Goal: Task Accomplishment & Management: Use online tool/utility

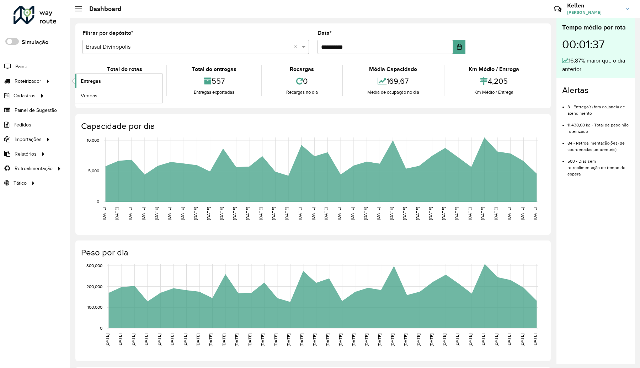
click at [88, 79] on span "Entregas" at bounding box center [91, 81] width 20 height 7
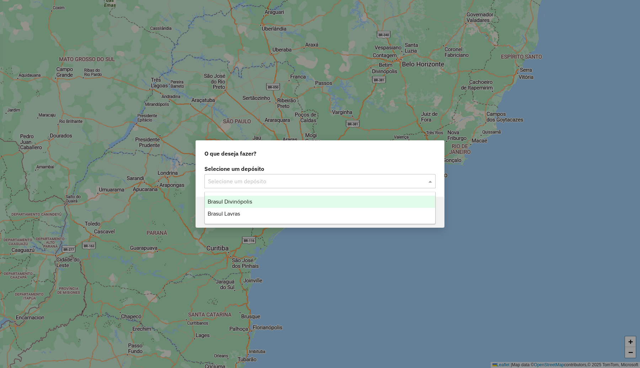
click at [287, 180] on input "text" at bounding box center [313, 181] width 210 height 9
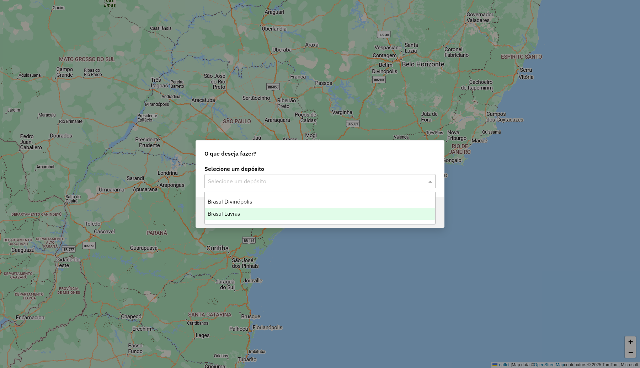
click at [236, 212] on span "Brasul Lavras" at bounding box center [224, 214] width 32 height 6
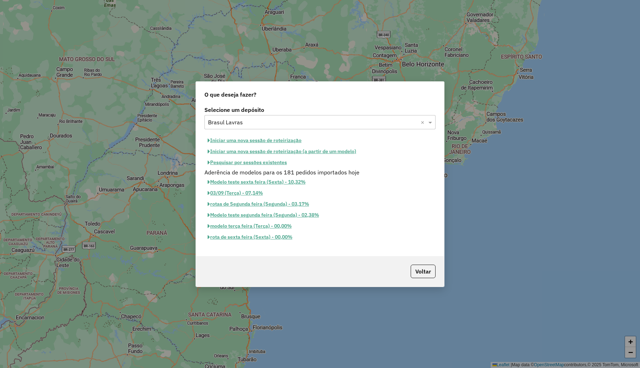
click at [263, 140] on button "Iniciar uma nova sessão de roteirização" at bounding box center [254, 140] width 100 height 11
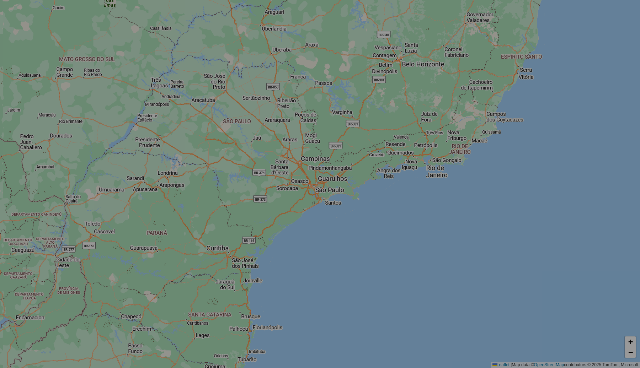
select select "*"
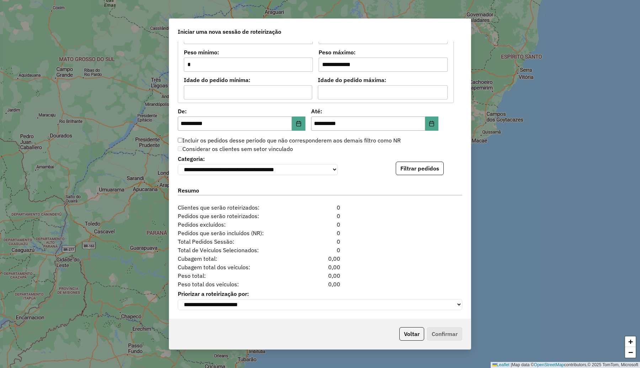
scroll to position [625, 0]
click at [403, 164] on button "Filtrar pedidos" at bounding box center [420, 169] width 48 height 14
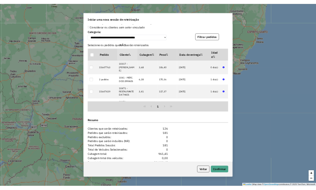
scroll to position [772, 0]
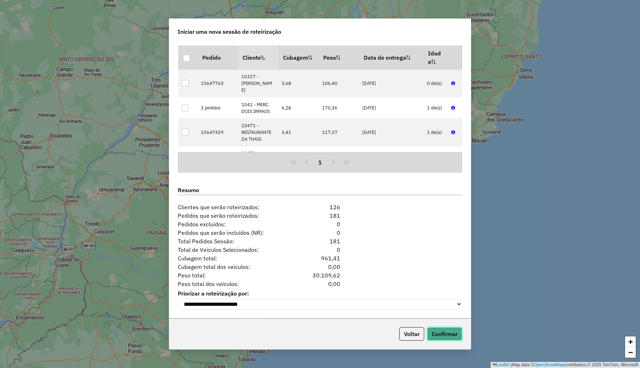
click at [441, 332] on button "Confirmar" at bounding box center [444, 334] width 35 height 14
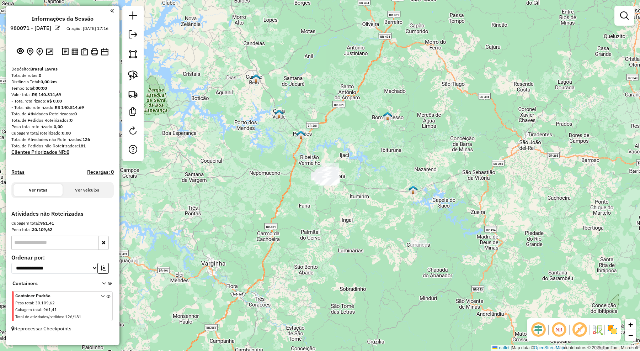
click at [612, 327] on img at bounding box center [612, 329] width 11 height 11
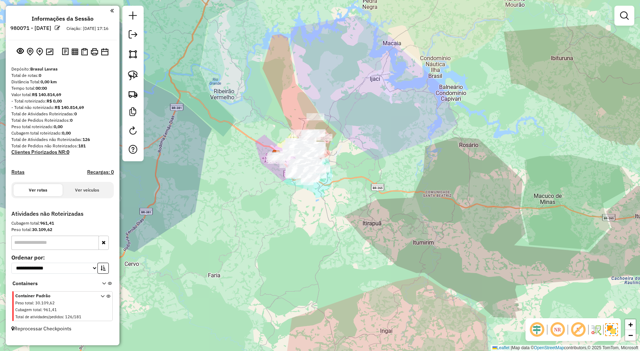
click at [390, 210] on div "Janela de atendimento Grade de atendimento Capacidade Transportadoras Veículos …" at bounding box center [320, 175] width 640 height 351
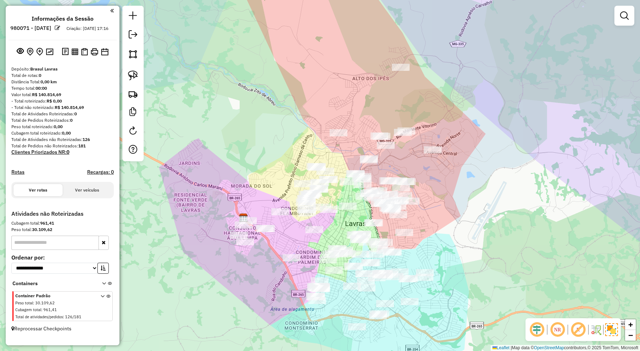
click at [481, 181] on div "Janela de atendimento Grade de atendimento Capacidade Transportadoras Veículos …" at bounding box center [320, 175] width 640 height 351
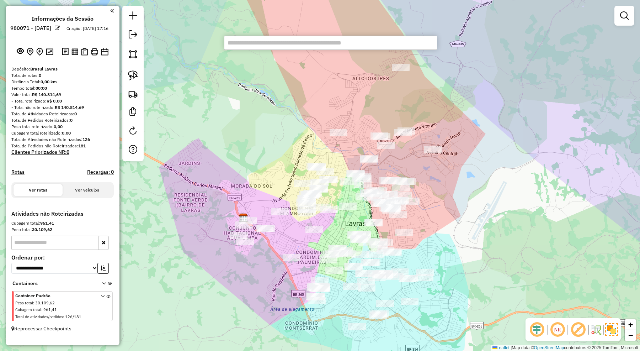
click at [264, 43] on input "text" at bounding box center [330, 43] width 213 height 14
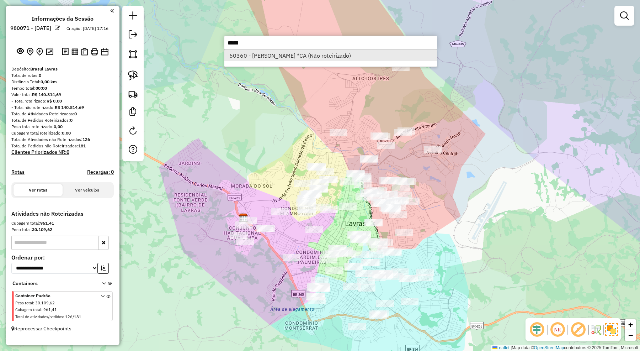
type input "*****"
click at [265, 50] on li "60360 - BAR SAO JORGE *CA (Não roteirizado)" at bounding box center [330, 55] width 213 height 11
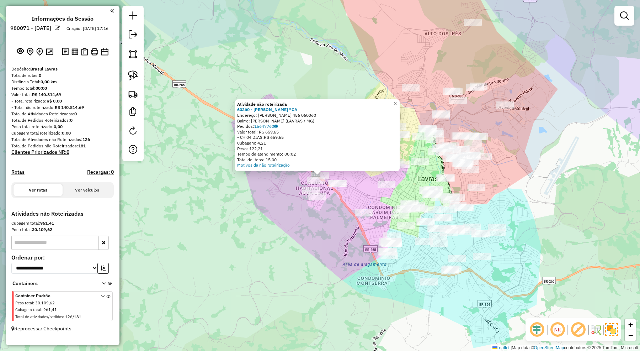
click at [370, 196] on div "Atividade não roteirizada 60360 - BAR SAO JORGE *CA Endereço: ANTONIO COSTA RIB…" at bounding box center [320, 175] width 640 height 351
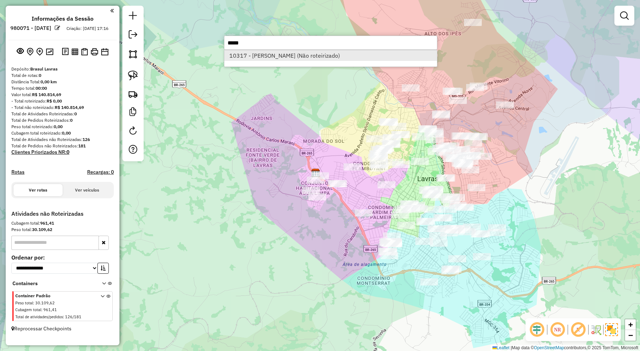
type input "*****"
click at [335, 52] on li "10317 - LOURIVAL ANTONIO (Não roteirizado)" at bounding box center [330, 55] width 213 height 11
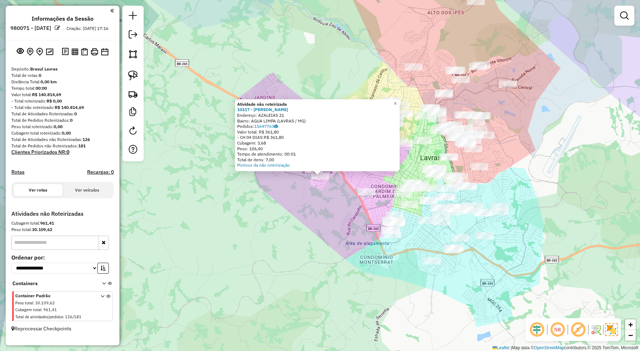
click at [344, 203] on div "Atividade não roteirizada 10317 - LOURIVAL ANTONIO Endereço: AZALEIAS 21 Bairro…" at bounding box center [320, 175] width 640 height 351
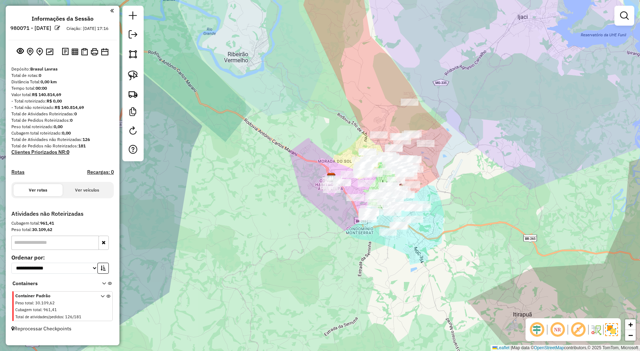
click at [510, 177] on div "Janela de atendimento Grade de atendimento Capacidade Transportadoras Veículos …" at bounding box center [320, 175] width 640 height 351
drag, startPoint x: 539, startPoint y: 202, endPoint x: 544, endPoint y: 181, distance: 21.6
click at [544, 181] on div "Janela de atendimento Grade de atendimento Capacidade Transportadoras Veículos …" at bounding box center [320, 175] width 640 height 351
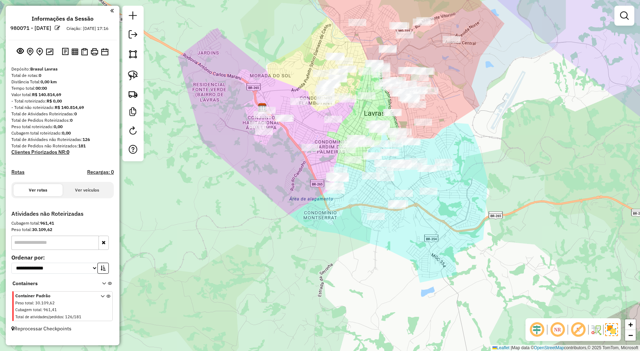
drag, startPoint x: 449, startPoint y: 228, endPoint x: 449, endPoint y: 219, distance: 8.5
click at [449, 219] on div "Janela de atendimento Grade de atendimento Capacidade Transportadoras Veículos …" at bounding box center [320, 175] width 640 height 351
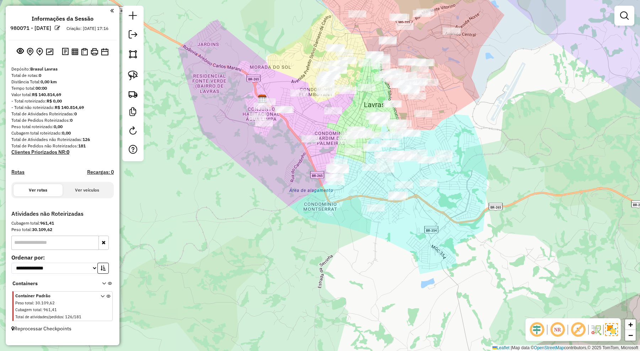
drag, startPoint x: 452, startPoint y: 251, endPoint x: 455, endPoint y: 255, distance: 5.6
click at [455, 255] on div "Janela de atendimento Grade de atendimento Capacidade Transportadoras Veículos …" at bounding box center [320, 175] width 640 height 351
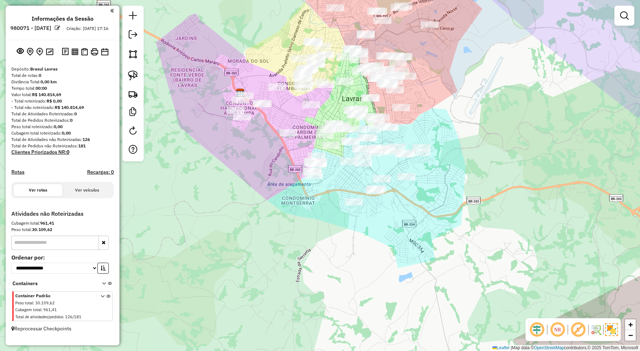
drag, startPoint x: 301, startPoint y: 233, endPoint x: 293, endPoint y: 226, distance: 10.8
click at [293, 226] on div "Janela de atendimento Grade de atendimento Capacidade Transportadoras Veículos …" at bounding box center [320, 175] width 640 height 351
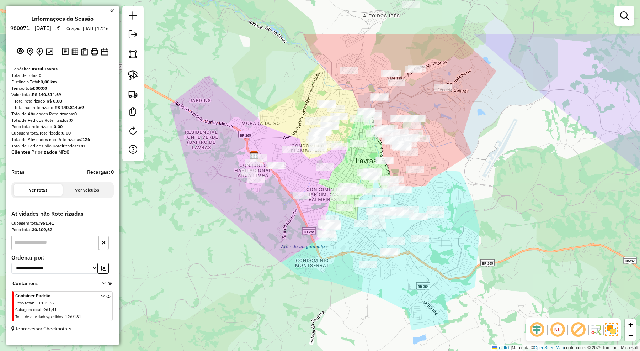
drag, startPoint x: 261, startPoint y: 199, endPoint x: 285, endPoint y: 276, distance: 80.3
click at [285, 276] on div "Janela de atendimento Grade de atendimento Capacidade Transportadoras Veículos …" at bounding box center [320, 175] width 640 height 351
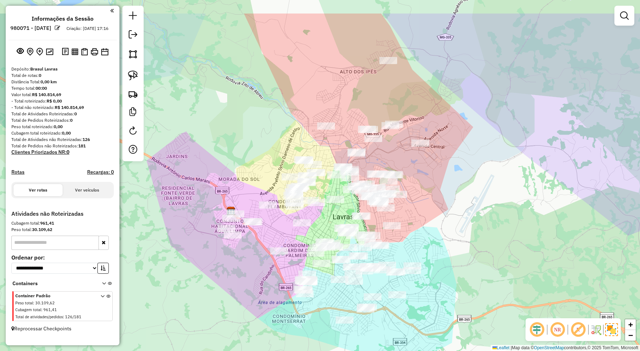
drag, startPoint x: 474, startPoint y: 168, endPoint x: 448, endPoint y: 217, distance: 55.0
click at [448, 217] on div "Janela de atendimento Grade de atendimento Capacidade Transportadoras Veículos …" at bounding box center [320, 175] width 640 height 351
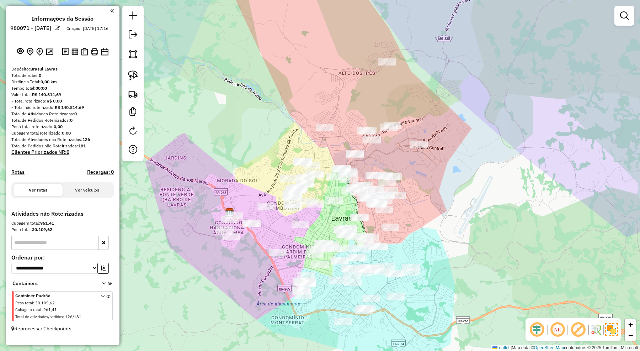
drag, startPoint x: 447, startPoint y: 209, endPoint x: 438, endPoint y: 216, distance: 11.4
click at [438, 216] on div "Janela de atendimento Grade de atendimento Capacidade Transportadoras Veículos …" at bounding box center [320, 175] width 640 height 351
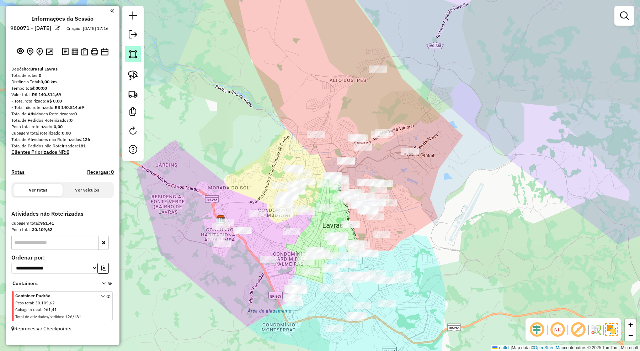
click at [138, 54] on img at bounding box center [133, 54] width 10 height 10
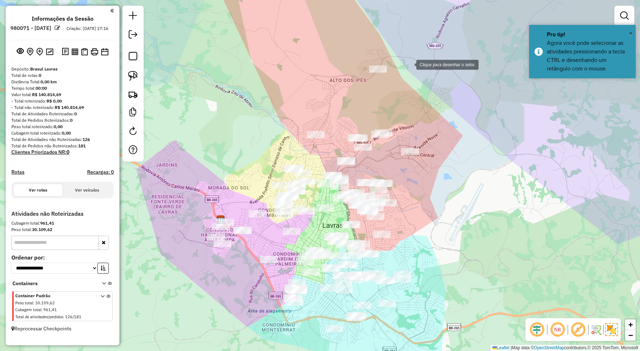
click at [409, 64] on div at bounding box center [409, 64] width 14 height 14
click at [335, 62] on div at bounding box center [336, 61] width 14 height 14
click at [308, 105] on div at bounding box center [308, 105] width 14 height 14
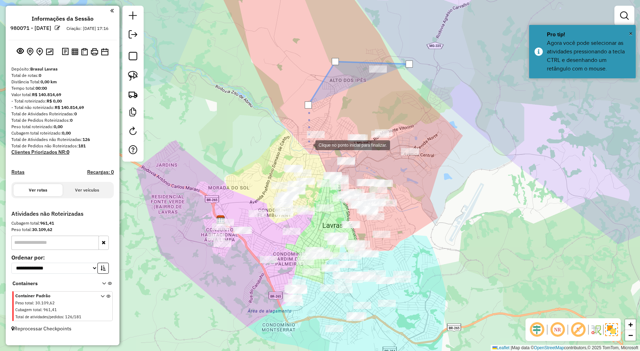
click at [308, 144] on div at bounding box center [308, 144] width 14 height 14
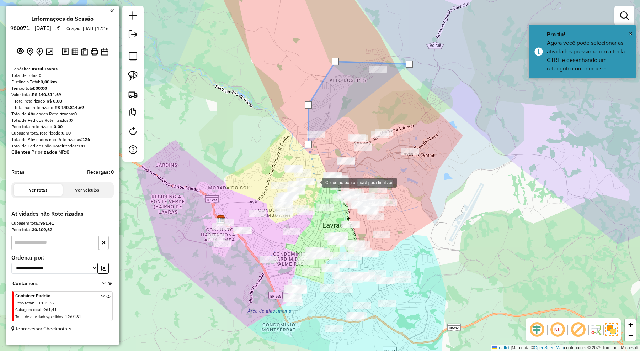
click at [315, 182] on div at bounding box center [315, 182] width 14 height 14
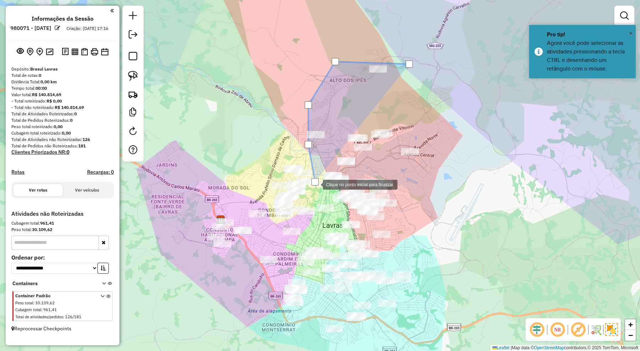
click at [322, 184] on div at bounding box center [316, 184] width 14 height 14
click at [348, 186] on div at bounding box center [348, 186] width 14 height 14
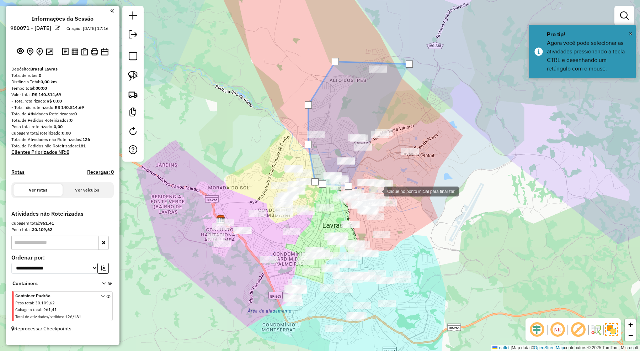
click at [377, 191] on div at bounding box center [377, 190] width 14 height 14
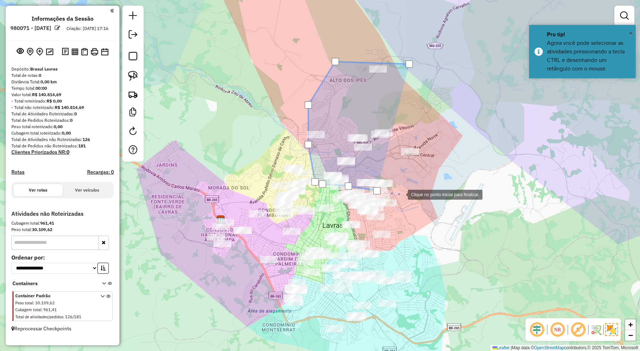
click at [401, 194] on div at bounding box center [401, 194] width 14 height 14
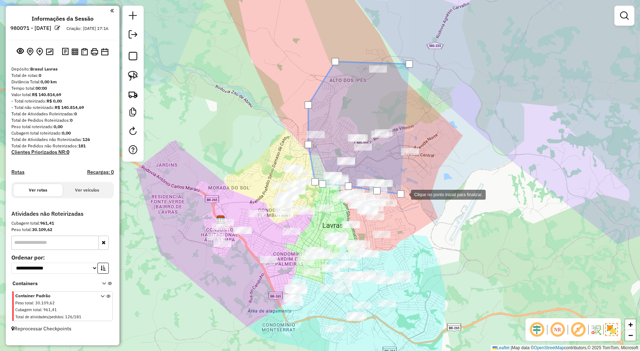
drag, startPoint x: 423, startPoint y: 180, endPoint x: 435, endPoint y: 166, distance: 18.2
click at [411, 187] on div at bounding box center [404, 194] width 14 height 14
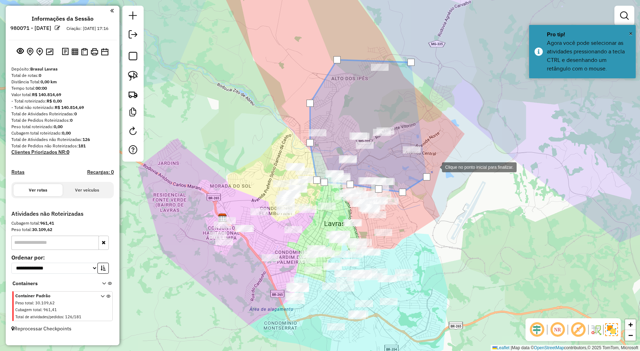
click at [439, 161] on div at bounding box center [435, 166] width 14 height 14
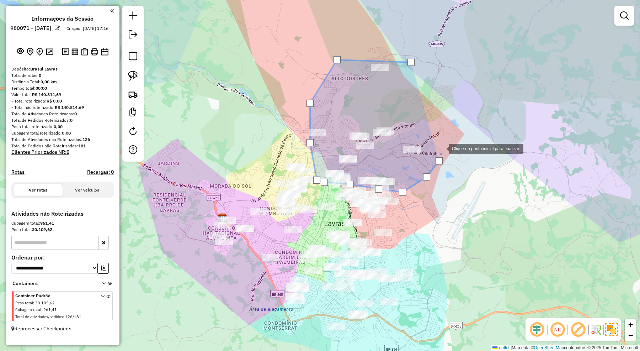
drag, startPoint x: 442, startPoint y: 148, endPoint x: 442, endPoint y: 128, distance: 19.9
click at [442, 148] on div at bounding box center [441, 148] width 14 height 14
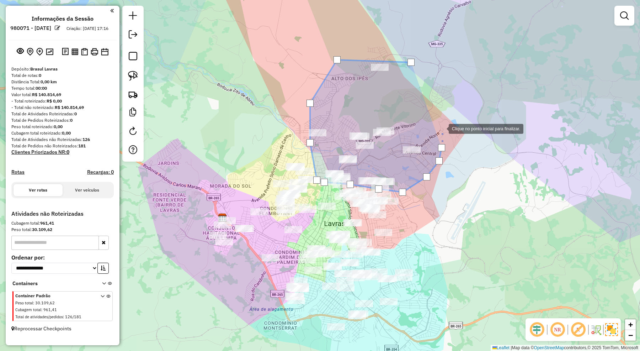
click at [442, 128] on div at bounding box center [441, 128] width 14 height 14
click at [442, 118] on div at bounding box center [441, 118] width 14 height 14
click at [436, 111] on div at bounding box center [441, 118] width 14 height 14
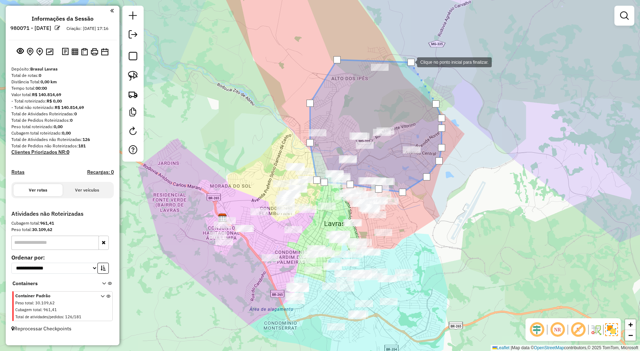
click at [410, 62] on div at bounding box center [410, 62] width 7 height 7
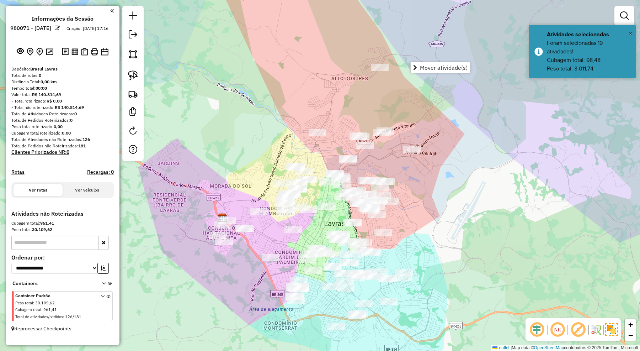
click at [413, 114] on div "Janela de atendimento Grade de atendimento Capacidade Transportadoras Veículos …" at bounding box center [320, 175] width 640 height 351
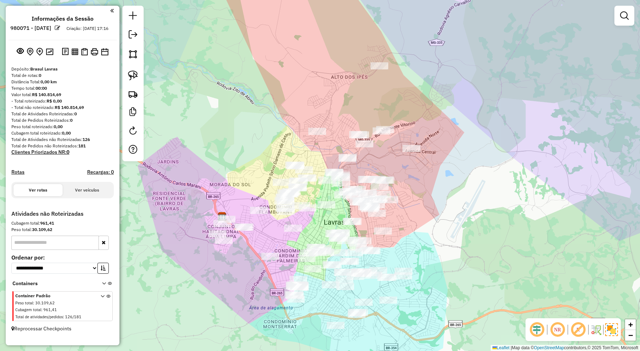
drag, startPoint x: 415, startPoint y: 179, endPoint x: 408, endPoint y: 178, distance: 7.1
click at [408, 178] on div "Janela de atendimento Grade de atendimento Capacidade Transportadoras Veículos …" at bounding box center [320, 175] width 640 height 351
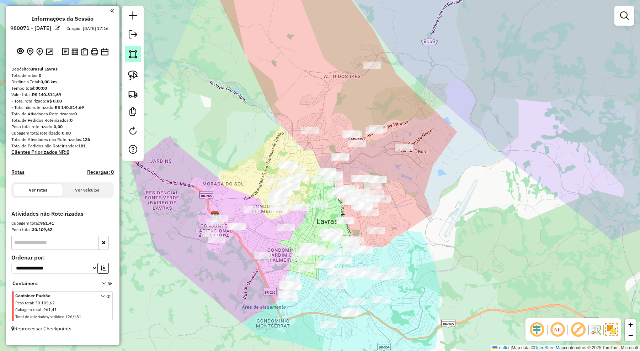
click at [133, 57] on img at bounding box center [133, 54] width 10 height 10
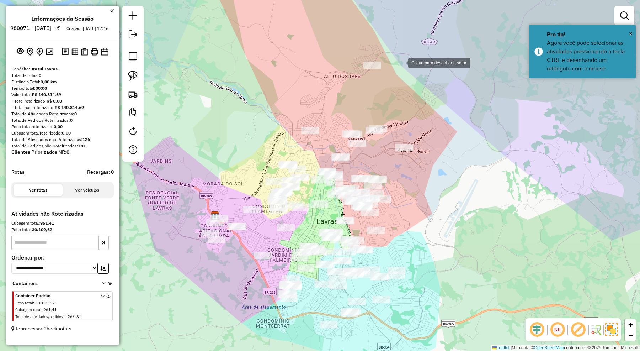
click at [401, 62] on div at bounding box center [401, 62] width 14 height 14
click at [333, 50] on div at bounding box center [333, 50] width 14 height 14
click at [299, 100] on div at bounding box center [299, 100] width 14 height 14
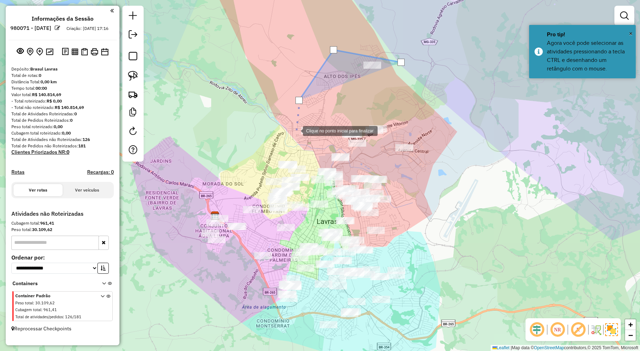
click at [296, 130] on div at bounding box center [296, 130] width 14 height 14
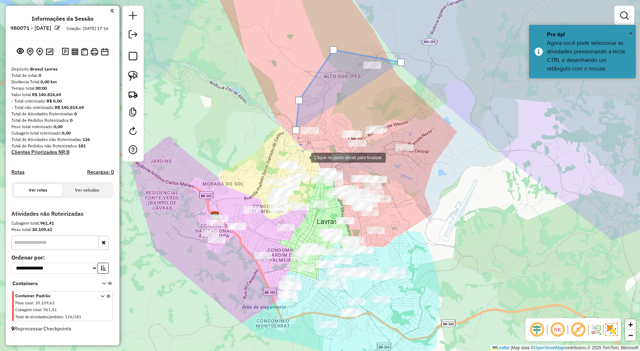
click at [305, 164] on div at bounding box center [304, 157] width 14 height 14
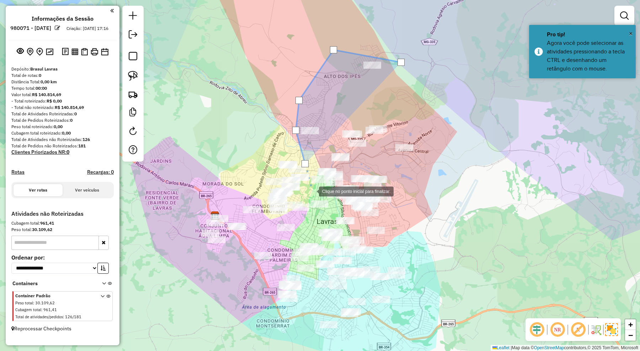
click at [312, 191] on div at bounding box center [312, 190] width 14 height 14
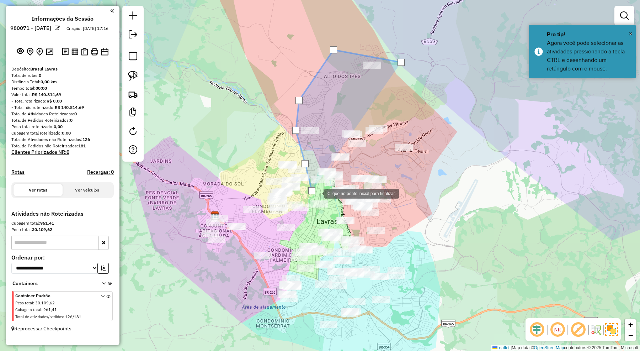
click at [317, 193] on div at bounding box center [317, 193] width 14 height 14
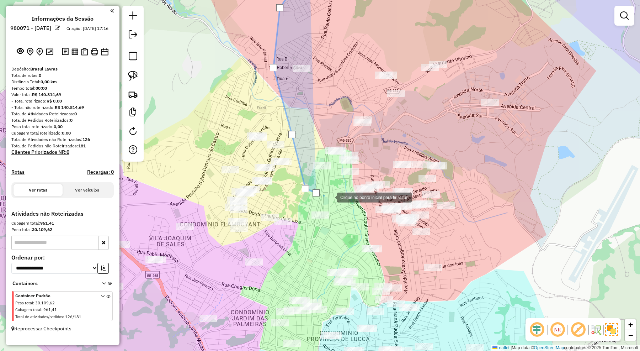
click at [330, 197] on div at bounding box center [330, 196] width 14 height 14
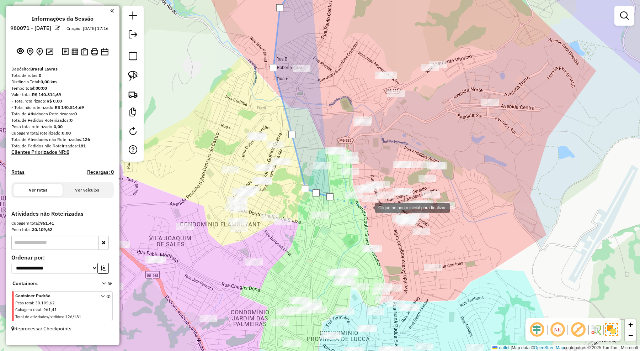
click at [368, 207] on div at bounding box center [368, 207] width 14 height 14
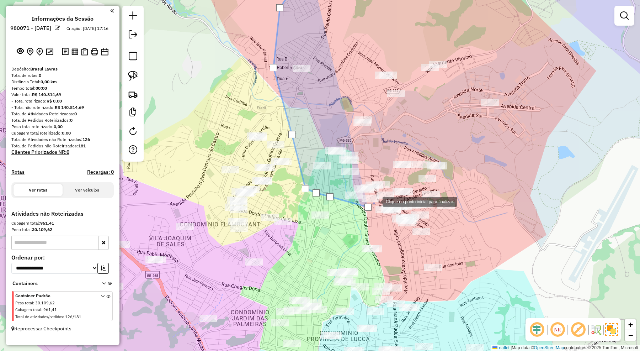
click at [381, 200] on div at bounding box center [375, 201] width 14 height 14
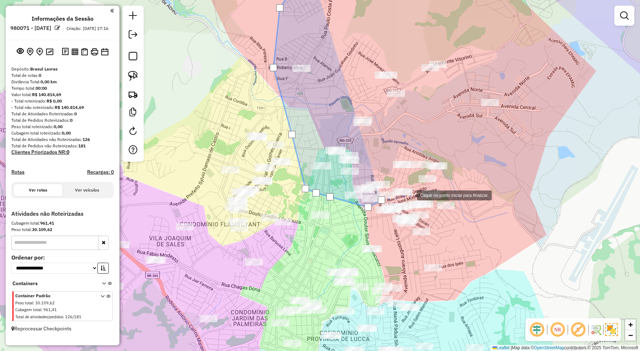
click at [411, 194] on div at bounding box center [410, 194] width 14 height 14
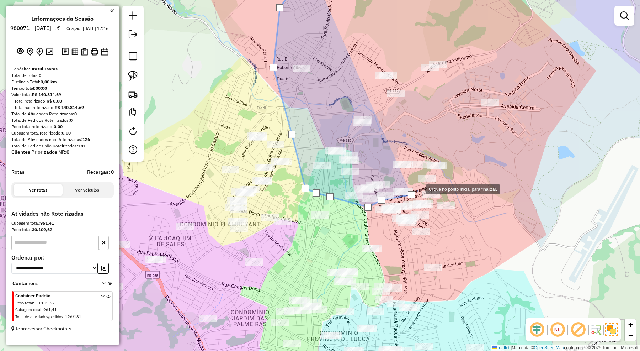
click at [420, 186] on div at bounding box center [418, 188] width 14 height 14
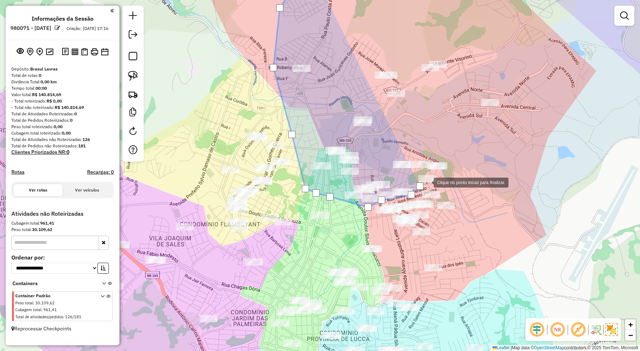
click at [427, 181] on div at bounding box center [427, 182] width 14 height 14
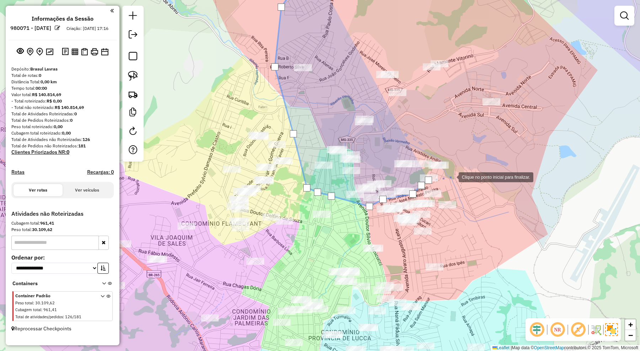
drag, startPoint x: 449, startPoint y: 178, endPoint x: 491, endPoint y: 168, distance: 43.7
click at [455, 174] on div at bounding box center [451, 176] width 14 height 14
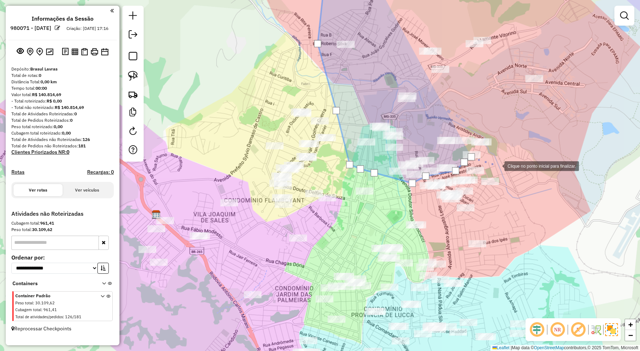
drag, startPoint x: 491, startPoint y: 168, endPoint x: 509, endPoint y: 155, distance: 22.0
click at [493, 167] on div "Clique no ponto inicial para finalizar. Janela de atendimento Grade de atendime…" at bounding box center [320, 175] width 640 height 351
click at [504, 158] on div at bounding box center [497, 165] width 14 height 14
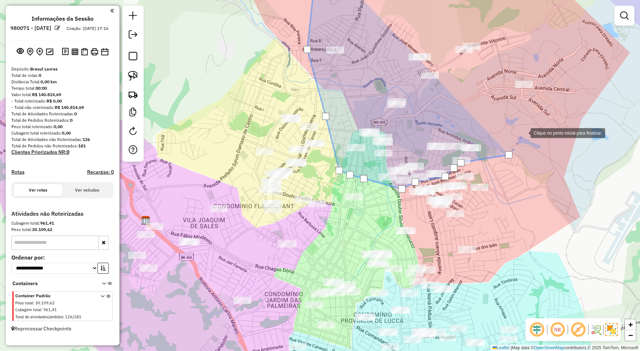
click at [530, 125] on div at bounding box center [523, 132] width 14 height 14
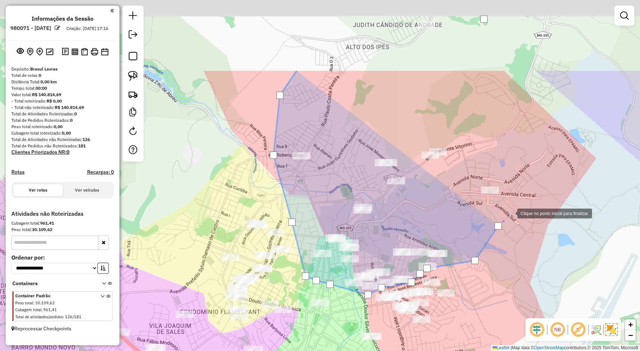
drag, startPoint x: 544, startPoint y: 102, endPoint x: 511, endPoint y: 208, distance: 110.9
click at [511, 208] on div at bounding box center [510, 212] width 14 height 14
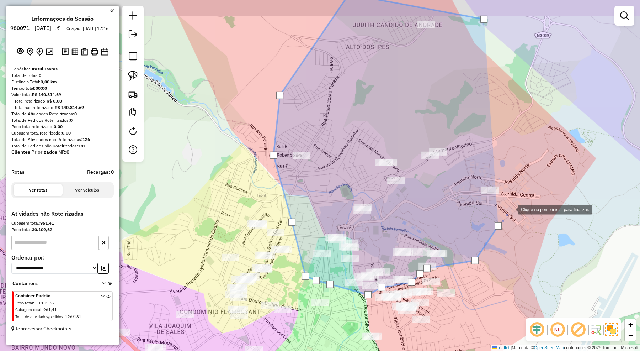
click at [518, 202] on div at bounding box center [510, 209] width 14 height 14
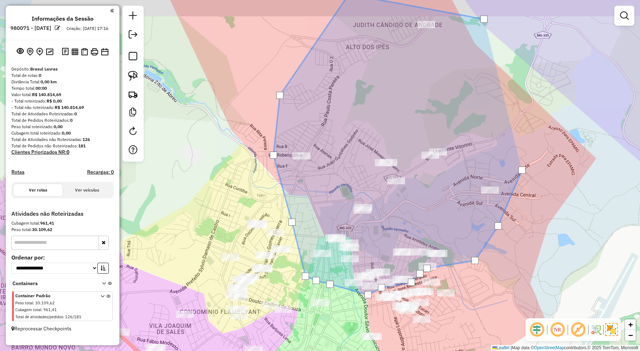
drag, startPoint x: 522, startPoint y: 151, endPoint x: 522, endPoint y: 143, distance: 8.2
click at [522, 163] on div at bounding box center [522, 170] width 14 height 14
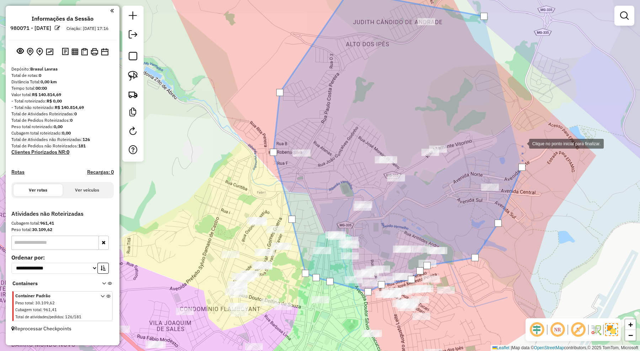
click at [515, 136] on div at bounding box center [522, 143] width 14 height 14
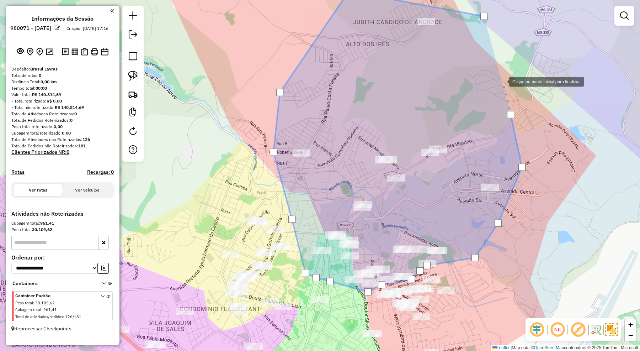
click at [498, 74] on div at bounding box center [502, 81] width 14 height 14
click at [484, 20] on div at bounding box center [484, 20] width 14 height 14
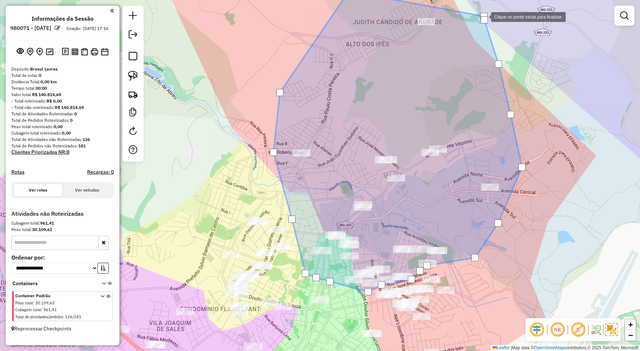
click at [484, 16] on div at bounding box center [484, 19] width 7 height 7
click at [484, 14] on div at bounding box center [483, 16] width 7 height 7
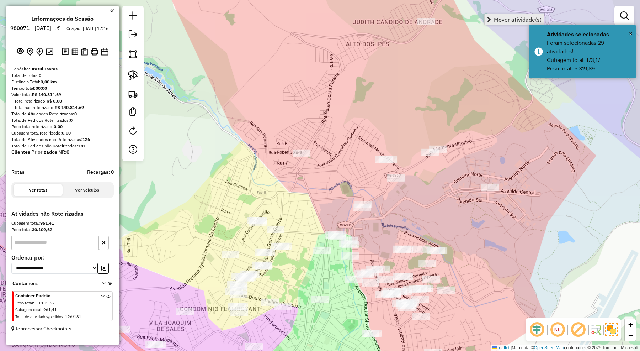
click at [501, 18] on span "Mover atividade(s)" at bounding box center [518, 20] width 48 height 6
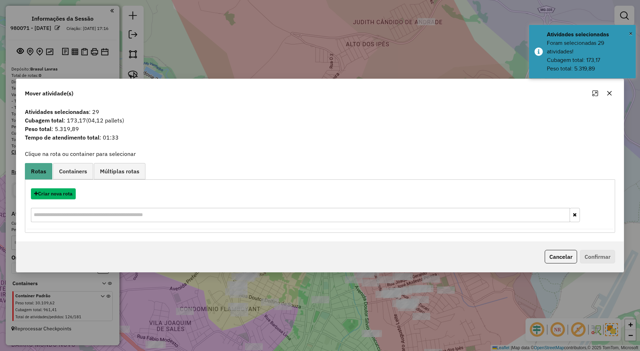
click at [62, 196] on button "Criar nova rota" at bounding box center [53, 193] width 45 height 11
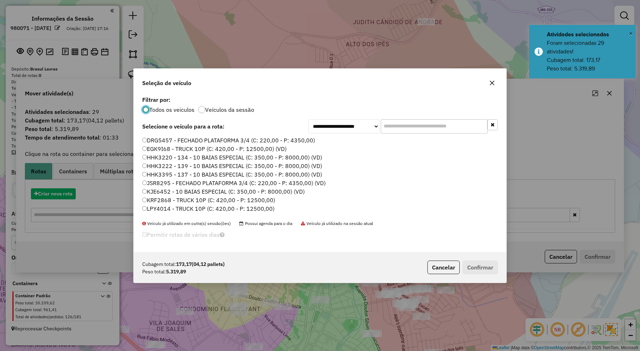
scroll to position [4, 2]
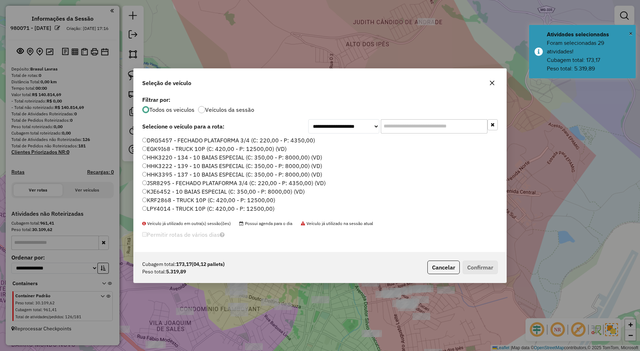
click at [415, 128] on input "text" at bounding box center [434, 126] width 107 height 14
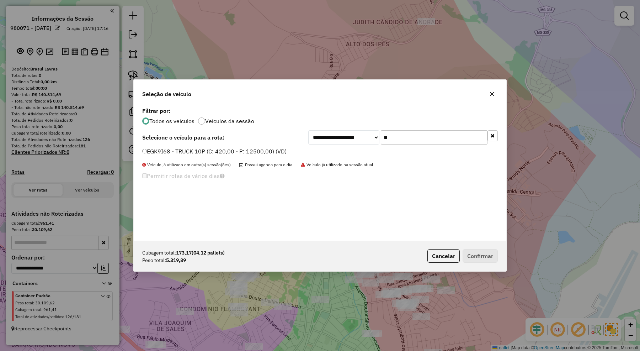
type input "**"
click at [279, 150] on label "EGK9I68 - TRUCK 10P (C: 420,00 - P: 12500,00) (VD)" at bounding box center [214, 151] width 144 height 9
click at [480, 257] on button "Confirmar" at bounding box center [480, 256] width 35 height 14
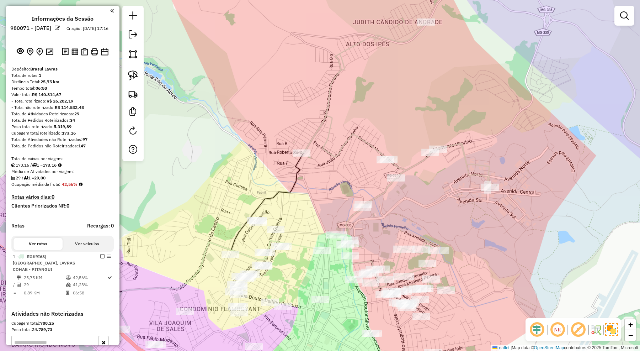
drag, startPoint x: 475, startPoint y: 237, endPoint x: 470, endPoint y: 127, distance: 109.6
click at [470, 127] on div "Janela de atendimento Grade de atendimento Capacidade Transportadoras Veículos …" at bounding box center [320, 175] width 640 height 351
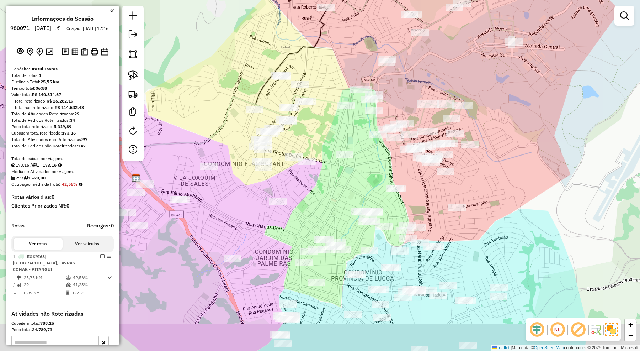
click at [372, 175] on div "Janela de atendimento Grade de atendimento Capacidade Transportadoras Veículos …" at bounding box center [320, 175] width 640 height 351
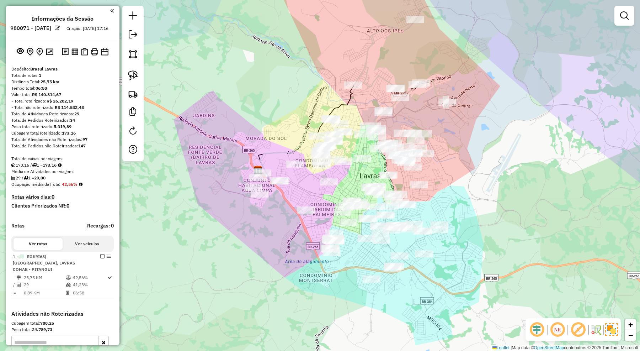
click at [447, 178] on div "Janela de atendimento Grade de atendimento Capacidade Transportadoras Veículos …" at bounding box center [320, 175] width 640 height 351
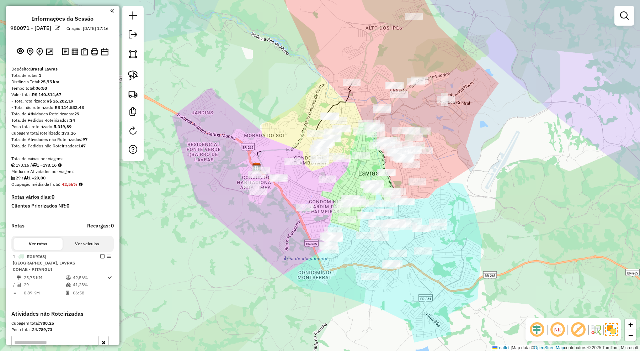
drag, startPoint x: 447, startPoint y: 177, endPoint x: 437, endPoint y: 155, distance: 23.2
click at [437, 155] on div "Janela de atendimento Grade de atendimento Capacidade Transportadoras Veículos …" at bounding box center [320, 175] width 640 height 351
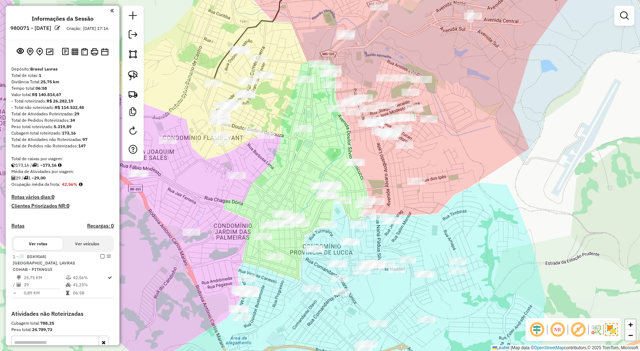
click at [425, 147] on div "Janela de atendimento Grade de atendimento Capacidade Transportadoras Veículos …" at bounding box center [320, 175] width 640 height 351
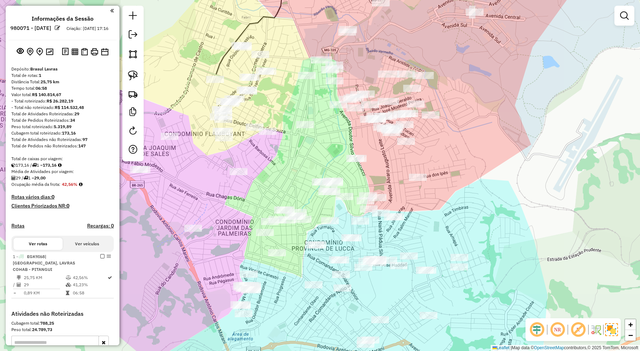
click at [438, 162] on div "Janela de atendimento Grade de atendimento Capacidade Transportadoras Veículos …" at bounding box center [320, 175] width 640 height 351
click at [133, 56] on img at bounding box center [133, 54] width 10 height 10
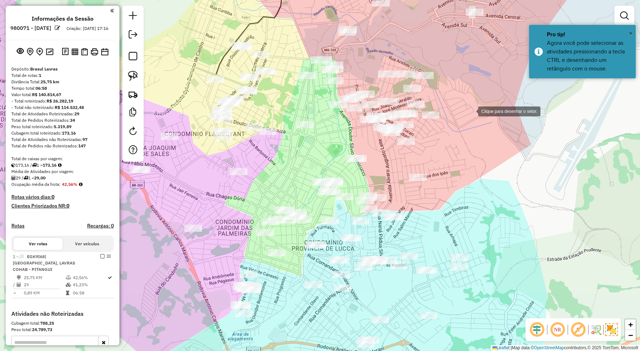
drag, startPoint x: 470, startPoint y: 111, endPoint x: 448, endPoint y: 100, distance: 24.8
click at [470, 110] on div at bounding box center [471, 110] width 14 height 14
click at [429, 98] on div at bounding box center [429, 98] width 14 height 14
click at [340, 112] on div at bounding box center [343, 111] width 14 height 14
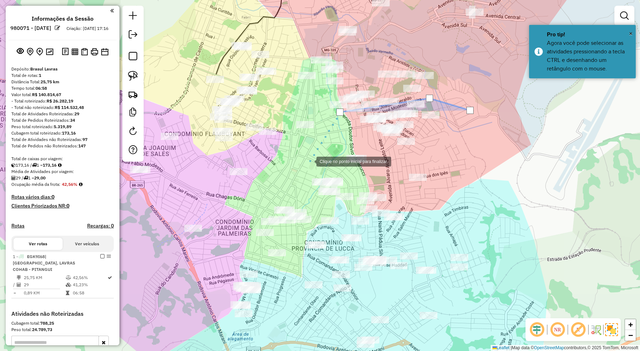
click at [309, 161] on div at bounding box center [309, 161] width 14 height 14
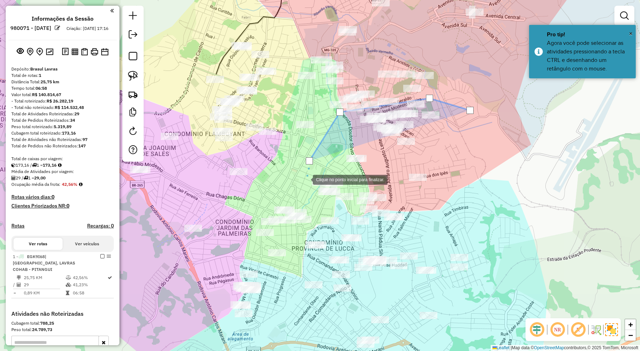
click at [306, 182] on div at bounding box center [306, 179] width 14 height 14
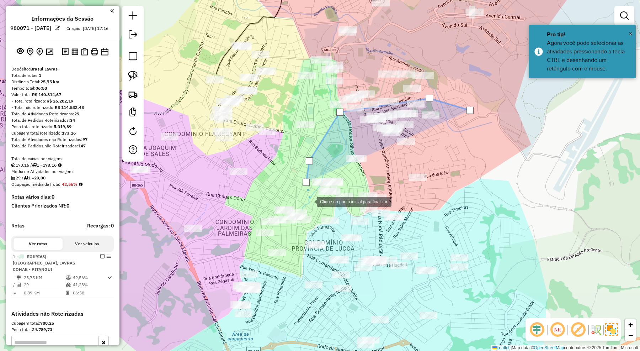
click at [310, 201] on div at bounding box center [310, 201] width 14 height 14
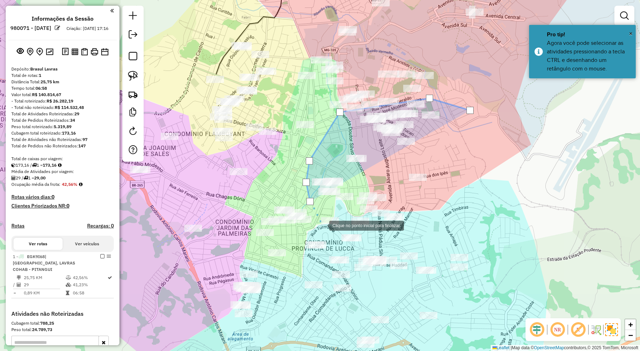
click at [322, 225] on div at bounding box center [322, 225] width 14 height 14
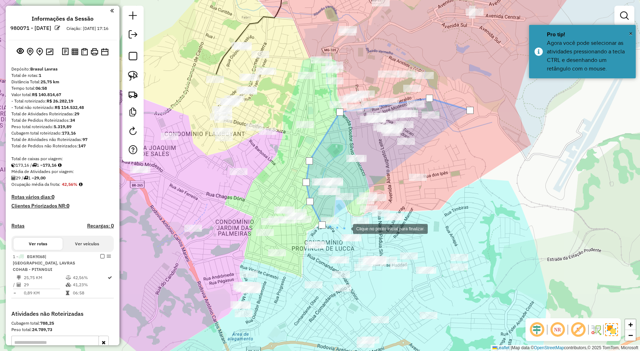
click at [349, 228] on div at bounding box center [346, 228] width 14 height 14
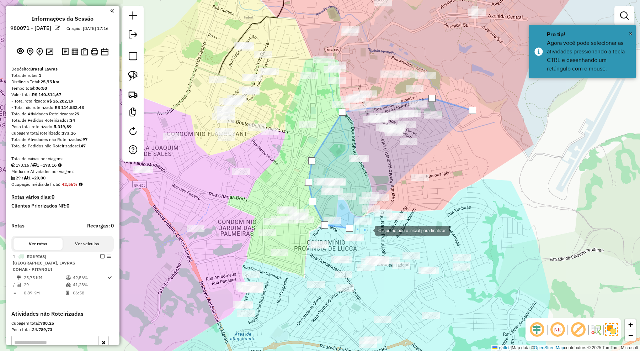
click at [375, 235] on div at bounding box center [368, 230] width 14 height 14
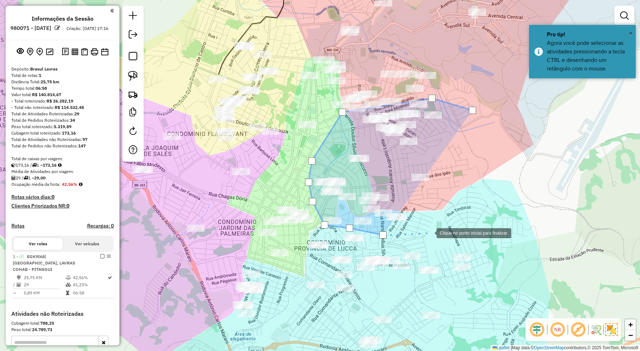
click at [432, 229] on div at bounding box center [429, 232] width 14 height 14
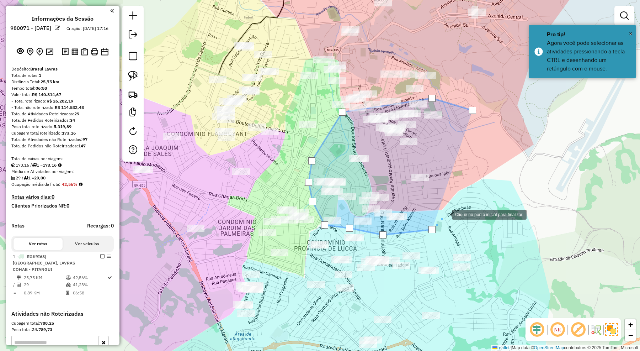
click at [452, 207] on div at bounding box center [445, 214] width 14 height 14
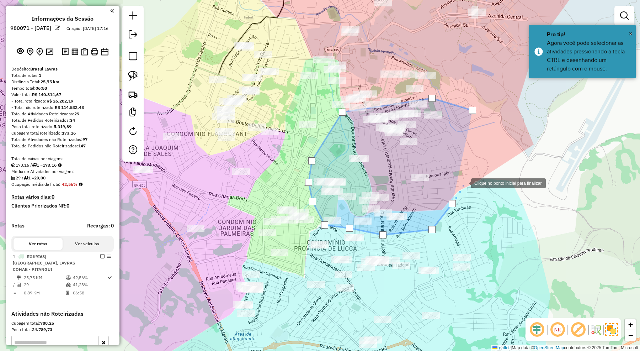
drag, startPoint x: 464, startPoint y: 182, endPoint x: 469, endPoint y: 159, distance: 23.6
click at [464, 180] on div at bounding box center [464, 182] width 14 height 14
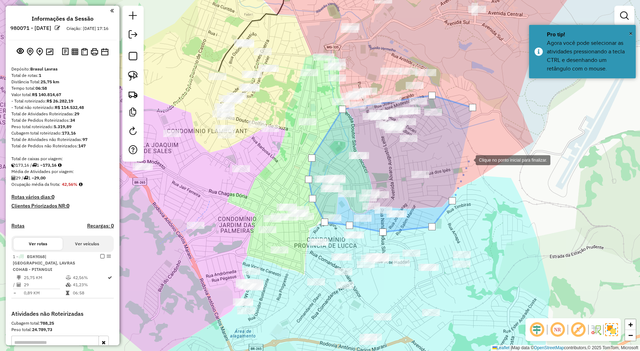
click at [469, 159] on div at bounding box center [468, 159] width 14 height 14
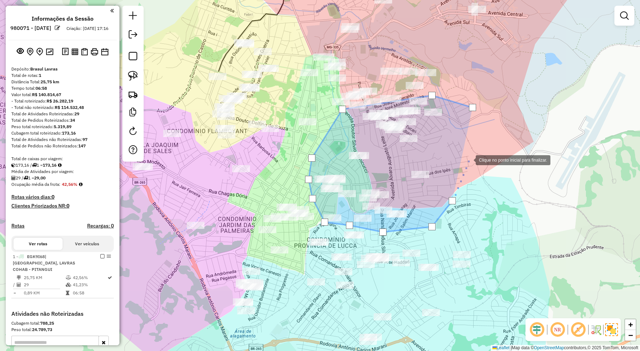
click at [470, 153] on div at bounding box center [468, 159] width 14 height 14
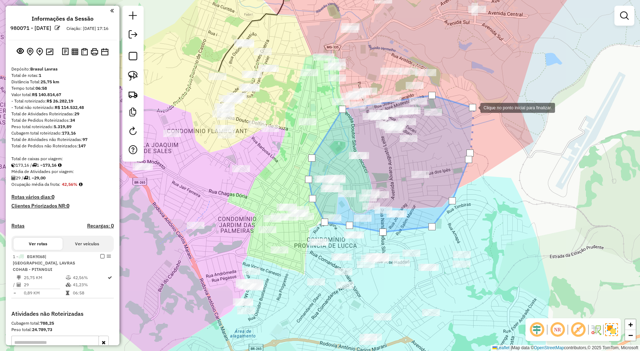
click at [473, 107] on div at bounding box center [472, 107] width 7 height 7
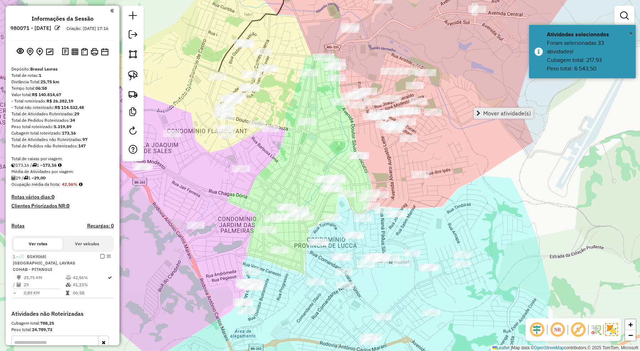
click at [491, 110] on span "Mover atividade(s)" at bounding box center [507, 113] width 48 height 6
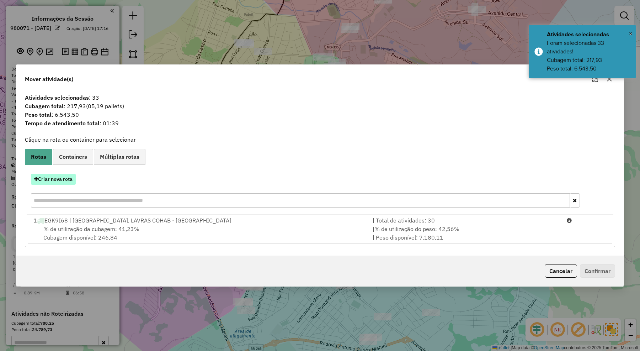
click at [68, 179] on button "Criar nova rota" at bounding box center [53, 179] width 45 height 11
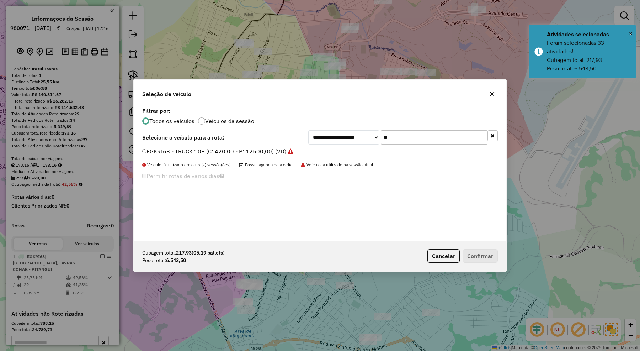
drag, startPoint x: 386, startPoint y: 137, endPoint x: 357, endPoint y: 132, distance: 29.9
click at [357, 132] on div "**********" at bounding box center [402, 137] width 189 height 14
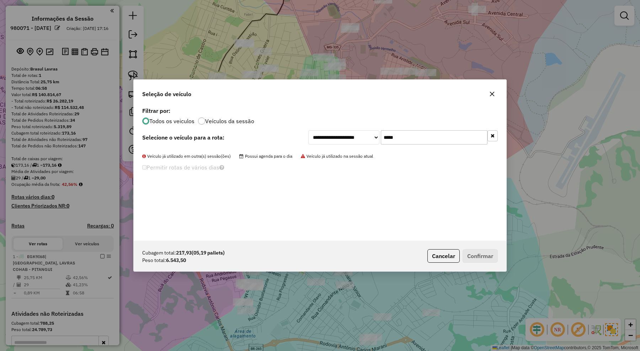
click at [415, 138] on input "*****" at bounding box center [434, 137] width 107 height 14
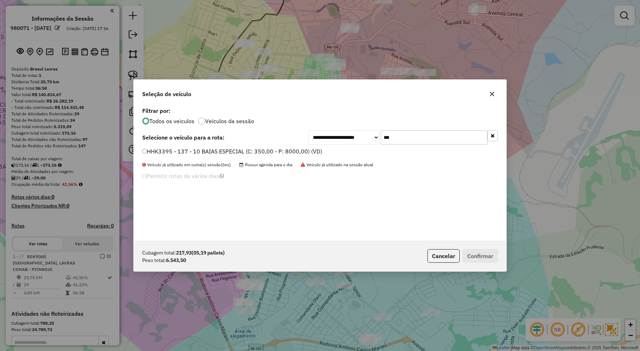
type input "***"
click at [300, 150] on label "HHK3395 - 137 - 10 BAIAS ESPECIAL (C: 350,00 - P: 8000,00) (VD)" at bounding box center [232, 151] width 180 height 9
click at [477, 256] on button "Confirmar" at bounding box center [480, 256] width 35 height 14
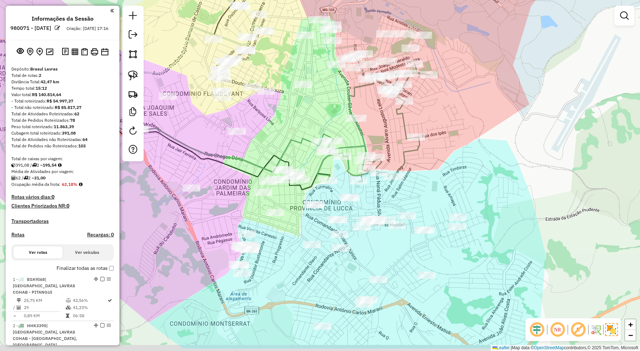
drag, startPoint x: 466, startPoint y: 183, endPoint x: 466, endPoint y: 170, distance: 13.5
click at [466, 170] on div "Janela de atendimento Grade de atendimento Capacidade Transportadoras Veículos …" at bounding box center [320, 175] width 640 height 351
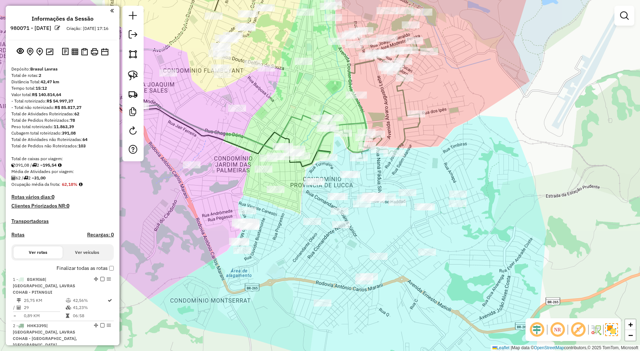
drag, startPoint x: 448, startPoint y: 170, endPoint x: 450, endPoint y: 149, distance: 20.7
click at [450, 149] on div "Janela de atendimento Grade de atendimento Capacidade Transportadoras Veículos …" at bounding box center [320, 175] width 640 height 351
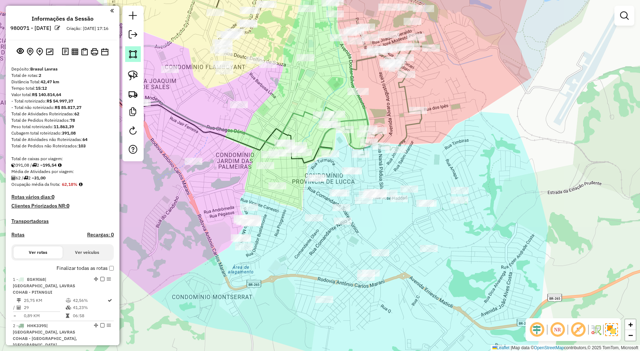
click at [133, 52] on img at bounding box center [133, 54] width 10 height 10
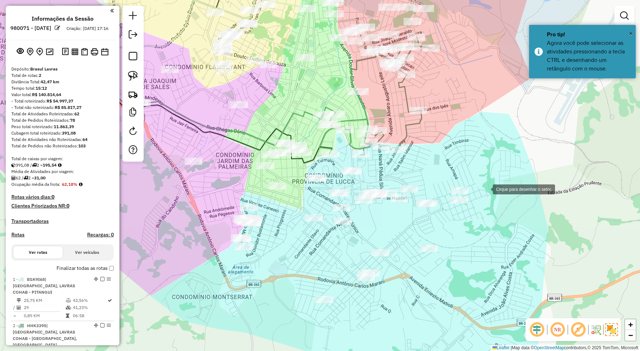
click at [486, 187] on div at bounding box center [486, 188] width 14 height 14
click at [422, 170] on div at bounding box center [422, 169] width 14 height 14
click at [374, 164] on div at bounding box center [374, 163] width 14 height 14
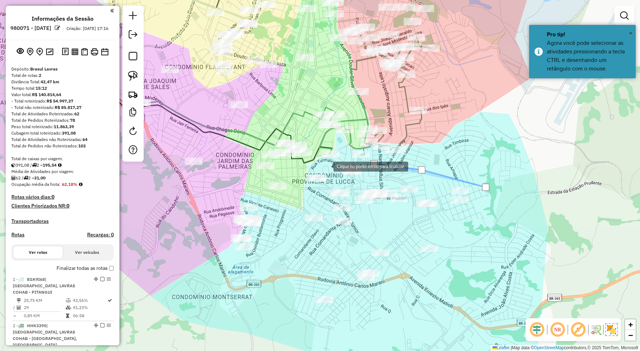
click at [322, 166] on div at bounding box center [326, 166] width 14 height 14
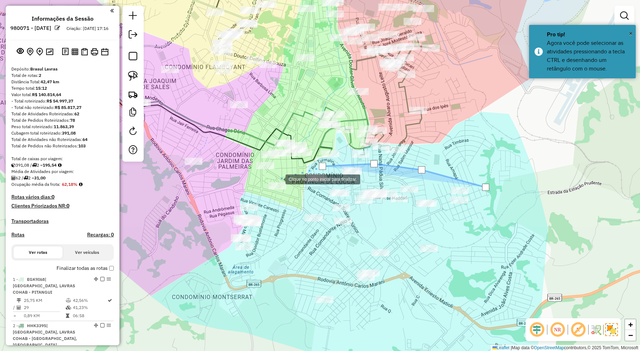
click at [278, 178] on div at bounding box center [278, 178] width 14 height 14
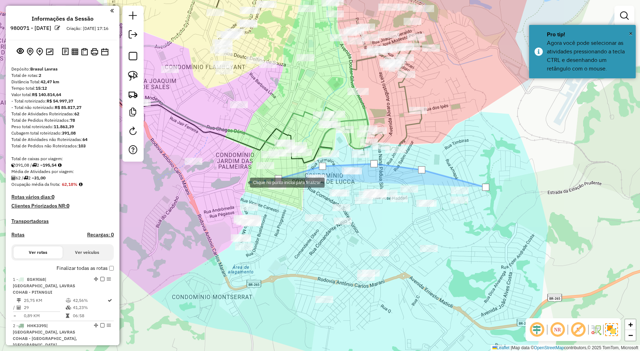
click at [243, 182] on div at bounding box center [243, 182] width 14 height 14
drag, startPoint x: 272, startPoint y: 205, endPoint x: 274, endPoint y: 217, distance: 12.7
click at [267, 197] on div at bounding box center [260, 189] width 14 height 14
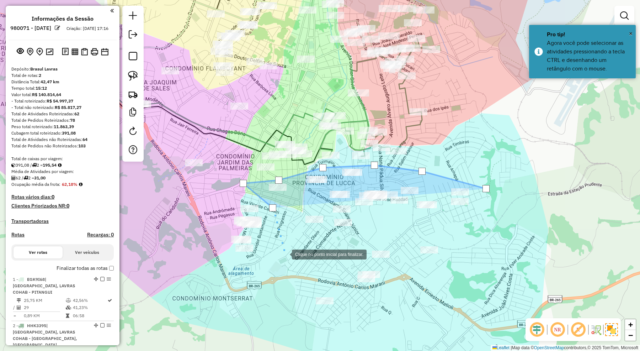
click at [285, 253] on div at bounding box center [285, 253] width 14 height 14
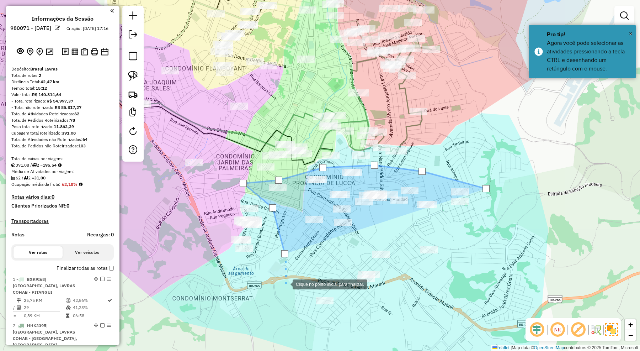
click at [285, 283] on div at bounding box center [285, 283] width 14 height 14
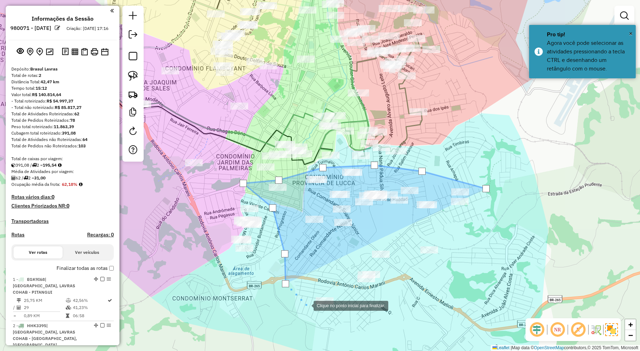
click at [307, 308] on div at bounding box center [306, 305] width 14 height 14
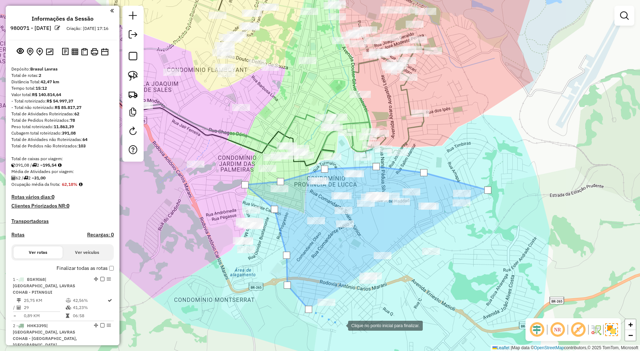
drag, startPoint x: 338, startPoint y: 325, endPoint x: 383, endPoint y: 325, distance: 44.8
click at [340, 325] on div at bounding box center [341, 324] width 14 height 14
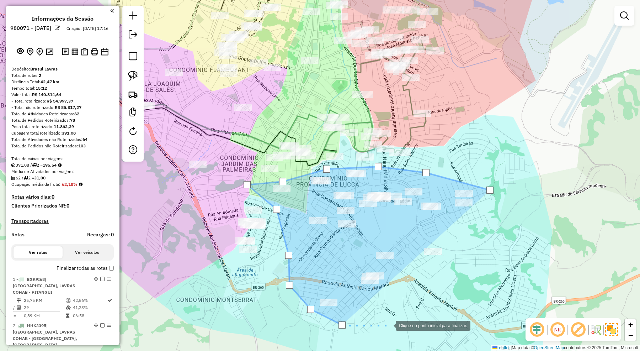
drag, startPoint x: 387, startPoint y: 325, endPoint x: 401, endPoint y: 322, distance: 14.0
click at [390, 325] on div at bounding box center [388, 324] width 14 height 14
drag, startPoint x: 429, startPoint y: 317, endPoint x: 452, endPoint y: 305, distance: 25.9
click at [396, 317] on div at bounding box center [388, 324] width 14 height 14
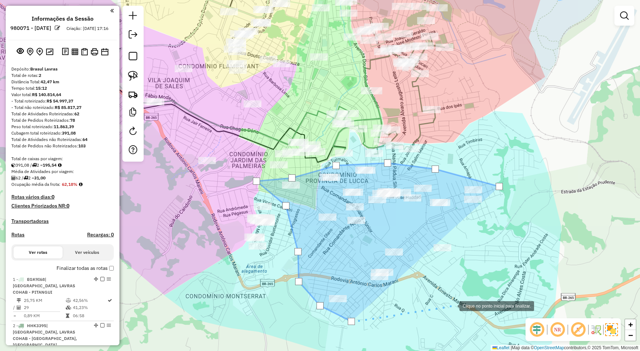
drag, startPoint x: 452, startPoint y: 305, endPoint x: 468, endPoint y: 294, distance: 19.3
click at [453, 305] on div at bounding box center [452, 305] width 14 height 14
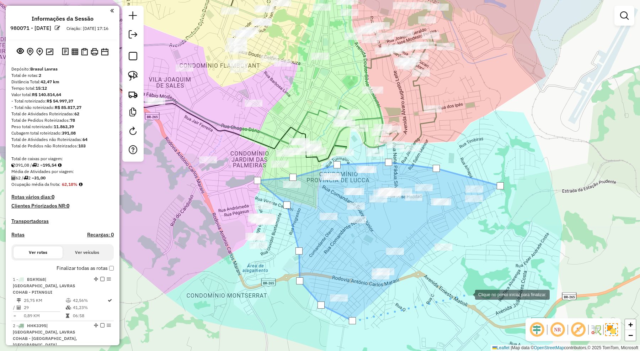
drag, startPoint x: 469, startPoint y: 293, endPoint x: 484, endPoint y: 264, distance: 32.9
click at [471, 289] on div at bounding box center [468, 294] width 14 height 14
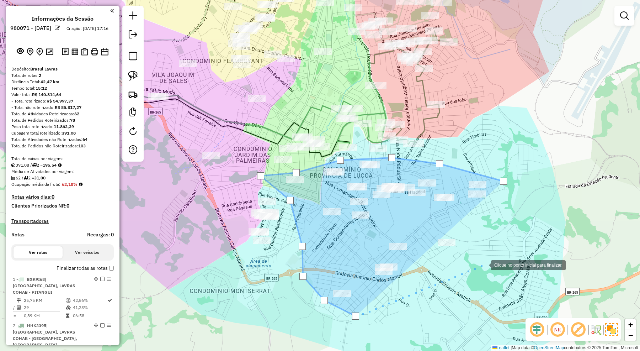
drag, startPoint x: 484, startPoint y: 264, endPoint x: 489, endPoint y: 245, distance: 19.5
click at [484, 263] on div at bounding box center [484, 264] width 14 height 14
click at [489, 257] on div at bounding box center [484, 264] width 14 height 14
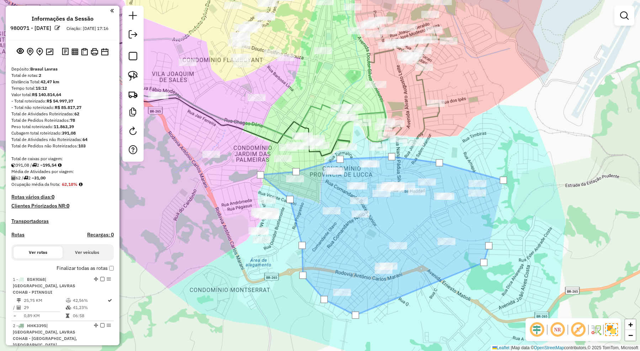
drag, startPoint x: 492, startPoint y: 230, endPoint x: 495, endPoint y: 210, distance: 20.2
click at [492, 238] on div at bounding box center [489, 245] width 14 height 14
click at [495, 208] on div at bounding box center [495, 210] width 14 height 14
click at [504, 177] on div at bounding box center [503, 179] width 7 height 7
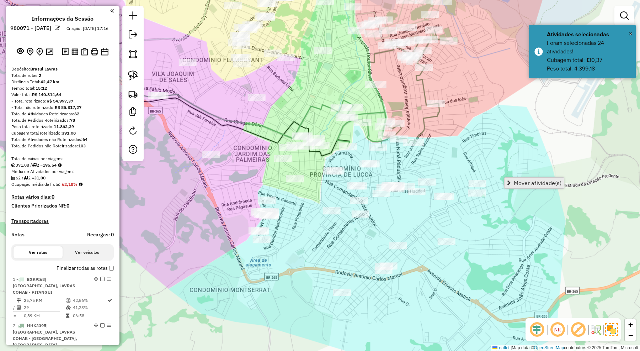
click at [527, 180] on span "Mover atividade(s)" at bounding box center [538, 183] width 48 height 6
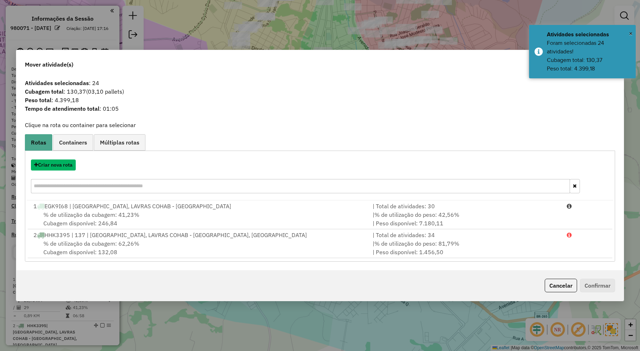
click at [69, 165] on button "Criar nova rota" at bounding box center [53, 164] width 45 height 11
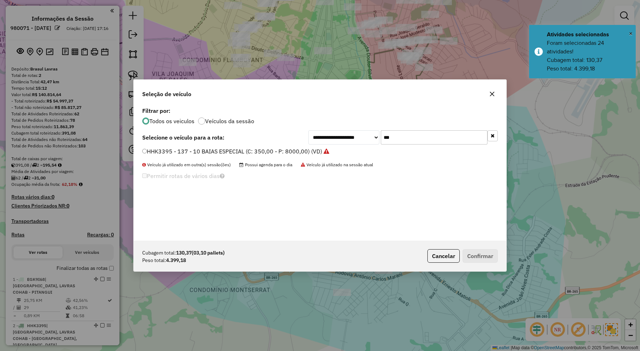
drag, startPoint x: 399, startPoint y: 135, endPoint x: 354, endPoint y: 135, distance: 45.2
click at [354, 135] on div "**********" at bounding box center [402, 137] width 189 height 14
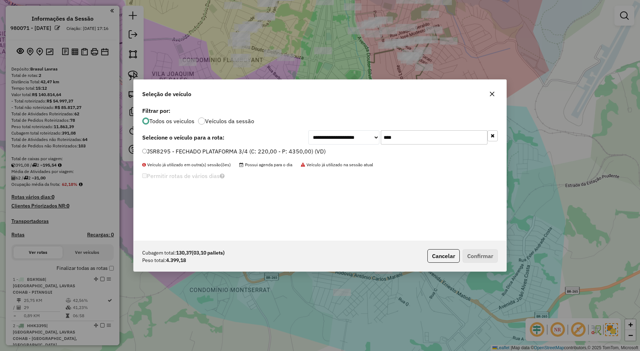
click at [289, 149] on label "JSR8295 - FECHADO PLATAFORMA 3/4 (C: 220,00 - P: 4350,00) (VD)" at bounding box center [233, 151] width 183 height 9
click at [468, 257] on button "Confirmar" at bounding box center [480, 256] width 35 height 14
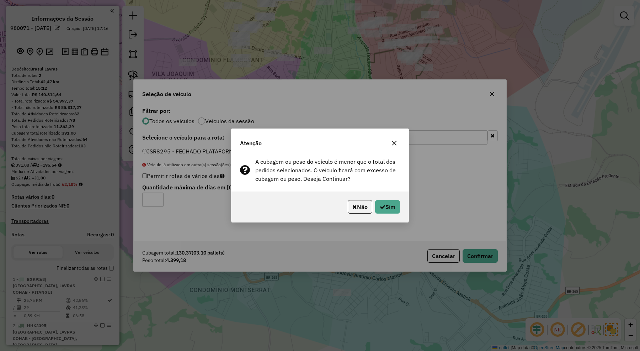
click at [390, 137] on div at bounding box center [394, 142] width 11 height 11
click at [391, 139] on button "button" at bounding box center [394, 142] width 11 height 11
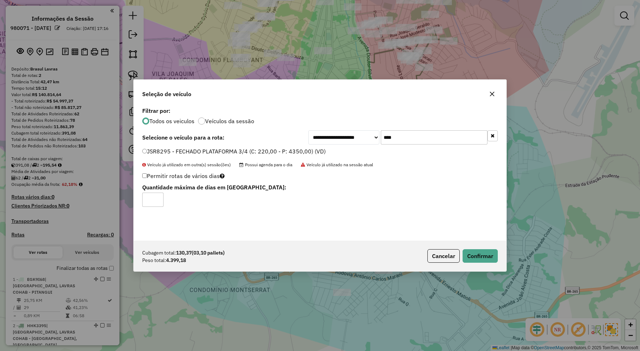
drag, startPoint x: 396, startPoint y: 136, endPoint x: 365, endPoint y: 133, distance: 31.8
click at [365, 133] on div "**********" at bounding box center [402, 137] width 189 height 14
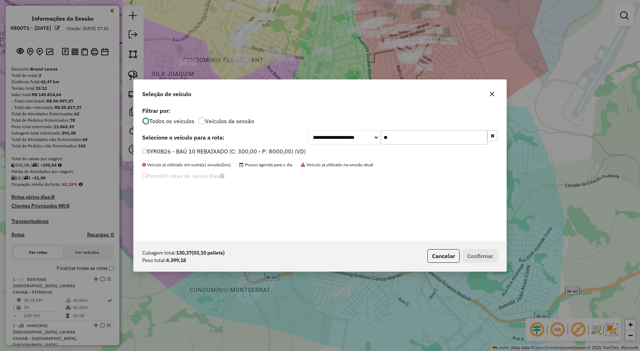
type input "**"
click at [282, 147] on label "SYR0B26 - BAÚ 10 REBAIXADO (C: 300,00 - P: 8000,00) (VD)" at bounding box center [224, 151] width 164 height 9
click at [478, 253] on button "Confirmar" at bounding box center [480, 256] width 35 height 14
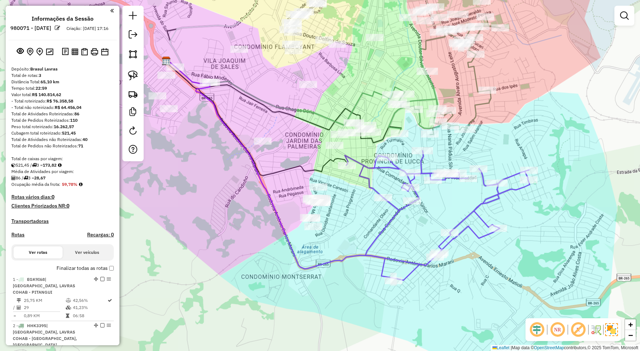
click at [532, 153] on div "Janela de atendimento Grade de atendimento Capacidade Transportadoras Veículos …" at bounding box center [320, 175] width 640 height 351
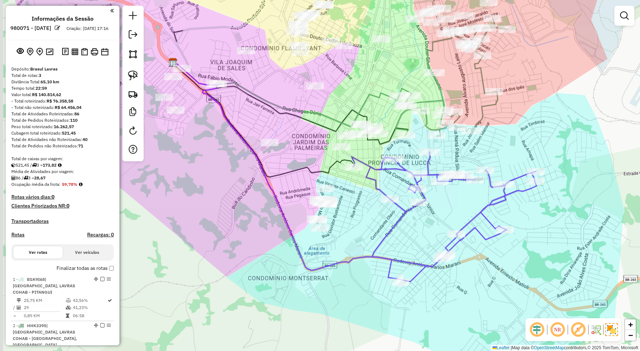
drag, startPoint x: 269, startPoint y: 200, endPoint x: 292, endPoint y: 208, distance: 23.8
click at [292, 208] on icon at bounding box center [307, 166] width 268 height 208
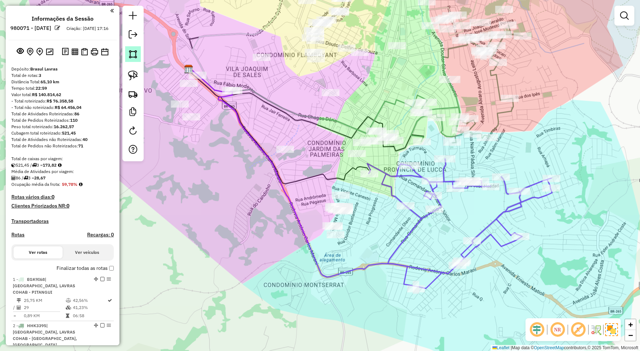
click at [135, 50] on img at bounding box center [133, 54] width 10 height 10
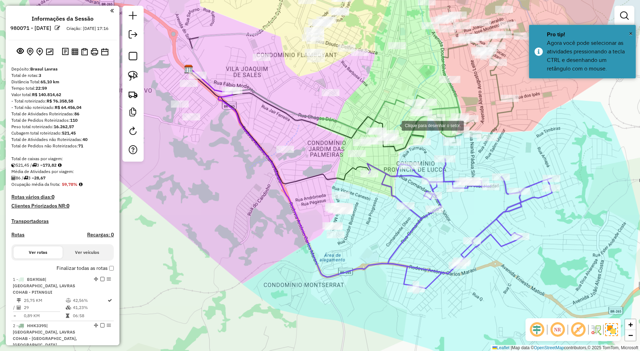
click at [395, 125] on div at bounding box center [395, 125] width 14 height 14
drag, startPoint x: 372, startPoint y: 98, endPoint x: 368, endPoint y: 94, distance: 5.5
click at [370, 98] on div at bounding box center [377, 105] width 14 height 14
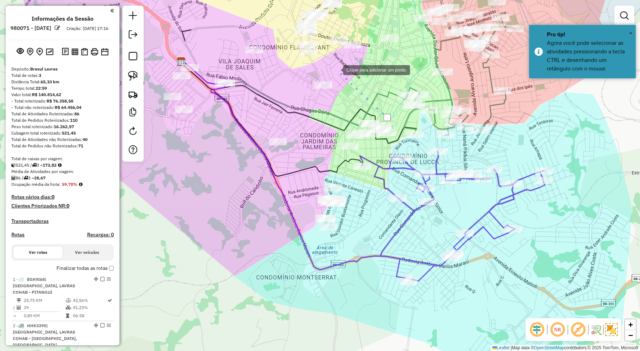
click at [335, 69] on div at bounding box center [336, 69] width 14 height 14
click at [288, 85] on div at bounding box center [288, 85] width 14 height 14
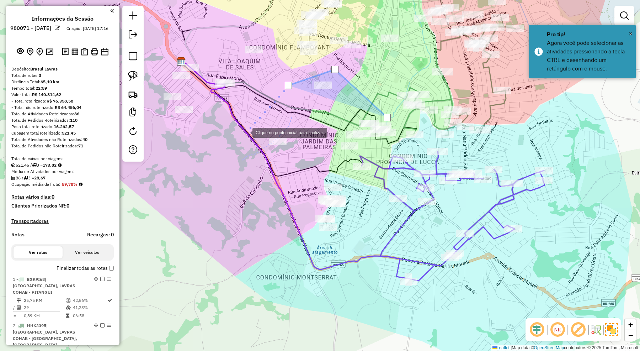
click at [245, 132] on div at bounding box center [245, 132] width 14 height 14
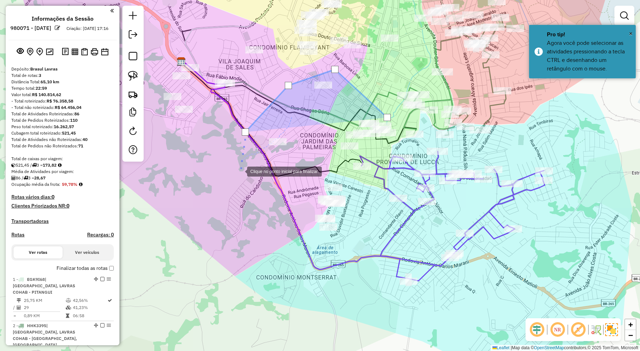
click at [239, 178] on div at bounding box center [240, 171] width 14 height 14
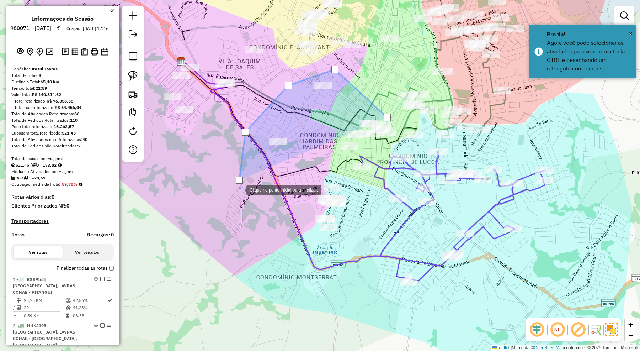
click at [246, 196] on div at bounding box center [239, 189] width 14 height 14
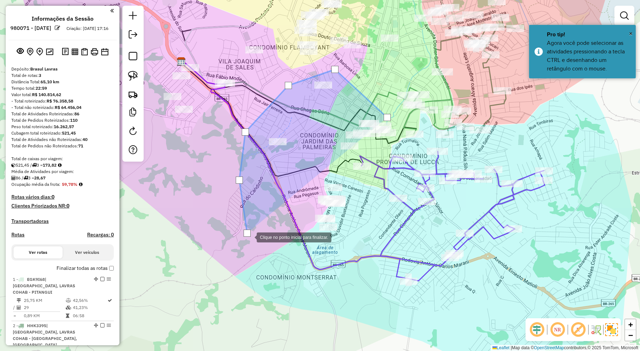
click at [257, 244] on div at bounding box center [249, 236] width 14 height 14
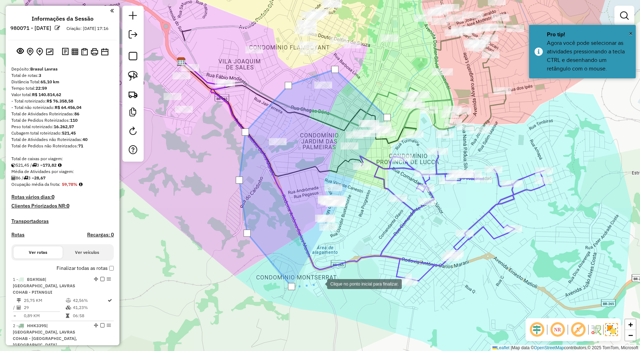
click at [320, 283] on div at bounding box center [320, 283] width 14 height 14
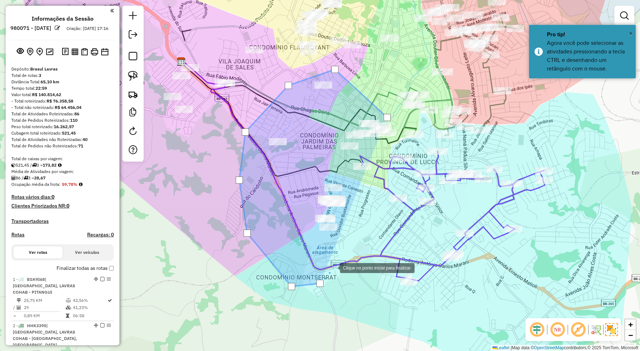
click at [333, 267] on div at bounding box center [333, 267] width 14 height 14
drag, startPoint x: 349, startPoint y: 244, endPoint x: 351, endPoint y: 232, distance: 12.2
click at [340, 260] on div at bounding box center [333, 267] width 14 height 14
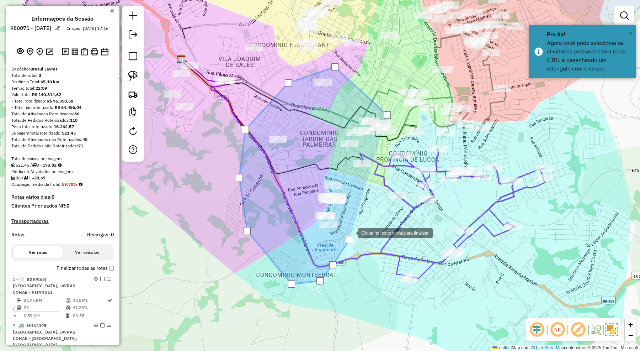
click at [351, 225] on div at bounding box center [351, 232] width 14 height 14
click at [349, 198] on div at bounding box center [349, 199] width 14 height 14
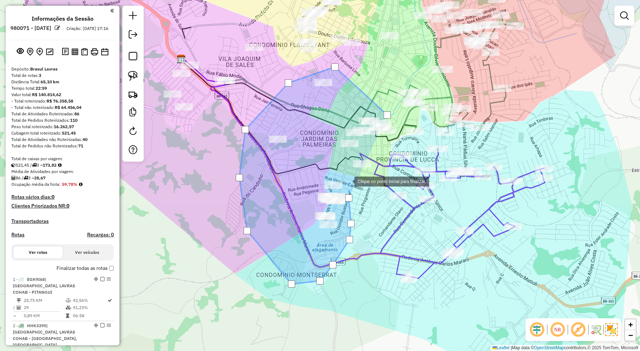
drag, startPoint x: 347, startPoint y: 177, endPoint x: 348, endPoint y: 165, distance: 12.1
click at [347, 175] on div at bounding box center [347, 181] width 14 height 14
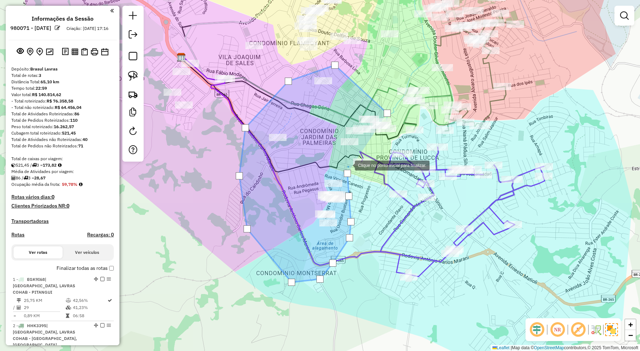
click at [348, 164] on div at bounding box center [348, 165] width 14 height 14
click at [350, 151] on div at bounding box center [349, 157] width 14 height 14
click at [357, 144] on div at bounding box center [350, 151] width 14 height 14
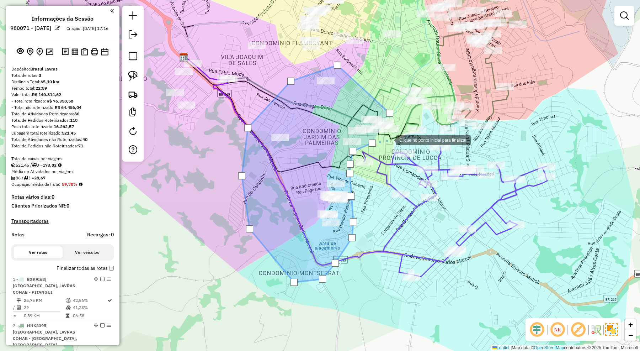
click at [388, 139] on div at bounding box center [389, 139] width 14 height 14
click at [396, 134] on div at bounding box center [396, 134] width 14 height 14
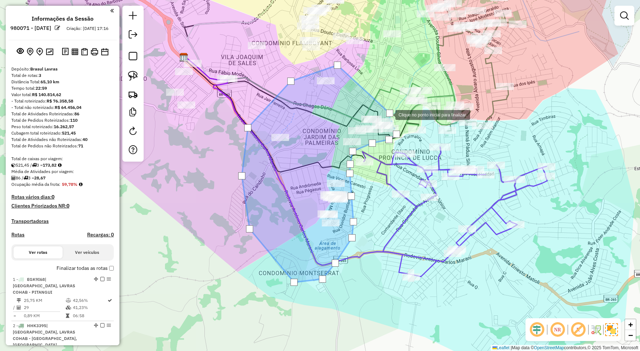
click at [388, 114] on div at bounding box center [389, 113] width 7 height 7
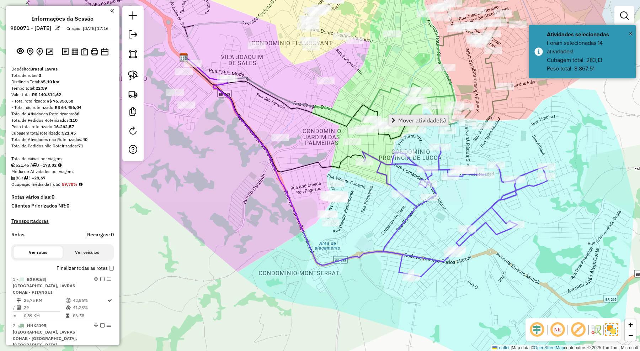
click at [412, 117] on span "Mover atividade(s)" at bounding box center [422, 120] width 48 height 6
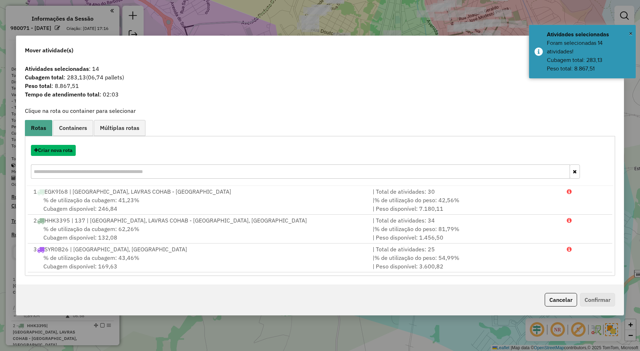
click at [69, 151] on button "Criar nova rota" at bounding box center [53, 150] width 45 height 11
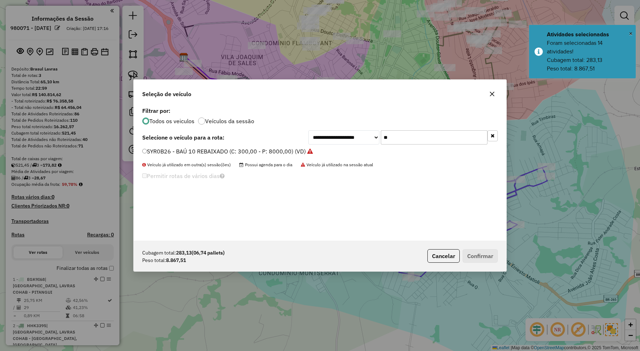
drag, startPoint x: 404, startPoint y: 141, endPoint x: 347, endPoint y: 135, distance: 57.5
click at [347, 135] on div "**********" at bounding box center [402, 137] width 189 height 14
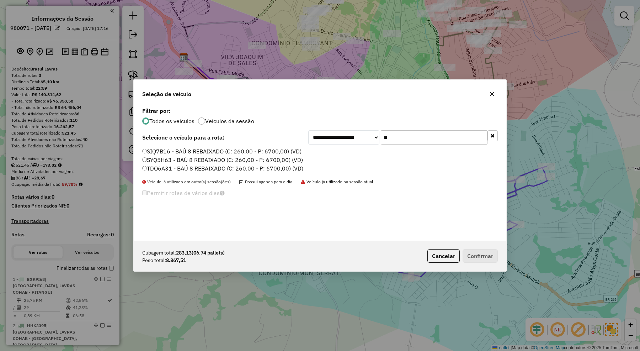
drag, startPoint x: 390, startPoint y: 139, endPoint x: 381, endPoint y: 135, distance: 10.4
click at [381, 135] on input "**" at bounding box center [434, 137] width 107 height 14
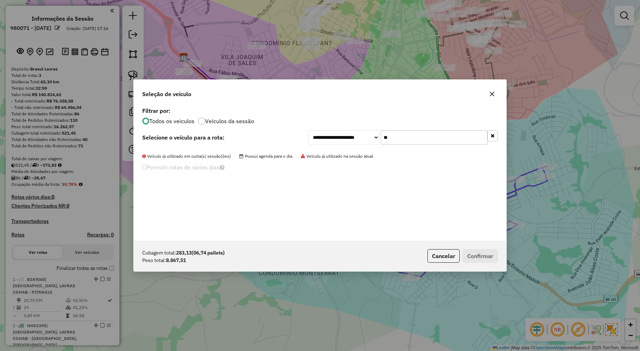
type input "*"
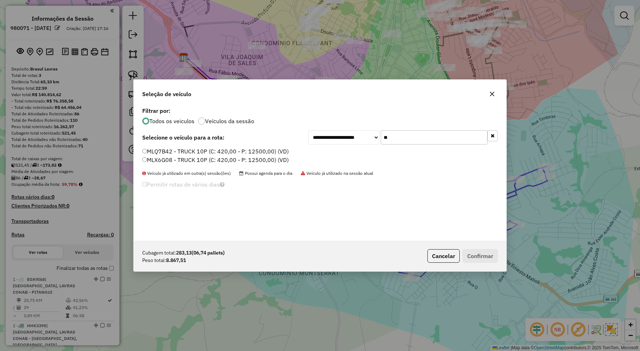
type input "**"
click at [289, 159] on label "MLX6G08 - TRUCK 10P (C: 420,00 - P: 12500,00) (VD)" at bounding box center [215, 159] width 146 height 9
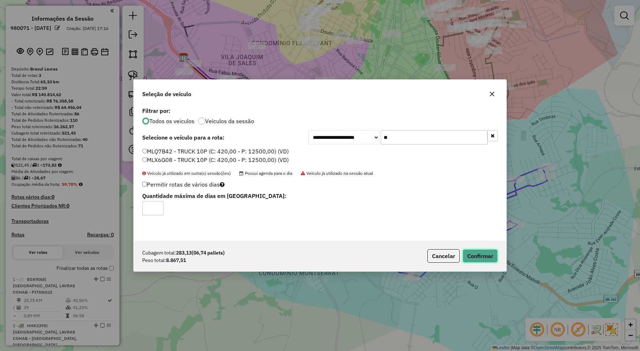
click at [488, 256] on button "Confirmar" at bounding box center [480, 256] width 35 height 14
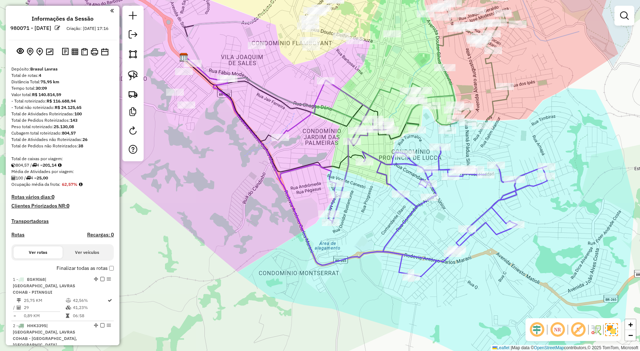
click at [359, 101] on icon at bounding box center [336, 151] width 110 height 143
select select "**********"
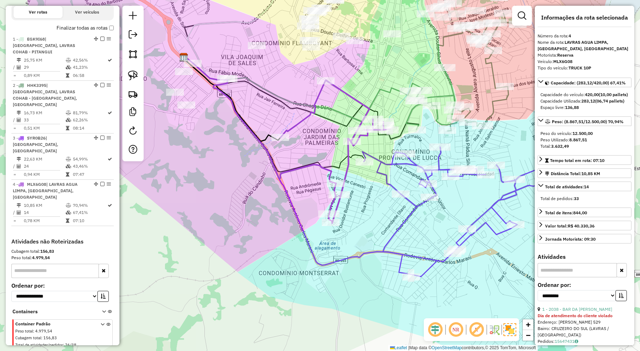
scroll to position [248, 0]
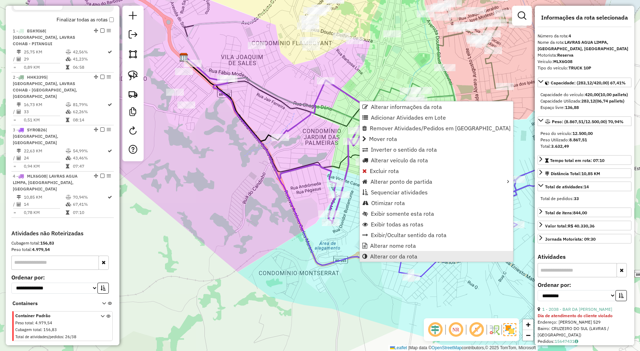
click at [391, 258] on span "Alterar cor da rota" at bounding box center [393, 256] width 47 height 6
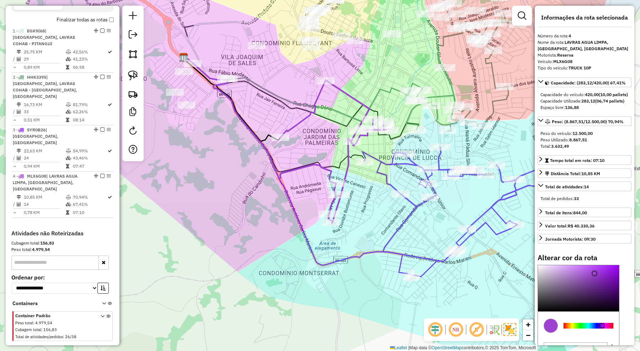
scroll to position [75, 0]
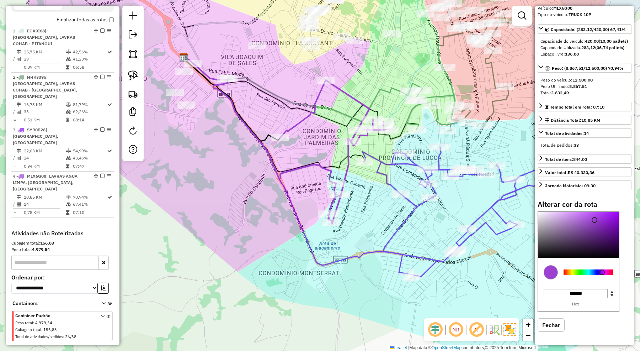
type input "*******"
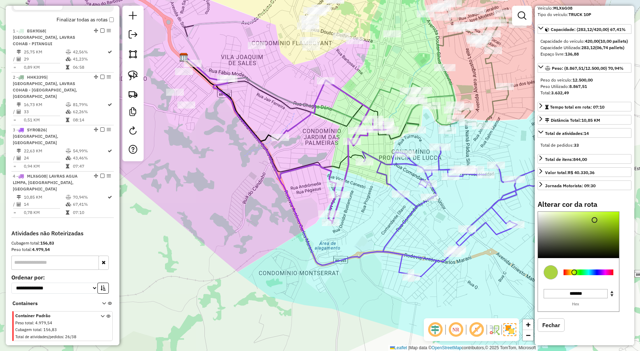
click at [574, 273] on div at bounding box center [589, 272] width 50 height 6
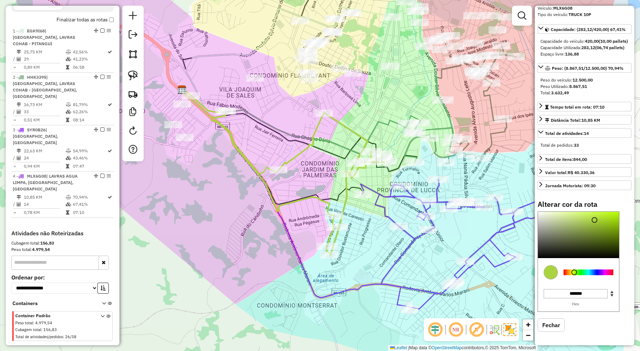
drag, startPoint x: 380, startPoint y: 76, endPoint x: 379, endPoint y: 116, distance: 39.9
click at [379, 116] on div "Janela de atendimento Grade de atendimento Capacidade Transportadoras Veículos …" at bounding box center [320, 175] width 640 height 351
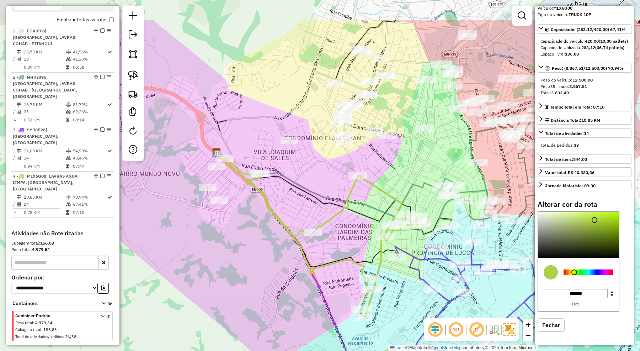
drag, startPoint x: 379, startPoint y: 112, endPoint x: 413, endPoint y: 167, distance: 65.0
click at [413, 167] on div "Janela de atendimento Grade de atendimento Capacidade Transportadoras Veículos …" at bounding box center [320, 175] width 640 height 351
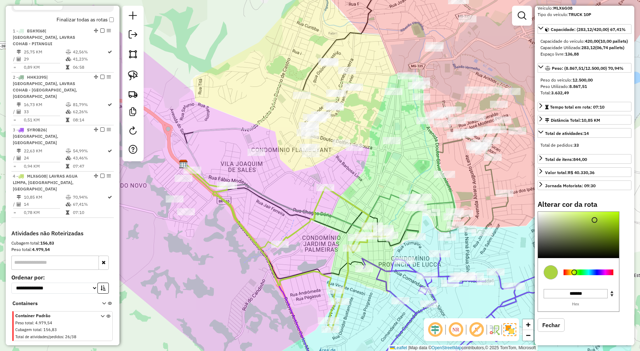
drag, startPoint x: 416, startPoint y: 159, endPoint x: 383, endPoint y: 171, distance: 35.1
click at [383, 171] on div "Janela de atendimento Grade de atendimento Capacidade Transportadoras Veículos …" at bounding box center [320, 175] width 640 height 351
click at [343, 180] on div "Janela de atendimento Grade de atendimento Capacidade Transportadoras Veículos …" at bounding box center [320, 175] width 640 height 351
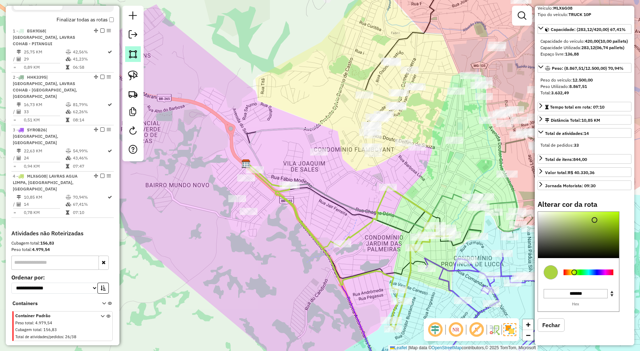
click at [138, 48] on link at bounding box center [133, 54] width 16 height 16
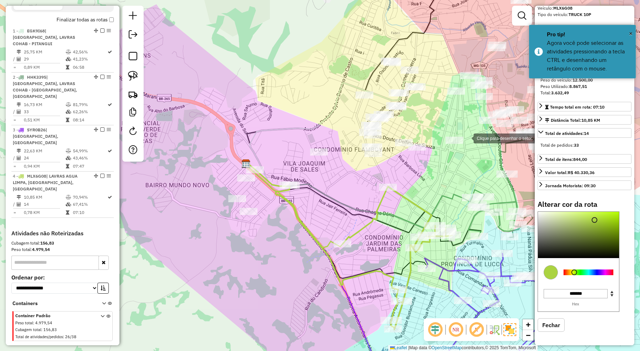
click at [466, 138] on div at bounding box center [466, 137] width 14 height 14
click at [426, 128] on div at bounding box center [426, 128] width 14 height 14
click at [395, 133] on div at bounding box center [400, 131] width 14 height 14
click at [372, 135] on div at bounding box center [372, 135] width 14 height 14
click at [335, 143] on div at bounding box center [338, 143] width 14 height 14
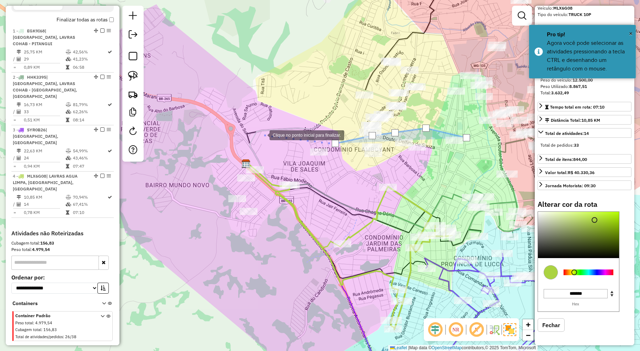
click at [262, 134] on div at bounding box center [262, 134] width 14 height 14
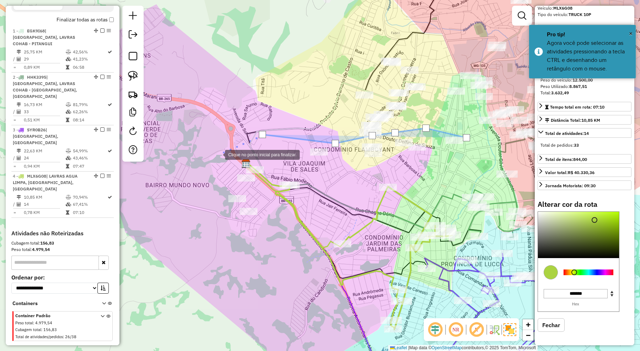
click at [218, 154] on div at bounding box center [218, 154] width 14 height 14
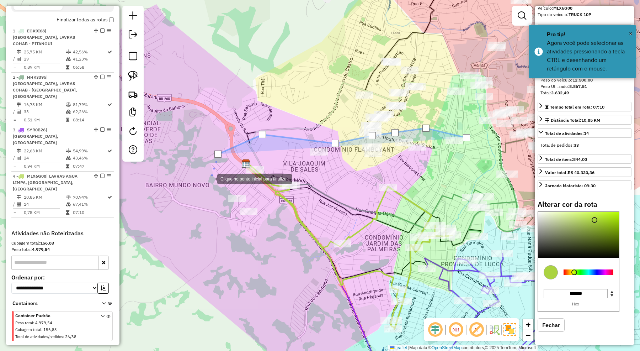
click at [203, 185] on div at bounding box center [210, 178] width 14 height 14
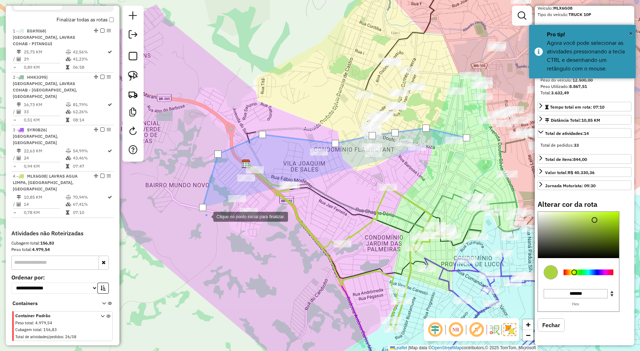
click at [213, 223] on div at bounding box center [206, 216] width 14 height 14
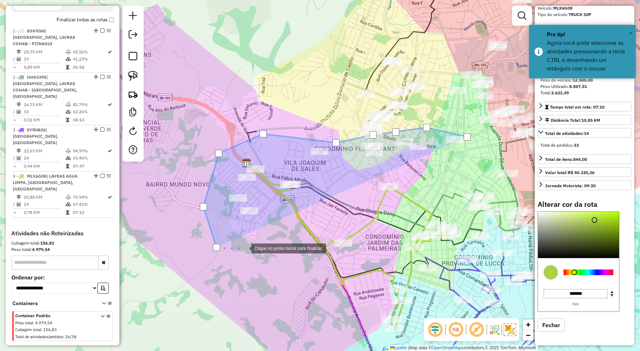
drag, startPoint x: 243, startPoint y: 249, endPoint x: 297, endPoint y: 235, distance: 55.9
click at [248, 245] on div at bounding box center [244, 247] width 14 height 14
drag, startPoint x: 297, startPoint y: 235, endPoint x: 319, endPoint y: 219, distance: 27.1
click at [251, 240] on div at bounding box center [244, 247] width 14 height 14
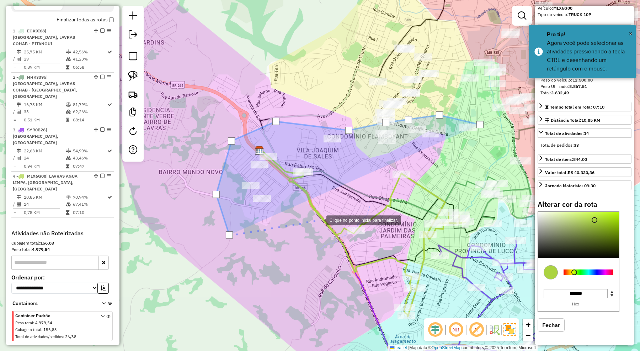
drag, startPoint x: 324, startPoint y: 210, endPoint x: 340, endPoint y: 184, distance: 30.5
click at [325, 212] on div at bounding box center [319, 219] width 14 height 14
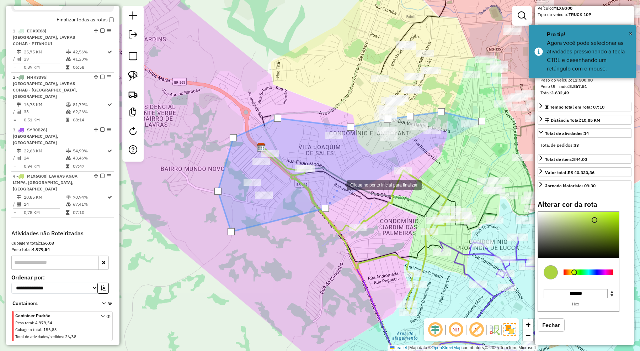
drag, startPoint x: 344, startPoint y: 180, endPoint x: 364, endPoint y: 159, distance: 29.4
click at [344, 179] on div at bounding box center [340, 184] width 14 height 14
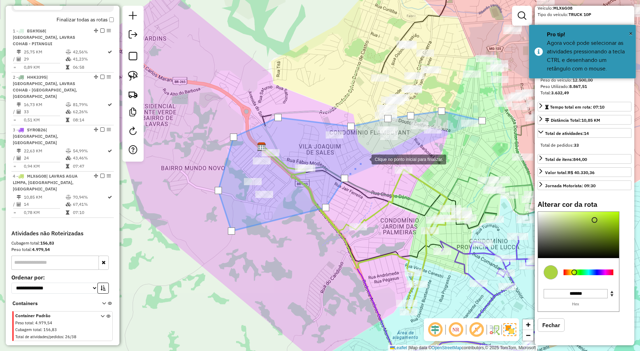
click at [364, 159] on div at bounding box center [364, 158] width 14 height 14
click at [406, 152] on div at bounding box center [406, 152] width 14 height 14
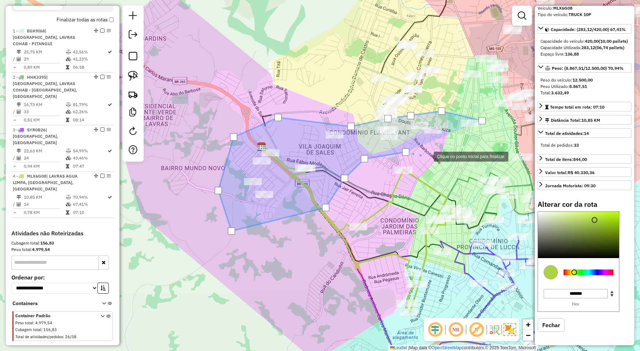
drag, startPoint x: 427, startPoint y: 156, endPoint x: 480, endPoint y: 159, distance: 53.4
click at [427, 156] on div at bounding box center [427, 156] width 14 height 14
click at [480, 159] on div at bounding box center [480, 159] width 14 height 14
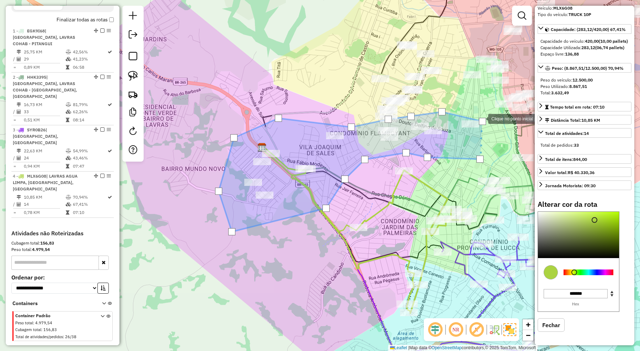
click at [481, 118] on div at bounding box center [482, 121] width 7 height 7
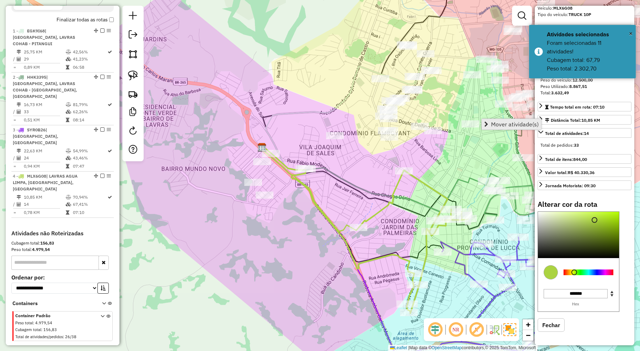
click at [505, 125] on span "Mover atividade(s)" at bounding box center [515, 124] width 48 height 6
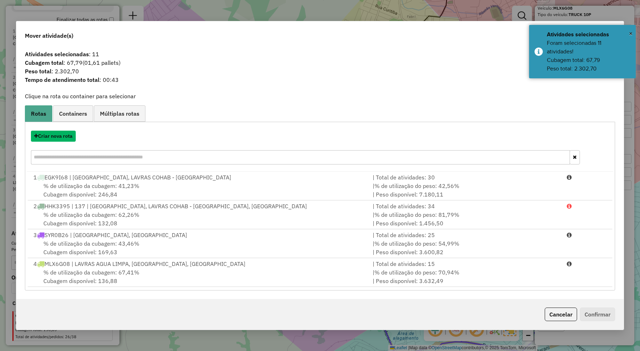
click at [63, 138] on button "Criar nova rota" at bounding box center [53, 135] width 45 height 11
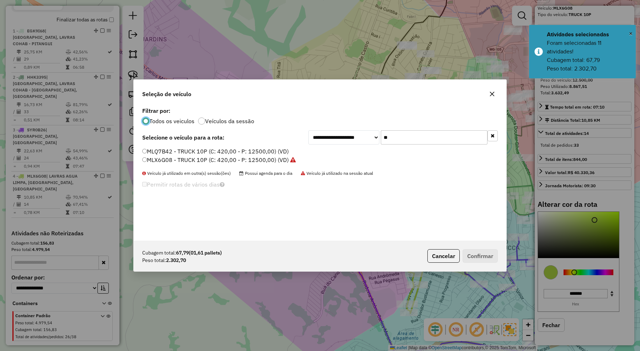
scroll to position [4, 2]
click at [336, 127] on div "**********" at bounding box center [320, 172] width 373 height 135
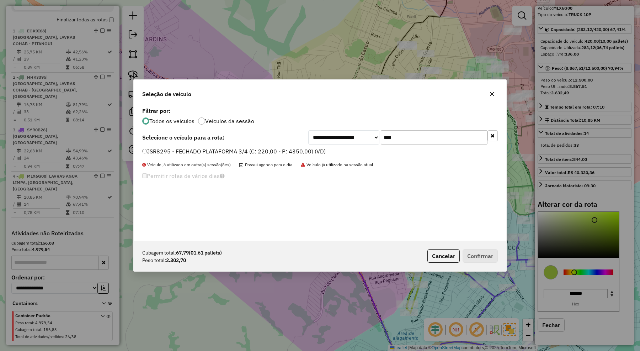
type input "****"
click at [278, 150] on label "JSR8295 - FECHADO PLATAFORMA 3/4 (C: 220,00 - P: 4350,00) (VD)" at bounding box center [233, 151] width 183 height 9
click at [488, 261] on button "Confirmar" at bounding box center [480, 256] width 35 height 14
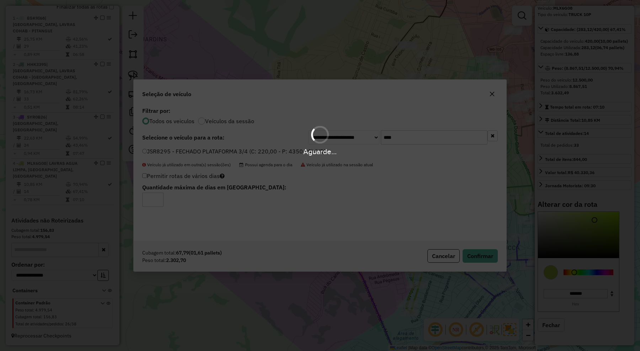
select select "**********"
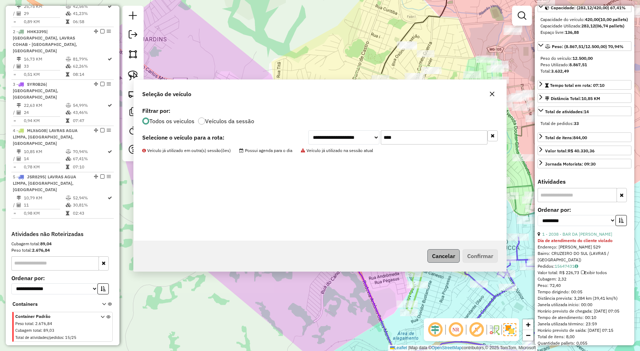
scroll to position [294, 0]
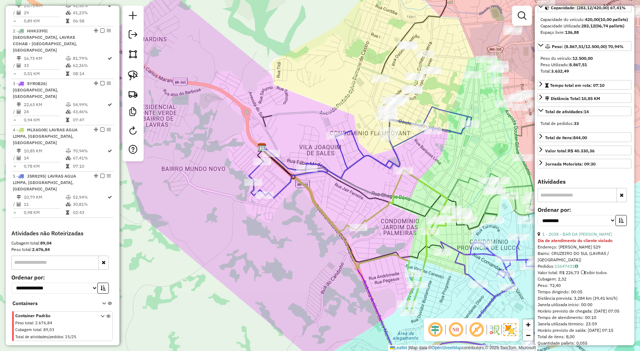
click at [373, 152] on div "Janela de atendimento Grade de atendimento Capacidade Transportadoras Veículos …" at bounding box center [320, 175] width 640 height 351
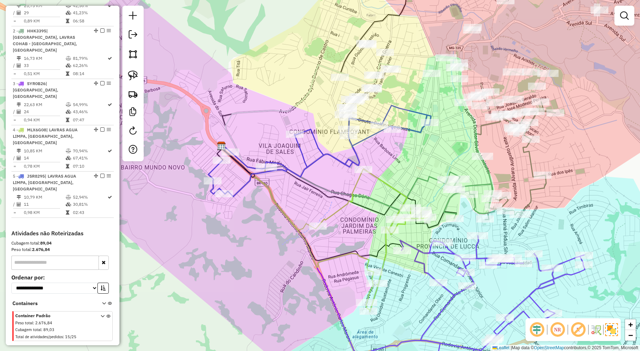
drag, startPoint x: 347, startPoint y: 100, endPoint x: 242, endPoint y: 87, distance: 105.6
click at [243, 87] on icon at bounding box center [326, 113] width 210 height 100
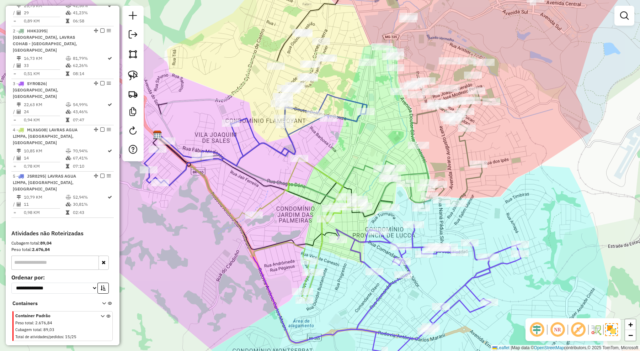
click at [331, 177] on icon at bounding box center [309, 229] width 110 height 143
select select "**********"
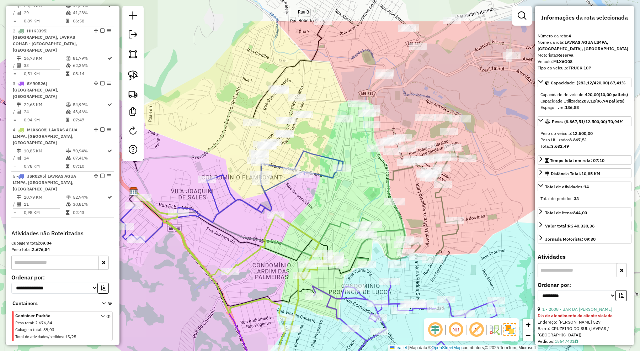
drag, startPoint x: 346, startPoint y: 146, endPoint x: 322, endPoint y: 203, distance: 61.3
click at [322, 203] on div "Janela de atendimento Grade de atendimento Capacidade Transportadoras Veículos …" at bounding box center [320, 175] width 640 height 351
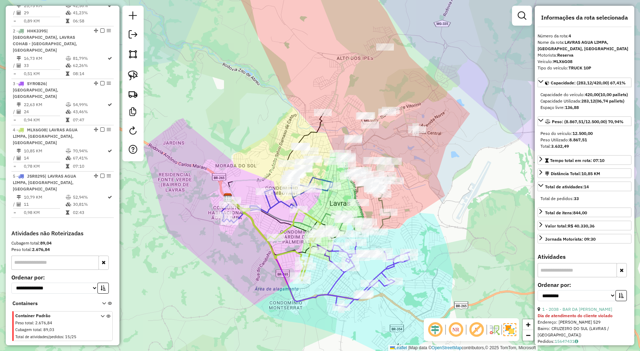
drag, startPoint x: 428, startPoint y: 196, endPoint x: 428, endPoint y: 185, distance: 10.3
click at [428, 185] on div "Janela de atendimento Grade de atendimento Capacidade Transportadoras Veículos …" at bounding box center [320, 175] width 640 height 351
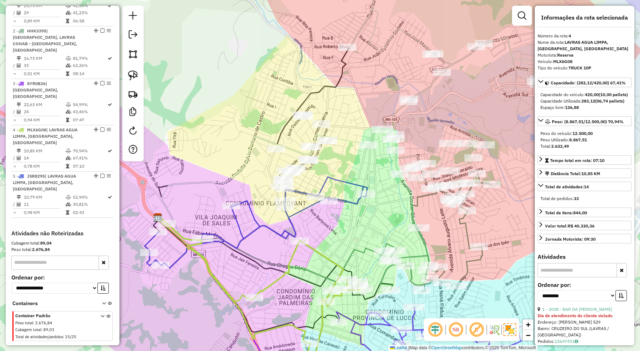
click at [326, 112] on div "Janela de atendimento Grade de atendimento Capacidade Transportadoras Veículos …" at bounding box center [320, 175] width 640 height 351
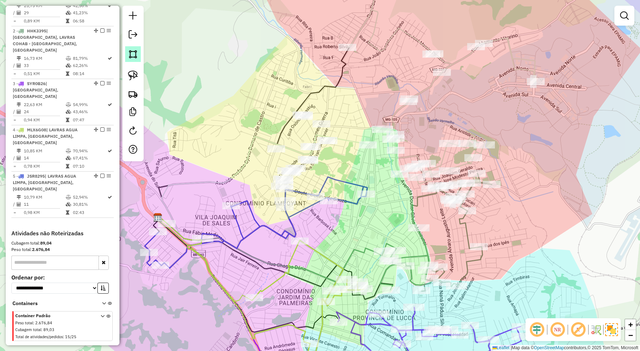
click at [135, 53] on img at bounding box center [133, 54] width 10 height 10
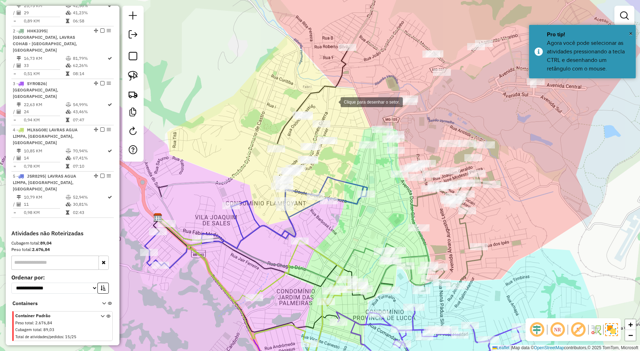
click at [333, 101] on div at bounding box center [333, 101] width 14 height 14
click at [276, 94] on div at bounding box center [276, 94] width 14 height 14
click at [252, 155] on div at bounding box center [253, 153] width 14 height 14
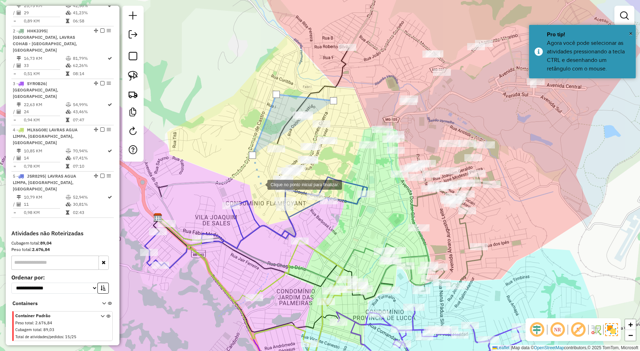
click at [260, 184] on div at bounding box center [260, 184] width 14 height 14
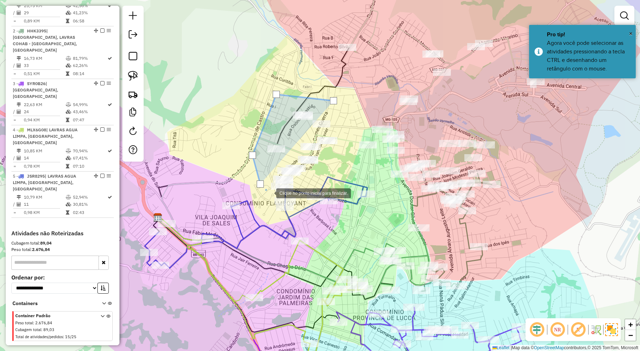
click at [271, 192] on div at bounding box center [269, 192] width 14 height 14
click at [296, 192] on div at bounding box center [296, 192] width 14 height 14
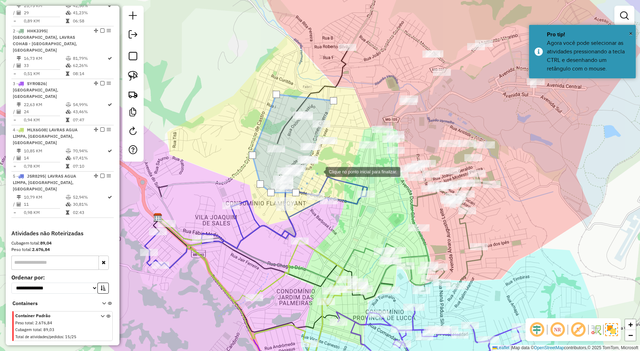
click at [319, 171] on div at bounding box center [318, 171] width 14 height 14
drag, startPoint x: 326, startPoint y: 162, endPoint x: 331, endPoint y: 157, distance: 7.0
click at [326, 164] on div at bounding box center [318, 171] width 14 height 14
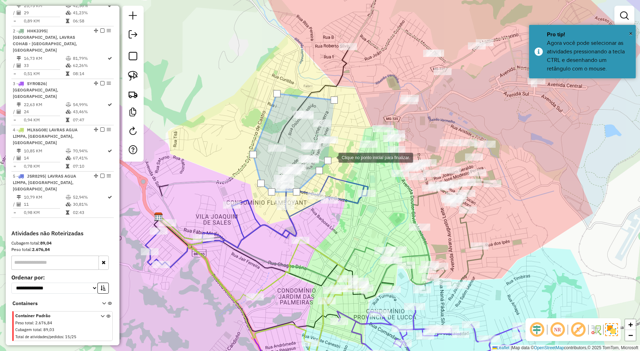
drag, startPoint x: 338, startPoint y: 150, endPoint x: 340, endPoint y: 136, distance: 13.6
click at [338, 150] on div at bounding box center [331, 157] width 14 height 14
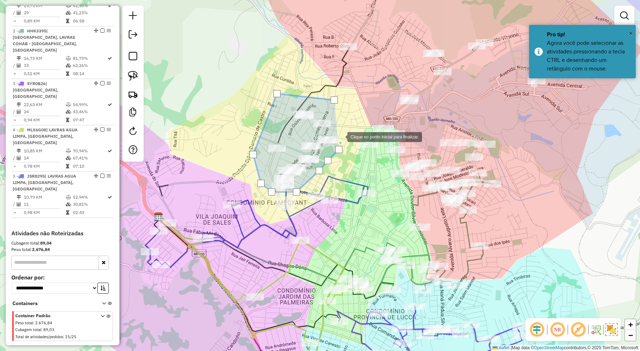
click at [341, 132] on div at bounding box center [340, 136] width 14 height 14
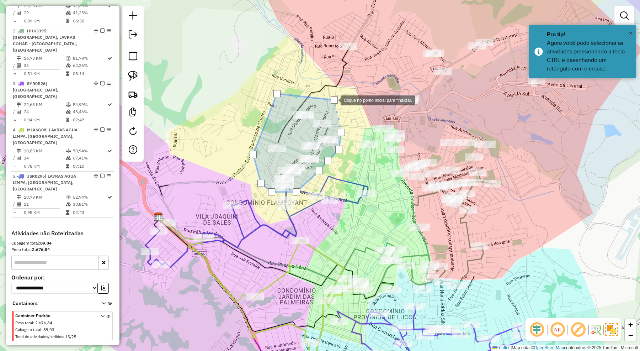
click at [333, 100] on div at bounding box center [334, 99] width 7 height 7
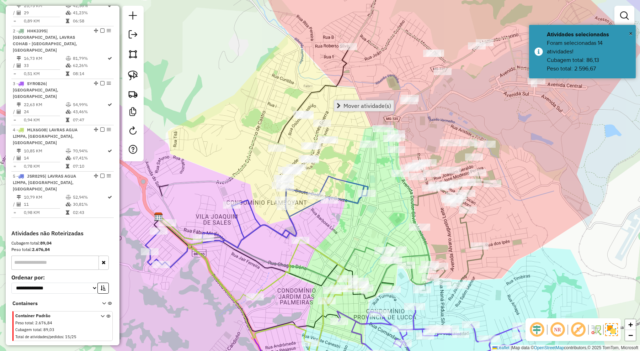
click at [361, 103] on span "Mover atividade(s)" at bounding box center [367, 106] width 48 height 6
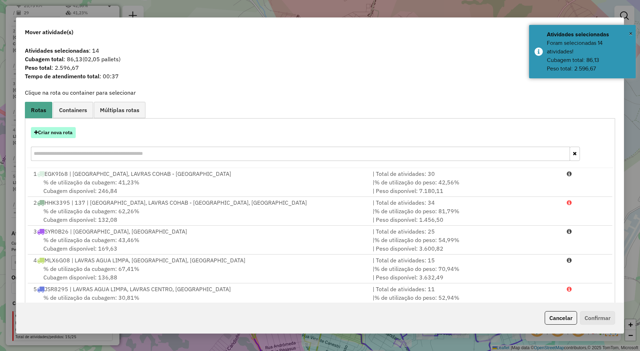
click at [68, 132] on button "Criar nova rota" at bounding box center [53, 132] width 45 height 11
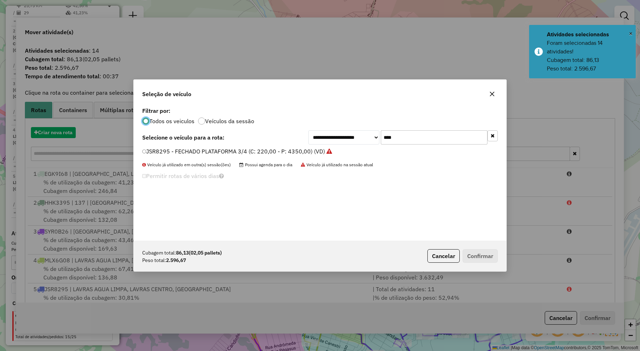
scroll to position [4, 2]
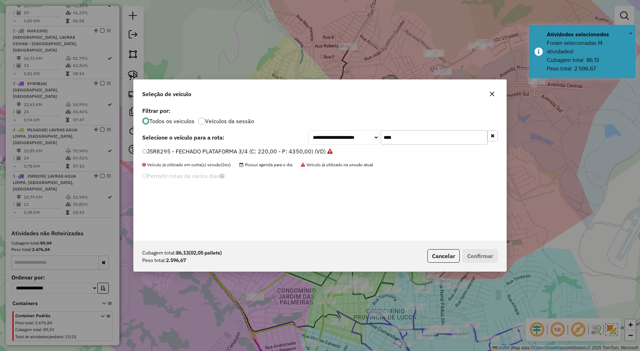
drag, startPoint x: 418, startPoint y: 140, endPoint x: 348, endPoint y: 138, distance: 70.4
click at [348, 138] on div "**********" at bounding box center [402, 137] width 189 height 14
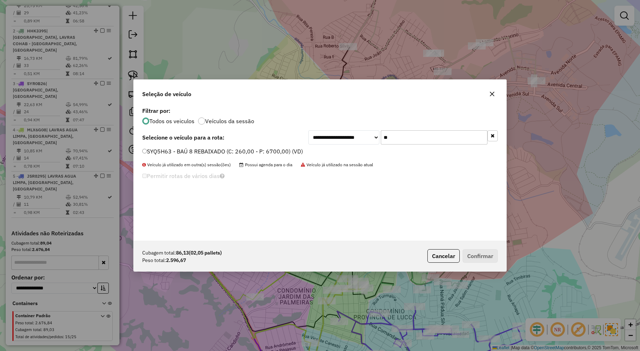
type input "**"
click at [299, 148] on label "SYQ5H63 - BAÚ 8 REBAIXADO (C: 260,00 - P: 6700,00) (VD)" at bounding box center [222, 151] width 161 height 9
click at [496, 253] on button "Confirmar" at bounding box center [480, 256] width 35 height 14
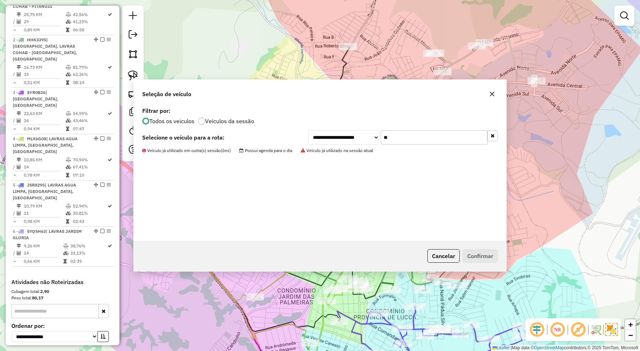
scroll to position [303, 0]
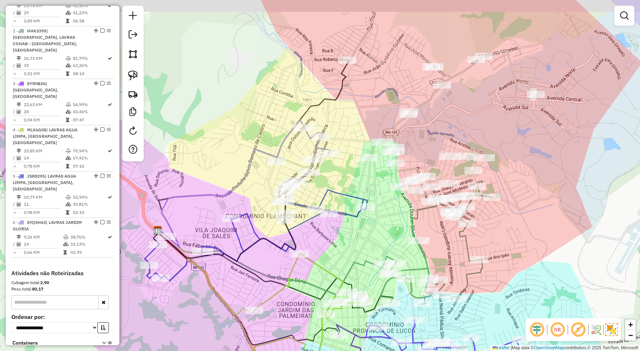
drag, startPoint x: 372, startPoint y: 86, endPoint x: 391, endPoint y: 184, distance: 99.2
click at [391, 184] on div "Janela de atendimento Grade de atendimento Capacidade Transportadoras Veículos …" at bounding box center [320, 175] width 640 height 351
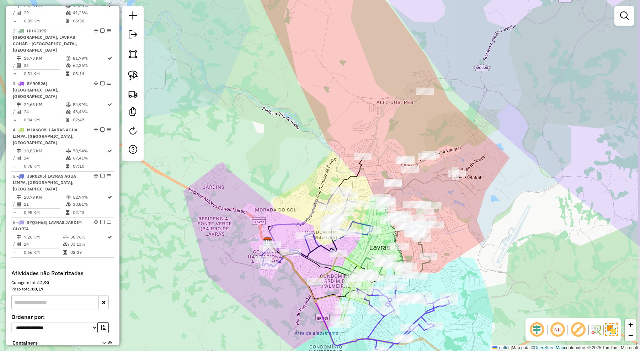
drag, startPoint x: 401, startPoint y: 155, endPoint x: 383, endPoint y: 146, distance: 20.2
click at [383, 146] on icon at bounding box center [410, 158] width 94 height 134
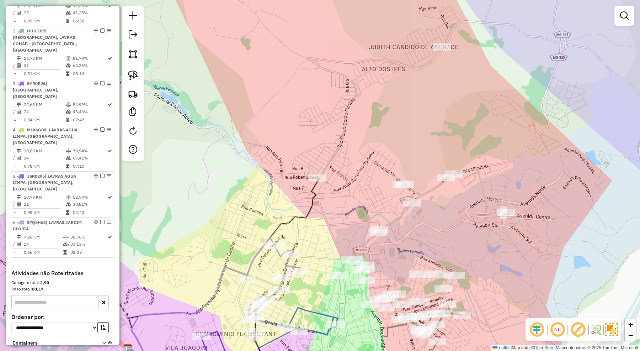
click at [410, 127] on div "Janela de atendimento Grade de atendimento Capacidade Transportadoras Veículos …" at bounding box center [320, 175] width 640 height 351
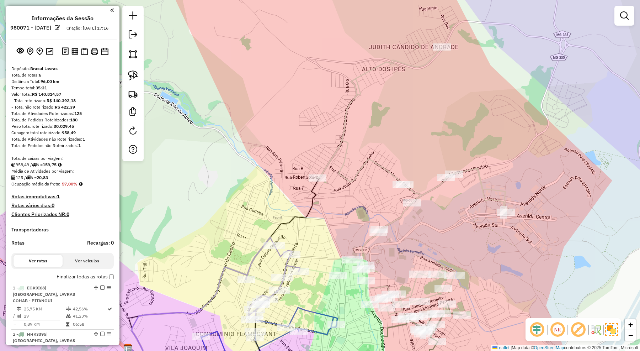
scroll to position [0, 0]
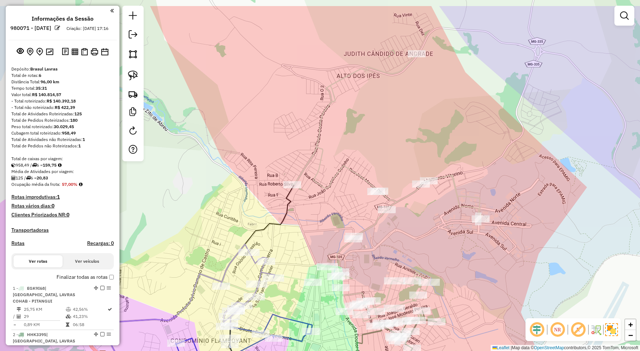
drag, startPoint x: 329, startPoint y: 116, endPoint x: 374, endPoint y: 157, distance: 61.2
click at [374, 157] on div "Janela de atendimento Grade de atendimento Capacidade Transportadoras Veículos …" at bounding box center [320, 175] width 640 height 351
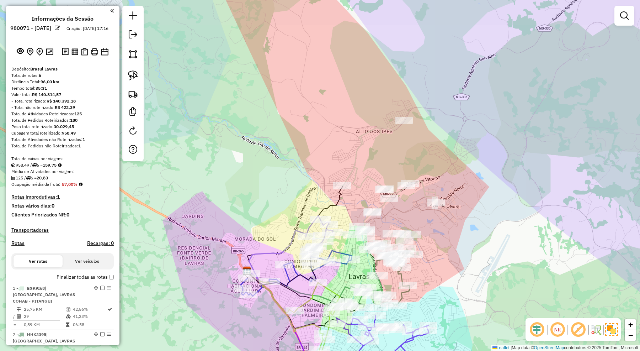
drag, startPoint x: 380, startPoint y: 150, endPoint x: 384, endPoint y: 162, distance: 12.9
click at [384, 162] on div "Janela de atendimento Grade de atendimento Capacidade Transportadoras Veículos …" at bounding box center [320, 175] width 640 height 351
click at [401, 197] on div "Janela de atendimento Grade de atendimento Capacidade Transportadoras Veículos …" at bounding box center [320, 175] width 640 height 351
select select "**********"
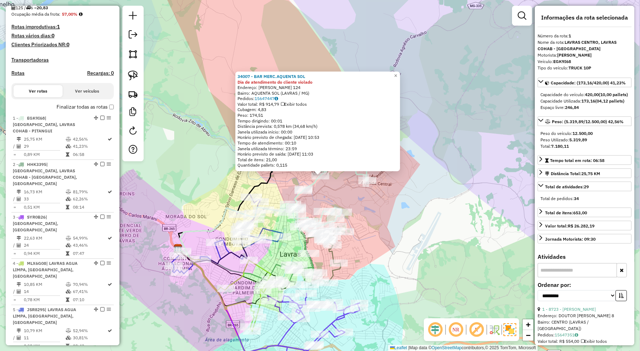
scroll to position [284, 0]
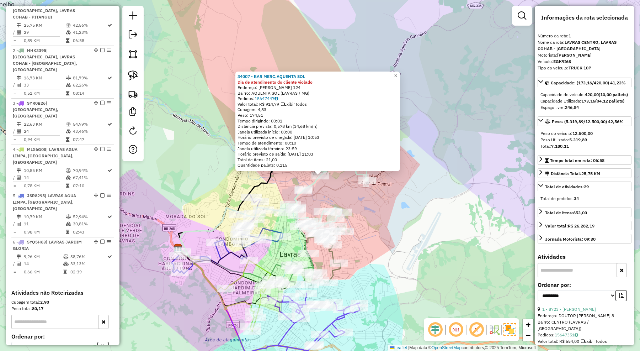
click at [451, 220] on div "34007 - BAR MERC.AQUENTA SOL Dia de atendimento do cliente violado Endereço: MA…" at bounding box center [320, 175] width 640 height 351
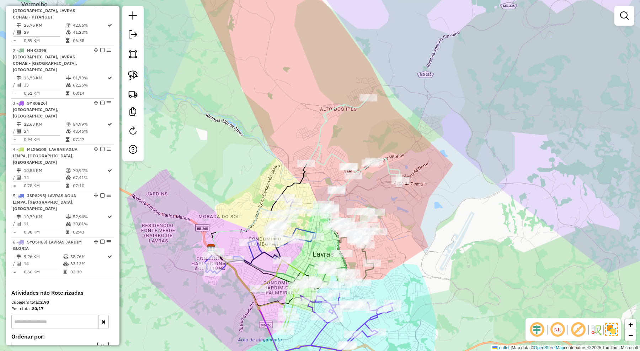
drag, startPoint x: 394, startPoint y: 225, endPoint x: 437, endPoint y: 226, distance: 42.7
click at [437, 226] on div "Janela de atendimento Grade de atendimento Capacidade Transportadoras Veículos …" at bounding box center [320, 175] width 640 height 351
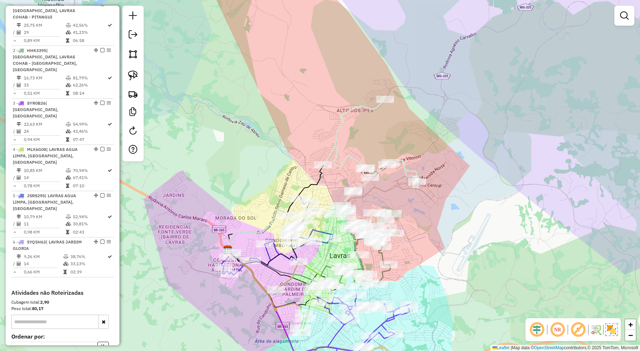
click at [343, 118] on icon at bounding box center [370, 166] width 94 height 134
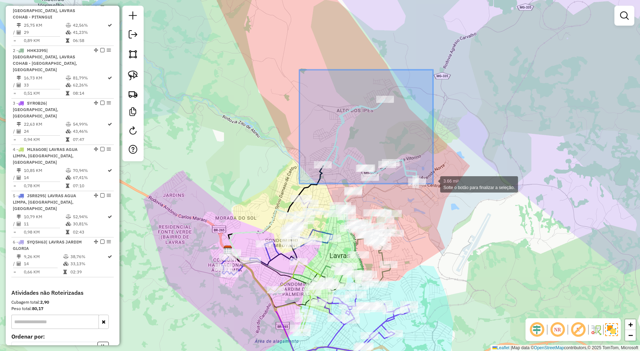
drag, startPoint x: 299, startPoint y: 70, endPoint x: 433, endPoint y: 183, distance: 175.5
select select "**********"
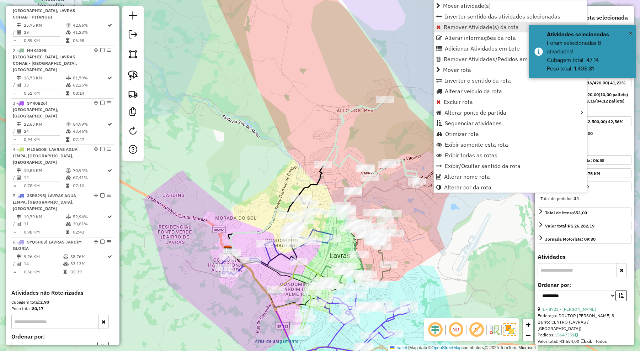
click at [459, 27] on span "Remover Atividade(s) da rota" at bounding box center [481, 27] width 75 height 6
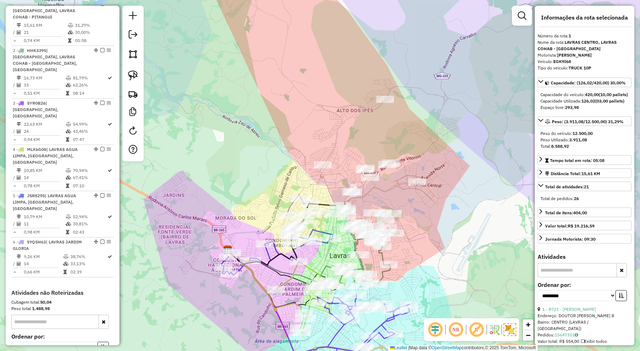
click at [391, 151] on div "Janela de atendimento Grade de atendimento Capacidade Transportadoras Veículos …" at bounding box center [320, 175] width 640 height 351
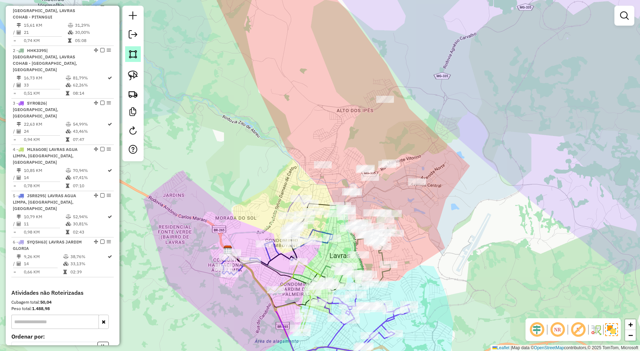
click at [139, 52] on link at bounding box center [133, 54] width 16 height 16
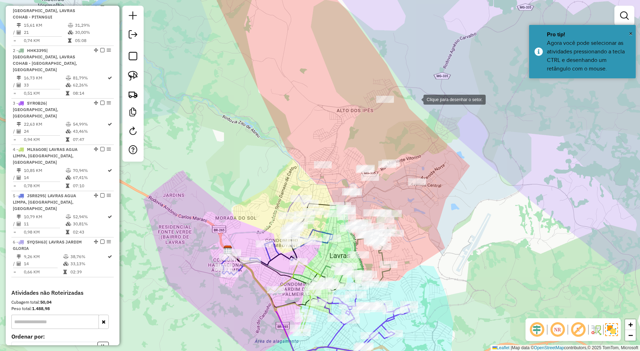
click at [416, 92] on div at bounding box center [416, 99] width 14 height 14
click at [360, 91] on div at bounding box center [363, 91] width 14 height 14
click at [300, 143] on div at bounding box center [300, 143] width 14 height 14
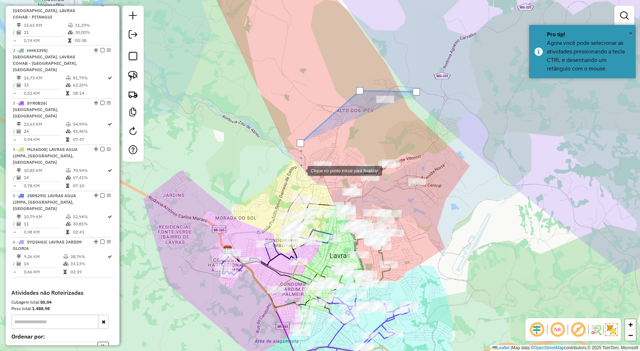
click at [300, 170] on div at bounding box center [300, 170] width 14 height 14
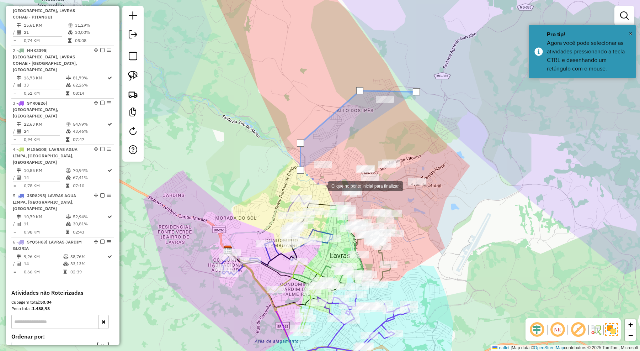
click at [321, 185] on div at bounding box center [321, 185] width 14 height 14
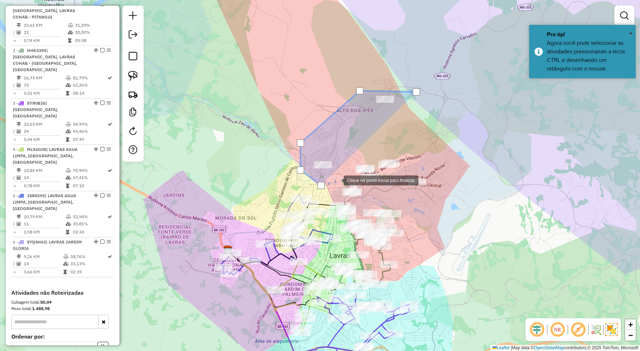
click at [344, 177] on div at bounding box center [337, 179] width 14 height 14
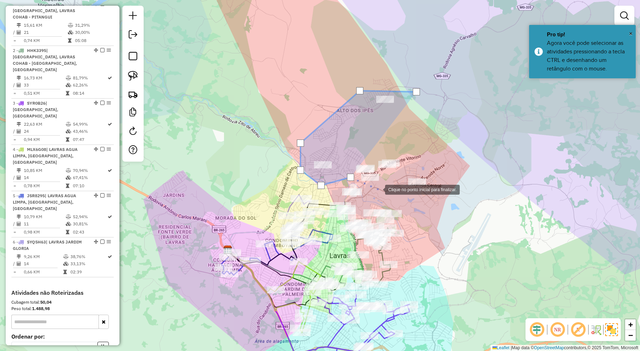
click at [378, 189] on div at bounding box center [378, 189] width 14 height 14
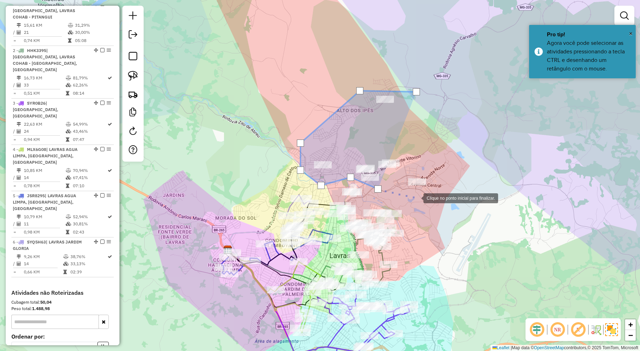
click at [418, 197] on div at bounding box center [416, 197] width 14 height 14
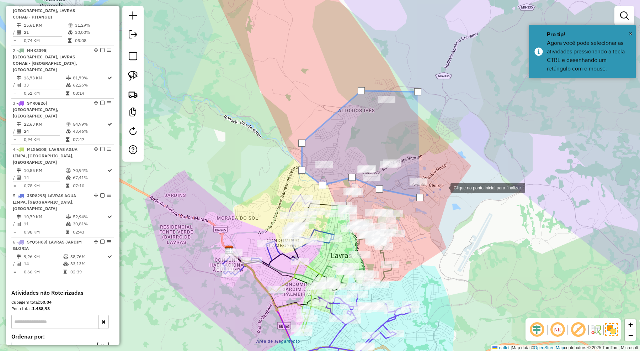
click at [443, 187] on div at bounding box center [443, 187] width 14 height 14
click at [444, 183] on div at bounding box center [443, 186] width 7 height 7
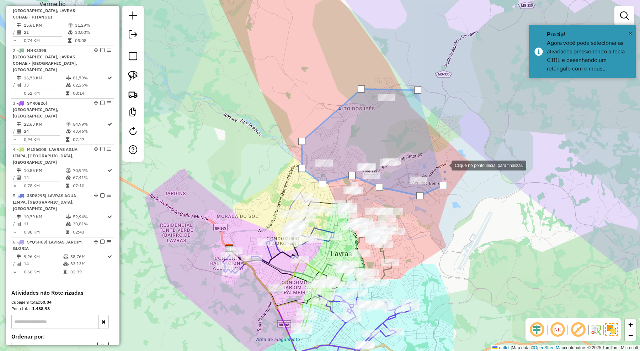
click at [443, 160] on div at bounding box center [444, 165] width 14 height 14
click at [415, 88] on div at bounding box center [417, 89] width 7 height 7
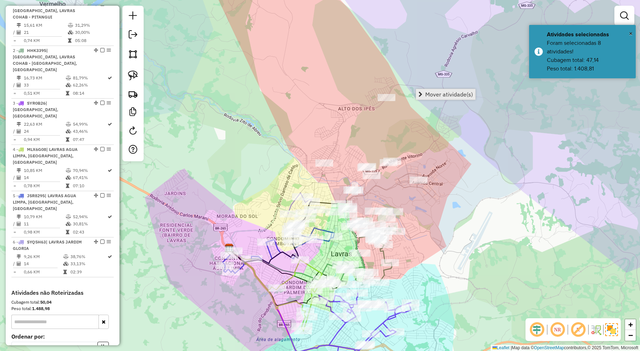
click at [442, 94] on span "Mover atividade(s)" at bounding box center [449, 94] width 48 height 6
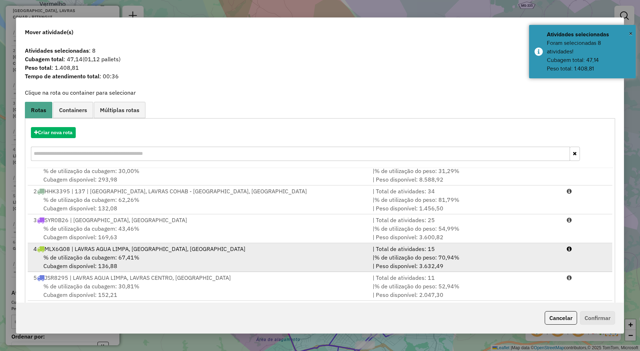
scroll to position [31, 0]
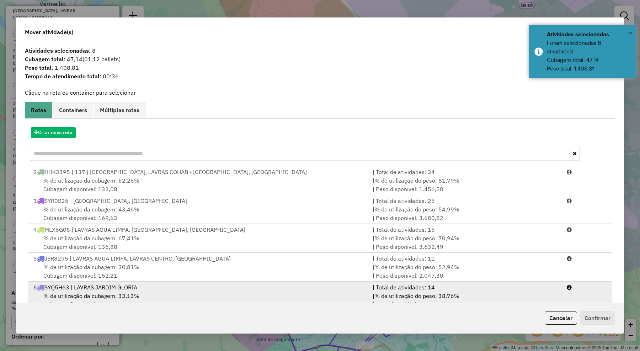
click at [128, 289] on div "6 SYQ5H63 | LAVRAS JARDIM GLORIA" at bounding box center [198, 287] width 339 height 9
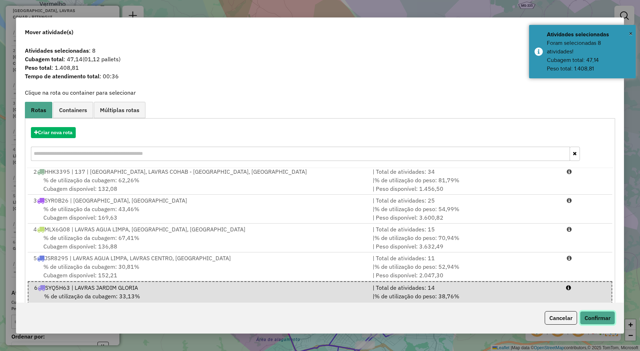
click at [608, 319] on button "Confirmar" at bounding box center [597, 318] width 35 height 14
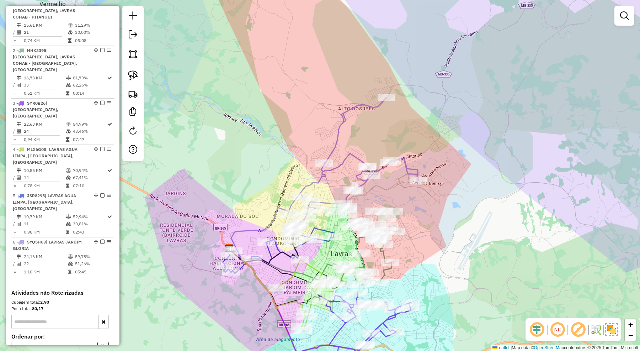
click at [361, 157] on icon at bounding box center [353, 165] width 130 height 136
select select "**********"
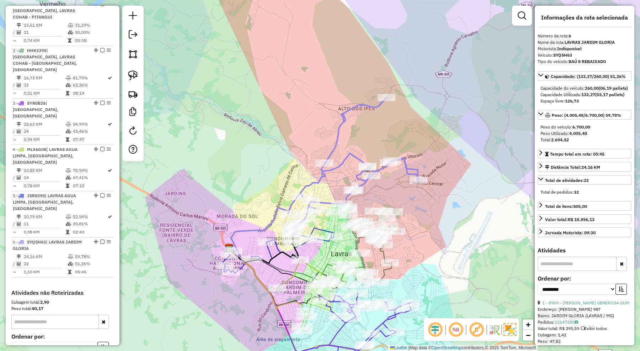
scroll to position [343, 0]
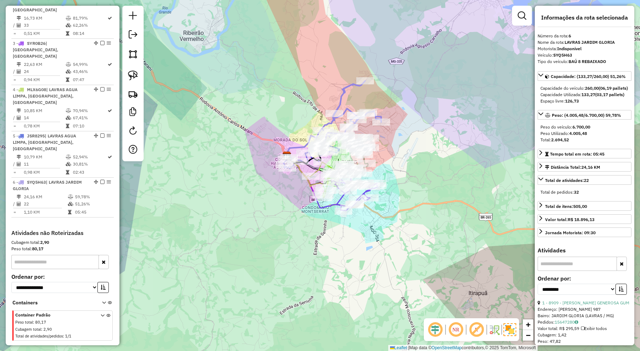
drag, startPoint x: 342, startPoint y: 79, endPoint x: 340, endPoint y: 60, distance: 19.3
click at [341, 60] on div "Janela de atendimento Grade de atendimento Capacidade Transportadoras Veículos …" at bounding box center [320, 175] width 640 height 351
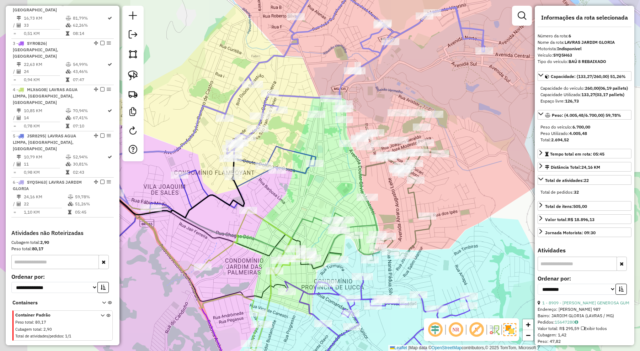
drag, startPoint x: 423, startPoint y: 171, endPoint x: 480, endPoint y: 170, distance: 56.9
click at [480, 170] on div "Janela de atendimento Grade de atendimento Capacidade Transportadoras Veículos …" at bounding box center [320, 175] width 640 height 351
click at [391, 123] on icon at bounding box center [372, 110] width 122 height 85
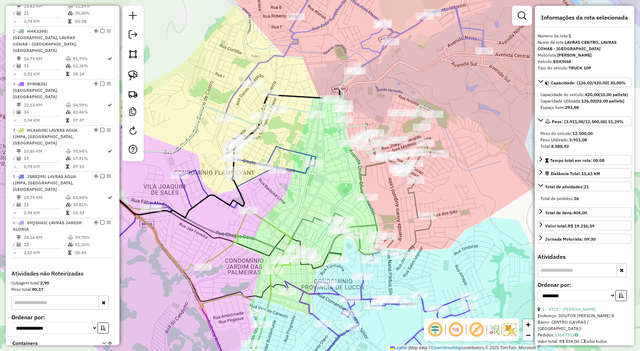
scroll to position [284, 0]
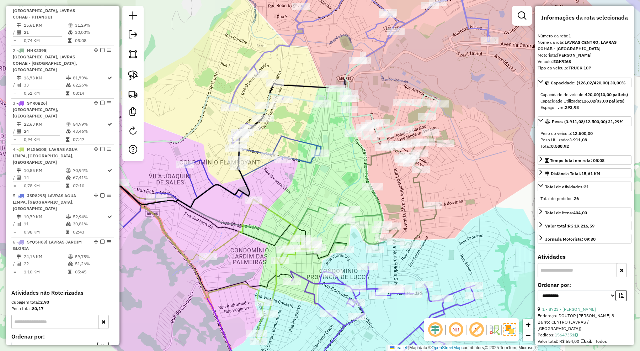
drag, startPoint x: 460, startPoint y: 150, endPoint x: 455, endPoint y: 146, distance: 6.2
click at [460, 145] on div "Janela de atendimento Grade de atendimento Capacidade Transportadoras Veículos …" at bounding box center [320, 175] width 640 height 351
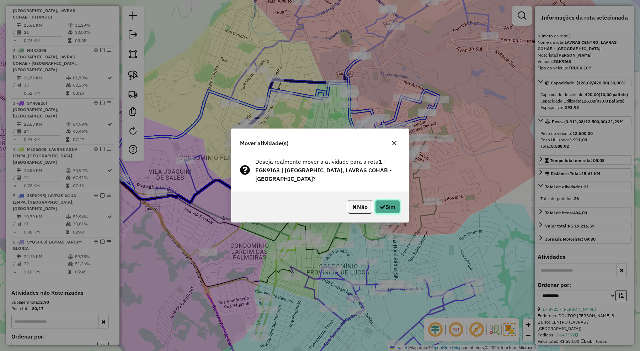
click at [394, 207] on button "Sim" at bounding box center [387, 207] width 25 height 14
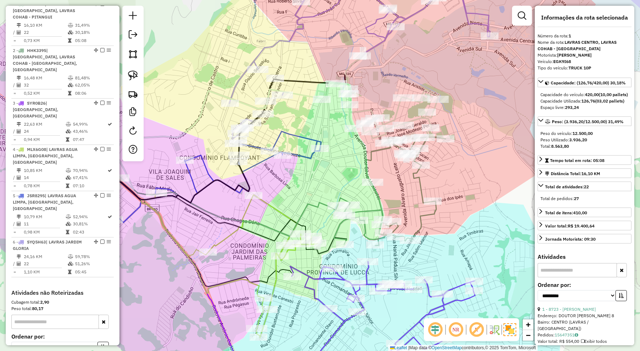
click at [439, 107] on icon at bounding box center [377, 95] width 122 height 85
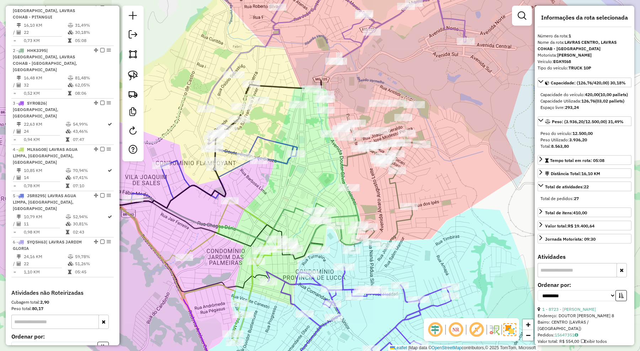
drag, startPoint x: 477, startPoint y: 128, endPoint x: 453, endPoint y: 133, distance: 24.4
click at [453, 133] on div "Janela de atendimento Grade de atendimento Capacidade Transportadoras Veículos …" at bounding box center [320, 175] width 640 height 351
click at [397, 193] on icon at bounding box center [366, 196] width 112 height 108
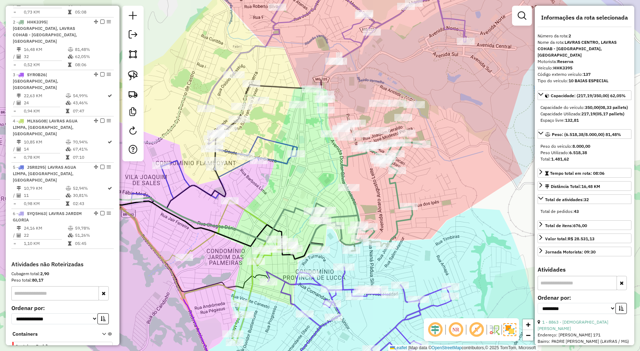
scroll to position [324, 0]
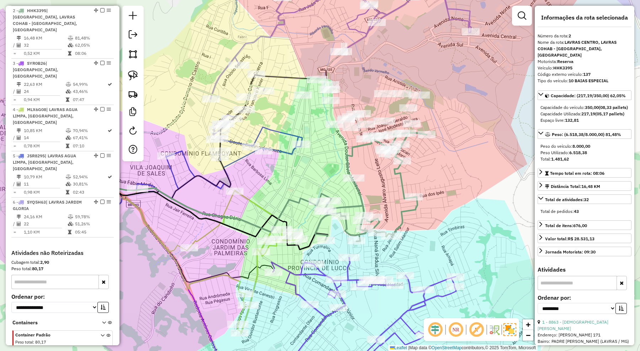
drag, startPoint x: 445, startPoint y: 166, endPoint x: 453, endPoint y: 153, distance: 15.5
click at [453, 155] on div "Janela de atendimento Grade de atendimento Capacidade Transportadoras Veículos …" at bounding box center [320, 175] width 640 height 351
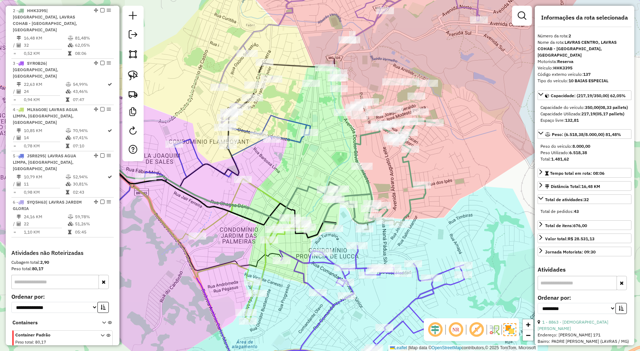
click at [288, 139] on icon at bounding box center [199, 160] width 223 height 91
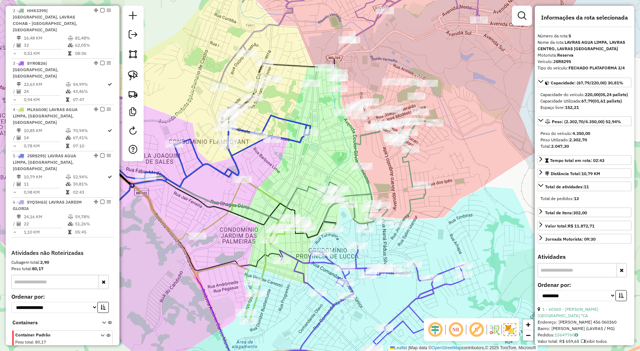
scroll to position [343, 0]
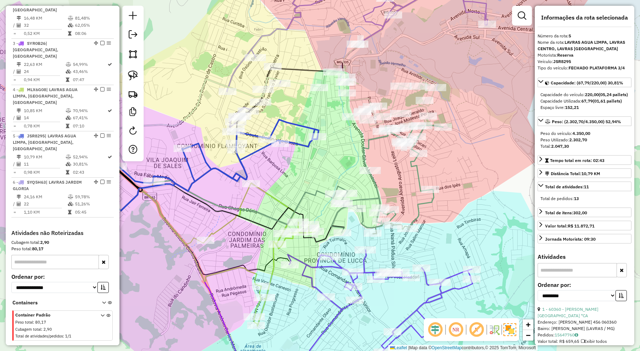
drag, startPoint x: 304, startPoint y: 162, endPoint x: 312, endPoint y: 166, distance: 9.2
click at [312, 166] on div "Janela de atendimento Grade de atendimento Capacidade Transportadoras Veículos …" at bounding box center [320, 175] width 640 height 351
click at [276, 202] on icon at bounding box center [261, 254] width 110 height 143
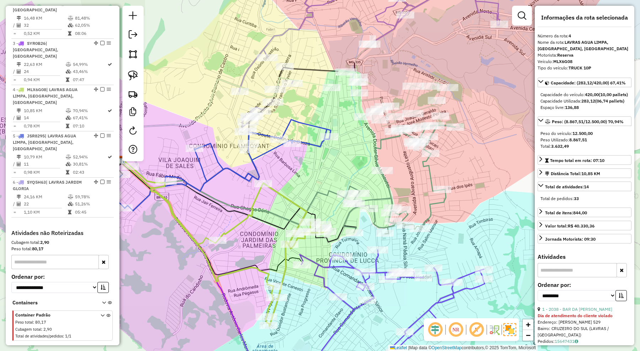
drag, startPoint x: 269, startPoint y: 208, endPoint x: 282, endPoint y: 208, distance: 12.1
click at [282, 208] on div "Janela de atendimento Grade de atendimento Capacidade Transportadoras Veículos …" at bounding box center [320, 175] width 640 height 351
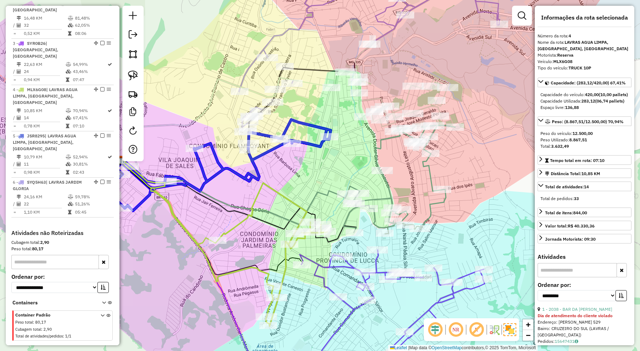
drag, startPoint x: 259, startPoint y: 187, endPoint x: 274, endPoint y: 150, distance: 39.8
click at [249, 15] on div "Rota 4 - Placa MLX6G08 34017 - MERCEARIA KADAN" at bounding box center [249, 15] width 0 height 0
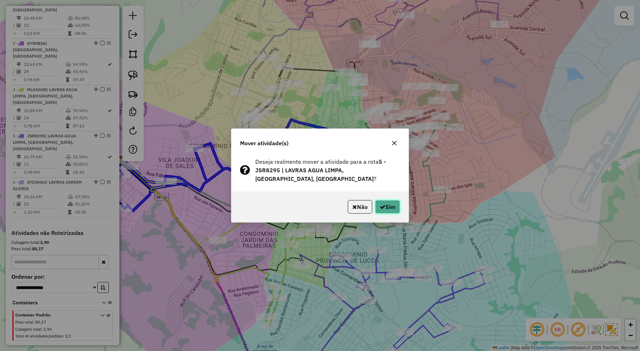
click at [381, 207] on icon "button" at bounding box center [383, 207] width 6 height 6
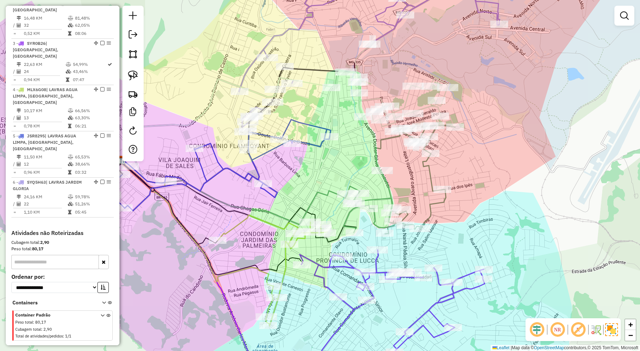
click at [316, 146] on icon at bounding box center [219, 164] width 223 height 91
select select "**********"
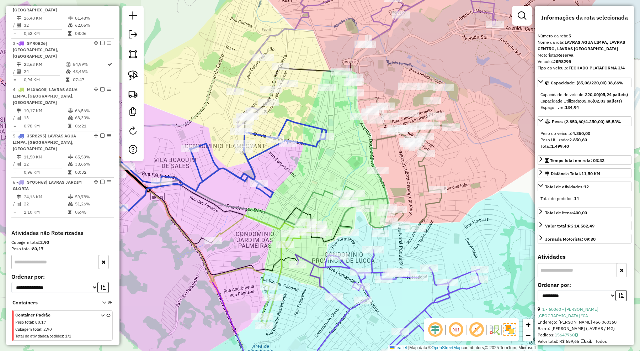
drag, startPoint x: 327, startPoint y: 180, endPoint x: 322, endPoint y: 180, distance: 4.6
click at [322, 180] on div "Janela de atendimento Grade de atendimento Capacidade Transportadoras Veículos …" at bounding box center [320, 175] width 640 height 351
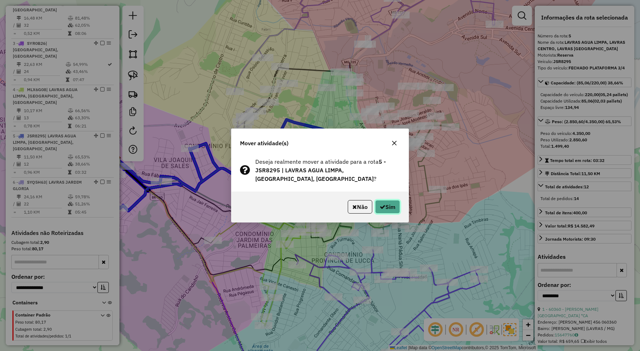
click at [383, 204] on button "Sim" at bounding box center [387, 207] width 25 height 14
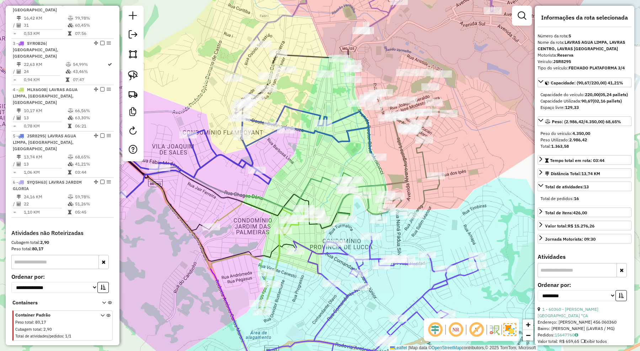
drag, startPoint x: 297, startPoint y: 180, endPoint x: 295, endPoint y: 134, distance: 45.9
click at [295, 134] on div "Janela de atendimento Grade de atendimento Capacidade Transportadoras Veículos …" at bounding box center [320, 175] width 640 height 351
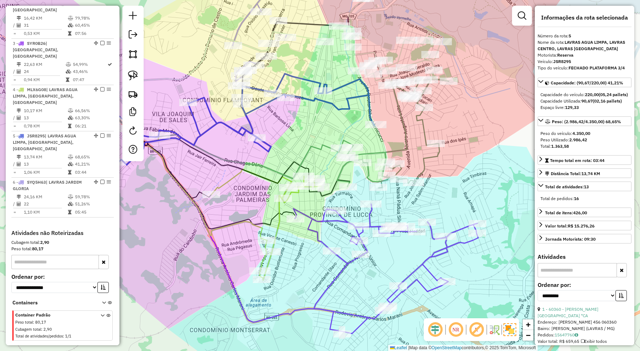
click at [463, 239] on icon at bounding box center [385, 268] width 185 height 129
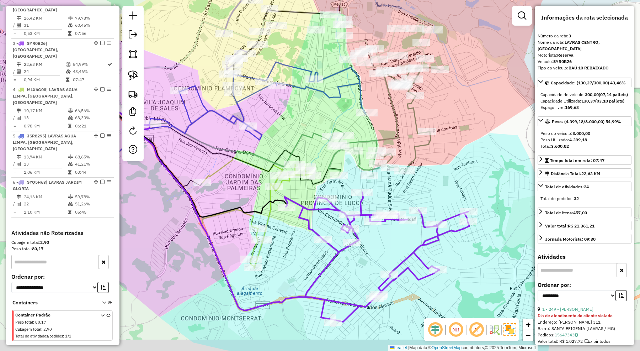
drag, startPoint x: 470, startPoint y: 194, endPoint x: 465, endPoint y: 184, distance: 11.3
click at [466, 185] on div "Janela de atendimento Grade de atendimento Capacidade Transportadoras Veículos …" at bounding box center [320, 175] width 640 height 351
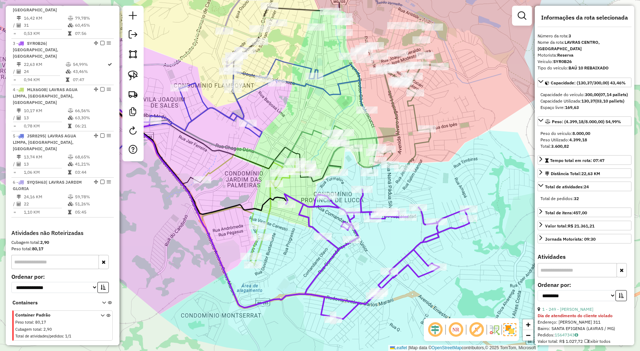
click at [269, 196] on icon at bounding box center [196, 156] width 182 height 115
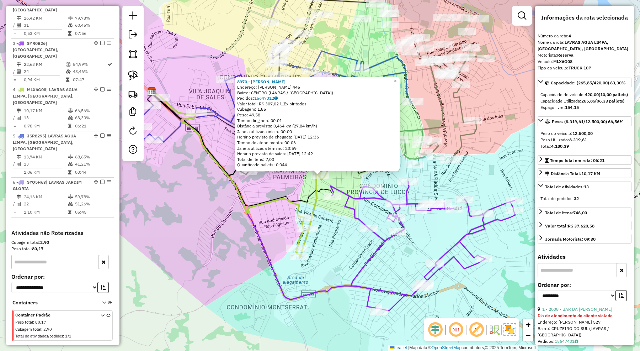
click at [278, 192] on div "8970 - SARAH CARVALHO GOMES Endereço: JOAO MODESTO 445 Bairro: CENTRO (LAVRAS /…" at bounding box center [320, 175] width 640 height 351
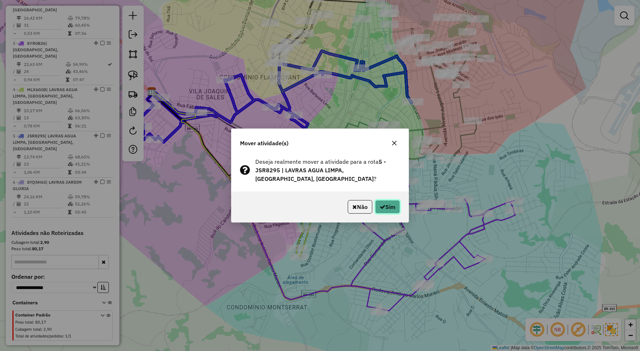
click at [389, 207] on button "Sim" at bounding box center [387, 207] width 25 height 14
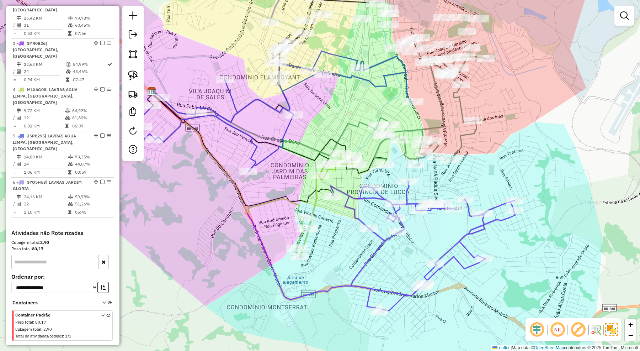
click at [348, 78] on icon at bounding box center [275, 111] width 273 height 121
select select "**********"
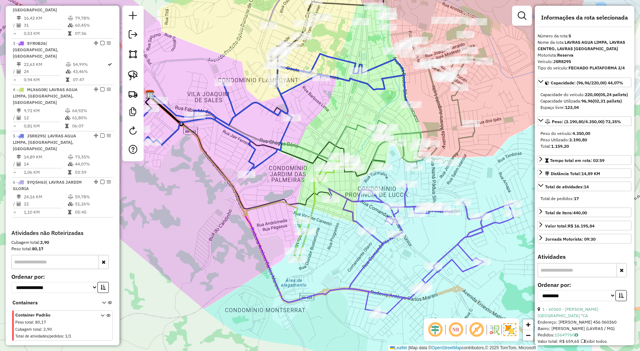
drag, startPoint x: 338, startPoint y: 108, endPoint x: 317, endPoint y: 150, distance: 46.9
click at [317, 150] on div "Janela de atendimento Grade de atendimento Capacidade Transportadoras Veículos …" at bounding box center [320, 175] width 640 height 351
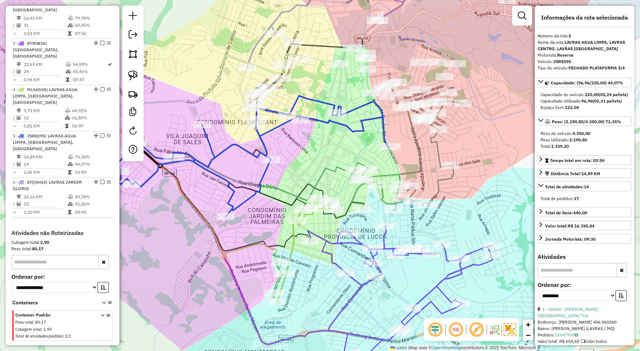
click at [457, 73] on div "Janela de atendimento Grade de atendimento Capacidade Transportadoras Veículos …" at bounding box center [320, 175] width 640 height 351
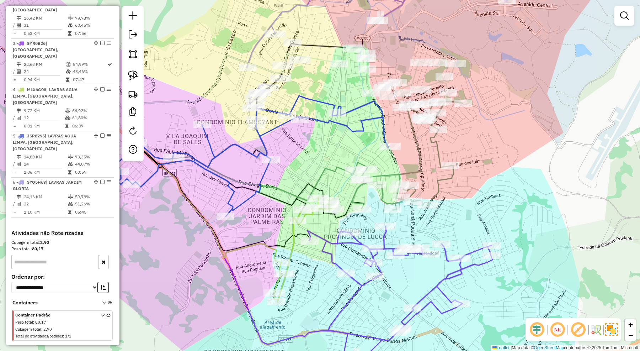
click at [447, 70] on div "Rota 1 - Placa EGK9I68 10476 - DAURI LUIZ FERREIRA Janela de atendimento Grade …" at bounding box center [320, 175] width 640 height 351
click at [383, 78] on icon at bounding box center [395, 59] width 122 height 85
select select "**********"
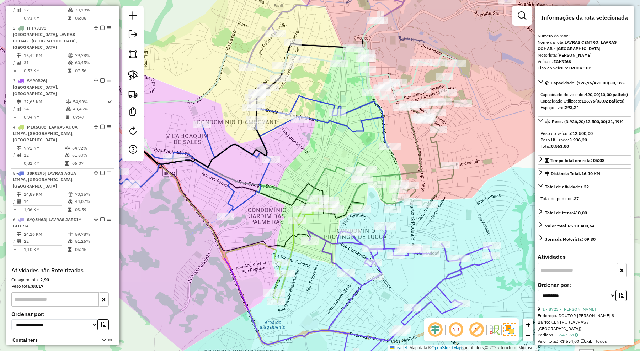
scroll to position [284, 0]
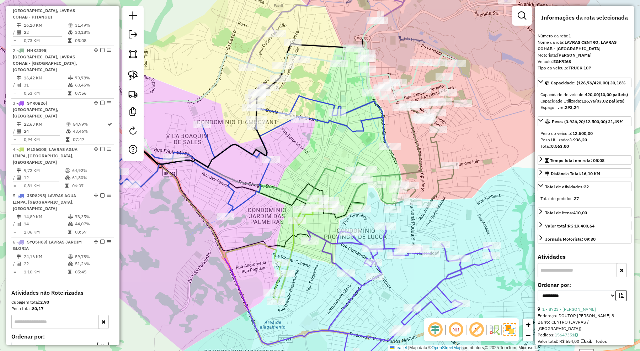
drag, startPoint x: 454, startPoint y: 160, endPoint x: 449, endPoint y: 155, distance: 7.6
click at [452, 159] on div "Janela de atendimento Grade de atendimento Capacidade Transportadoras Veículos …" at bounding box center [320, 175] width 640 height 351
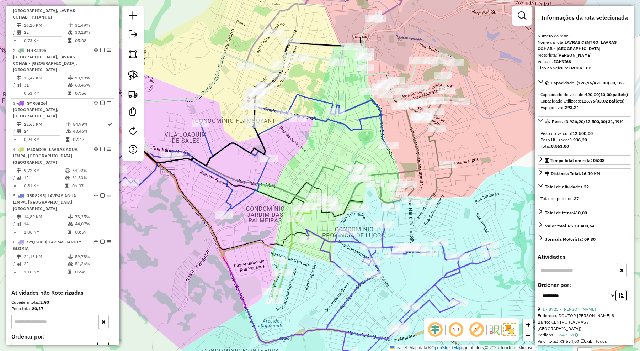
click at [435, 119] on icon at bounding box center [405, 154] width 112 height 108
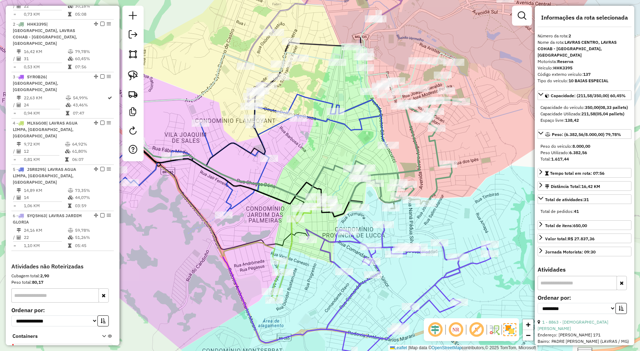
scroll to position [324, 0]
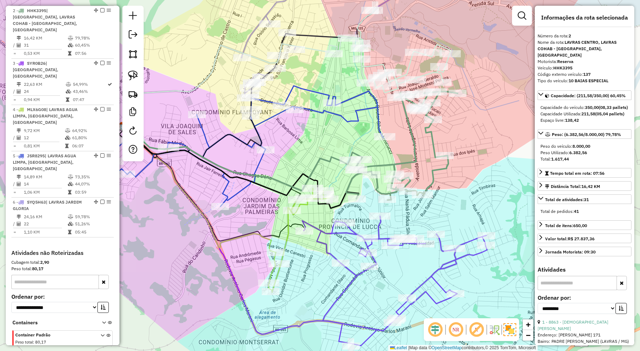
drag, startPoint x: 477, startPoint y: 163, endPoint x: 470, endPoint y: 137, distance: 26.6
click at [470, 137] on div "Janela de atendimento Grade de atendimento Capacidade Transportadoras Veículos …" at bounding box center [320, 175] width 640 height 351
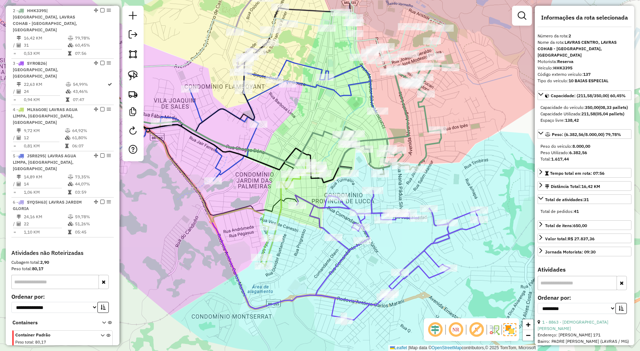
click at [425, 113] on icon at bounding box center [395, 120] width 112 height 108
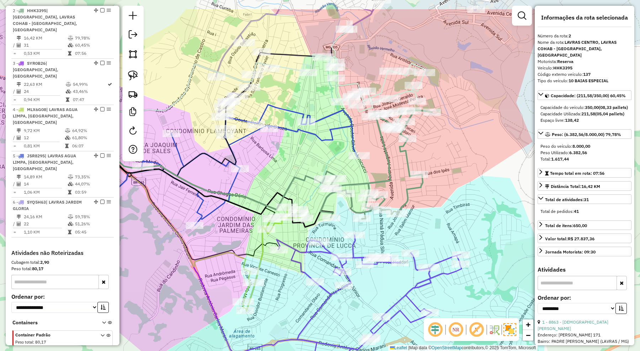
drag, startPoint x: 478, startPoint y: 109, endPoint x: 452, endPoint y: 174, distance: 69.9
click at [453, 171] on div "Janela de atendimento Grade de atendimento Capacidade Transportadoras Veículos …" at bounding box center [320, 175] width 640 height 351
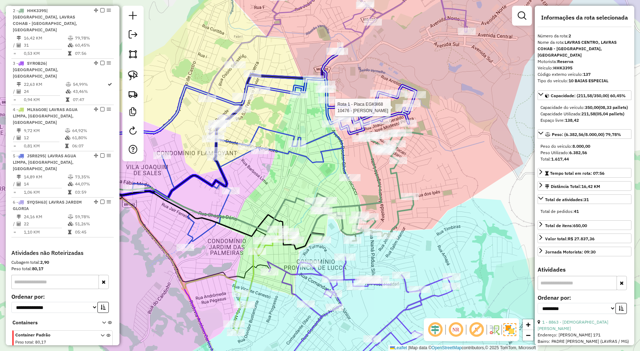
click at [216, 22] on div at bounding box center [216, 22] width 0 height 0
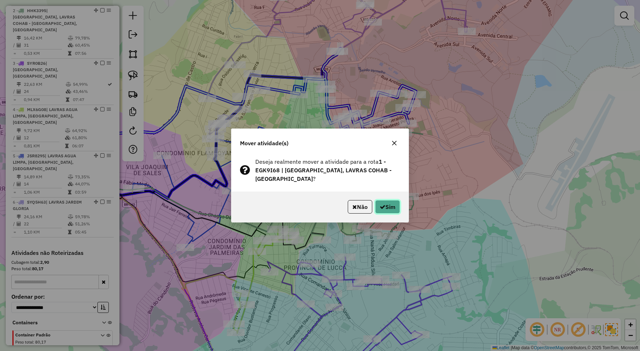
click at [398, 203] on button "Sim" at bounding box center [387, 207] width 25 height 14
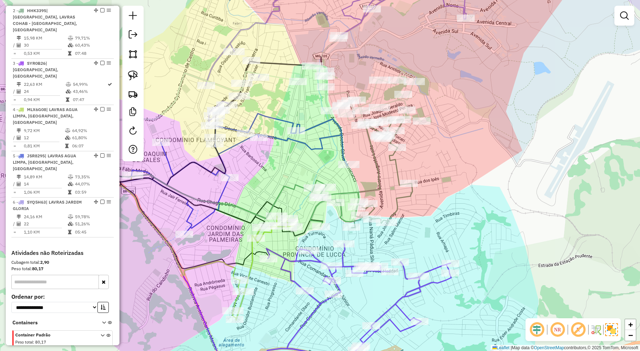
drag, startPoint x: 434, startPoint y: 221, endPoint x: 447, endPoint y: 165, distance: 58.4
click at [447, 165] on div "Janela de atendimento Grade de atendimento Capacidade Transportadoras Veículos …" at bounding box center [320, 175] width 640 height 351
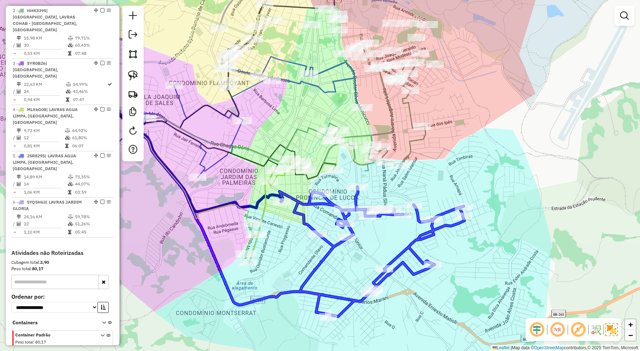
click at [363, 204] on div "Janela de atendimento Grade de atendimento Capacidade Transportadoras Veículos …" at bounding box center [320, 175] width 640 height 351
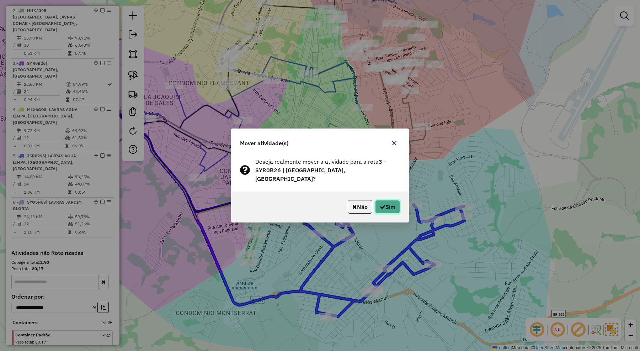
click at [392, 204] on button "Sim" at bounding box center [387, 207] width 25 height 14
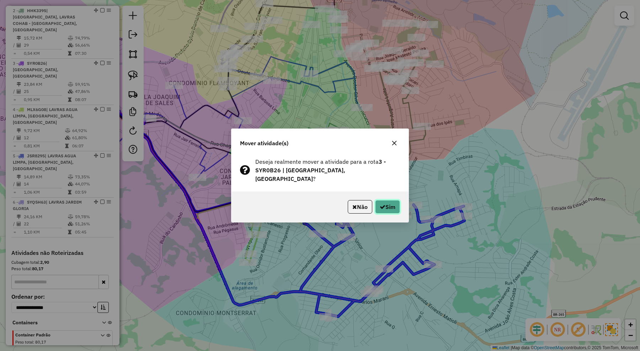
click at [381, 205] on icon "button" at bounding box center [383, 207] width 6 height 6
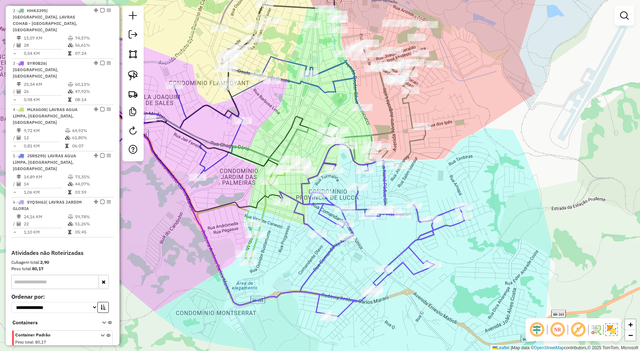
click at [356, 198] on icon at bounding box center [371, 230] width 185 height 172
select select "**********"
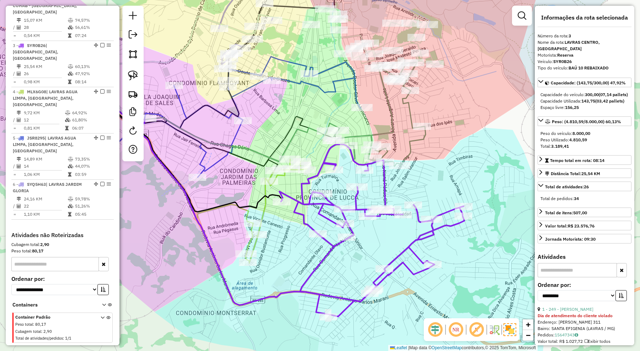
scroll to position [343, 0]
click at [263, 187] on icon at bounding box center [277, 211] width 62 height 104
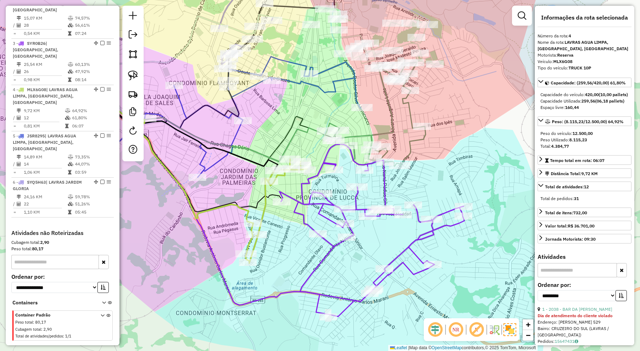
click at [389, 132] on icon at bounding box center [376, 114] width 98 height 104
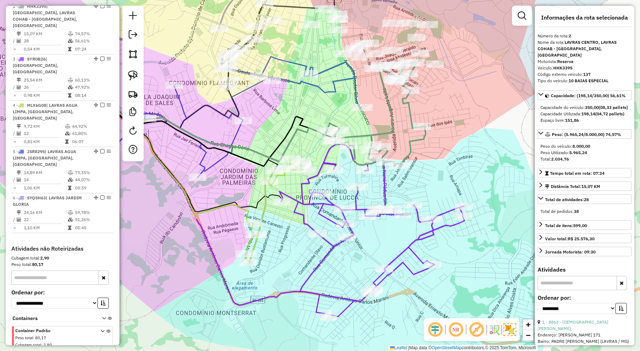
scroll to position [324, 0]
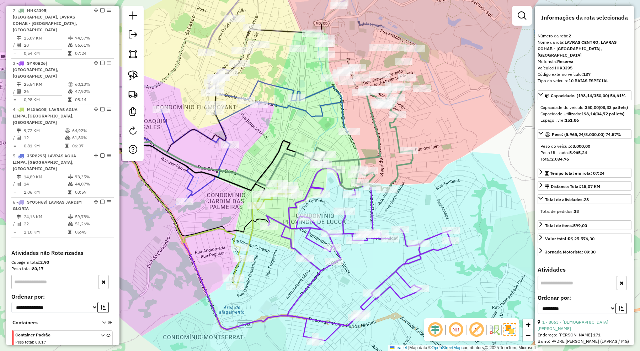
drag, startPoint x: 442, startPoint y: 151, endPoint x: 429, endPoint y: 175, distance: 27.4
click at [429, 175] on div "Janela de atendimento Grade de atendimento Capacidade Transportadoras Veículos …" at bounding box center [320, 175] width 640 height 351
click at [343, 117] on icon at bounding box center [211, 141] width 273 height 121
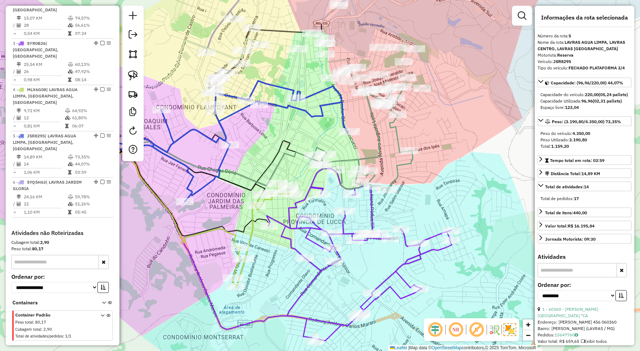
drag, startPoint x: 335, startPoint y: 123, endPoint x: 347, endPoint y: 123, distance: 12.4
click at [347, 123] on div "Janela de atendimento Grade de atendimento Capacidade Transportadoras Veículos …" at bounding box center [320, 175] width 640 height 351
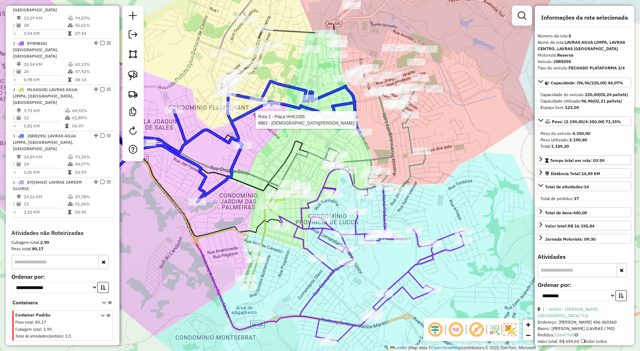
click at [328, 120] on div at bounding box center [327, 116] width 21 height 7
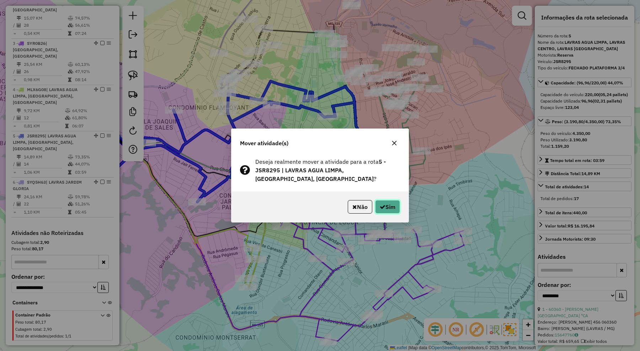
click at [375, 205] on button "Sim" at bounding box center [387, 207] width 25 height 14
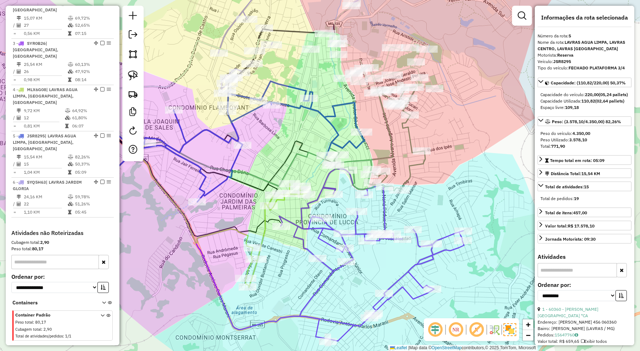
click at [335, 130] on icon at bounding box center [225, 141] width 277 height 121
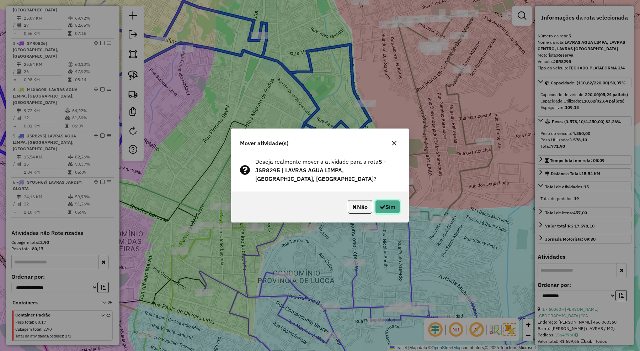
click at [383, 206] on icon "button" at bounding box center [383, 207] width 6 height 6
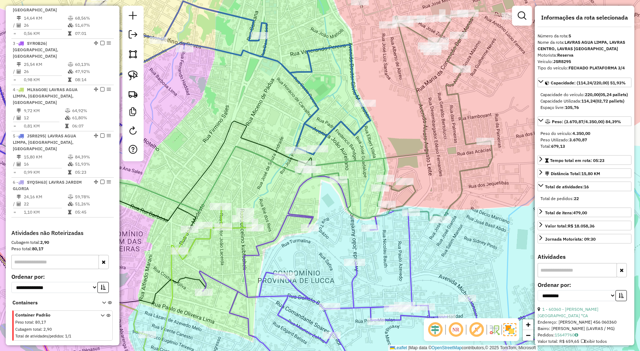
click at [354, 130] on icon at bounding box center [153, 122] width 434 height 242
click at [346, 162] on icon at bounding box center [397, 117] width 189 height 208
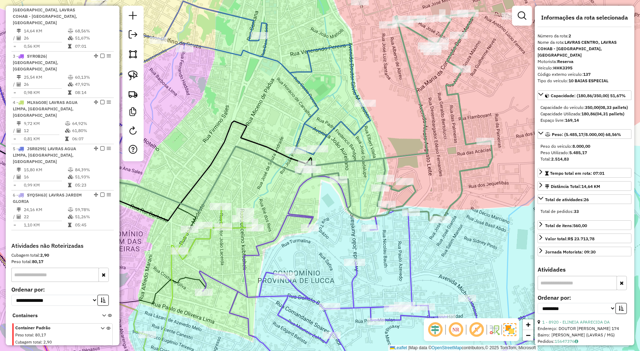
scroll to position [324, 0]
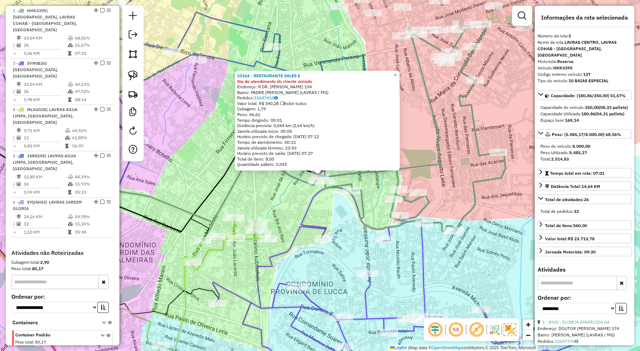
click at [305, 193] on div "33163 - RESTAURANTE SALES E Dia de atendimento do cliente violado Endereço: R D…" at bounding box center [320, 175] width 640 height 351
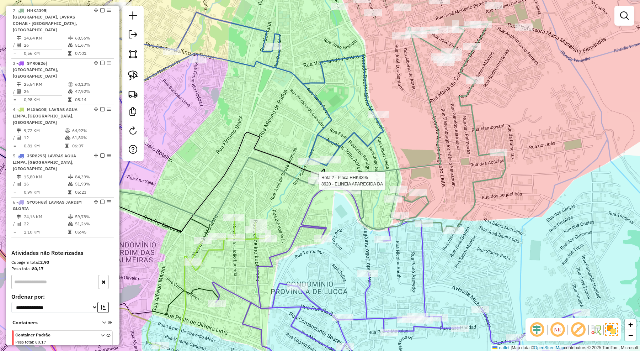
select select "**********"
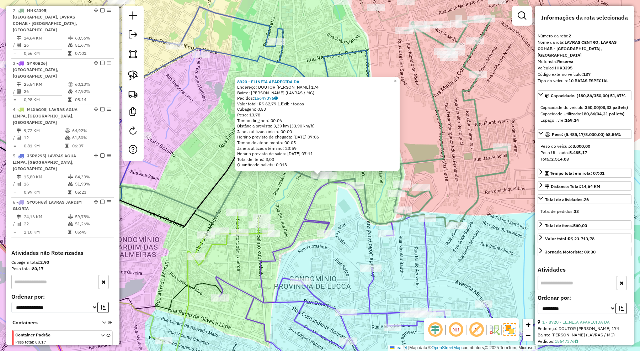
click at [306, 188] on div "8920 - ELINEIA APARECIDA DA Endereço: DOUTOR ARMANDO AMARAL 174 Bairro: DEHON D…" at bounding box center [320, 175] width 640 height 351
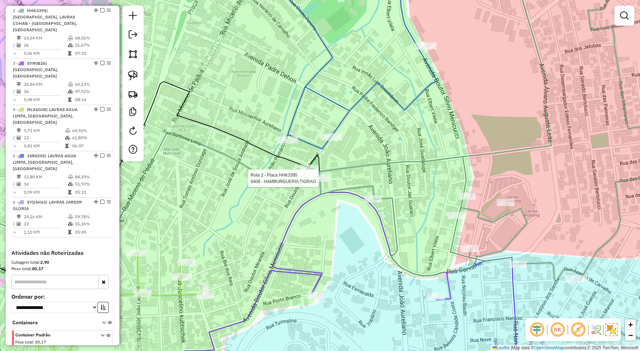
select select "**********"
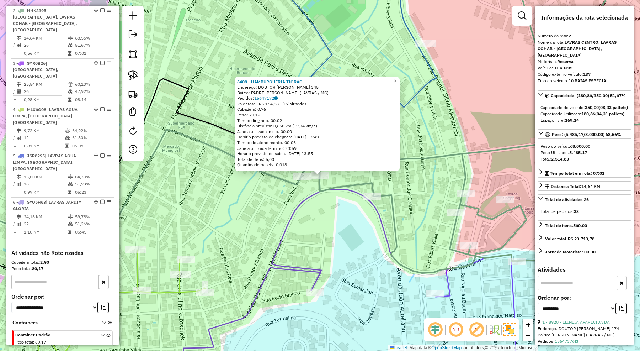
click at [279, 191] on div "6408 - HAMBURGUERIA TIGRAO Endereço: DOUTOR ARMANDO AMARAL 345 Bairro: PADRE DE…" at bounding box center [320, 175] width 640 height 351
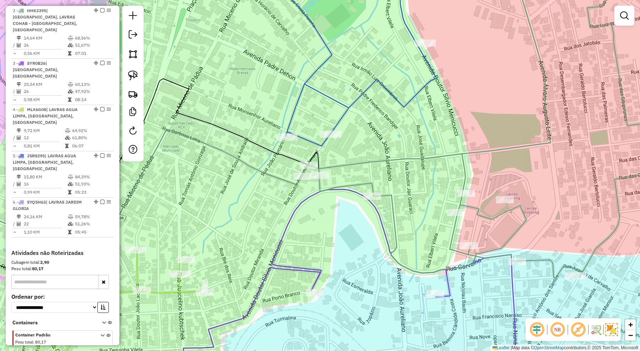
click at [330, 167] on icon at bounding box center [490, 121] width 379 height 313
select select "**********"
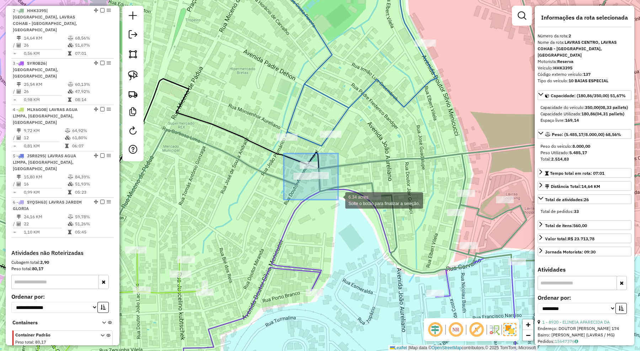
drag, startPoint x: 284, startPoint y: 153, endPoint x: 338, endPoint y: 199, distance: 71.4
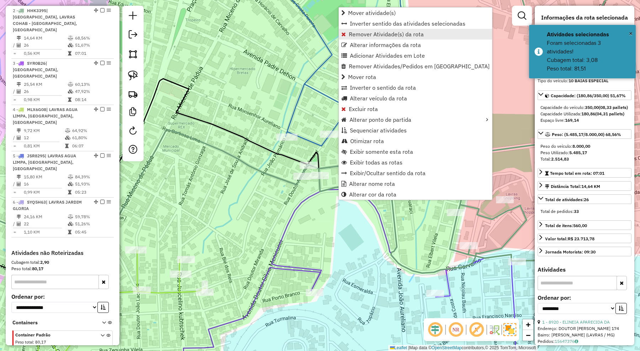
click at [362, 34] on span "Remover Atividade(s) da rota" at bounding box center [386, 34] width 75 height 6
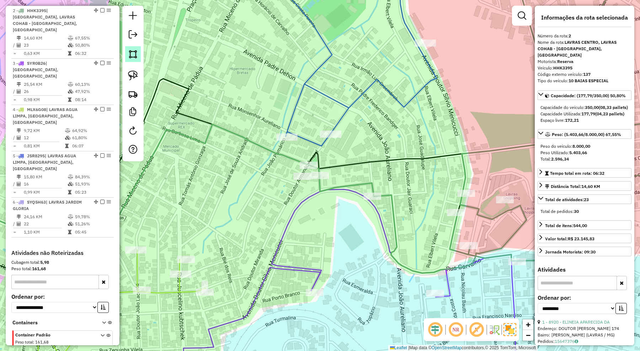
click at [134, 56] on img at bounding box center [133, 54] width 10 height 10
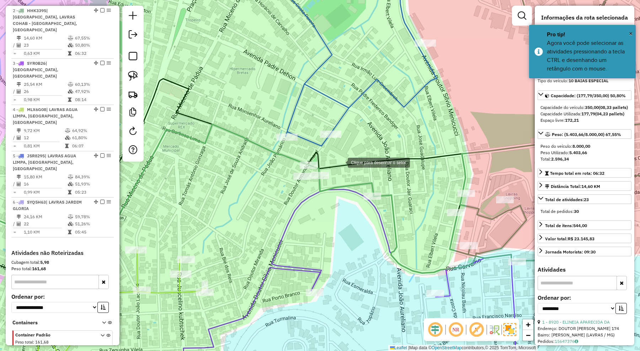
click at [341, 162] on div at bounding box center [340, 162] width 14 height 14
click at [300, 152] on div at bounding box center [300, 152] width 14 height 14
click at [274, 175] on div at bounding box center [276, 171] width 14 height 14
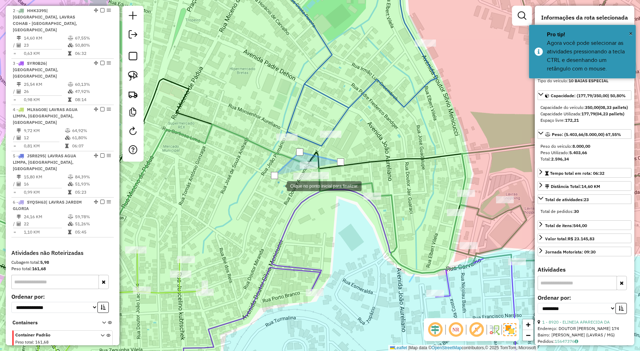
click at [287, 192] on div at bounding box center [280, 185] width 14 height 14
click at [294, 197] on div at bounding box center [286, 193] width 14 height 14
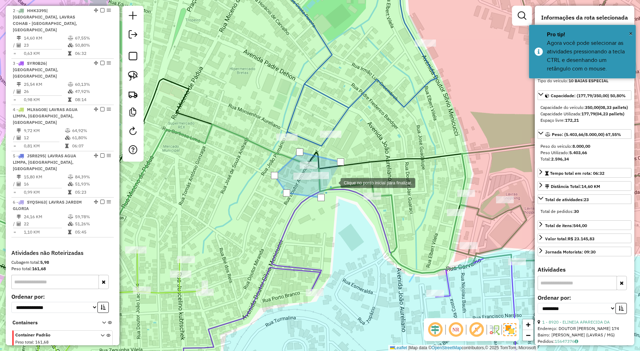
click at [333, 182] on div at bounding box center [333, 182] width 14 height 14
click at [338, 162] on div at bounding box center [340, 161] width 7 height 7
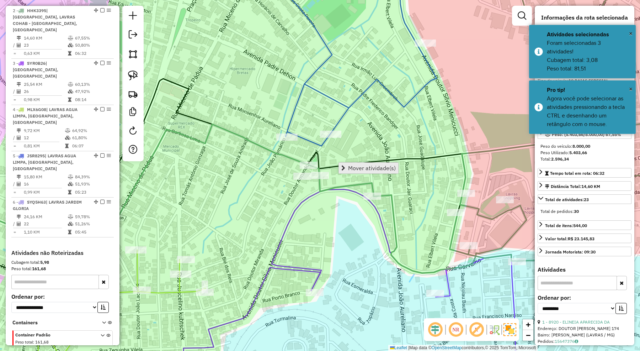
click at [371, 166] on span "Mover atividade(s)" at bounding box center [372, 168] width 48 height 6
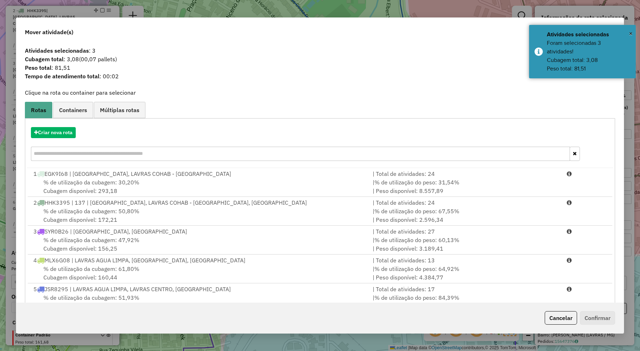
scroll to position [31, 0]
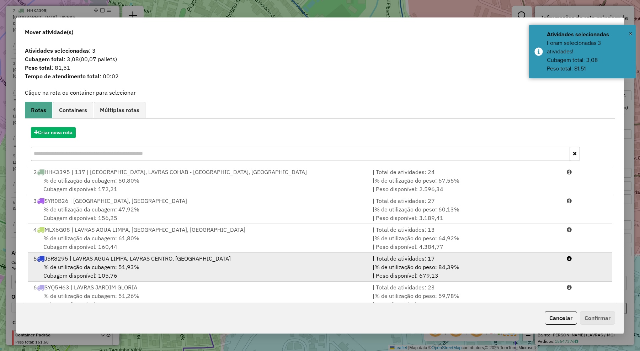
click at [148, 256] on div "5 JSR8295 | LAVRAS AGUA LIMPA, LAVRAS CENTRO, LAVRAS JARDIM GLORIA" at bounding box center [198, 258] width 339 height 9
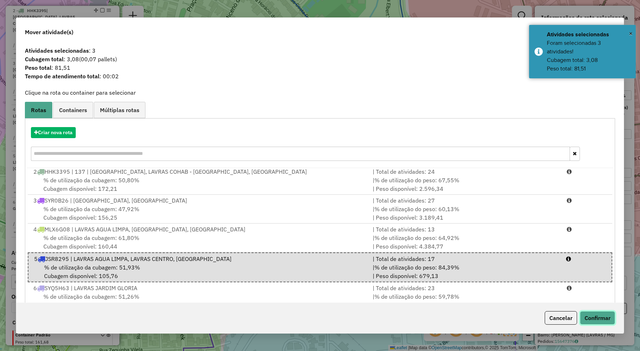
click at [599, 316] on button "Confirmar" at bounding box center [597, 318] width 35 height 14
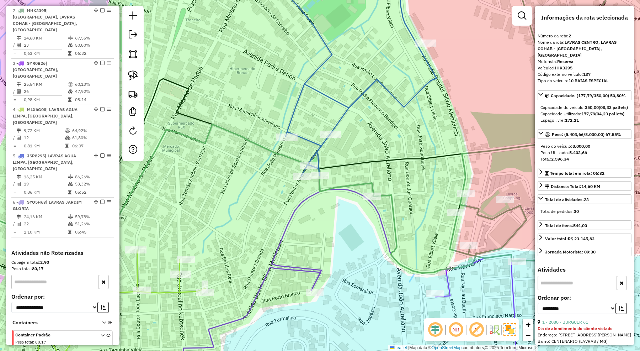
click at [338, 123] on icon at bounding box center [186, 70] width 501 height 211
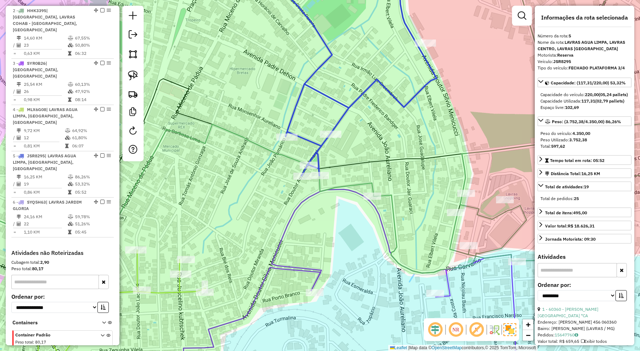
scroll to position [343, 0]
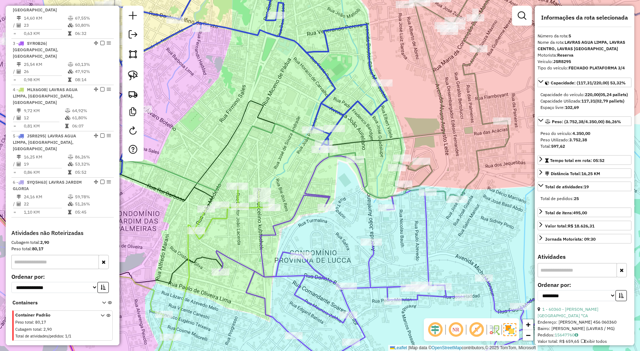
click at [253, 210] on icon at bounding box center [210, 285] width 123 height 199
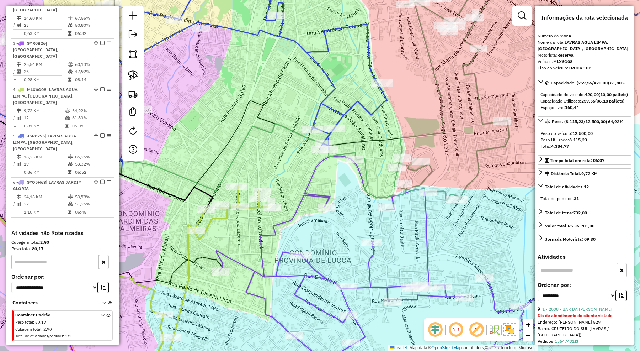
drag, startPoint x: 251, startPoint y: 223, endPoint x: 271, endPoint y: 167, distance: 58.8
click at [271, 167] on div "Janela de atendimento Grade de atendimento Capacidade Transportadoras Veículos …" at bounding box center [320, 175] width 640 height 351
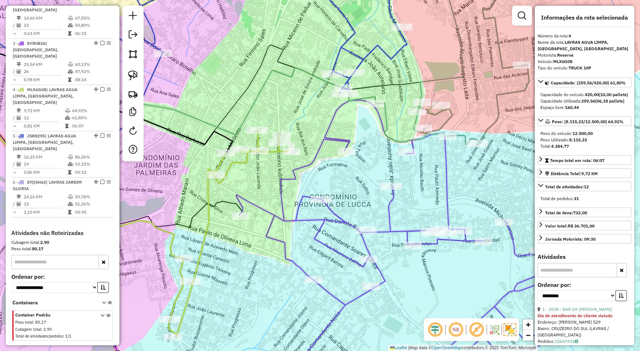
click at [343, 220] on icon at bounding box center [421, 242] width 370 height 285
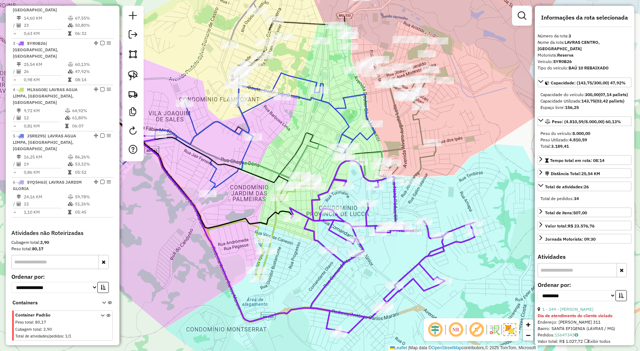
click at [421, 163] on icon at bounding box center [397, 131] width 76 height 104
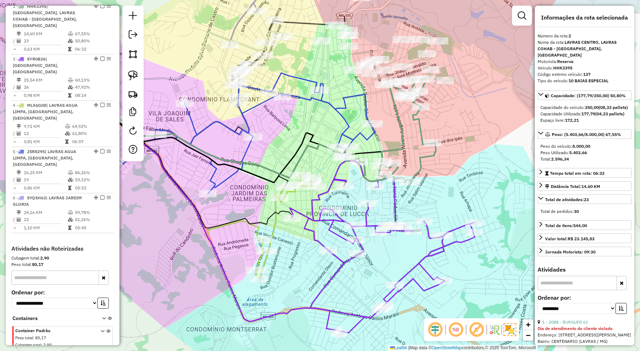
scroll to position [324, 0]
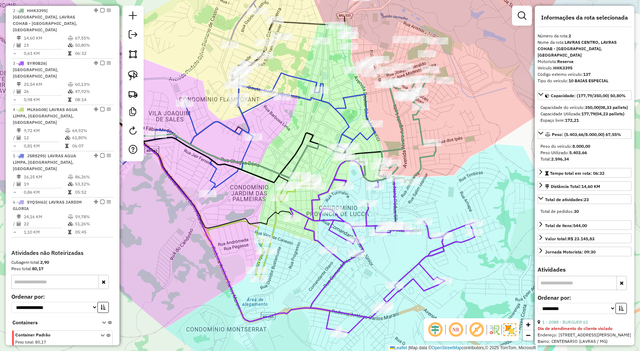
drag, startPoint x: 477, startPoint y: 122, endPoint x: 443, endPoint y: 164, distance: 53.9
click at [443, 164] on div "Janela de atendimento Grade de atendimento Capacidade Transportadoras Veículos …" at bounding box center [320, 175] width 640 height 351
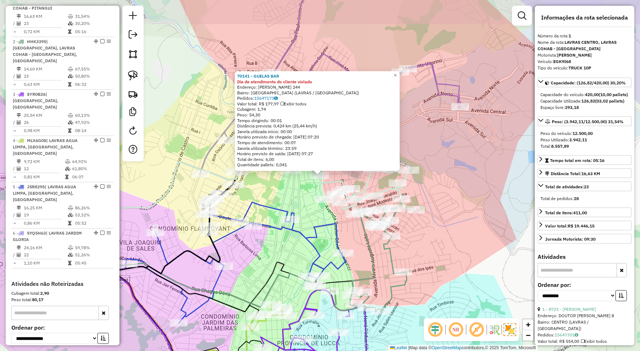
scroll to position [284, 0]
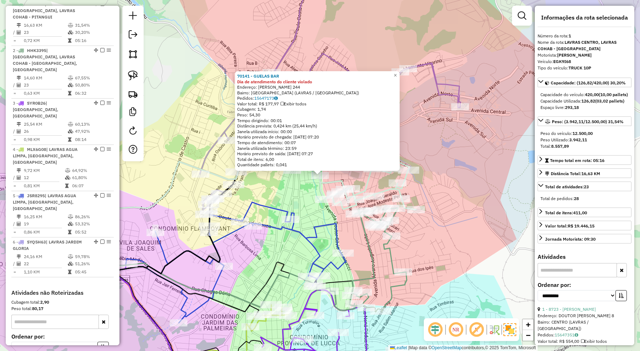
click at [435, 161] on div "70141 - GUELAS BAR Dia de atendimento do cliente violado Endereço: SILVIO MENIC…" at bounding box center [320, 175] width 640 height 351
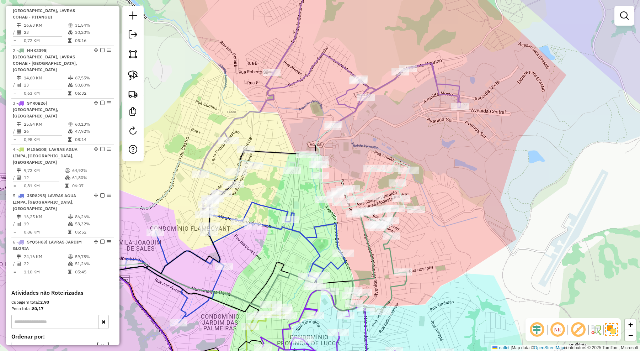
click at [436, 80] on icon at bounding box center [330, 89] width 261 height 249
select select "**********"
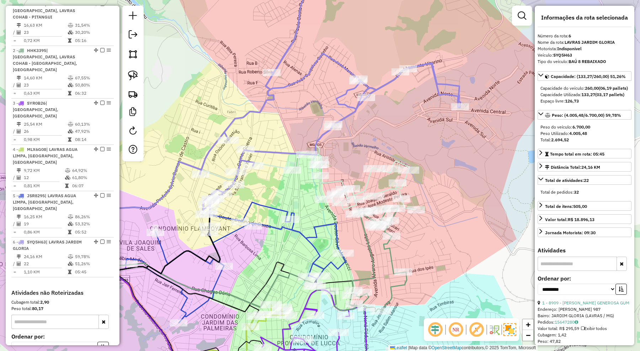
scroll to position [343, 0]
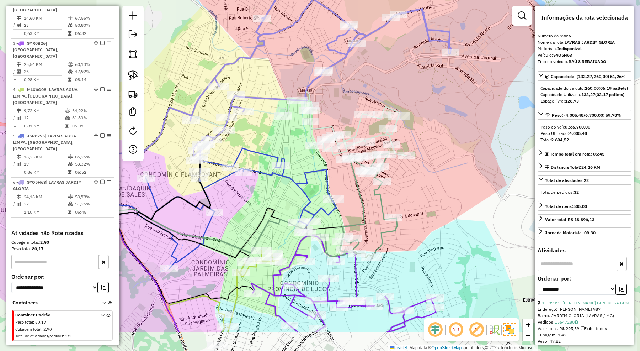
drag, startPoint x: 420, startPoint y: 136, endPoint x: 412, endPoint y: 85, distance: 51.2
click at [412, 85] on div "Janela de atendimento Grade de atendimento Capacidade Transportadoras Veículos …" at bounding box center [320, 175] width 640 height 351
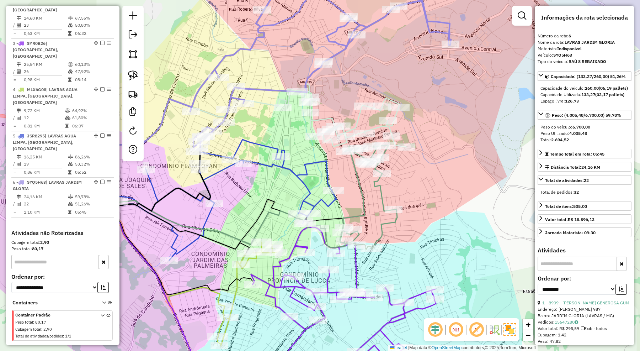
drag, startPoint x: 436, startPoint y: 162, endPoint x: 436, endPoint y: 135, distance: 27.0
click at [436, 135] on div "Janela de atendimento Grade de atendimento Capacidade Transportadoras Veículos …" at bounding box center [320, 175] width 640 height 351
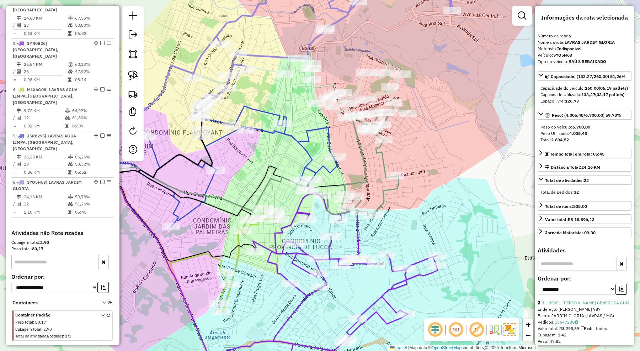
drag, startPoint x: 447, startPoint y: 161, endPoint x: 454, endPoint y: 130, distance: 31.7
click at [454, 130] on div "Janela de atendimento Grade de atendimento Capacidade Transportadoras Veículos …" at bounding box center [320, 175] width 640 height 351
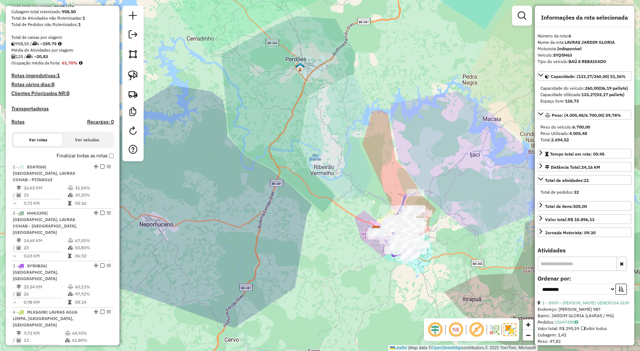
scroll to position [0, 0]
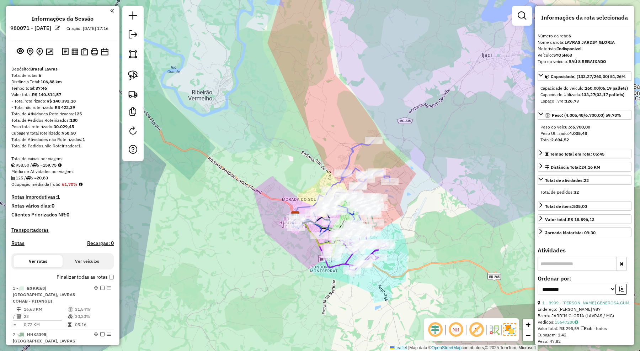
click at [352, 151] on icon at bounding box center [357, 174] width 65 height 68
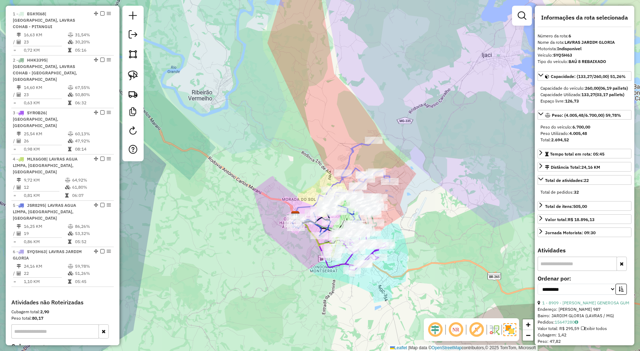
scroll to position [343, 0]
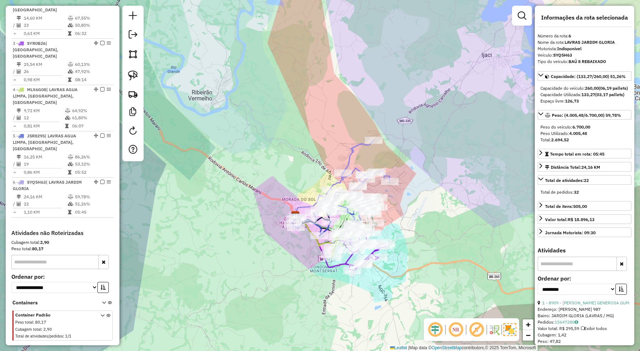
click at [353, 148] on icon at bounding box center [357, 174] width 65 height 68
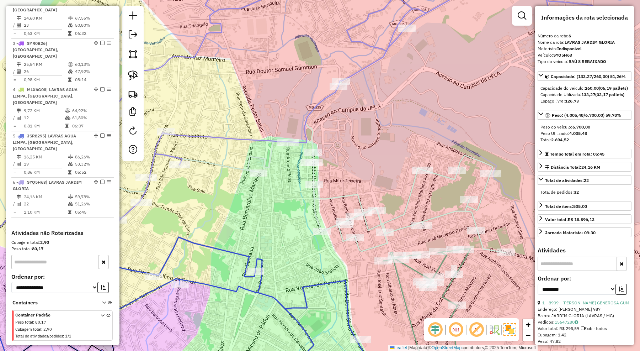
click at [357, 196] on icon at bounding box center [376, 166] width 258 height 171
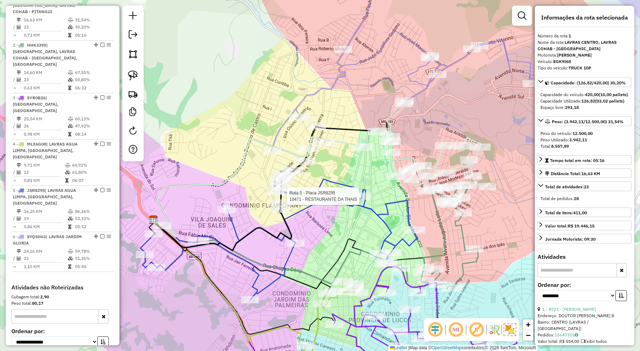
scroll to position [284, 0]
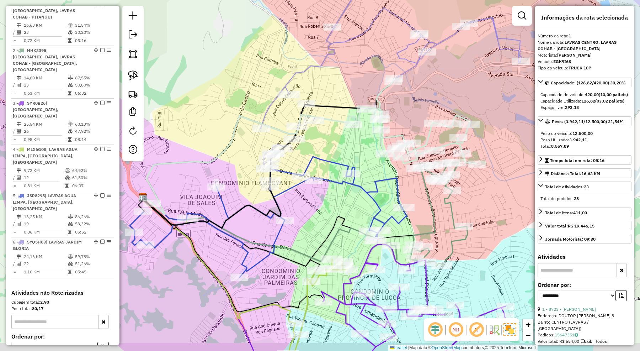
drag, startPoint x: 496, startPoint y: 110, endPoint x: 493, endPoint y: 102, distance: 8.5
click at [493, 102] on div "Janela de atendimento Grade de atendimento Capacidade Transportadoras Veículos …" at bounding box center [320, 175] width 640 height 351
click at [427, 136] on icon at bounding box center [412, 121] width 129 height 86
click at [409, 67] on icon at bounding box center [391, 66] width 261 height 203
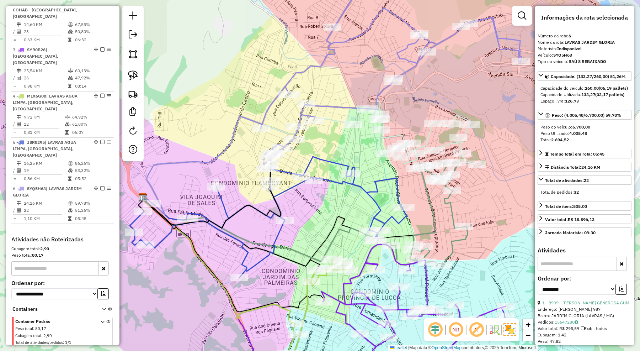
scroll to position [343, 0]
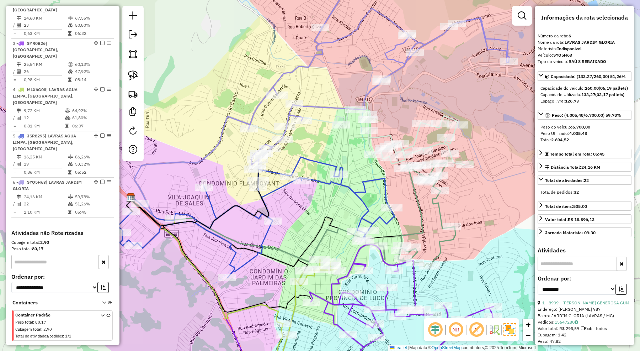
drag, startPoint x: 442, startPoint y: 90, endPoint x: 403, endPoint y: 76, distance: 41.3
click at [403, 78] on div "Janela de atendimento Grade de atendimento Capacidade Transportadoras Veículos …" at bounding box center [320, 175] width 640 height 351
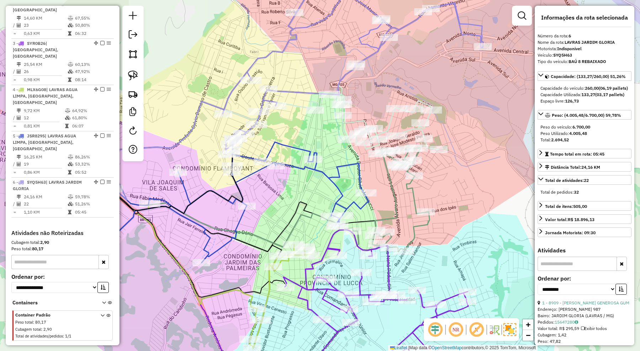
click at [414, 193] on icon at bounding box center [391, 200] width 76 height 104
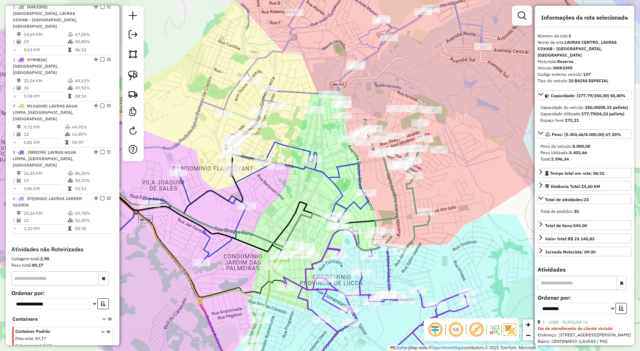
scroll to position [324, 0]
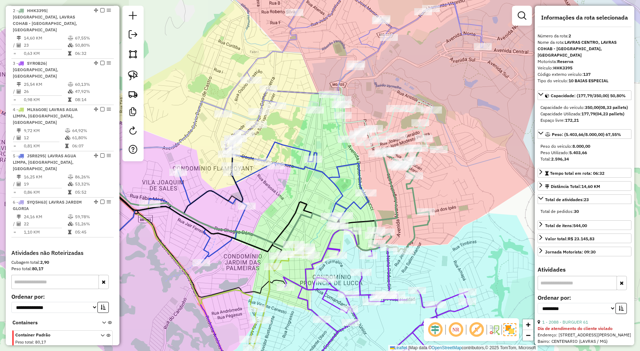
click at [389, 122] on icon at bounding box center [374, 107] width 129 height 86
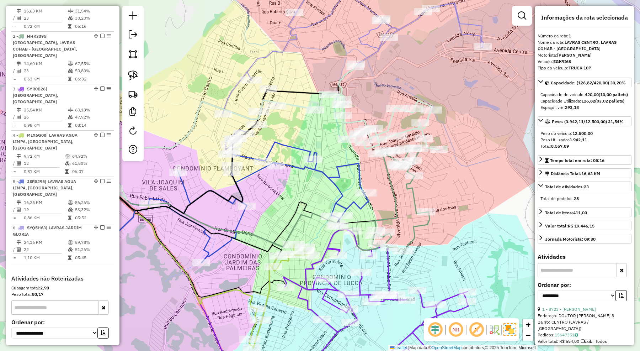
scroll to position [284, 0]
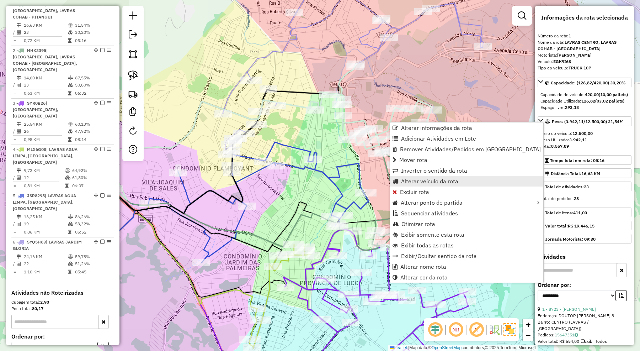
click at [418, 178] on span "Alterar veículo da rota" at bounding box center [429, 181] width 57 height 6
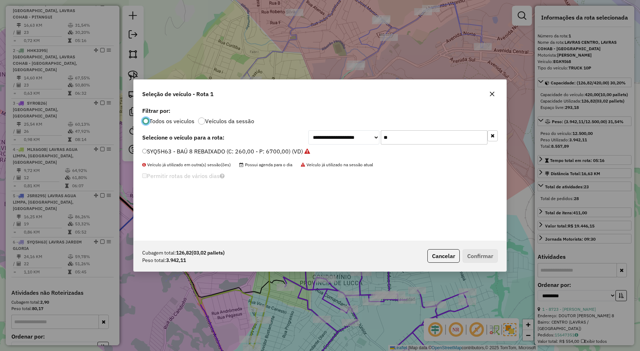
scroll to position [4, 2]
drag, startPoint x: 405, startPoint y: 138, endPoint x: 381, endPoint y: 139, distance: 23.1
click at [381, 139] on input "**" at bounding box center [434, 137] width 107 height 14
type input "****"
click at [294, 154] on label "HHK3395 - 137 - 10 BAIAS ESPECIAL (C: 350,00 - P: 8000,00) (VD)" at bounding box center [235, 151] width 187 height 9
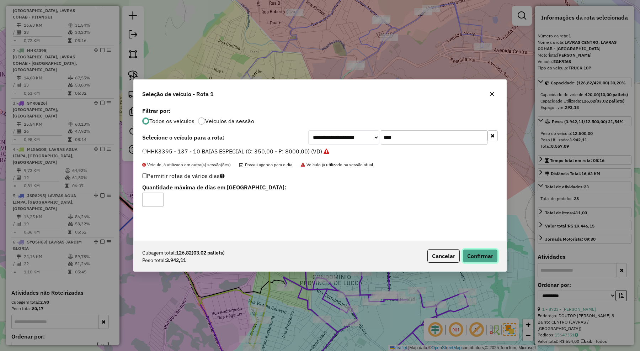
click at [471, 255] on button "Confirmar" at bounding box center [480, 256] width 35 height 14
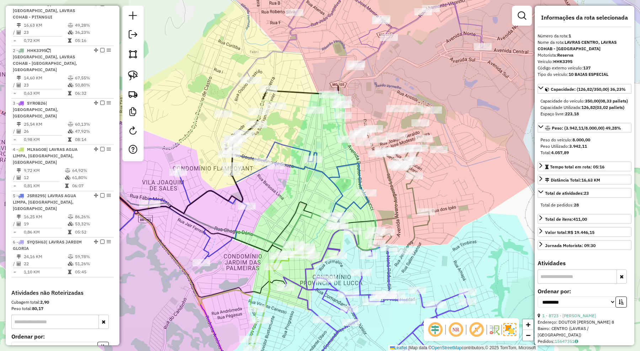
click at [413, 192] on icon at bounding box center [391, 200] width 76 height 104
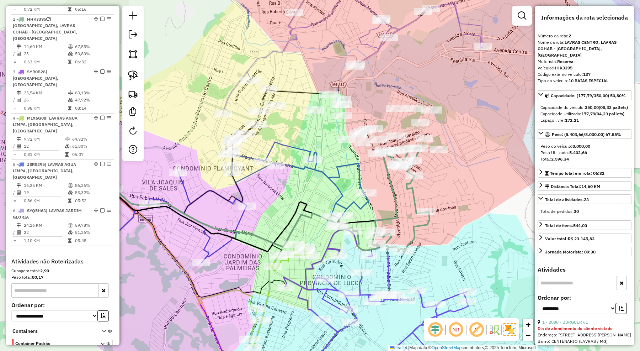
scroll to position [330, 0]
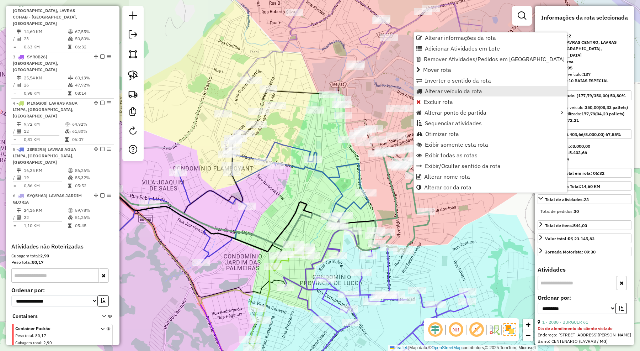
click at [454, 91] on span "Alterar veículo da rota" at bounding box center [453, 91] width 57 height 6
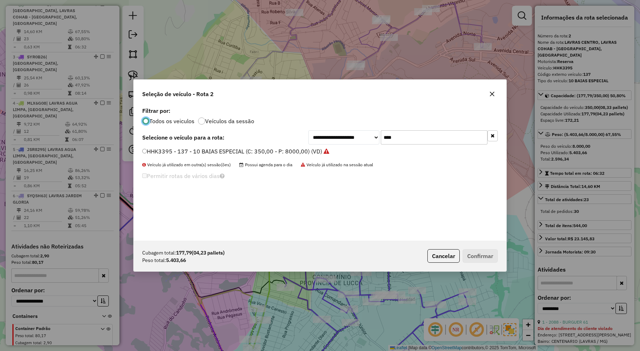
scroll to position [4, 2]
drag, startPoint x: 397, startPoint y: 136, endPoint x: 380, endPoint y: 134, distance: 17.5
click at [380, 134] on div "**********" at bounding box center [402, 137] width 189 height 14
type input "**"
click at [283, 150] on label "EGK9I68 - TRUCK 10P (C: 420,00 - P: 12500,00) (VD)" at bounding box center [214, 151] width 144 height 9
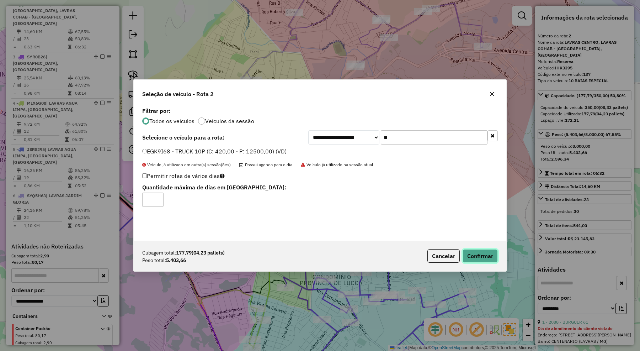
click at [482, 255] on button "Confirmar" at bounding box center [480, 256] width 35 height 14
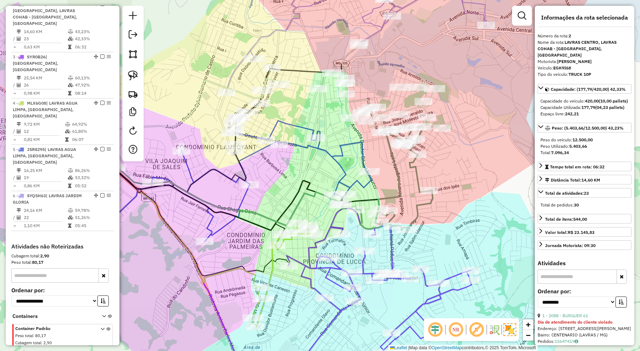
drag, startPoint x: 448, startPoint y: 219, endPoint x: 455, endPoint y: 201, distance: 19.3
click at [455, 201] on div "Janela de atendimento Grade de atendimento Capacidade Transportadoras Veículos …" at bounding box center [320, 175] width 640 height 351
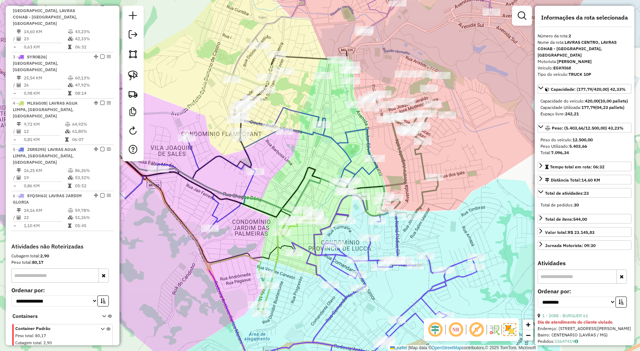
click at [370, 171] on icon at bounding box center [238, 167] width 277 height 121
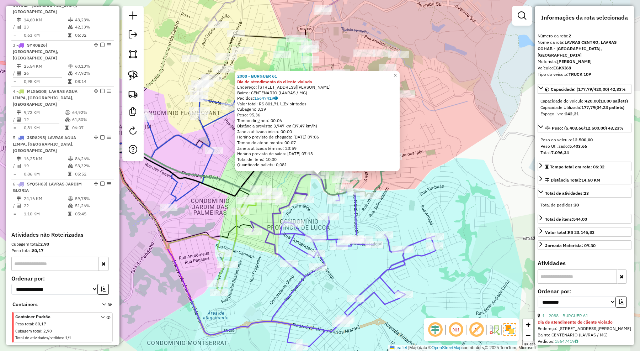
scroll to position [330, 0]
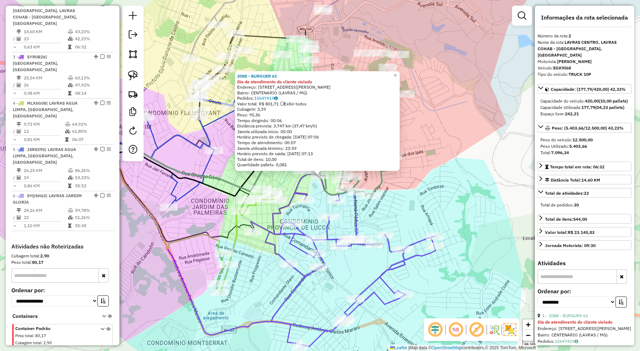
click at [444, 198] on div "2088 - BURGUER 61 Dia de atendimento do cliente violado Endereço: Rua Doutor Gi…" at bounding box center [320, 175] width 640 height 351
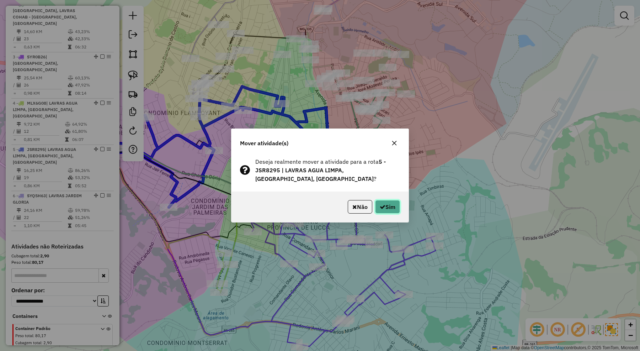
click at [386, 205] on button "Sim" at bounding box center [387, 207] width 25 height 14
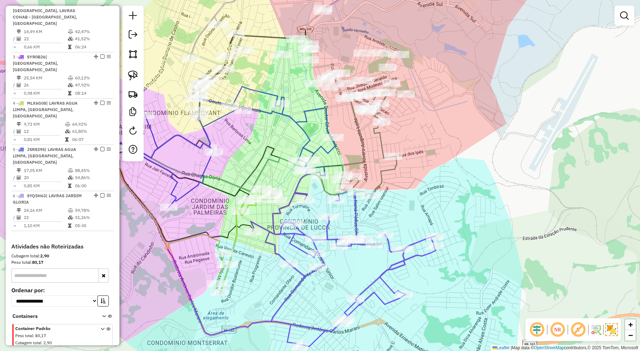
click at [325, 123] on icon at bounding box center [197, 146] width 277 height 121
select select "**********"
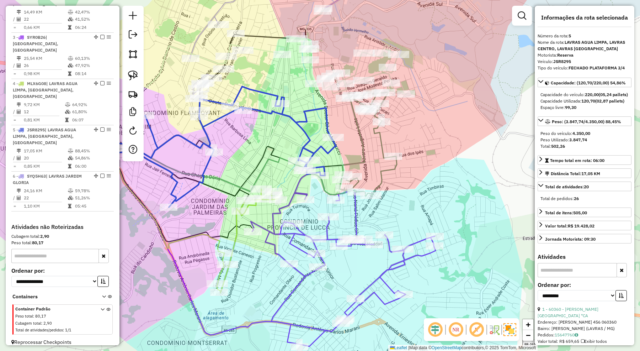
click at [379, 141] on icon at bounding box center [368, 144] width 57 height 104
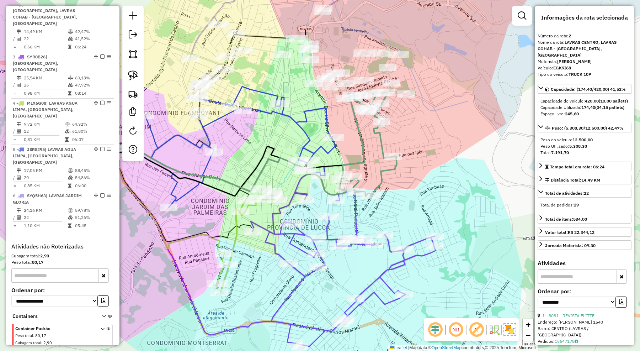
drag, startPoint x: 436, startPoint y: 179, endPoint x: 447, endPoint y: 177, distance: 11.9
click at [447, 177] on div "Janela de atendimento Grade de atendimento Capacidade Transportadoras Veículos …" at bounding box center [320, 175] width 640 height 351
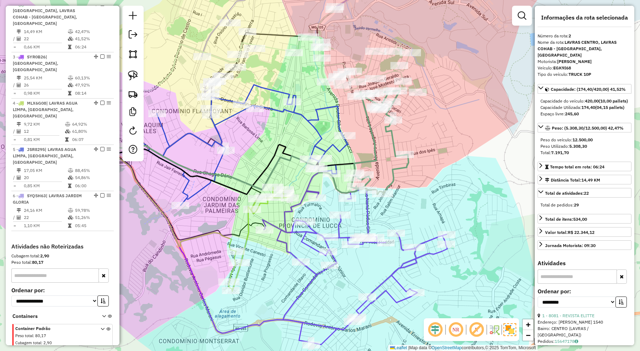
click at [424, 239] on icon at bounding box center [354, 258] width 185 height 172
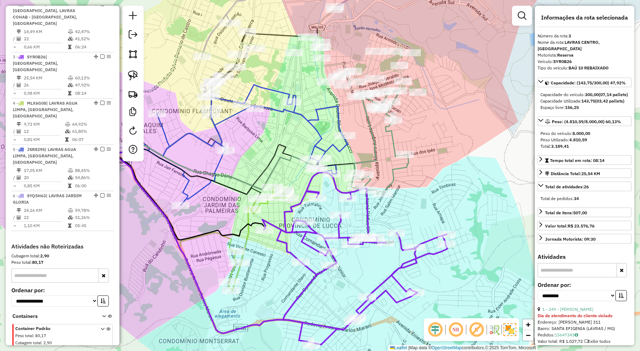
scroll to position [349, 0]
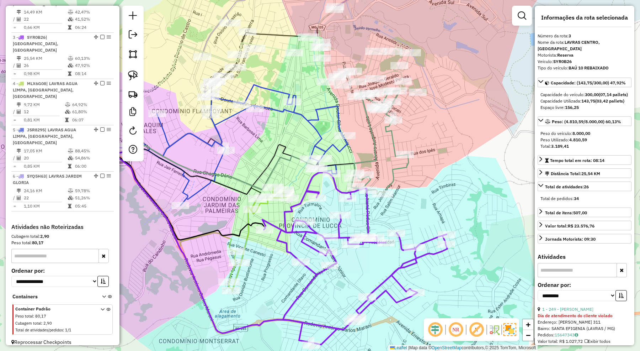
drag, startPoint x: 424, startPoint y: 210, endPoint x: 429, endPoint y: 193, distance: 17.5
click at [429, 193] on div "Janela de atendimento Grade de atendimento Capacidade Transportadoras Veículos …" at bounding box center [320, 175] width 640 height 351
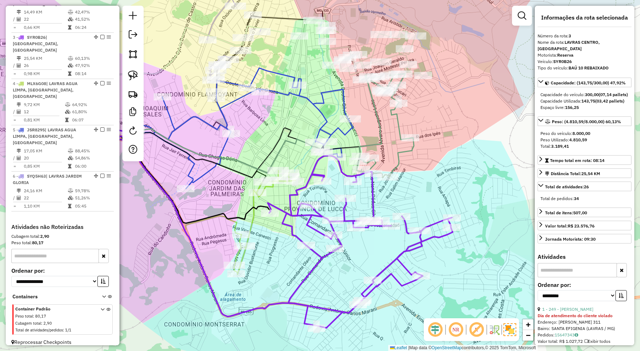
click at [254, 203] on icon at bounding box center [179, 165] width 182 height 115
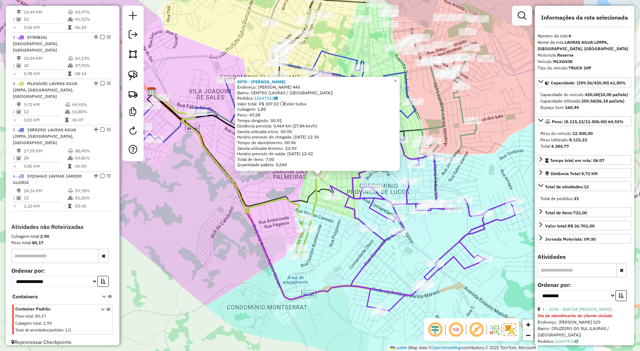
click at [347, 260] on div "8970 - SARAH CARVALHO GOMES Endereço: JOAO MODESTO 445 Bairro: CENTRO (LAVRAS /…" at bounding box center [320, 175] width 640 height 351
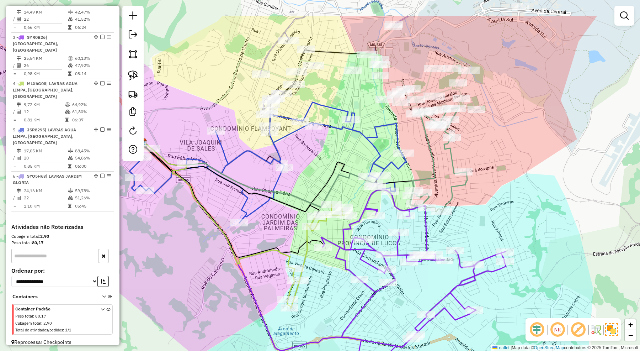
drag, startPoint x: 509, startPoint y: 143, endPoint x: 496, endPoint y: 205, distance: 64.1
click at [496, 205] on div "Janela de atendimento Grade de atendimento Capacidade Transportadoras Veículos …" at bounding box center [320, 175] width 640 height 351
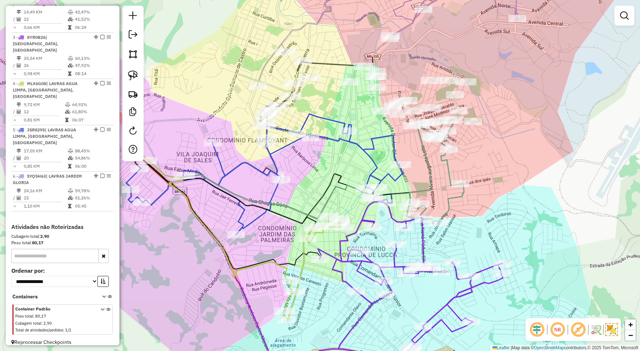
click at [463, 89] on icon at bounding box center [408, 79] width 129 height 86
select select "**********"
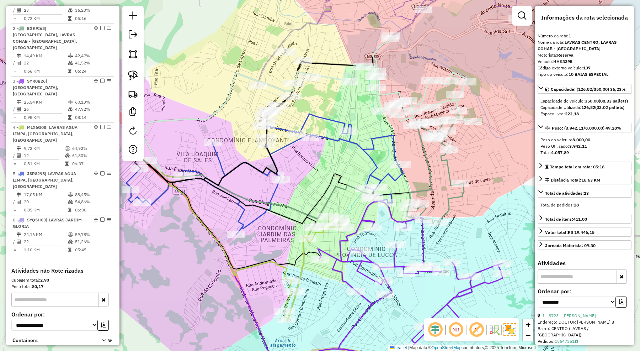
scroll to position [284, 0]
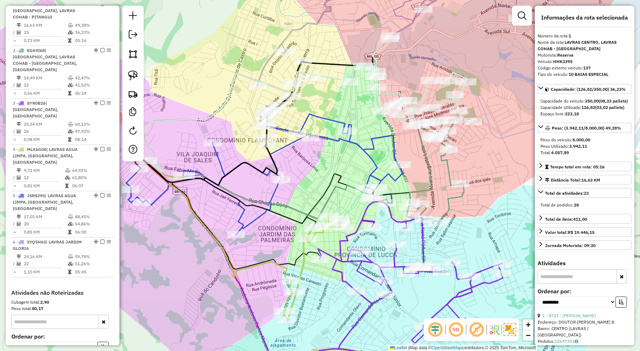
click at [449, 172] on icon at bounding box center [435, 171] width 57 height 104
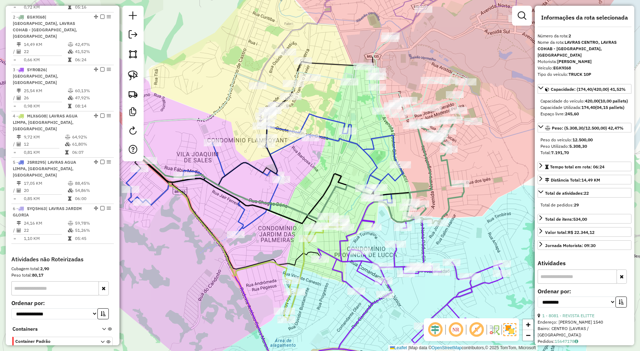
scroll to position [330, 0]
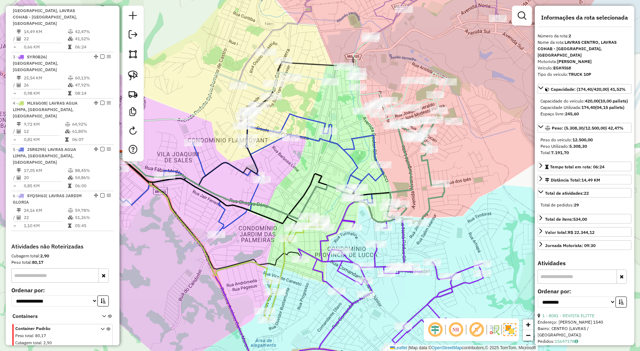
drag, startPoint x: 488, startPoint y: 155, endPoint x: 466, endPoint y: 155, distance: 21.7
click at [466, 155] on div "Janela de atendimento Grade de atendimento Capacidade Transportadoras Veículos …" at bounding box center [320, 175] width 640 height 351
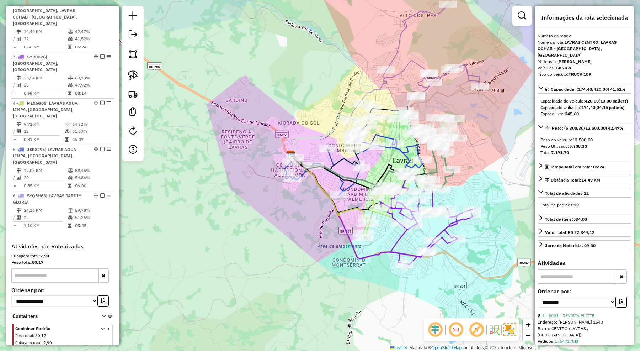
drag, startPoint x: 482, startPoint y: 155, endPoint x: 481, endPoint y: 160, distance: 4.7
click at [481, 160] on div "Janela de atendimento Grade de atendimento Capacidade Transportadoras Veículos …" at bounding box center [320, 175] width 640 height 351
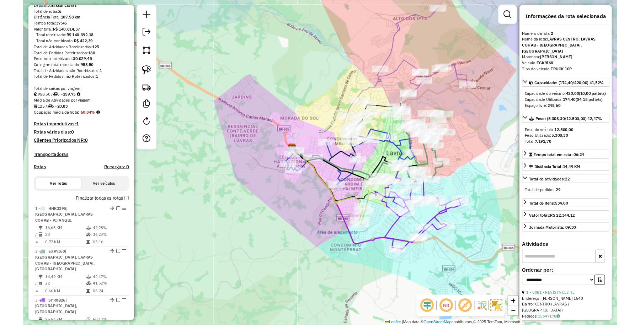
scroll to position [0, 0]
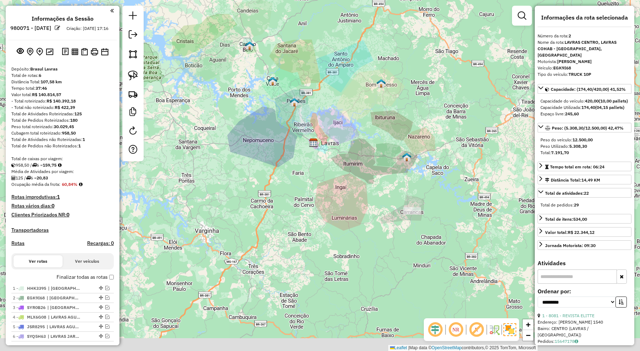
drag, startPoint x: 358, startPoint y: 214, endPoint x: 347, endPoint y: 203, distance: 15.1
click at [347, 203] on div "Janela de atendimento Grade de atendimento Capacidade Transportadoras Veículos …" at bounding box center [320, 175] width 640 height 351
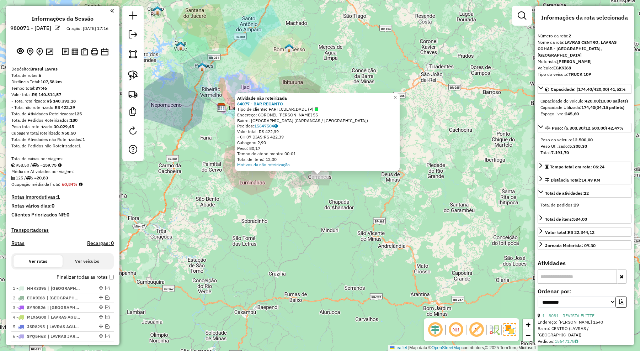
click at [331, 221] on div "Atividade não roteirizada 64077 - BAR RECANTO Tipo de cliente: PARTICULARIDADE …" at bounding box center [320, 175] width 640 height 351
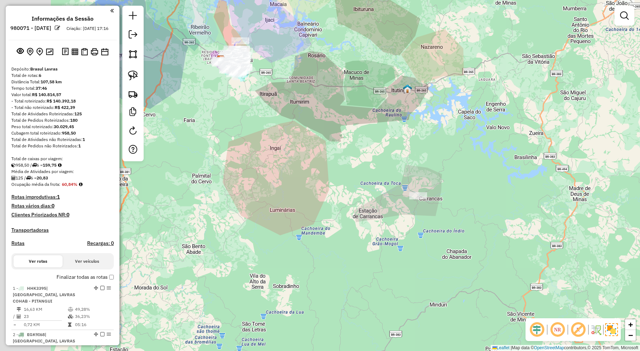
drag, startPoint x: 278, startPoint y: 146, endPoint x: 421, endPoint y: 175, distance: 145.9
click at [421, 175] on div "Janela de atendimento Grade de atendimento Capacidade Transportadoras Veículos …" at bounding box center [320, 175] width 640 height 351
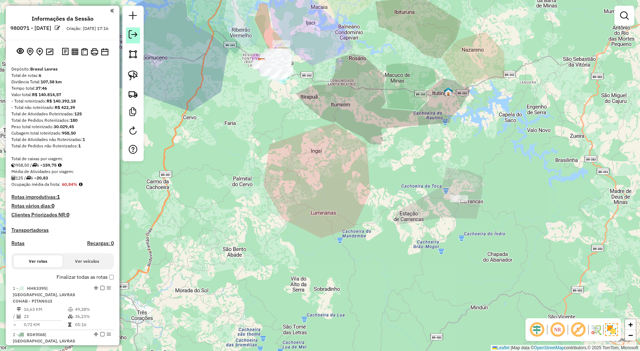
click at [132, 36] on em at bounding box center [133, 34] width 9 height 9
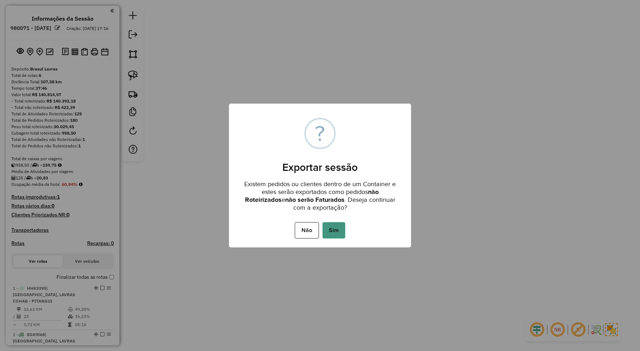
click at [337, 231] on button "Sim" at bounding box center [333, 230] width 23 height 16
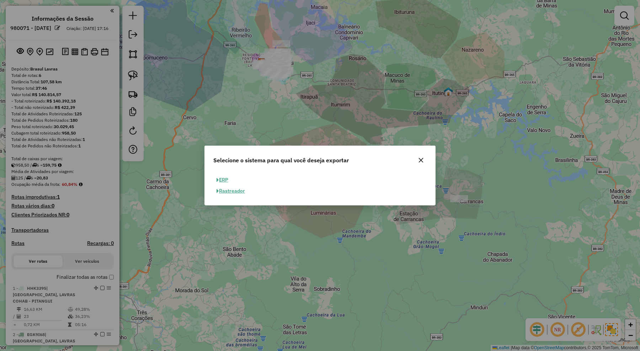
click at [223, 175] on button "ERP" at bounding box center [222, 179] width 18 height 11
select select "**"
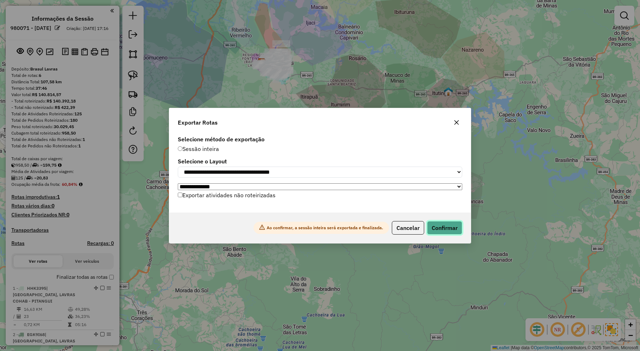
click at [439, 229] on button "Confirmar" at bounding box center [444, 228] width 35 height 14
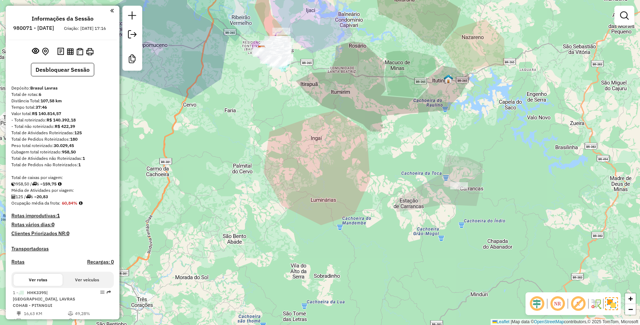
drag, startPoint x: 86, startPoint y: 160, endPoint x: 66, endPoint y: 159, distance: 20.3
click at [66, 155] on div "Cubagem total roteirizado: 958,50" at bounding box center [62, 152] width 102 height 6
copy strong "958,50"
drag, startPoint x: 80, startPoint y: 152, endPoint x: 58, endPoint y: 151, distance: 22.1
click at [58, 149] on div "Peso total roteirizado: 30.029,45" at bounding box center [62, 146] width 102 height 6
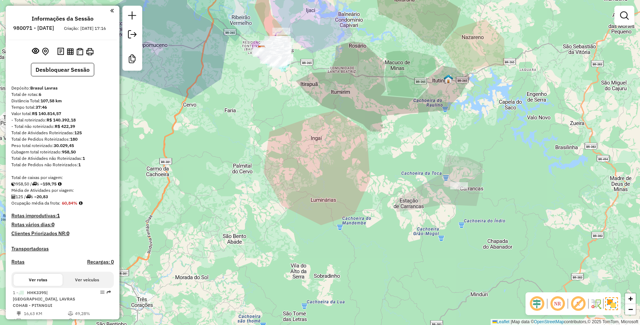
copy strong "30.029,45"
click at [444, 132] on div "Janela de atendimento Grade de atendimento Capacidade Transportadoras Veículos …" at bounding box center [320, 162] width 640 height 325
click at [465, 155] on div "Janela de atendimento Grade de atendimento Capacidade Transportadoras Veículos …" at bounding box center [320, 162] width 640 height 325
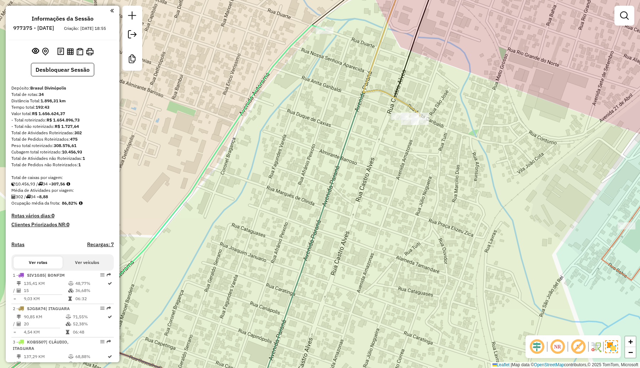
click at [480, 138] on div "Janela de atendimento Grade de atendimento Capacidade Transportadoras Veículos …" at bounding box center [320, 184] width 640 height 368
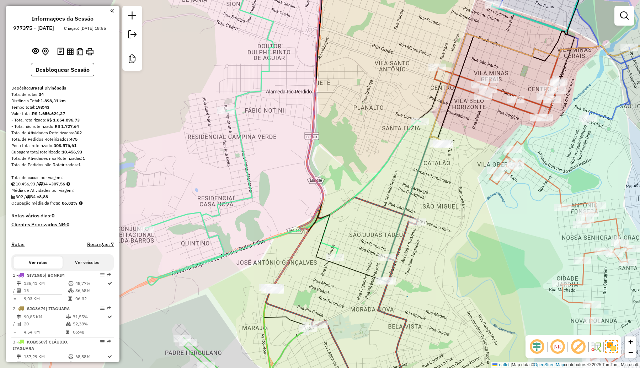
drag, startPoint x: 472, startPoint y: 186, endPoint x: 460, endPoint y: 190, distance: 12.2
click at [461, 190] on div "Janela de atendimento Grade de atendimento Capacidade Transportadoras Veículos …" at bounding box center [320, 184] width 640 height 368
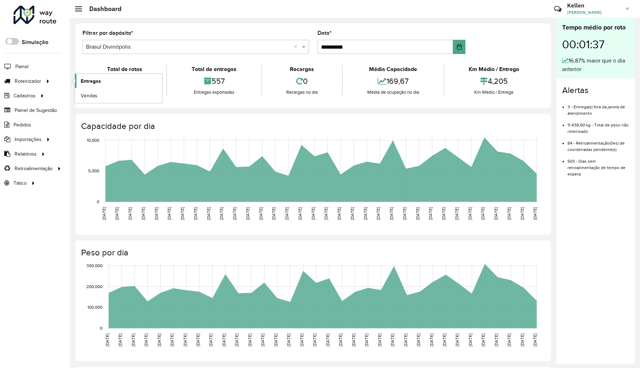
click at [95, 80] on span "Entregas" at bounding box center [91, 81] width 20 height 7
click at [87, 82] on span "Entregas" at bounding box center [91, 81] width 20 height 7
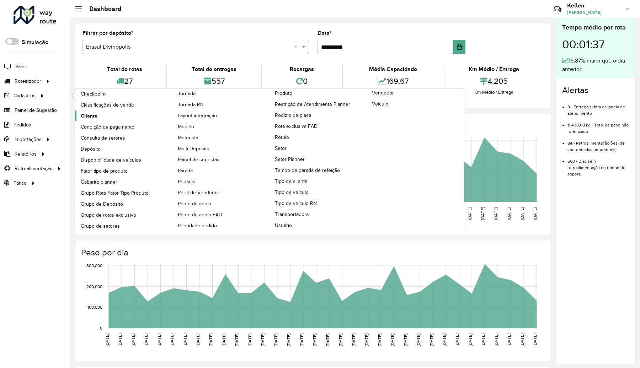
click at [84, 113] on span "Cliente" at bounding box center [89, 115] width 17 height 7
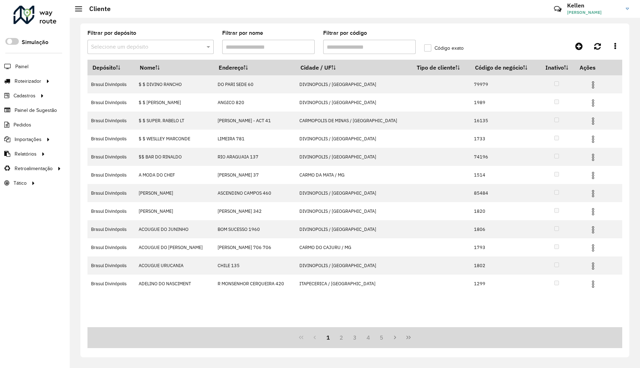
click at [356, 44] on input "Filtrar por código" at bounding box center [369, 47] width 92 height 14
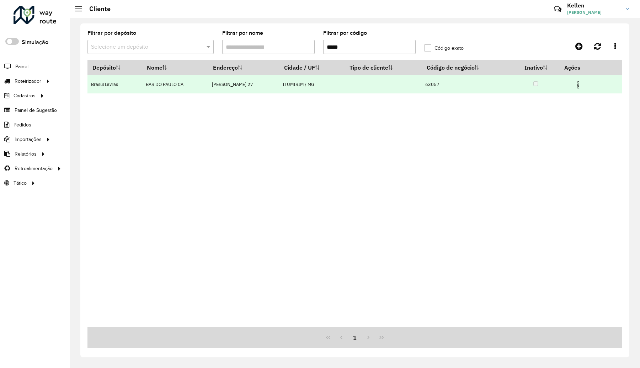
type input "*****"
click at [576, 89] on img at bounding box center [578, 85] width 9 height 9
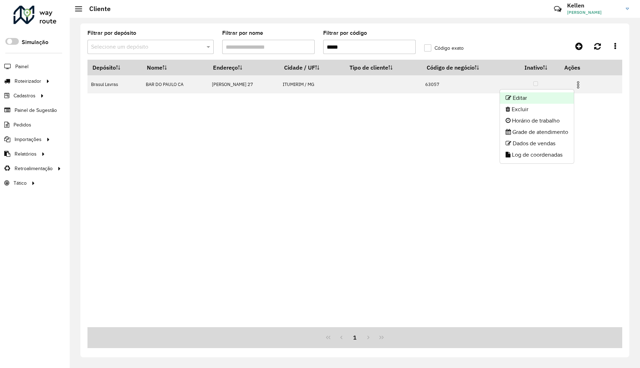
click at [548, 96] on li "Editar" at bounding box center [537, 97] width 74 height 11
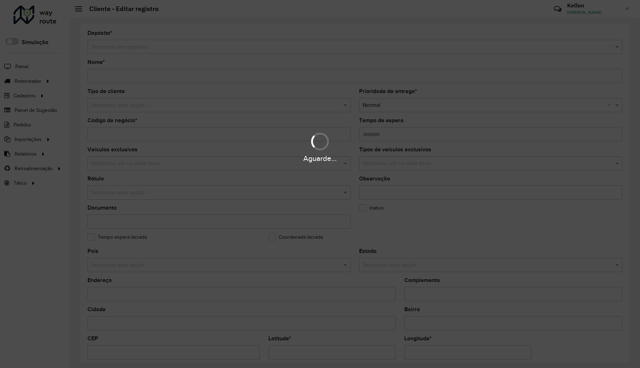
type input "**********"
type input "*****"
type input "********"
type input "**********"
type input "********"
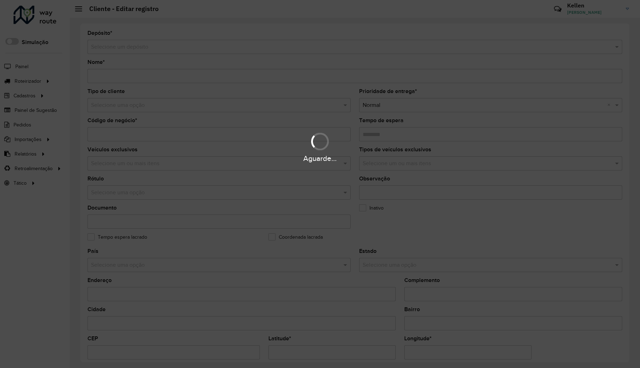
type input "**********"
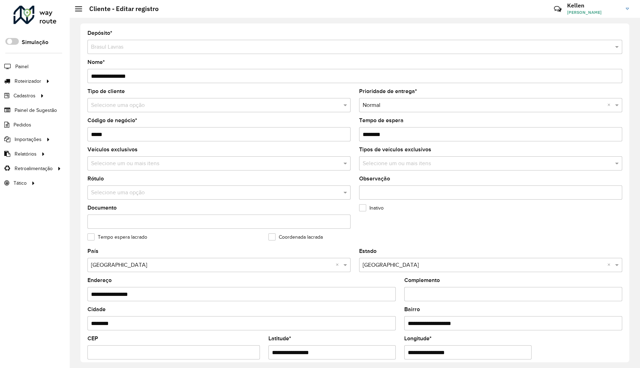
click at [624, 128] on formly-field "Tempo de espera" at bounding box center [491, 132] width 272 height 29
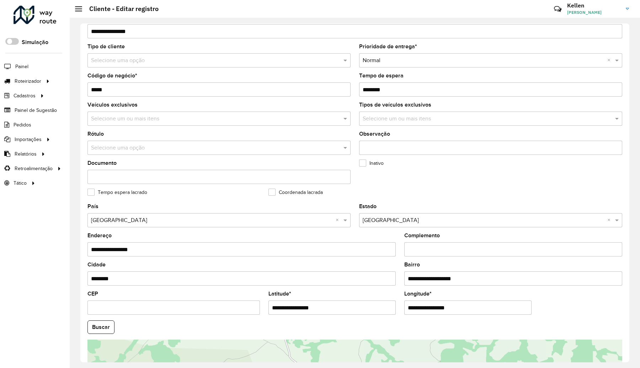
scroll to position [164, 0]
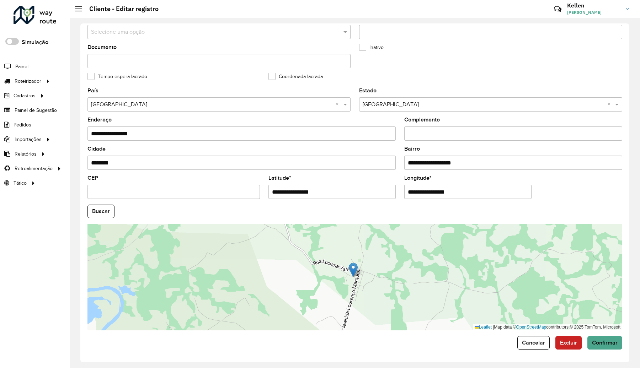
drag, startPoint x: 333, startPoint y: 190, endPoint x: 244, endPoint y: 191, distance: 88.5
click at [244, 191] on formly-group "**********" at bounding box center [354, 209] width 543 height 242
paste input "text"
type input "**********"
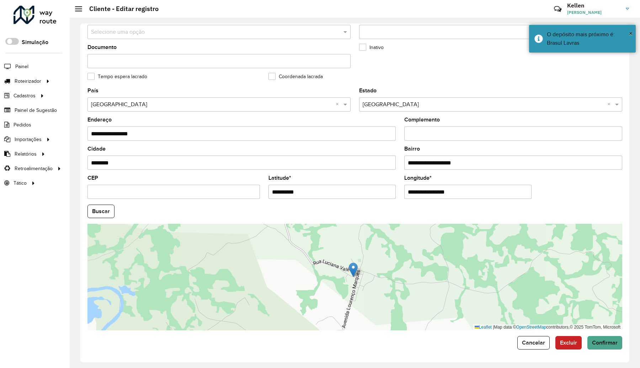
drag, startPoint x: 473, startPoint y: 191, endPoint x: 386, endPoint y: 194, distance: 87.2
click at [386, 194] on formly-group "**********" at bounding box center [354, 209] width 543 height 242
paste input "text"
type input "**********"
click at [102, 210] on hb-app "Aguarde... Pop-up bloqueado! Seu navegador bloqueou automáticamente a abertura …" at bounding box center [320, 184] width 640 height 368
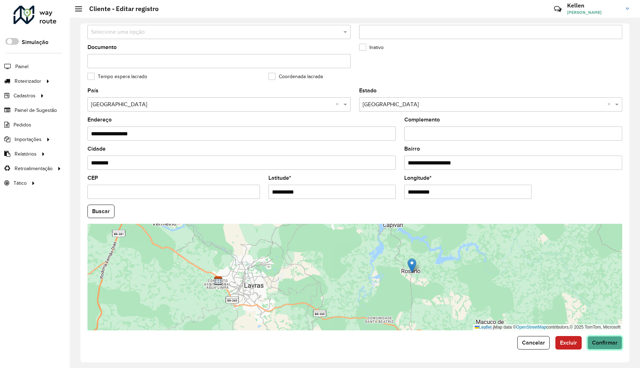
click at [592, 342] on span "Confirmar" at bounding box center [605, 343] width 26 height 6
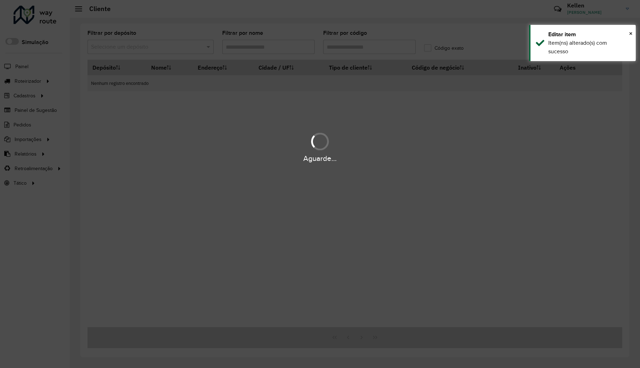
type input "*****"
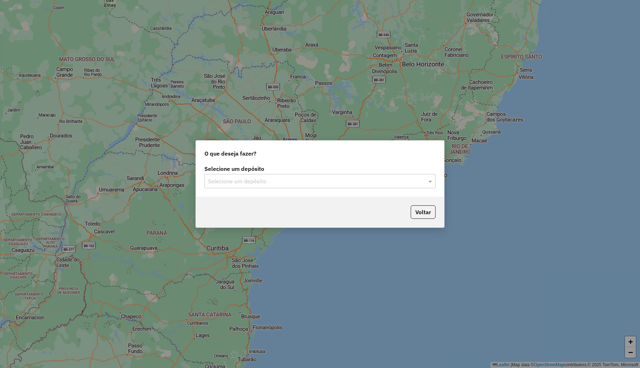
click at [307, 184] on input "text" at bounding box center [313, 181] width 210 height 9
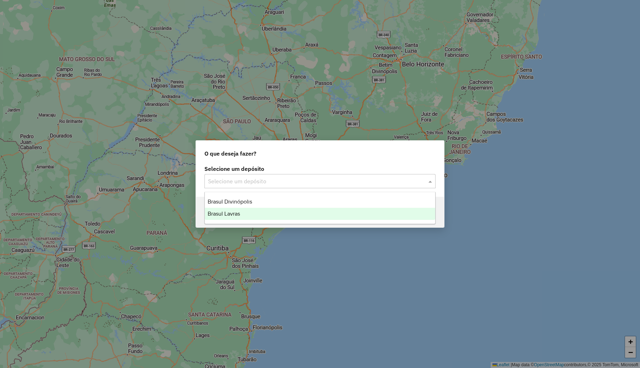
click at [252, 212] on div "Brasul Lavras" at bounding box center [320, 214] width 230 height 12
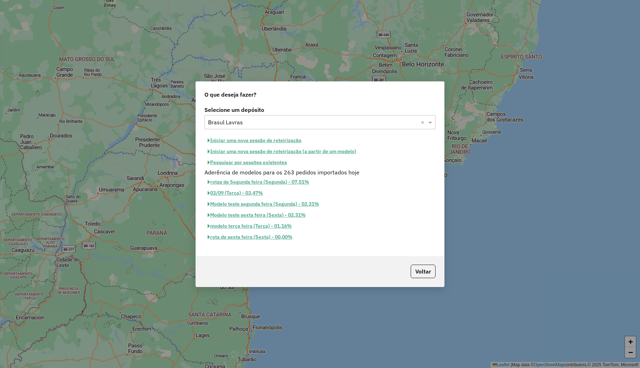
click at [251, 136] on button "Iniciar uma nova sessão de roteirização" at bounding box center [254, 140] width 100 height 11
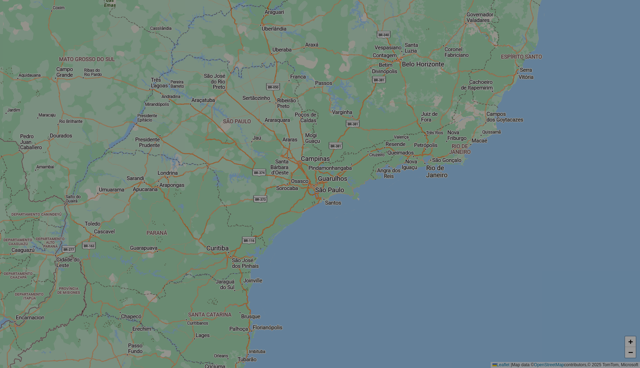
select select "*"
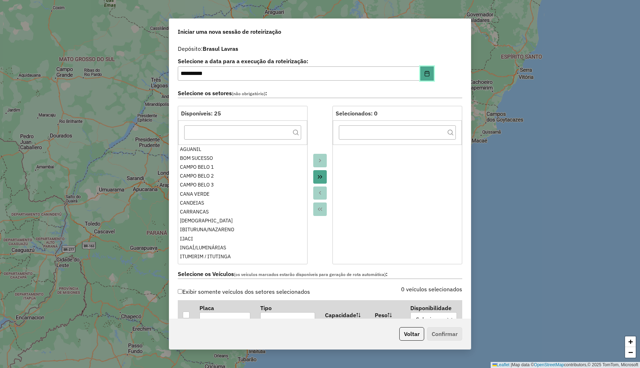
click at [427, 75] on icon "Choose Date" at bounding box center [427, 74] width 5 height 6
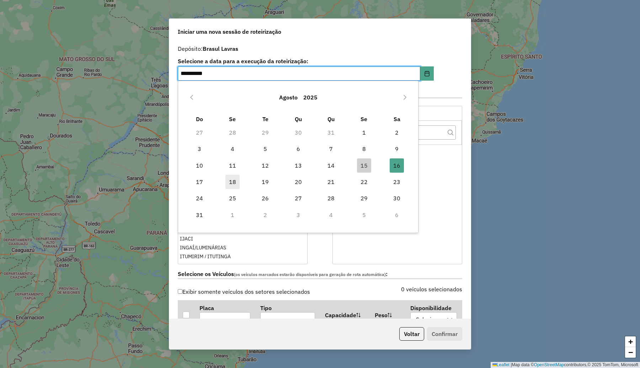
click at [232, 180] on span "18" at bounding box center [232, 182] width 14 height 14
type input "**********"
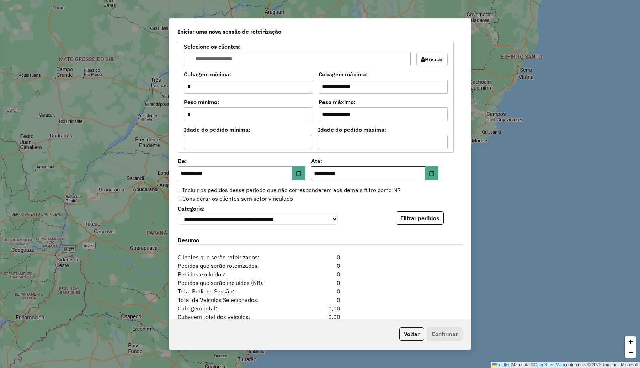
scroll to position [625, 0]
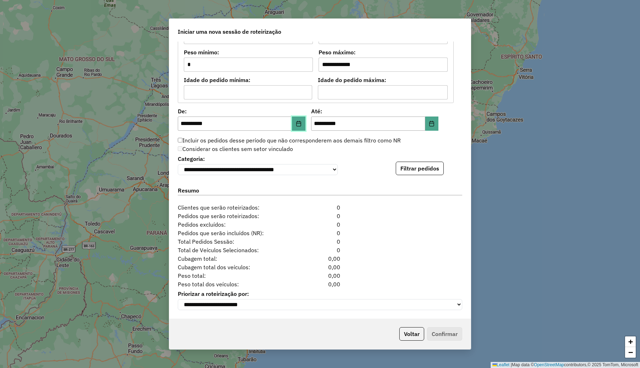
click at [298, 121] on icon "Choose Date" at bounding box center [299, 124] width 6 height 6
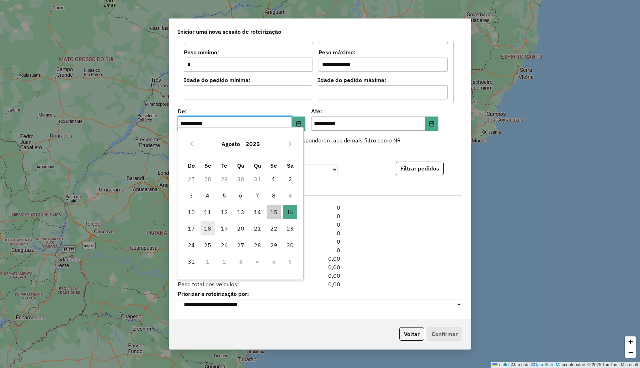
click at [207, 226] on span "18" at bounding box center [208, 228] width 14 height 14
type input "**********"
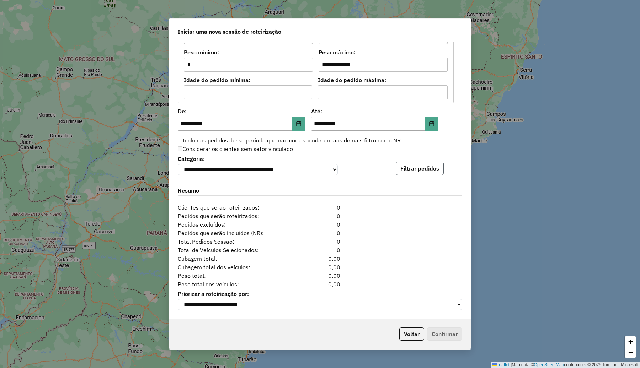
click at [426, 166] on button "Filtrar pedidos" at bounding box center [420, 169] width 48 height 14
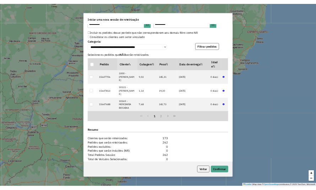
scroll to position [772, 0]
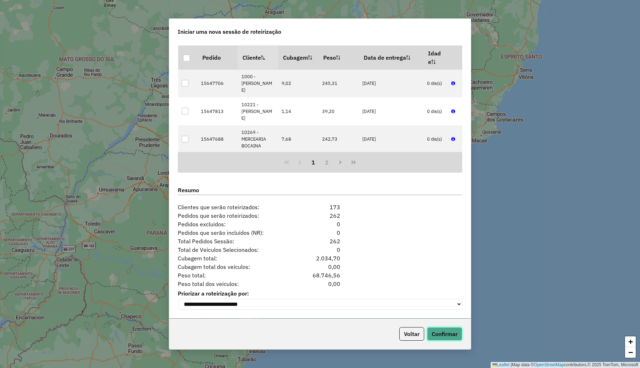
click at [453, 339] on button "Confirmar" at bounding box center [444, 334] width 35 height 14
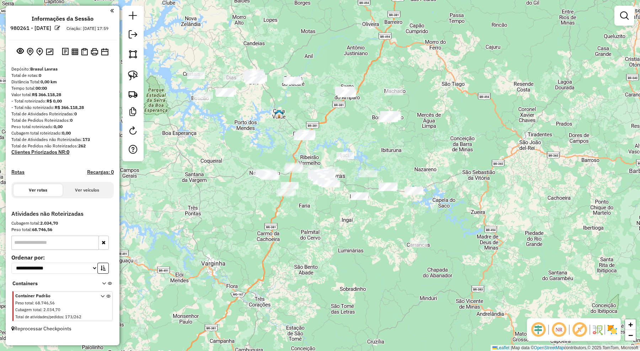
click at [610, 331] on img at bounding box center [612, 329] width 11 height 11
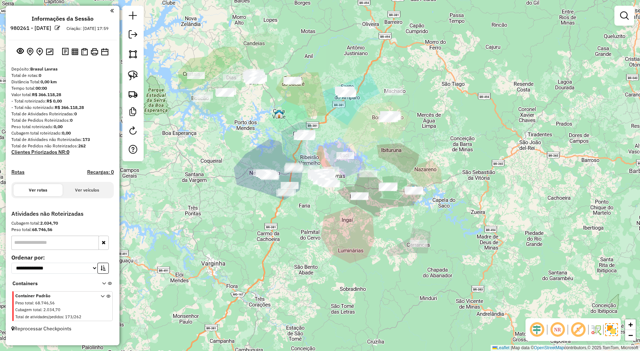
click at [363, 234] on div "Janela de atendimento Grade de atendimento Capacidade Transportadoras Veículos …" at bounding box center [320, 175] width 640 height 351
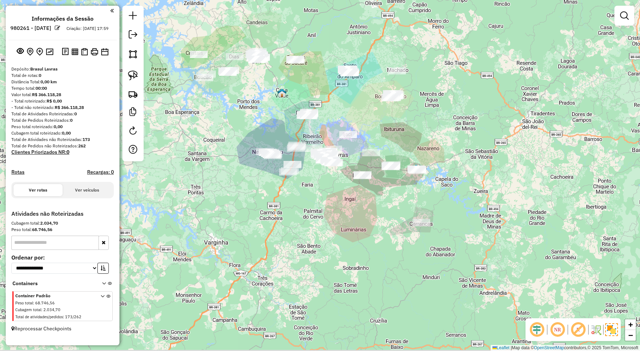
drag, startPoint x: 523, startPoint y: 256, endPoint x: 530, endPoint y: 237, distance: 20.6
click at [530, 237] on div "Janela de atendimento Grade de atendimento Capacidade Transportadoras Veículos …" at bounding box center [320, 175] width 640 height 351
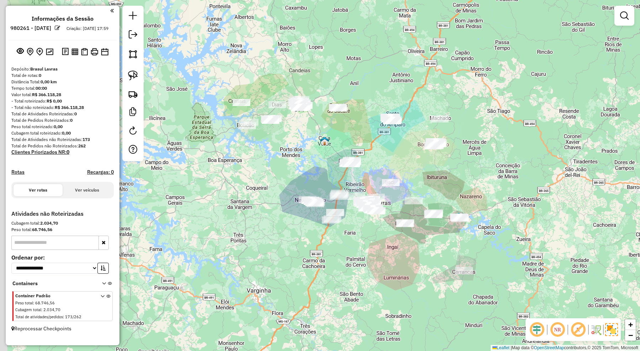
drag, startPoint x: 480, startPoint y: 170, endPoint x: 508, endPoint y: 203, distance: 43.2
click at [508, 203] on div "Janela de atendimento Grade de atendimento Capacidade Transportadoras Veículos …" at bounding box center [320, 175] width 640 height 351
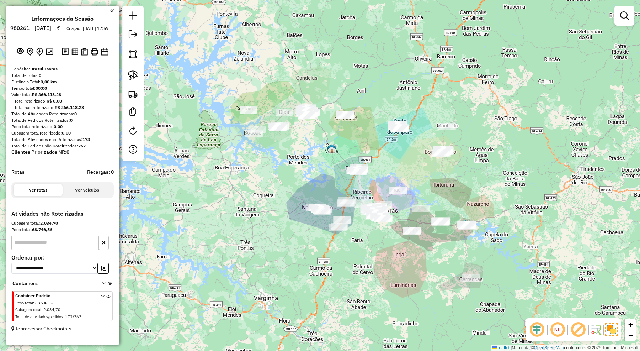
drag, startPoint x: 290, startPoint y: 152, endPoint x: 319, endPoint y: 170, distance: 33.4
click at [319, 170] on div "Janela de atendimento Grade de atendimento Capacidade Transportadoras Veículos …" at bounding box center [320, 175] width 640 height 351
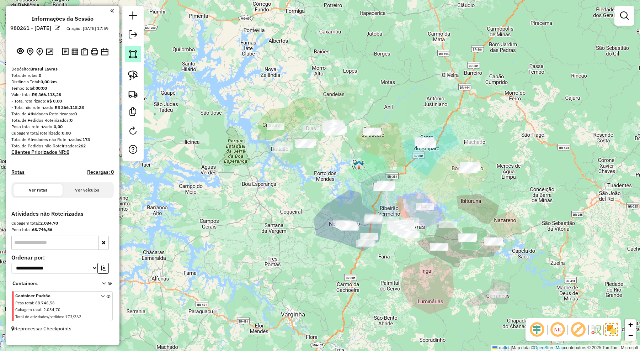
click at [135, 57] on img at bounding box center [133, 54] width 10 height 10
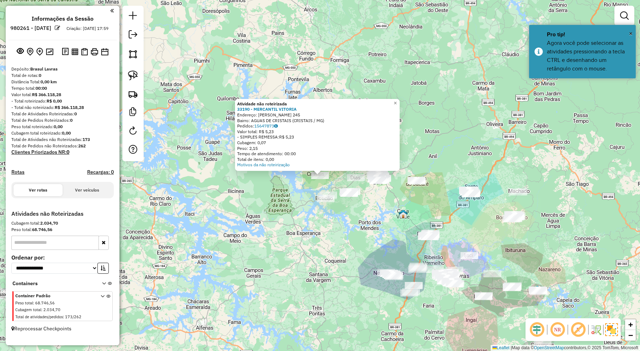
click at [322, 245] on div "Atividade não roteirizada 33190 - MERCANTIL VITORIA Endereço: ANTONIO FRANCISCO…" at bounding box center [320, 175] width 640 height 351
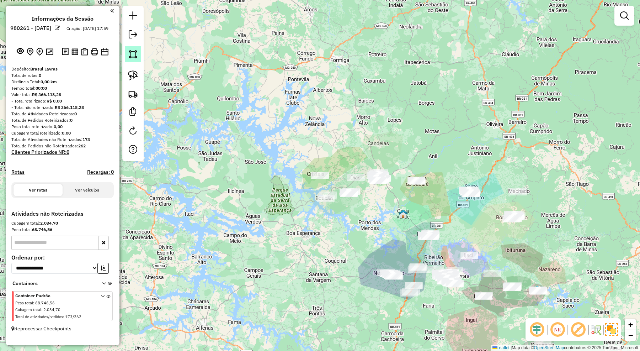
click at [135, 55] on img at bounding box center [133, 54] width 10 height 10
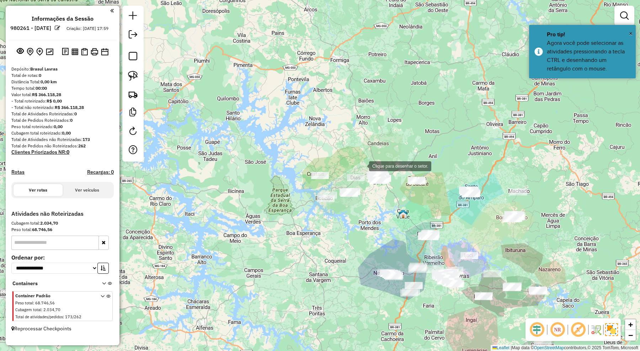
click at [362, 165] on div at bounding box center [362, 165] width 14 height 14
click at [338, 175] on div at bounding box center [340, 172] width 14 height 14
click at [302, 194] on div at bounding box center [302, 194] width 14 height 14
click at [300, 216] on div at bounding box center [299, 215] width 14 height 14
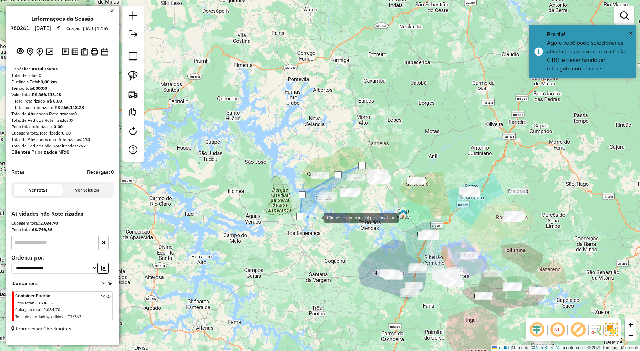
click at [324, 215] on div at bounding box center [317, 217] width 14 height 14
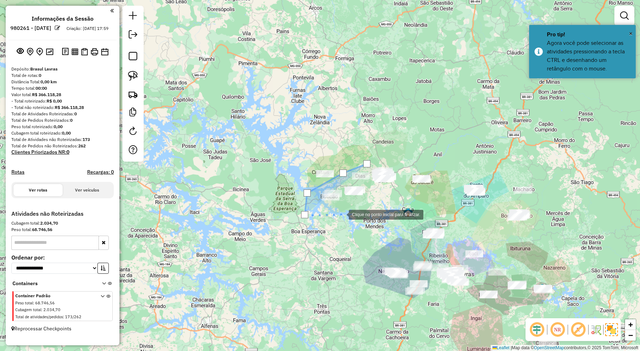
click at [349, 211] on div at bounding box center [342, 214] width 14 height 14
click at [365, 203] on div at bounding box center [358, 208] width 14 height 14
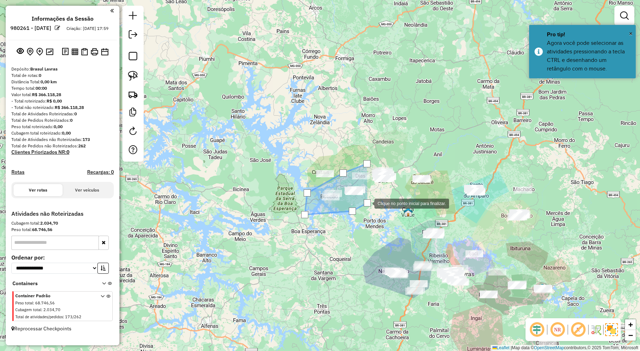
click at [374, 196] on div at bounding box center [367, 203] width 14 height 14
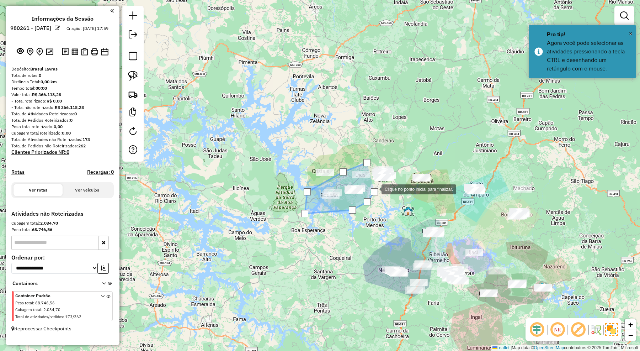
click at [374, 186] on div at bounding box center [374, 188] width 14 height 14
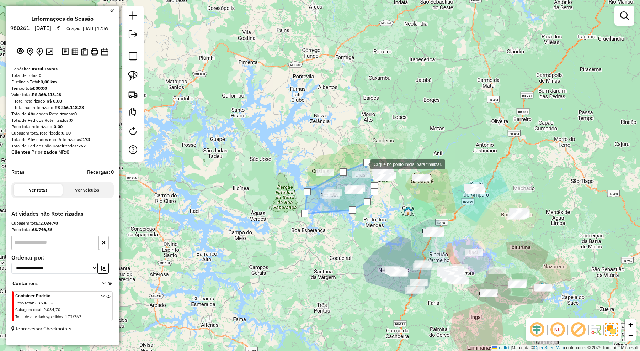
click at [363, 164] on div at bounding box center [366, 162] width 7 height 7
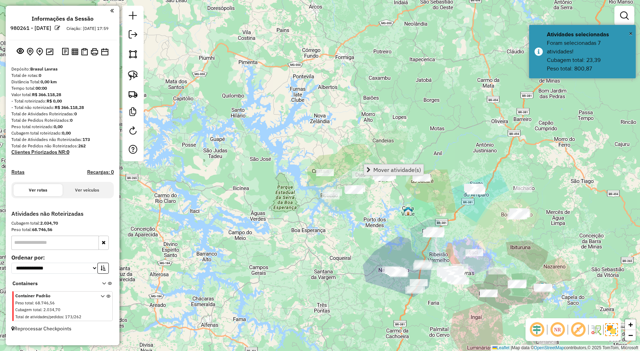
click at [381, 168] on span "Mover atividade(s)" at bounding box center [397, 170] width 48 height 6
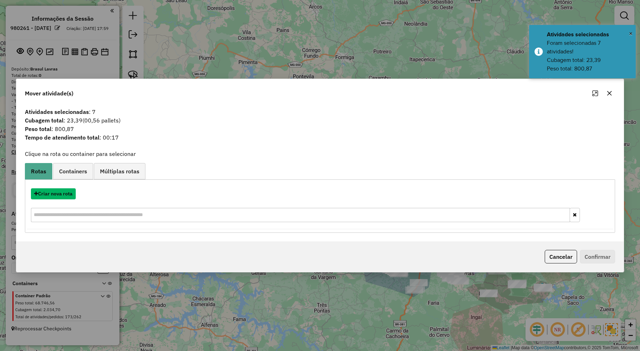
click at [67, 193] on button "Criar nova rota" at bounding box center [53, 193] width 45 height 11
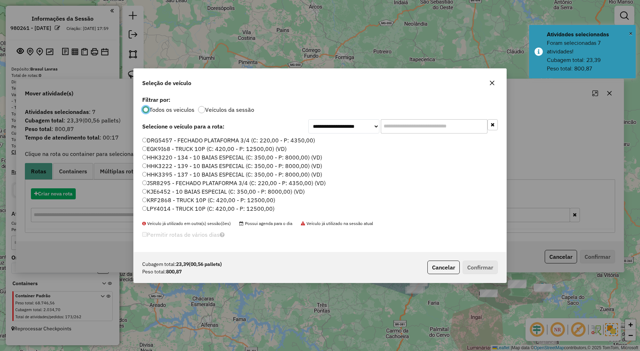
scroll to position [4, 2]
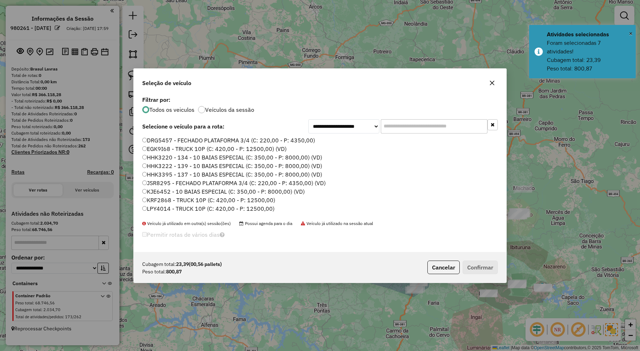
click at [390, 124] on input "text" at bounding box center [434, 126] width 107 height 14
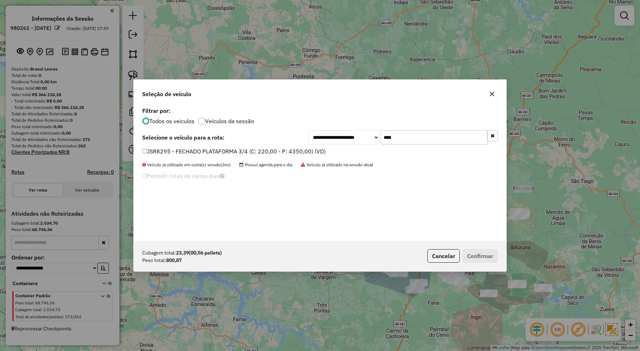
type input "****"
click at [313, 152] on label "JSR8295 - FECHADO PLATAFORMA 3/4 (C: 220,00 - P: 4350,00) (VD)" at bounding box center [233, 151] width 183 height 9
click at [470, 255] on button "Confirmar" at bounding box center [480, 256] width 35 height 14
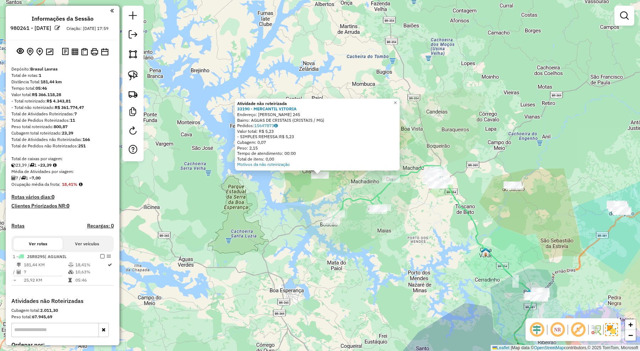
drag, startPoint x: 290, startPoint y: 209, endPoint x: 288, endPoint y: 214, distance: 5.7
click at [290, 209] on div "Atividade não roteirizada 33190 - MERCANTIL VITORIA Endereço: ANTONIO FRANCISCO…" at bounding box center [320, 175] width 640 height 351
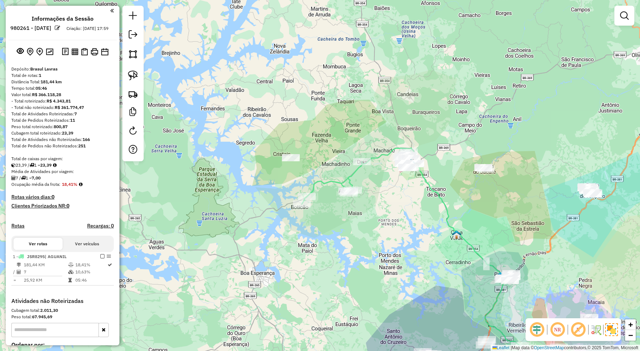
drag, startPoint x: 291, startPoint y: 223, endPoint x: 208, endPoint y: 156, distance: 105.9
click at [208, 157] on div "Janela de atendimento Grade de atendimento Capacidade Transportadoras Veículos …" at bounding box center [320, 175] width 640 height 351
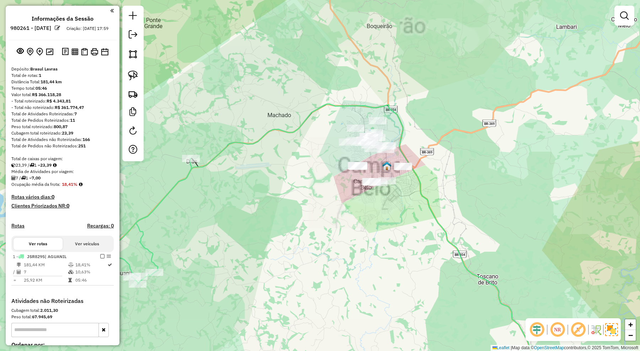
drag, startPoint x: 391, startPoint y: 101, endPoint x: 402, endPoint y: 123, distance: 23.7
click at [402, 123] on icon at bounding box center [253, 253] width 567 height 298
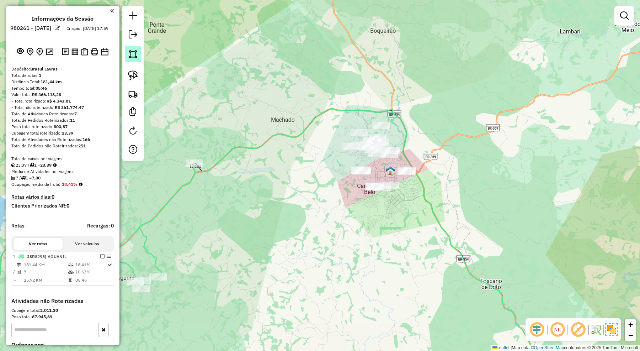
click at [133, 54] on img at bounding box center [133, 54] width 10 height 10
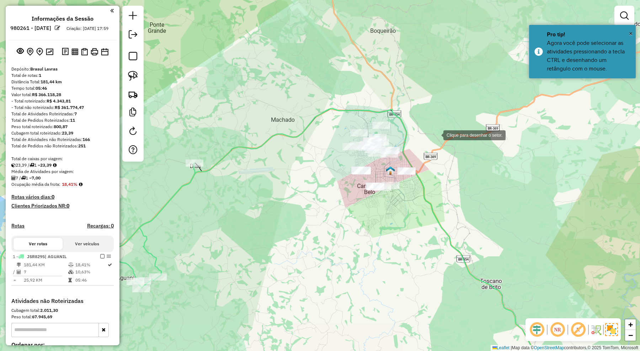
click at [434, 132] on div at bounding box center [436, 134] width 14 height 14
click at [382, 116] on div at bounding box center [382, 116] width 14 height 14
click at [324, 125] on div at bounding box center [331, 122] width 14 height 14
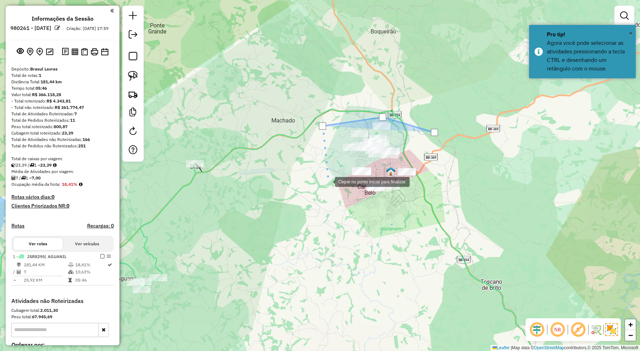
click at [327, 180] on div at bounding box center [328, 181] width 14 height 14
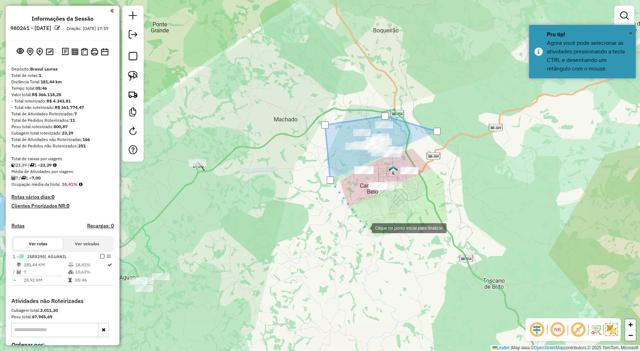
click at [364, 228] on div at bounding box center [365, 227] width 14 height 14
click at [403, 213] on div at bounding box center [403, 213] width 14 height 14
click at [410, 206] on div at bounding box center [403, 213] width 14 height 14
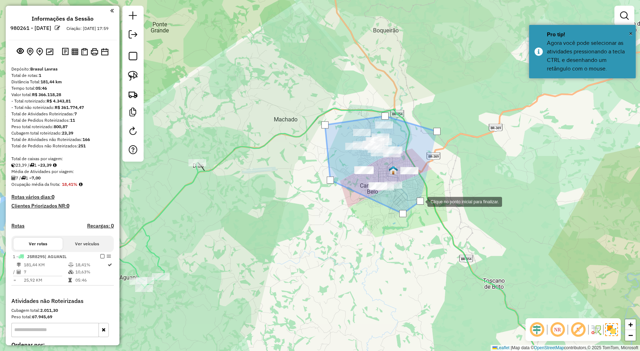
drag, startPoint x: 432, startPoint y: 185, endPoint x: 449, endPoint y: 161, distance: 29.1
click at [427, 194] on div at bounding box center [420, 201] width 14 height 14
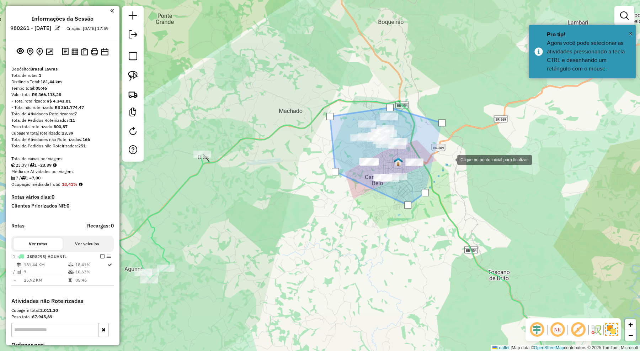
click at [450, 158] on div at bounding box center [450, 159] width 14 height 14
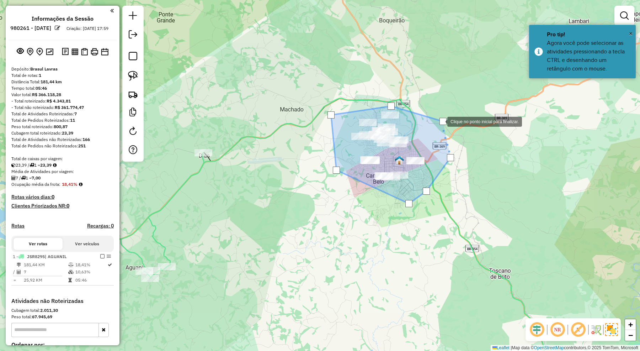
click at [440, 119] on div at bounding box center [442, 121] width 7 height 7
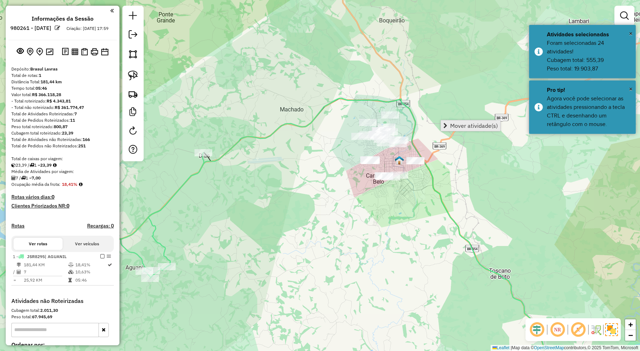
click at [463, 123] on span "Mover atividade(s)" at bounding box center [474, 126] width 48 height 6
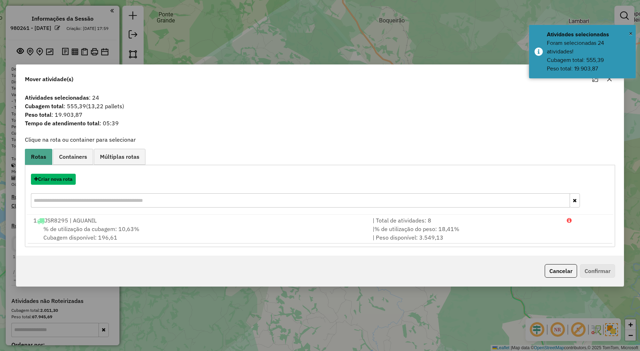
click at [66, 180] on button "Criar nova rota" at bounding box center [53, 179] width 45 height 11
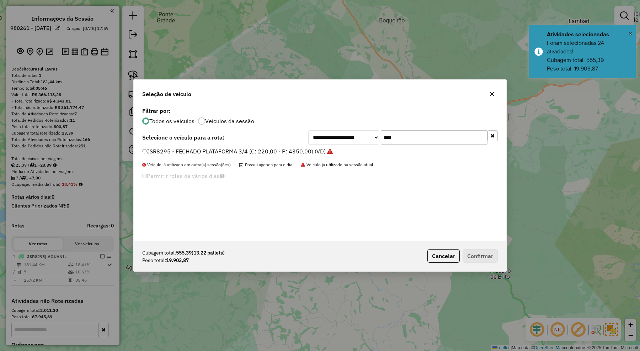
drag, startPoint x: 412, startPoint y: 142, endPoint x: 372, endPoint y: 141, distance: 40.5
click at [372, 141] on div "**********" at bounding box center [402, 137] width 189 height 14
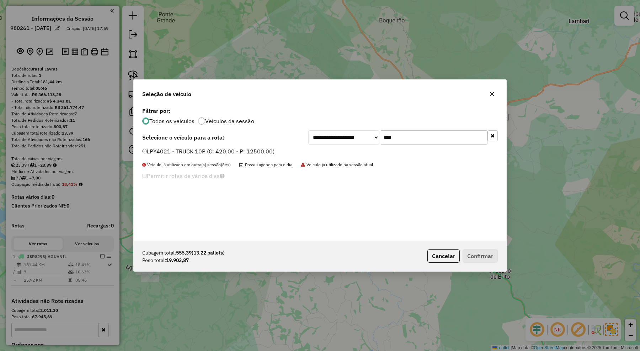
type input "****"
click at [244, 154] on label "LPY4021 - TRUCK 10P (C: 420,00 - P: 12500,00)" at bounding box center [208, 151] width 132 height 9
click at [469, 252] on button "Confirmar" at bounding box center [480, 256] width 35 height 14
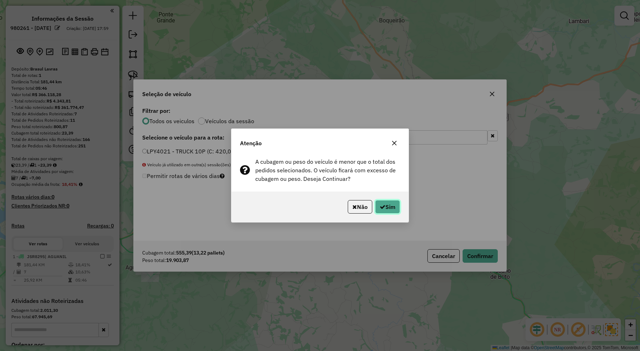
click at [394, 204] on button "Sim" at bounding box center [387, 207] width 25 height 14
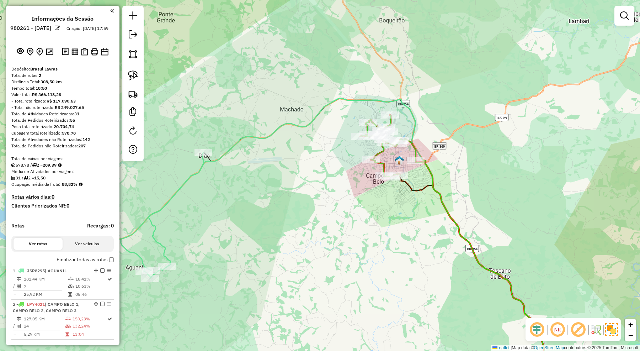
click at [413, 146] on icon at bounding box center [387, 146] width 55 height 62
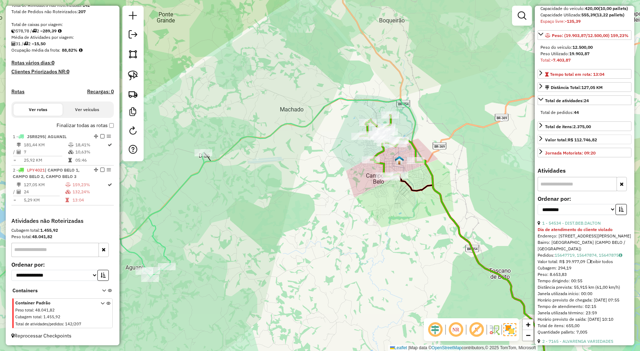
scroll to position [89, 0]
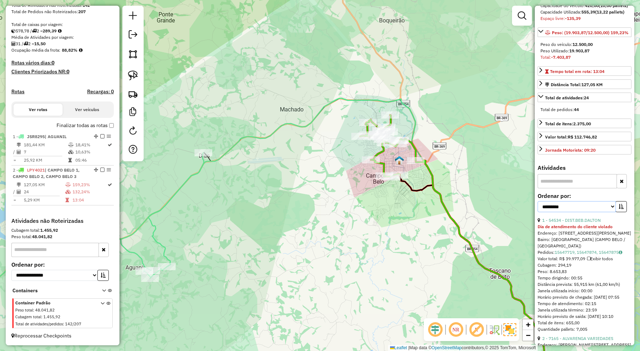
click at [580, 212] on select "**********" at bounding box center [577, 206] width 78 height 11
select select "*********"
click at [538, 212] on select "**********" at bounding box center [577, 206] width 78 height 11
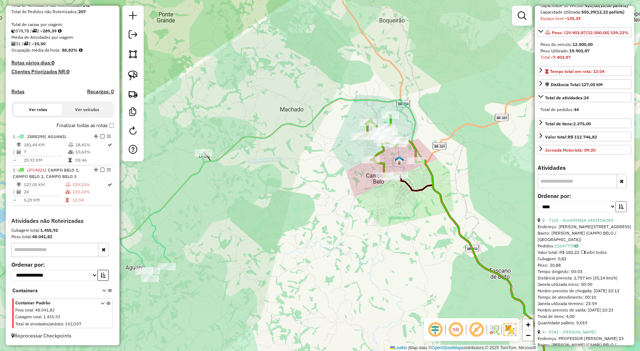
click at [621, 209] on icon "button" at bounding box center [621, 206] width 5 height 5
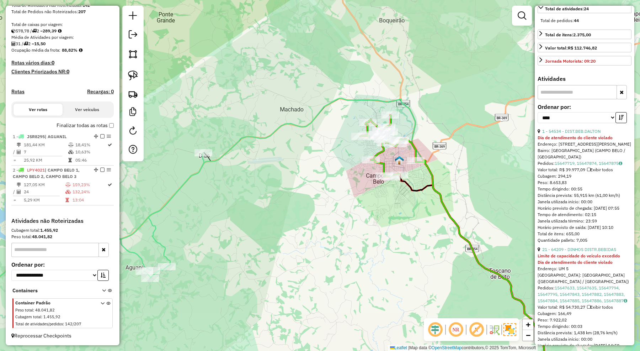
scroll to position [222, 0]
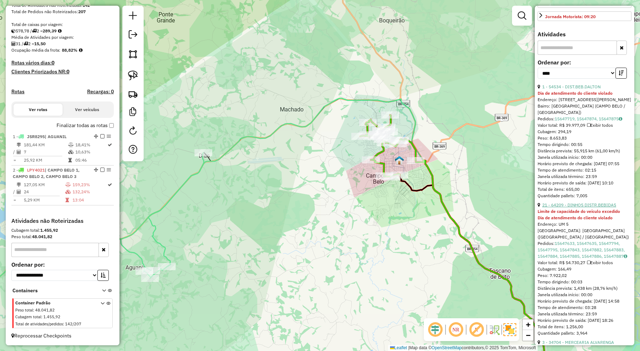
click at [591, 207] on link "21 - 64209 - DINHOS DISTR.BEBIDAS" at bounding box center [579, 204] width 74 height 5
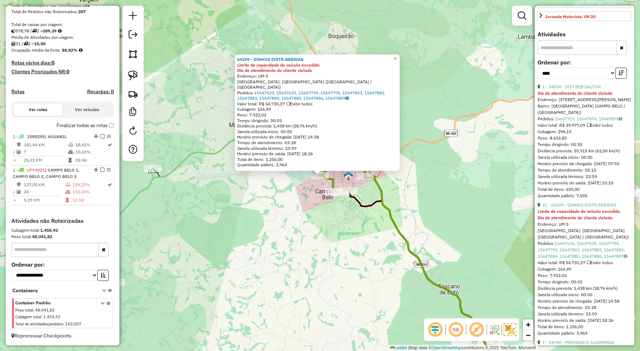
click at [354, 235] on div "64209 - DINHOS DISTR.BEBIDAS Limite de capacidade do veículo excedido Dia de at…" at bounding box center [320, 175] width 640 height 351
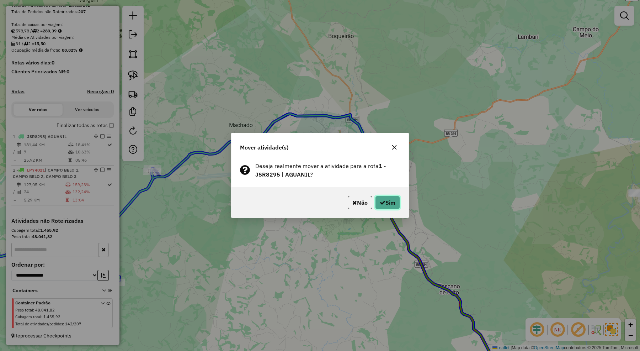
click at [388, 201] on button "Sim" at bounding box center [387, 203] width 25 height 14
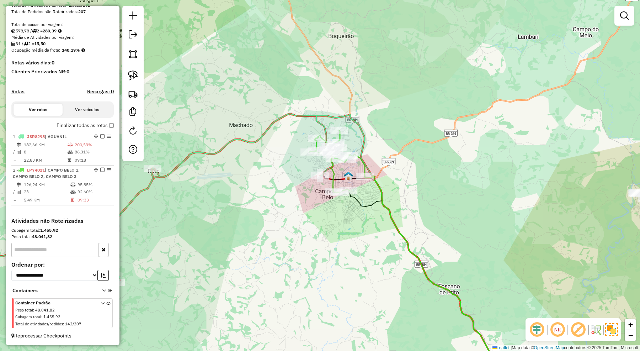
click at [276, 120] on icon at bounding box center [134, 209] width 397 height 190
select select "*********"
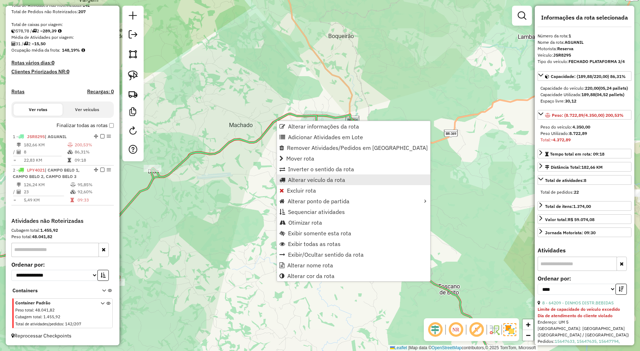
click at [309, 182] on span "Alterar veículo da rota" at bounding box center [316, 180] width 57 height 6
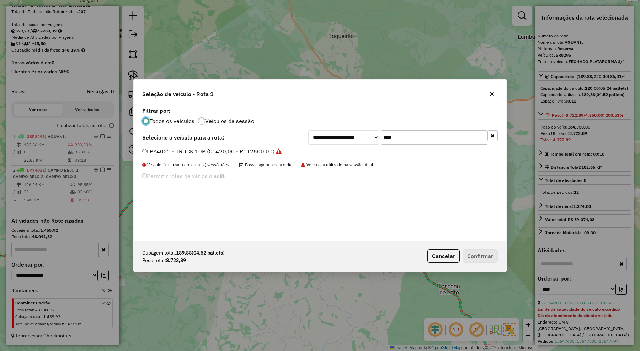
scroll to position [4, 2]
drag, startPoint x: 405, startPoint y: 136, endPoint x: 352, endPoint y: 137, distance: 53.0
click at [352, 137] on div "**********" at bounding box center [402, 137] width 189 height 14
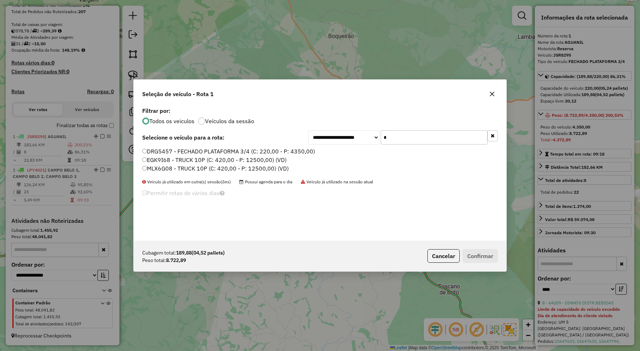
type input "*"
click at [281, 168] on label "MLX6G08 - TRUCK 10P (C: 420,00 - P: 12500,00) (VD)" at bounding box center [215, 168] width 146 height 9
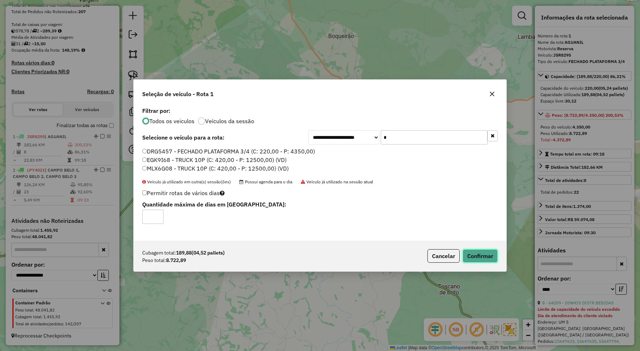
click at [485, 255] on button "Confirmar" at bounding box center [480, 256] width 35 height 14
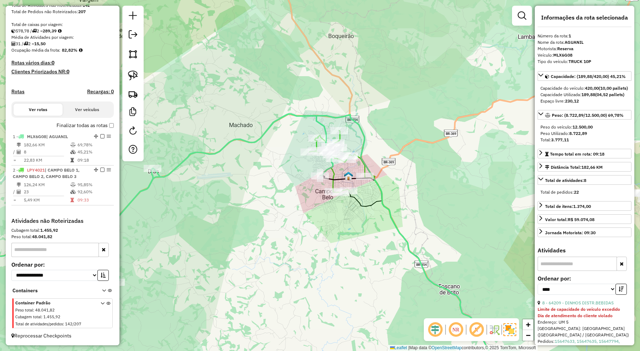
click at [299, 116] on icon at bounding box center [134, 209] width 397 height 190
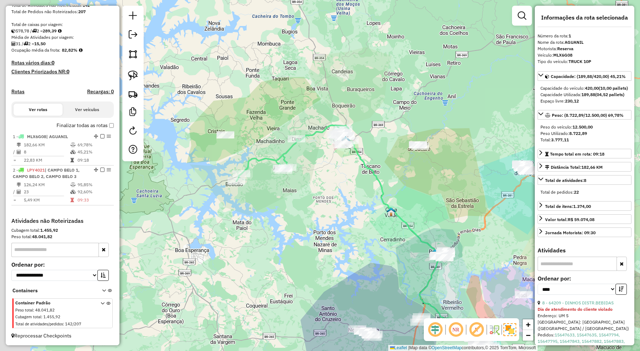
drag, startPoint x: 268, startPoint y: 186, endPoint x: 303, endPoint y: 196, distance: 35.9
click at [303, 196] on div "Janela de atendimento Grade de atendimento Capacidade Transportadoras Veículos …" at bounding box center [320, 175] width 640 height 351
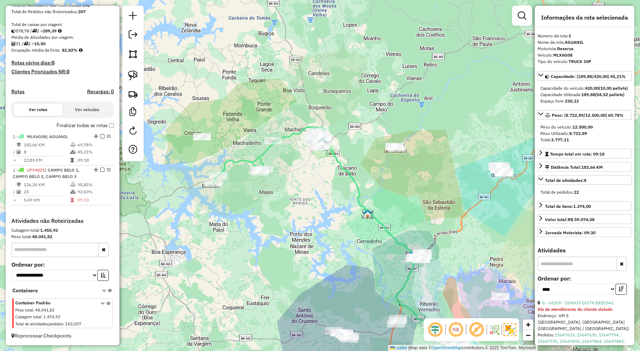
drag, startPoint x: 324, startPoint y: 186, endPoint x: 309, endPoint y: 175, distance: 18.6
click at [314, 184] on div "Janela de atendimento Grade de atendimento Capacidade Transportadoras Veículos …" at bounding box center [320, 175] width 640 height 351
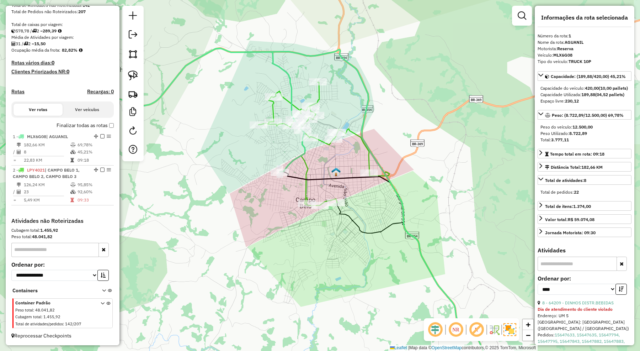
click at [357, 135] on icon at bounding box center [313, 143] width 111 height 123
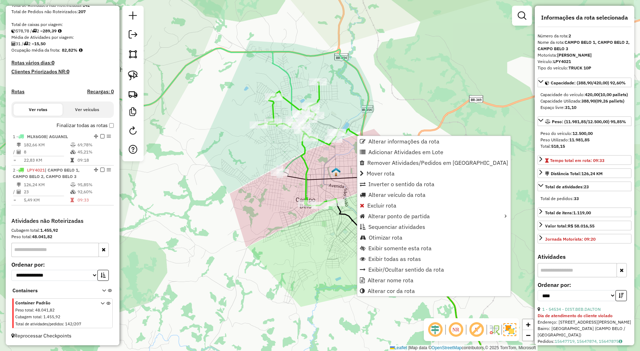
click at [407, 98] on div "Janela de atendimento Grade de atendimento Capacidade Transportadoras Veículos …" at bounding box center [320, 175] width 640 height 351
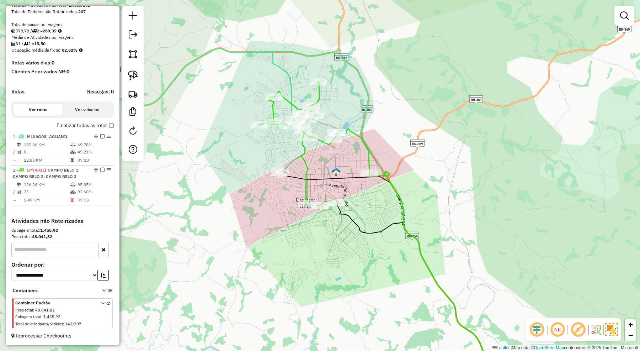
click at [354, 132] on icon at bounding box center [313, 143] width 111 height 123
select select "*********"
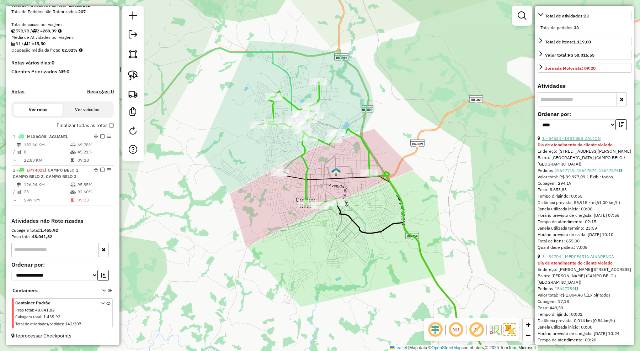
scroll to position [222, 0]
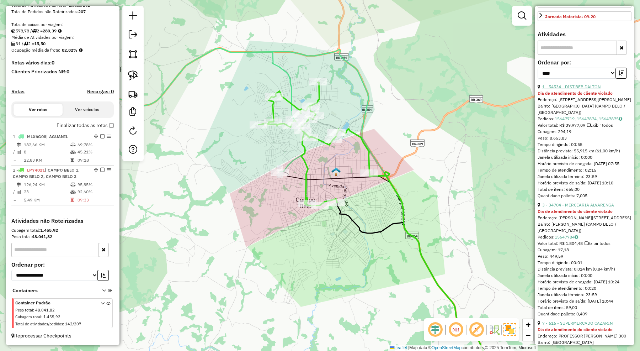
click at [567, 89] on link "1 - 54534 - DIST.BEB.DALTON" at bounding box center [571, 86] width 58 height 5
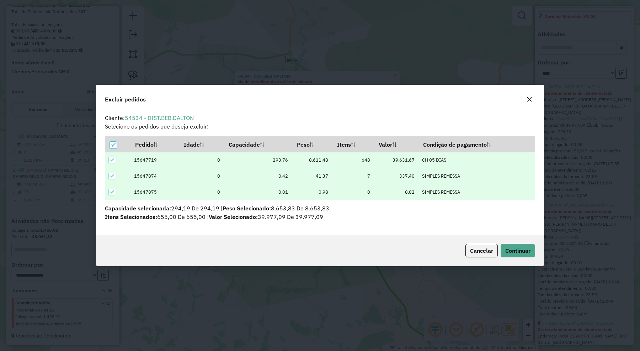
scroll to position [0, 0]
click at [524, 247] on span "Continuar" at bounding box center [517, 250] width 25 height 7
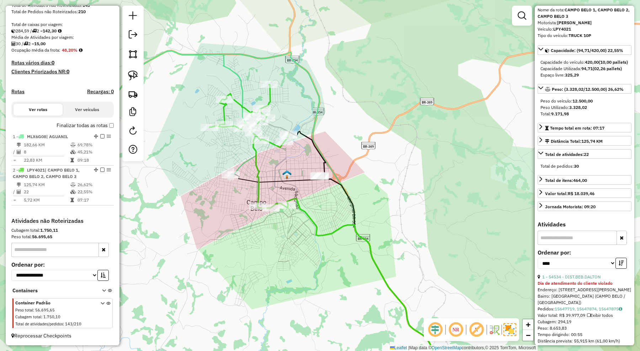
scroll to position [31, 0]
click at [268, 100] on icon at bounding box center [248, 146] width 79 height 123
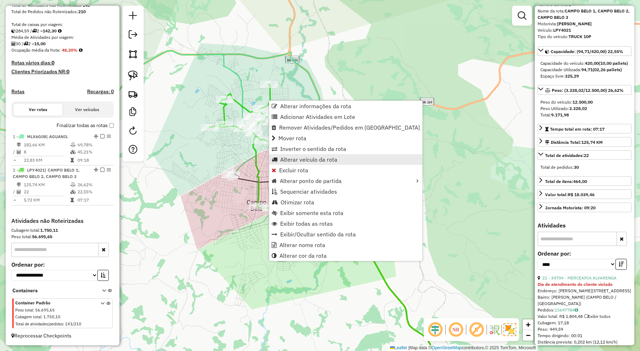
click at [298, 158] on span "Alterar veículo da rota" at bounding box center [308, 159] width 57 height 6
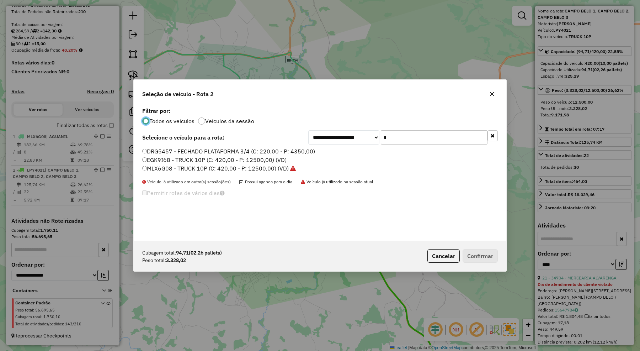
scroll to position [4, 2]
drag, startPoint x: 400, startPoint y: 138, endPoint x: 374, endPoint y: 140, distance: 26.8
click at [374, 140] on div "**********" at bounding box center [402, 137] width 189 height 14
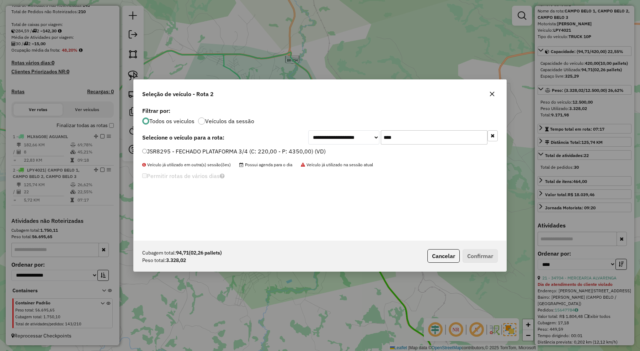
drag, startPoint x: 400, startPoint y: 135, endPoint x: 379, endPoint y: 135, distance: 21.3
click at [379, 135] on div "**********" at bounding box center [402, 137] width 189 height 14
type input "****"
click at [292, 148] on label "HHK3220 - 134 - 10 BAIAS ESPECIAL (C: 350,00 - P: 8000,00) (VD)" at bounding box center [232, 151] width 180 height 9
click at [481, 254] on button "Confirmar" at bounding box center [480, 256] width 35 height 14
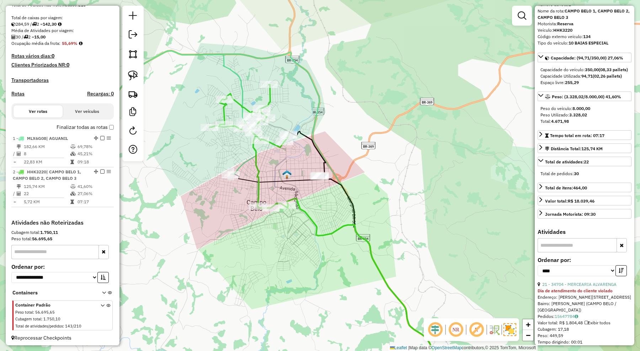
scroll to position [150, 0]
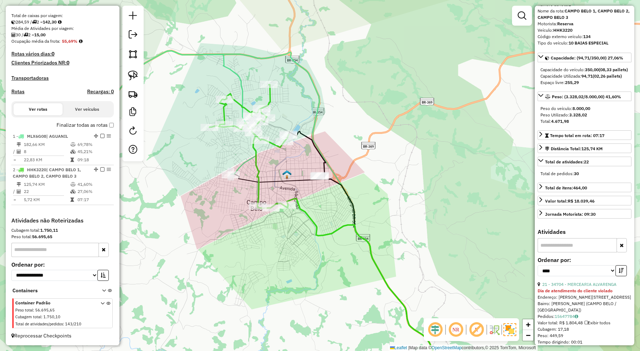
click at [270, 100] on icon at bounding box center [248, 146] width 79 height 123
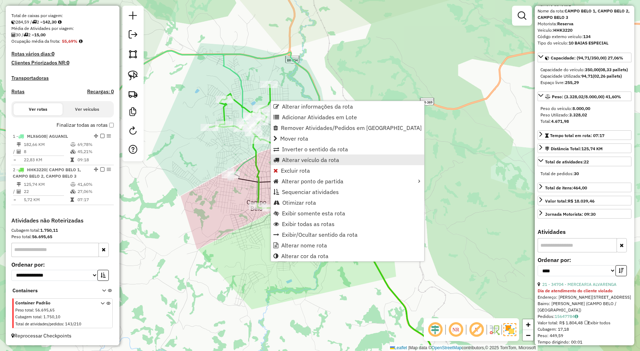
click at [301, 161] on span "Alterar veículo da rota" at bounding box center [310, 160] width 57 height 6
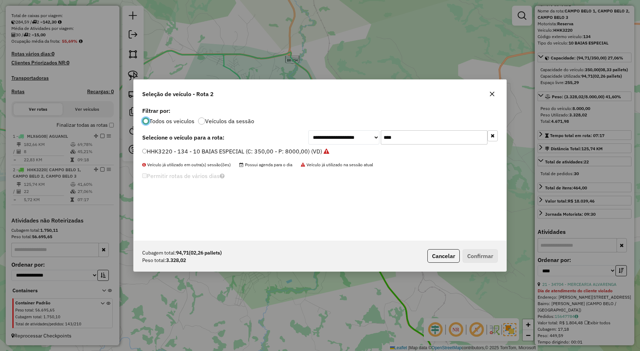
scroll to position [4, 2]
drag, startPoint x: 401, startPoint y: 139, endPoint x: 375, endPoint y: 134, distance: 26.4
click at [375, 134] on div "**********" at bounding box center [402, 137] width 189 height 14
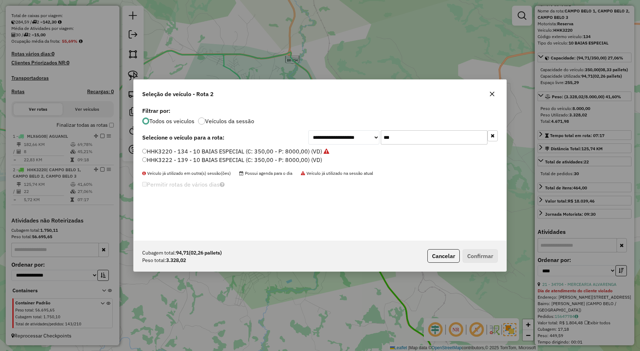
type input "***"
click at [287, 159] on label "HHK3222 - 139 - 10 BAIAS ESPECIAL (C: 350,00 - P: 8000,00) (VD)" at bounding box center [232, 159] width 180 height 9
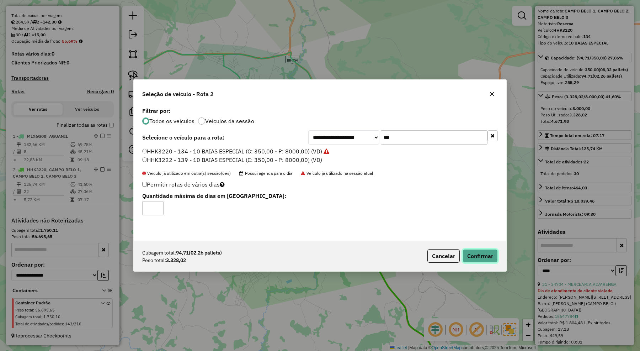
click at [488, 253] on button "Confirmar" at bounding box center [480, 256] width 35 height 14
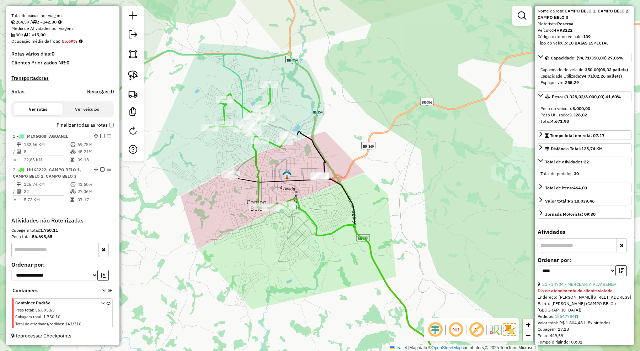
click at [243, 165] on icon at bounding box center [96, 112] width 320 height 123
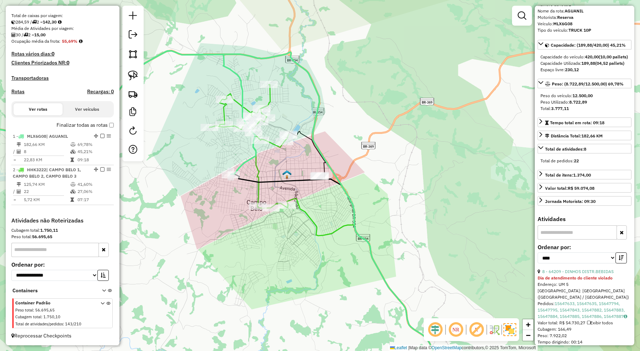
scroll to position [0, 0]
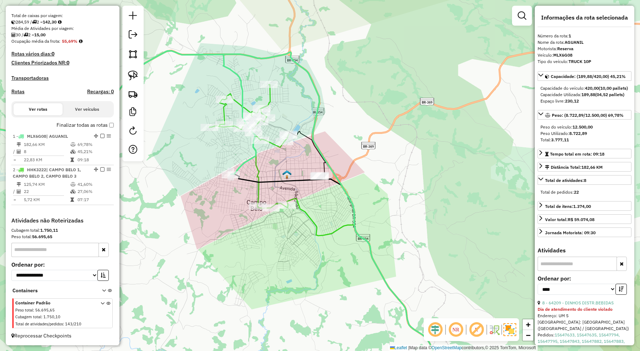
click at [432, 185] on div "Janela de atendimento Grade de atendimento Capacidade Transportadoras Veículos …" at bounding box center [320, 175] width 640 height 351
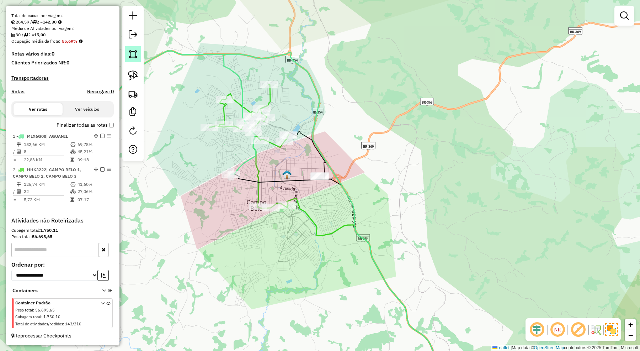
click at [129, 53] on img at bounding box center [133, 54] width 10 height 10
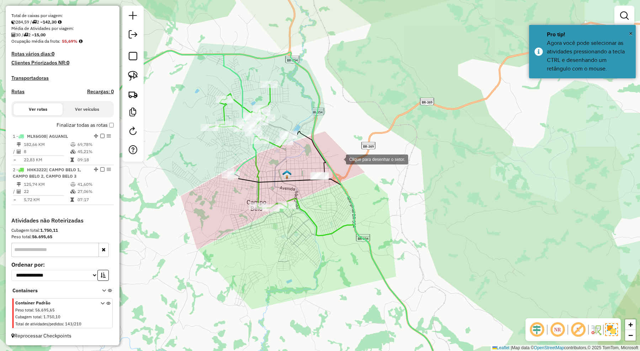
click at [339, 159] on div at bounding box center [339, 158] width 14 height 14
click at [296, 167] on div at bounding box center [296, 167] width 14 height 14
drag, startPoint x: 309, startPoint y: 194, endPoint x: 337, endPoint y: 191, distance: 28.3
click at [309, 196] on div at bounding box center [308, 194] width 14 height 14
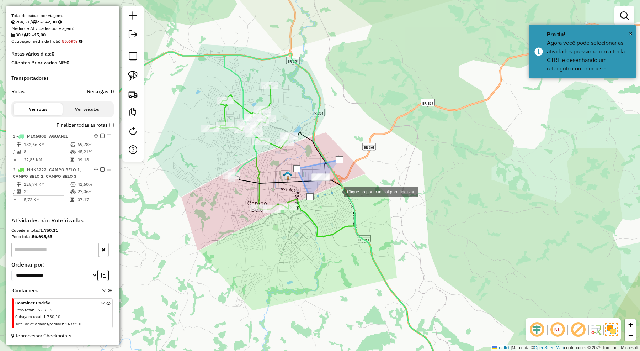
click at [344, 187] on div at bounding box center [337, 191] width 14 height 14
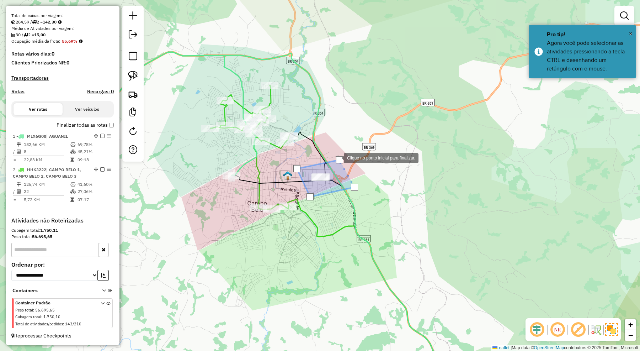
click at [337, 157] on div at bounding box center [339, 159] width 7 height 7
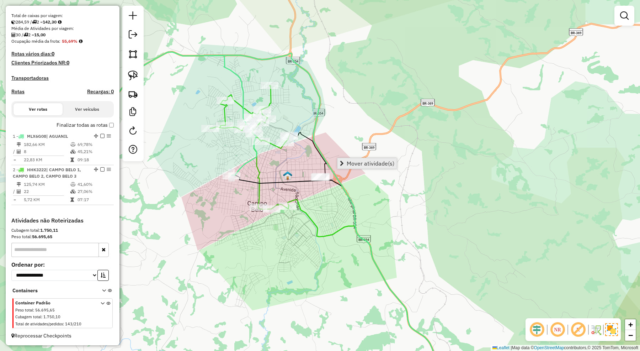
click at [361, 160] on span "Mover atividade(s)" at bounding box center [371, 163] width 48 height 6
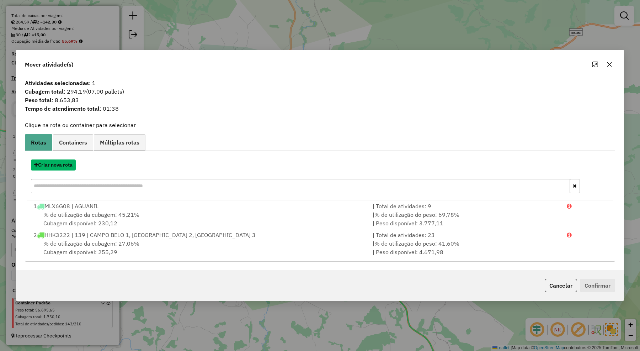
click at [68, 162] on button "Criar nova rota" at bounding box center [53, 164] width 45 height 11
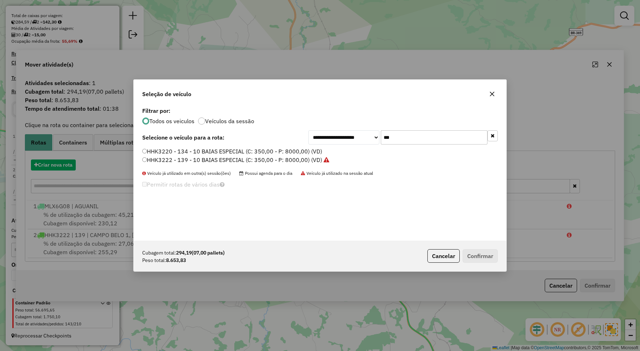
scroll to position [4, 2]
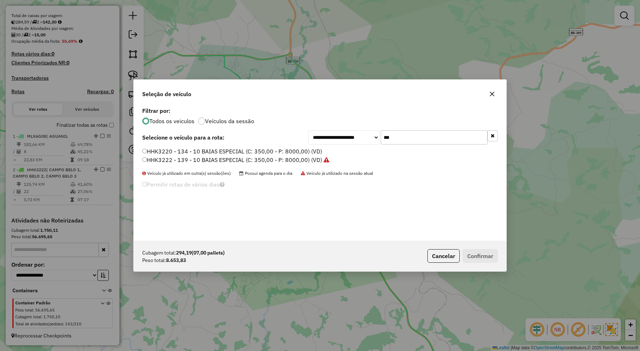
drag, startPoint x: 401, startPoint y: 140, endPoint x: 365, endPoint y: 136, distance: 35.4
click at [365, 136] on div "**********" at bounding box center [402, 137] width 189 height 14
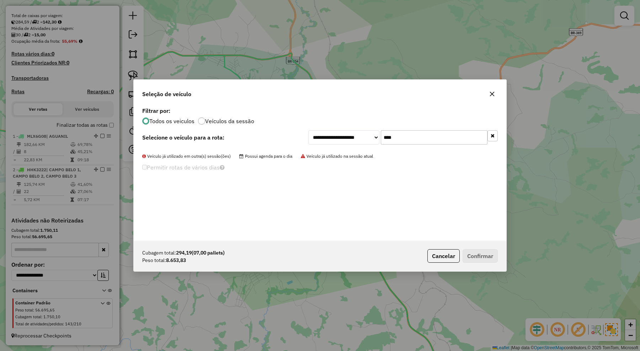
drag, startPoint x: 399, startPoint y: 137, endPoint x: 370, endPoint y: 135, distance: 28.5
click at [370, 135] on div "**********" at bounding box center [402, 137] width 189 height 14
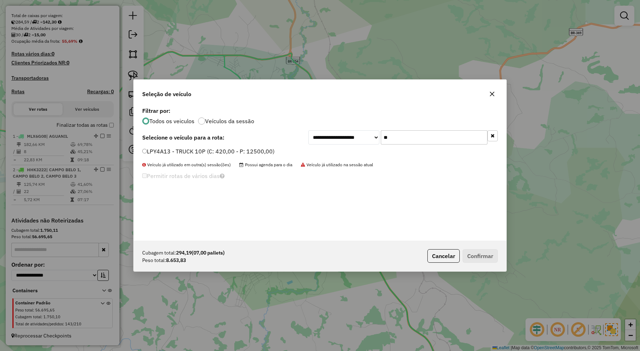
type input "**"
click at [239, 152] on label "LPY4A13 - TRUCK 10P (C: 420,00 - P: 12500,00)" at bounding box center [208, 151] width 132 height 9
click at [471, 254] on button "Confirmar" at bounding box center [480, 256] width 35 height 14
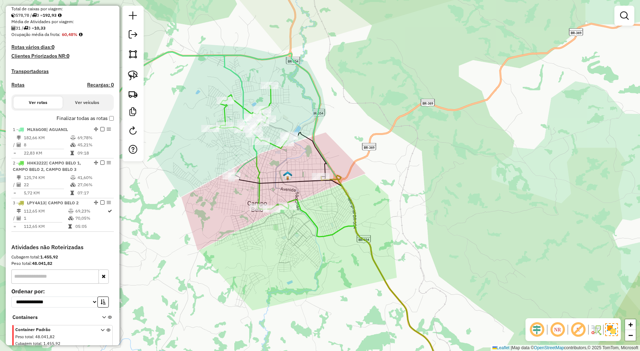
click at [324, 169] on icon at bounding box center [370, 258] width 162 height 253
select select "*********"
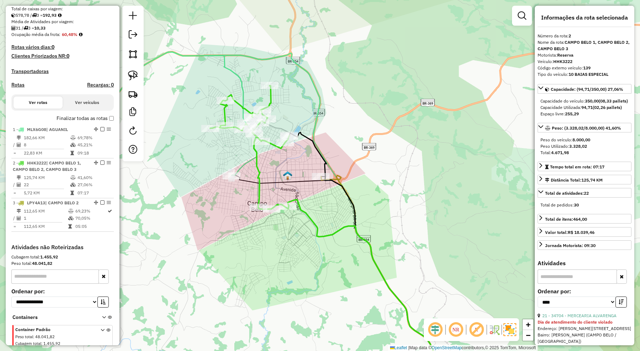
scroll to position [183, 0]
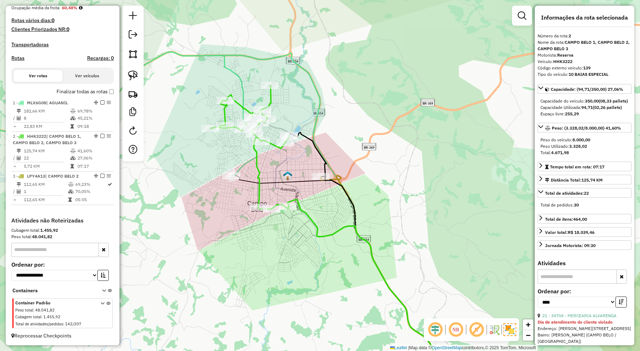
click at [376, 192] on div "Janela de atendimento Grade de atendimento Capacidade Transportadoras Veículos …" at bounding box center [320, 175] width 640 height 351
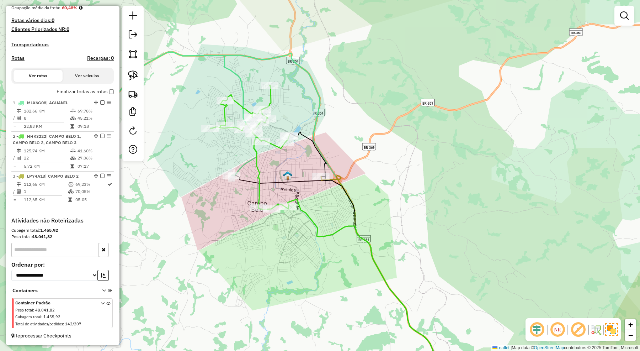
click at [335, 178] on icon at bounding box center [370, 258] width 162 height 253
select select "*********"
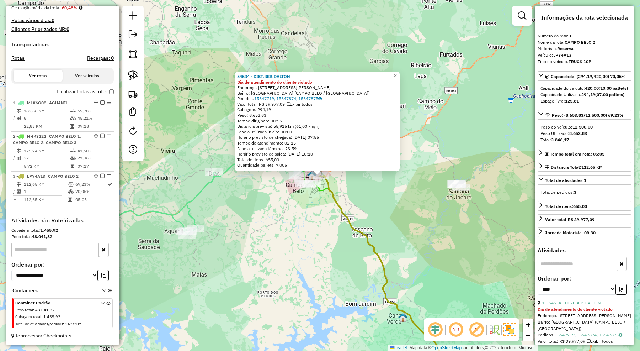
click at [380, 217] on div "54534 - DIST.BEB.DALTON Dia de atendimento do cliente violado Endereço: R ANTON…" at bounding box center [320, 175] width 640 height 351
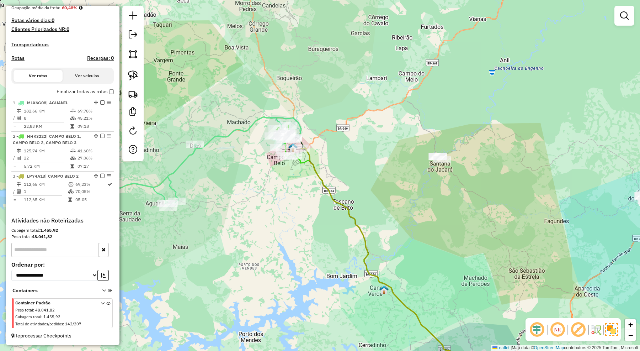
drag, startPoint x: 385, startPoint y: 205, endPoint x: 365, endPoint y: 154, distance: 55.6
click at [366, 157] on div "Janela de atendimento Grade de atendimento Capacidade Transportadoras Veículos …" at bounding box center [320, 175] width 640 height 351
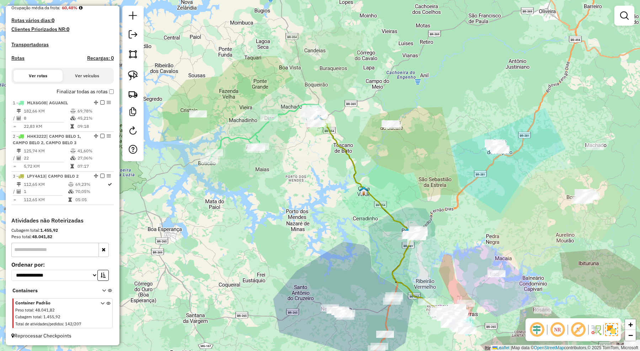
drag, startPoint x: 431, startPoint y: 185, endPoint x: 405, endPoint y: 173, distance: 28.5
click at [405, 173] on div "Janela de atendimento Grade de atendimento Capacidade Transportadoras Veículos …" at bounding box center [320, 175] width 640 height 351
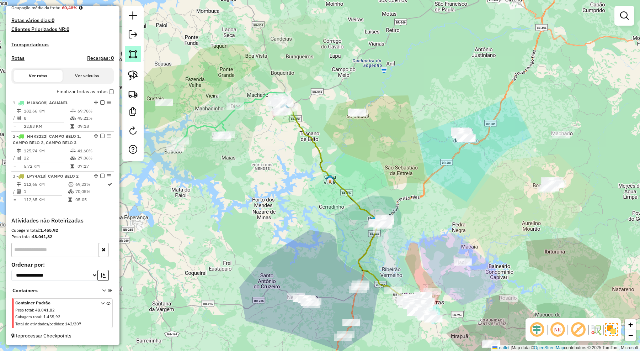
click at [135, 54] on img at bounding box center [133, 54] width 10 height 10
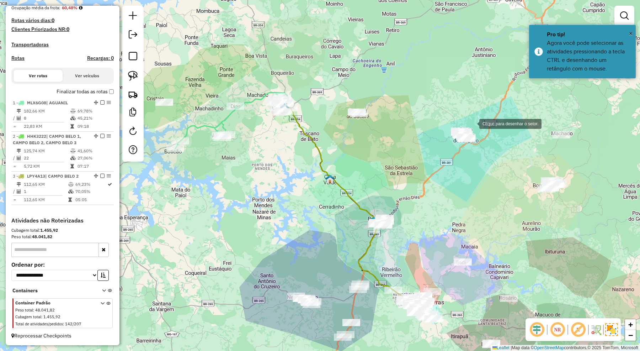
click at [472, 123] on div at bounding box center [472, 123] width 14 height 14
drag, startPoint x: 441, startPoint y: 108, endPoint x: 416, endPoint y: 100, distance: 26.4
click at [438, 107] on div at bounding box center [445, 109] width 14 height 14
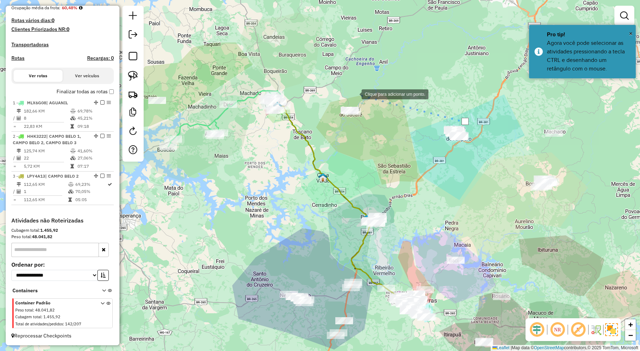
click at [352, 94] on div at bounding box center [354, 93] width 14 height 14
click at [317, 114] on div at bounding box center [317, 114] width 14 height 14
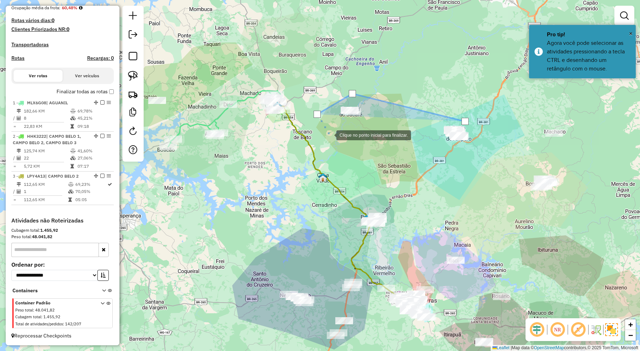
click at [329, 134] on div at bounding box center [329, 134] width 14 height 14
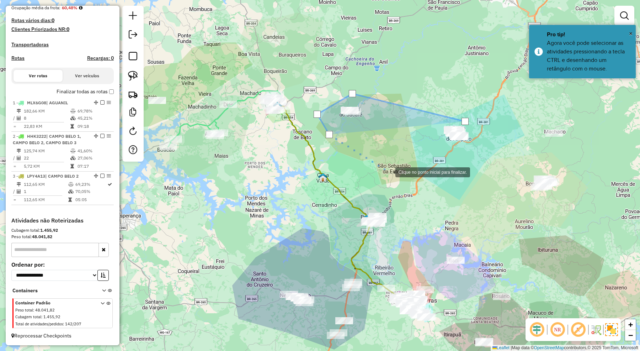
drag, startPoint x: 388, startPoint y: 171, endPoint x: 411, endPoint y: 171, distance: 22.4
click at [389, 171] on div at bounding box center [388, 171] width 14 height 14
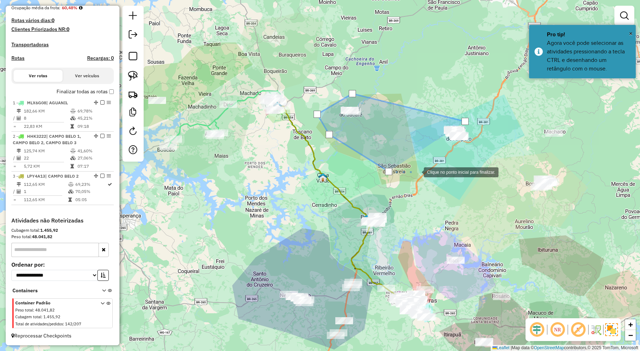
drag, startPoint x: 422, startPoint y: 172, endPoint x: 454, endPoint y: 172, distance: 32.0
click at [422, 172] on div at bounding box center [417, 171] width 14 height 14
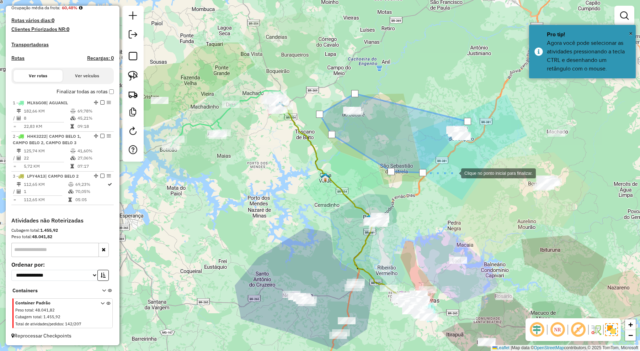
click at [461, 172] on div at bounding box center [454, 172] width 14 height 14
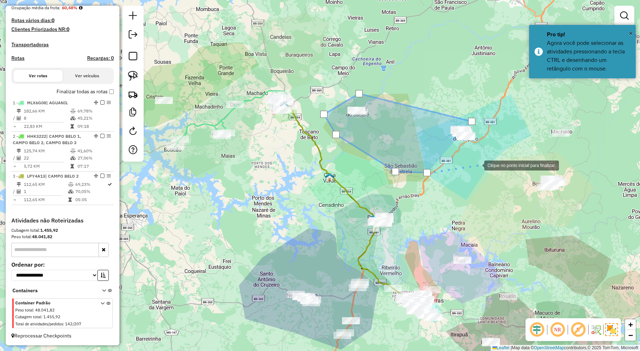
click at [477, 165] on div at bounding box center [477, 165] width 14 height 14
click at [482, 153] on div at bounding box center [482, 153] width 14 height 14
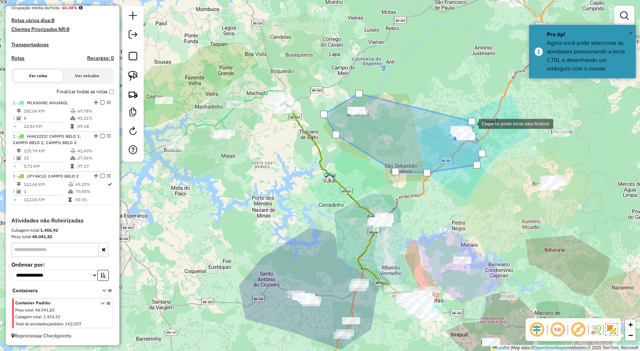
click at [471, 123] on div at bounding box center [471, 121] width 7 height 7
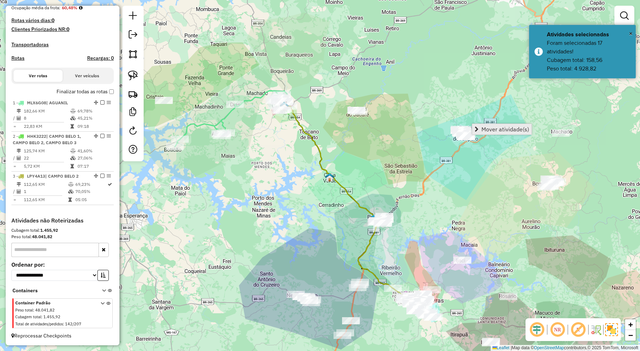
click at [500, 128] on span "Mover atividade(s)" at bounding box center [505, 129] width 48 height 6
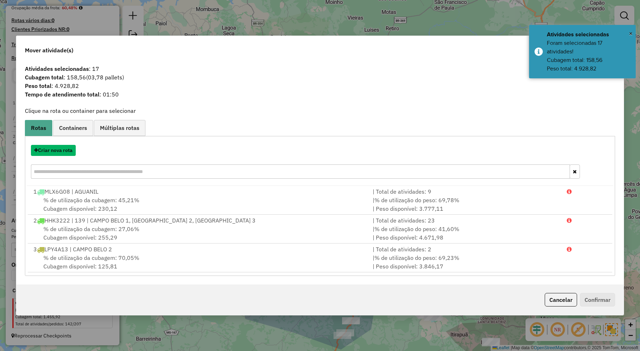
click at [63, 148] on button "Criar nova rota" at bounding box center [53, 150] width 45 height 11
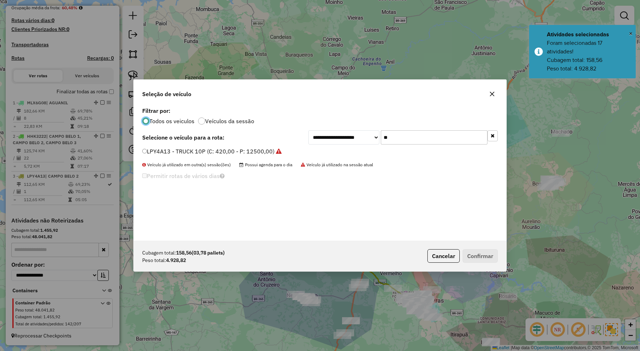
scroll to position [4, 2]
drag, startPoint x: 381, startPoint y: 136, endPoint x: 365, endPoint y: 136, distance: 15.6
click at [365, 136] on div "**********" at bounding box center [402, 137] width 189 height 14
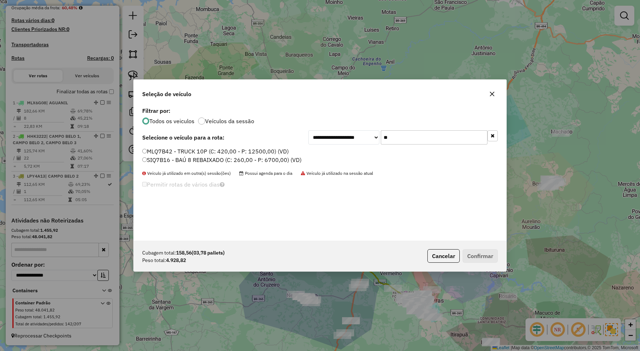
type input "**"
click at [251, 159] on label "SIQ7B16 - BAÚ 8 REBAIXADO (C: 260,00 - P: 6700,00) (VD)" at bounding box center [221, 159] width 159 height 9
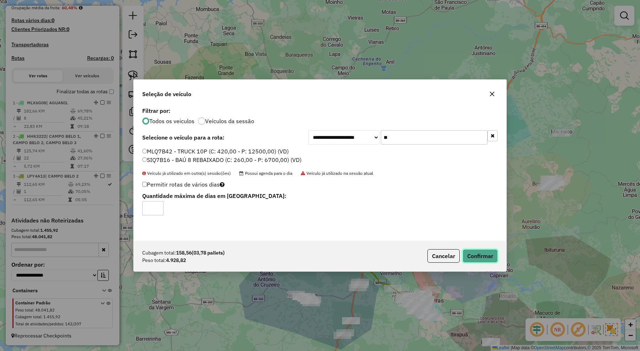
click at [475, 252] on button "Confirmar" at bounding box center [480, 256] width 35 height 14
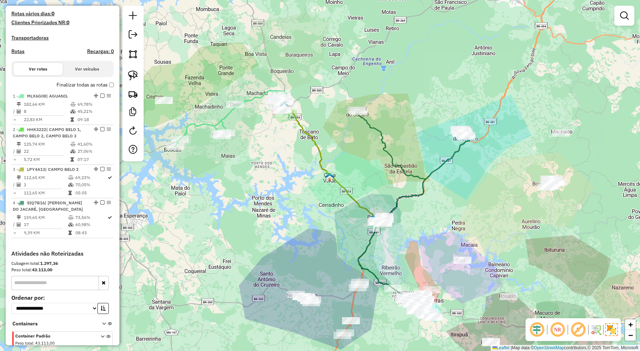
click at [452, 151] on icon at bounding box center [412, 145] width 113 height 68
select select "*********"
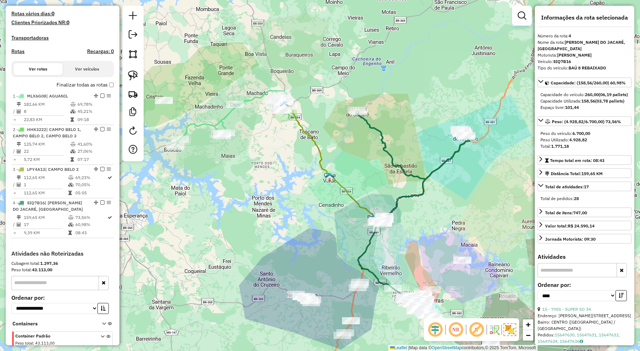
scroll to position [229, 0]
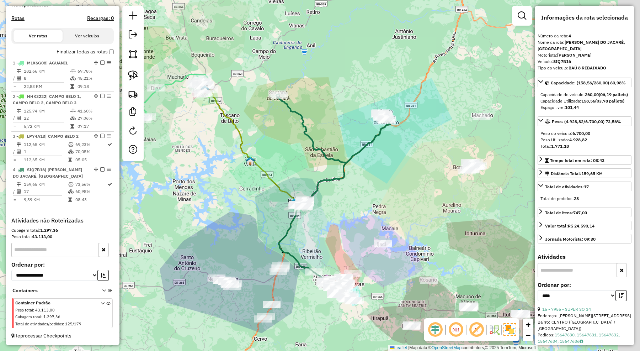
drag, startPoint x: 411, startPoint y: 180, endPoint x: 353, endPoint y: 169, distance: 59.4
click at [353, 169] on div "Janela de atendimento Grade de atendimento Capacidade Transportadoras Veículos …" at bounding box center [320, 175] width 640 height 351
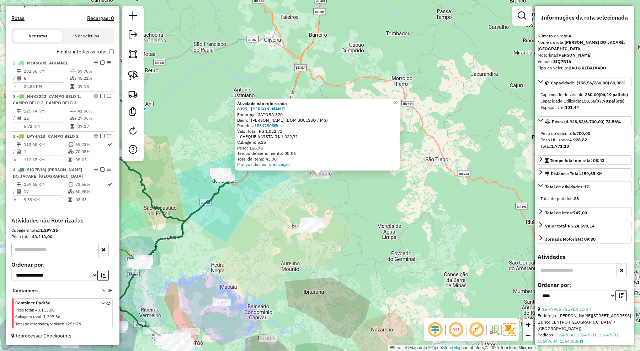
click at [352, 209] on div "Atividade não roteirizada 8395 - MARIA DAS GRACAS GIL Endereço: JATOBA 320 Bair…" at bounding box center [320, 175] width 640 height 351
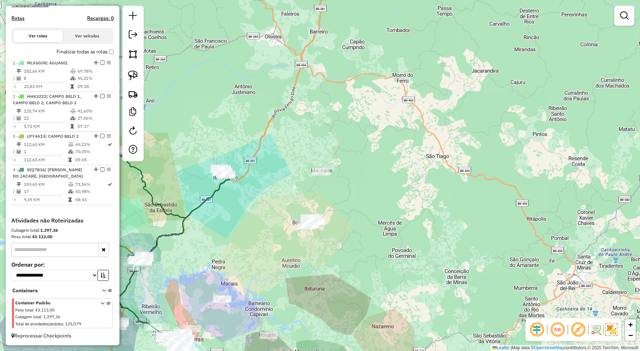
drag, startPoint x: 341, startPoint y: 210, endPoint x: 344, endPoint y: 198, distance: 13.2
click at [344, 198] on div "Janela de atendimento Grade de atendimento Capacidade Transportadoras Veículos …" at bounding box center [320, 175] width 640 height 351
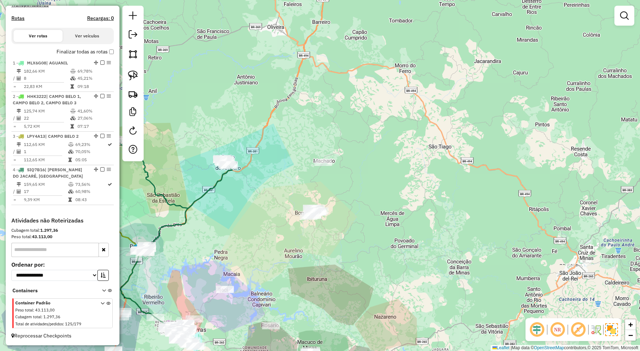
click at [393, 190] on div "Janela de atendimento Grade de atendimento Capacidade Transportadoras Veículos …" at bounding box center [320, 175] width 640 height 351
click at [123, 52] on div at bounding box center [132, 83] width 21 height 155
click at [132, 54] on img at bounding box center [133, 54] width 10 height 10
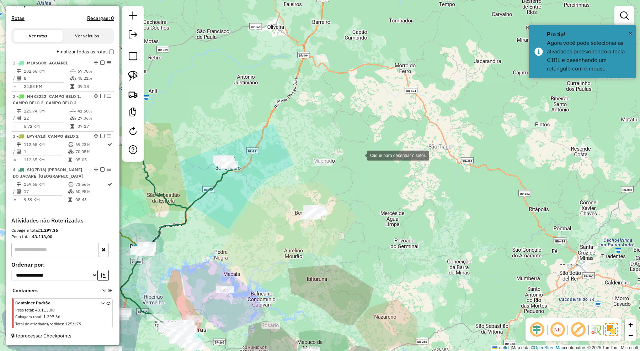
click at [360, 155] on div at bounding box center [360, 155] width 14 height 14
click at [293, 150] on div at bounding box center [293, 150] width 14 height 14
click at [274, 205] on div at bounding box center [275, 205] width 14 height 14
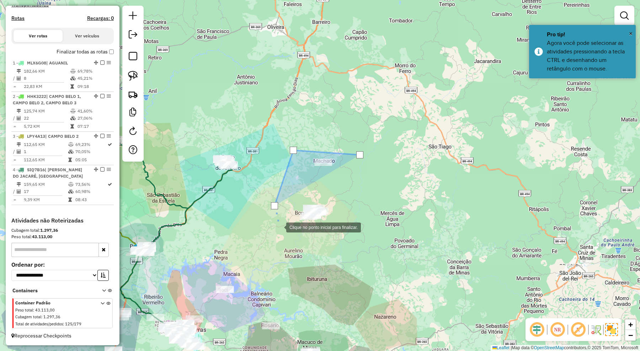
click at [286, 234] on div at bounding box center [279, 226] width 14 height 14
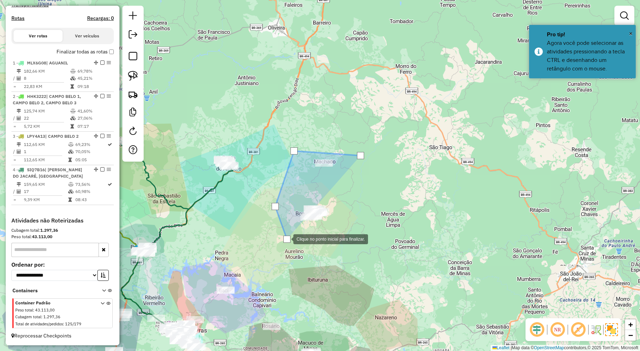
click at [293, 245] on div at bounding box center [286, 238] width 14 height 14
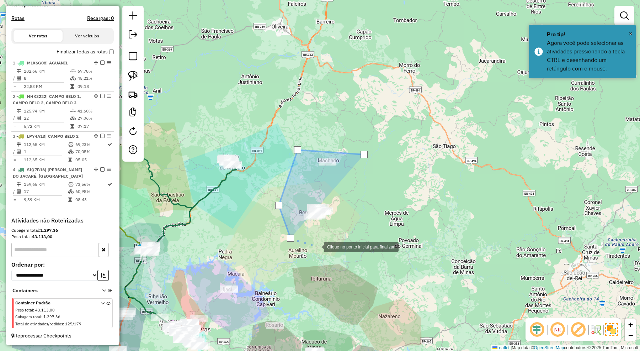
drag, startPoint x: 331, startPoint y: 239, endPoint x: 348, endPoint y: 229, distance: 19.0
click at [324, 239] on div at bounding box center [317, 246] width 14 height 14
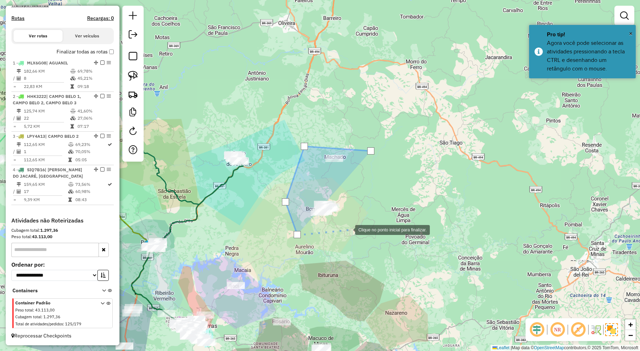
drag, startPoint x: 350, startPoint y: 228, endPoint x: 358, endPoint y: 217, distance: 13.2
click at [351, 227] on div at bounding box center [348, 229] width 14 height 14
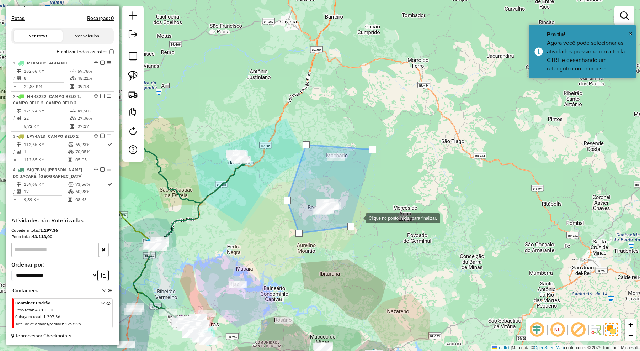
drag, startPoint x: 358, startPoint y: 217, endPoint x: 368, endPoint y: 198, distance: 21.8
click at [358, 217] on div at bounding box center [358, 217] width 14 height 14
drag, startPoint x: 368, startPoint y: 198, endPoint x: 374, endPoint y: 178, distance: 20.0
click at [368, 197] on div at bounding box center [368, 198] width 14 height 14
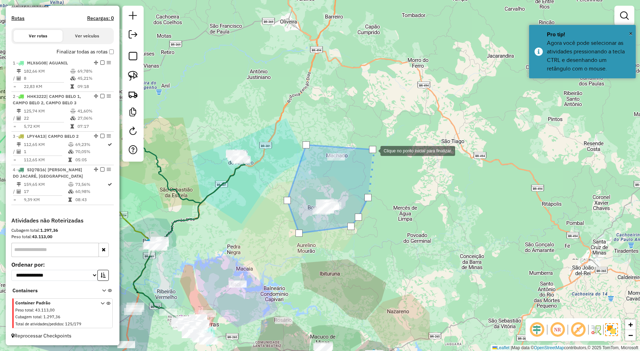
click at [373, 150] on div at bounding box center [372, 149] width 7 height 7
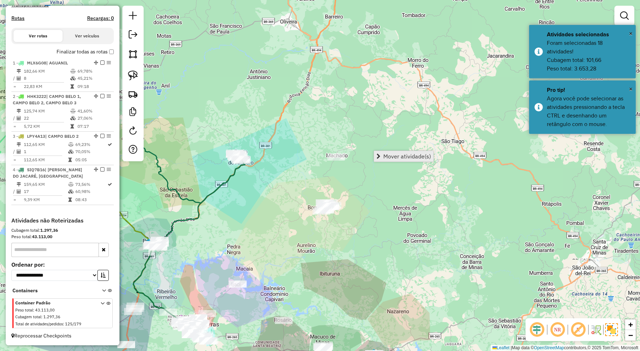
click at [400, 154] on span "Mover atividade(s)" at bounding box center [407, 156] width 48 height 6
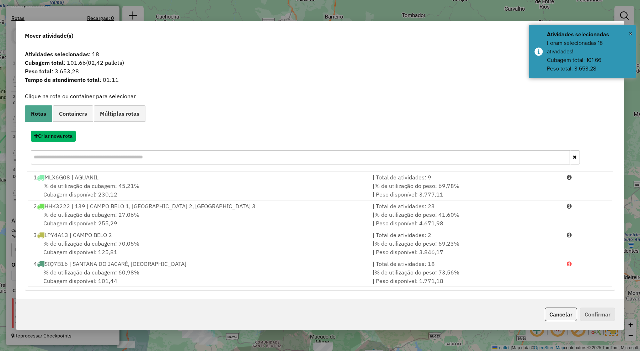
click at [72, 137] on button "Criar nova rota" at bounding box center [53, 135] width 45 height 11
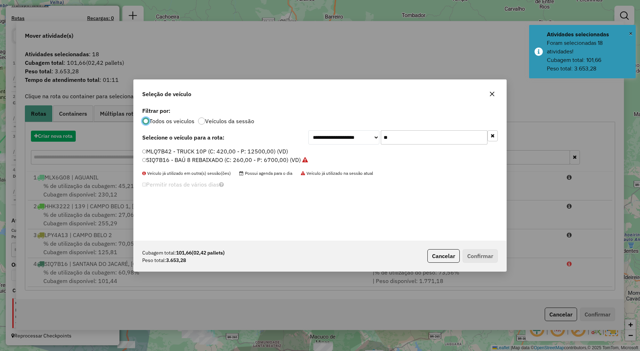
scroll to position [4, 2]
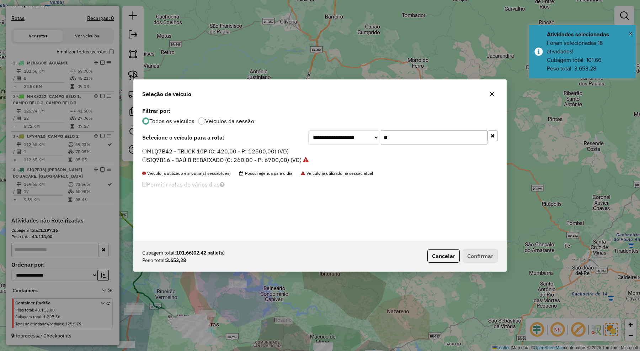
click at [372, 131] on div "**********" at bounding box center [402, 137] width 189 height 14
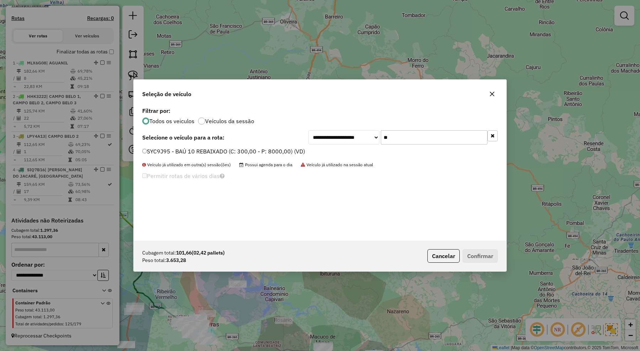
type input "**"
click at [224, 153] on label "SYC9J95 - BAÚ 10 REBAIXADO (C: 300,00 - P: 8000,00) (VD)" at bounding box center [223, 151] width 163 height 9
click at [477, 252] on button "Confirmar" at bounding box center [480, 256] width 35 height 14
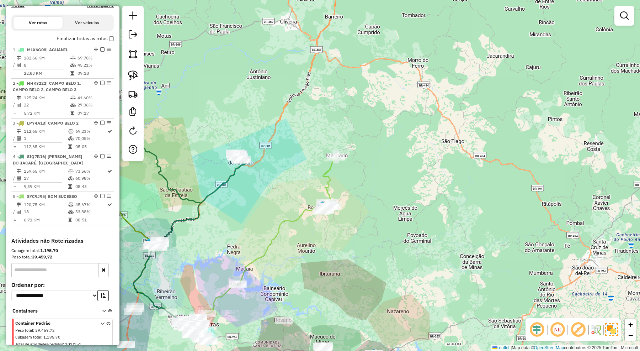
click at [326, 188] on icon at bounding box center [328, 184] width 15 height 54
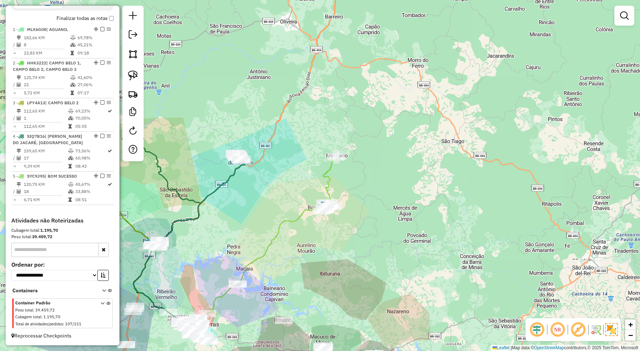
select select "*********"
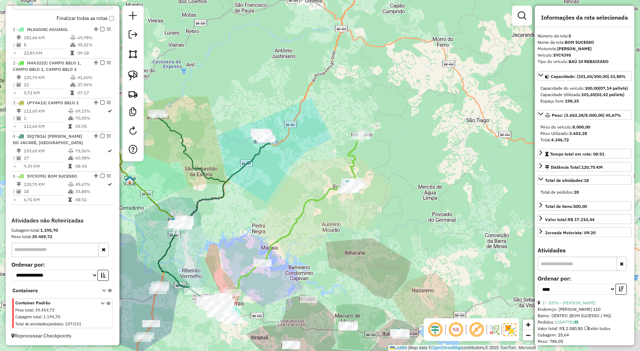
click at [373, 209] on div "Janela de atendimento Grade de atendimento Capacidade Transportadoras Veículos …" at bounding box center [320, 175] width 640 height 351
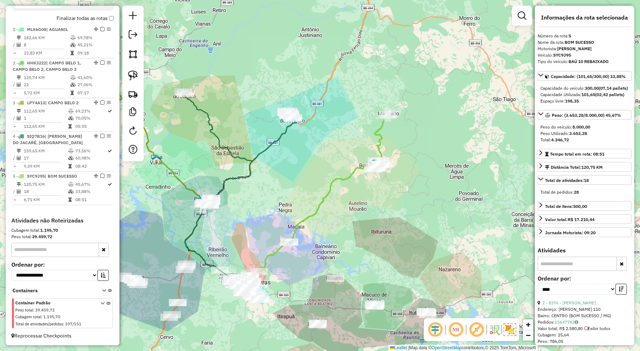
drag, startPoint x: 331, startPoint y: 245, endPoint x: 360, endPoint y: 220, distance: 38.1
click at [360, 220] on div "Janela de atendimento Grade de atendimento Capacidade Transportadoras Veículos …" at bounding box center [320, 175] width 640 height 351
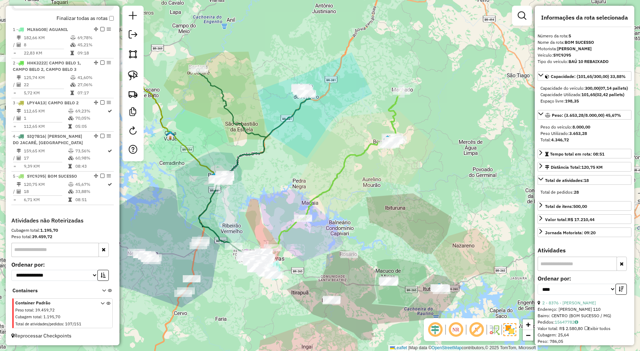
drag, startPoint x: 359, startPoint y: 221, endPoint x: 373, endPoint y: 197, distance: 27.9
click at [373, 197] on div "Janela de atendimento Grade de atendimento Capacidade Transportadoras Veículos …" at bounding box center [320, 175] width 640 height 351
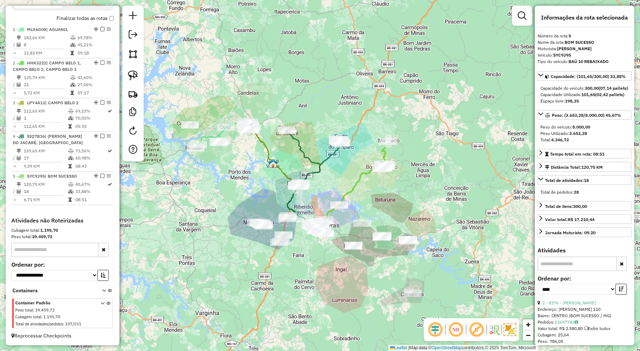
drag, startPoint x: 467, startPoint y: 257, endPoint x: 452, endPoint y: 223, distance: 37.4
click at [452, 223] on div "Janela de atendimento Grade de atendimento Capacidade Transportadoras Veículos …" at bounding box center [320, 175] width 640 height 351
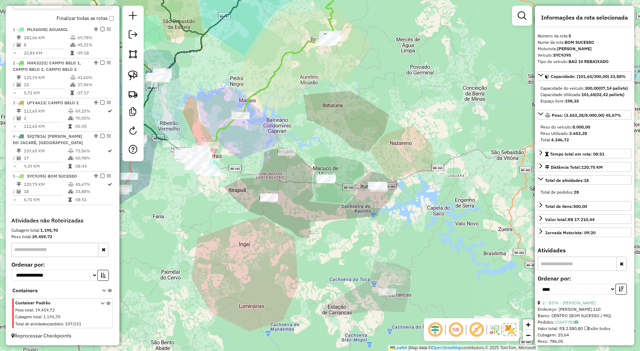
click at [417, 218] on div "Janela de atendimento Grade de atendimento Capacidade Transportadoras Veículos …" at bounding box center [320, 175] width 640 height 351
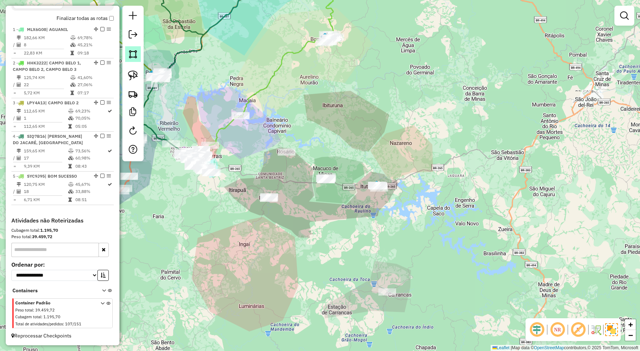
click at [127, 49] on link at bounding box center [133, 54] width 16 height 16
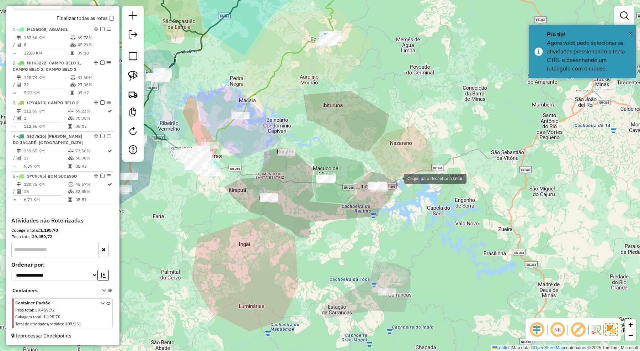
click at [397, 178] on div at bounding box center [397, 178] width 14 height 14
click at [321, 162] on div at bounding box center [328, 162] width 14 height 14
click at [246, 187] on div at bounding box center [246, 187] width 14 height 14
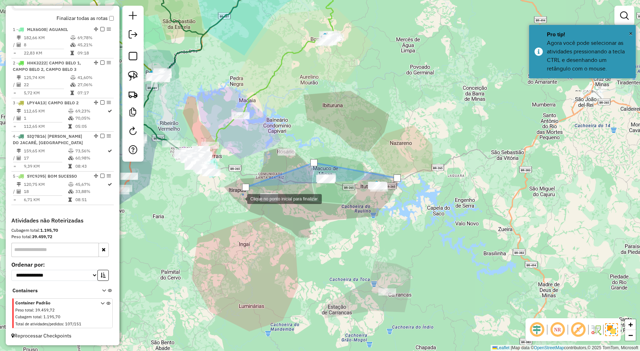
click at [239, 201] on div at bounding box center [240, 198] width 14 height 14
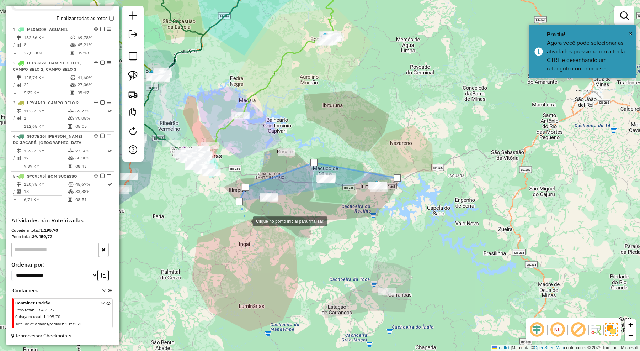
click at [246, 220] on div at bounding box center [246, 220] width 14 height 14
click at [279, 219] on div at bounding box center [272, 220] width 14 height 14
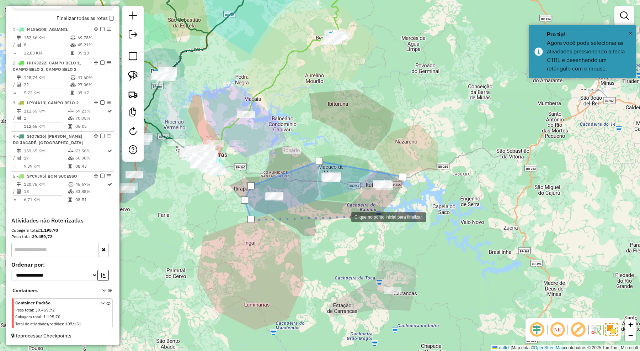
click at [344, 216] on div at bounding box center [344, 216] width 14 height 14
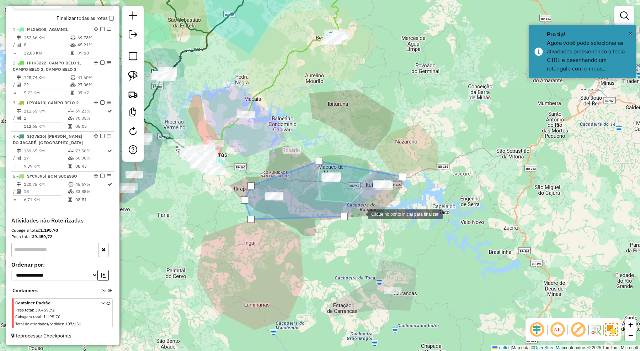
drag, startPoint x: 361, startPoint y: 213, endPoint x: 390, endPoint y: 209, distance: 29.1
click at [362, 213] on div at bounding box center [361, 213] width 14 height 14
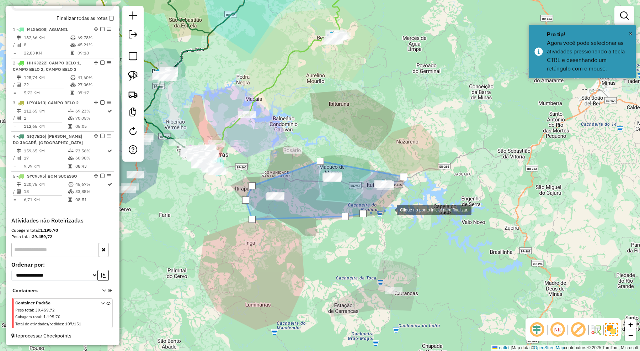
click at [390, 209] on div at bounding box center [390, 209] width 14 height 14
click at [397, 205] on div at bounding box center [390, 209] width 14 height 14
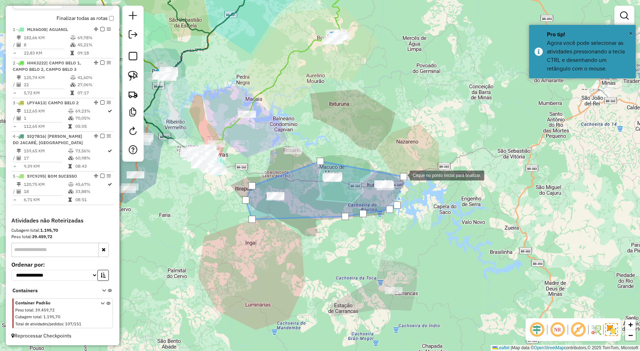
click at [402, 175] on div at bounding box center [403, 176] width 7 height 7
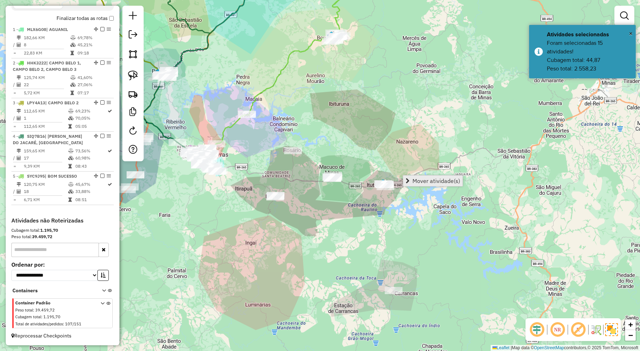
click at [424, 178] on span "Mover atividade(s)" at bounding box center [436, 181] width 48 height 6
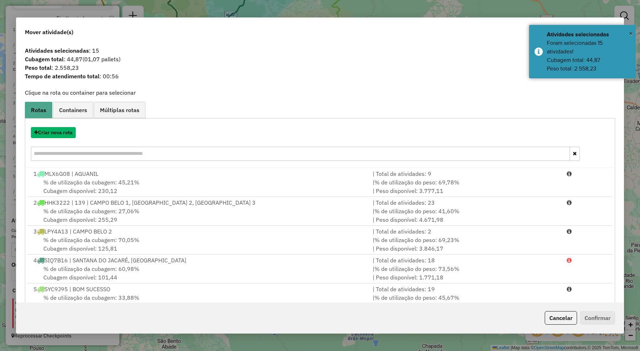
click at [70, 131] on button "Criar nova rota" at bounding box center [53, 132] width 45 height 11
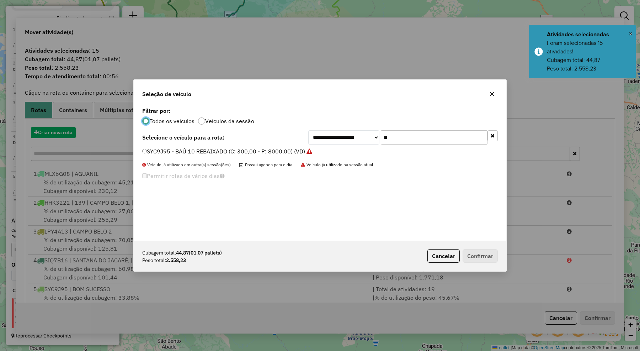
scroll to position [4, 2]
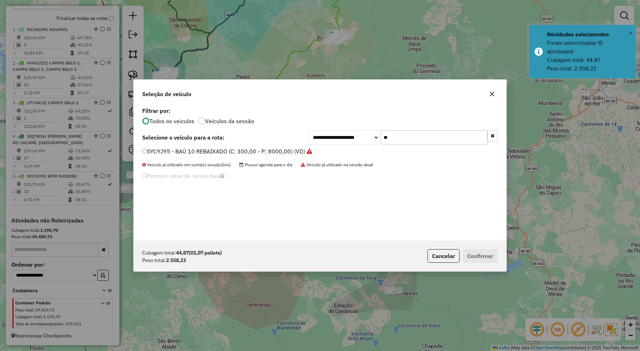
drag, startPoint x: 386, startPoint y: 141, endPoint x: 357, endPoint y: 140, distance: 29.5
click at [357, 140] on div "**********" at bounding box center [402, 137] width 189 height 14
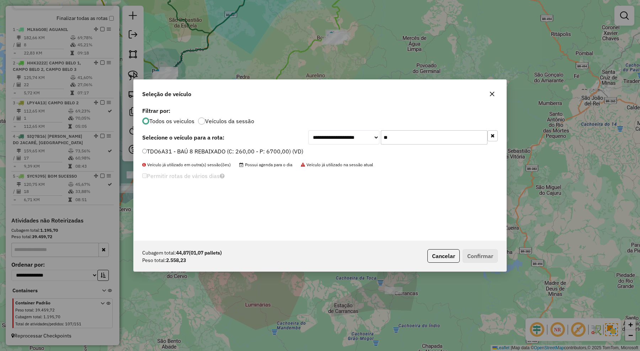
type input "**"
click at [290, 149] on label "TDO6A31 - BAÚ 8 REBAIXADO (C: 260,00 - P: 6700,00) (VD)" at bounding box center [222, 151] width 161 height 9
click at [491, 257] on button "Confirmar" at bounding box center [480, 256] width 35 height 14
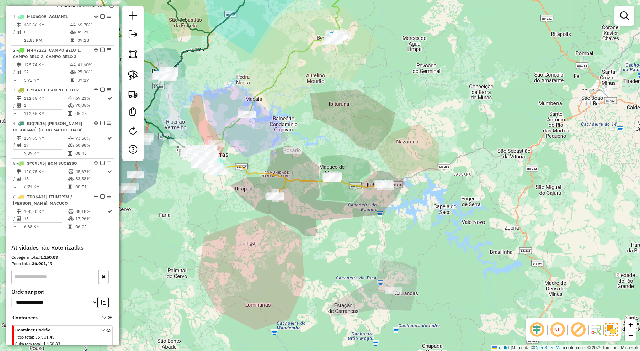
click at [360, 184] on icon at bounding box center [330, 186] width 111 height 23
select select "*********"
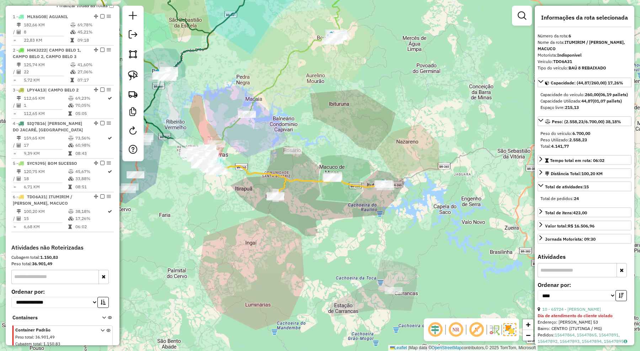
scroll to position [303, 0]
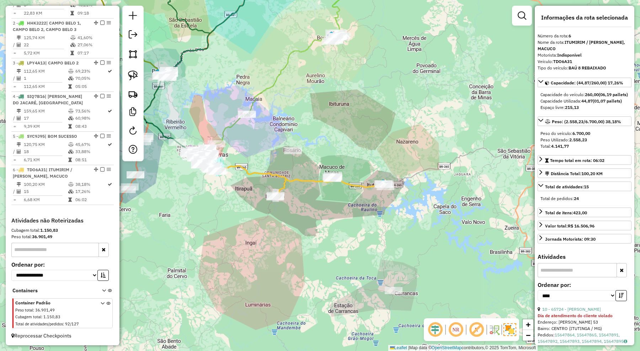
drag, startPoint x: 328, startPoint y: 209, endPoint x: 357, endPoint y: 214, distance: 28.9
click at [357, 214] on div "Janela de atendimento Grade de atendimento Capacidade Transportadoras Veículos …" at bounding box center [320, 175] width 640 height 351
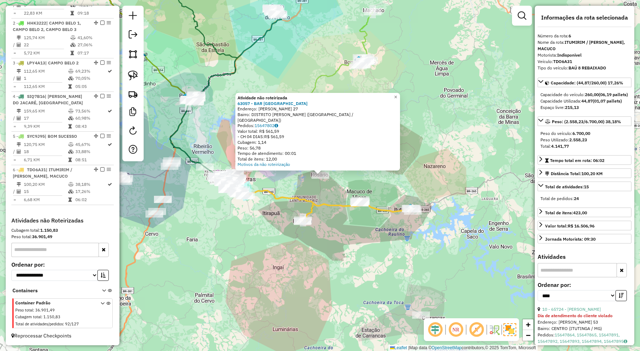
click at [338, 191] on div "Atividade não roteirizada 63057 - BAR DO PAULO CA Endereço: TEOFILO SALES 27 Ba…" at bounding box center [320, 175] width 640 height 351
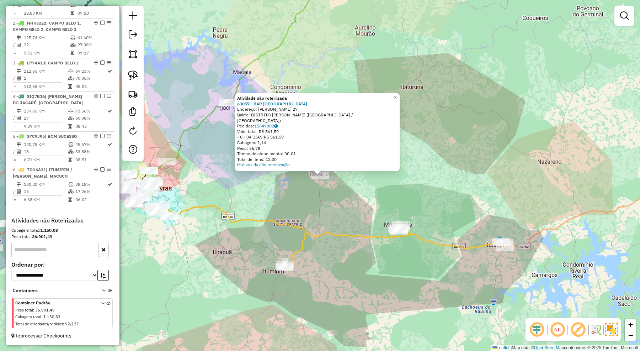
click at [326, 203] on div "Atividade não roteirizada 63057 - BAR DO PAULO CA Endereço: TEOFILO SALES 27 Ba…" at bounding box center [320, 175] width 640 height 351
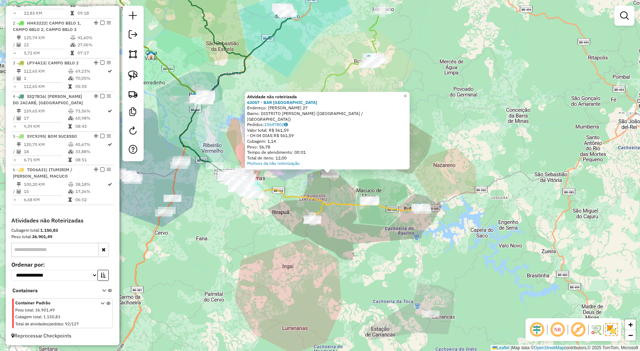
click at [366, 177] on div "Atividade não roteirizada 63057 - BAR DO PAULO CA Endereço: TEOFILO SALES 27 Ba…" at bounding box center [320, 175] width 640 height 351
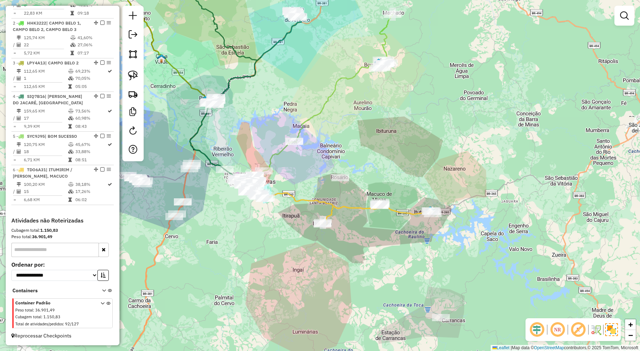
drag, startPoint x: 399, startPoint y: 166, endPoint x: 414, endPoint y: 172, distance: 16.0
click at [414, 172] on div "Janela de atendimento Grade de atendimento Capacidade Transportadoras Veículos …" at bounding box center [320, 175] width 640 height 351
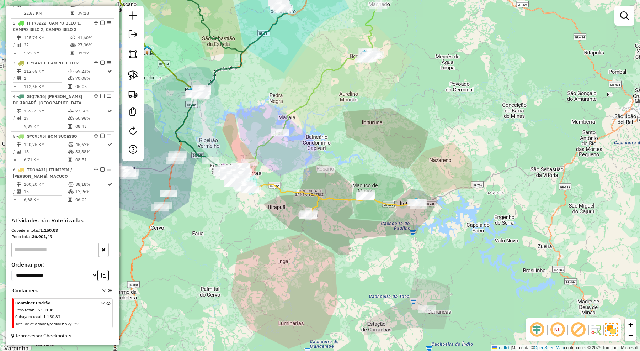
drag, startPoint x: 417, startPoint y: 182, endPoint x: 401, endPoint y: 172, distance: 18.8
click at [401, 172] on div "Janela de atendimento Grade de atendimento Capacidade Transportadoras Veículos …" at bounding box center [320, 175] width 640 height 351
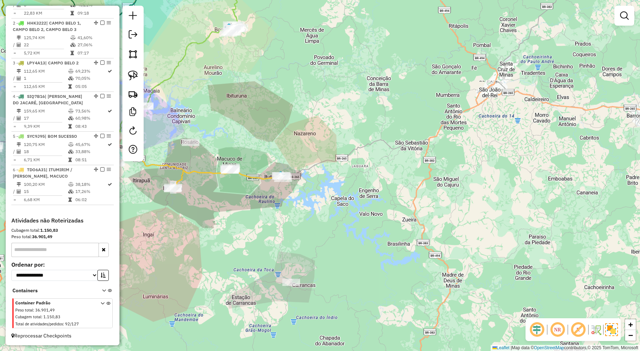
drag, startPoint x: 228, startPoint y: 209, endPoint x: 266, endPoint y: 203, distance: 38.5
click at [265, 204] on div "Janela de atendimento Grade de atendimento Capacidade Transportadoras Veículos …" at bounding box center [320, 175] width 640 height 351
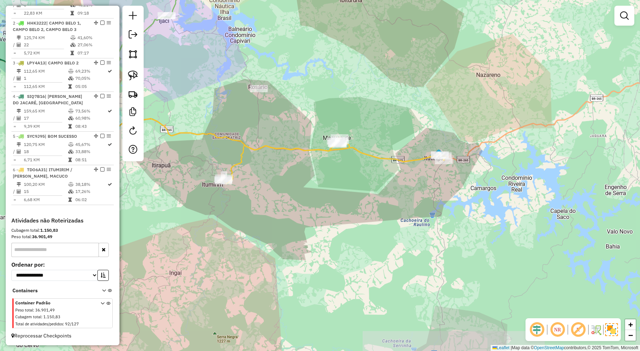
drag, startPoint x: 253, startPoint y: 186, endPoint x: 274, endPoint y: 186, distance: 21.3
click at [274, 186] on div "Janela de atendimento Grade de atendimento Capacidade Transportadoras Veículos …" at bounding box center [320, 175] width 640 height 351
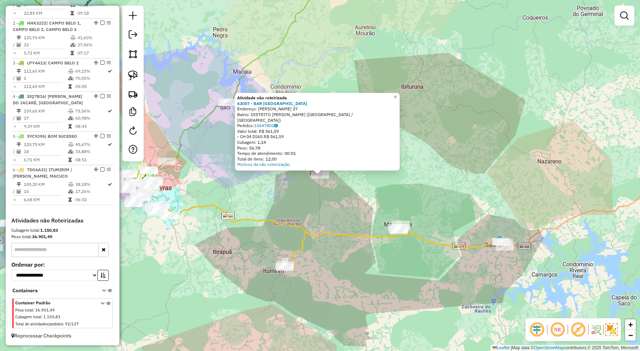
click at [298, 208] on div "Atividade não roteirizada 63057 - BAR DO PAULO CA Endereço: TEOFILO SALES 27 Ba…" at bounding box center [320, 175] width 640 height 351
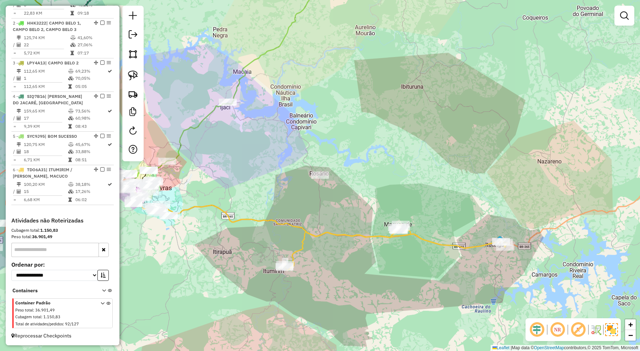
drag, startPoint x: 396, startPoint y: 173, endPoint x: 399, endPoint y: 158, distance: 14.9
click at [399, 158] on div "Janela de atendimento Grade de atendimento Capacidade Transportadoras Veículos …" at bounding box center [320, 175] width 640 height 351
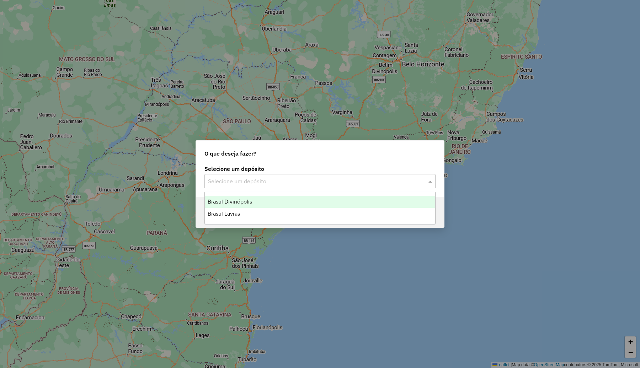
click at [247, 182] on input "text" at bounding box center [313, 181] width 210 height 9
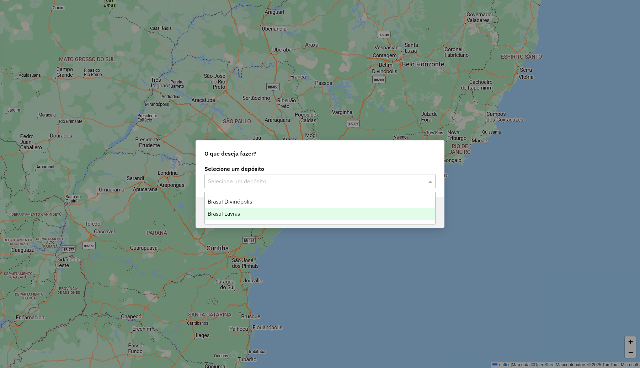
click at [240, 218] on div "Brasul Lavras" at bounding box center [320, 214] width 230 height 12
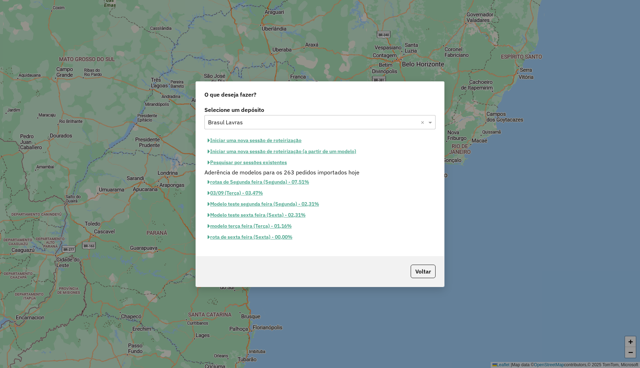
click at [262, 162] on button "Pesquisar por sessões existentes" at bounding box center [247, 162] width 86 height 11
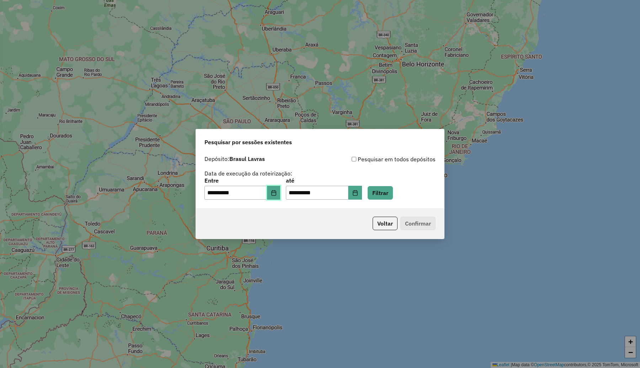
click at [277, 194] on icon "Choose Date" at bounding box center [274, 193] width 6 height 6
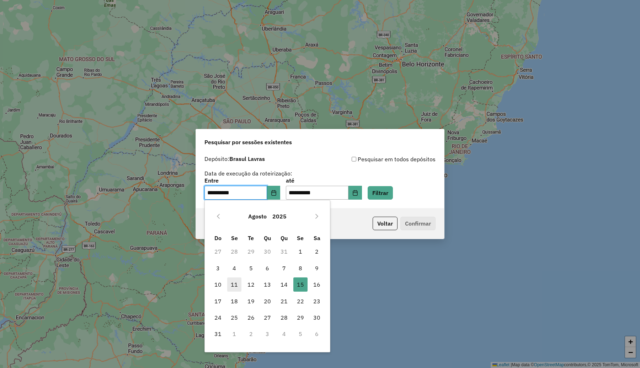
click at [231, 285] on span "11" at bounding box center [234, 285] width 14 height 14
type input "**********"
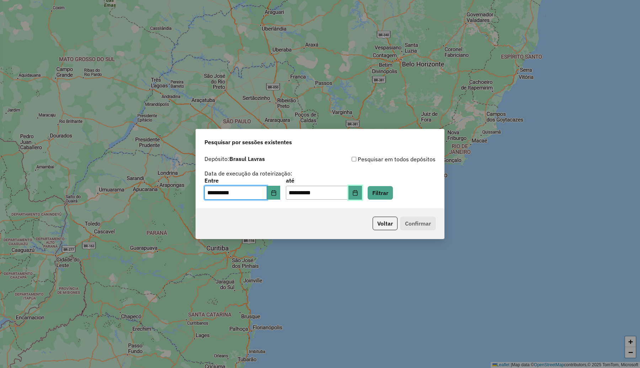
click at [362, 193] on button "Choose Date" at bounding box center [355, 193] width 14 height 14
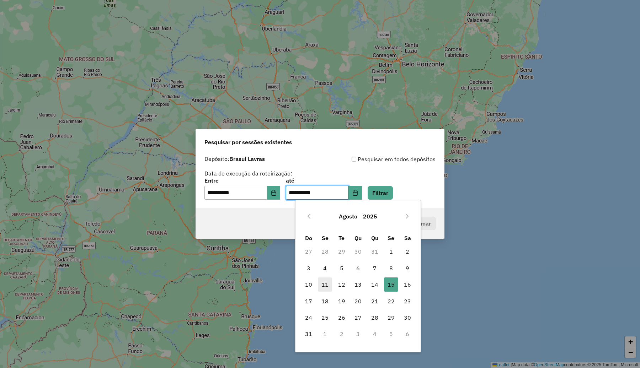
click at [324, 282] on span "11" at bounding box center [325, 285] width 14 height 14
type input "**********"
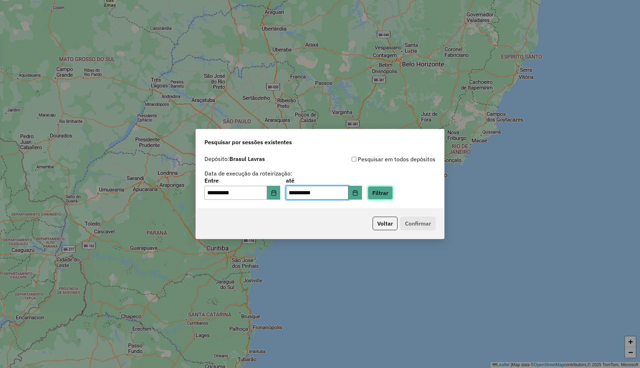
click at [393, 193] on button "Filtrar" at bounding box center [380, 193] width 25 height 14
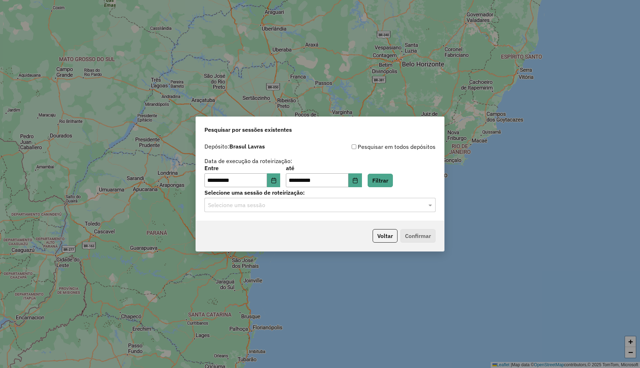
click at [337, 204] on input "text" at bounding box center [313, 205] width 210 height 9
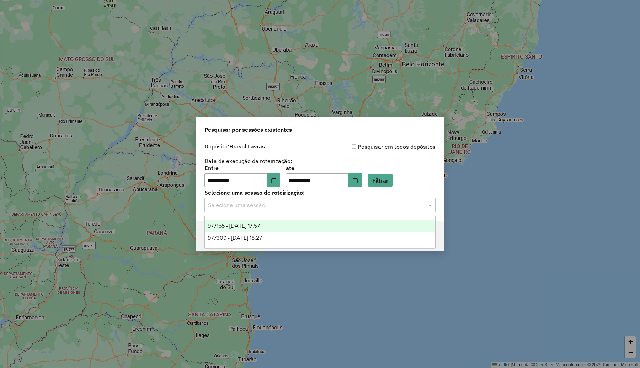
click at [260, 226] on span "977165 - [DATE] 17:57" at bounding box center [234, 226] width 52 height 6
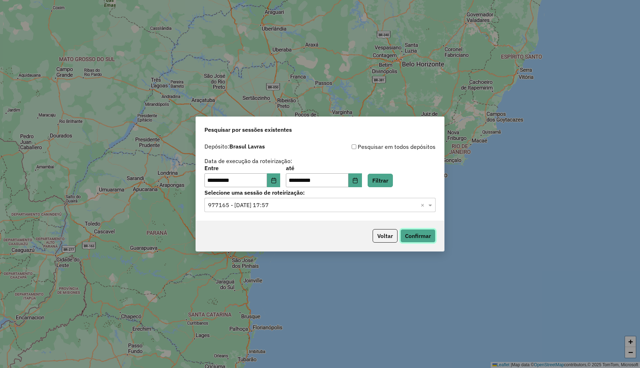
click at [413, 235] on button "Confirmar" at bounding box center [417, 236] width 35 height 14
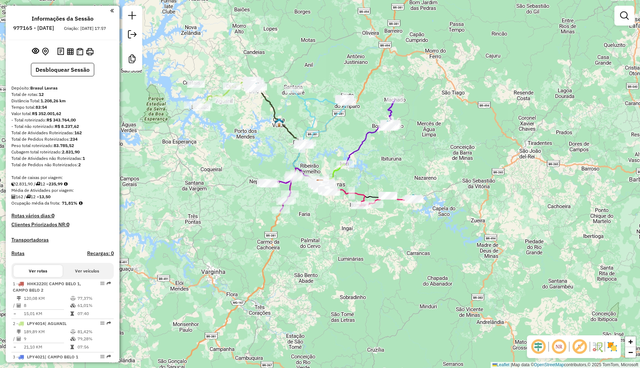
click at [613, 345] on img at bounding box center [612, 346] width 11 height 11
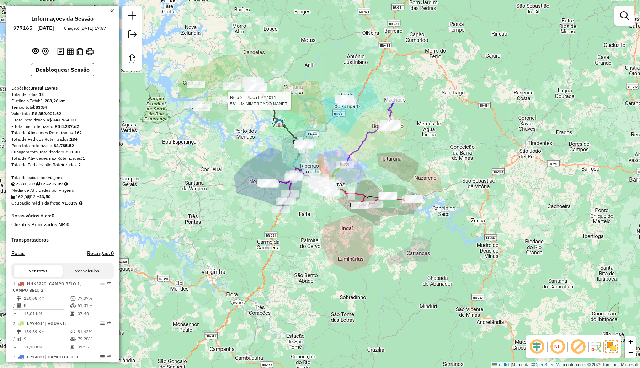
select select "**********"
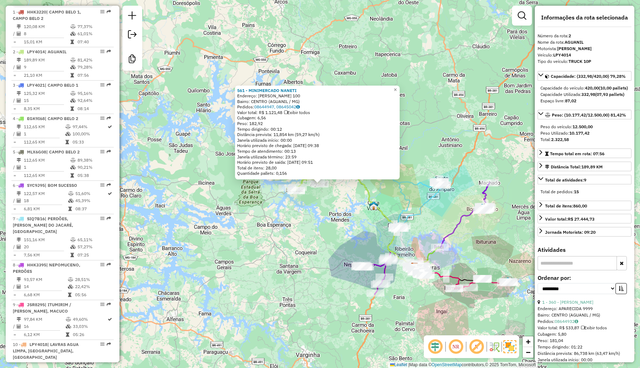
scroll to position [320, 0]
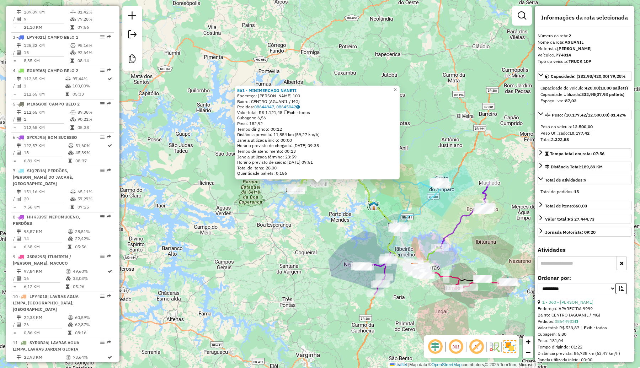
click at [447, 125] on div "561 - MINIMERCADO NANETI Endereço: [PERSON_NAME] 100 Bairro: CENTRO (AGUANIL / …" at bounding box center [320, 184] width 640 height 368
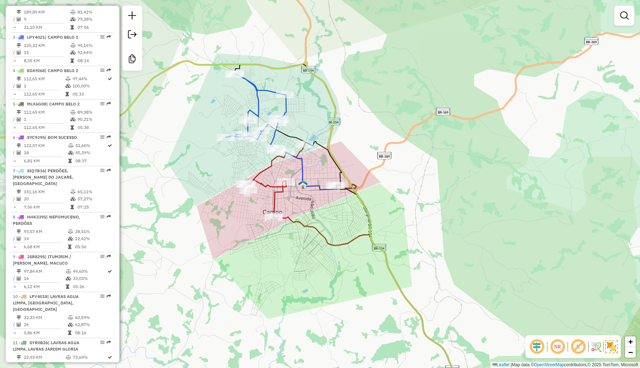
click at [269, 91] on icon at bounding box center [255, 112] width 61 height 76
select select "**********"
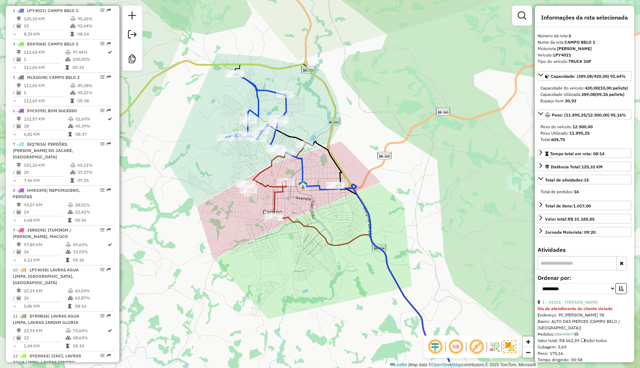
scroll to position [354, 0]
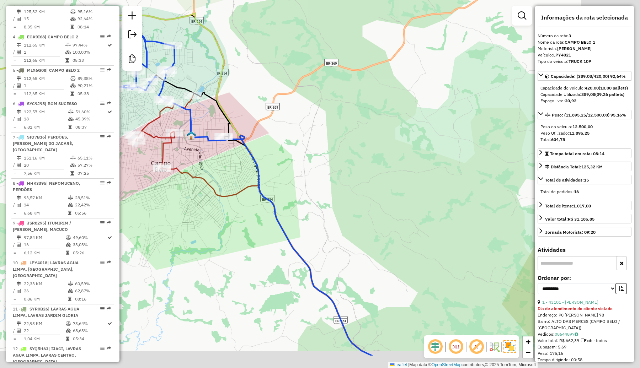
drag, startPoint x: 367, startPoint y: 159, endPoint x: 310, endPoint y: 122, distance: 68.3
click at [335, 134] on div "Janela de atendimento Grade de atendimento Capacidade Transportadoras Veículos …" at bounding box center [320, 184] width 640 height 368
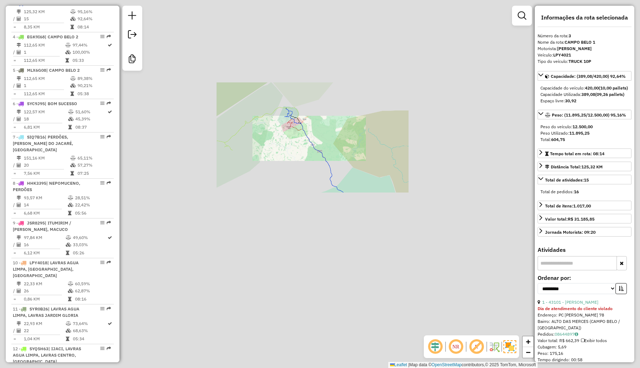
click at [312, 128] on div "Janela de atendimento Grade de atendimento Capacidade Transportadoras Veículos …" at bounding box center [320, 184] width 640 height 368
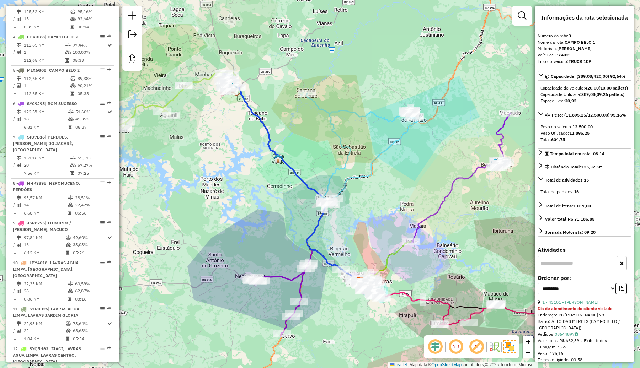
click at [389, 115] on div "Janela de atendimento Grade de atendimento Capacidade Transportadoras Veículos …" at bounding box center [320, 184] width 640 height 368
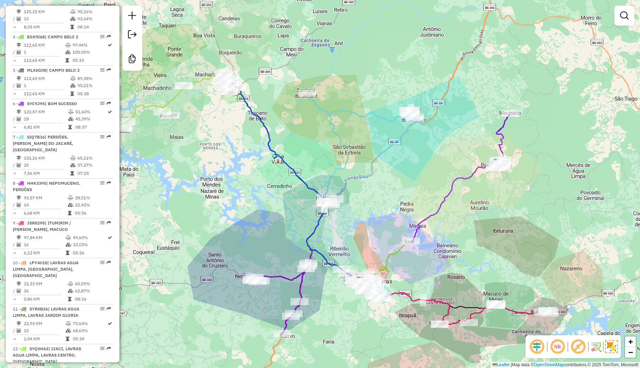
click at [386, 116] on icon at bounding box center [361, 148] width 111 height 111
select select "**********"
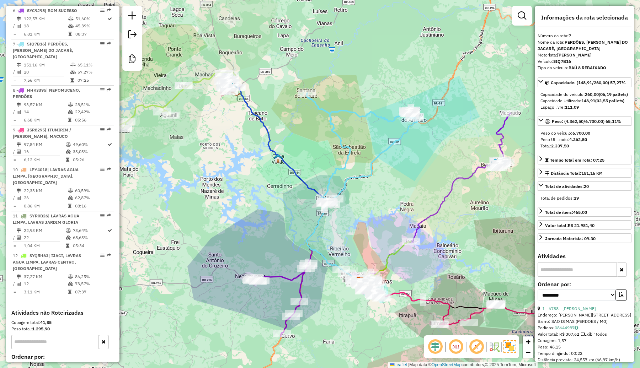
scroll to position [487, 0]
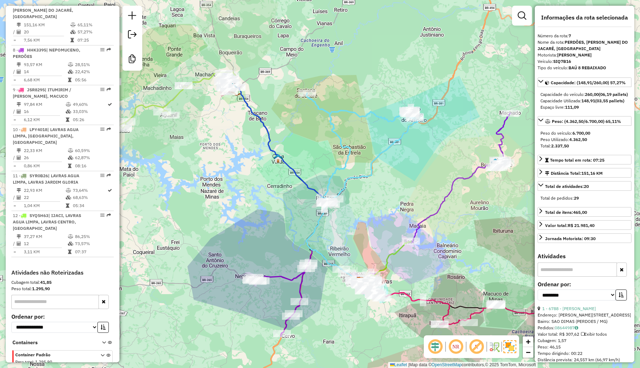
drag, startPoint x: 375, startPoint y: 102, endPoint x: 358, endPoint y: 101, distance: 17.5
click at [358, 101] on div "Janela de atendimento Grade de atendimento Capacidade Transportadoras Veículos …" at bounding box center [320, 184] width 640 height 368
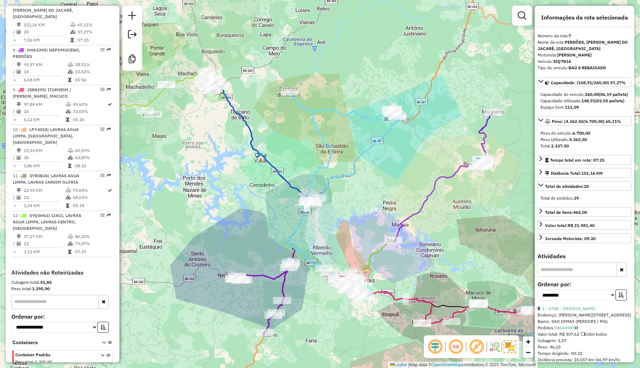
click at [484, 136] on icon at bounding box center [485, 139] width 16 height 54
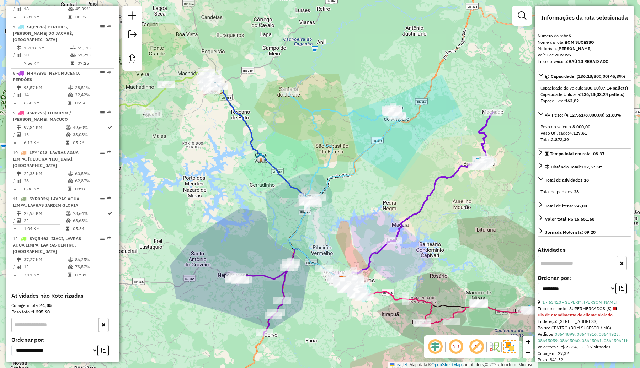
scroll to position [454, 0]
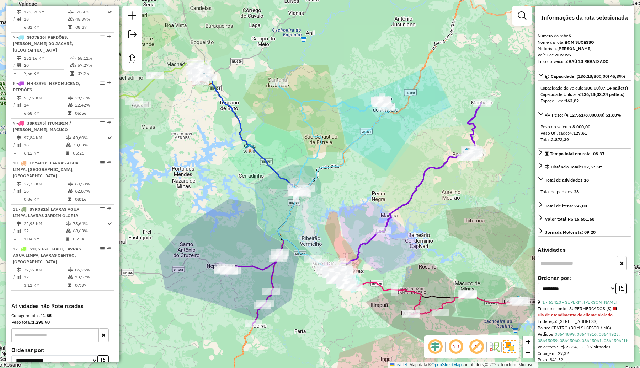
drag, startPoint x: 471, startPoint y: 237, endPoint x: 401, endPoint y: 149, distance: 112.6
click at [410, 162] on div "Janela de atendimento Grade de atendimento Capacidade Transportadoras Veículos …" at bounding box center [320, 184] width 640 height 368
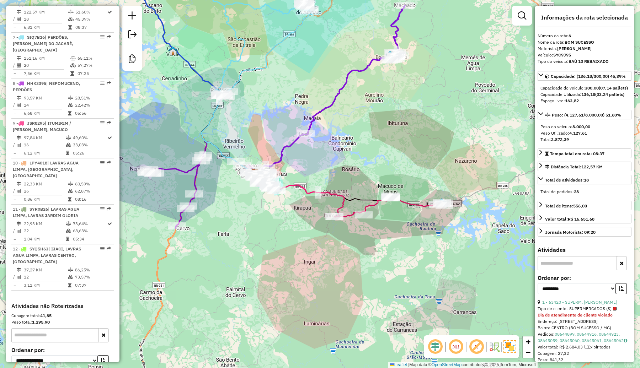
click at [422, 205] on icon at bounding box center [389, 206] width 111 height 21
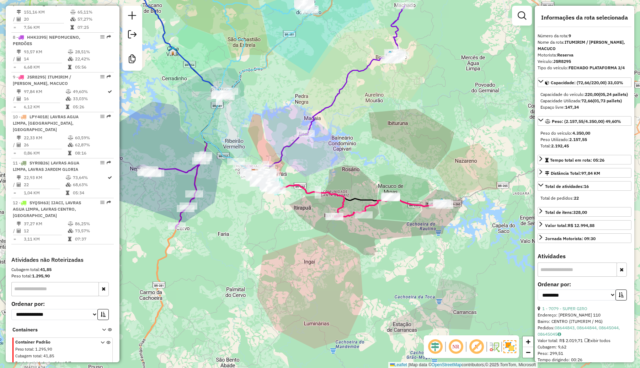
scroll to position [513, 0]
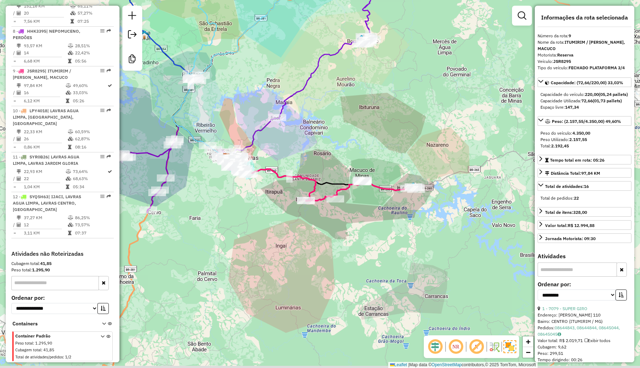
drag, startPoint x: 397, startPoint y: 235, endPoint x: 379, endPoint y: 223, distance: 21.7
click at [379, 223] on div "Janela de atendimento Grade de atendimento Capacidade Transportadoras Veículos …" at bounding box center [320, 184] width 640 height 368
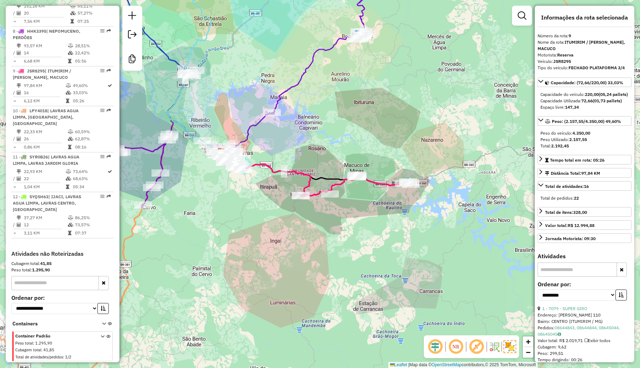
click at [156, 155] on div "Janela de atendimento Grade de atendimento Capacidade Transportadoras Veículos …" at bounding box center [320, 184] width 640 height 368
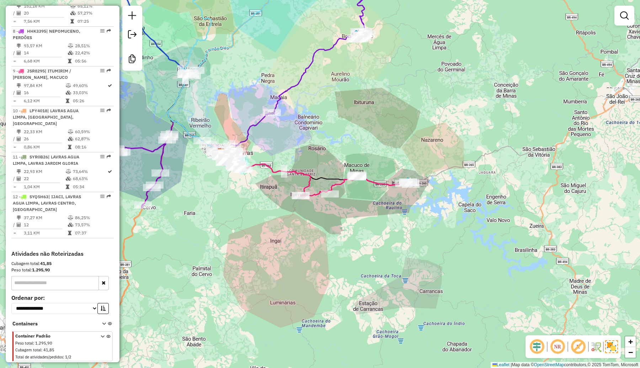
click at [161, 162] on icon at bounding box center [140, 171] width 58 height 73
select select "**********"
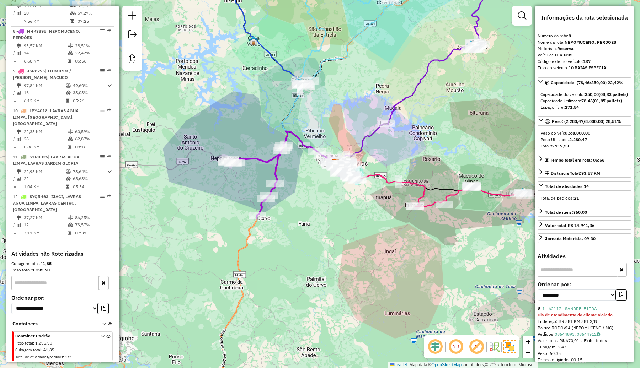
drag, startPoint x: 219, startPoint y: 217, endPoint x: 333, endPoint y: 228, distance: 114.6
click at [333, 228] on div "Janela de atendimento Grade de atendimento Capacidade Transportadoras Veículos …" at bounding box center [320, 184] width 640 height 368
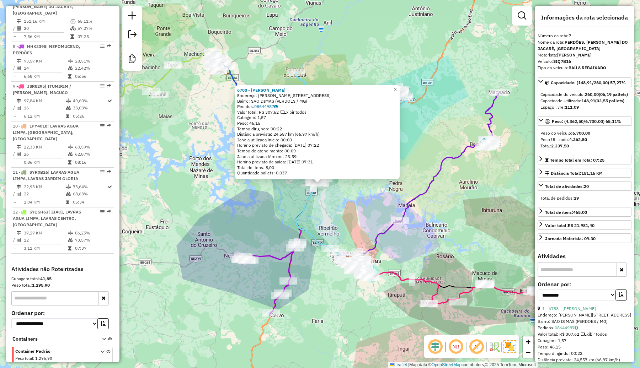
scroll to position [487, 0]
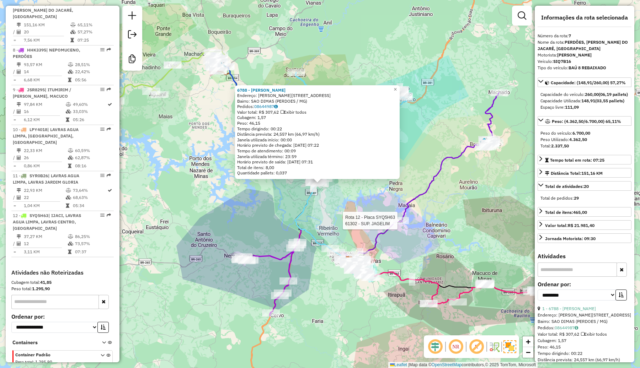
click at [403, 224] on div at bounding box center [400, 220] width 18 height 7
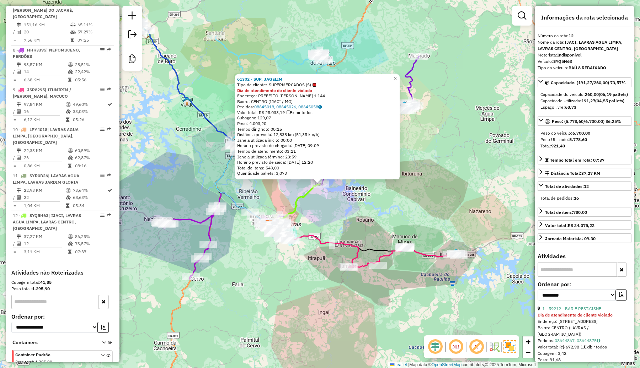
scroll to position [513, 0]
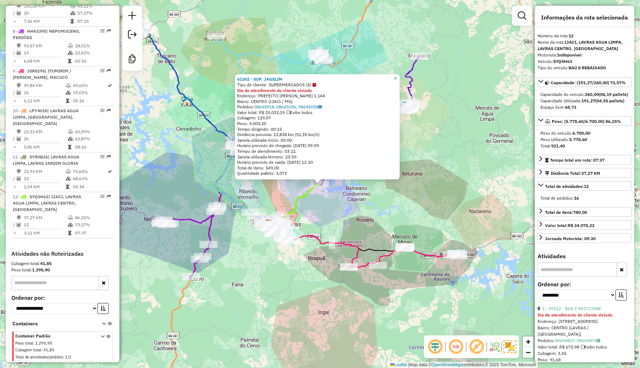
click at [408, 218] on div "61302 - SUP. JAGELIM Tipo de cliente: SUPERMERCADOS (S) Dia de atendimento do c…" at bounding box center [320, 184] width 640 height 368
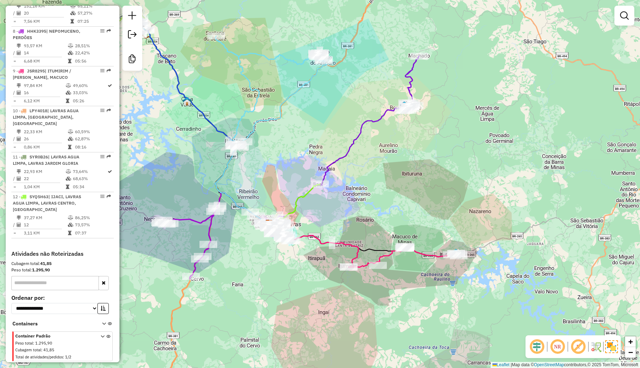
click at [427, 255] on icon at bounding box center [403, 257] width 111 height 21
select select "**********"
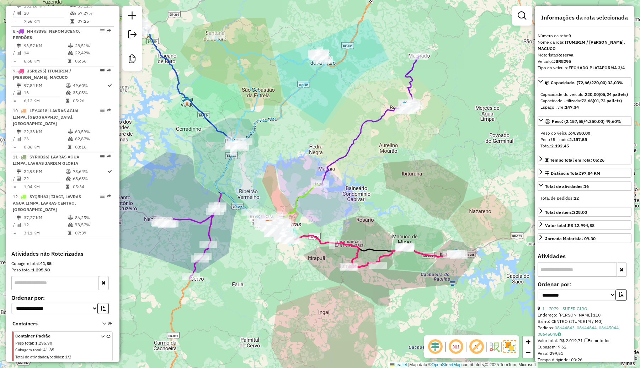
click at [187, 218] on icon at bounding box center [188, 242] width 58 height 73
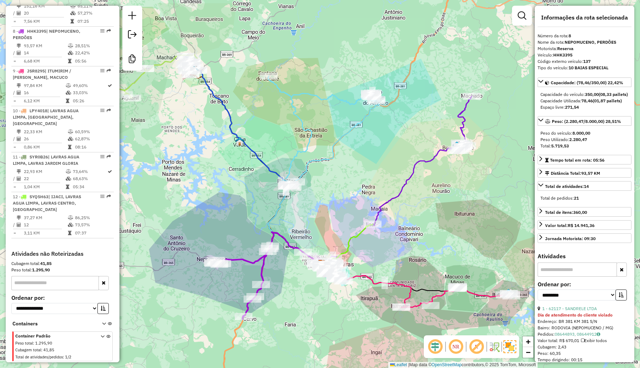
drag, startPoint x: 324, startPoint y: 78, endPoint x: 386, endPoint y: 132, distance: 82.9
click at [386, 132] on div "Janela de atendimento Grade de atendimento Capacidade Transportadoras Veículos …" at bounding box center [320, 184] width 640 height 368
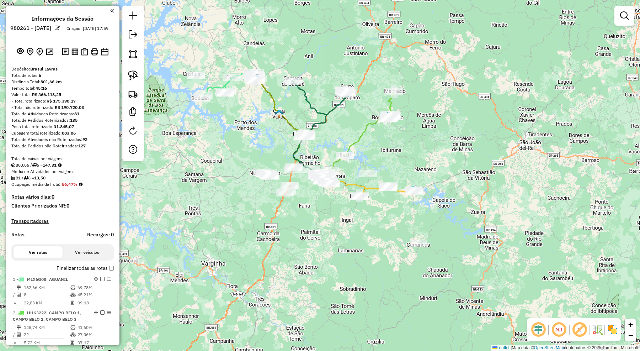
click at [615, 327] on img at bounding box center [612, 329] width 11 height 11
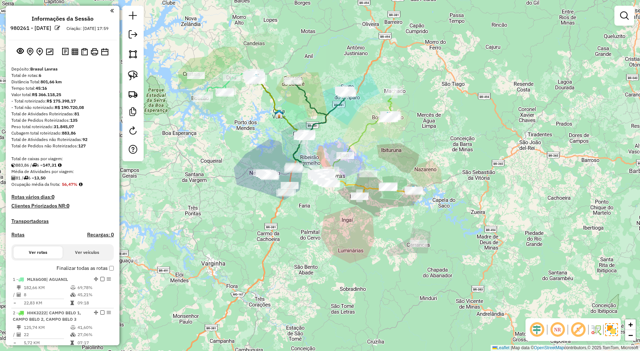
drag, startPoint x: 365, startPoint y: 267, endPoint x: 382, endPoint y: 266, distance: 17.1
click at [382, 266] on div "Janela de atendimento Grade de atendimento Capacidade Transportadoras Veículos …" at bounding box center [320, 175] width 640 height 351
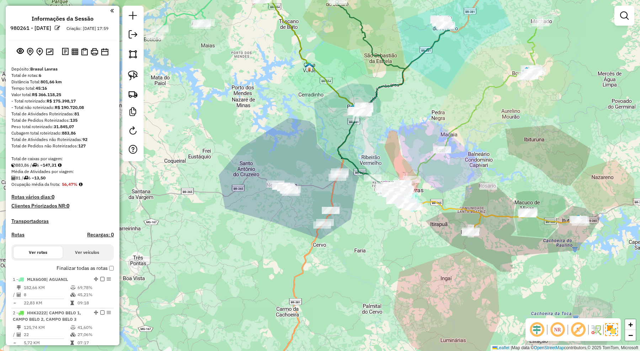
drag, startPoint x: 350, startPoint y: 154, endPoint x: 384, endPoint y: 148, distance: 34.6
click at [384, 148] on div "Janela de atendimento Grade de atendimento Capacidade Transportadoras Veículos …" at bounding box center [320, 175] width 640 height 351
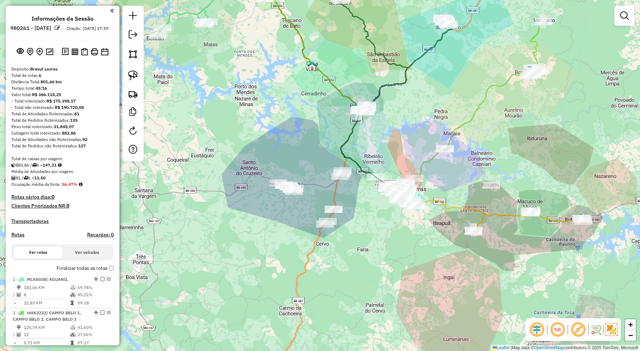
click at [505, 217] on icon at bounding box center [528, 220] width 111 height 23
select select "**********"
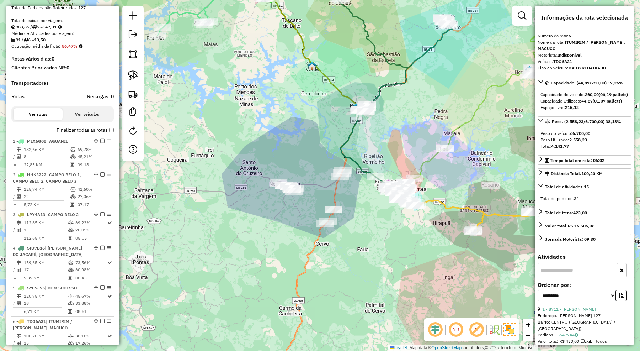
scroll to position [303, 0]
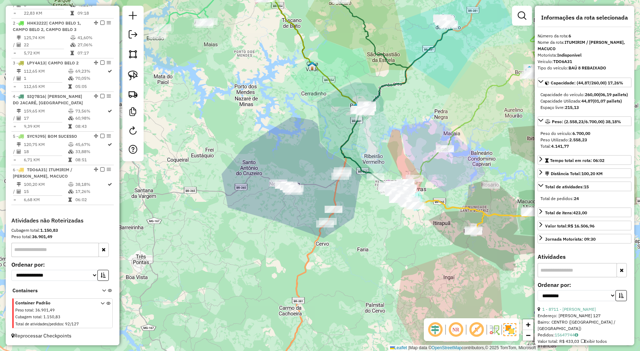
drag, startPoint x: 377, startPoint y: 238, endPoint x: 355, endPoint y: 240, distance: 22.5
click at [356, 240] on div "Janela de atendimento Grade de atendimento Capacidade Transportadoras Veículos …" at bounding box center [320, 175] width 640 height 351
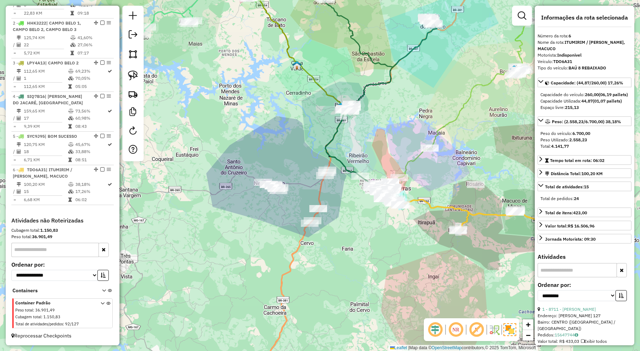
drag, startPoint x: 283, startPoint y: 287, endPoint x: 294, endPoint y: 283, distance: 11.2
click at [294, 283] on div "Janela de atendimento Grade de atendimento Capacidade Transportadoras Veículos …" at bounding box center [320, 175] width 640 height 351
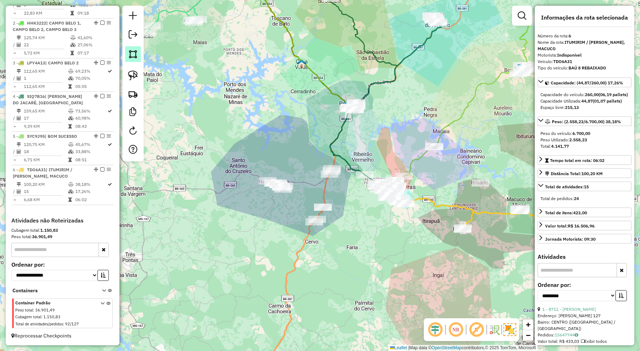
click at [134, 54] on img at bounding box center [133, 54] width 10 height 10
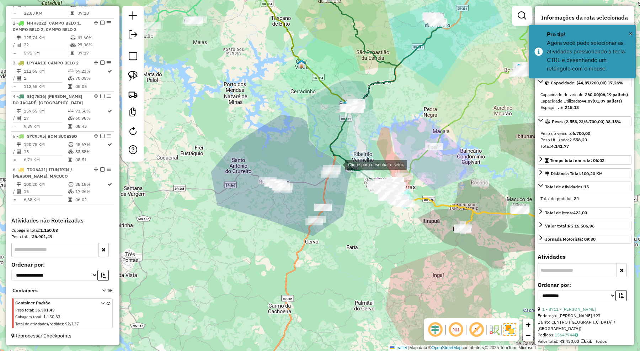
click at [338, 164] on div at bounding box center [338, 164] width 14 height 14
click at [315, 163] on div at bounding box center [315, 163] width 14 height 14
click at [282, 167] on div at bounding box center [281, 167] width 14 height 14
click at [234, 181] on div at bounding box center [234, 181] width 14 height 14
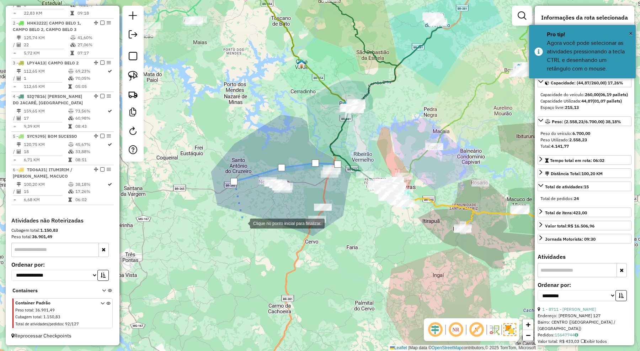
click at [243, 223] on div at bounding box center [243, 222] width 14 height 14
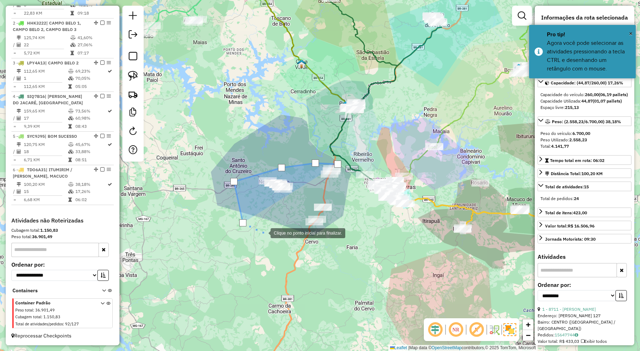
drag, startPoint x: 264, startPoint y: 232, endPoint x: 310, endPoint y: 239, distance: 46.7
click at [269, 234] on div at bounding box center [263, 232] width 14 height 14
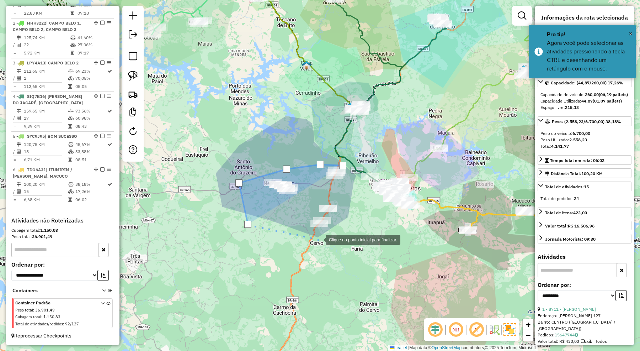
click at [322, 239] on div at bounding box center [318, 239] width 14 height 14
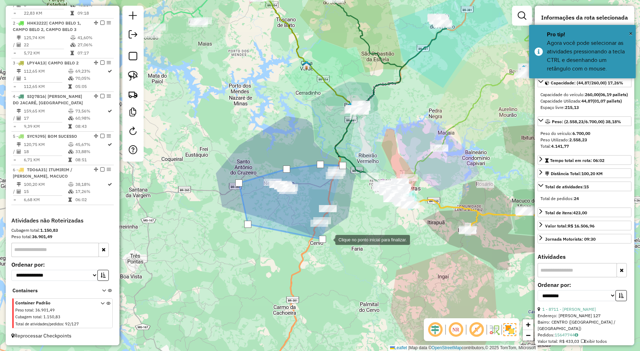
drag, startPoint x: 333, startPoint y: 237, endPoint x: 345, endPoint y: 227, distance: 15.6
click at [333, 237] on div at bounding box center [328, 239] width 14 height 14
drag, startPoint x: 345, startPoint y: 227, endPoint x: 348, endPoint y: 209, distance: 18.1
click at [345, 226] on div at bounding box center [345, 227] width 14 height 14
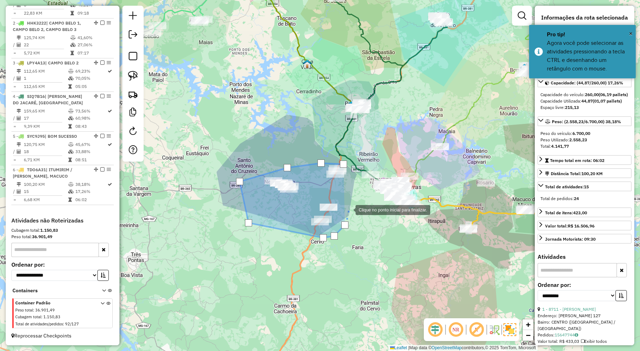
click at [348, 209] on div at bounding box center [348, 209] width 14 height 14
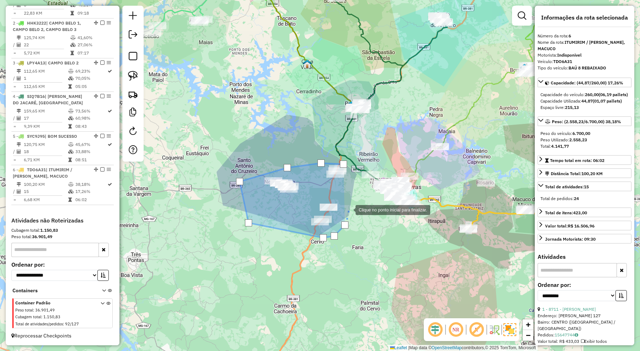
click at [347, 202] on div at bounding box center [348, 209] width 14 height 14
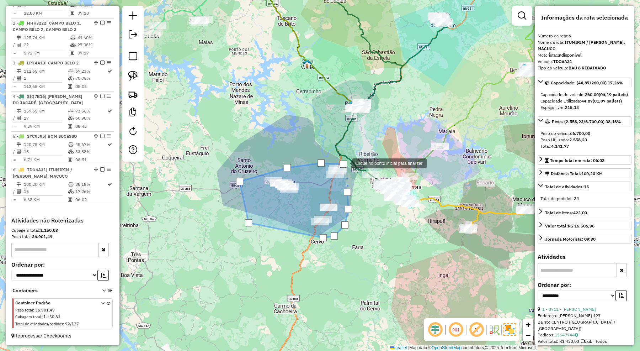
click at [345, 162] on div at bounding box center [343, 163] width 7 height 7
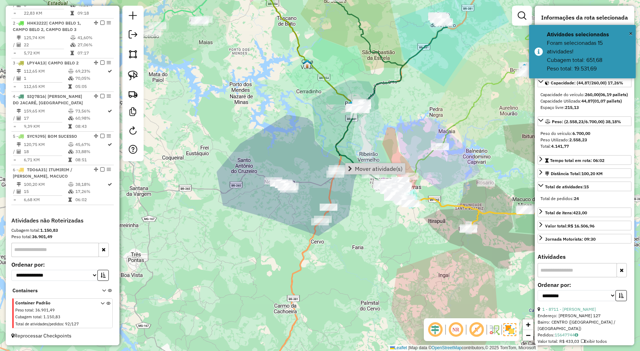
click at [367, 163] on div "Mover atividade(s)" at bounding box center [375, 168] width 60 height 11
click at [370, 167] on span "Mover atividade(s)" at bounding box center [379, 169] width 48 height 6
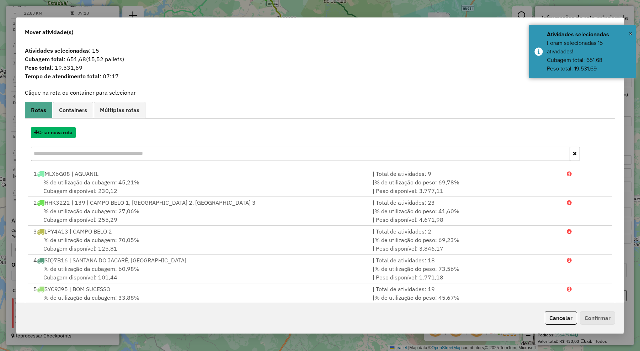
click at [69, 131] on button "Criar nova rota" at bounding box center [53, 132] width 45 height 11
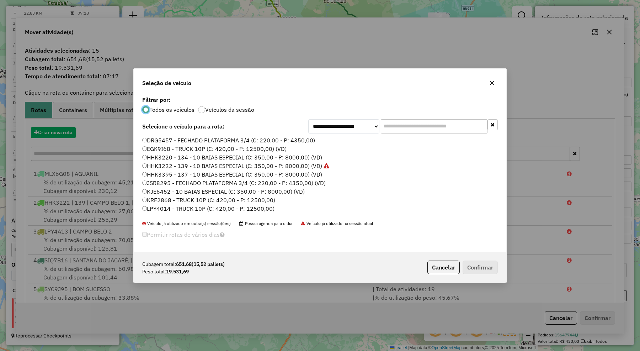
scroll to position [4, 2]
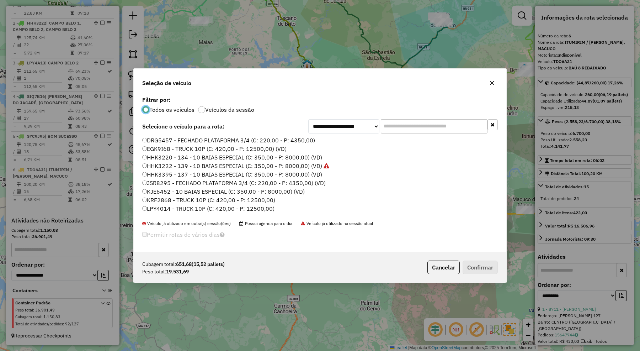
click at [395, 127] on input "text" at bounding box center [434, 126] width 107 height 14
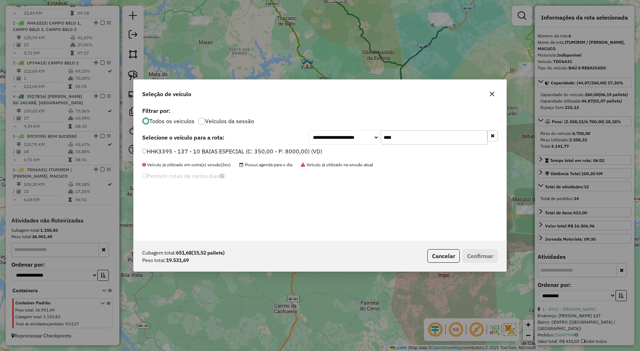
type input "****"
click at [308, 148] on label "HHK3395 - 137 - 10 BAIAS ESPECIAL (C: 350,00 - P: 8000,00) (VD)" at bounding box center [232, 151] width 180 height 9
click at [477, 257] on button "Confirmar" at bounding box center [480, 256] width 35 height 14
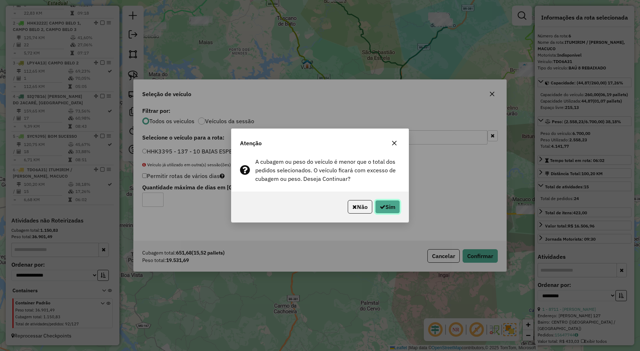
click at [392, 212] on button "Sim" at bounding box center [387, 207] width 25 height 14
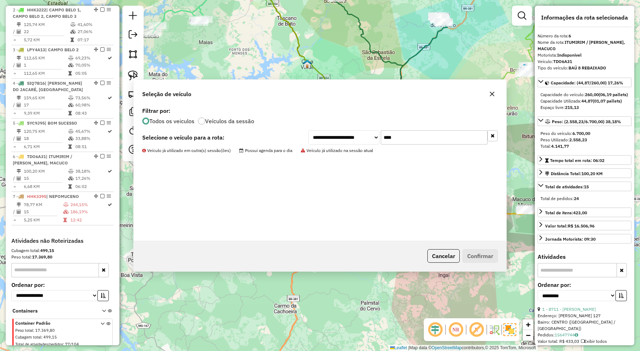
scroll to position [336, 0]
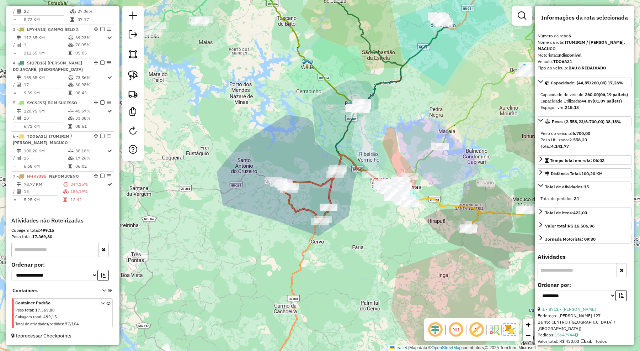
click at [312, 187] on icon at bounding box center [305, 196] width 64 height 54
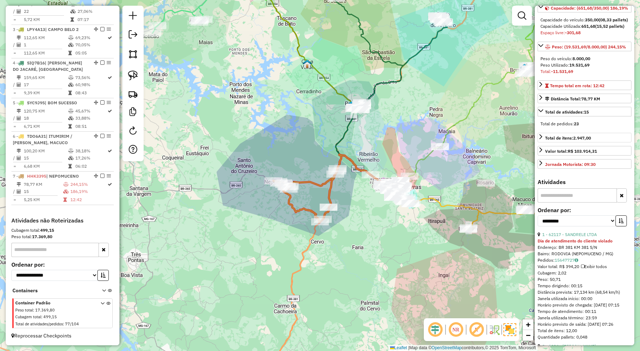
scroll to position [89, 0]
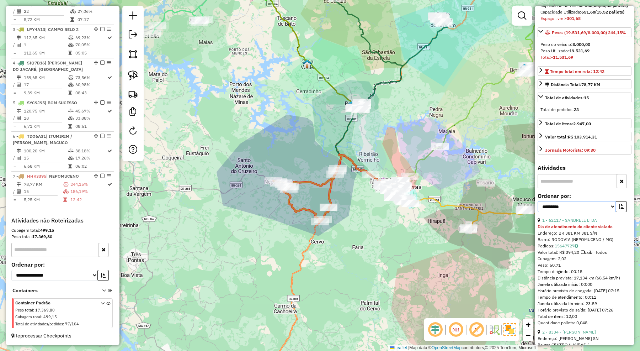
click at [586, 212] on select "**********" at bounding box center [577, 206] width 78 height 11
select select "*********"
click at [538, 212] on select "**********" at bounding box center [577, 206] width 78 height 11
click at [622, 212] on button "button" at bounding box center [620, 206] width 11 height 11
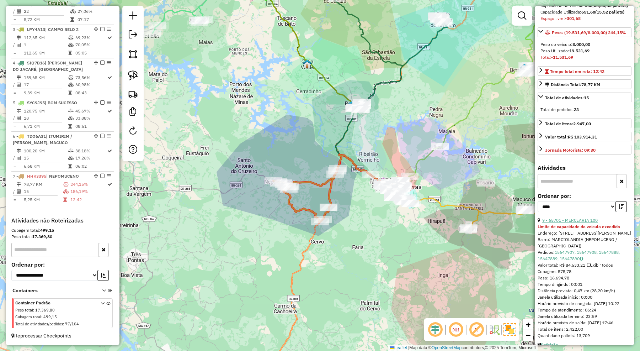
click at [587, 223] on link "9 - 65701 - MERCEARIA 100" at bounding box center [569, 219] width 55 height 5
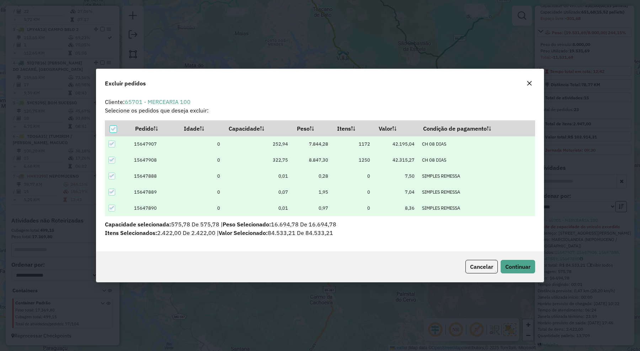
scroll to position [0, 0]
click at [508, 266] on span "Continuar" at bounding box center [517, 266] width 25 height 7
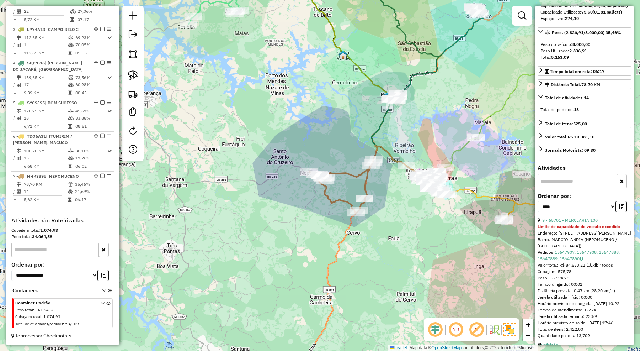
scroll to position [82, 0]
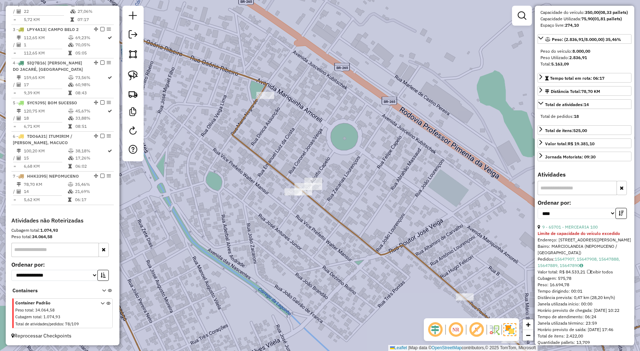
click at [315, 176] on div "Janela de atendimento Grade de atendimento Capacidade Transportadoras Veículos …" at bounding box center [320, 175] width 640 height 351
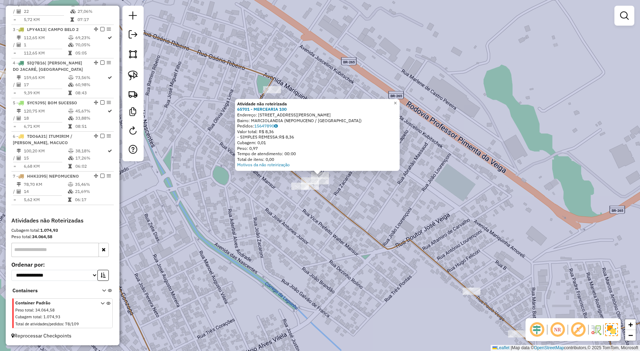
click at [363, 203] on div "Atividade não roteirizada 65701 - MERCEARIA 100 Endereço: AV AV AV NECA FIRMIAN…" at bounding box center [320, 175] width 640 height 351
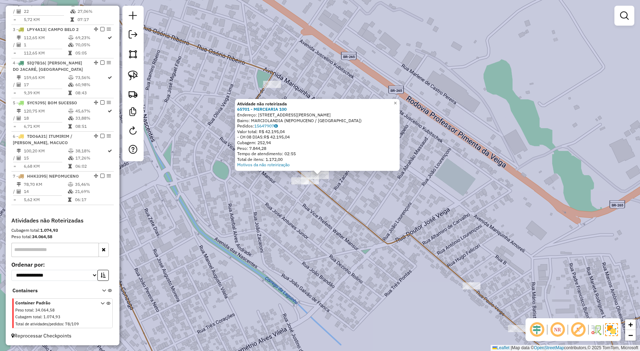
click at [341, 192] on div "Atividade não roteirizada 65701 - MERCEARIA 100 Endereço: AV AV AV NECA FIRMIAN…" at bounding box center [320, 175] width 640 height 351
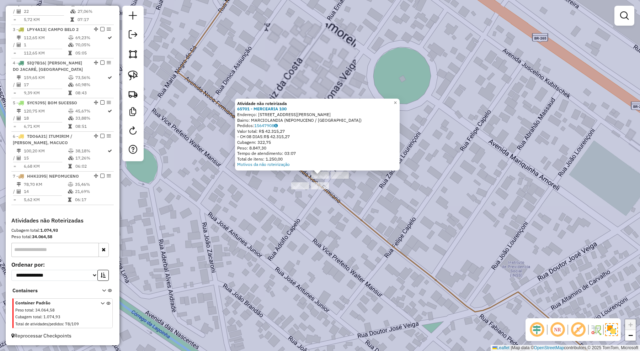
click at [315, 220] on div "Atividade não roteirizada 65701 - MERCEARIA 100 Endereço: AV AV AV NECA FIRMIAN…" at bounding box center [320, 175] width 640 height 351
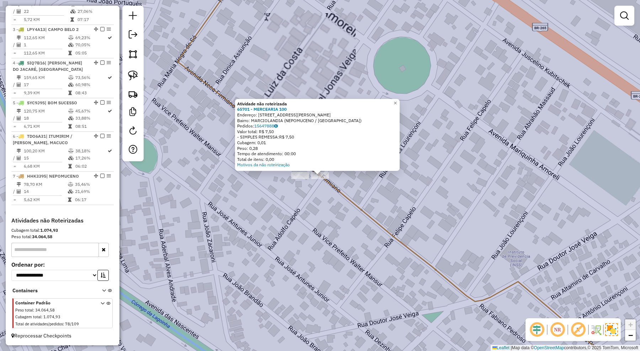
click at [319, 205] on div "Atividade não roteirizada 65701 - MERCEARIA 100 Endereço: AV AV AV NECA FIRMIAN…" at bounding box center [320, 175] width 640 height 351
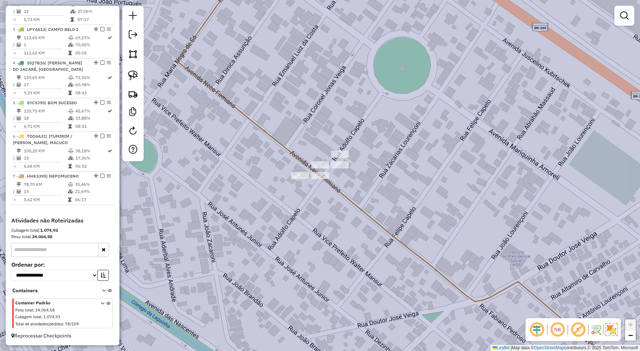
click at [300, 179] on div at bounding box center [300, 175] width 18 height 7
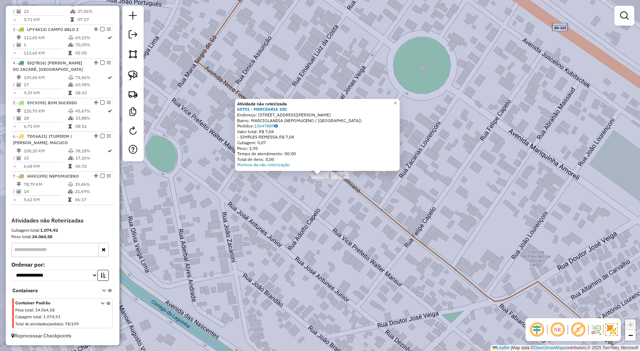
click at [316, 210] on div "Atividade não roteirizada 65701 - MERCEARIA 100 Endereço: AV AV AV NECA FIRMIAN…" at bounding box center [320, 175] width 640 height 351
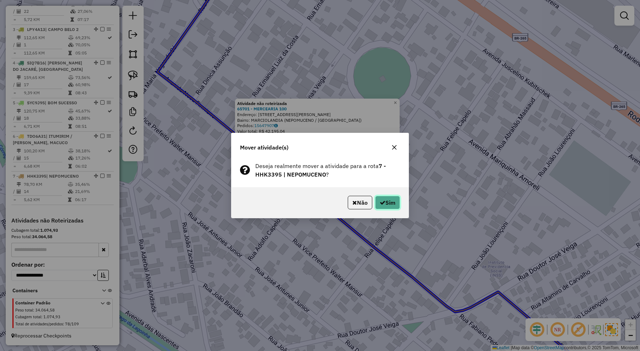
click at [389, 205] on button "Sim" at bounding box center [387, 203] width 25 height 14
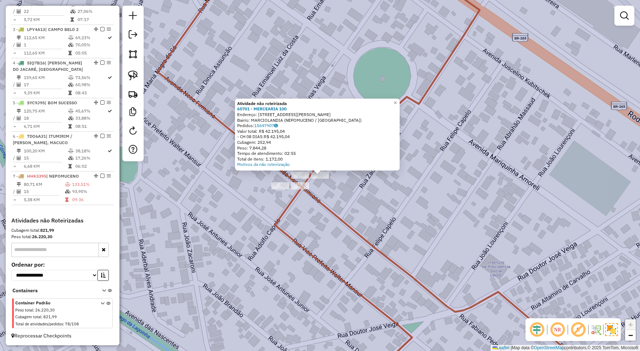
click at [351, 226] on icon at bounding box center [383, 175] width 451 height 421
select select "*********"
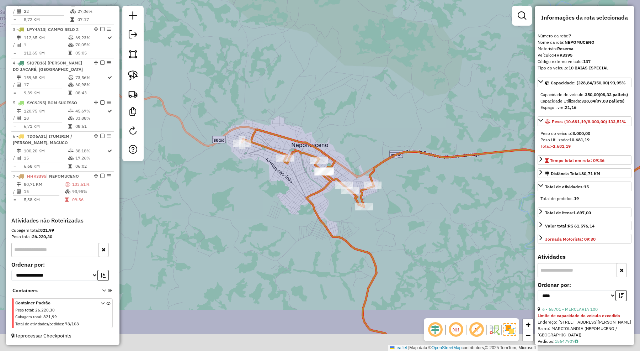
drag, startPoint x: 432, startPoint y: 253, endPoint x: 407, endPoint y: 188, distance: 70.0
click at [407, 188] on div "Janela de atendimento Grade de atendimento Capacidade Transportadoras Veículos …" at bounding box center [320, 175] width 640 height 351
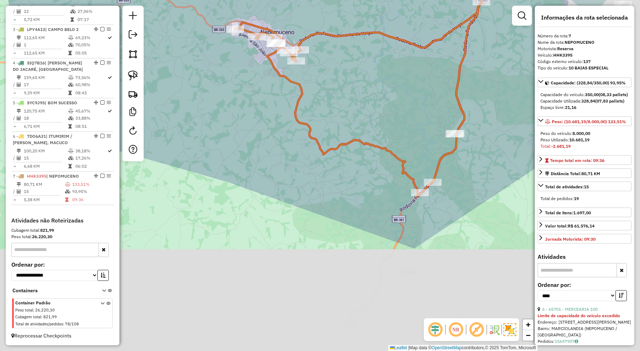
drag, startPoint x: 433, startPoint y: 255, endPoint x: 335, endPoint y: 107, distance: 177.2
click at [340, 118] on div "Janela de atendimento Grade de atendimento Capacidade Transportadoras Veículos …" at bounding box center [320, 175] width 640 height 351
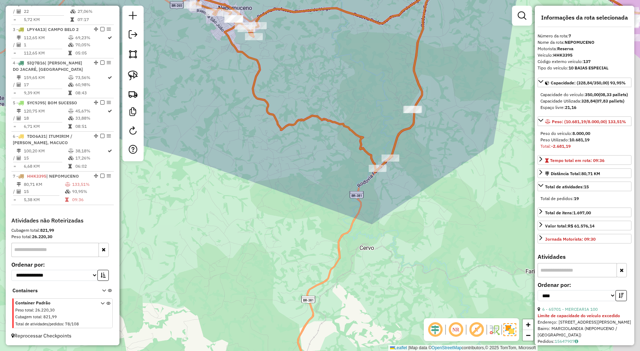
drag, startPoint x: 466, startPoint y: 174, endPoint x: 431, endPoint y: 182, distance: 36.1
click at [431, 182] on div "Janela de atendimento Grade de atendimento Capacidade Transportadoras Veículos …" at bounding box center [320, 175] width 640 height 351
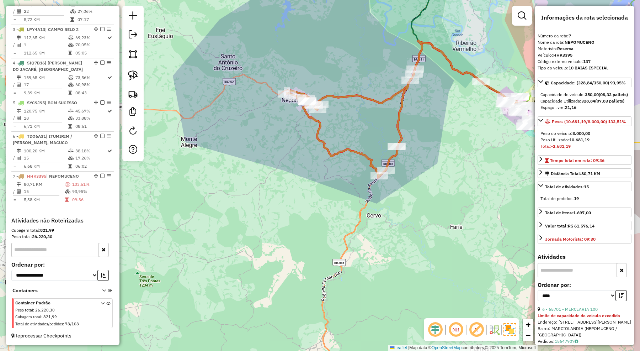
drag, startPoint x: 456, startPoint y: 171, endPoint x: 432, endPoint y: 169, distance: 23.9
click at [432, 169] on div "Janela de atendimento Grade de atendimento Capacidade Transportadoras Veículos …" at bounding box center [320, 175] width 640 height 351
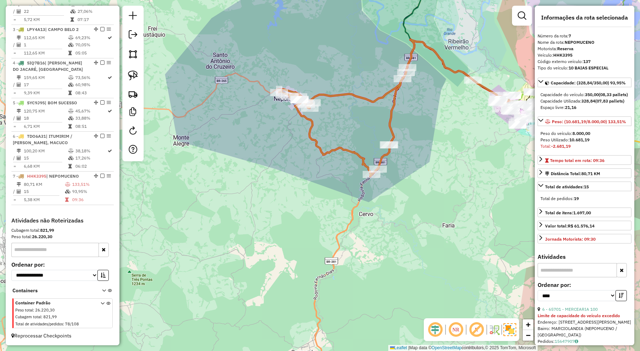
drag, startPoint x: 440, startPoint y: 132, endPoint x: 418, endPoint y: 162, distance: 36.9
click at [418, 162] on div "Janela de atendimento Grade de atendimento Capacidade Transportadoras Veículos …" at bounding box center [320, 175] width 640 height 351
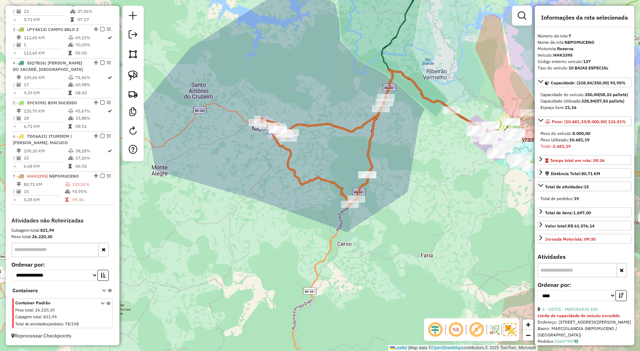
click at [391, 82] on icon at bounding box center [435, 101] width 108 height 65
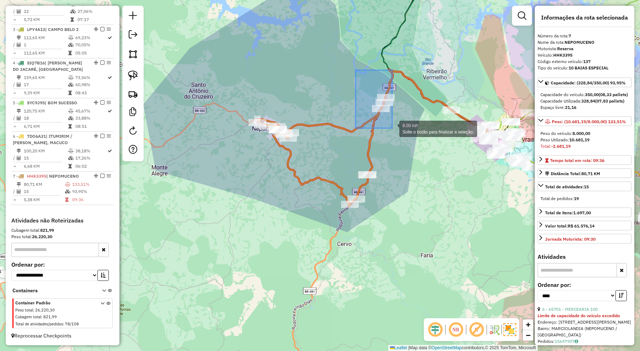
drag, startPoint x: 356, startPoint y: 70, endPoint x: 392, endPoint y: 128, distance: 68.6
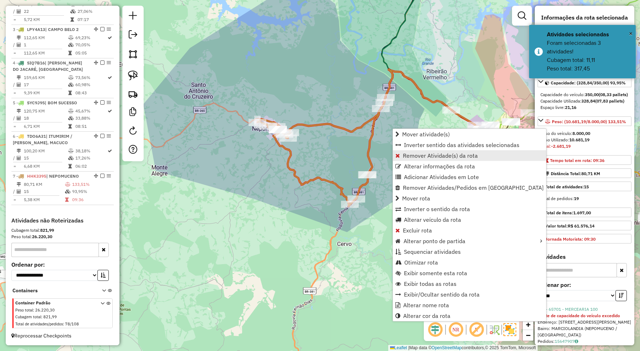
click at [414, 153] on span "Remover Atividade(s) da rota" at bounding box center [440, 156] width 75 height 6
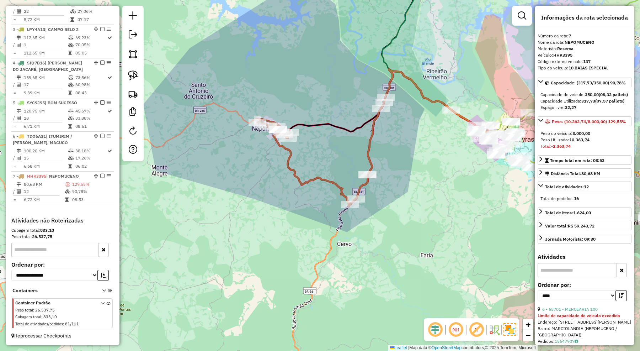
click at [331, 184] on icon at bounding box center [312, 162] width 111 height 87
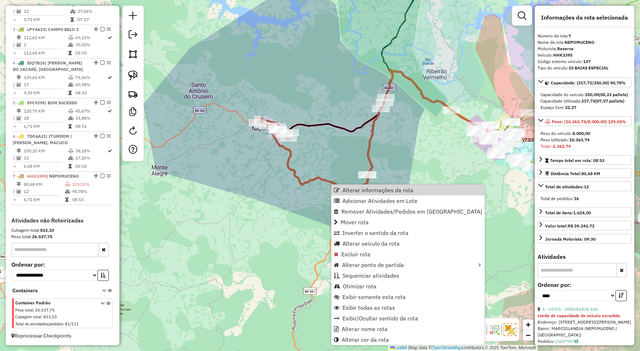
click at [211, 192] on div "Janela de atendimento Grade de atendimento Capacidade Transportadoras Veículos …" at bounding box center [320, 175] width 640 height 351
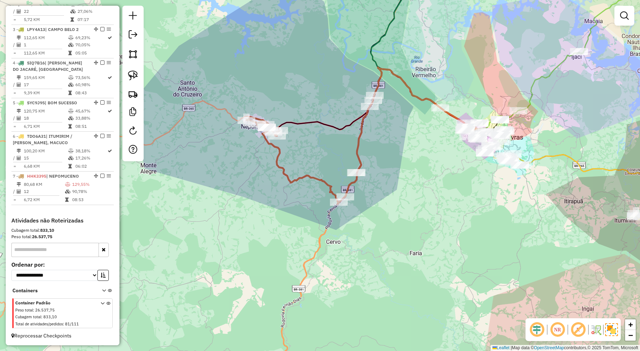
click at [331, 152] on div "Janela de atendimento Grade de atendimento Capacidade Transportadoras Veículos …" at bounding box center [320, 175] width 640 height 351
click at [360, 152] on icon at bounding box center [417, 119] width 121 height 105
select select "*********"
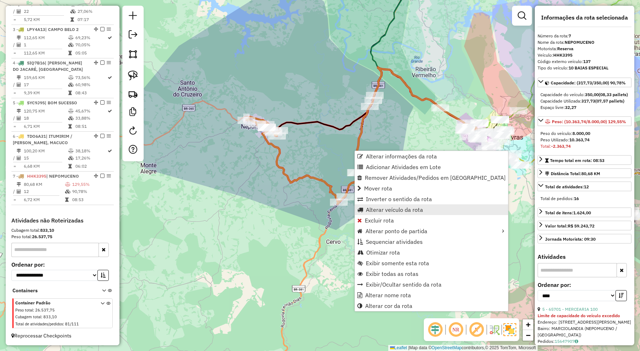
click at [378, 209] on span "Alterar veículo da rota" at bounding box center [394, 210] width 57 height 6
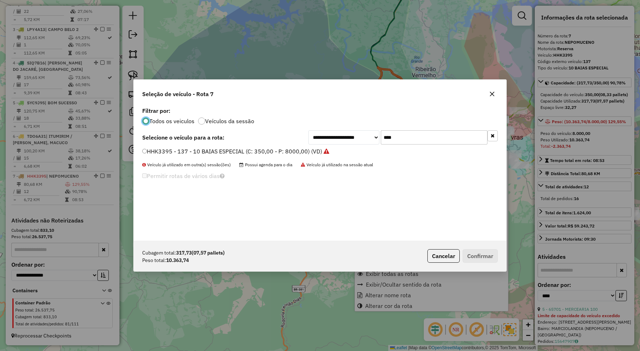
scroll to position [4, 2]
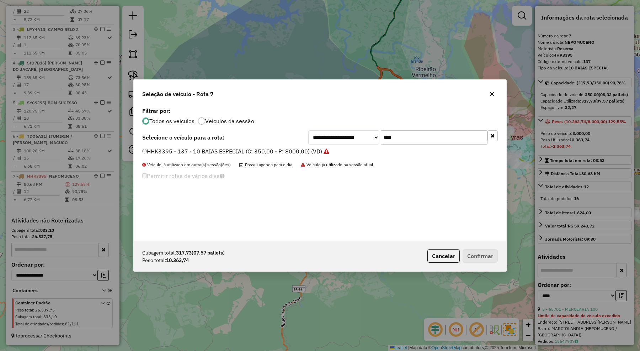
drag, startPoint x: 388, startPoint y: 141, endPoint x: 375, endPoint y: 141, distance: 12.8
click at [375, 141] on div "**********" at bounding box center [402, 137] width 189 height 14
type input "****"
click at [272, 150] on label "LPY4021 - TRUCK 10P (C: 420,00 - P: 12500,00)" at bounding box center [208, 151] width 132 height 9
click at [468, 257] on button "Confirmar" at bounding box center [480, 256] width 35 height 14
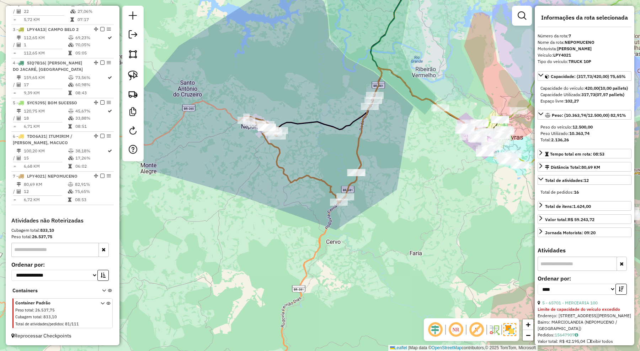
click at [401, 177] on div "Janela de atendimento Grade de atendimento Capacidade Transportadoras Veículos …" at bounding box center [320, 175] width 640 height 351
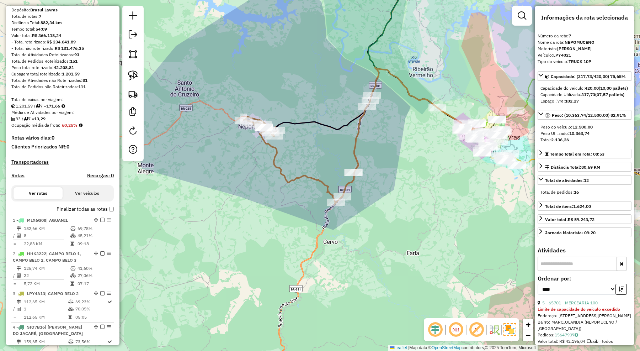
scroll to position [0, 0]
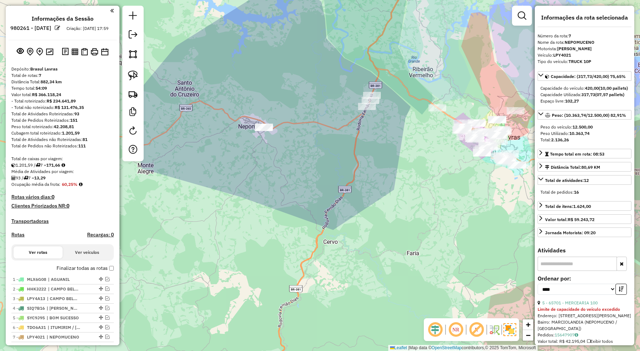
drag, startPoint x: 258, startPoint y: 194, endPoint x: 259, endPoint y: 205, distance: 11.7
click at [258, 205] on div "Janela de atendimento Grade de atendimento Capacidade Transportadoras Veículos …" at bounding box center [320, 175] width 640 height 351
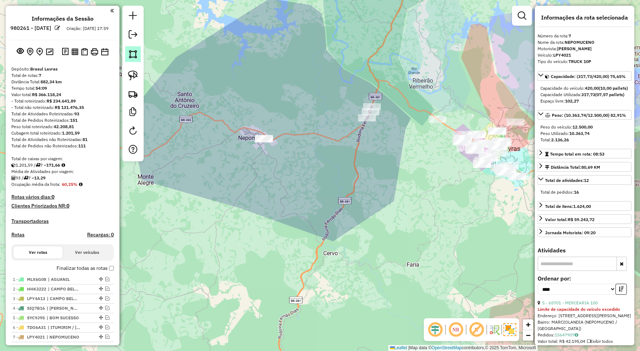
click at [131, 52] on img at bounding box center [133, 54] width 10 height 10
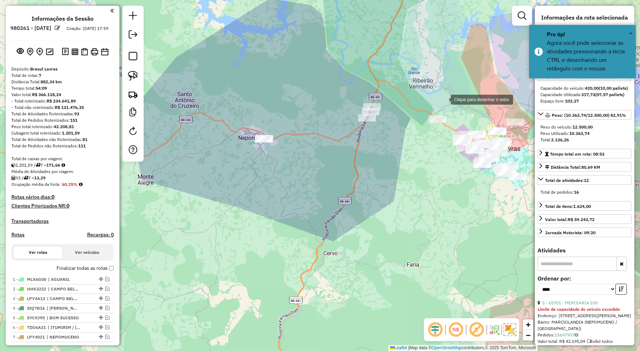
click at [444, 99] on div at bounding box center [444, 99] width 14 height 14
click at [386, 88] on div at bounding box center [386, 88] width 14 height 14
click at [315, 100] on div at bounding box center [322, 93] width 14 height 14
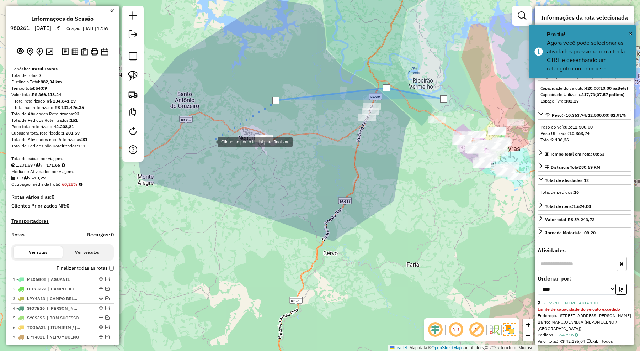
click at [211, 141] on div at bounding box center [211, 141] width 14 height 14
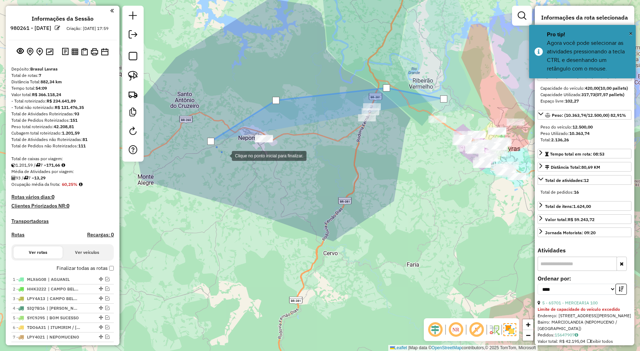
click at [232, 162] on div at bounding box center [225, 155] width 14 height 14
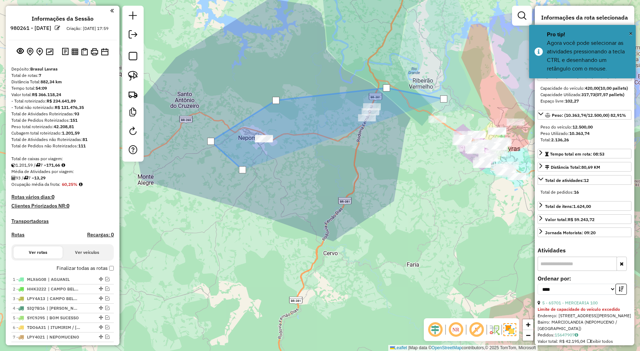
click at [250, 167] on div at bounding box center [242, 169] width 14 height 14
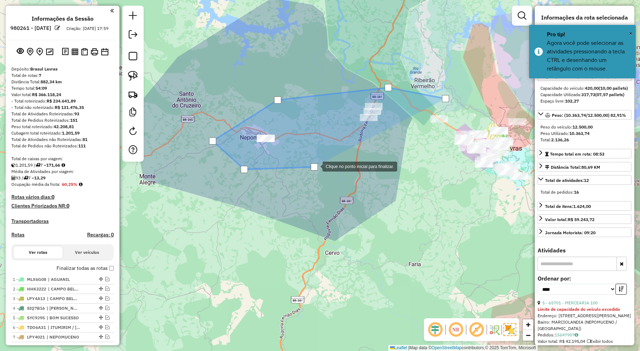
click at [322, 159] on div at bounding box center [315, 166] width 14 height 14
click at [374, 148] on div at bounding box center [366, 150] width 14 height 14
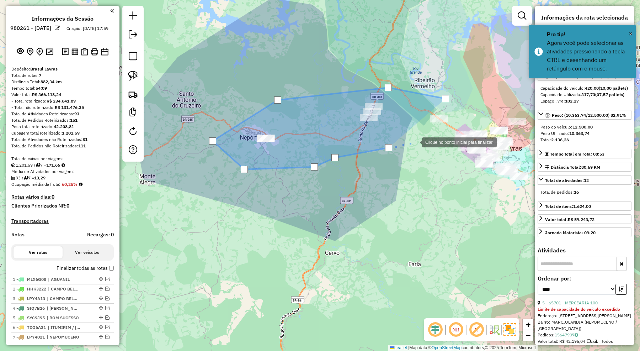
click at [422, 139] on div at bounding box center [415, 141] width 14 height 14
click at [447, 127] on div at bounding box center [440, 134] width 14 height 14
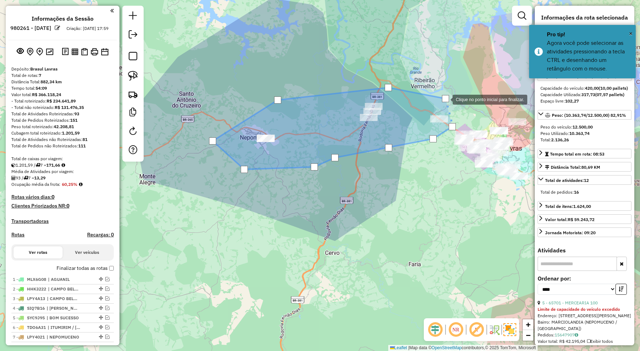
click at [445, 99] on div at bounding box center [445, 98] width 7 height 7
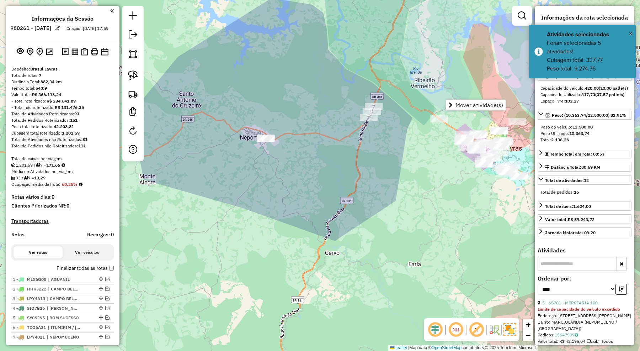
click at [417, 100] on div "Janela de atendimento Grade de atendimento Capacidade Transportadoras Veículos …" at bounding box center [320, 175] width 640 height 351
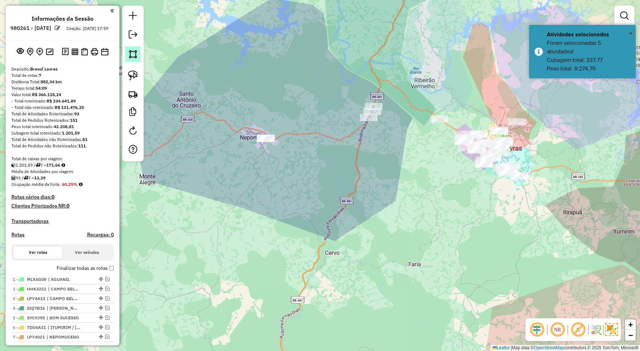
click at [134, 55] on img at bounding box center [133, 54] width 10 height 10
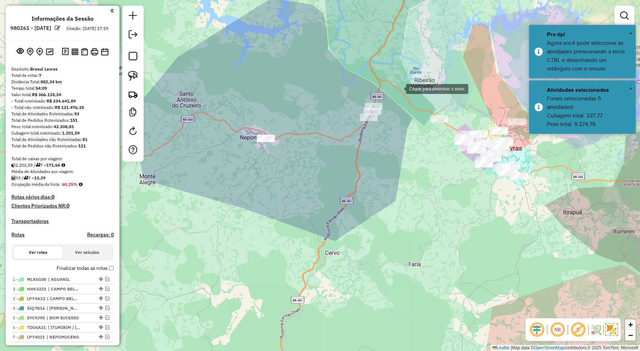
click at [399, 88] on div at bounding box center [399, 88] width 14 height 14
click at [310, 91] on div at bounding box center [310, 91] width 14 height 14
click at [237, 121] on div at bounding box center [238, 120] width 14 height 14
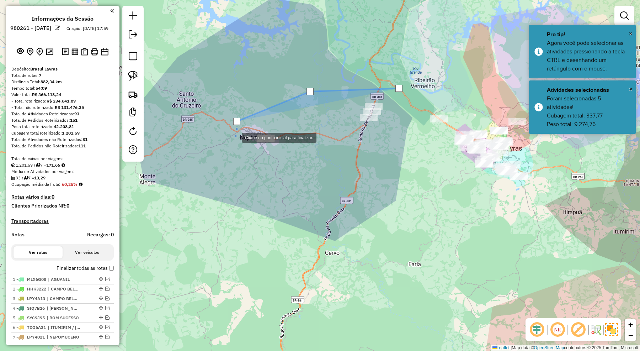
click at [236, 144] on div at bounding box center [235, 137] width 14 height 14
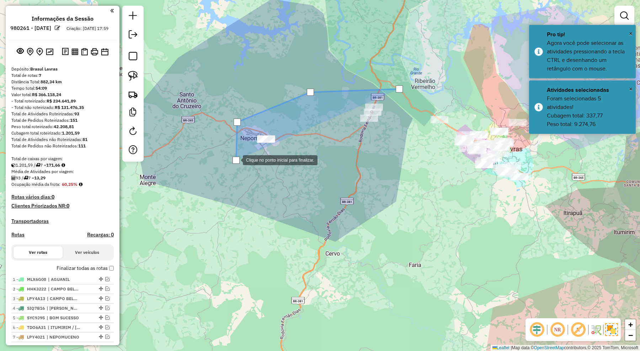
click at [243, 166] on div at bounding box center [236, 159] width 14 height 14
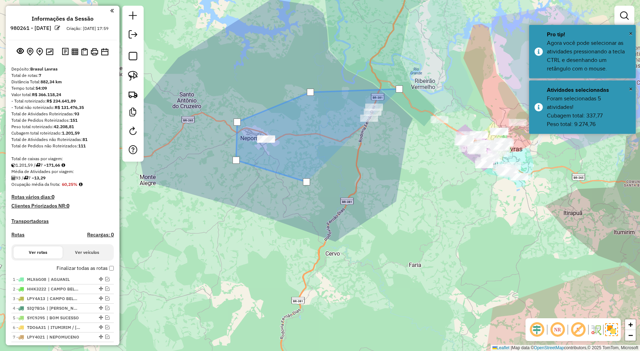
click at [314, 175] on div at bounding box center [306, 182] width 14 height 14
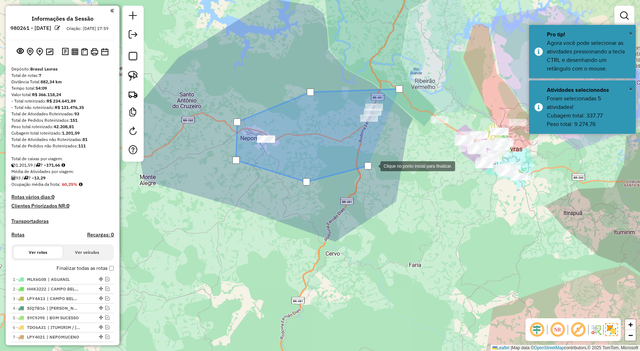
drag, startPoint x: 381, startPoint y: 158, endPoint x: 398, endPoint y: 132, distance: 31.9
click at [380, 158] on div at bounding box center [373, 165] width 14 height 14
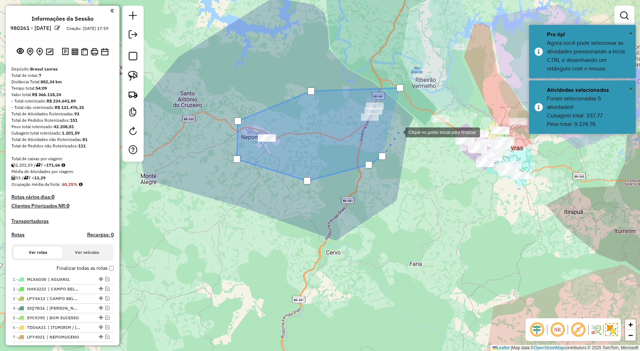
click at [398, 132] on div at bounding box center [398, 131] width 14 height 14
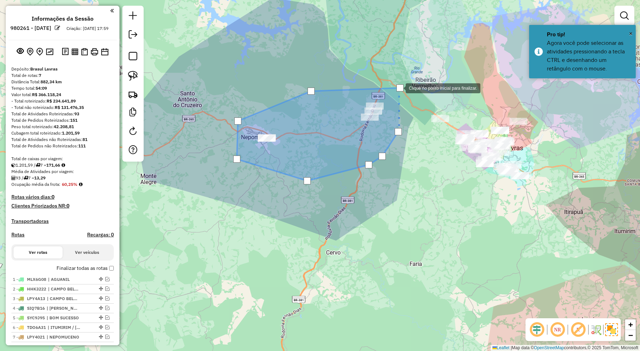
click at [399, 87] on div at bounding box center [399, 87] width 7 height 7
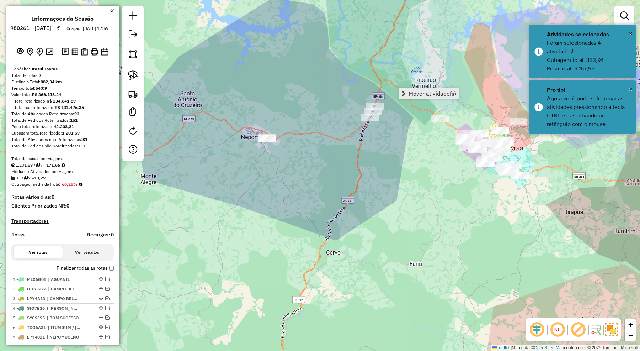
click at [423, 93] on span "Mover atividade(s)" at bounding box center [433, 94] width 48 height 6
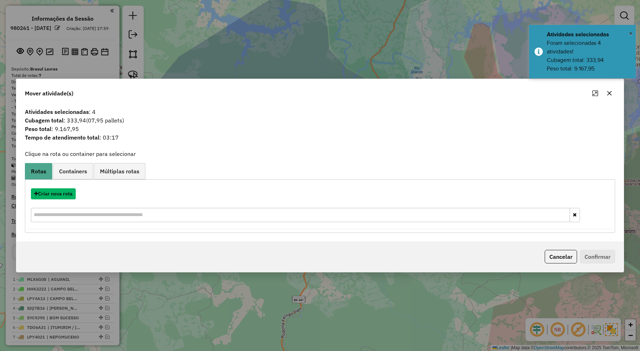
click at [67, 194] on button "Criar nova rota" at bounding box center [53, 193] width 45 height 11
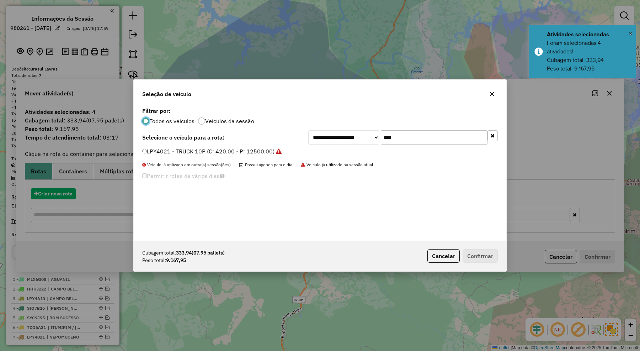
scroll to position [4, 2]
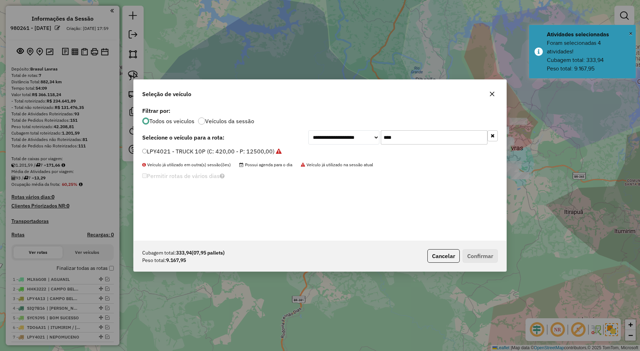
drag, startPoint x: 404, startPoint y: 140, endPoint x: 361, endPoint y: 134, distance: 43.0
click at [361, 134] on div "**********" at bounding box center [402, 137] width 189 height 14
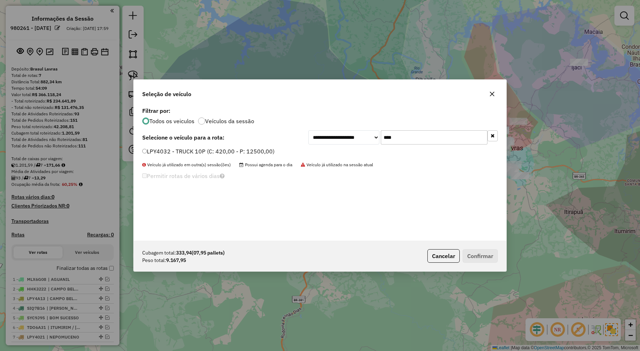
type input "****"
click at [205, 156] on div "LPY4032 - TRUCK 10P (C: 420,00 - P: 12500,00)" at bounding box center [320, 154] width 364 height 14
click at [205, 155] on label "LPY4032 - TRUCK 10P (C: 420,00 - P: 12500,00)" at bounding box center [208, 151] width 132 height 9
click at [478, 255] on button "Confirmar" at bounding box center [480, 256] width 35 height 14
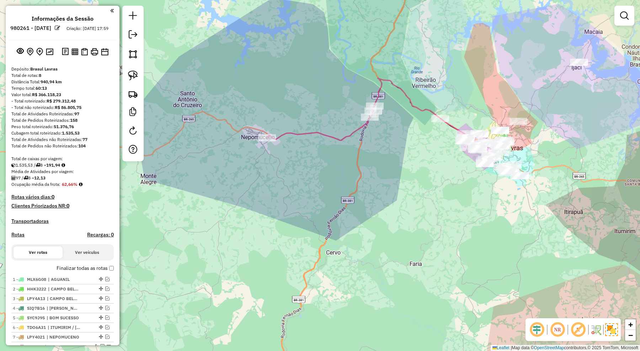
click at [351, 135] on icon at bounding box center [321, 123] width 108 height 34
select select "*********"
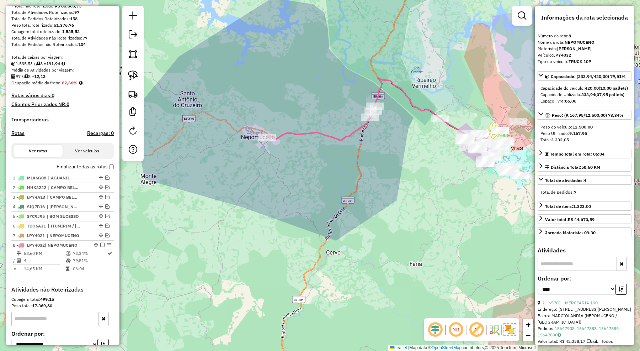
scroll to position [177, 0]
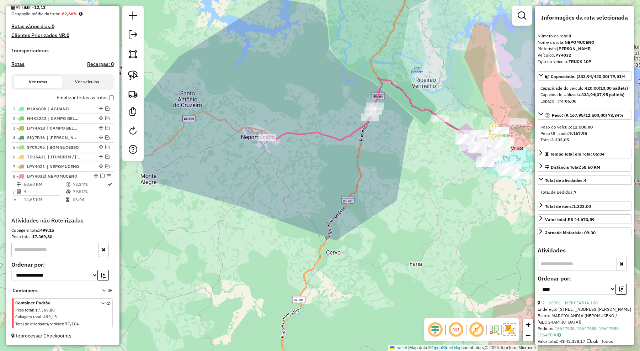
drag, startPoint x: 372, startPoint y: 174, endPoint x: 332, endPoint y: 229, distance: 67.4
click at [332, 229] on div "Janela de atendimento Grade de atendimento Capacidade Transportadoras Veículos …" at bounding box center [320, 175] width 640 height 351
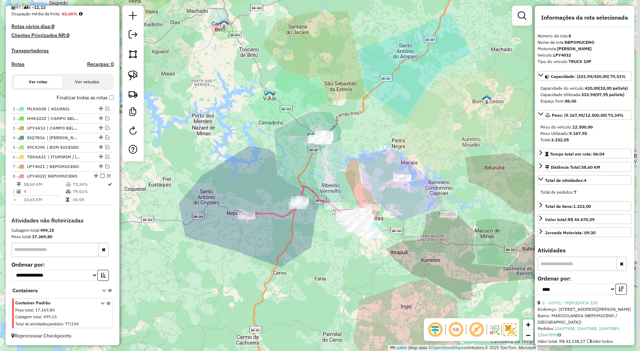
drag, startPoint x: 365, startPoint y: 161, endPoint x: 316, endPoint y: 166, distance: 49.4
click at [320, 166] on div "Janela de atendimento Grade de atendimento Capacidade Transportadoras Veículos …" at bounding box center [320, 175] width 640 height 351
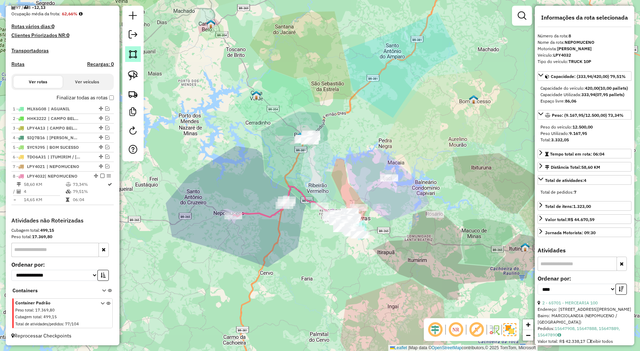
click at [133, 53] on img at bounding box center [133, 54] width 10 height 10
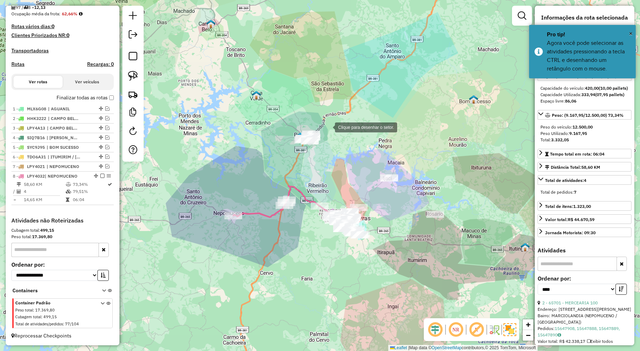
click at [327, 126] on div at bounding box center [328, 126] width 14 height 14
click at [293, 128] on div at bounding box center [295, 128] width 14 height 14
click at [281, 150] on div at bounding box center [281, 150] width 14 height 14
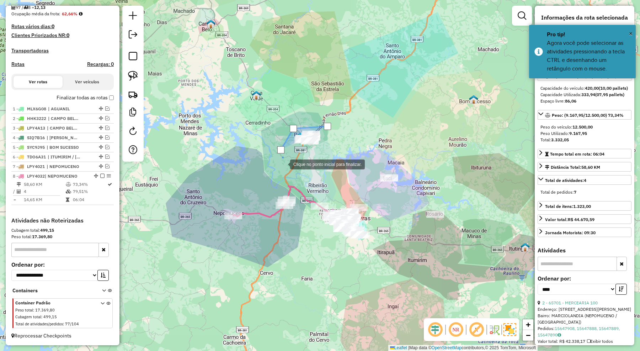
click at [284, 164] on div at bounding box center [283, 163] width 14 height 14
drag, startPoint x: 309, startPoint y: 172, endPoint x: 319, endPoint y: 168, distance: 10.4
click at [310, 172] on div at bounding box center [306, 171] width 14 height 14
click at [324, 166] on div at bounding box center [321, 166] width 14 height 14
click at [333, 155] on div at bounding box center [333, 155] width 14 height 14
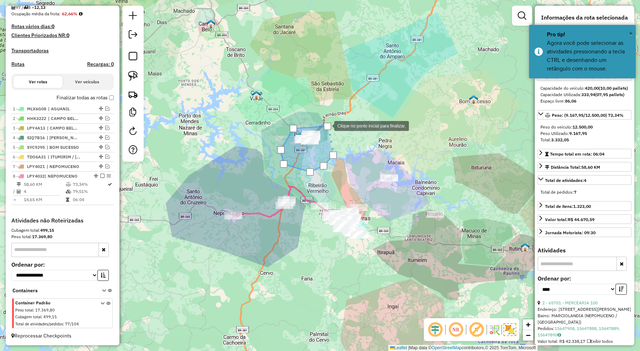
click at [327, 125] on div at bounding box center [327, 126] width 7 height 7
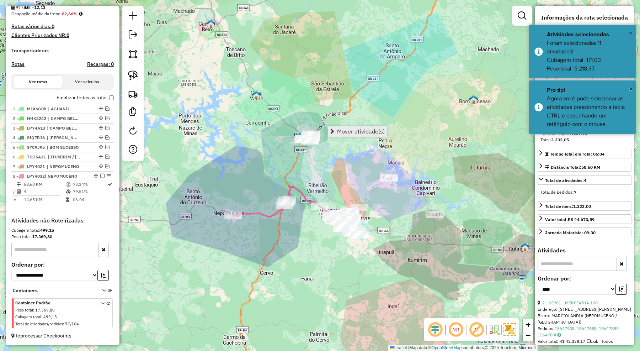
click at [347, 133] on span "Mover atividade(s)" at bounding box center [361, 131] width 48 height 6
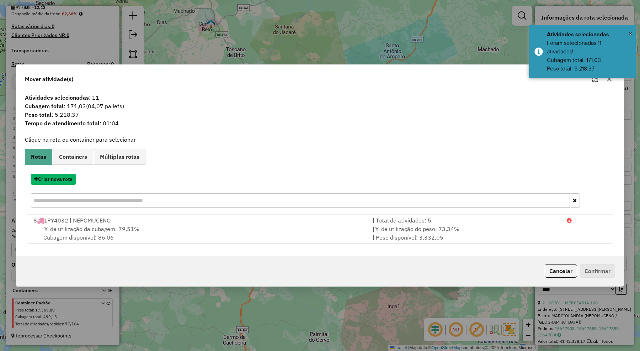
click at [65, 179] on button "Criar nova rota" at bounding box center [53, 179] width 45 height 11
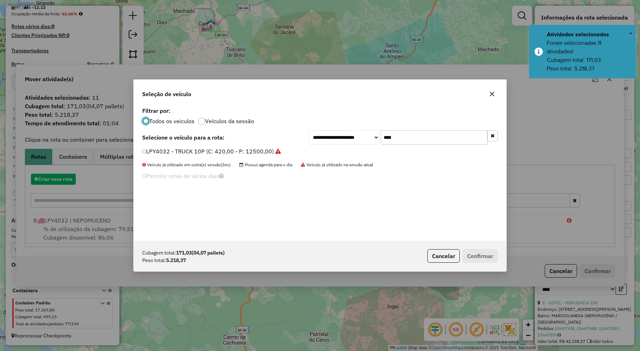
scroll to position [4, 2]
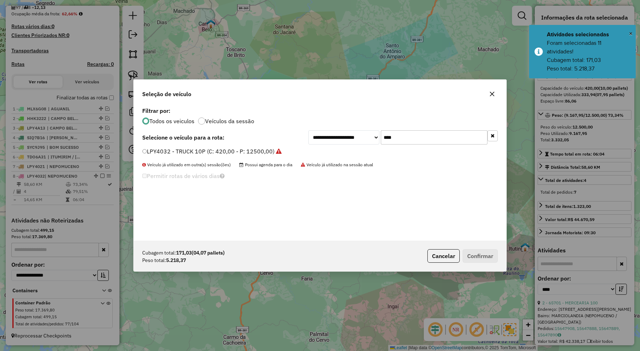
drag, startPoint x: 399, startPoint y: 141, endPoint x: 362, endPoint y: 140, distance: 37.3
click at [362, 140] on div "**********" at bounding box center [402, 137] width 189 height 14
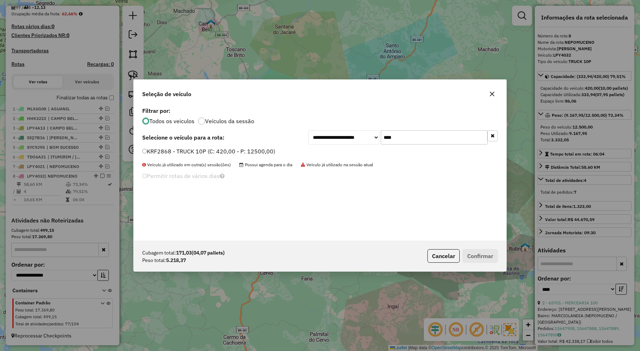
type input "****"
click at [257, 148] on label "KRF2868 - TRUCK 10P (C: 420,00 - P: 12500,00)" at bounding box center [208, 151] width 133 height 9
click at [475, 250] on button "Confirmar" at bounding box center [480, 256] width 35 height 14
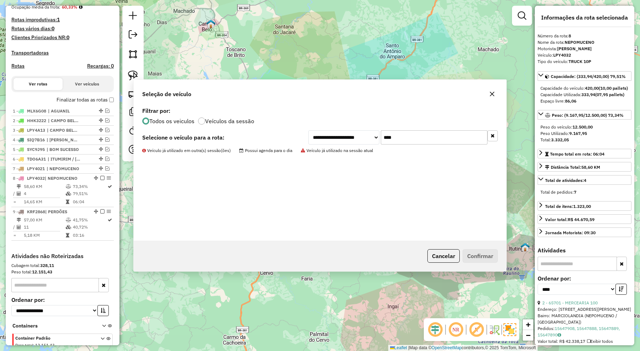
scroll to position [219, 0]
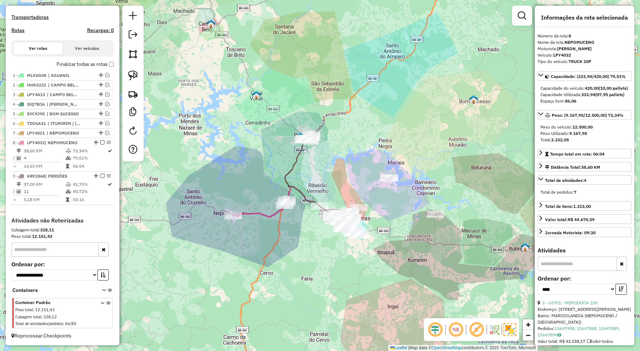
click at [293, 159] on icon at bounding box center [312, 178] width 54 height 79
drag, startPoint x: 339, startPoint y: 173, endPoint x: 313, endPoint y: 158, distance: 30.3
click at [313, 158] on div "Janela de atendimento Grade de atendimento Capacidade Transportadoras Veículos …" at bounding box center [320, 175] width 640 height 351
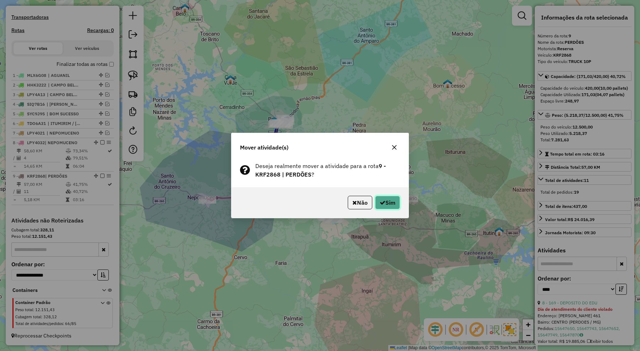
click at [390, 200] on button "Sim" at bounding box center [387, 203] width 25 height 14
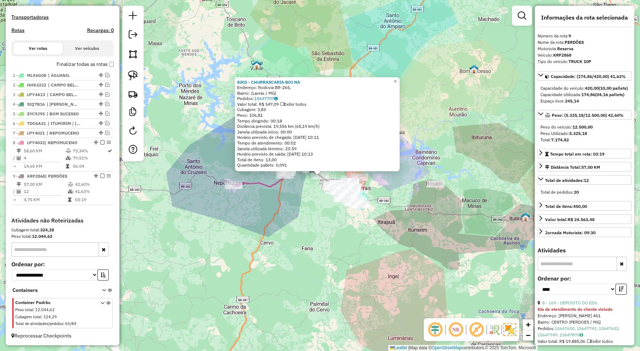
click at [310, 227] on div "8303 - CHURRASCARIA BOI NA Endereço: Rodovia BR-265, Bairro: (Lavras / MG) Pedi…" at bounding box center [320, 175] width 640 height 351
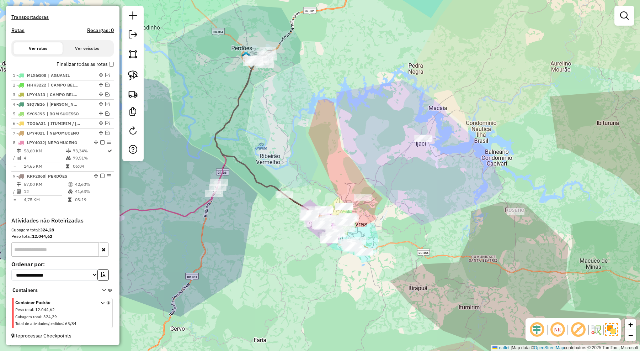
drag, startPoint x: 408, startPoint y: 183, endPoint x: 398, endPoint y: 188, distance: 11.3
click at [398, 188] on div "Janela de atendimento Grade de atendimento Capacidade Transportadoras Veículos …" at bounding box center [320, 175] width 640 height 351
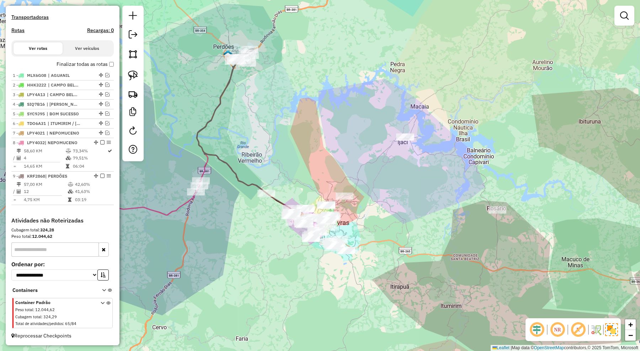
drag, startPoint x: 405, startPoint y: 205, endPoint x: 395, endPoint y: 192, distance: 16.9
click at [395, 192] on div "Janela de atendimento Grade de atendimento Capacidade Transportadoras Veículos …" at bounding box center [320, 175] width 640 height 351
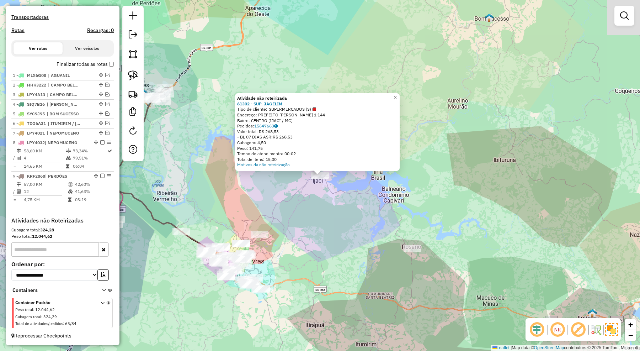
click at [323, 229] on div "Atividade não roteirizada 61302 - SUP. JAGELIM Tipo de cliente: SUPERMERCADOS (…" at bounding box center [320, 175] width 640 height 351
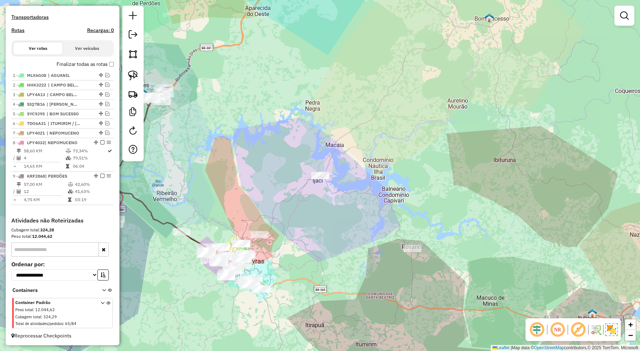
drag, startPoint x: 329, startPoint y: 203, endPoint x: 333, endPoint y: 187, distance: 16.3
click at [333, 189] on div "Janela de atendimento Grade de atendimento Capacidade Transportadoras Veículos …" at bounding box center [320, 175] width 640 height 351
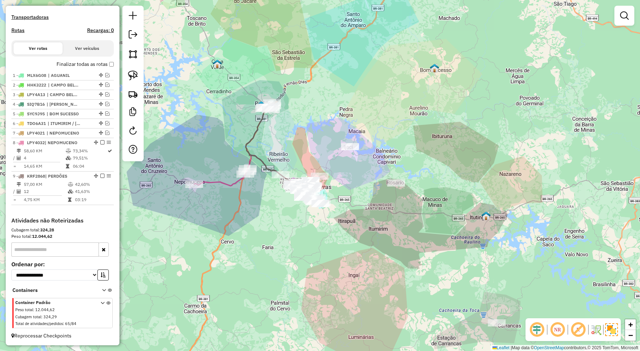
drag, startPoint x: 347, startPoint y: 186, endPoint x: 352, endPoint y: 182, distance: 6.9
click at [352, 182] on div "Janela de atendimento Grade de atendimento Capacidade Transportadoras Veículos …" at bounding box center [320, 175] width 640 height 351
click at [135, 54] on img at bounding box center [133, 54] width 10 height 10
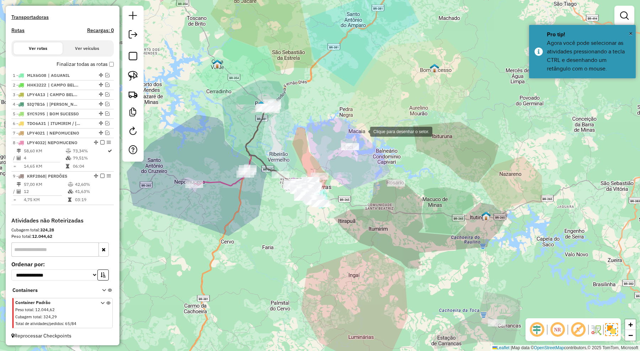
click at [363, 131] on div at bounding box center [363, 131] width 14 height 14
click at [314, 157] on div at bounding box center [314, 157] width 14 height 14
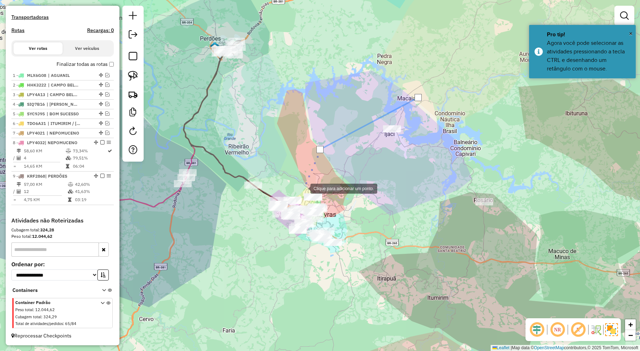
click at [303, 188] on div at bounding box center [303, 188] width 14 height 14
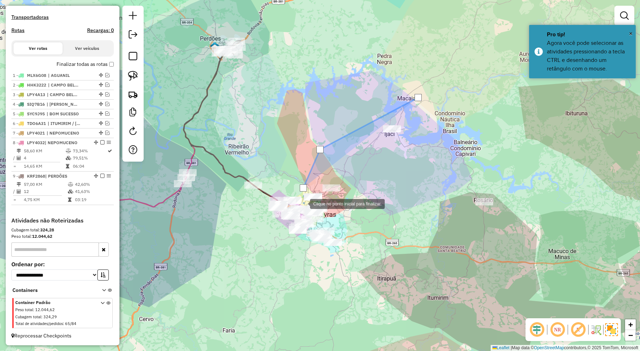
click at [303, 203] on div at bounding box center [303, 203] width 14 height 14
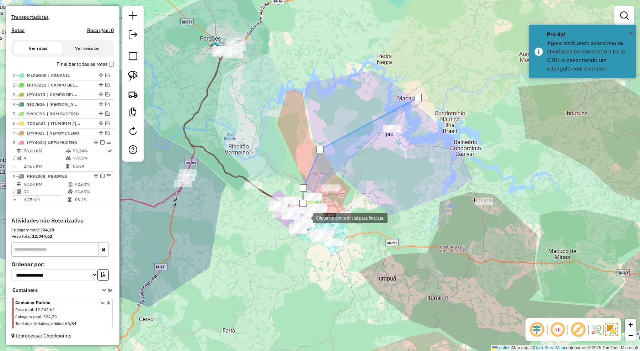
click at [306, 218] on div at bounding box center [306, 217] width 14 height 14
click at [320, 225] on div at bounding box center [320, 225] width 14 height 14
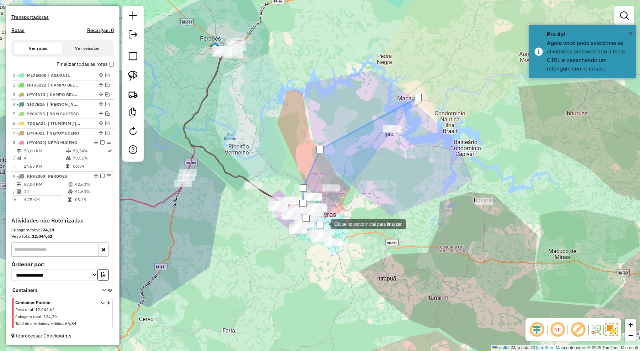
click at [331, 216] on div at bounding box center [324, 223] width 14 height 14
click at [347, 208] on div at bounding box center [340, 215] width 14 height 14
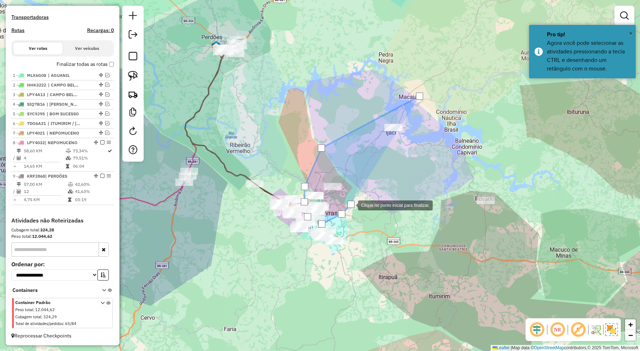
drag, startPoint x: 366, startPoint y: 192, endPoint x: 383, endPoint y: 177, distance: 22.6
click at [358, 197] on div at bounding box center [351, 204] width 14 height 14
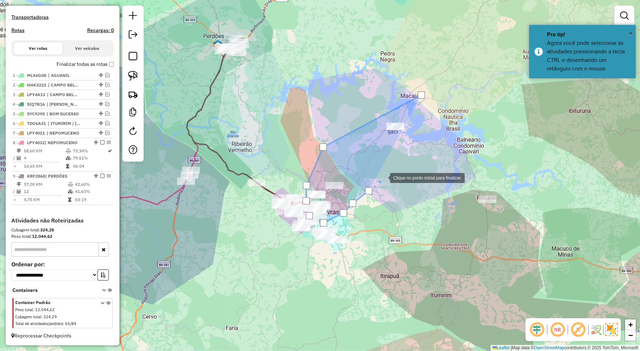
click at [384, 175] on div at bounding box center [383, 177] width 14 height 14
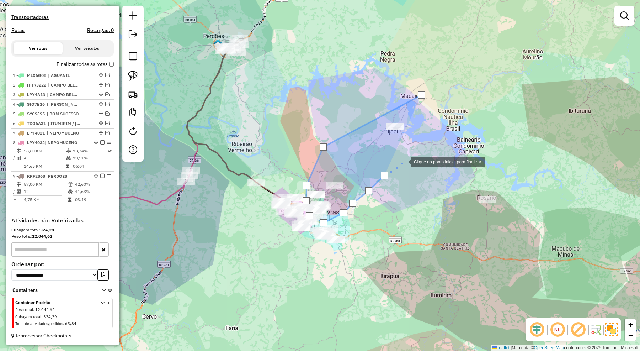
click at [404, 161] on div at bounding box center [403, 161] width 14 height 14
click at [417, 150] on div at bounding box center [417, 150] width 14 height 14
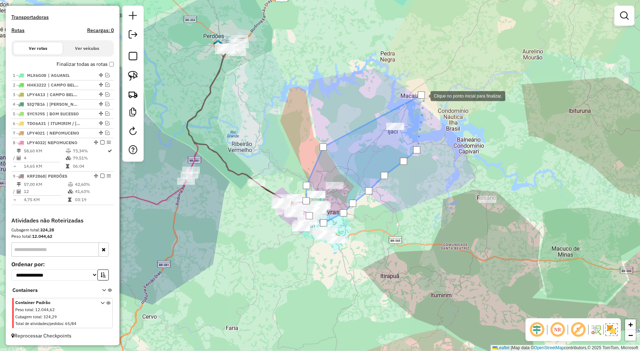
click at [423, 94] on div at bounding box center [421, 94] width 7 height 7
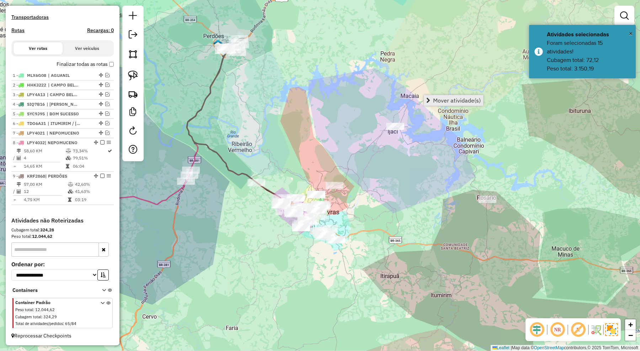
click at [445, 98] on span "Mover atividade(s)" at bounding box center [457, 100] width 48 height 6
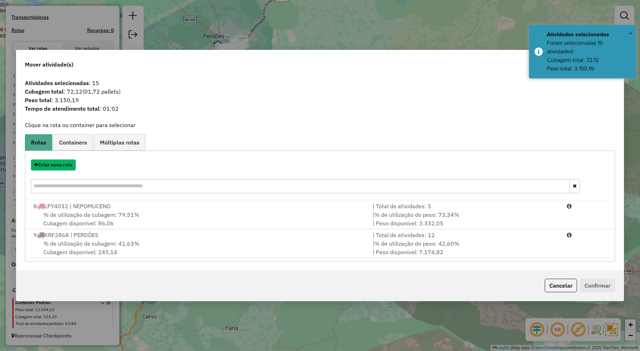
click at [66, 166] on button "Criar nova rota" at bounding box center [53, 164] width 45 height 11
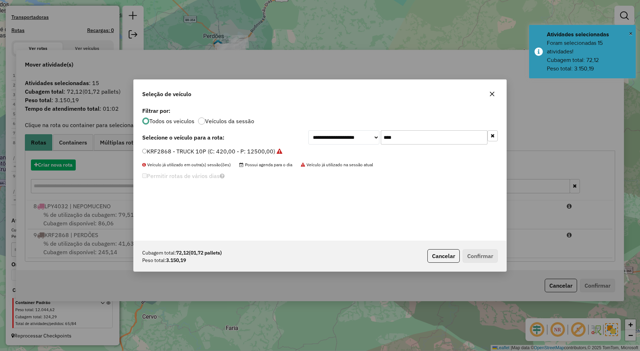
scroll to position [4, 2]
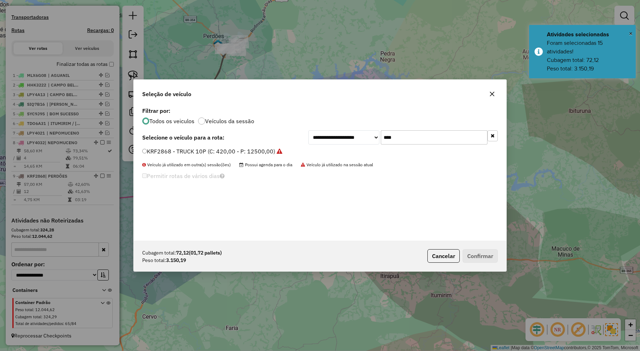
drag, startPoint x: 413, startPoint y: 142, endPoint x: 349, endPoint y: 142, distance: 63.6
click at [349, 142] on div "**********" at bounding box center [402, 137] width 189 height 14
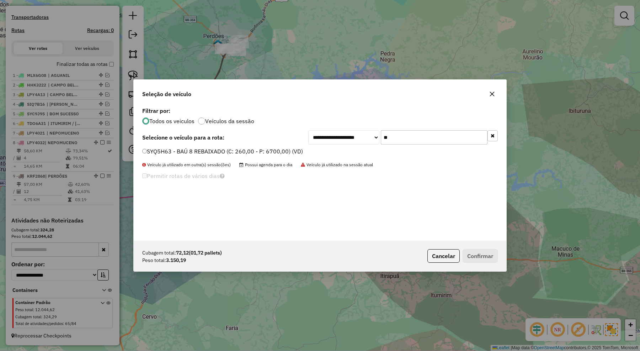
type input "**"
click at [287, 152] on label "SYQ5H63 - BAÚ 8 REBAIXADO (C: 260,00 - P: 6700,00) (VD)" at bounding box center [222, 151] width 161 height 9
click at [490, 256] on button "Confirmar" at bounding box center [480, 256] width 35 height 14
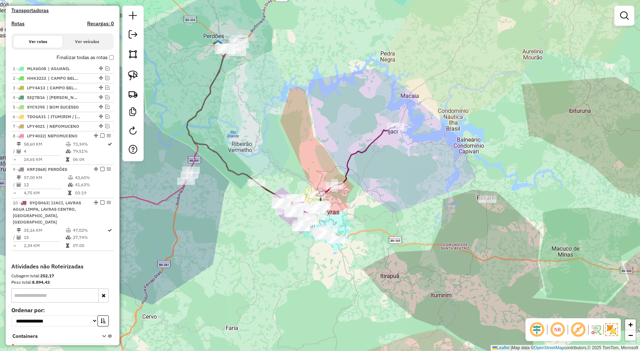
click at [376, 137] on icon at bounding box center [354, 171] width 81 height 90
select select "*********"
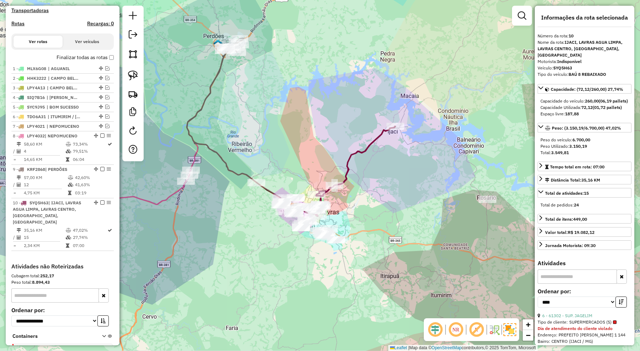
scroll to position [272, 0]
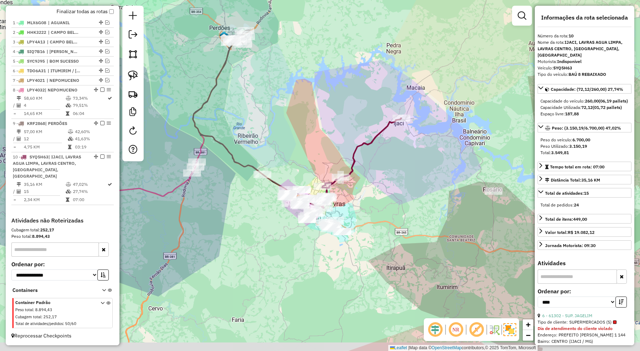
drag, startPoint x: 378, startPoint y: 189, endPoint x: 395, endPoint y: 166, distance: 28.5
click at [395, 166] on div "Janela de atendimento Grade de atendimento Capacidade Transportadoras Veículos …" at bounding box center [320, 175] width 640 height 351
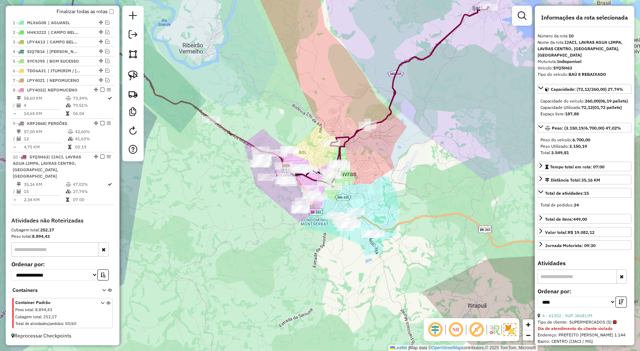
click at [374, 182] on div "Janela de atendimento Grade de atendimento Capacidade Transportadoras Veículos …" at bounding box center [320, 175] width 640 height 351
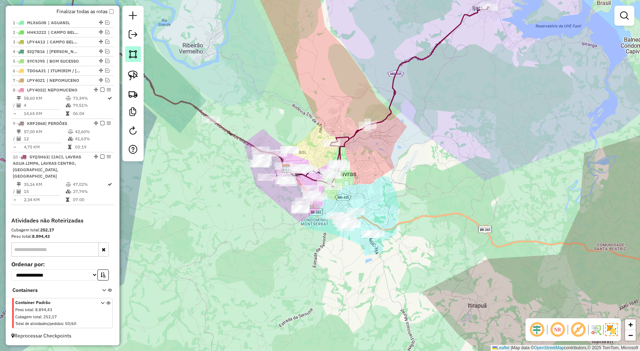
click at [128, 54] on img at bounding box center [133, 54] width 10 height 10
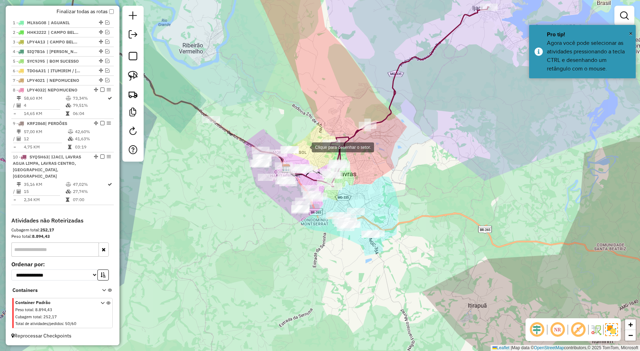
click at [305, 146] on div at bounding box center [305, 146] width 14 height 14
click at [260, 137] on div at bounding box center [267, 137] width 14 height 14
click at [236, 160] on div at bounding box center [236, 160] width 14 height 14
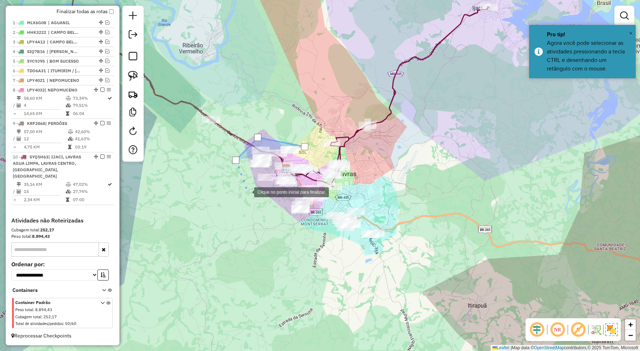
click at [248, 192] on div at bounding box center [247, 191] width 14 height 14
click at [277, 194] on div at bounding box center [271, 194] width 14 height 14
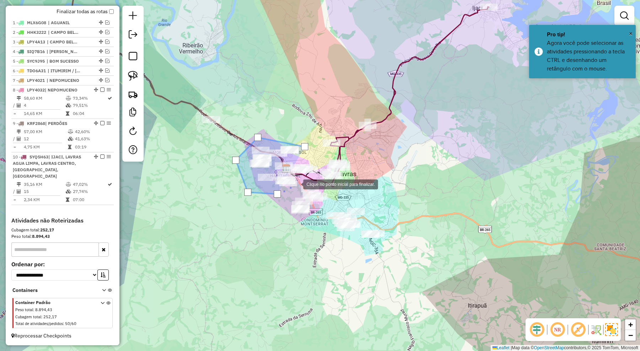
click at [296, 183] on div at bounding box center [296, 183] width 14 height 14
click at [316, 173] on div at bounding box center [316, 173] width 14 height 14
click at [306, 144] on div at bounding box center [304, 146] width 7 height 7
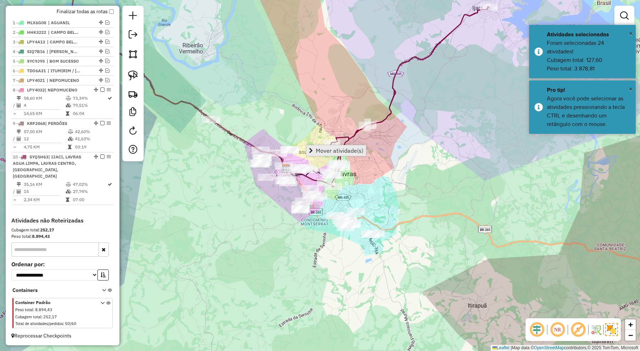
click at [333, 149] on span "Mover atividade(s)" at bounding box center [340, 151] width 48 height 6
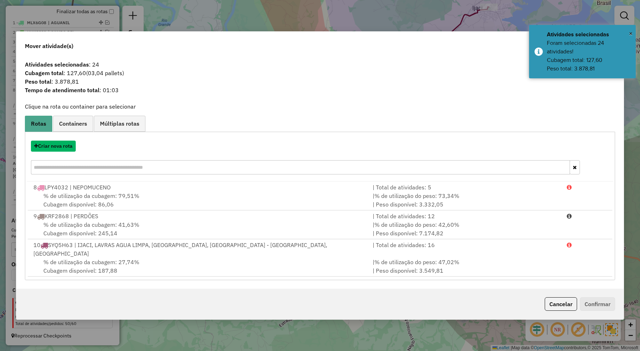
click at [67, 150] on button "Criar nova rota" at bounding box center [53, 145] width 45 height 11
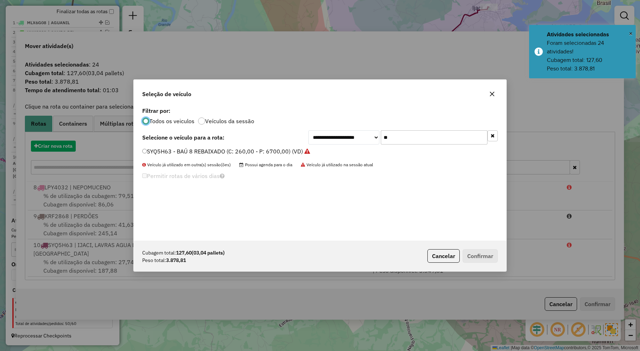
scroll to position [4, 2]
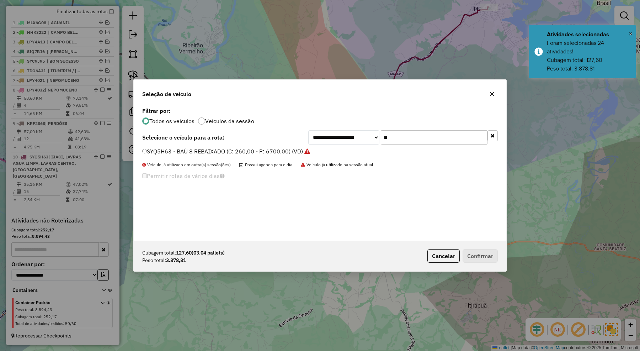
drag, startPoint x: 395, startPoint y: 137, endPoint x: 370, endPoint y: 134, distance: 24.4
click at [370, 134] on div "**********" at bounding box center [402, 137] width 189 height 14
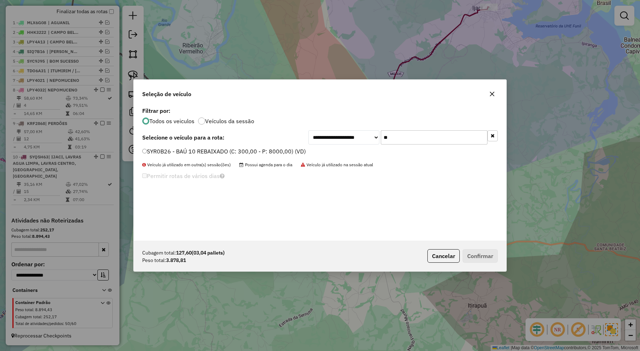
type input "**"
click at [288, 152] on label "SYR0B26 - BAÚ 10 REBAIXADO (C: 300,00 - P: 8000,00) (VD)" at bounding box center [224, 151] width 164 height 9
click at [486, 255] on button "Confirmar" at bounding box center [480, 256] width 35 height 14
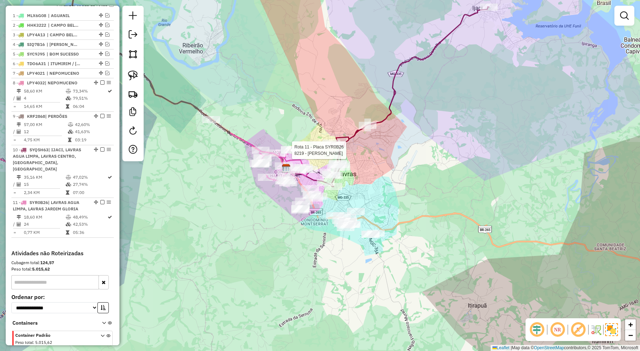
click at [294, 154] on div at bounding box center [290, 149] width 18 height 7
select select "*********"
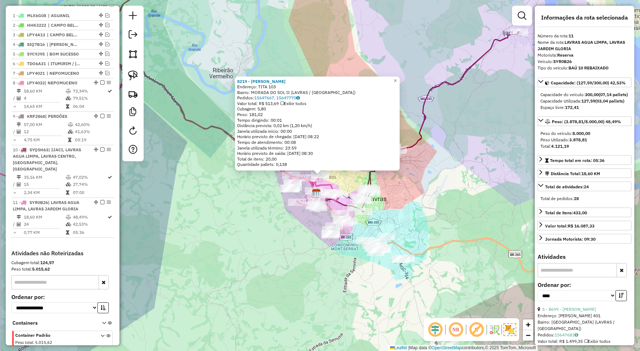
scroll to position [312, 0]
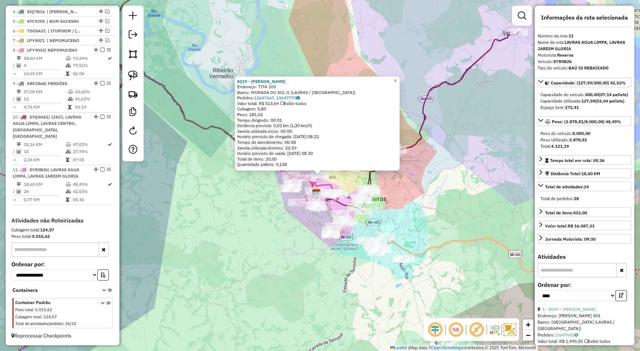
click at [393, 193] on div "8219 - JANAINA COSME SALES Endereço: TITA 103 Bairro: MORADA DO SOL II (LAVRAS …" at bounding box center [320, 175] width 640 height 351
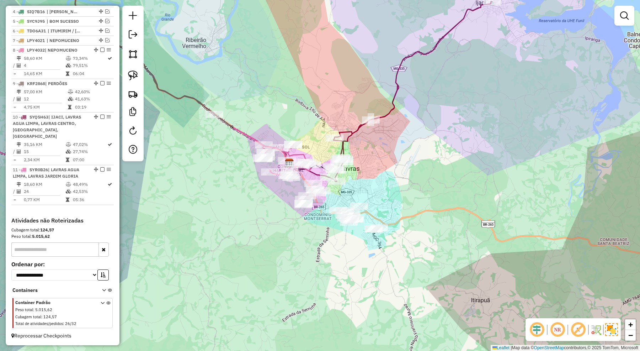
drag, startPoint x: 433, startPoint y: 206, endPoint x: 388, endPoint y: 141, distance: 79.0
click at [388, 141] on div "Janela de atendimento Grade de atendimento Capacidade Transportadoras Veículos …" at bounding box center [320, 175] width 640 height 351
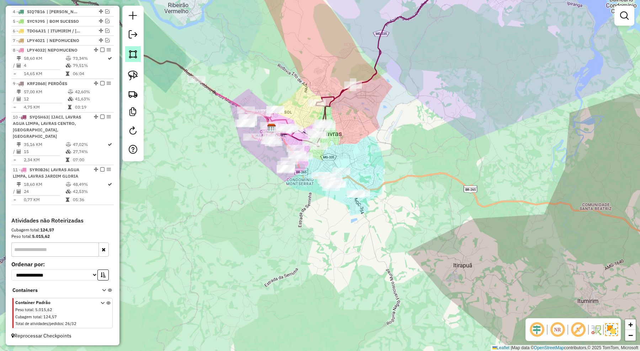
click at [133, 53] on img at bounding box center [133, 54] width 10 height 10
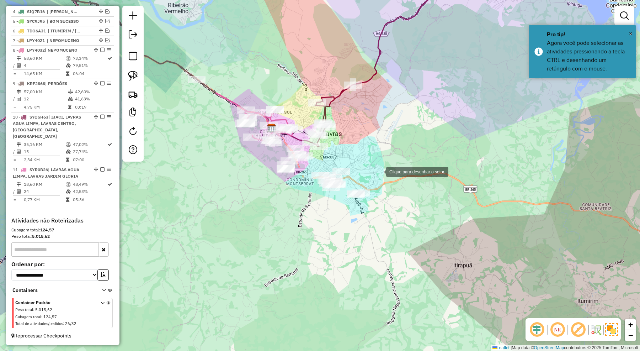
click at [379, 171] on div at bounding box center [379, 171] width 14 height 14
click at [348, 161] on div at bounding box center [352, 163] width 14 height 14
click at [311, 169] on div at bounding box center [311, 169] width 14 height 14
click at [304, 201] on div at bounding box center [304, 200] width 14 height 14
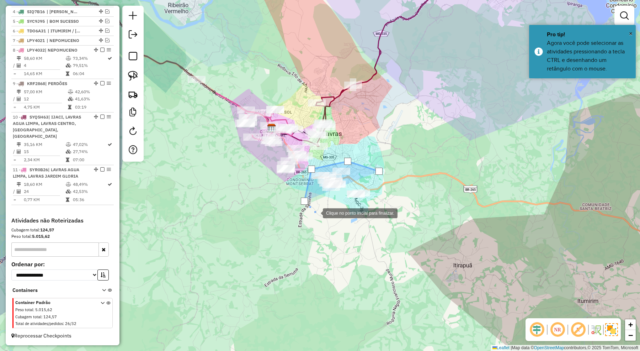
click at [323, 218] on div at bounding box center [316, 212] width 14 height 14
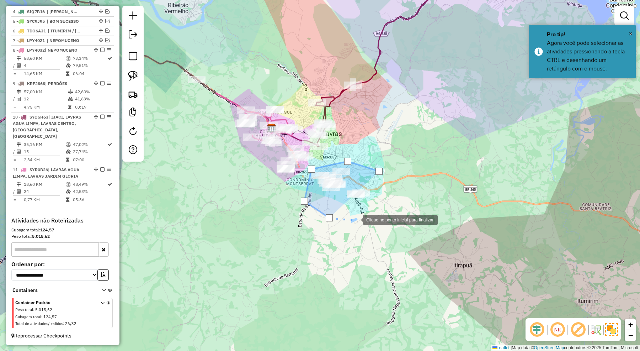
drag, startPoint x: 372, startPoint y: 219, endPoint x: 380, endPoint y: 210, distance: 12.3
click at [363, 219] on div at bounding box center [356, 219] width 14 height 14
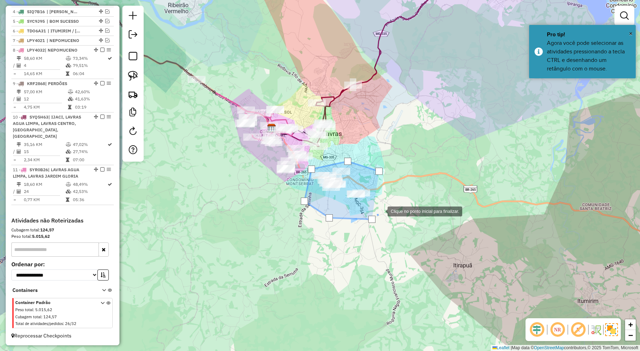
click at [381, 208] on div at bounding box center [380, 210] width 14 height 14
click at [377, 171] on div at bounding box center [378, 170] width 7 height 7
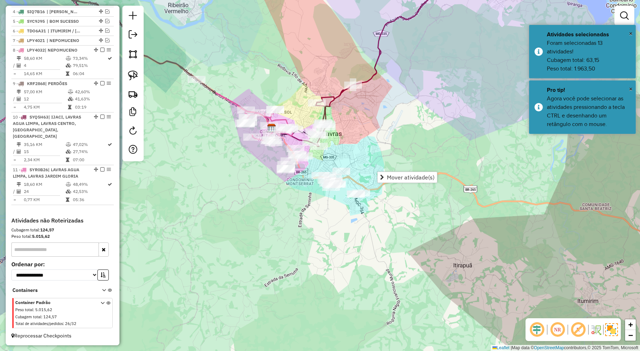
click at [374, 161] on div "Janela de atendimento Grade de atendimento Capacidade Transportadoras Veículos …" at bounding box center [320, 175] width 640 height 351
click at [134, 55] on img at bounding box center [133, 54] width 10 height 10
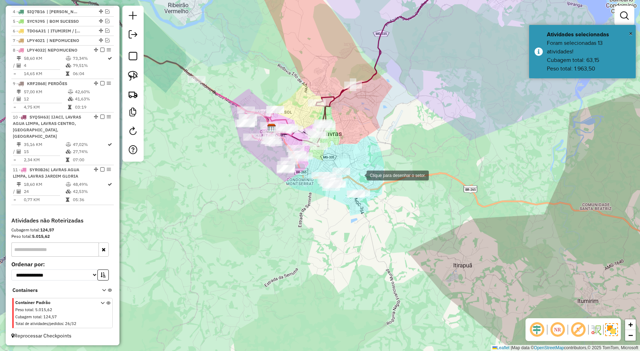
click at [359, 175] on div at bounding box center [359, 174] width 14 height 14
click at [341, 161] on div at bounding box center [345, 163] width 14 height 14
click at [315, 152] on div at bounding box center [315, 152] width 14 height 14
click at [293, 143] on div at bounding box center [292, 142] width 14 height 14
click at [278, 157] on div at bounding box center [279, 156] width 14 height 14
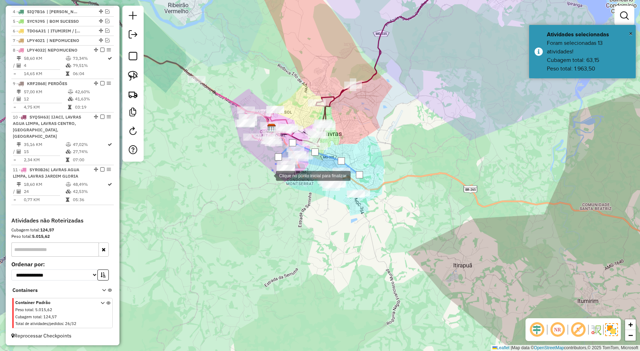
click at [269, 175] on div at bounding box center [269, 175] width 14 height 14
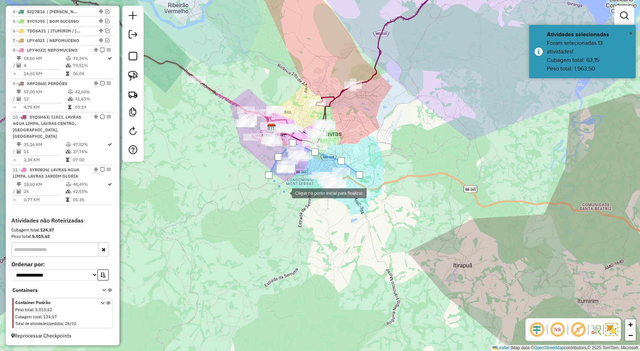
click at [292, 199] on div at bounding box center [285, 192] width 14 height 14
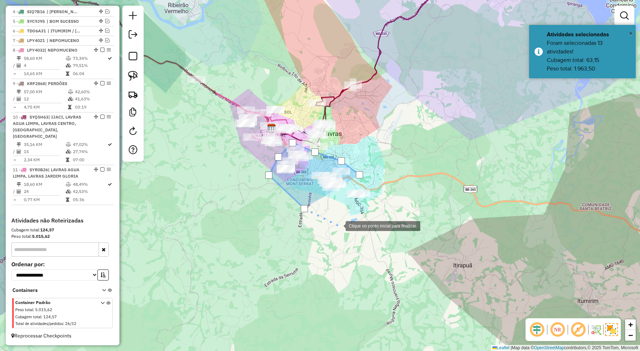
click at [340, 226] on div at bounding box center [338, 225] width 14 height 14
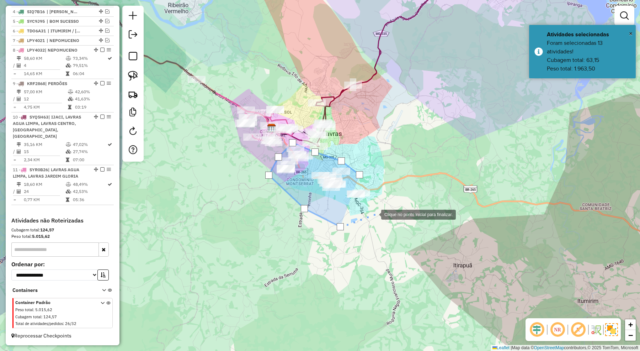
click at [374, 214] on div at bounding box center [374, 214] width 14 height 14
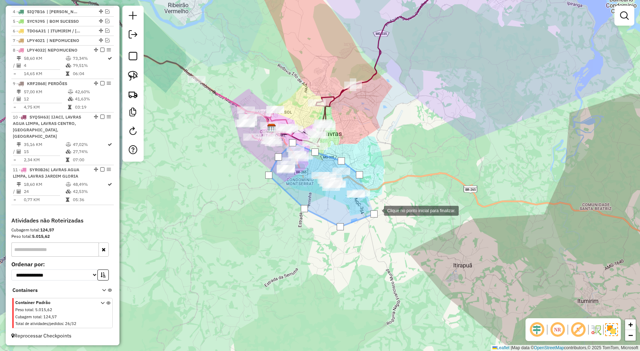
click at [360, 173] on div at bounding box center [359, 174] width 7 height 7
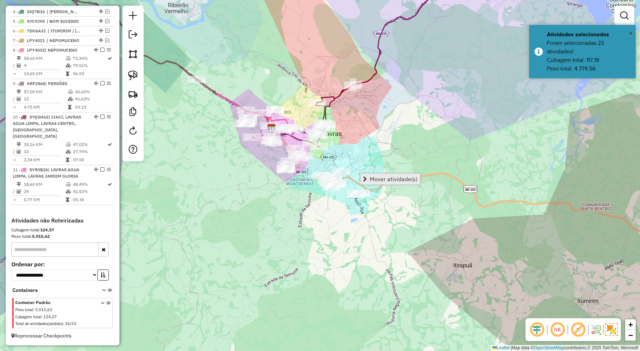
click at [378, 180] on span "Mover atividade(s)" at bounding box center [394, 179] width 48 height 6
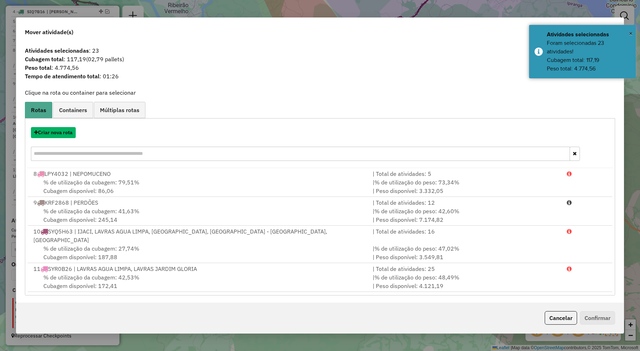
click at [65, 136] on button "Criar nova rota" at bounding box center [53, 132] width 45 height 11
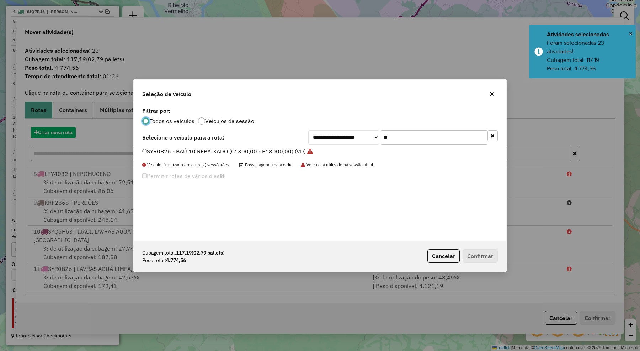
scroll to position [4, 2]
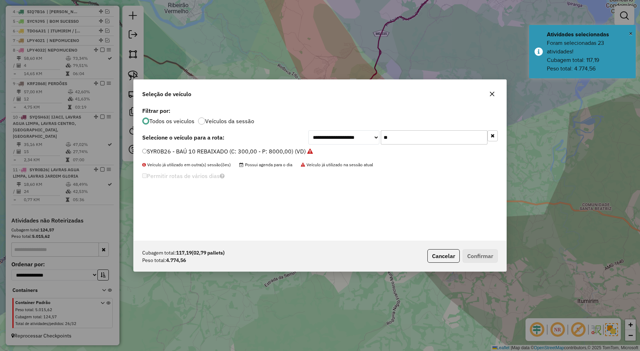
drag, startPoint x: 396, startPoint y: 139, endPoint x: 370, endPoint y: 135, distance: 26.2
click at [370, 135] on div "**********" at bounding box center [402, 137] width 189 height 14
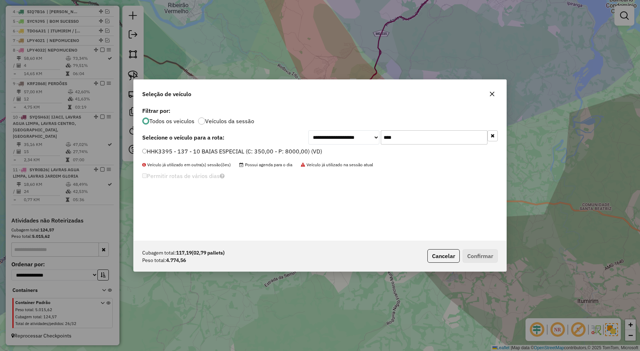
type input "****"
click at [306, 152] on label "HHK3395 - 137 - 10 BAIAS ESPECIAL (C: 350,00 - P: 8000,00) (VD)" at bounding box center [232, 151] width 180 height 9
click at [475, 252] on button "Confirmar" at bounding box center [480, 256] width 35 height 14
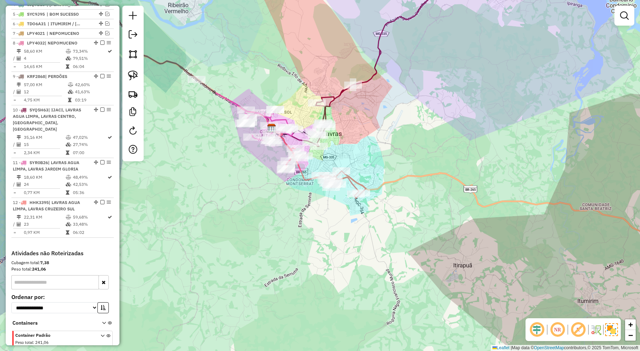
click at [283, 117] on icon at bounding box center [255, 117] width 78 height 49
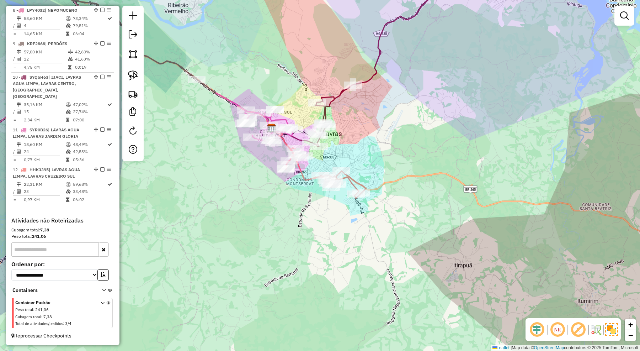
select select "*********"
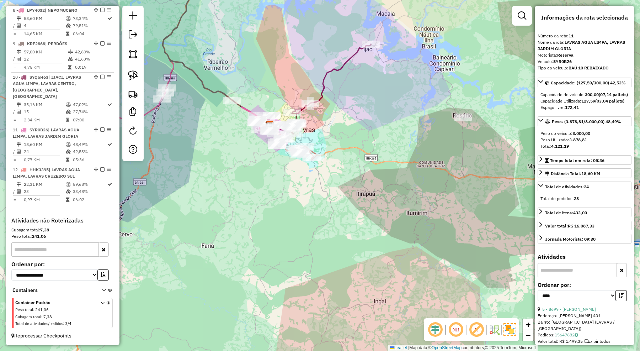
click at [354, 236] on div "Janela de atendimento Grade de atendimento Capacidade Transportadoras Veículos …" at bounding box center [320, 175] width 640 height 351
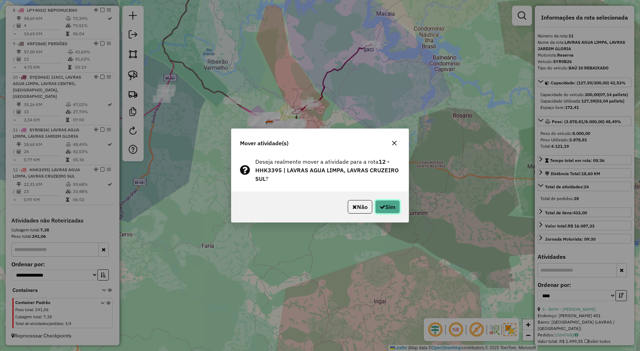
click at [389, 202] on button "Sim" at bounding box center [387, 207] width 25 height 14
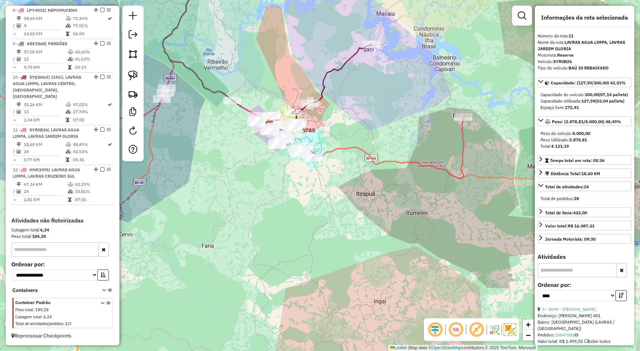
click at [460, 152] on icon at bounding box center [370, 147] width 187 height 61
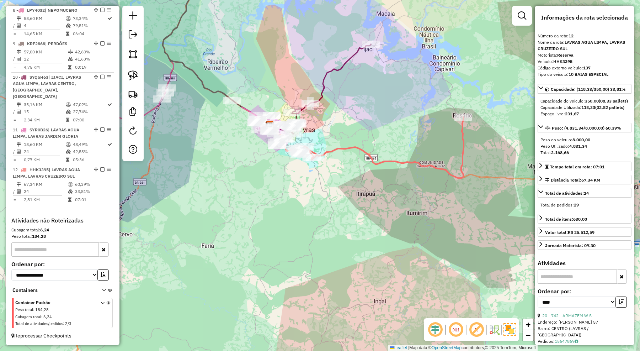
drag, startPoint x: 421, startPoint y: 136, endPoint x: 459, endPoint y: 140, distance: 38.3
click at [459, 140] on div "Janela de atendimento Grade de atendimento Capacidade Transportadoras Veículos …" at bounding box center [320, 175] width 640 height 351
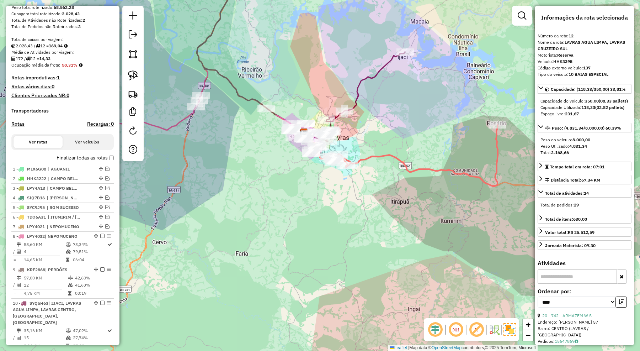
scroll to position [0, 0]
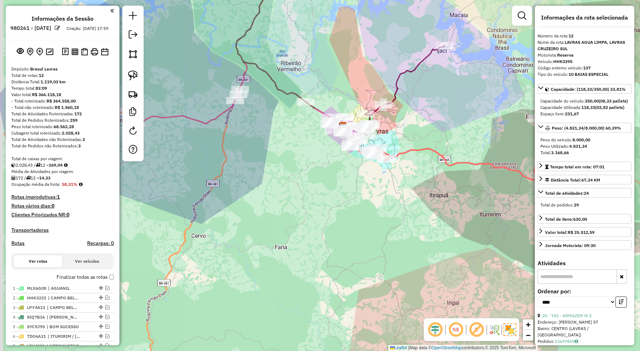
drag, startPoint x: 206, startPoint y: 263, endPoint x: 248, endPoint y: 257, distance: 42.5
click at [248, 257] on div "Janela de atendimento Grade de atendimento Capacidade Transportadoras Veículos …" at bounding box center [320, 175] width 640 height 351
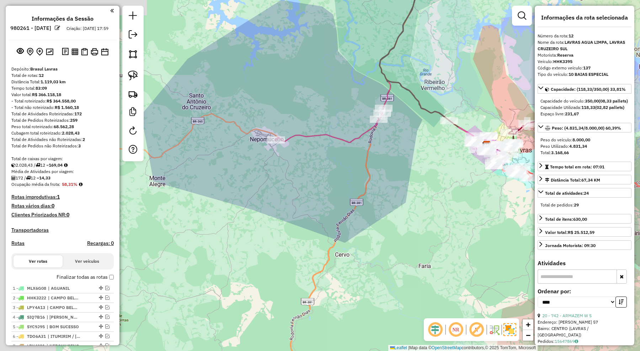
drag, startPoint x: 293, startPoint y: 182, endPoint x: 373, endPoint y: 189, distance: 80.3
click at [373, 189] on div "Janela de atendimento Grade de atendimento Capacidade Transportadoras Veículos …" at bounding box center [320, 175] width 640 height 351
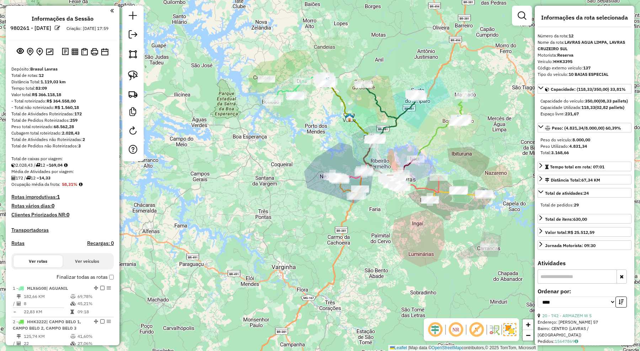
click at [295, 91] on icon at bounding box center [298, 88] width 53 height 28
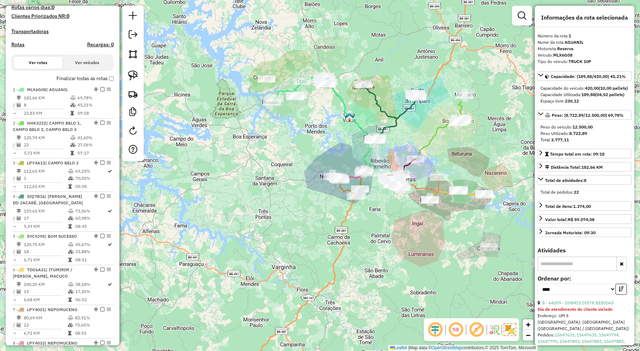
scroll to position [284, 0]
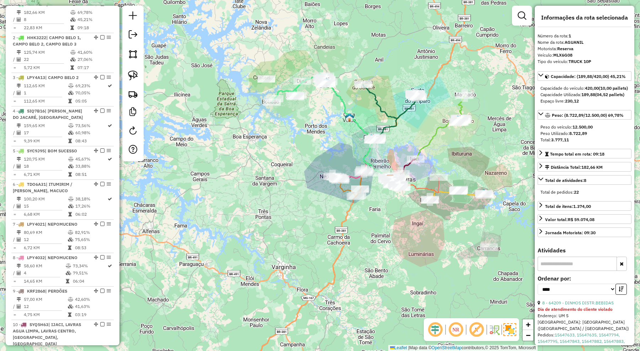
click at [283, 91] on icon at bounding box center [298, 88] width 53 height 28
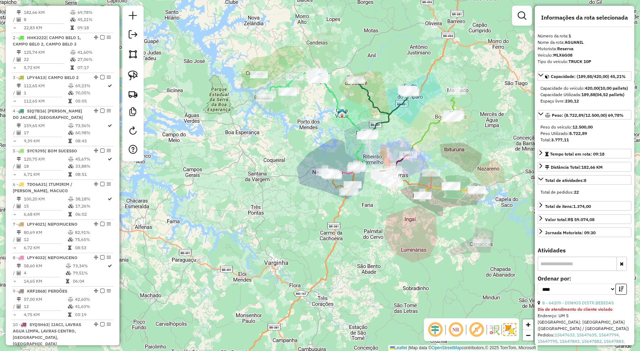
drag, startPoint x: 434, startPoint y: 256, endPoint x: 392, endPoint y: 214, distance: 59.3
click at [397, 220] on div "Janela de atendimento Grade de atendimento Capacidade Transportadoras Veículos …" at bounding box center [320, 175] width 640 height 351
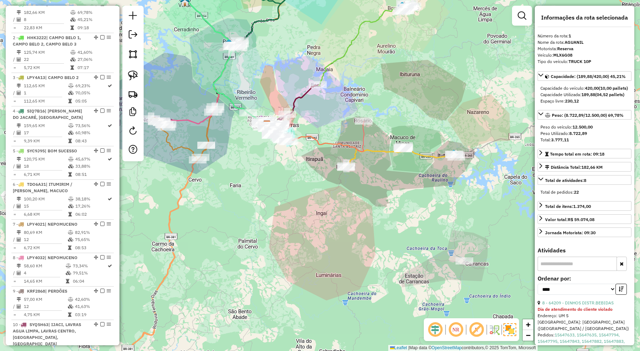
click at [428, 158] on icon at bounding box center [401, 156] width 111 height 23
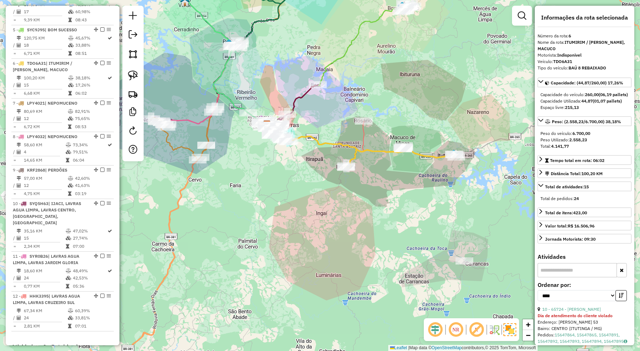
scroll to position [470, 0]
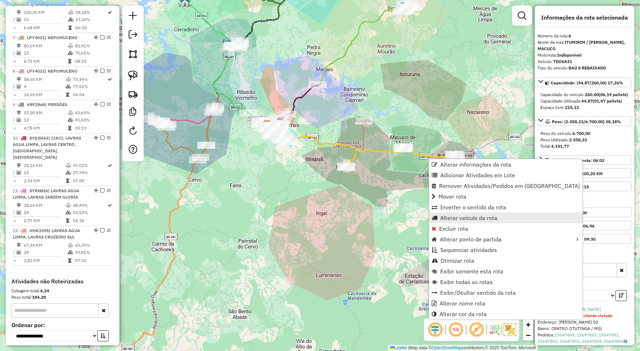
click at [456, 215] on span "Alterar veículo da rota" at bounding box center [468, 218] width 57 height 6
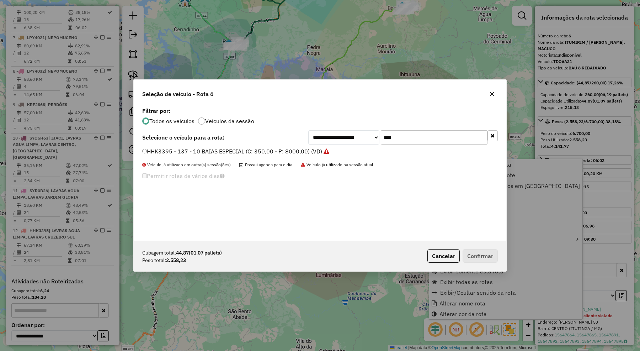
scroll to position [4, 2]
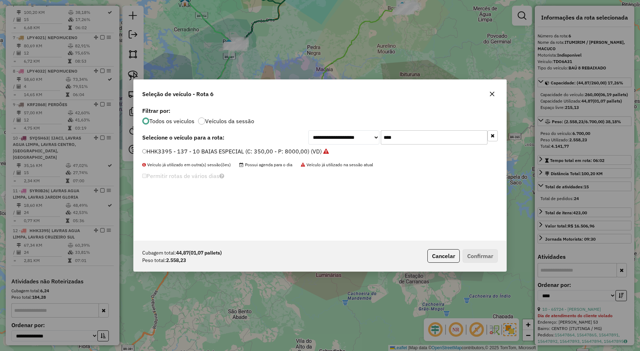
drag, startPoint x: 399, startPoint y: 136, endPoint x: 365, endPoint y: 130, distance: 34.6
click at [365, 130] on div "**********" at bounding box center [402, 137] width 189 height 14
type input "****"
click at [286, 148] on label "JSR8295 - FECHADO PLATAFORMA 3/4 (C: 220,00 - P: 4350,00) (VD)" at bounding box center [233, 151] width 183 height 9
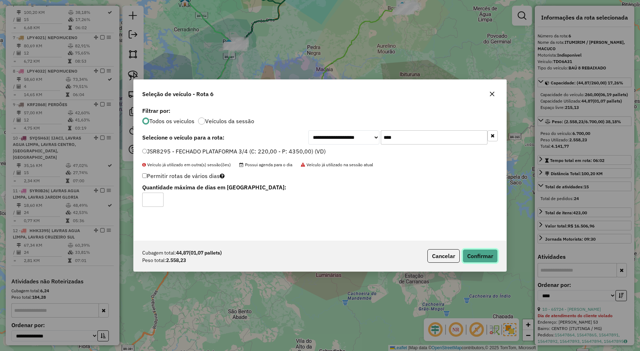
click at [480, 255] on button "Confirmar" at bounding box center [480, 256] width 35 height 14
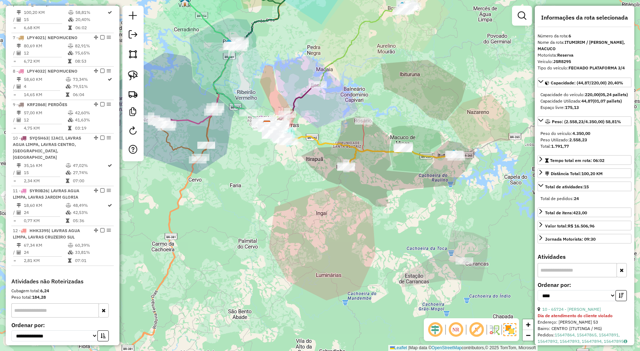
click at [369, 153] on icon at bounding box center [401, 156] width 111 height 23
click at [416, 198] on div "Janela de atendimento Grade de atendimento Capacidade Transportadoras Veículos …" at bounding box center [320, 175] width 640 height 351
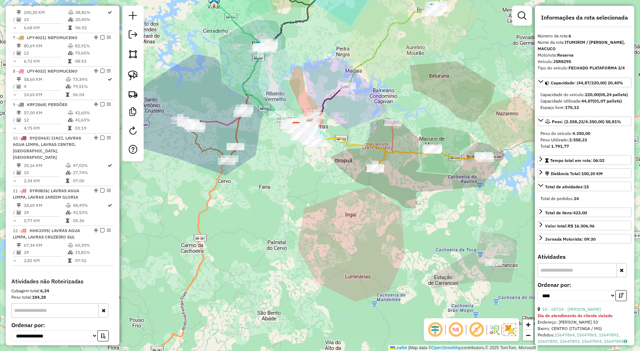
drag, startPoint x: 318, startPoint y: 81, endPoint x: 333, endPoint y: 121, distance: 43.2
click at [333, 121] on div "Janela de atendimento Grade de atendimento Capacidade Transportadoras Veículos …" at bounding box center [320, 175] width 640 height 351
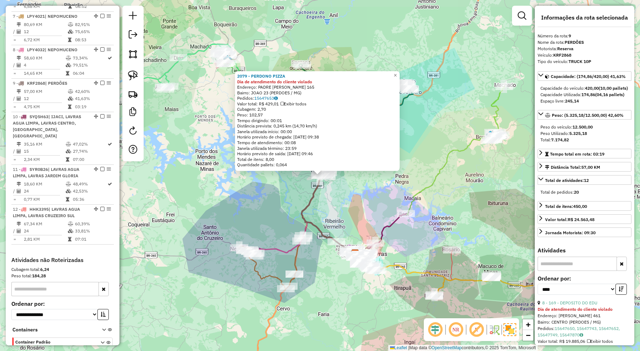
scroll to position [544, 0]
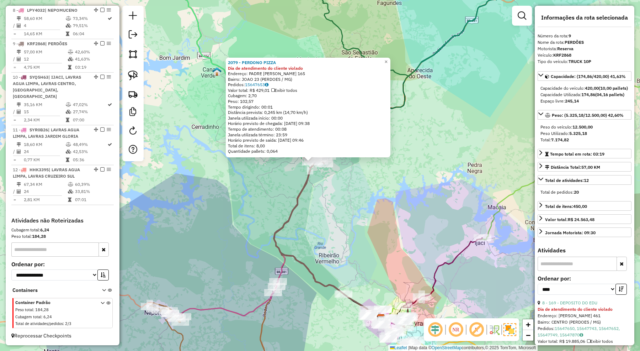
click at [363, 221] on div "2079 - PERDONO PIZZA Dia de atendimento do cliente violado Endereço: PADRE EUST…" at bounding box center [320, 175] width 640 height 351
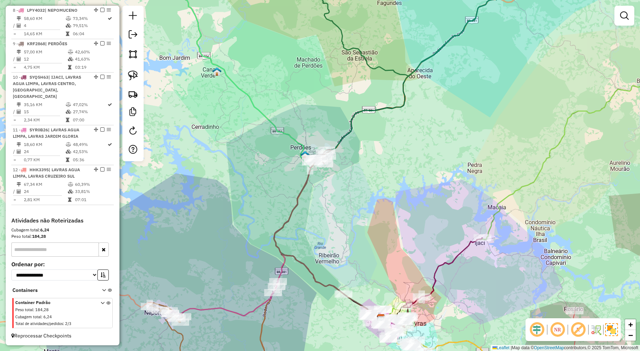
click at [306, 182] on icon at bounding box center [309, 221] width 70 height 144
select select "*********"
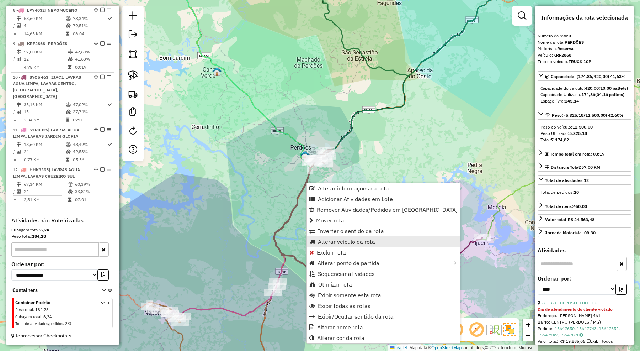
click at [341, 241] on span "Alterar veículo da rota" at bounding box center [346, 242] width 57 height 6
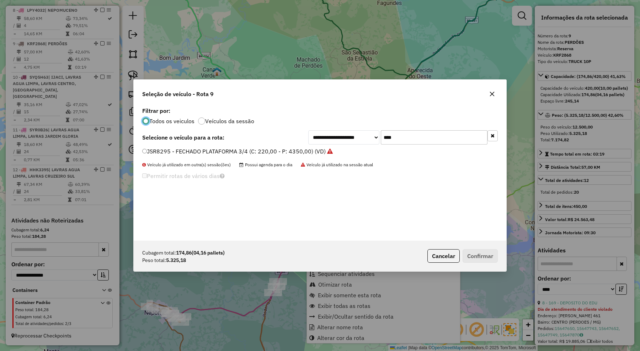
scroll to position [4, 2]
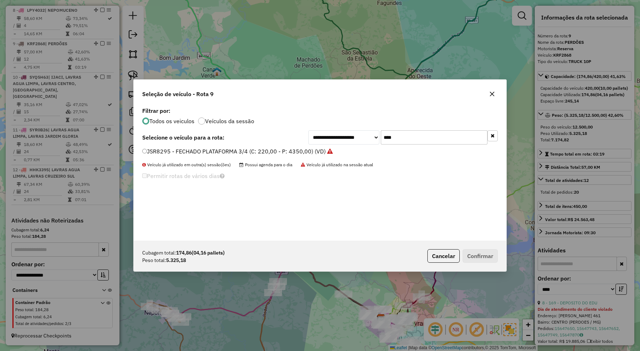
drag, startPoint x: 406, startPoint y: 138, endPoint x: 357, endPoint y: 136, distance: 49.5
click at [357, 136] on div "**********" at bounding box center [402, 137] width 189 height 14
click at [488, 93] on button "button" at bounding box center [491, 93] width 11 height 11
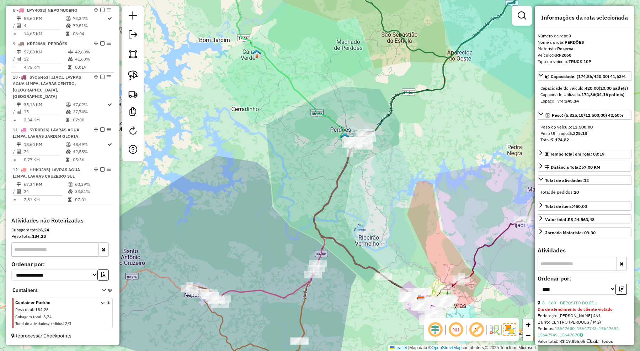
drag, startPoint x: 216, startPoint y: 230, endPoint x: 241, endPoint y: 223, distance: 25.6
click at [241, 223] on div "Janela de atendimento Grade de atendimento Capacidade Transportadoras Veículos …" at bounding box center [320, 175] width 640 height 351
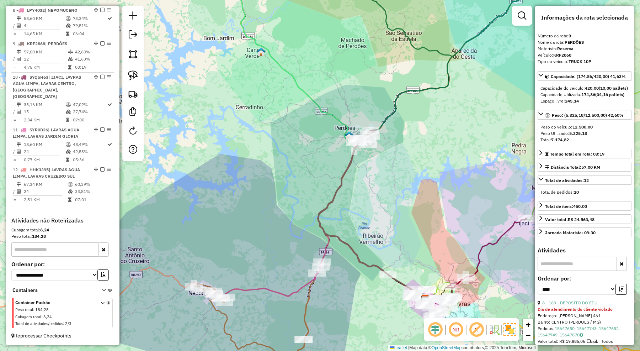
click at [346, 166] on icon at bounding box center [353, 202] width 70 height 144
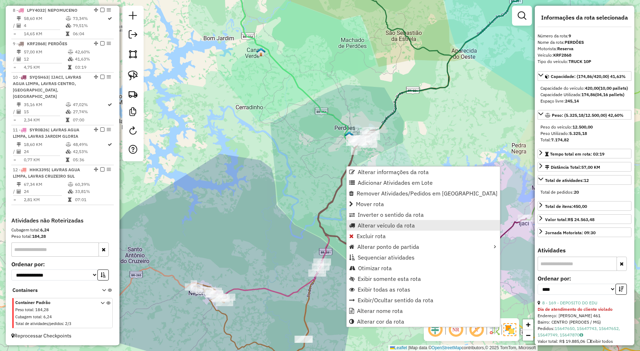
click at [375, 225] on span "Alterar veículo da rota" at bounding box center [386, 225] width 57 height 6
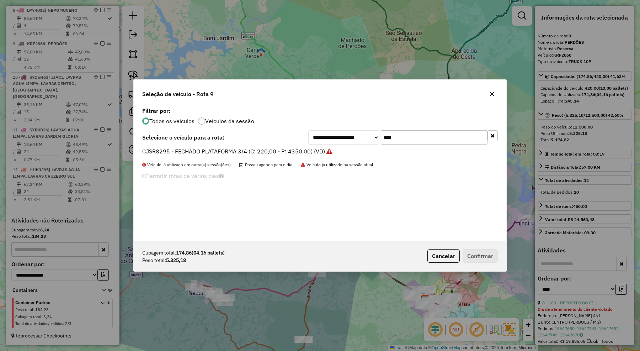
drag, startPoint x: 403, startPoint y: 138, endPoint x: 357, endPoint y: 138, distance: 46.2
click at [357, 138] on div "**********" at bounding box center [402, 137] width 189 height 14
type input "**"
click at [280, 153] on label "TDO6A31 - BAÚ 8 REBAIXADO (C: 260,00 - P: 6700,00) (VD)" at bounding box center [222, 151] width 161 height 9
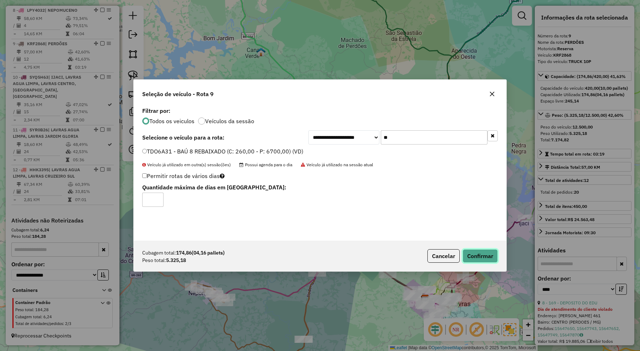
click at [493, 261] on button "Confirmar" at bounding box center [480, 256] width 35 height 14
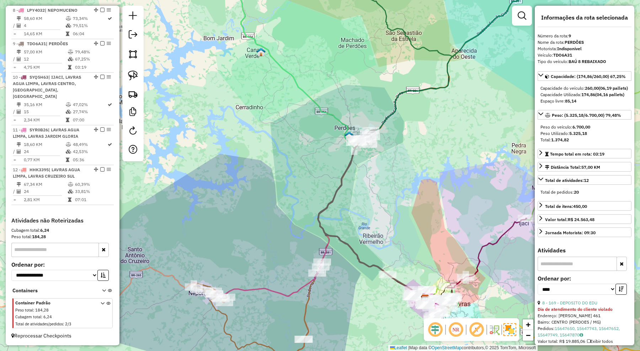
scroll to position [535, 0]
click at [346, 175] on icon at bounding box center [353, 202] width 70 height 144
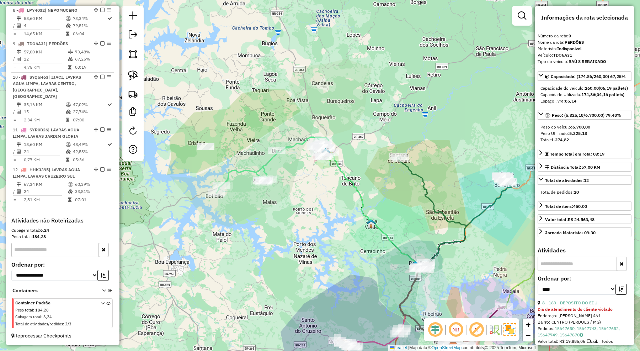
click at [250, 171] on icon at bounding box center [269, 165] width 105 height 56
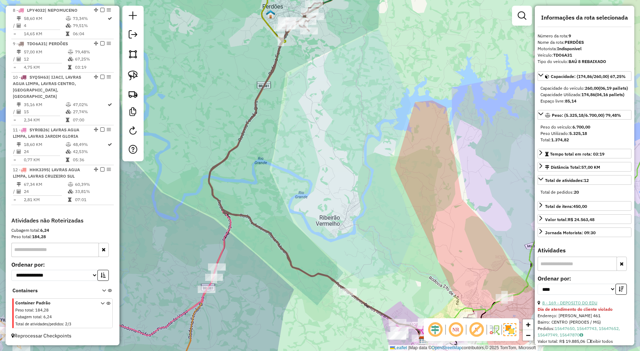
click at [576, 305] on link "8 - 169 - DEPOSITO DO EDU" at bounding box center [569, 302] width 55 height 5
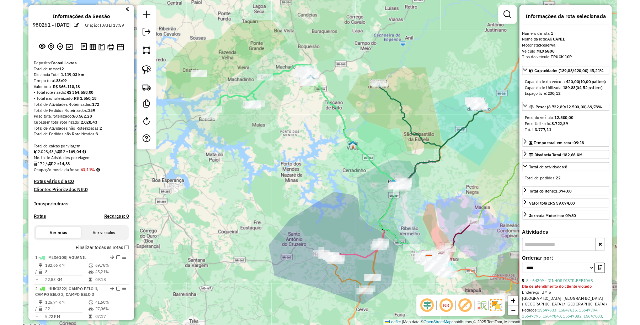
scroll to position [0, 0]
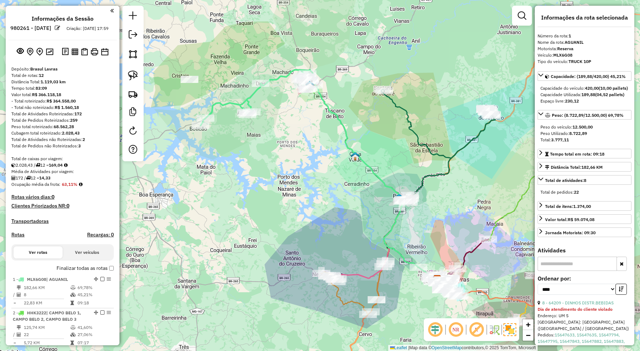
drag, startPoint x: 227, startPoint y: 211, endPoint x: 216, endPoint y: 214, distance: 11.1
click at [228, 211] on div "Janela de atendimento Grade de atendimento Capacidade Transportadoras Veículos …" at bounding box center [320, 175] width 640 height 351
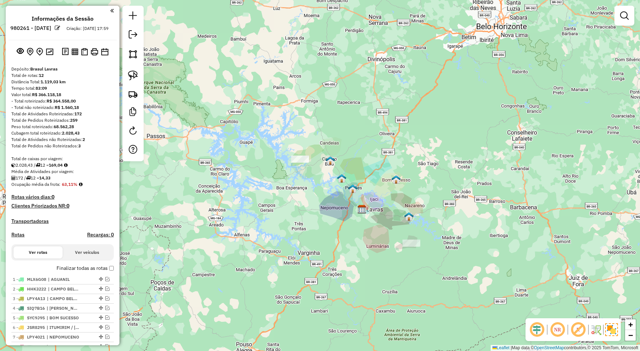
drag, startPoint x: 378, startPoint y: 266, endPoint x: 380, endPoint y: 253, distance: 12.7
click at [380, 253] on div "Janela de atendimento Grade de atendimento Capacidade Transportadoras Veículos …" at bounding box center [320, 175] width 640 height 351
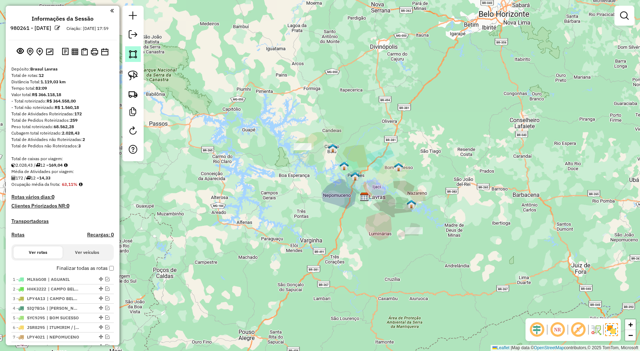
click at [134, 52] on img at bounding box center [133, 54] width 10 height 10
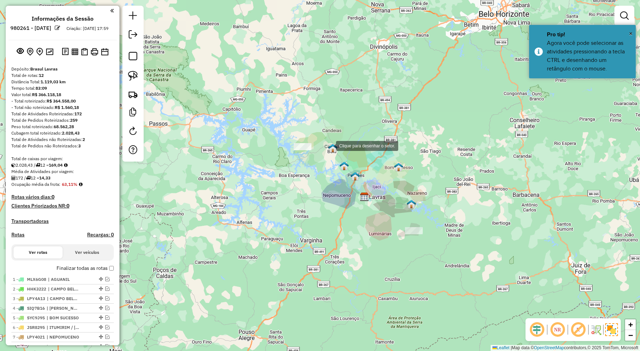
drag, startPoint x: 329, startPoint y: 143, endPoint x: 324, endPoint y: 136, distance: 8.2
click at [329, 143] on div at bounding box center [329, 145] width 14 height 14
click at [317, 129] on div at bounding box center [324, 136] width 14 height 14
drag, startPoint x: 301, startPoint y: 216, endPoint x: 373, endPoint y: 290, distance: 103.1
click at [303, 218] on div at bounding box center [301, 216] width 14 height 14
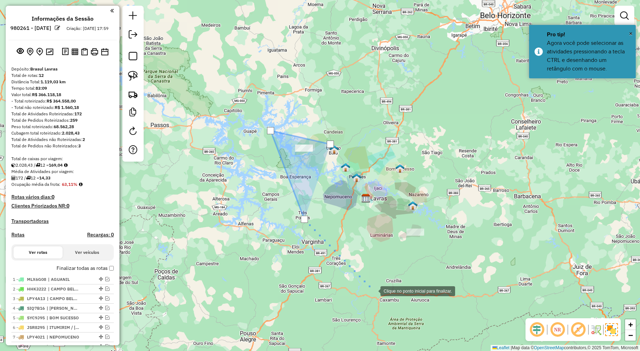
drag, startPoint x: 373, startPoint y: 290, endPoint x: 411, endPoint y: 287, distance: 37.4
click at [375, 290] on div at bounding box center [373, 290] width 14 height 14
drag, startPoint x: 411, startPoint y: 287, endPoint x: 433, endPoint y: 272, distance: 27.1
click at [380, 287] on div at bounding box center [373, 290] width 14 height 14
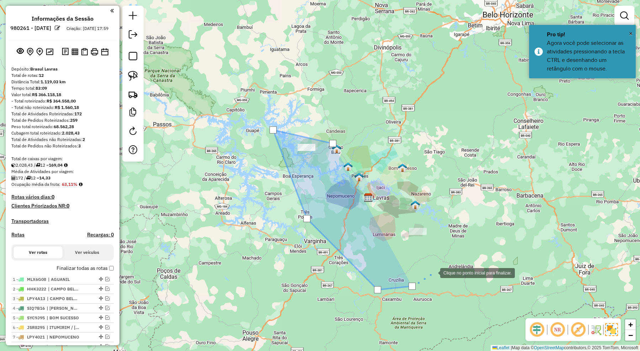
drag, startPoint x: 441, startPoint y: 267, endPoint x: 450, endPoint y: 239, distance: 29.2
click at [440, 265] on div at bounding box center [433, 272] width 14 height 14
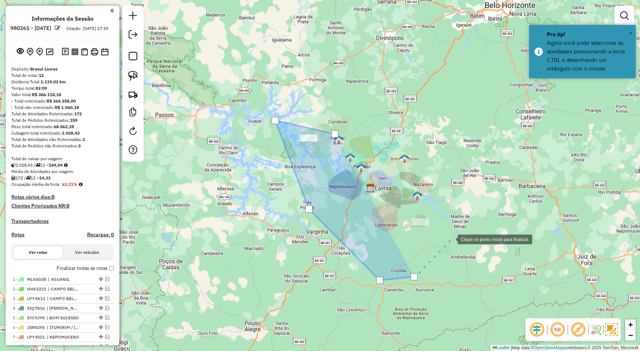
click at [450, 239] on div at bounding box center [450, 238] width 14 height 14
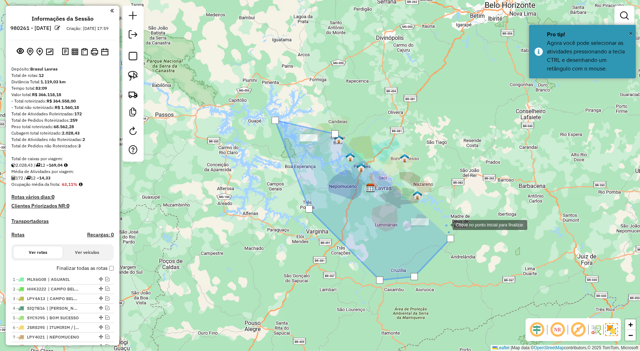
click at [445, 224] on div at bounding box center [445, 224] width 14 height 14
drag, startPoint x: 435, startPoint y: 210, endPoint x: 432, endPoint y: 205, distance: 5.7
click at [438, 217] on div at bounding box center [445, 224] width 14 height 14
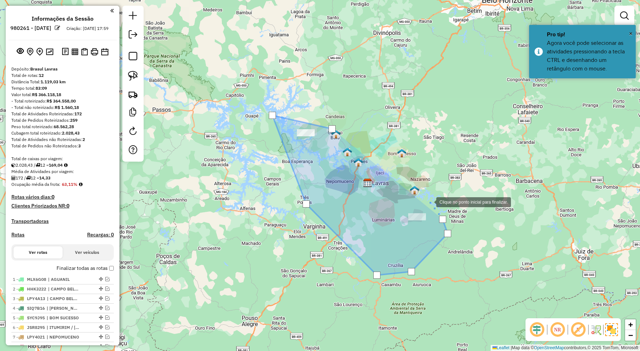
drag, startPoint x: 399, startPoint y: 181, endPoint x: 388, endPoint y: 172, distance: 13.7
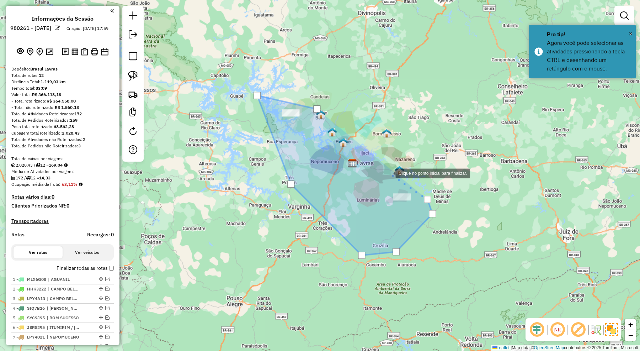
click at [381, 165] on div at bounding box center [388, 172] width 14 height 14
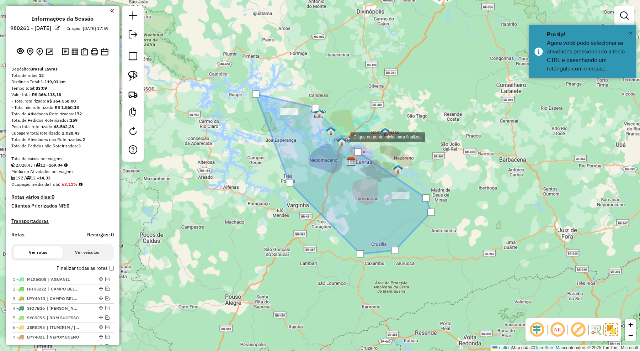
click at [343, 136] on div at bounding box center [343, 136] width 14 height 14
click at [313, 107] on div at bounding box center [315, 107] width 7 height 7
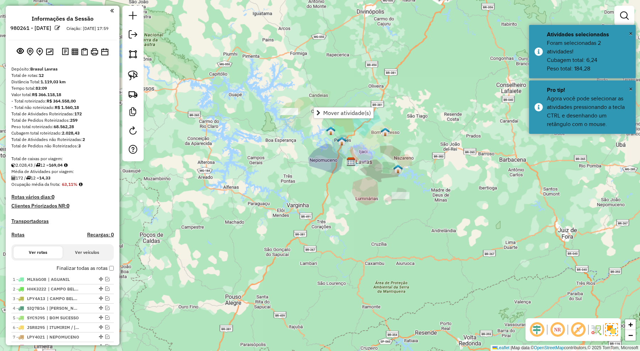
click at [310, 158] on div "Janela de atendimento Grade de atendimento Capacidade Transportadoras Veículos …" at bounding box center [320, 175] width 640 height 351
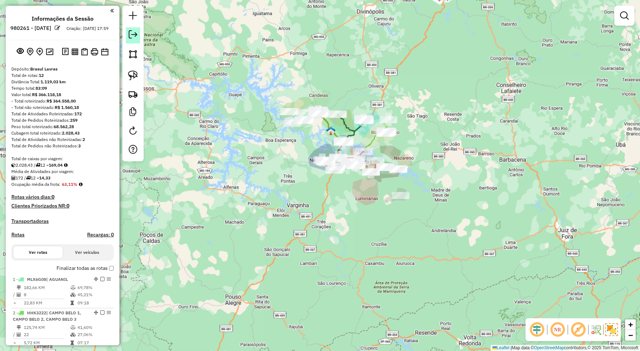
click at [136, 33] on em at bounding box center [133, 34] width 9 height 9
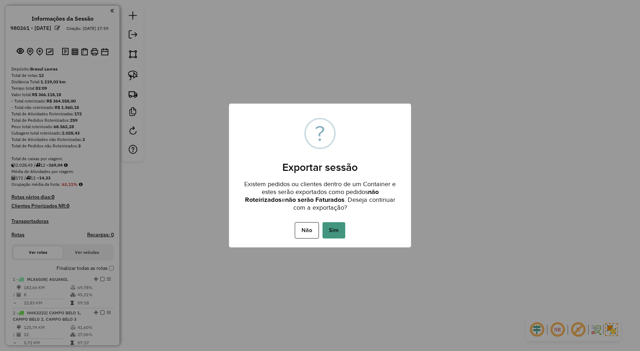
click at [338, 229] on button "Sim" at bounding box center [333, 230] width 23 height 16
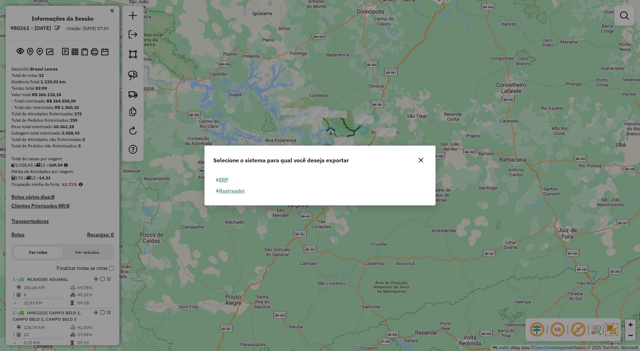
click at [223, 178] on button "ERP" at bounding box center [222, 179] width 18 height 11
select select "**"
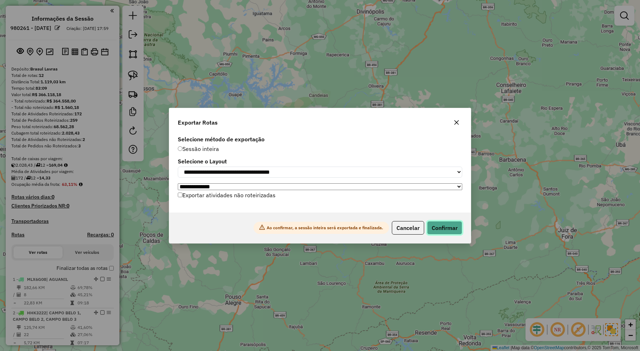
click at [455, 227] on button "Confirmar" at bounding box center [444, 228] width 35 height 14
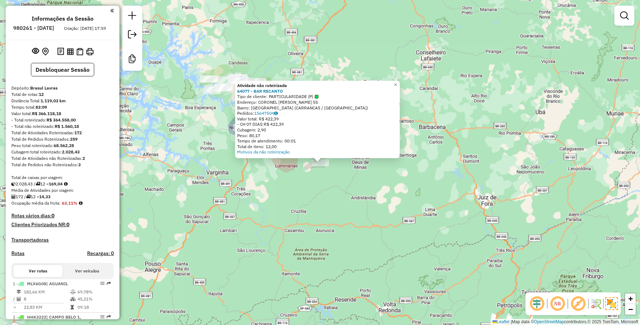
drag, startPoint x: 296, startPoint y: 92, endPoint x: 235, endPoint y: 92, distance: 60.8
click at [235, 92] on div "Atividade não roteirizada 64077 - BAR RECANTO Tipo de cliente: PARTICULARIDADE …" at bounding box center [317, 120] width 165 height 78
copy strong "64077 - BAR RECANTO"
drag, startPoint x: 87, startPoint y: 158, endPoint x: 64, endPoint y: 157, distance: 23.1
click at [64, 155] on div "Cubagem total roteirizado: 2.028,43" at bounding box center [62, 152] width 102 height 6
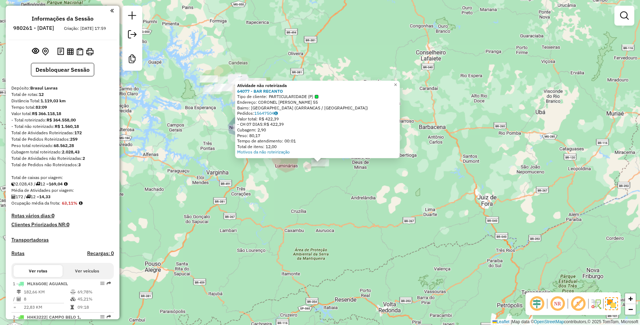
copy div ": 2.028,43"
drag, startPoint x: 81, startPoint y: 152, endPoint x: 57, endPoint y: 152, distance: 23.8
click at [57, 149] on div "Peso total roteirizado: 68.562,28" at bounding box center [62, 146] width 102 height 6
copy strong "68.562,28"
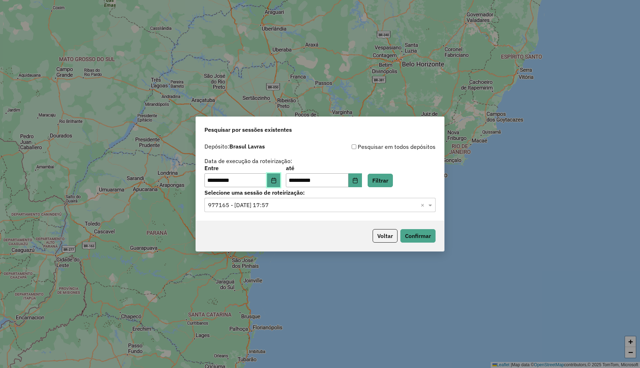
click at [277, 180] on icon "Choose Date" at bounding box center [274, 181] width 6 height 6
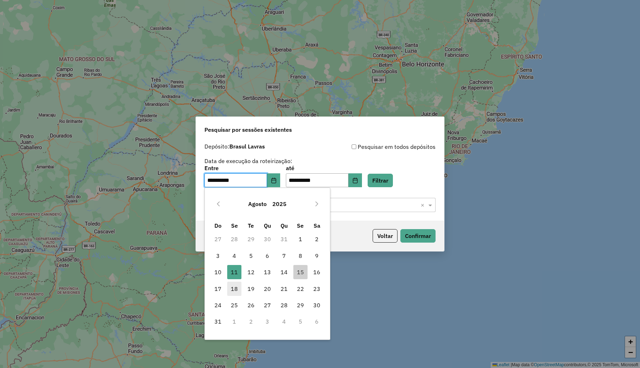
click at [235, 288] on span "18" at bounding box center [234, 289] width 14 height 14
type input "**********"
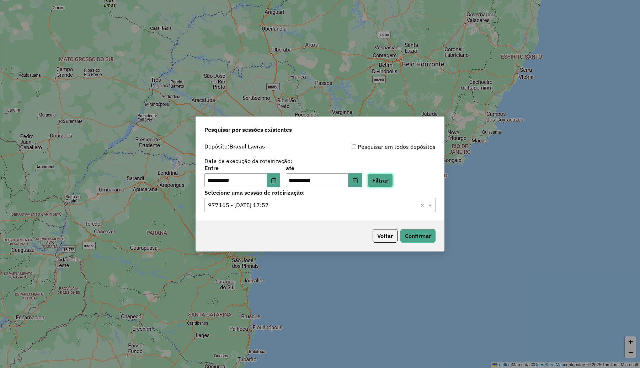
click at [393, 178] on button "Filtrar" at bounding box center [380, 181] width 25 height 14
click at [303, 203] on input "text" at bounding box center [313, 205] width 210 height 9
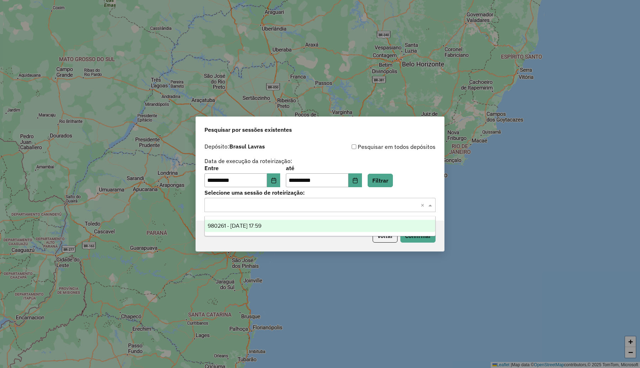
click at [261, 224] on span "980261 - [DATE] 17:59" at bounding box center [235, 226] width 54 height 6
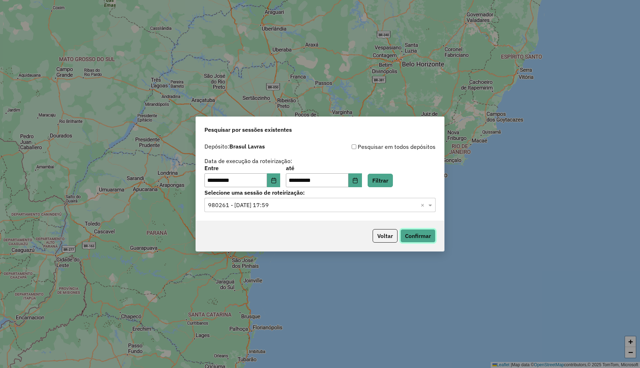
click at [425, 239] on button "Confirmar" at bounding box center [417, 236] width 35 height 14
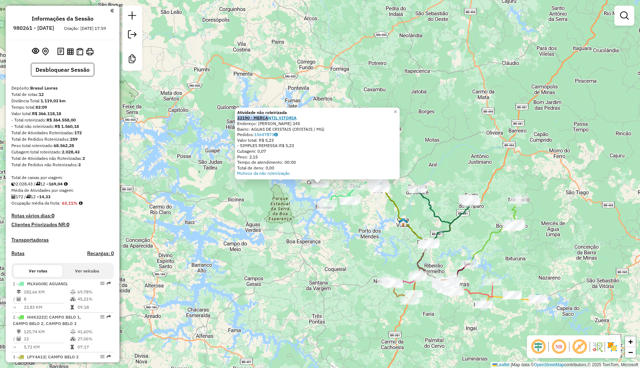
drag, startPoint x: 301, startPoint y: 114, endPoint x: 270, endPoint y: 118, distance: 31.6
click at [270, 118] on div "Atividade não roteirizada 33190 - MERCANTIL VITORIA Endereço: [PERSON_NAME] 245…" at bounding box center [317, 143] width 160 height 66
drag, startPoint x: 301, startPoint y: 116, endPoint x: 240, endPoint y: 118, distance: 61.2
click at [240, 118] on div "33190 - MERCANTIL VITORIA" at bounding box center [317, 118] width 160 height 6
copy strong "33190 - MERCANTIL VITORIA"
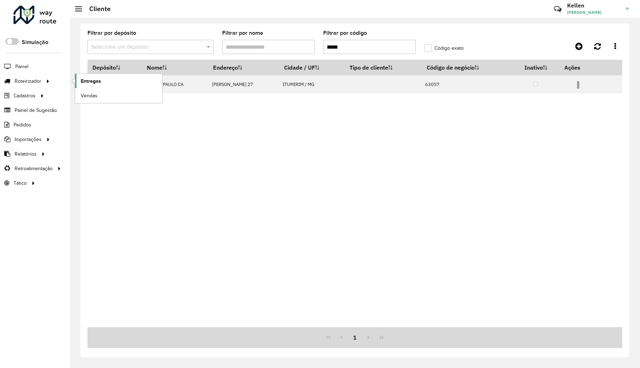
click at [84, 81] on span "Entregas" at bounding box center [91, 81] width 20 height 7
click at [86, 84] on span "Entregas" at bounding box center [91, 81] width 20 height 7
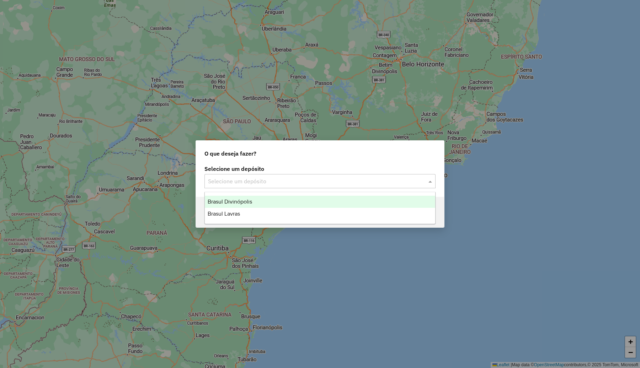
click at [251, 180] on input "text" at bounding box center [313, 181] width 210 height 9
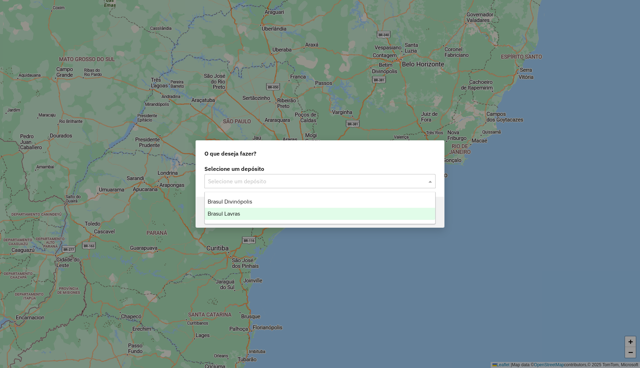
click at [244, 214] on div "Brasul Lavras" at bounding box center [320, 214] width 230 height 12
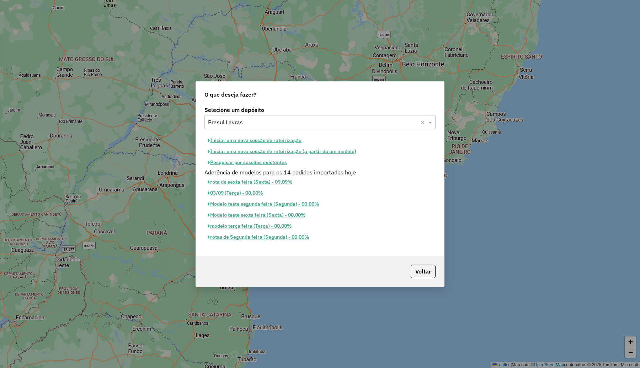
click at [244, 140] on button "Iniciar uma nova sessão de roteirização" at bounding box center [254, 140] width 100 height 11
select select "*"
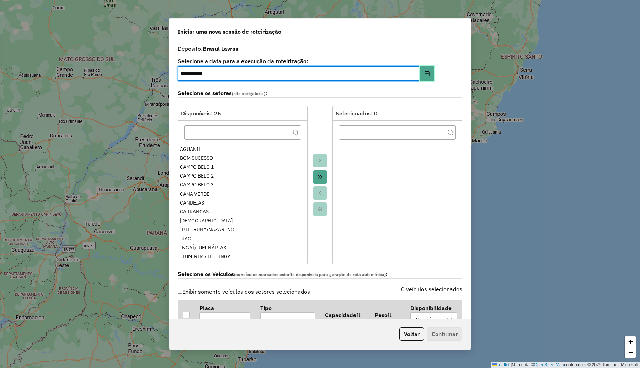
click at [424, 79] on button "Choose Date" at bounding box center [427, 73] width 14 height 14
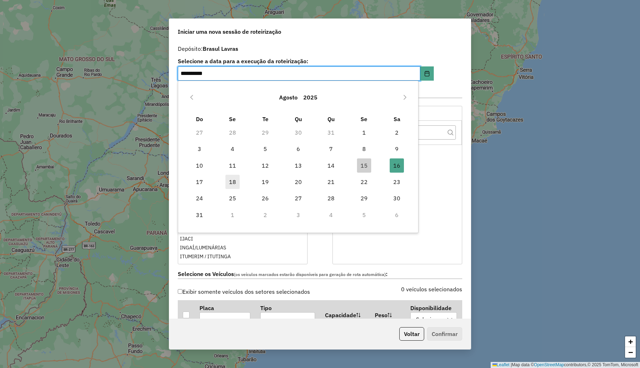
click at [229, 178] on span "18" at bounding box center [232, 182] width 14 height 14
type input "**********"
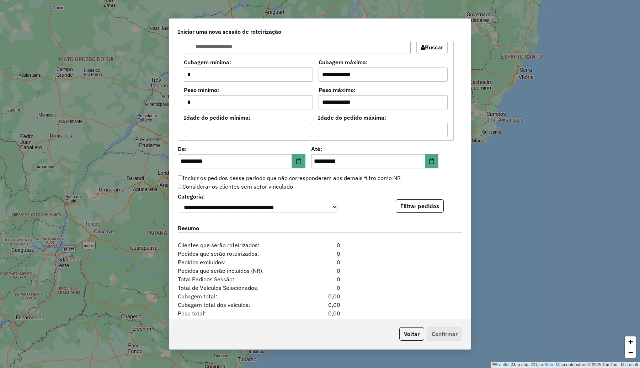
scroll to position [622, 0]
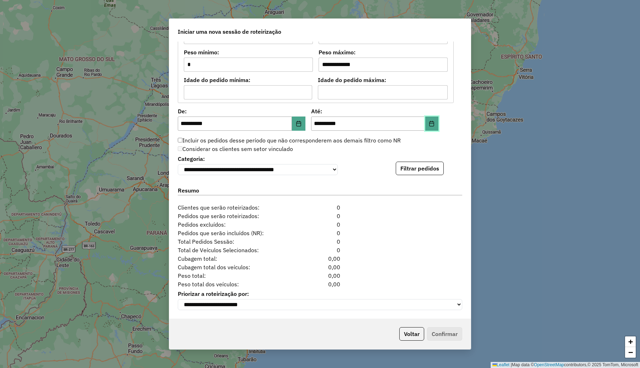
click at [434, 125] on button "Choose Date" at bounding box center [432, 124] width 14 height 14
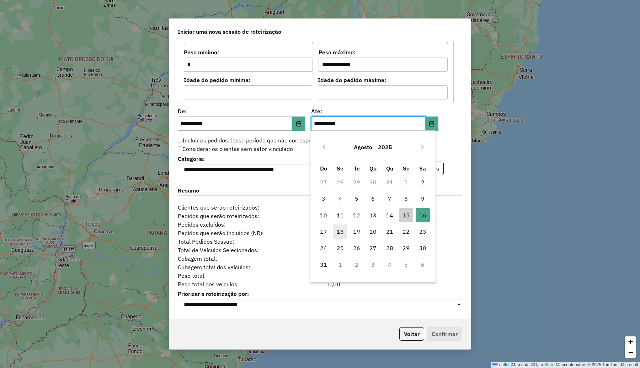
click at [340, 229] on span "18" at bounding box center [340, 232] width 14 height 14
type input "**********"
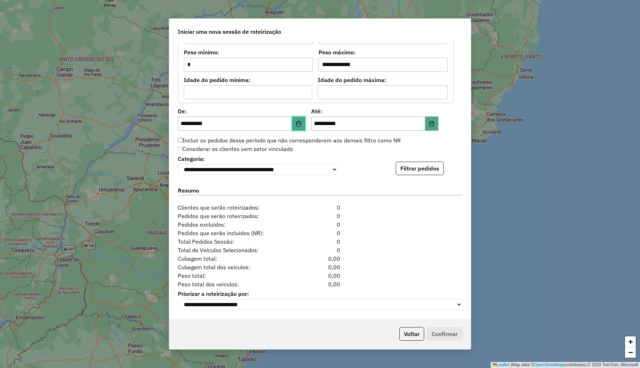
click at [296, 127] on button "Choose Date" at bounding box center [299, 124] width 14 height 14
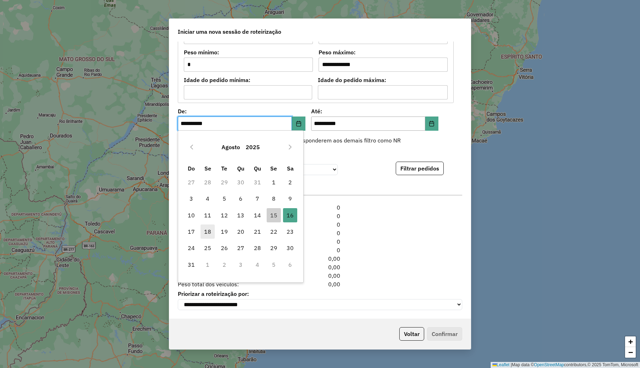
click at [210, 229] on span "18" at bounding box center [208, 232] width 14 height 14
type input "**********"
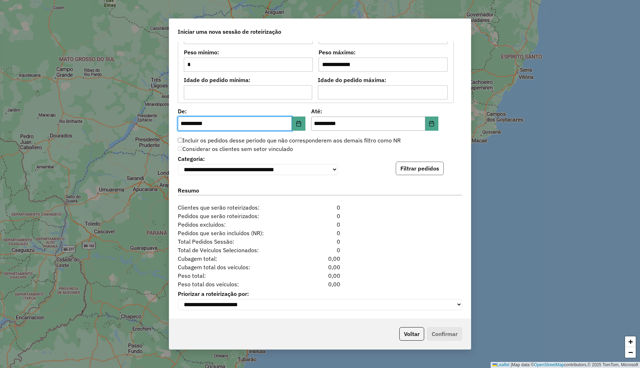
click at [427, 167] on button "Filtrar pedidos" at bounding box center [420, 169] width 48 height 14
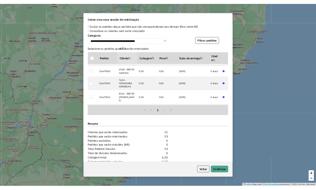
scroll to position [772, 0]
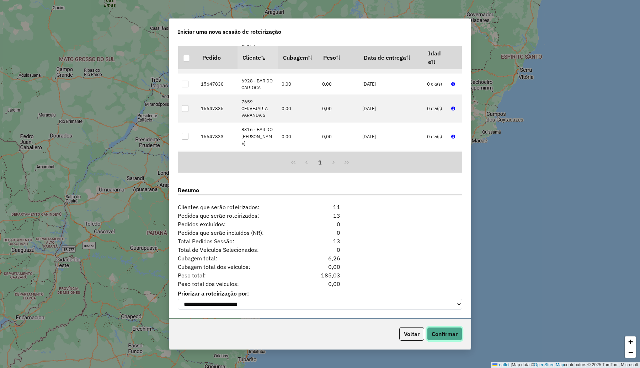
click at [437, 331] on button "Confirmar" at bounding box center [444, 334] width 35 height 14
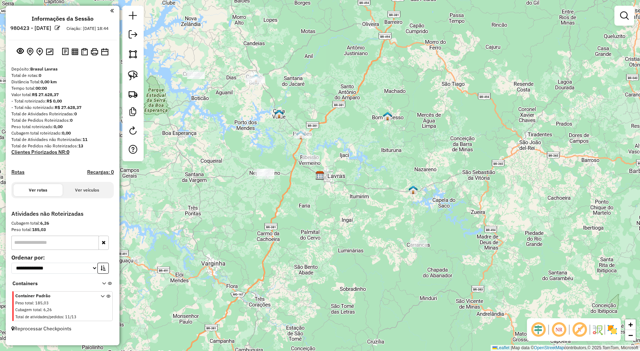
click at [608, 327] on img at bounding box center [612, 329] width 11 height 11
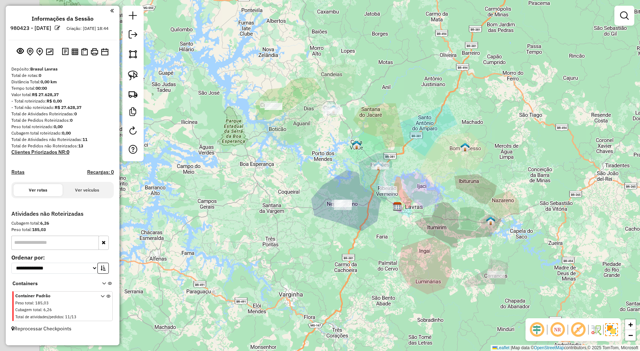
drag, startPoint x: 347, startPoint y: 166, endPoint x: 425, endPoint y: 197, distance: 83.5
click at [425, 197] on div "Janela de atendimento Grade de atendimento Capacidade Transportadoras Veículos …" at bounding box center [320, 175] width 640 height 351
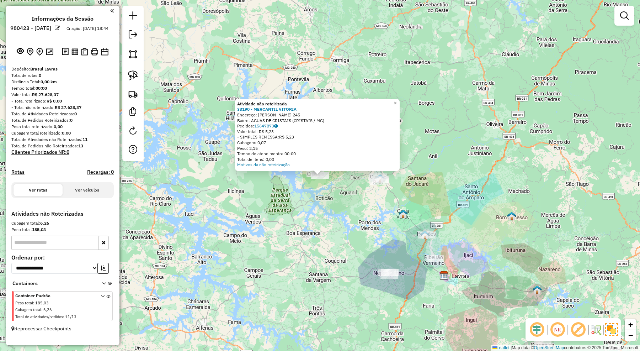
click at [328, 245] on div "Atividade não roteirizada 33190 - MERCANTIL VITORIA Endereço: [PERSON_NAME] 245…" at bounding box center [320, 175] width 640 height 351
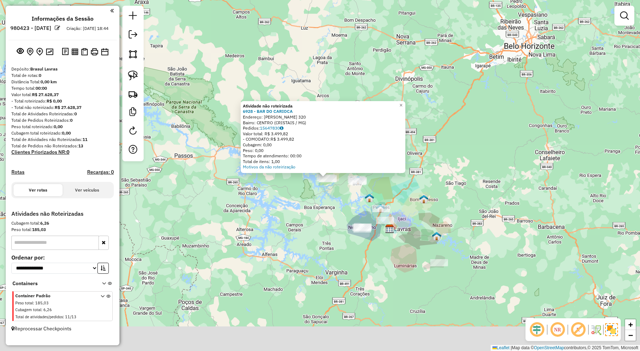
drag, startPoint x: 340, startPoint y: 257, endPoint x: 340, endPoint y: 244, distance: 12.8
click at [340, 244] on div "Atividade não roteirizada 6928 - BAR DO CARIOCA Endereço: [PERSON_NAME] 320 Bai…" at bounding box center [320, 175] width 640 height 351
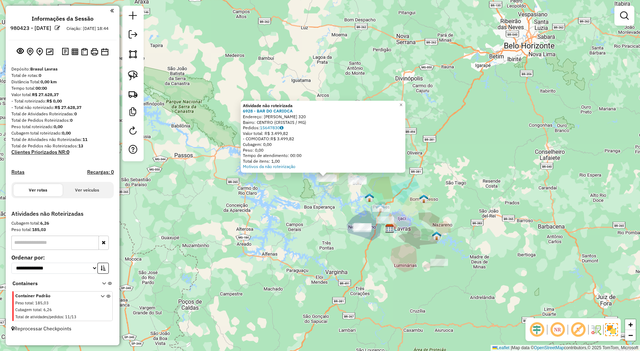
click at [201, 189] on div "Atividade não roteirizada 6928 - BAR DO CARIOCA Endereço: [PERSON_NAME] 320 Bai…" at bounding box center [320, 175] width 640 height 351
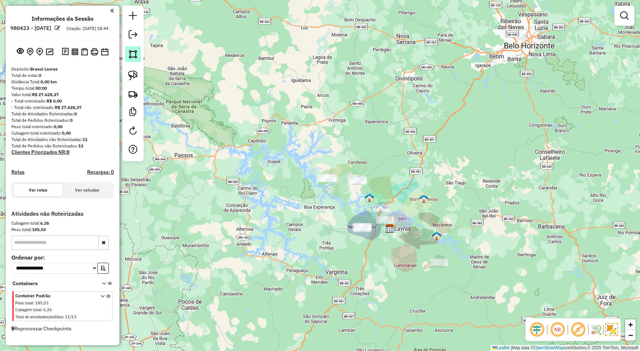
click at [137, 53] on img at bounding box center [133, 54] width 10 height 10
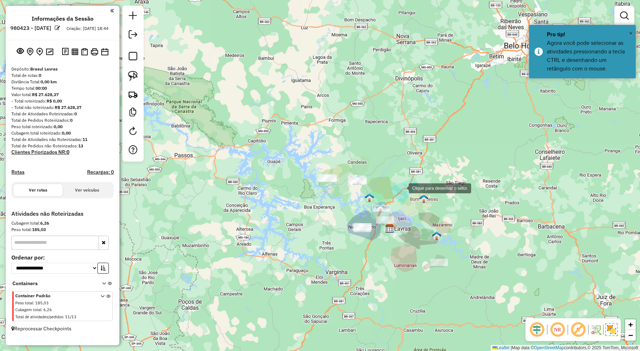
click at [402, 187] on div at bounding box center [402, 187] width 14 height 14
click at [370, 164] on div at bounding box center [370, 164] width 14 height 14
click at [314, 161] on div at bounding box center [313, 161] width 14 height 14
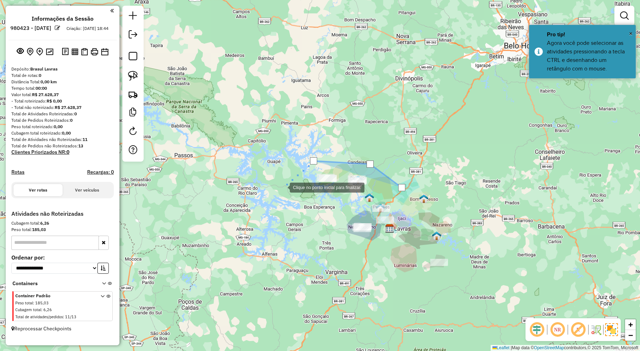
click at [282, 187] on div at bounding box center [283, 187] width 14 height 14
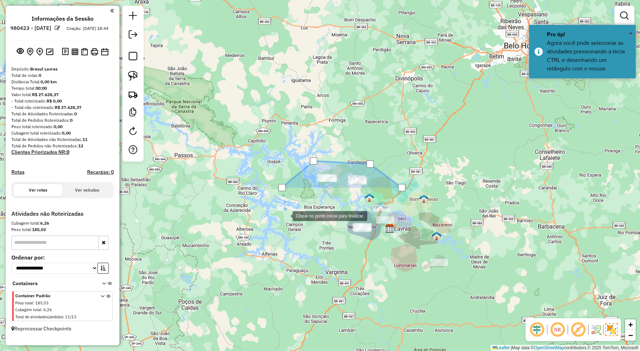
click at [293, 222] on div at bounding box center [285, 215] width 14 height 14
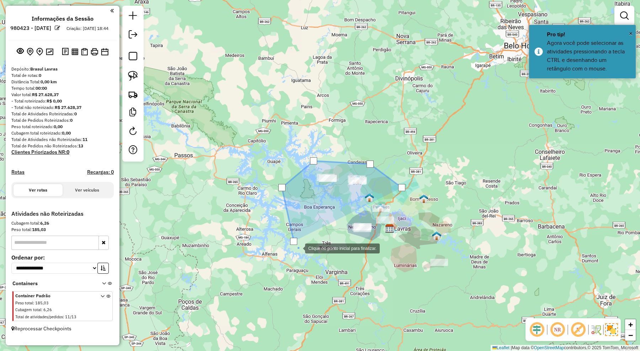
click at [305, 255] on div at bounding box center [298, 247] width 14 height 14
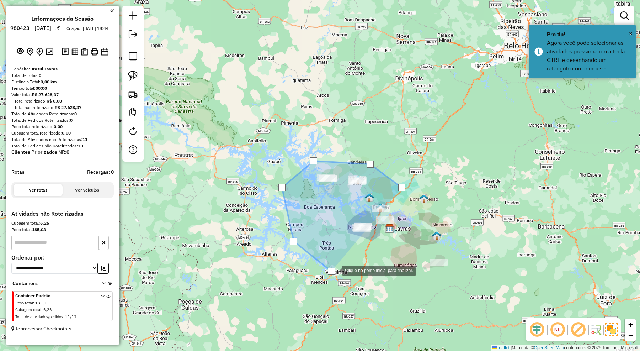
click at [342, 262] on div at bounding box center [334, 269] width 14 height 14
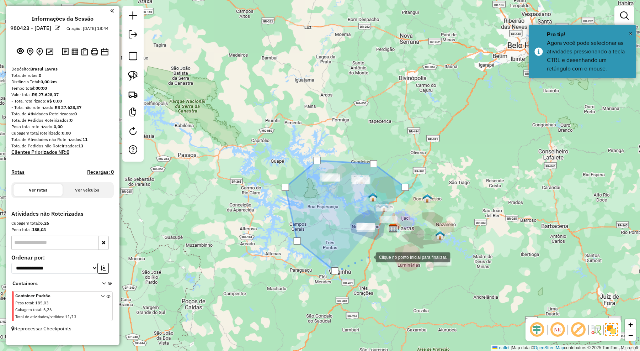
click at [376, 249] on div at bounding box center [369, 256] width 14 height 14
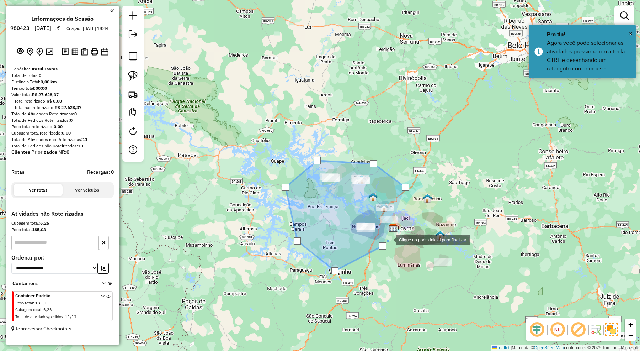
click at [396, 232] on div at bounding box center [388, 239] width 14 height 14
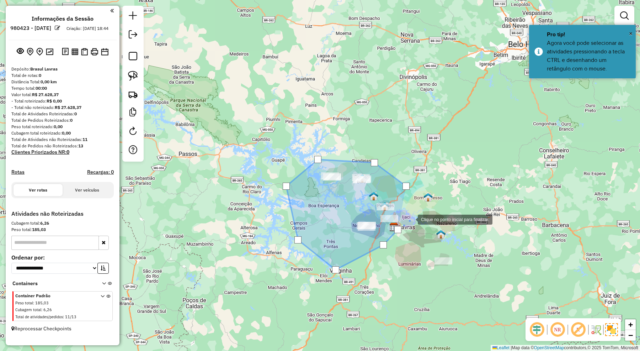
drag, startPoint x: 411, startPoint y: 219, endPoint x: 415, endPoint y: 210, distance: 9.2
click at [412, 217] on div at bounding box center [411, 219] width 14 height 14
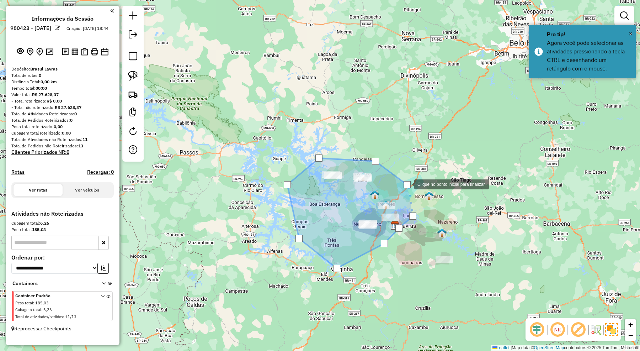
click at [407, 183] on div at bounding box center [407, 184] width 7 height 7
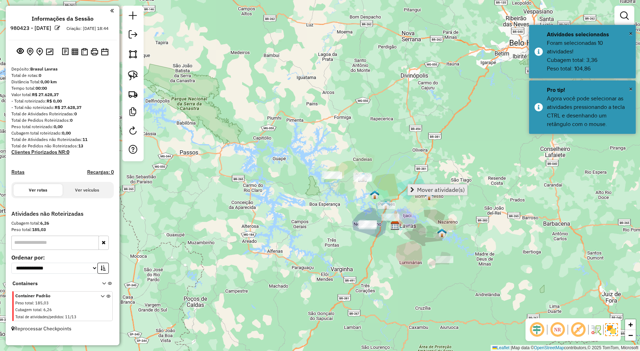
click at [429, 191] on span "Mover atividade(s)" at bounding box center [441, 190] width 48 height 6
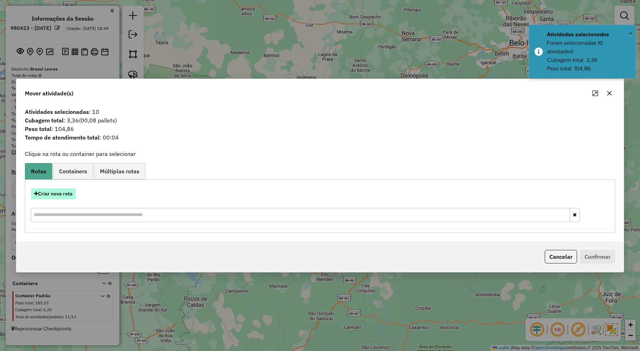
click at [69, 194] on button "Criar nova rota" at bounding box center [53, 193] width 45 height 11
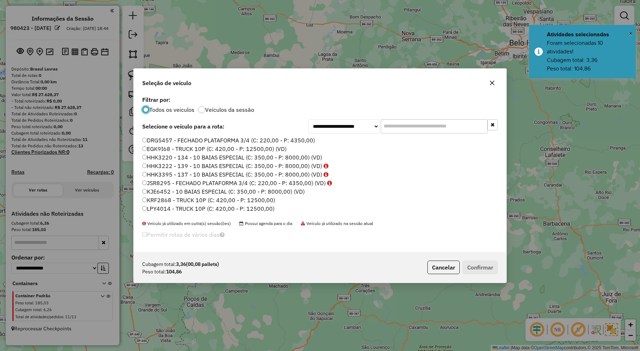
scroll to position [4, 2]
click at [414, 130] on input "text" at bounding box center [434, 126] width 107 height 14
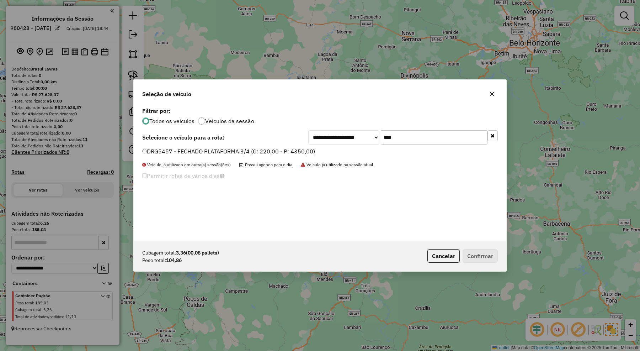
type input "****"
click at [312, 150] on label "DRG5457 - FECHADO PLATAFORMA 3/4 (C: 220,00 - P: 4350,00)" at bounding box center [228, 151] width 173 height 9
click at [477, 251] on button "Confirmar" at bounding box center [480, 256] width 35 height 14
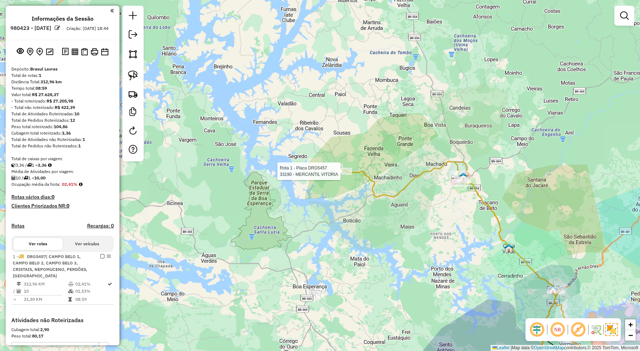
select select "**********"
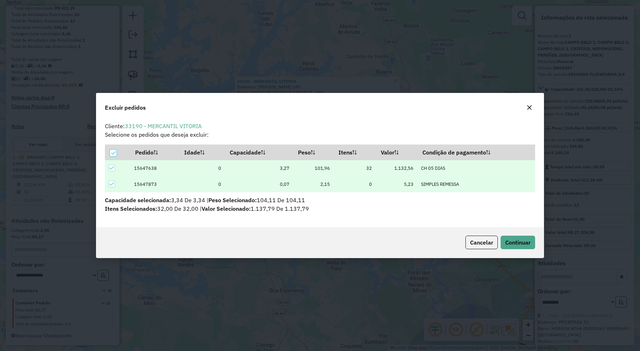
scroll to position [0, 0]
click at [513, 246] on span "Continuar" at bounding box center [517, 242] width 25 height 7
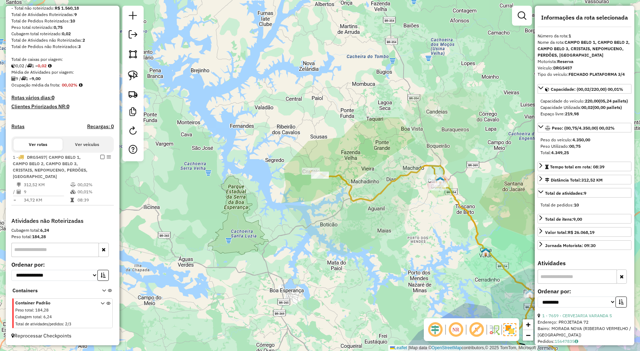
click at [390, 172] on div "Janela de atendimento Grade de atendimento Capacidade Transportadoras Veículos …" at bounding box center [320, 175] width 640 height 351
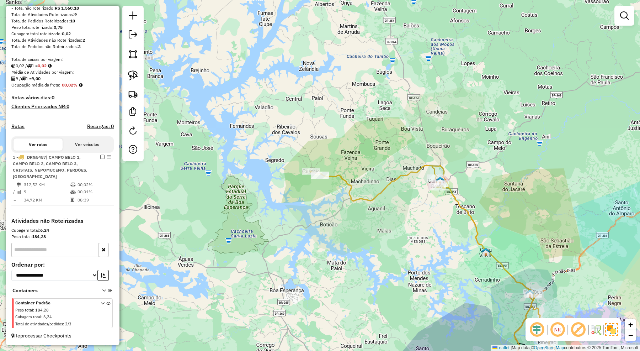
click at [391, 180] on icon at bounding box center [431, 270] width 240 height 210
click at [391, 180] on icon at bounding box center [431, 271] width 240 height 210
select select "**********"
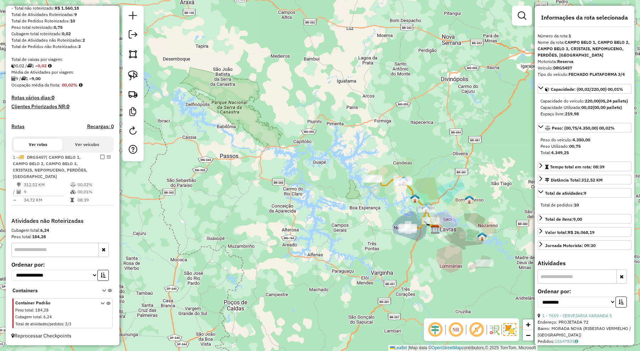
click at [376, 231] on div "Janela de atendimento Grade de atendimento Capacidade Transportadoras Veículos …" at bounding box center [320, 175] width 640 height 351
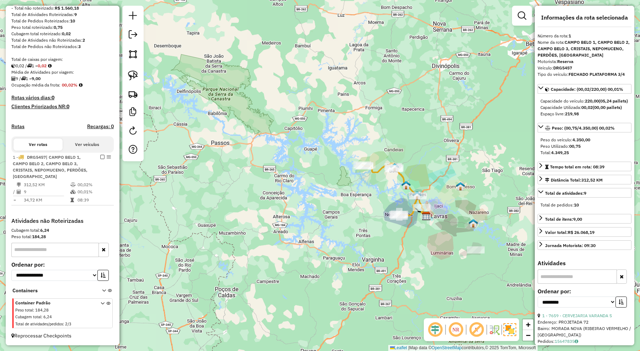
click at [404, 179] on icon at bounding box center [392, 189] width 60 height 53
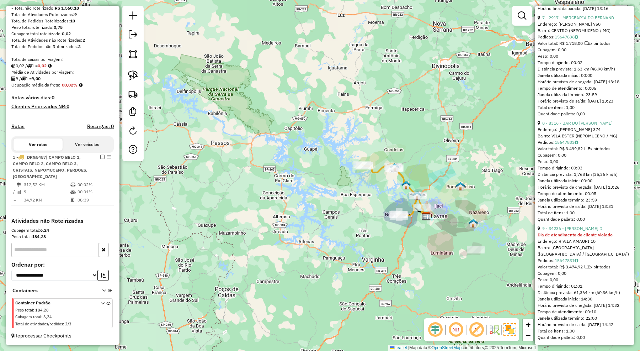
scroll to position [993, 0]
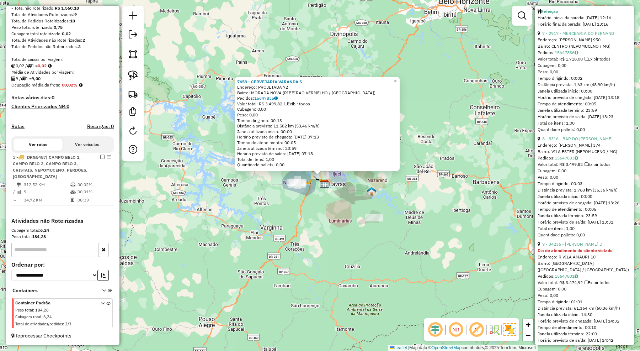
click at [312, 260] on div "7659 - CERVEJARIA VARANDA S Endereço: PROJETADA 72 Bairro: [GEOGRAPHIC_DATA] ([…" at bounding box center [320, 175] width 640 height 351
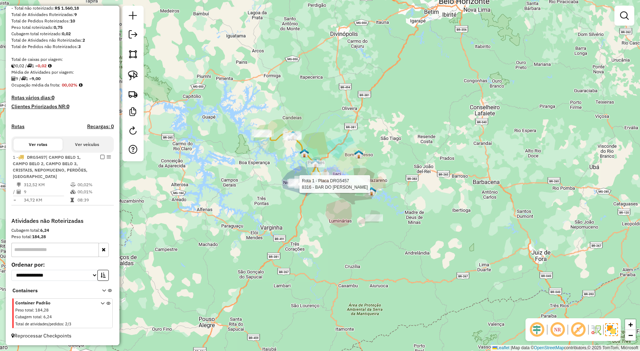
select select "**********"
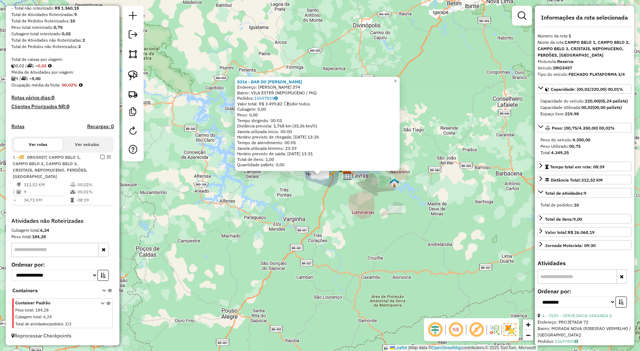
click at [314, 217] on div "8316 - BAR DO [PERSON_NAME]: [PERSON_NAME] 374 Bairro: [GEOGRAPHIC_DATA] (NEPOM…" at bounding box center [320, 175] width 640 height 351
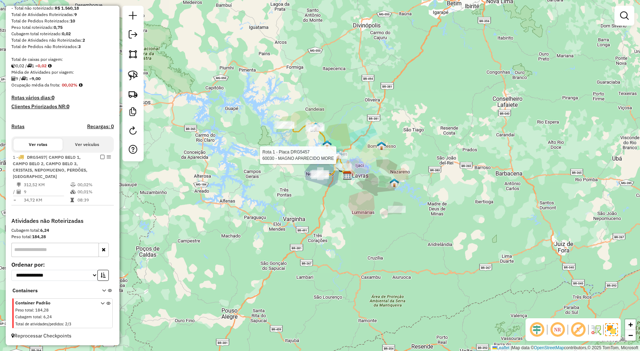
select select "**********"
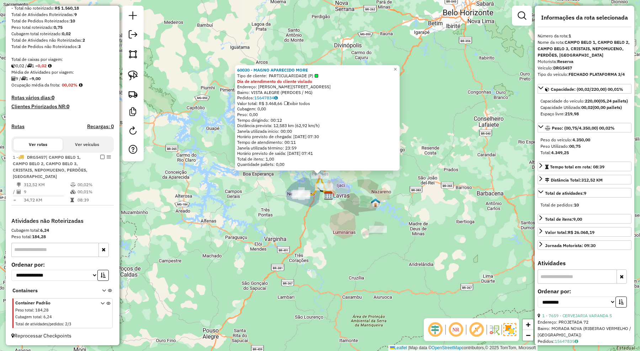
click at [232, 209] on div "Rota 1 - Placa DRG5457 8316 - BAR DO ROBERTO 60030 - MAGNO APARECIDO MORE Tipo …" at bounding box center [320, 175] width 640 height 351
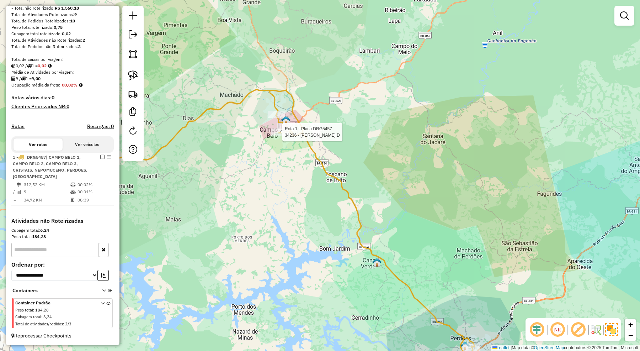
select select "**********"
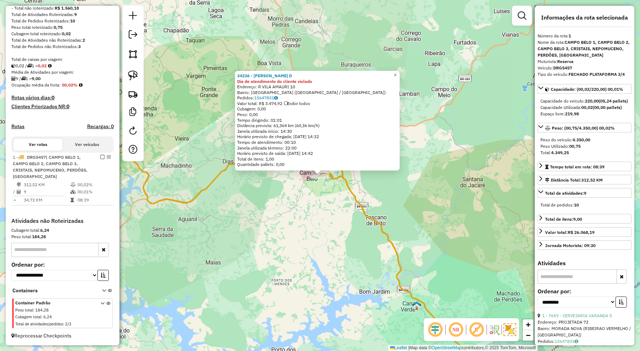
click at [296, 202] on div "34236 - ANDRE DE ALVARENGA D Dia de atendimento do cliente violado Endereço: R …" at bounding box center [320, 175] width 640 height 351
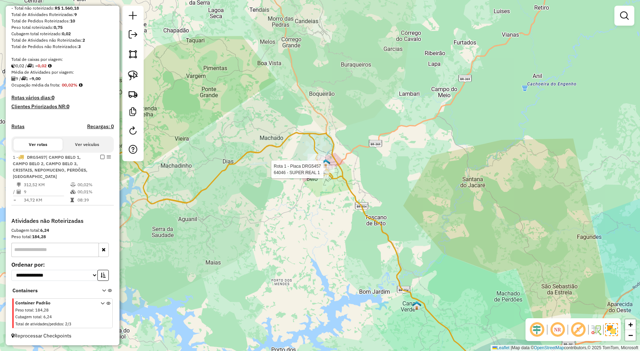
select select "**********"
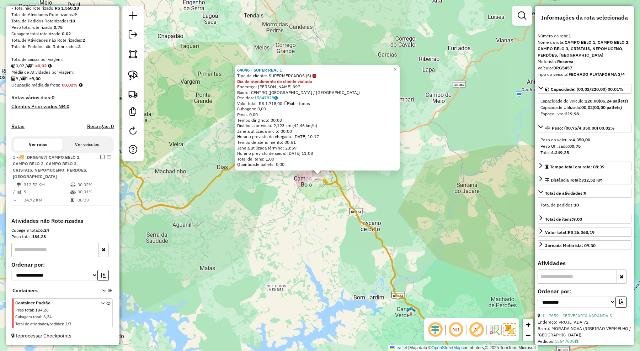
click at [310, 214] on div "64046 - SUPER REAL 1 Tipo de cliente: SUPERMERCADOS (S) Dia de atendimento do c…" at bounding box center [320, 175] width 640 height 351
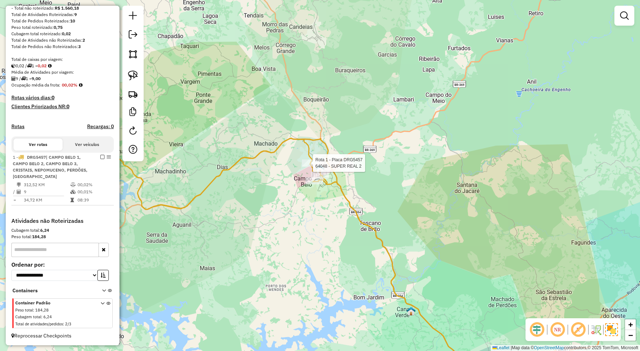
select select "**********"
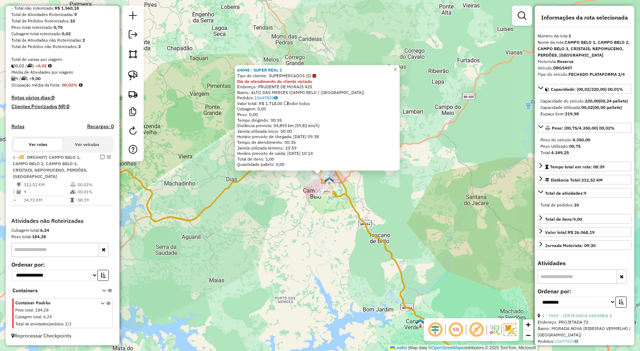
click at [304, 197] on div "64048 - SUPER REAL 2 Tipo de cliente: SUPERMERCADOS (S) Dia de atendimento do c…" at bounding box center [320, 175] width 640 height 351
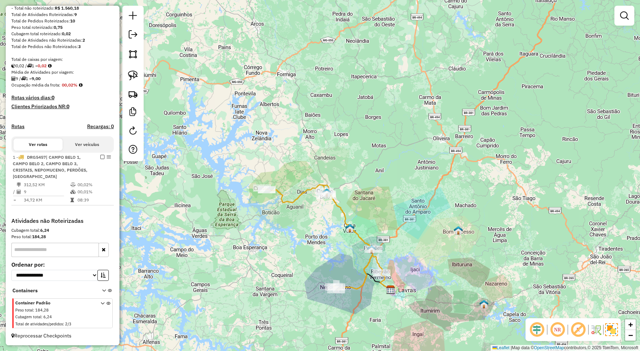
drag, startPoint x: 278, startPoint y: 230, endPoint x: 303, endPoint y: 226, distance: 25.9
click at [303, 226] on div "Janela de atendimento Grade de atendimento Capacidade Transportadoras Veículos …" at bounding box center [320, 175] width 640 height 351
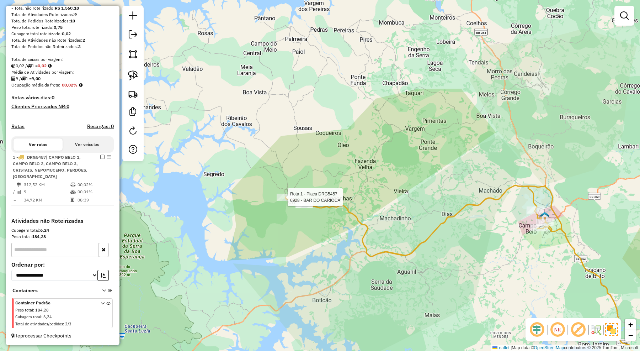
select select "**********"
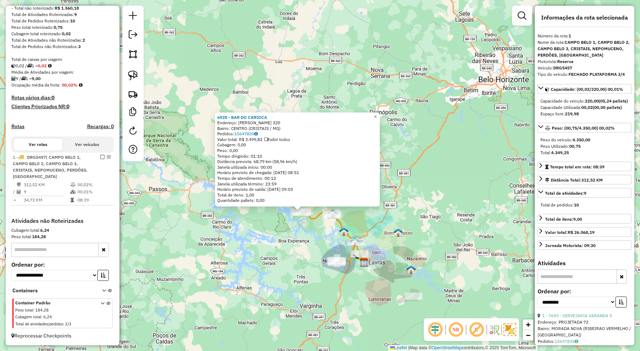
click at [207, 246] on div "6928 - BAR DO CARIOCA Endereço: [PERSON_NAME] 320 Bairro: CENTRO (CRISTAIS / [G…" at bounding box center [320, 175] width 640 height 351
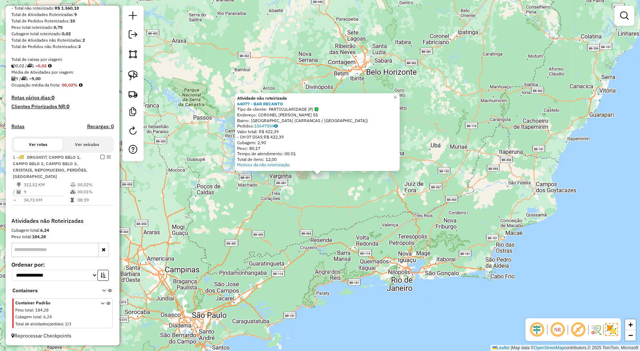
click at [309, 242] on div "Atividade não roteirizada 64077 - BAR RECANTO Tipo de cliente: PARTICULARIDADE …" at bounding box center [320, 175] width 640 height 351
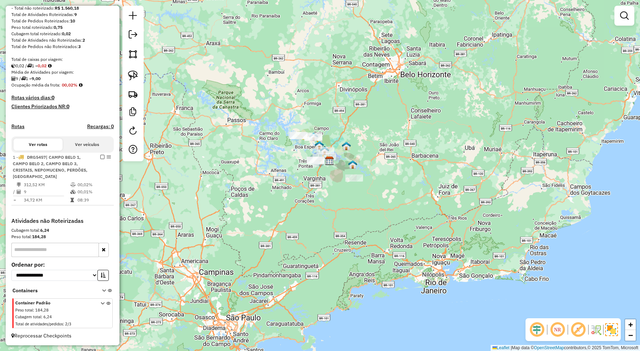
drag, startPoint x: 212, startPoint y: 206, endPoint x: 246, endPoint y: 209, distance: 34.2
click at [246, 209] on div "Janela de atendimento Grade de atendimento Capacidade Transportadoras Veículos …" at bounding box center [320, 175] width 640 height 351
click at [135, 37] on em at bounding box center [133, 34] width 9 height 9
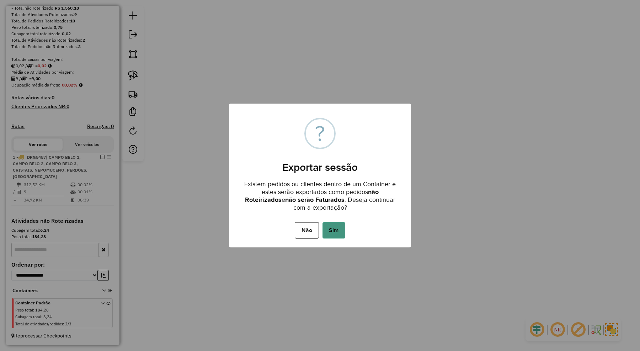
click at [337, 227] on button "Sim" at bounding box center [333, 230] width 23 height 16
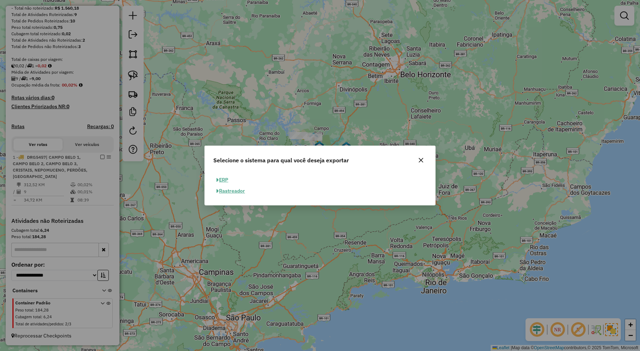
click at [224, 178] on button "ERP" at bounding box center [222, 179] width 18 height 11
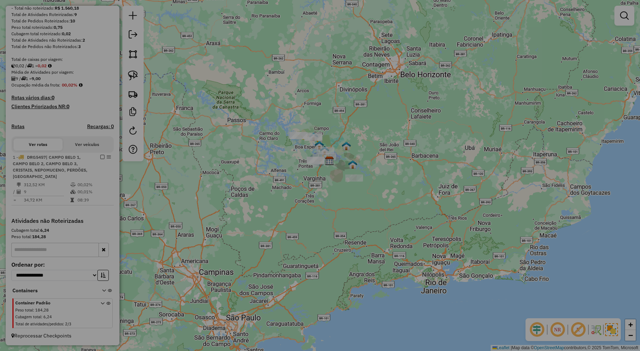
select select "**"
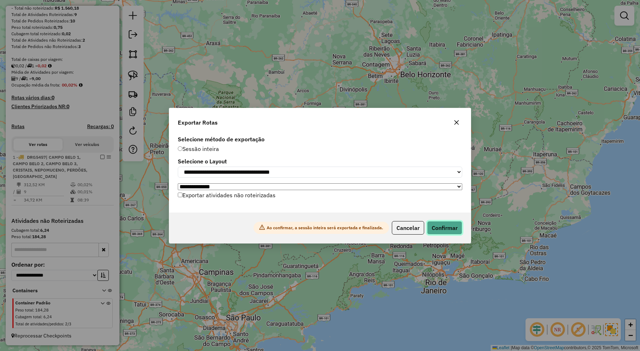
click at [447, 226] on button "Confirmar" at bounding box center [444, 228] width 35 height 14
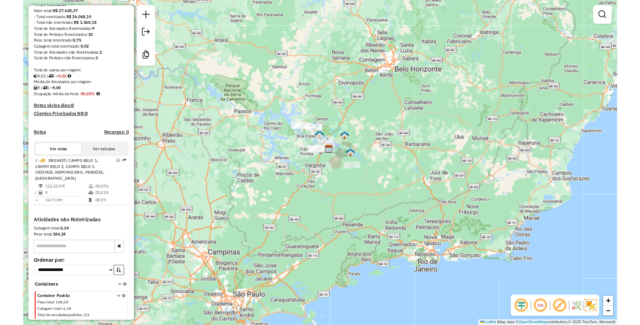
scroll to position [125, 0]
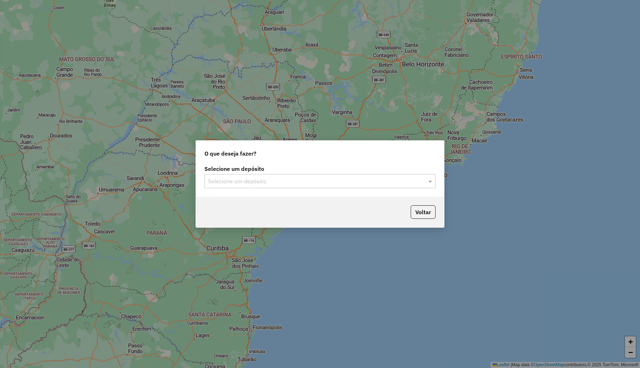
click at [334, 183] on input "text" at bounding box center [313, 181] width 210 height 9
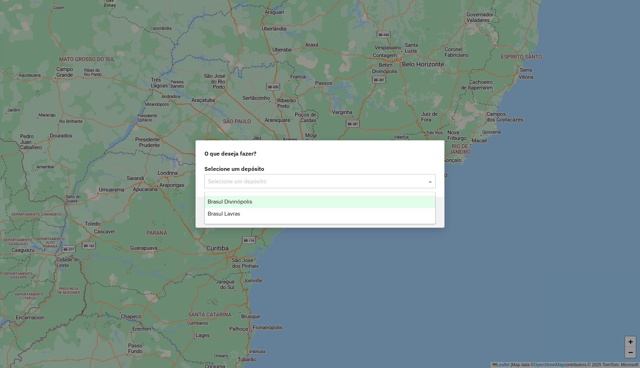
click at [269, 202] on div "Brasul Divinópolis" at bounding box center [320, 202] width 230 height 12
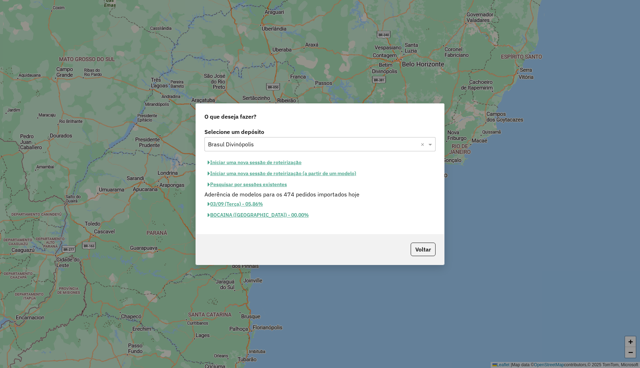
click at [276, 161] on button "Iniciar uma nova sessão de roteirização" at bounding box center [254, 162] width 100 height 11
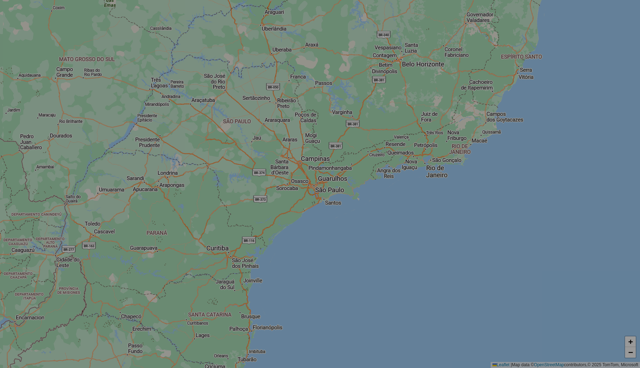
select select "*"
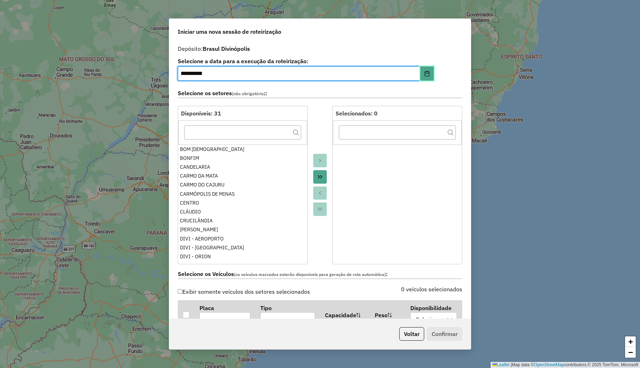
click at [428, 74] on icon "Choose Date" at bounding box center [427, 74] width 6 height 6
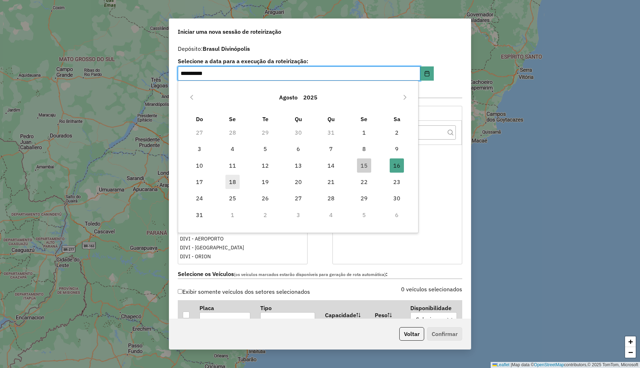
click at [232, 180] on span "18" at bounding box center [232, 182] width 14 height 14
type input "**********"
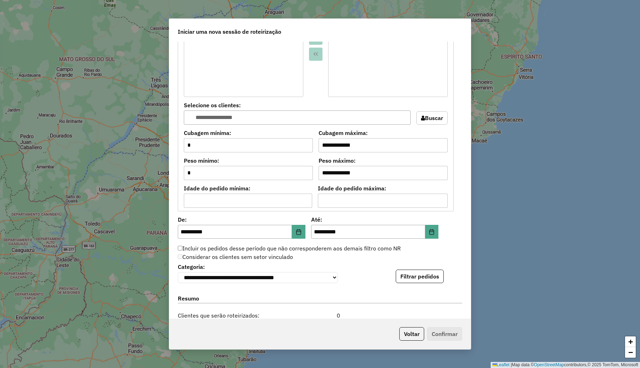
scroll to position [622, 0]
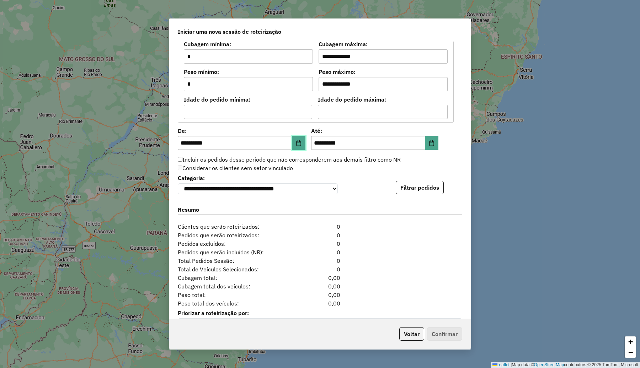
click at [299, 145] on icon "Choose Date" at bounding box center [299, 143] width 6 height 6
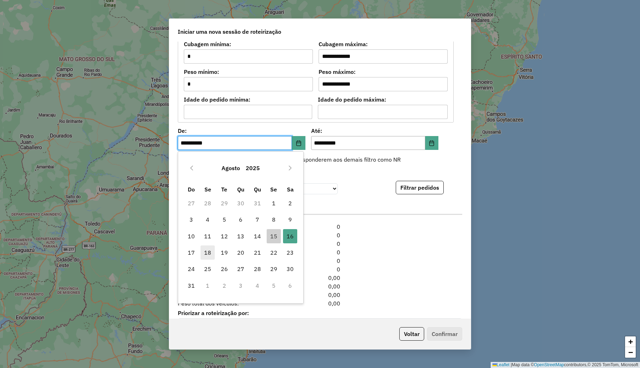
click at [207, 249] on span "18" at bounding box center [208, 253] width 14 height 14
type input "**********"
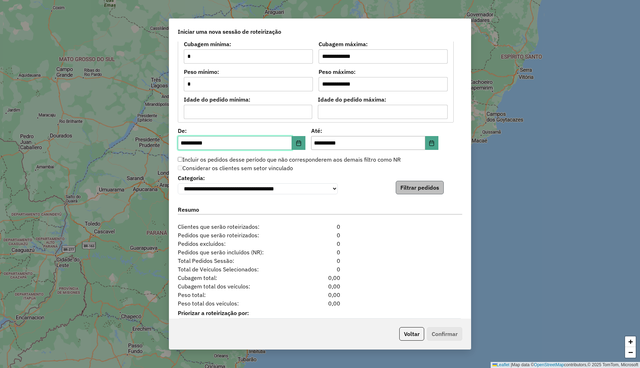
scroll to position [646, 0]
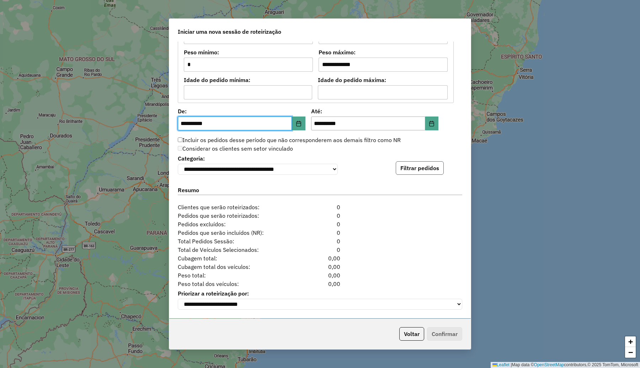
click at [409, 162] on button "Filtrar pedidos" at bounding box center [420, 168] width 48 height 14
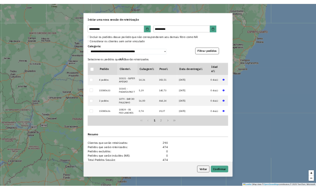
scroll to position [793, 0]
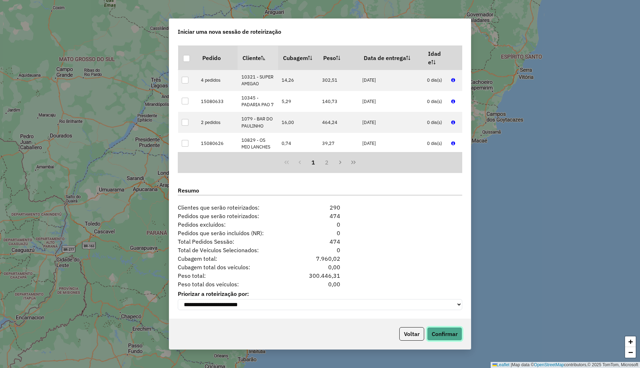
click at [444, 333] on button "Confirmar" at bounding box center [444, 334] width 35 height 14
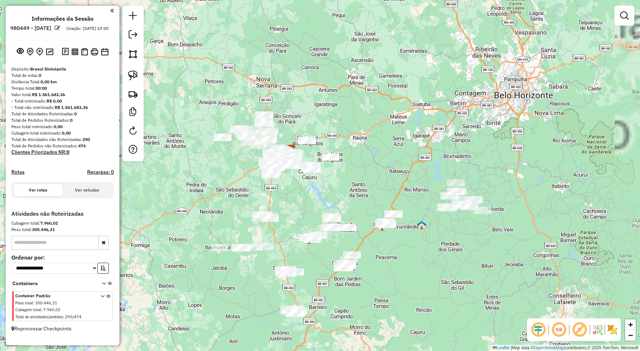
drag, startPoint x: 405, startPoint y: 191, endPoint x: 376, endPoint y: 165, distance: 39.0
click at [376, 165] on div "Janela de atendimento Grade de atendimento Capacidade Transportadoras Veículos …" at bounding box center [320, 175] width 640 height 351
click at [609, 326] on img at bounding box center [612, 329] width 11 height 11
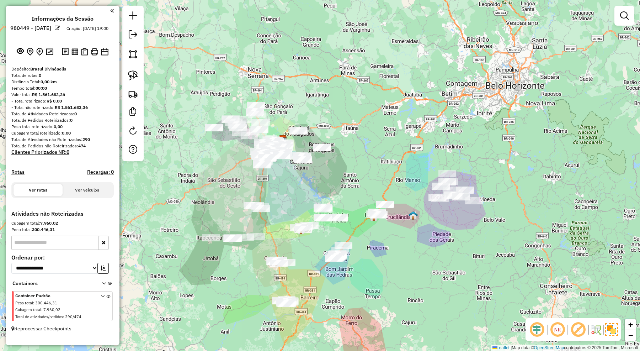
drag, startPoint x: 523, startPoint y: 278, endPoint x: 507, endPoint y: 253, distance: 30.4
click at [507, 253] on div "Janela de atendimento Grade de atendimento Capacidade Transportadoras Veículos …" at bounding box center [320, 175] width 640 height 351
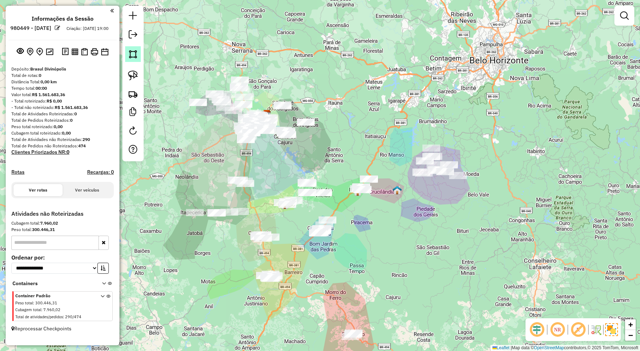
click at [138, 54] on img at bounding box center [133, 54] width 10 height 10
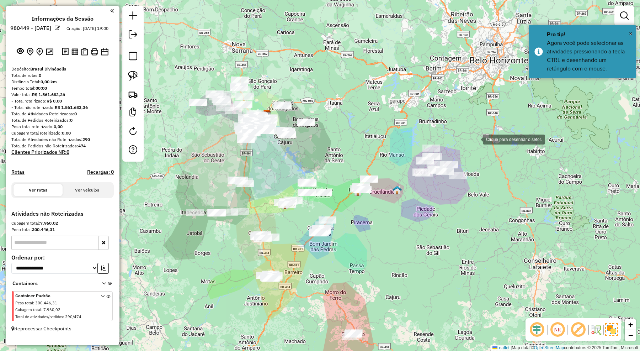
click at [476, 139] on div at bounding box center [476, 139] width 14 height 14
click at [415, 139] on div at bounding box center [415, 139] width 14 height 14
click at [402, 166] on div at bounding box center [402, 166] width 14 height 14
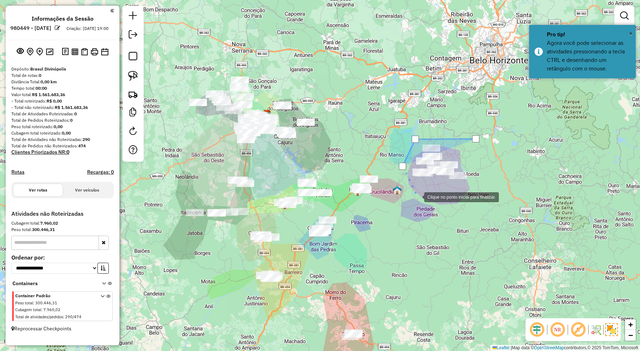
click at [417, 196] on div at bounding box center [417, 196] width 14 height 14
click at [464, 196] on div at bounding box center [457, 196] width 14 height 14
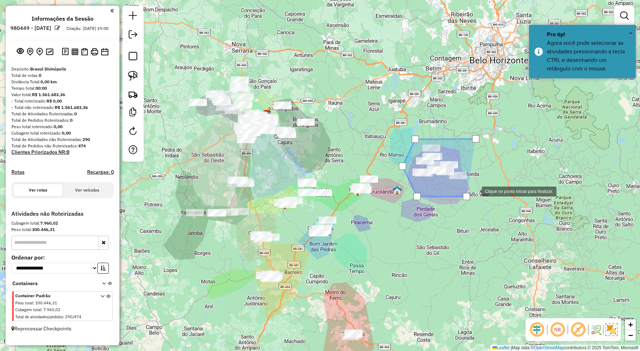
drag, startPoint x: 482, startPoint y: 180, endPoint x: 482, endPoint y: 167, distance: 12.4
click at [482, 183] on div at bounding box center [475, 190] width 14 height 14
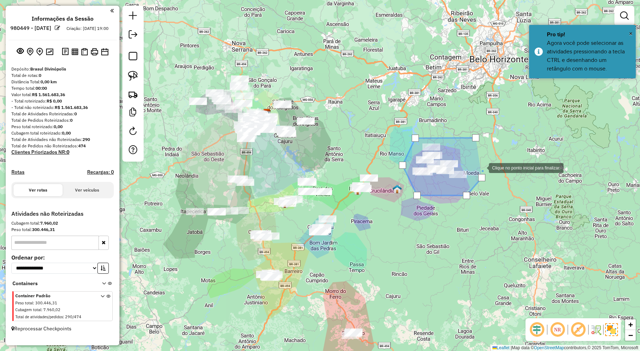
click at [482, 166] on div at bounding box center [482, 167] width 14 height 14
click at [473, 138] on div at bounding box center [475, 137] width 7 height 7
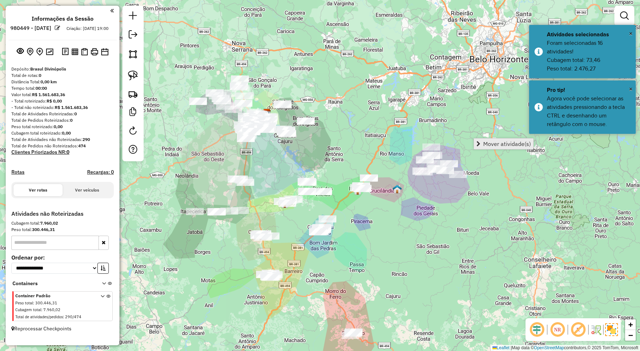
click at [498, 143] on span "Mover atividade(s)" at bounding box center [507, 144] width 48 height 6
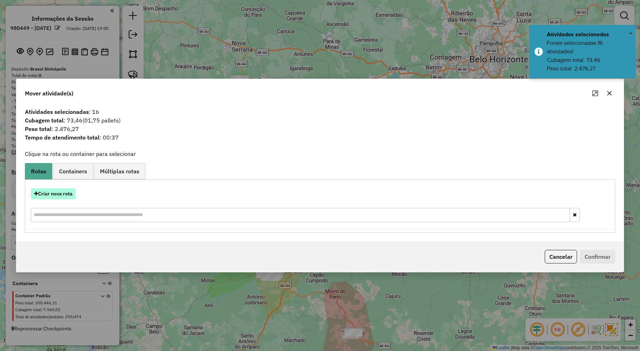
click at [62, 192] on button "Criar nova rota" at bounding box center [53, 193] width 45 height 11
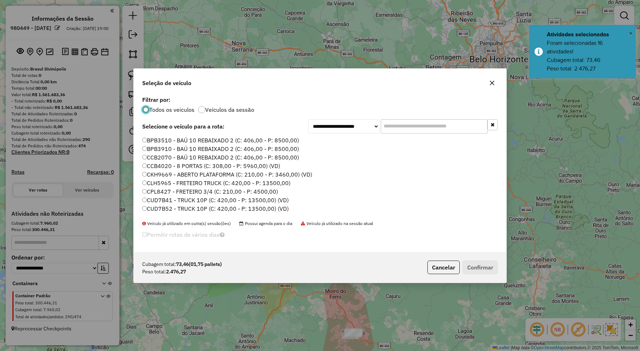
scroll to position [4, 2]
click at [423, 130] on input "text" at bounding box center [434, 126] width 107 height 14
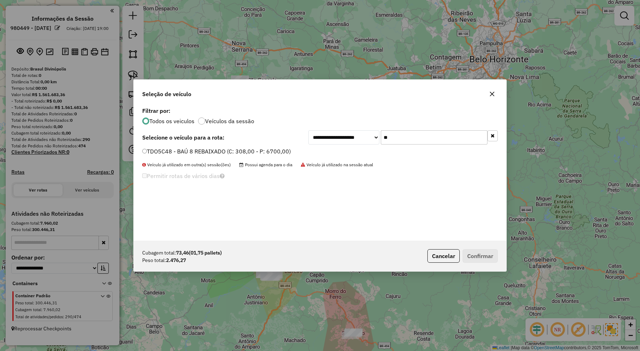
type input "**"
click at [291, 148] on label "TDO5C48 - BAÚ 8 REBAIXADO (C: 308,00 - P: 6700,00)" at bounding box center [216, 151] width 149 height 9
click at [482, 257] on button "Confirmar" at bounding box center [480, 256] width 35 height 14
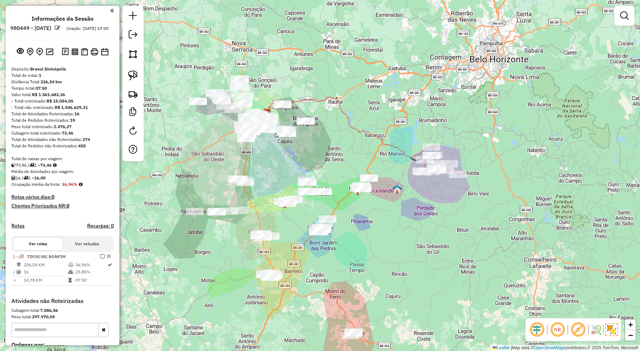
click at [447, 251] on div "Janela de atendimento Grade de atendimento Capacidade Transportadoras Veículos …" at bounding box center [320, 175] width 640 height 351
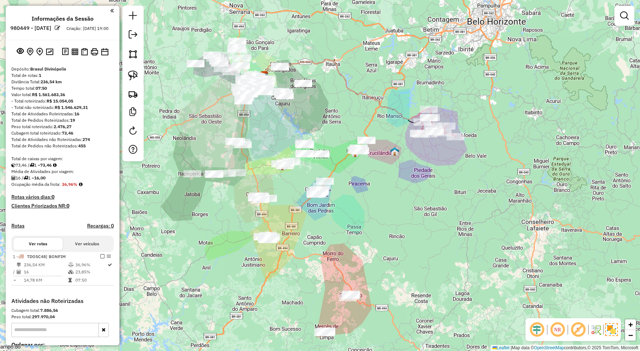
click at [367, 116] on div "Janela de atendimento Grade de atendimento Capacidade Transportadoras Veículos …" at bounding box center [320, 175] width 640 height 351
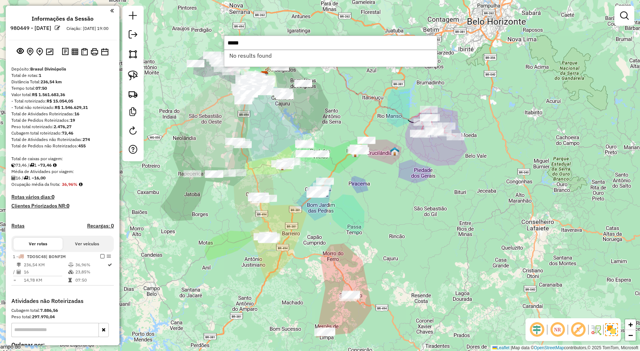
type input "*****"
click at [445, 264] on div "Janela de atendimento Grade de atendimento Capacidade Transportadoras Veículos …" at bounding box center [320, 175] width 640 height 351
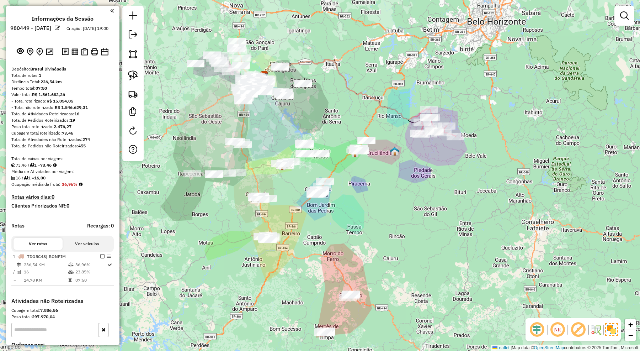
click at [404, 114] on icon at bounding box center [345, 89] width 167 height 60
select select "**********"
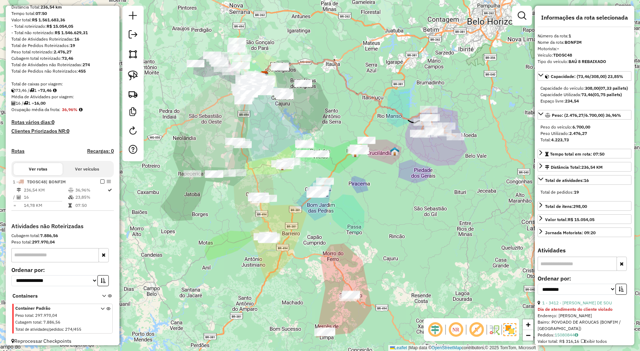
scroll to position [86, 0]
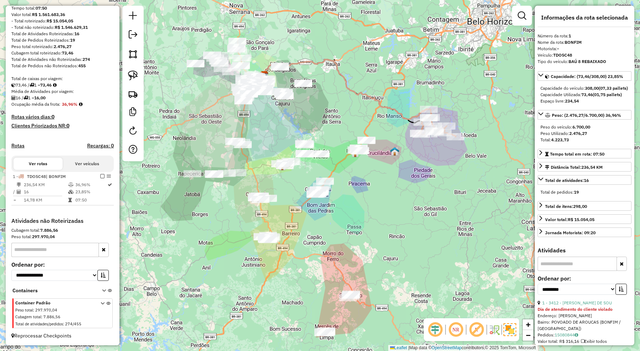
drag, startPoint x: 411, startPoint y: 182, endPoint x: 408, endPoint y: 176, distance: 7.2
click at [408, 176] on div "Janela de atendimento Grade de atendimento Capacidade Transportadoras Veículos …" at bounding box center [320, 175] width 640 height 351
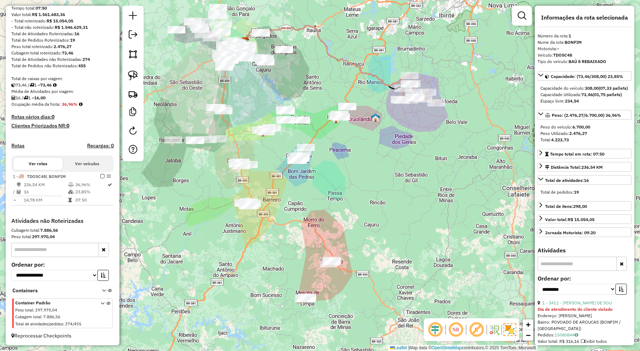
drag, startPoint x: 396, startPoint y: 219, endPoint x: 392, endPoint y: 214, distance: 6.1
click at [392, 214] on div "Janela de atendimento Grade de atendimento Capacidade Transportadoras Veículos …" at bounding box center [320, 175] width 640 height 351
click at [135, 54] on img at bounding box center [133, 54] width 10 height 10
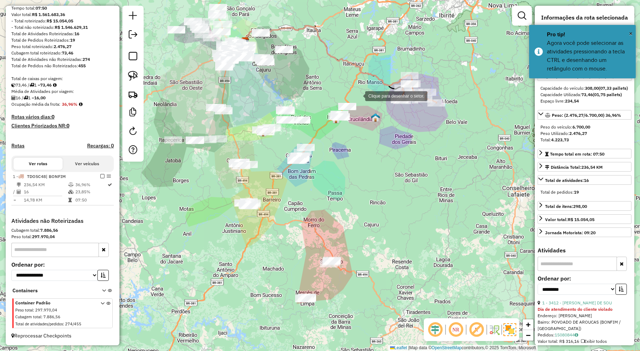
click at [358, 95] on div at bounding box center [358, 95] width 14 height 14
click at [315, 101] on div at bounding box center [315, 101] width 14 height 14
click at [289, 119] on div at bounding box center [289, 119] width 14 height 14
click at [296, 132] on div at bounding box center [296, 132] width 14 height 14
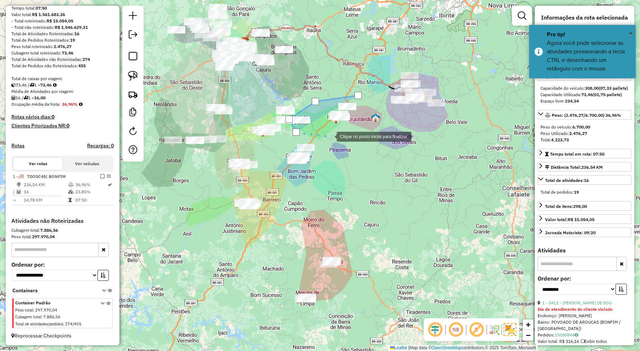
click at [330, 136] on div at bounding box center [329, 136] width 14 height 14
click at [351, 134] on div at bounding box center [351, 134] width 14 height 14
click at [358, 128] on div at bounding box center [351, 134] width 14 height 14
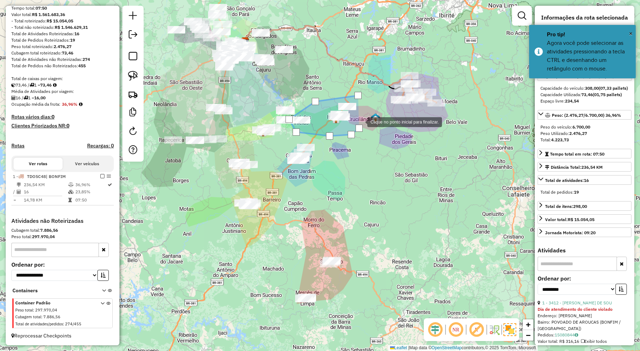
click at [362, 114] on div at bounding box center [360, 121] width 14 height 14
click at [355, 95] on div at bounding box center [357, 95] width 7 height 7
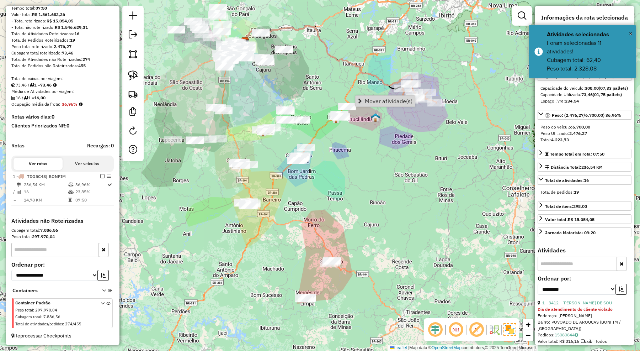
click at [380, 134] on div "Janela de atendimento Grade de atendimento Capacidade Transportadoras Veículos …" at bounding box center [320, 175] width 640 height 351
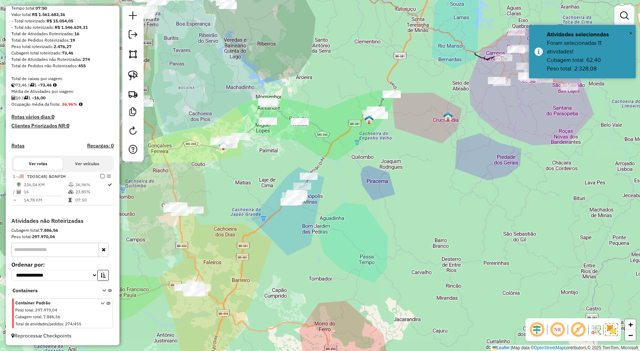
click at [311, 107] on div "Janela de atendimento Grade de atendimento Capacidade Transportadoras Veículos …" at bounding box center [320, 175] width 640 height 351
click at [130, 55] on img at bounding box center [133, 54] width 10 height 10
click at [411, 90] on div at bounding box center [412, 97] width 14 height 14
click at [336, 79] on div at bounding box center [336, 79] width 14 height 14
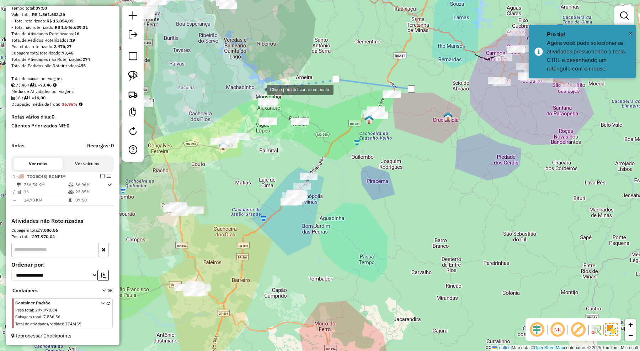
click at [260, 89] on div at bounding box center [259, 89] width 14 height 14
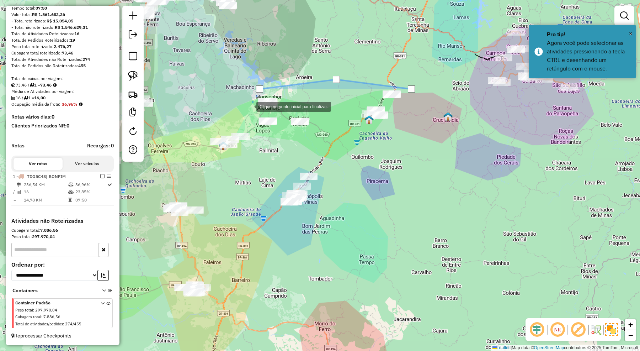
click at [249, 106] on div at bounding box center [249, 106] width 14 height 14
click at [280, 112] on div at bounding box center [278, 111] width 14 height 14
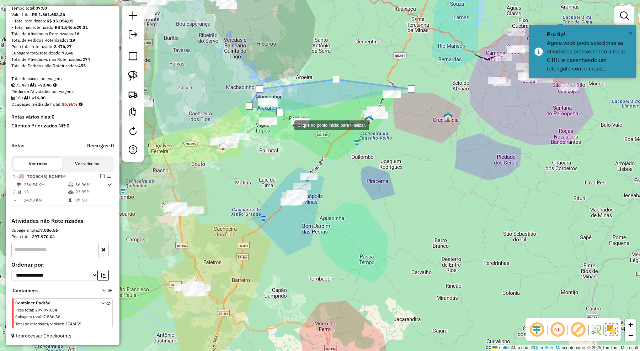
click at [291, 130] on div at bounding box center [287, 124] width 14 height 14
click at [298, 138] on div at bounding box center [291, 130] width 14 height 14
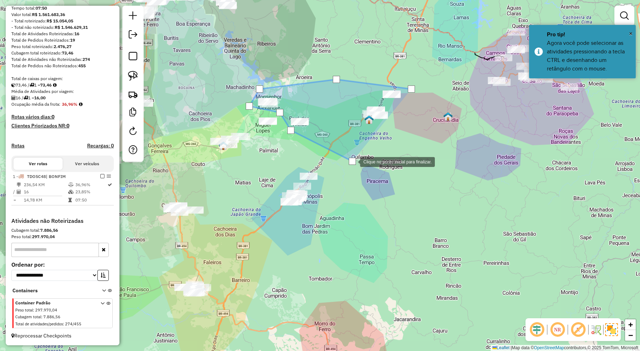
drag, startPoint x: 395, startPoint y: 152, endPoint x: 410, endPoint y: 134, distance: 23.0
click at [360, 154] on div at bounding box center [353, 161] width 14 height 14
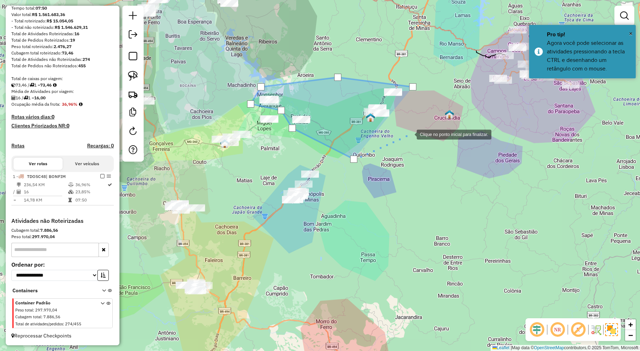
drag, startPoint x: 411, startPoint y: 132, endPoint x: 415, endPoint y: 117, distance: 14.6
click at [412, 129] on div at bounding box center [409, 134] width 14 height 14
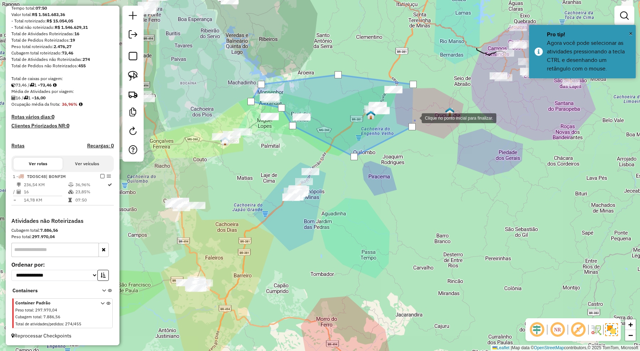
click at [415, 114] on div at bounding box center [414, 117] width 14 height 14
click at [413, 84] on div at bounding box center [413, 84] width 7 height 7
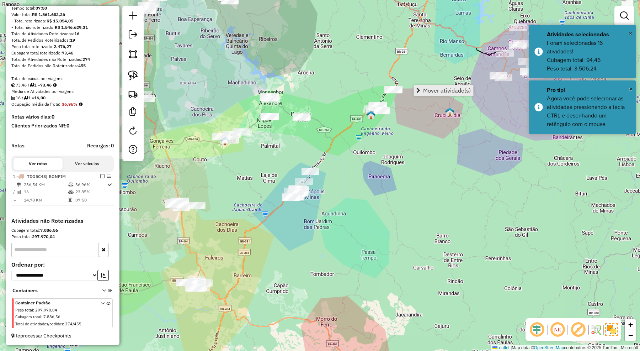
click at [429, 91] on span "Mover atividade(s)" at bounding box center [447, 90] width 48 height 6
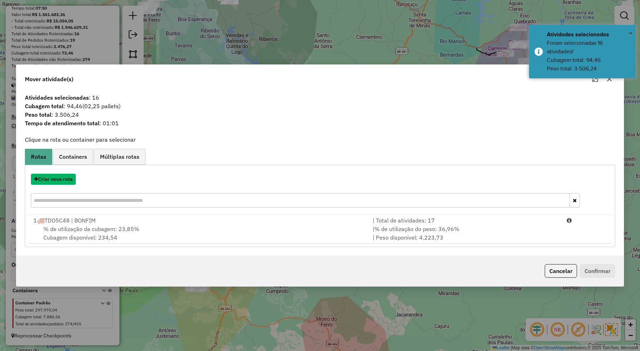
click at [62, 178] on button "Criar nova rota" at bounding box center [53, 179] width 45 height 11
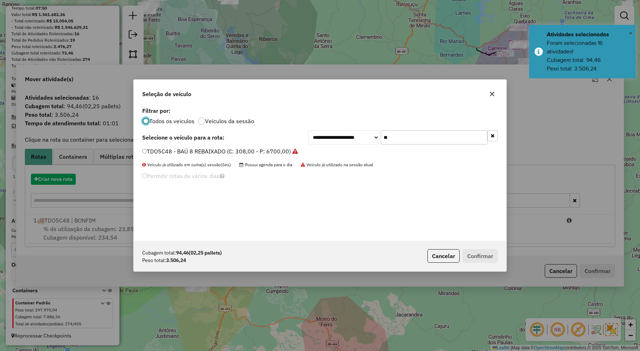
scroll to position [4, 2]
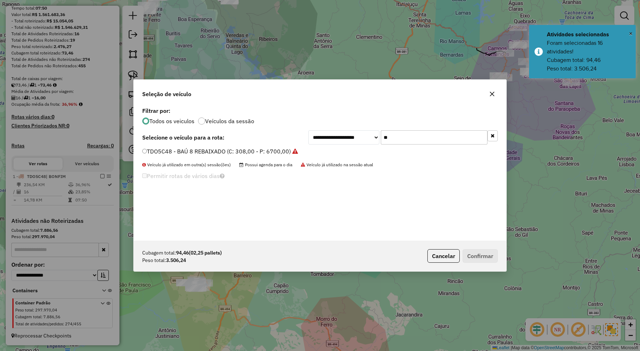
click at [360, 139] on div "**********" at bounding box center [402, 137] width 189 height 14
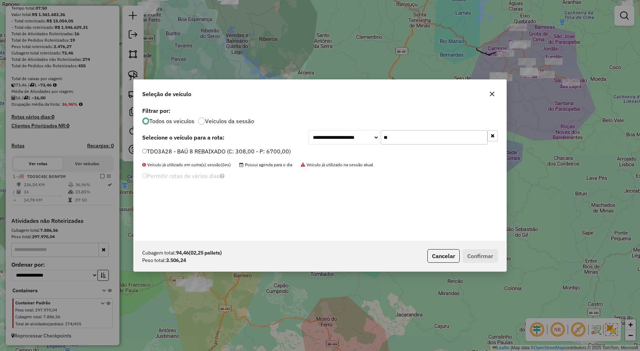
type input "**"
click at [280, 151] on label "TDO3A28 - BAÚ 8 REBAIXADO (C: 308,00 - P: 6700,00)" at bounding box center [216, 151] width 149 height 9
click at [472, 256] on button "Confirmar" at bounding box center [480, 256] width 35 height 14
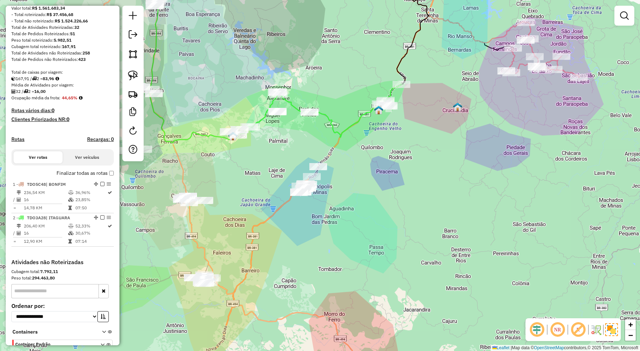
drag, startPoint x: 261, startPoint y: 180, endPoint x: 284, endPoint y: 171, distance: 24.6
click at [284, 171] on div "Janela de atendimento Grade de atendimento Capacidade Transportadoras Veículos …" at bounding box center [320, 175] width 640 height 351
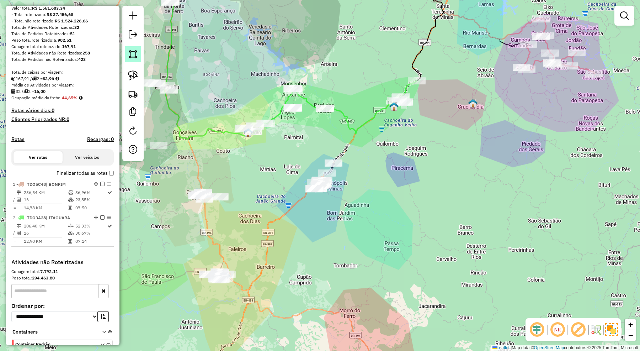
click at [132, 52] on img at bounding box center [133, 54] width 10 height 10
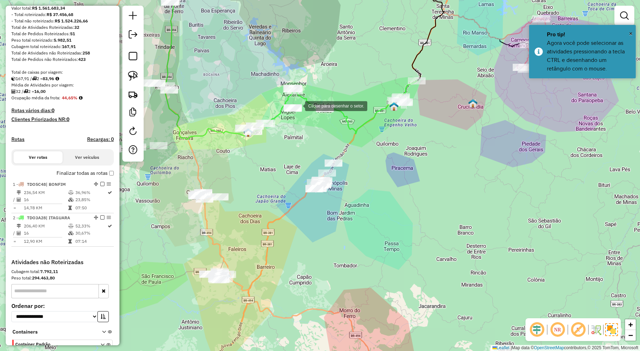
click at [298, 103] on div at bounding box center [298, 105] width 14 height 14
click at [264, 101] on div at bounding box center [264, 101] width 14 height 14
click at [219, 116] on div at bounding box center [223, 113] width 14 height 14
click at [226, 154] on div at bounding box center [226, 154] width 14 height 14
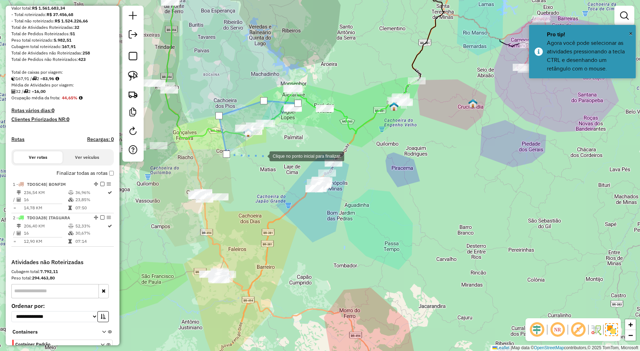
drag, startPoint x: 262, startPoint y: 155, endPoint x: 298, endPoint y: 139, distance: 38.7
click at [272, 152] on div "Clique no ponto inicial para finalizar. Janela de atendimento Grade de atendime…" at bounding box center [320, 175] width 640 height 351
click at [269, 148] on div at bounding box center [262, 155] width 14 height 14
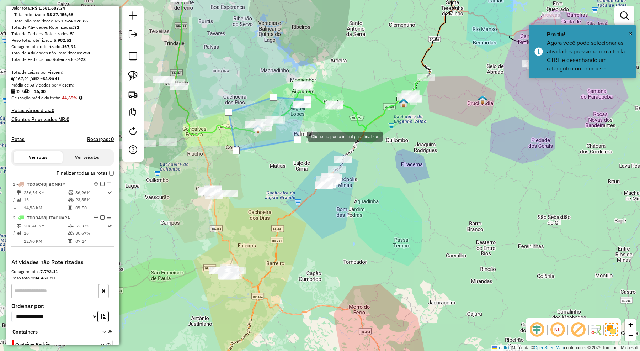
click at [305, 131] on div at bounding box center [301, 136] width 14 height 14
click at [308, 96] on div at bounding box center [307, 99] width 7 height 7
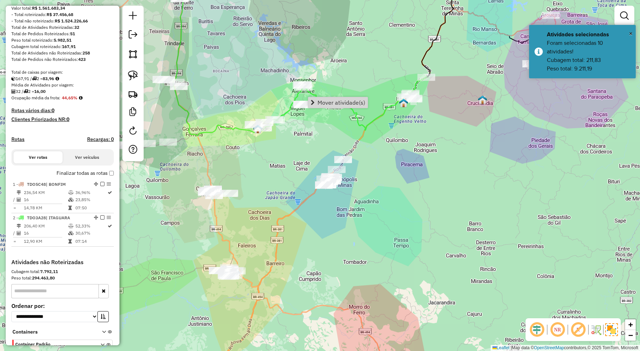
click at [312, 128] on div "Janela de atendimento Grade de atendimento Capacidade Transportadoras Veículos …" at bounding box center [320, 175] width 640 height 351
click at [139, 56] on link at bounding box center [133, 54] width 16 height 16
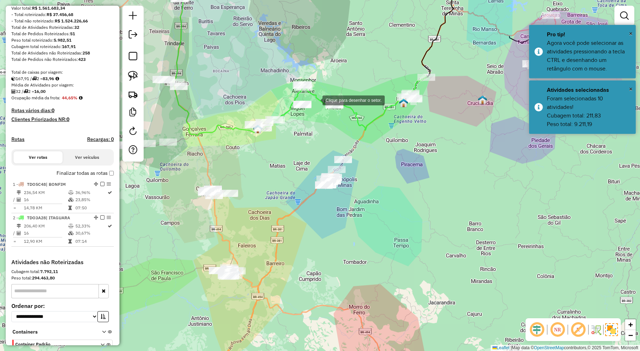
click at [315, 100] on div at bounding box center [315, 99] width 14 height 14
click at [283, 95] on div at bounding box center [283, 94] width 14 height 14
click at [287, 110] on div at bounding box center [287, 109] width 14 height 14
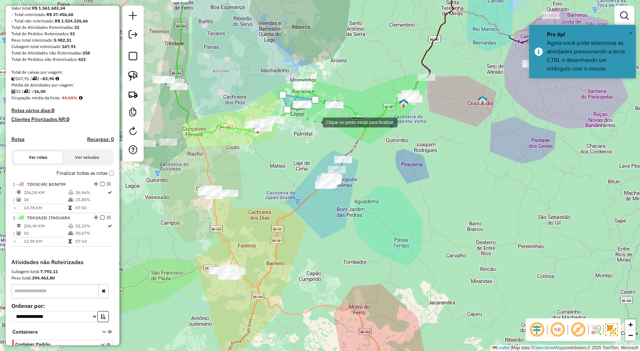
click at [316, 122] on div at bounding box center [316, 121] width 14 height 14
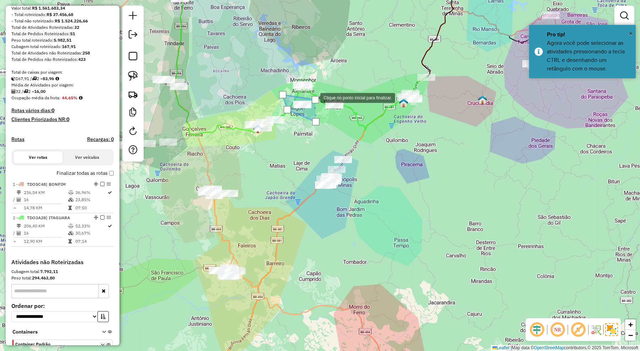
click at [313, 97] on div at bounding box center [315, 99] width 7 height 7
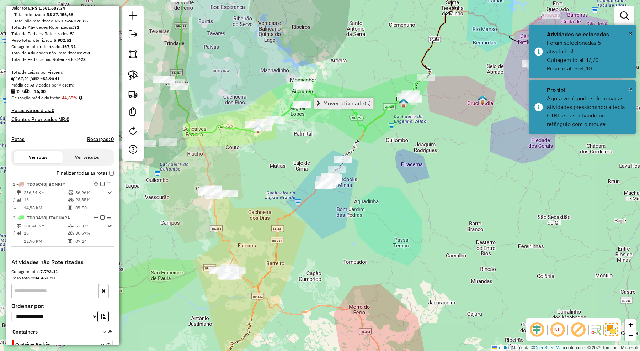
click at [325, 100] on span "Mover atividade(s)" at bounding box center [347, 103] width 48 height 6
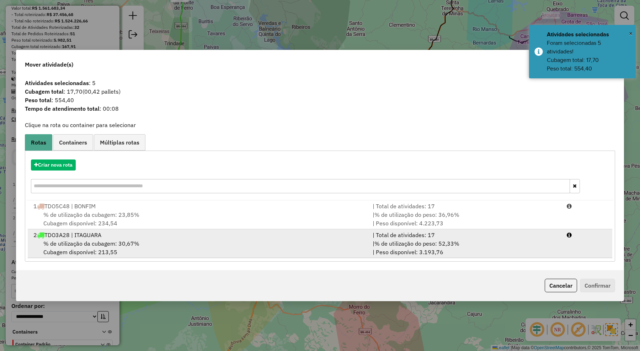
click at [174, 243] on div "% de utilização da cubagem: 30,67% Cubagem disponível: 213,55" at bounding box center [198, 247] width 339 height 17
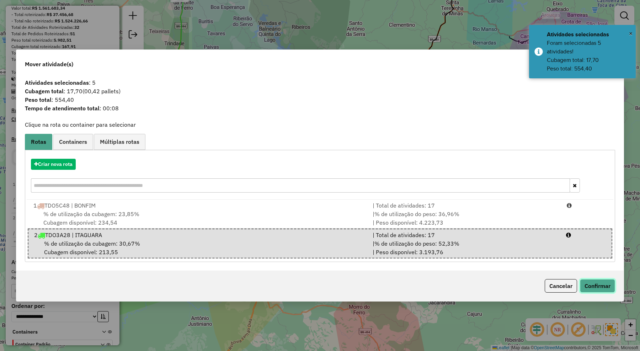
click at [587, 280] on button "Confirmar" at bounding box center [597, 286] width 35 height 14
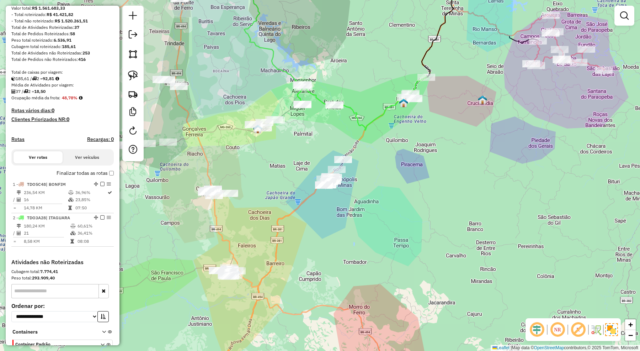
click at [362, 126] on icon at bounding box center [362, 103] width 129 height 53
select select "**********"
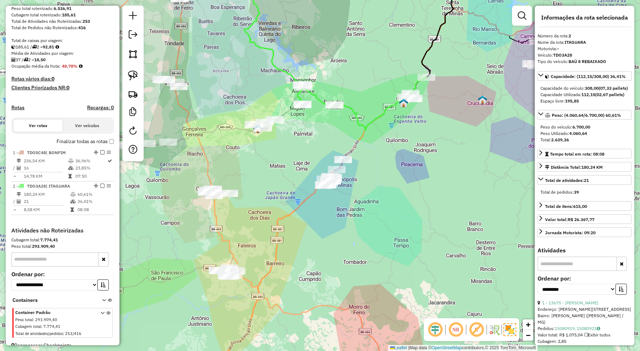
scroll to position [134, 0]
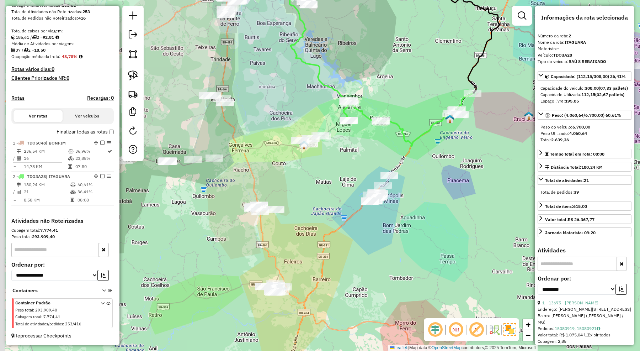
drag, startPoint x: 343, startPoint y: 132, endPoint x: 390, endPoint y: 148, distance: 48.9
click at [390, 148] on div "Janela de atendimento Grade de atendimento Capacidade Transportadoras Veículos …" at bounding box center [320, 175] width 640 height 351
click at [135, 52] on img at bounding box center [133, 54] width 10 height 10
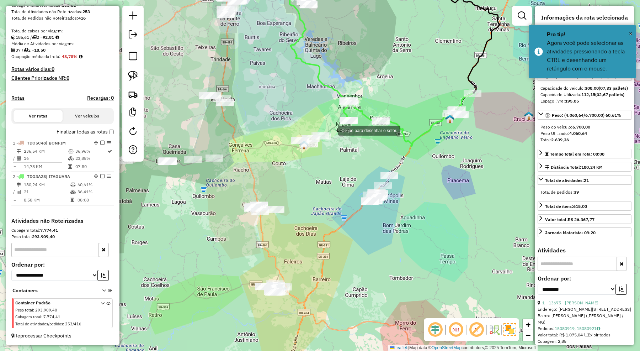
click at [331, 129] on div at bounding box center [331, 130] width 14 height 14
click at [279, 125] on div at bounding box center [279, 125] width 14 height 14
click at [276, 148] on div at bounding box center [275, 147] width 14 height 14
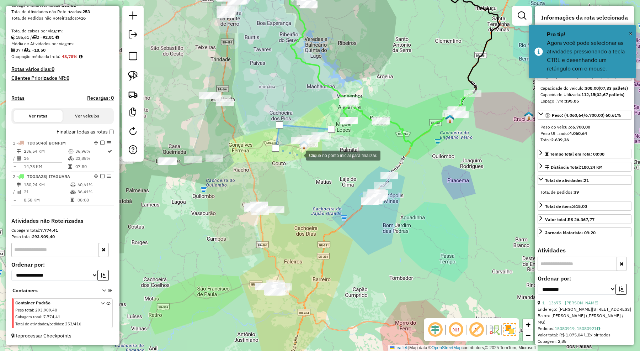
click at [306, 157] on div at bounding box center [299, 155] width 14 height 14
click at [317, 155] on div at bounding box center [310, 157] width 14 height 14
click at [340, 139] on div at bounding box center [340, 139] width 14 height 14
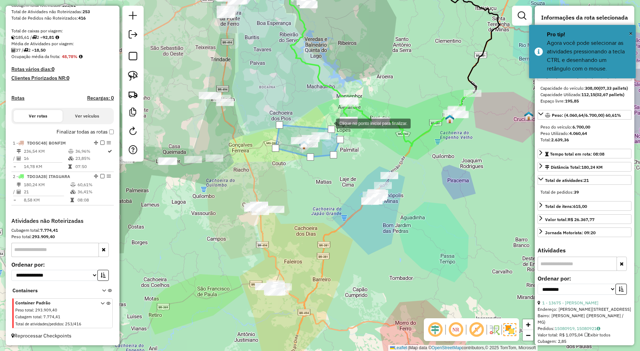
click at [329, 123] on div at bounding box center [329, 123] width 14 height 14
click at [330, 126] on div at bounding box center [331, 129] width 7 height 7
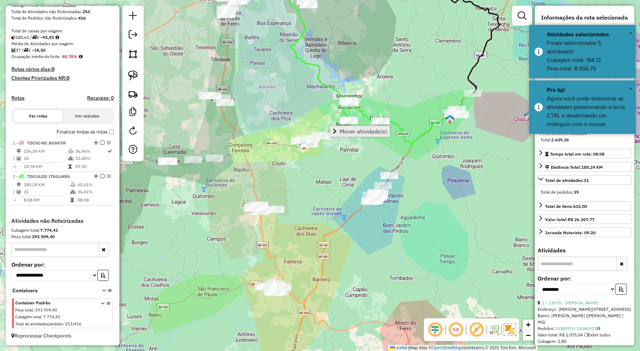
click at [357, 132] on span "Mover atividade(s)" at bounding box center [364, 131] width 48 height 6
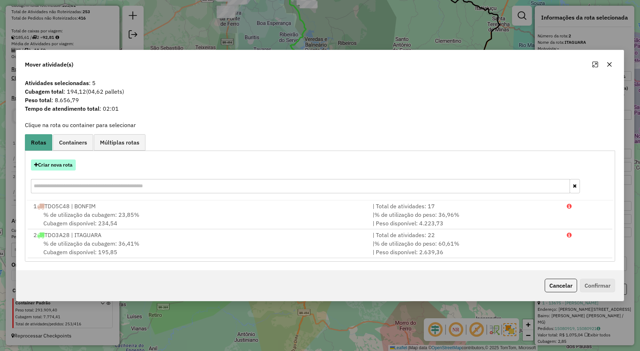
click at [71, 167] on button "Criar nova rota" at bounding box center [53, 164] width 45 height 11
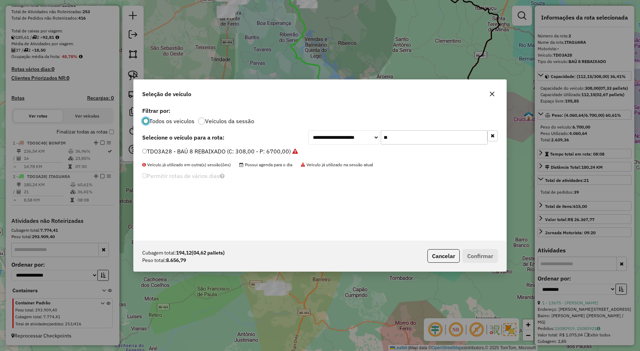
scroll to position [4, 2]
drag, startPoint x: 368, startPoint y: 139, endPoint x: 361, endPoint y: 139, distance: 6.8
click at [367, 139] on div "**********" at bounding box center [402, 137] width 189 height 14
type input "****"
click at [194, 156] on div "KOB5507 - TRUCK 10P (C: 420,00 - P: 13500,00)" at bounding box center [320, 154] width 364 height 14
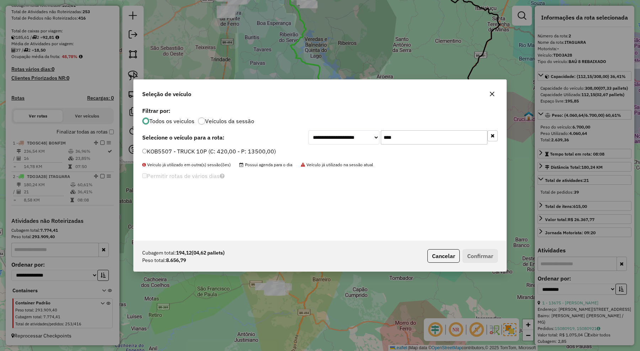
click at [265, 155] on label "KOB5507 - TRUCK 10P (C: 420,00 - P: 13500,00)" at bounding box center [209, 151] width 134 height 9
click at [484, 256] on button "Confirmar" at bounding box center [480, 256] width 35 height 14
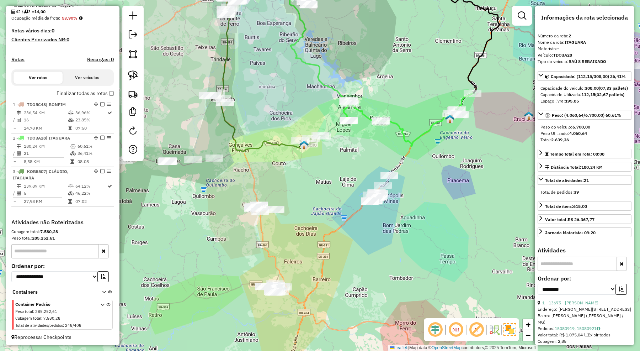
scroll to position [174, 0]
click at [286, 146] on icon at bounding box center [265, 58] width 92 height 187
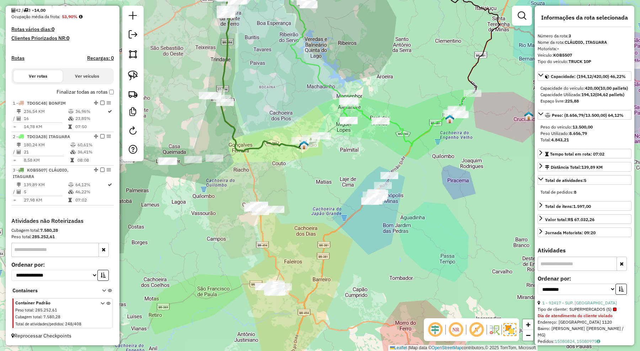
drag, startPoint x: 314, startPoint y: 203, endPoint x: 312, endPoint y: 187, distance: 16.1
click at [312, 187] on div "Janela de atendimento Grade de atendimento Capacidade Transportadoras Veículos …" at bounding box center [320, 175] width 640 height 351
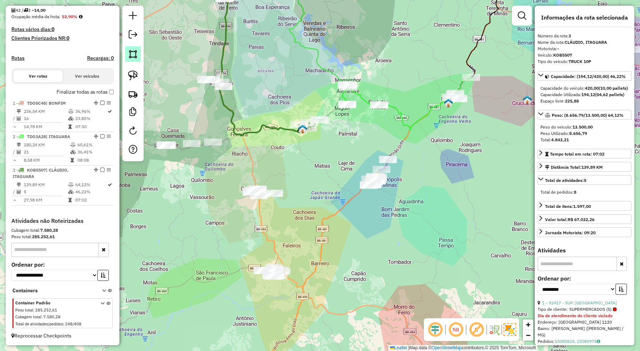
click at [130, 55] on img at bounding box center [133, 54] width 10 height 10
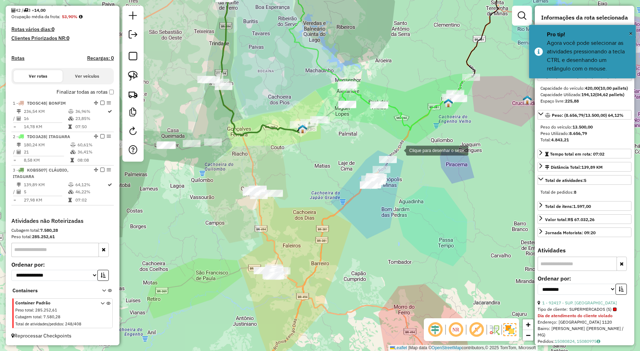
click at [399, 150] on div at bounding box center [399, 150] width 14 height 14
click at [362, 154] on div at bounding box center [361, 153] width 14 height 14
click at [350, 198] on div at bounding box center [350, 196] width 14 height 14
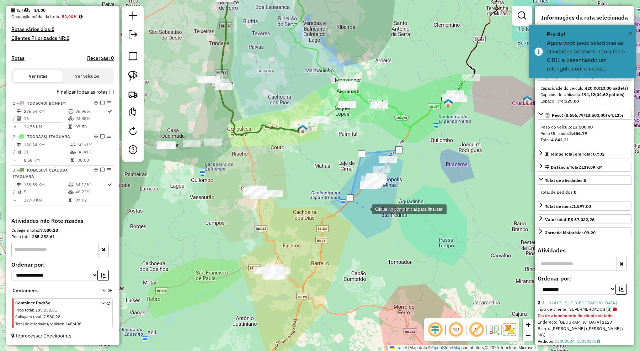
click at [369, 209] on div at bounding box center [365, 208] width 14 height 14
click at [397, 188] on div at bounding box center [391, 195] width 14 height 14
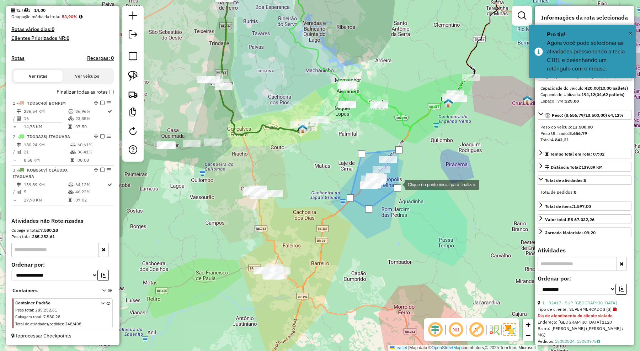
click at [397, 184] on div at bounding box center [397, 187] width 7 height 7
click at [397, 149] on div at bounding box center [398, 149] width 7 height 7
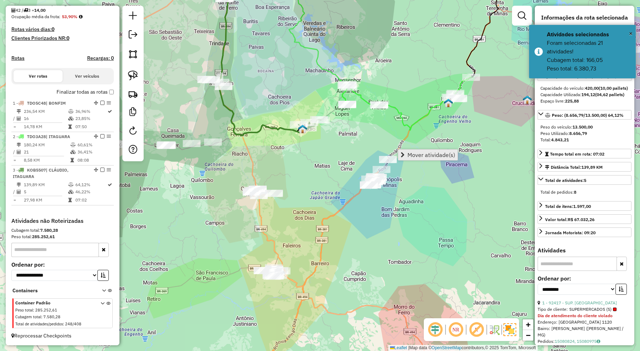
click at [422, 155] on span "Mover atividade(s)" at bounding box center [431, 155] width 48 height 6
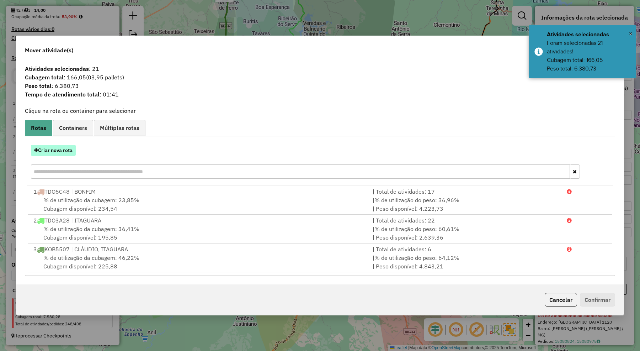
click at [69, 148] on button "Criar nova rota" at bounding box center [53, 150] width 45 height 11
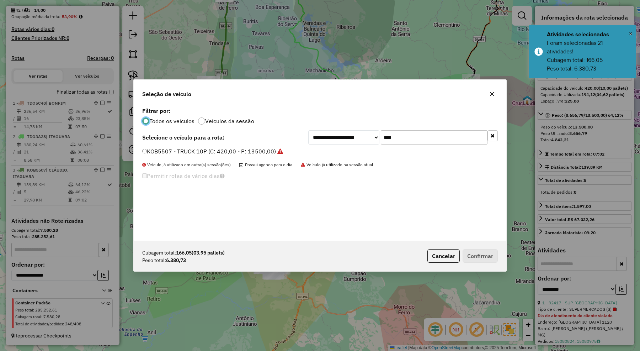
scroll to position [4, 2]
drag, startPoint x: 406, startPoint y: 136, endPoint x: 357, endPoint y: 137, distance: 49.4
click at [357, 137] on div "**********" at bounding box center [402, 137] width 189 height 14
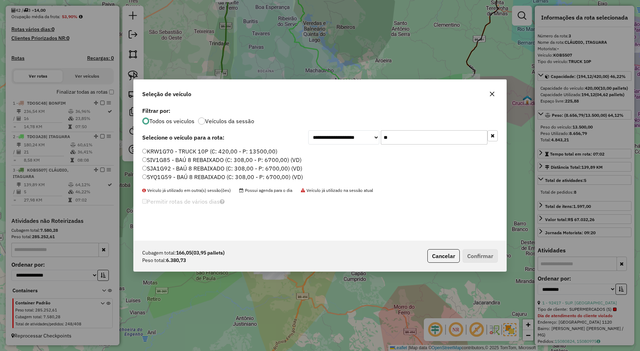
type input "**"
click at [252, 178] on label "SYQ1G59 - BAÚ 8 REBAIXADO (C: 308,00 - P: 6700,00) (VD)" at bounding box center [222, 176] width 161 height 9
click at [484, 252] on button "Confirmar" at bounding box center [480, 256] width 35 height 14
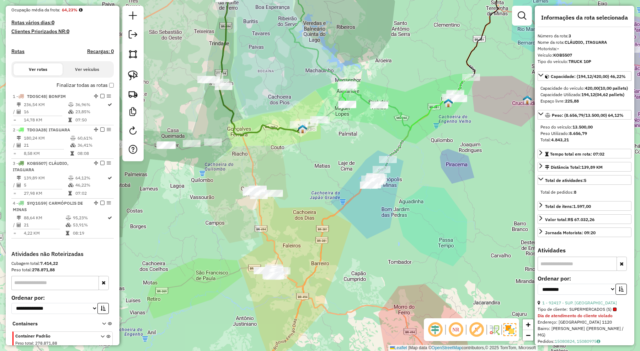
scroll to position [214, 0]
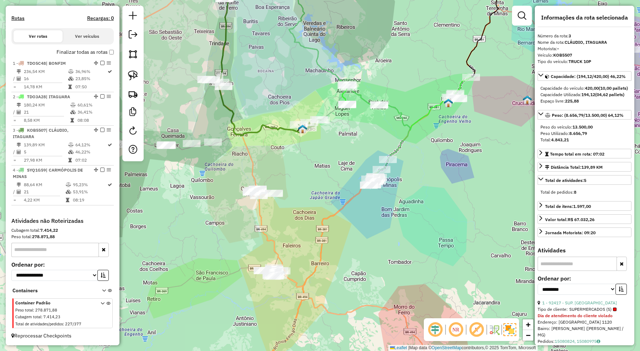
click at [402, 144] on icon at bounding box center [343, 67] width 135 height 204
click at [427, 166] on div "Janela de atendimento Grade de atendimento Capacidade Transportadoras Veículos …" at bounding box center [320, 175] width 640 height 351
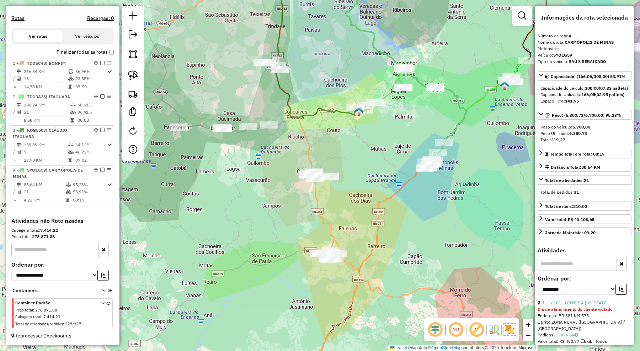
drag, startPoint x: 319, startPoint y: 170, endPoint x: 357, endPoint y: 176, distance: 38.9
click at [357, 176] on div "Janela de atendimento Grade de atendimento Capacidade Transportadoras Veículos …" at bounding box center [320, 175] width 640 height 351
click at [133, 54] on img at bounding box center [133, 54] width 10 height 10
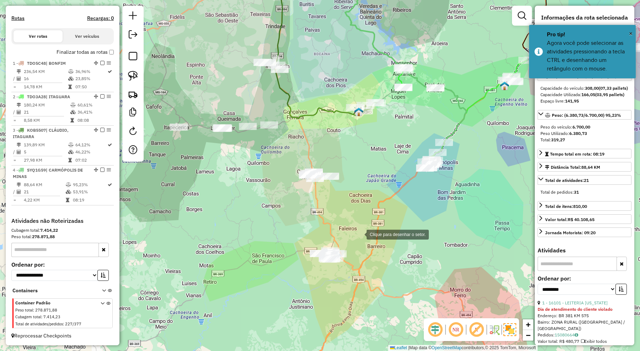
click at [359, 234] on div at bounding box center [359, 233] width 14 height 14
click at [305, 233] on div at bounding box center [306, 233] width 14 height 14
click at [292, 254] on div at bounding box center [291, 254] width 14 height 14
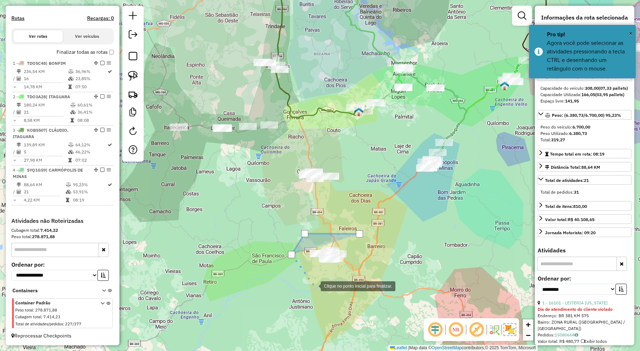
click at [314, 285] on div at bounding box center [313, 285] width 14 height 14
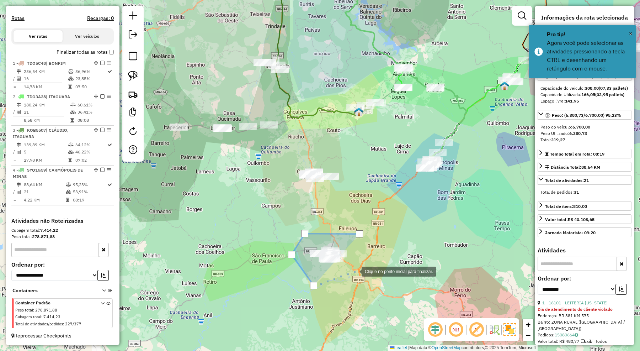
click at [354, 271] on div at bounding box center [354, 270] width 14 height 14
click at [367, 258] on div at bounding box center [367, 258] width 14 height 14
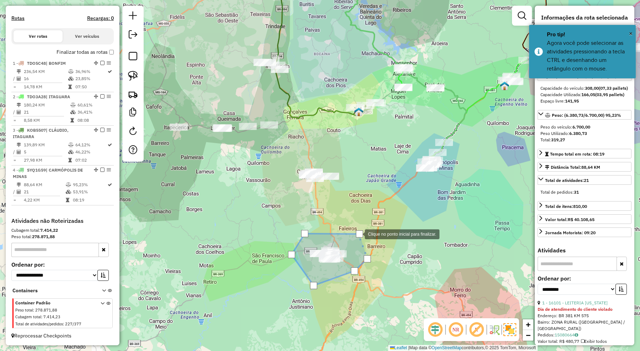
click at [358, 233] on div at bounding box center [359, 233] width 7 height 7
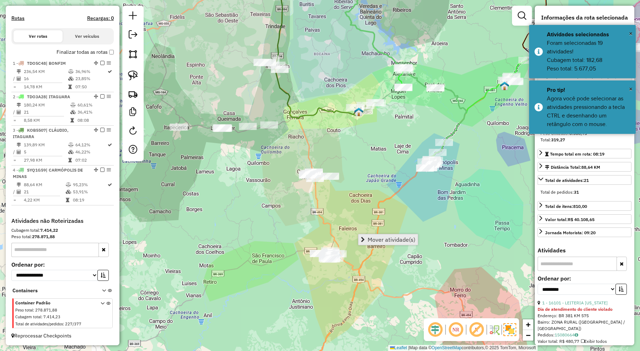
click at [384, 241] on span "Mover atividade(s)" at bounding box center [392, 239] width 48 height 6
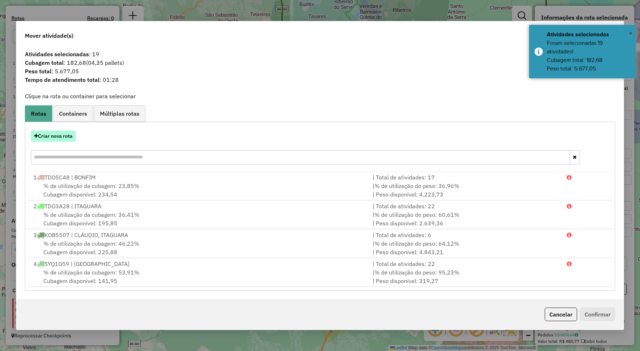
click at [66, 138] on button "Criar nova rota" at bounding box center [53, 135] width 45 height 11
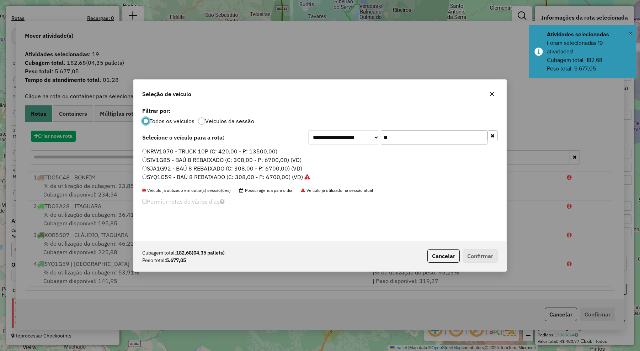
scroll to position [4, 2]
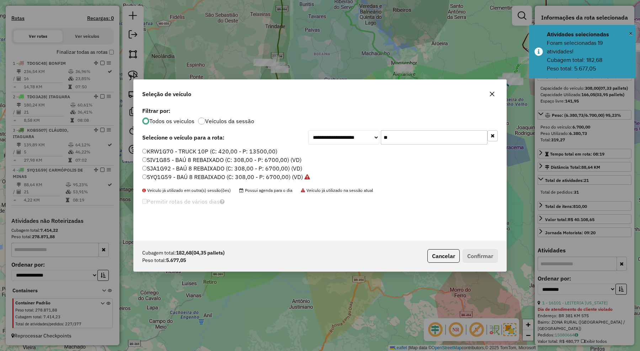
drag, startPoint x: 404, startPoint y: 138, endPoint x: 335, endPoint y: 137, distance: 69.0
click at [335, 137] on div "**********" at bounding box center [402, 137] width 189 height 14
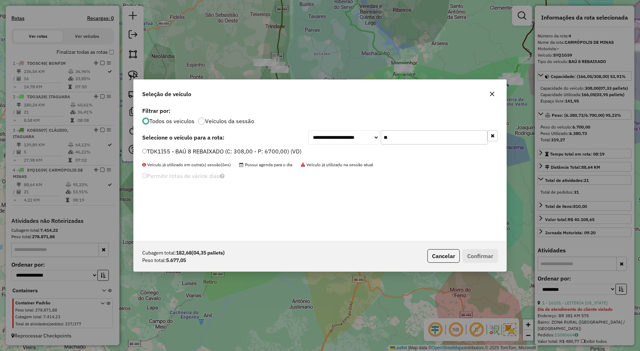
type input "**"
click at [294, 150] on label "TDK1I55 - BAÚ 8 REBAIXADO (C: 308,00 - P: 6700,00) (VD)" at bounding box center [221, 151] width 159 height 9
click at [492, 258] on button "Confirmar" at bounding box center [480, 256] width 35 height 14
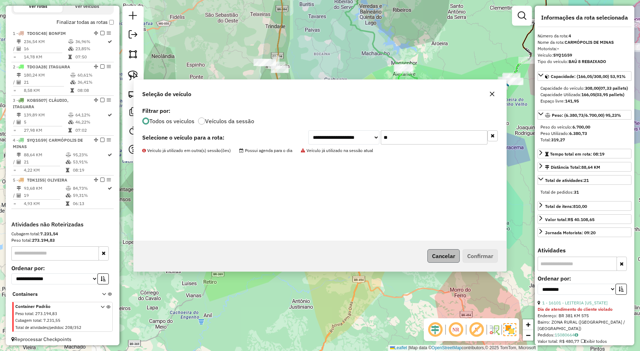
scroll to position [247, 0]
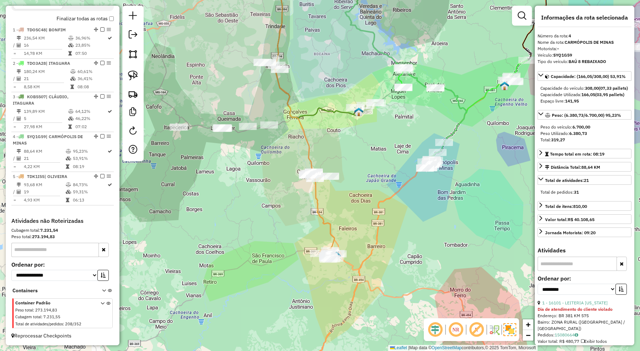
click at [332, 235] on icon at bounding box center [304, 108] width 60 height 286
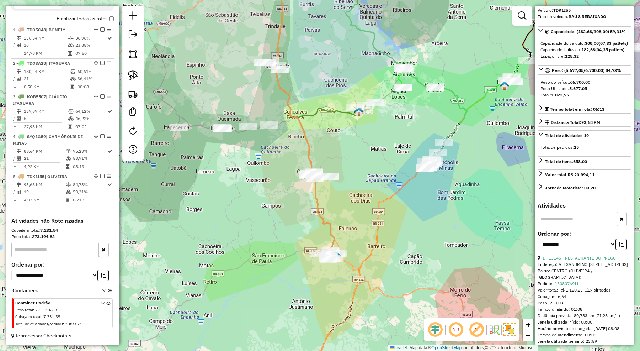
scroll to position [89, 0]
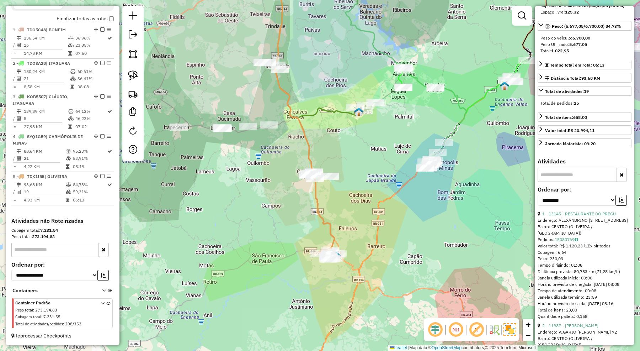
click at [330, 223] on icon at bounding box center [304, 108] width 60 height 286
click at [346, 175] on div "Janela de atendimento Grade de atendimento Capacidade Transportadoras Veículos …" at bounding box center [320, 175] width 640 height 351
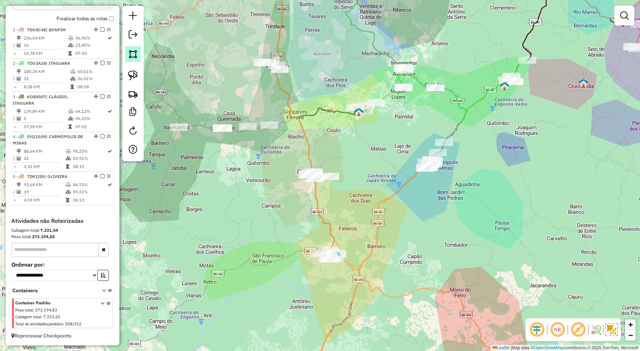
click at [134, 54] on img at bounding box center [133, 54] width 10 height 10
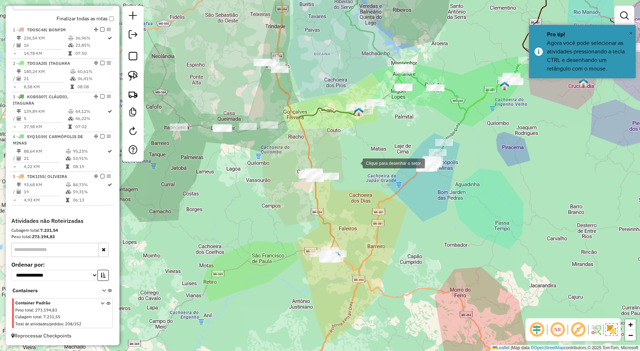
click at [356, 162] on div at bounding box center [355, 162] width 14 height 14
click at [279, 166] on div at bounding box center [286, 162] width 14 height 14
click at [284, 189] on div at bounding box center [276, 182] width 14 height 14
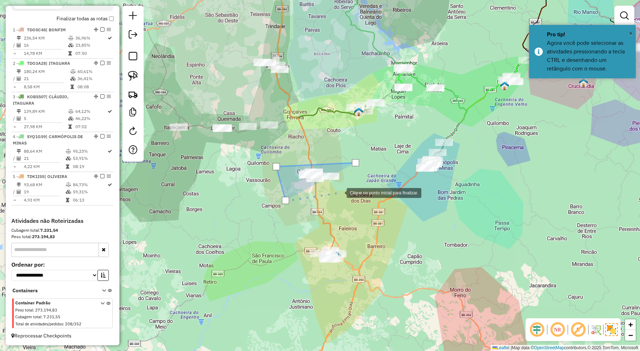
click at [340, 192] on div at bounding box center [339, 192] width 14 height 14
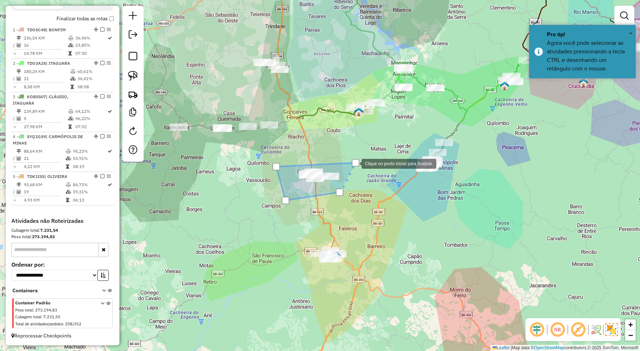
click at [354, 163] on div at bounding box center [355, 162] width 7 height 7
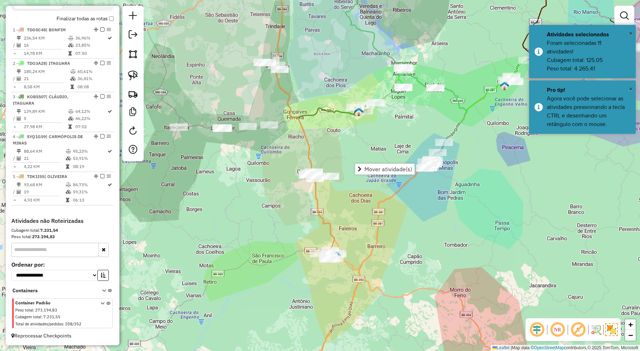
click at [340, 147] on div "Janela de atendimento Grade de atendimento Capacidade Transportadoras Veículos …" at bounding box center [320, 175] width 640 height 351
drag, startPoint x: 283, startPoint y: 150, endPoint x: 314, endPoint y: 171, distance: 37.2
click at [314, 171] on div "Janela de atendimento Grade de atendimento Capacidade Transportadoras Veículos …" at bounding box center [320, 175] width 640 height 351
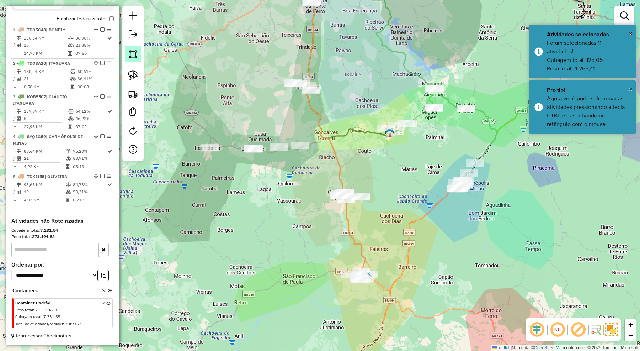
click at [130, 53] on img at bounding box center [133, 54] width 10 height 10
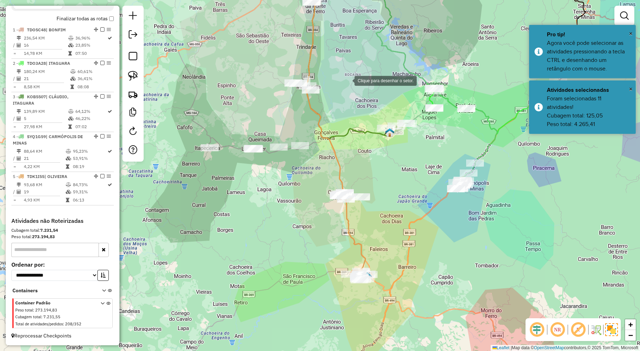
click at [346, 76] on div at bounding box center [347, 80] width 14 height 14
click at [274, 72] on div at bounding box center [274, 72] width 14 height 14
click at [194, 123] on div at bounding box center [195, 123] width 14 height 14
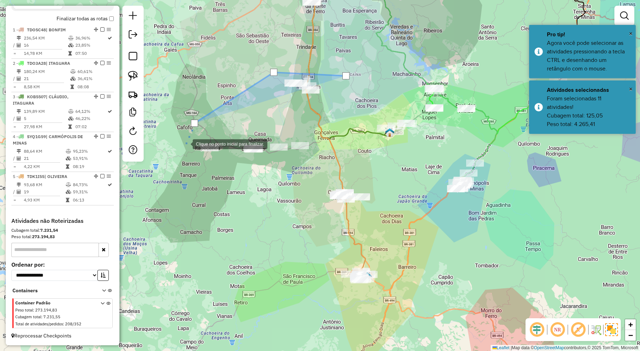
click at [182, 150] on div at bounding box center [185, 143] width 14 height 14
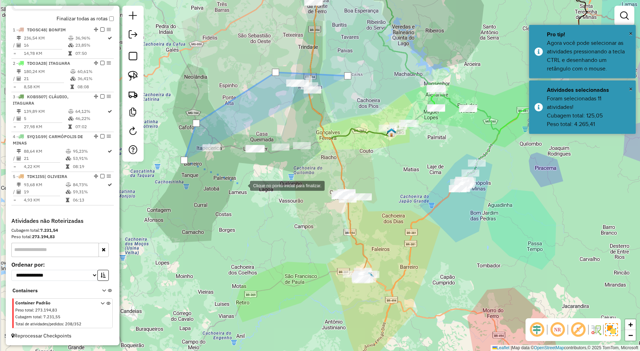
drag, startPoint x: 242, startPoint y: 185, endPoint x: 310, endPoint y: 172, distance: 69.5
click at [246, 184] on div at bounding box center [243, 185] width 14 height 14
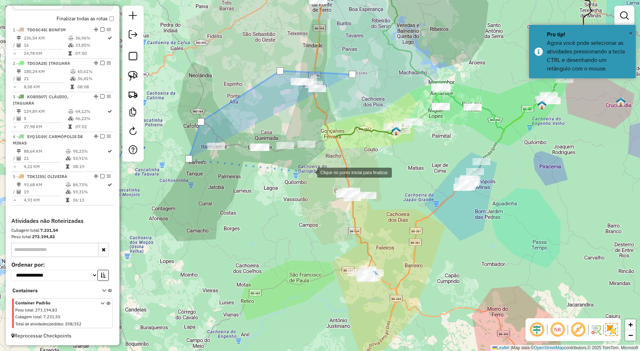
click at [310, 172] on div at bounding box center [310, 172] width 14 height 14
click at [317, 165] on div at bounding box center [310, 172] width 14 height 14
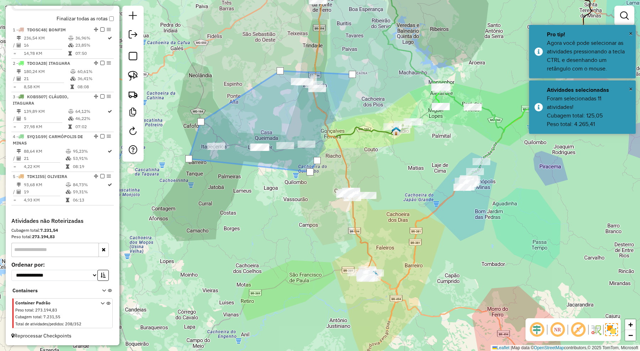
click at [324, 153] on div at bounding box center [317, 160] width 14 height 14
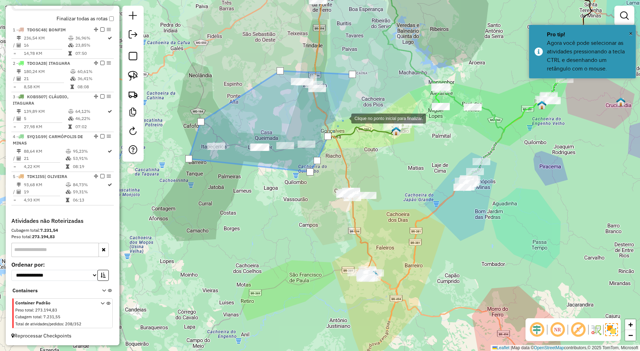
click at [345, 115] on div at bounding box center [344, 118] width 14 height 14
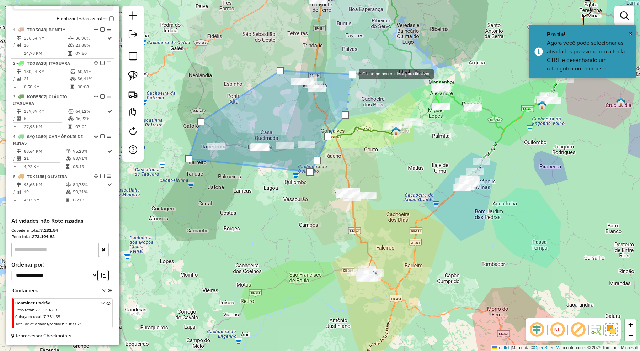
click at [352, 73] on div at bounding box center [352, 74] width 7 height 7
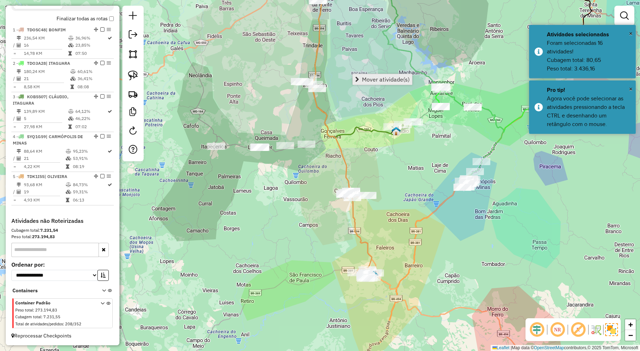
click at [370, 79] on span "Mover atividade(s)" at bounding box center [386, 79] width 48 height 6
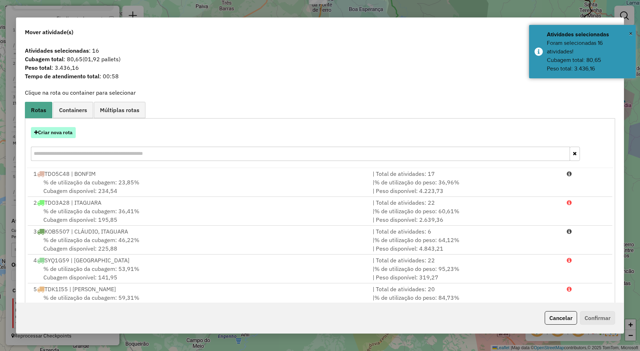
click at [70, 133] on button "Criar nova rota" at bounding box center [53, 132] width 45 height 11
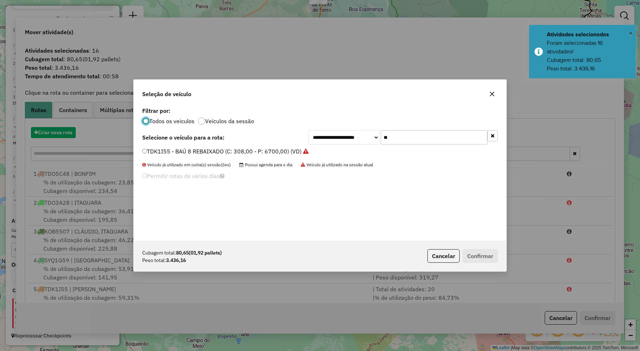
scroll to position [4, 2]
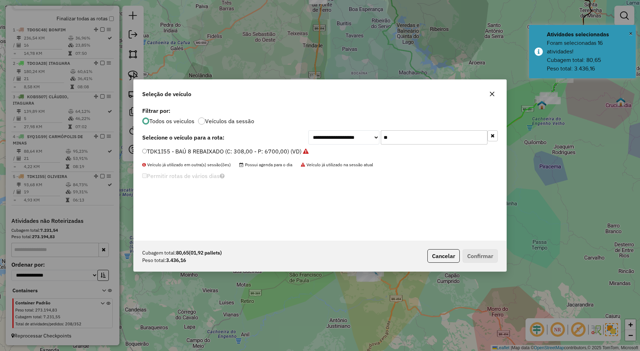
drag, startPoint x: 402, startPoint y: 137, endPoint x: 372, endPoint y: 138, distance: 29.5
click at [372, 138] on div "**********" at bounding box center [402, 137] width 189 height 14
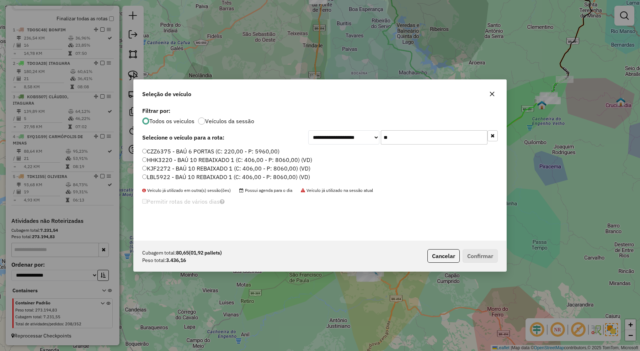
type input "**"
click at [281, 168] on label "KJF2272 - BAÚ 10 REBAIXADO 1 (C: 406,00 - P: 8060,00) (VD)" at bounding box center [226, 168] width 168 height 9
click at [476, 258] on button "Confirmar" at bounding box center [480, 256] width 35 height 14
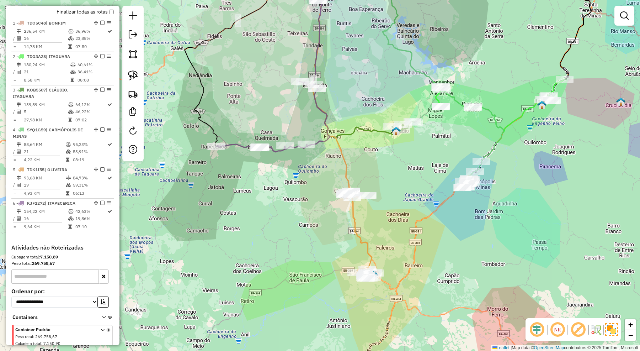
click at [316, 141] on icon at bounding box center [273, 116] width 114 height 70
select select "**********"
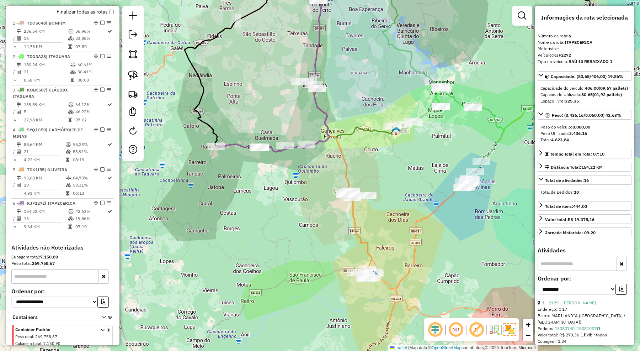
scroll to position [281, 0]
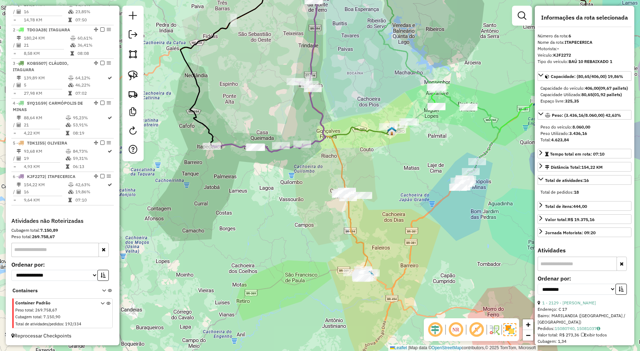
drag, startPoint x: 318, startPoint y: 176, endPoint x: 294, endPoint y: 178, distance: 24.3
click at [294, 178] on div "Janela de atendimento Grade de atendimento Capacidade Transportadoras Veículos …" at bounding box center [320, 175] width 640 height 351
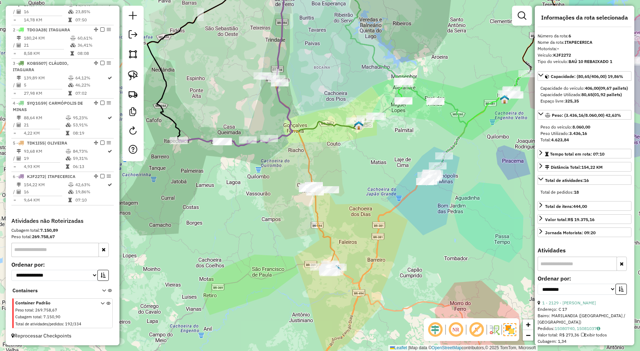
click at [363, 185] on div "Janela de atendimento Grade de atendimento Capacidade Transportadoras Veículos …" at bounding box center [320, 175] width 640 height 351
click at [132, 57] on img at bounding box center [133, 54] width 10 height 10
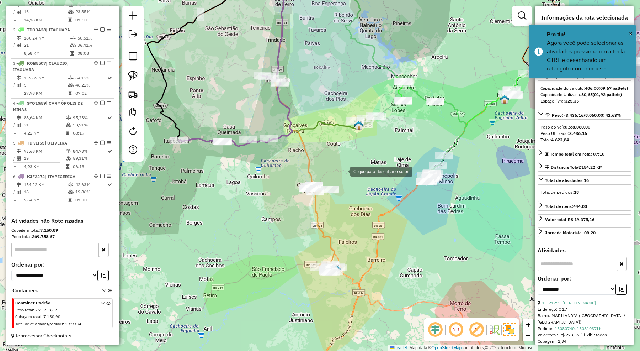
click at [343, 171] on div at bounding box center [343, 171] width 14 height 14
click at [278, 178] on div at bounding box center [285, 175] width 14 height 14
click at [284, 203] on div at bounding box center [278, 196] width 14 height 14
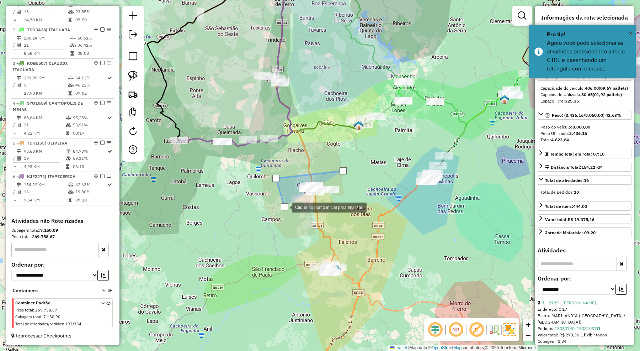
click at [292, 210] on div at bounding box center [285, 206] width 14 height 14
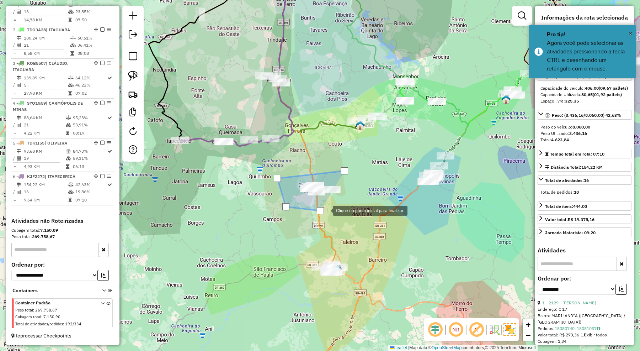
click at [333, 203] on div at bounding box center [326, 210] width 14 height 14
click at [346, 171] on div at bounding box center [344, 170] width 7 height 7
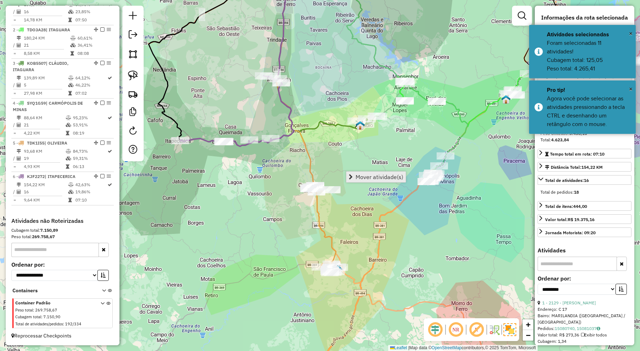
click at [371, 177] on span "Mover atividade(s)" at bounding box center [380, 177] width 48 height 6
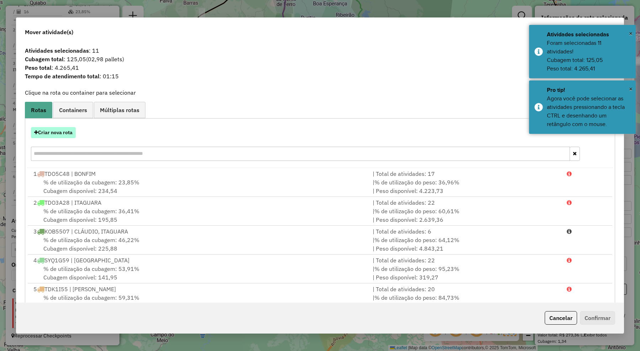
click at [70, 131] on button "Criar nova rota" at bounding box center [53, 132] width 45 height 11
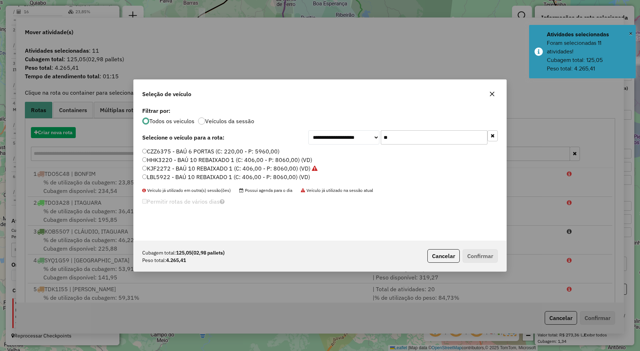
scroll to position [4, 2]
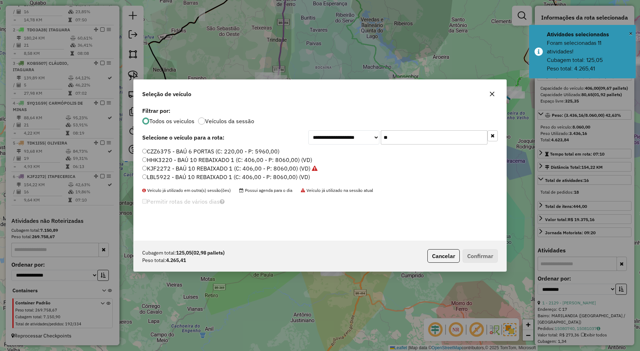
drag, startPoint x: 396, startPoint y: 139, endPoint x: 377, endPoint y: 135, distance: 18.8
click at [377, 135] on div "**********" at bounding box center [402, 137] width 189 height 14
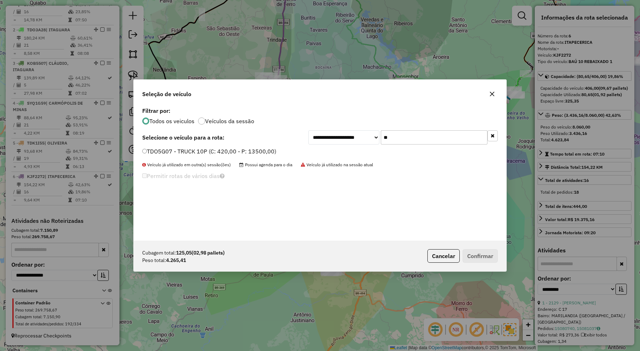
type input "**"
click at [253, 153] on label "TDO5G07 - TRUCK 10P (C: 420,00 - P: 13500,00)" at bounding box center [209, 151] width 134 height 9
click at [474, 253] on button "Confirmar" at bounding box center [480, 256] width 35 height 14
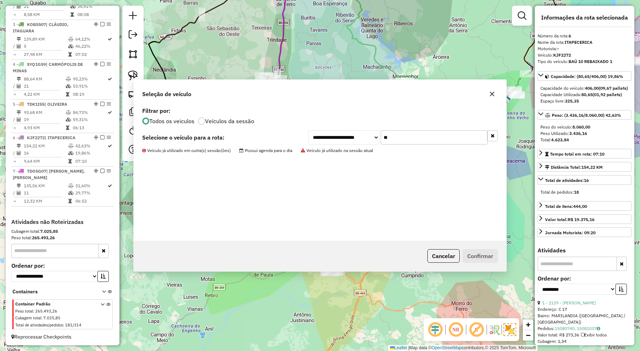
scroll to position [321, 0]
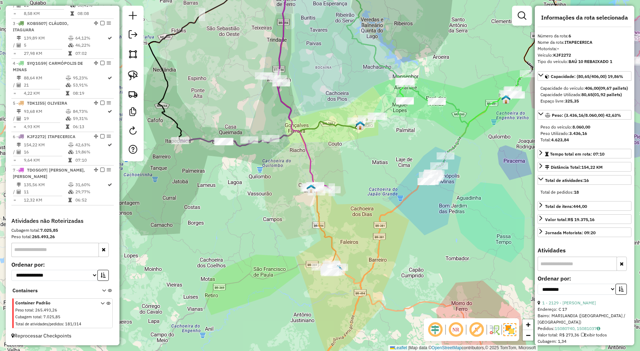
click at [312, 169] on icon at bounding box center [295, 76] width 38 height 223
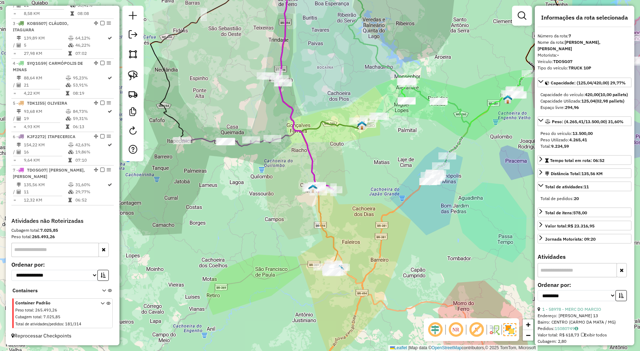
drag, startPoint x: 343, startPoint y: 169, endPoint x: 345, endPoint y: 178, distance: 8.7
click at [345, 178] on div "Janela de atendimento Grade de atendimento Capacidade Transportadoras Veículos …" at bounding box center [320, 175] width 640 height 351
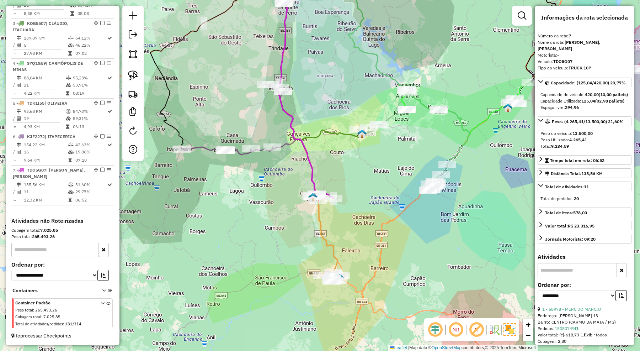
click at [312, 179] on icon at bounding box center [296, 80] width 38 height 231
click at [290, 143] on icon at bounding box center [239, 119] width 114 height 70
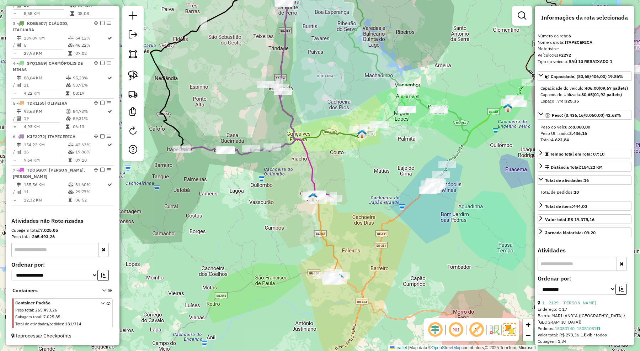
click at [311, 178] on icon at bounding box center [296, 80] width 38 height 231
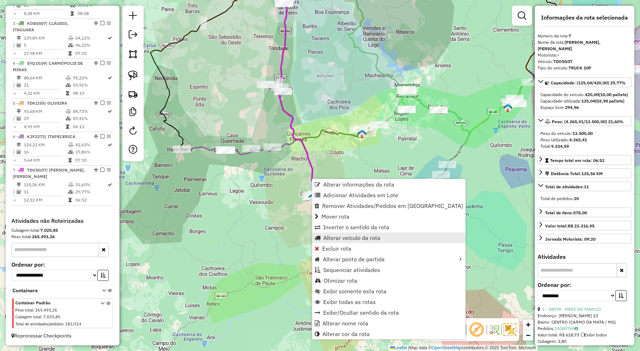
click at [336, 235] on span "Alterar veículo da rota" at bounding box center [351, 238] width 57 height 6
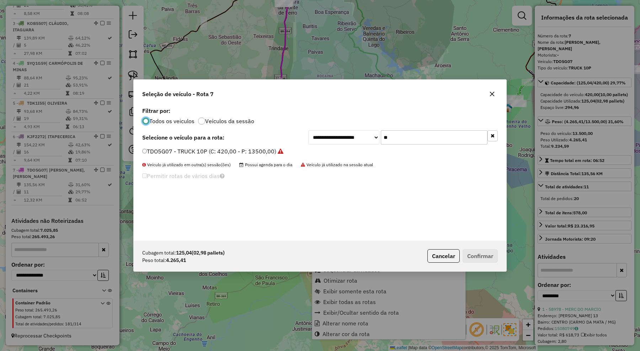
scroll to position [4, 2]
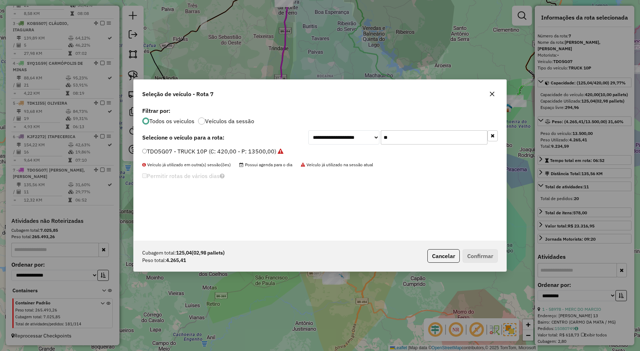
drag, startPoint x: 388, startPoint y: 138, endPoint x: 377, endPoint y: 138, distance: 11.0
click at [377, 138] on div "**********" at bounding box center [402, 137] width 189 height 14
type input "**"
click at [269, 151] on label "IRJ8J95 - TRUCK 10P (C: 420,00 - P: 13500,00)" at bounding box center [207, 151] width 130 height 9
click at [480, 260] on button "Confirmar" at bounding box center [480, 256] width 35 height 14
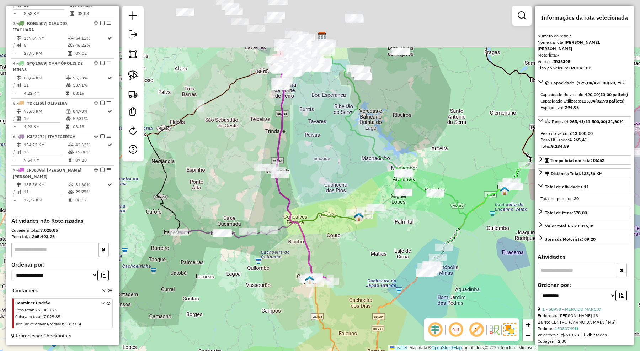
drag, startPoint x: 338, startPoint y: 103, endPoint x: 335, endPoint y: 186, distance: 82.9
click at [335, 186] on div "Janela de atendimento Grade de atendimento Capacidade Transportadoras Veículos …" at bounding box center [320, 175] width 640 height 351
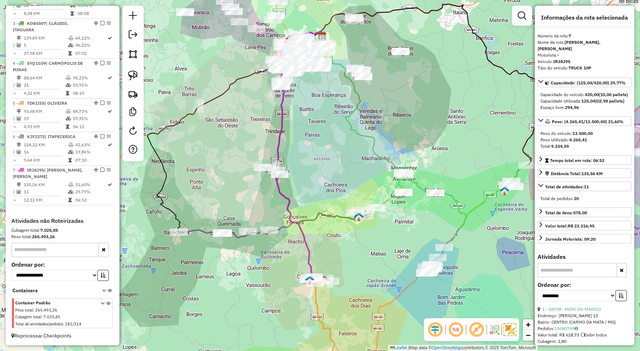
click at [343, 203] on div "Janela de atendimento Grade de atendimento Capacidade Transportadoras Veículos …" at bounding box center [320, 175] width 640 height 351
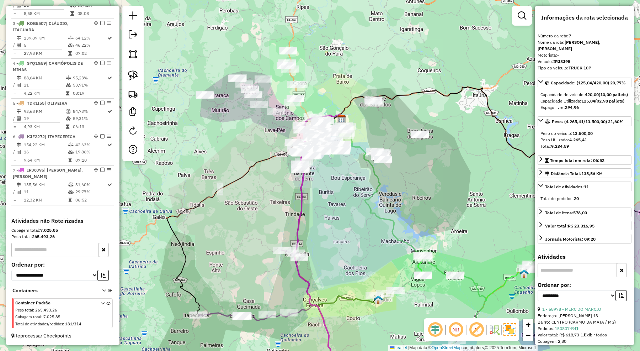
drag, startPoint x: 216, startPoint y: 143, endPoint x: 247, endPoint y: 166, distance: 39.1
click at [247, 166] on div "Janela de atendimento Grade de atendimento Capacidade Transportadoras Veículos …" at bounding box center [320, 175] width 640 height 351
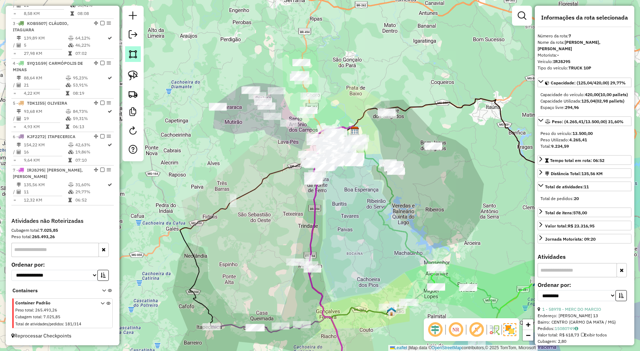
click at [131, 53] on img at bounding box center [133, 54] width 10 height 10
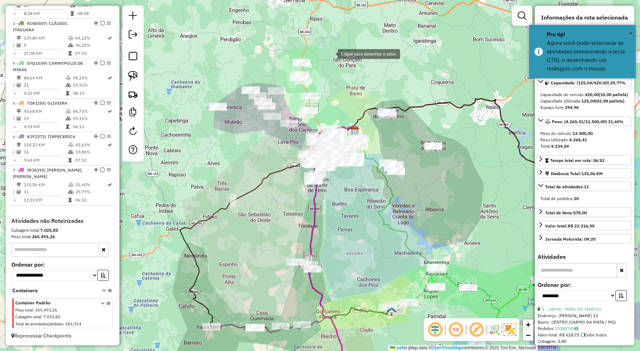
click at [331, 53] on div at bounding box center [331, 53] width 14 height 14
click at [272, 49] on div at bounding box center [272, 49] width 14 height 14
click at [215, 86] on div at bounding box center [222, 79] width 14 height 14
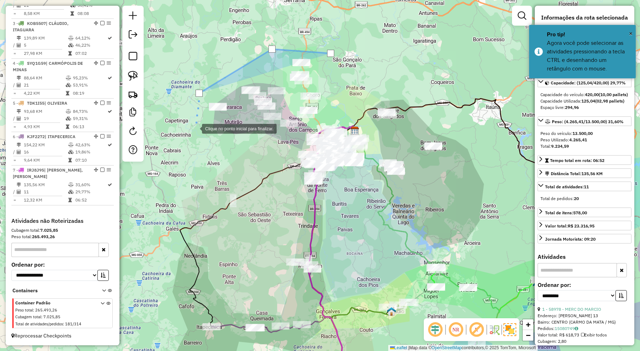
click at [195, 128] on div at bounding box center [195, 128] width 14 height 14
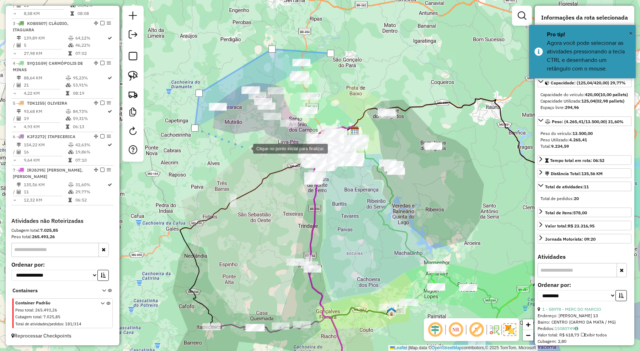
drag, startPoint x: 246, startPoint y: 148, endPoint x: 256, endPoint y: 143, distance: 11.3
click at [248, 148] on div at bounding box center [246, 148] width 14 height 14
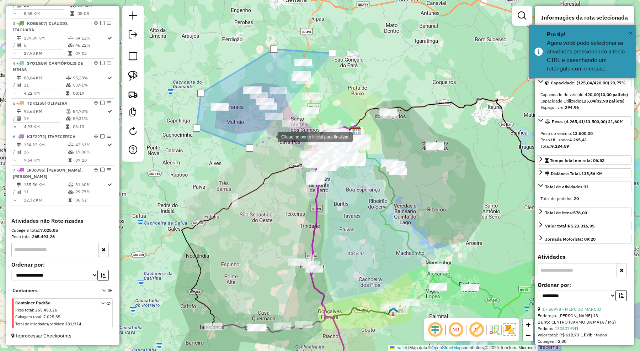
click at [272, 136] on div at bounding box center [271, 136] width 14 height 14
click at [290, 127] on div at bounding box center [290, 127] width 14 height 14
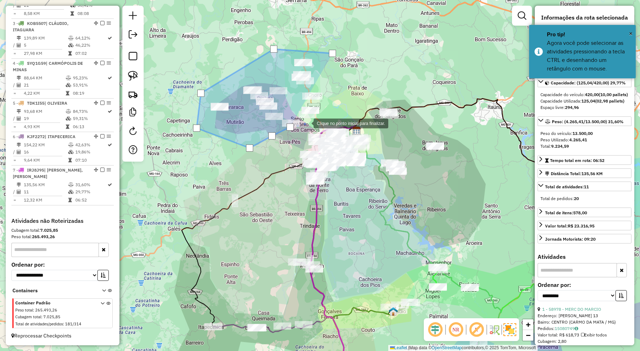
drag, startPoint x: 309, startPoint y: 122, endPoint x: 322, endPoint y: 114, distance: 15.9
click at [309, 121] on div at bounding box center [306, 123] width 14 height 14
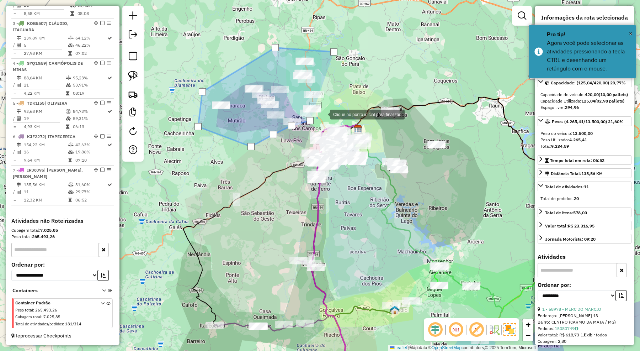
click at [323, 114] on div at bounding box center [323, 114] width 14 height 14
click at [335, 104] on div at bounding box center [334, 104] width 14 height 14
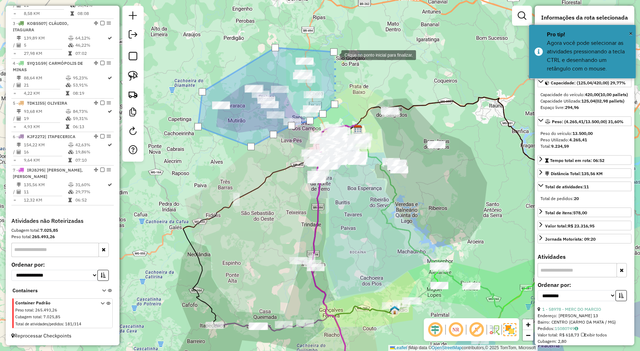
click at [334, 54] on div at bounding box center [333, 51] width 7 height 7
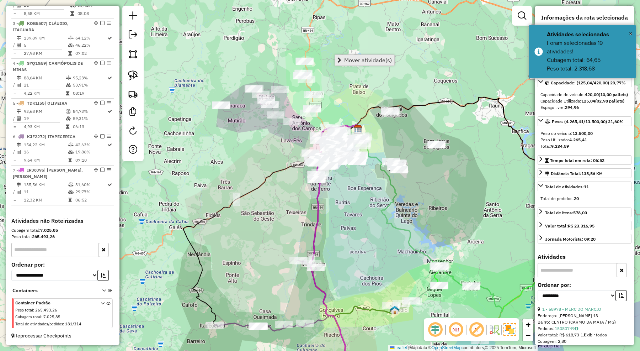
click at [357, 57] on span "Mover atividade(s)" at bounding box center [368, 60] width 48 height 6
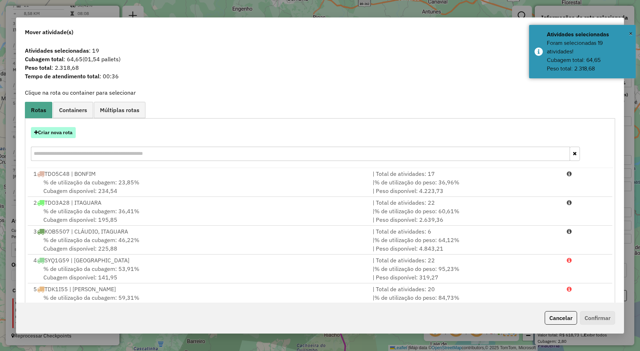
click at [73, 134] on button "Criar nova rota" at bounding box center [53, 132] width 45 height 11
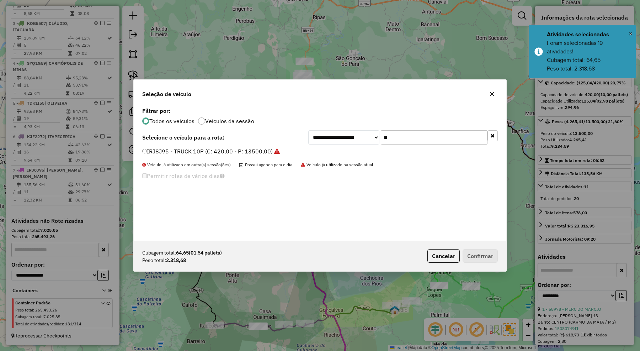
drag, startPoint x: 393, startPoint y: 136, endPoint x: 377, endPoint y: 135, distance: 16.4
click at [377, 135] on div "**********" at bounding box center [402, 137] width 189 height 14
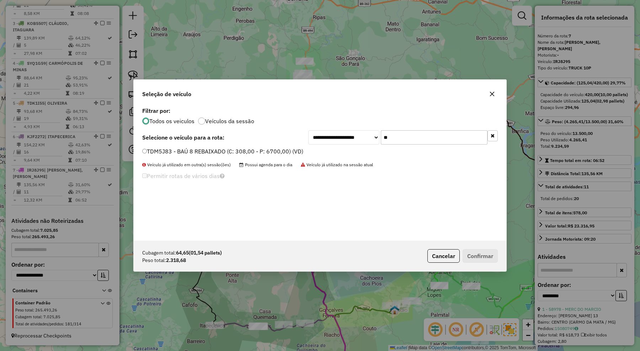
type input "**"
click at [290, 148] on label "TDM5J83 - BAÚ 8 REBAIXADO (C: 308,00 - P: 6700,00) (VD)" at bounding box center [222, 151] width 161 height 9
click at [467, 252] on button "Confirmar" at bounding box center [480, 256] width 35 height 14
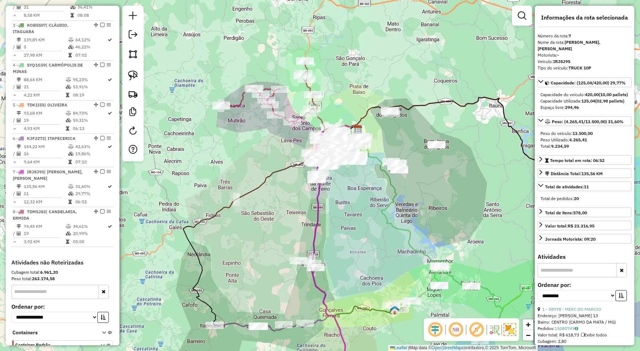
scroll to position [370, 0]
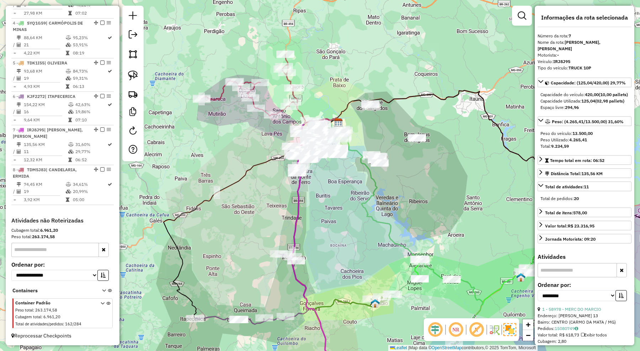
drag, startPoint x: 432, startPoint y: 204, endPoint x: 400, endPoint y: 191, distance: 34.7
click at [409, 195] on div "Janela de atendimento Grade de atendimento Capacidade Transportadoras Veículos …" at bounding box center [320, 175] width 640 height 351
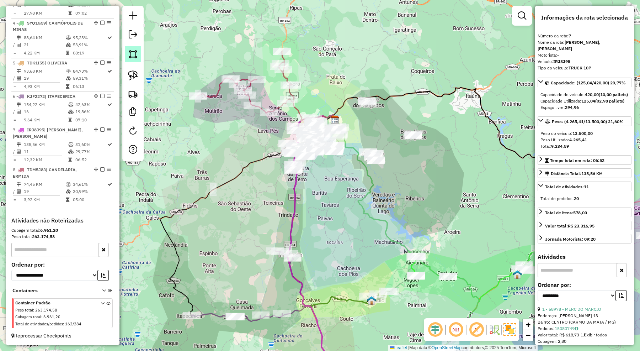
click at [126, 54] on link at bounding box center [133, 54] width 16 height 16
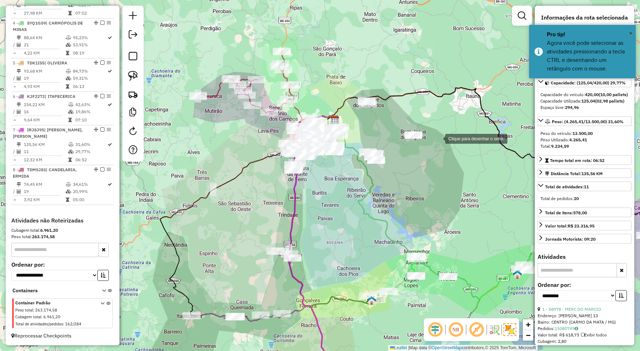
click at [438, 137] on div at bounding box center [438, 138] width 14 height 14
click at [414, 119] on div at bounding box center [421, 126] width 14 height 14
click at [356, 88] on div at bounding box center [356, 88] width 14 height 14
click at [348, 107] on div at bounding box center [351, 100] width 14 height 14
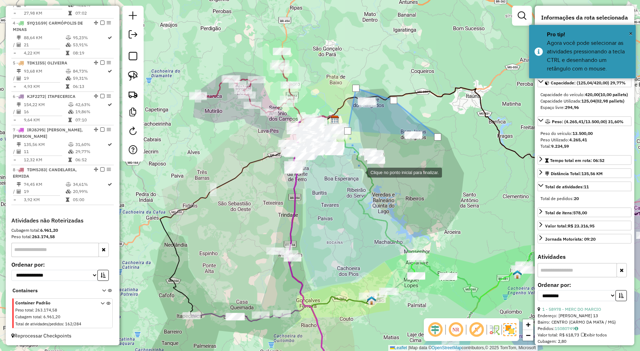
click at [360, 172] on div at bounding box center [360, 172] width 14 height 14
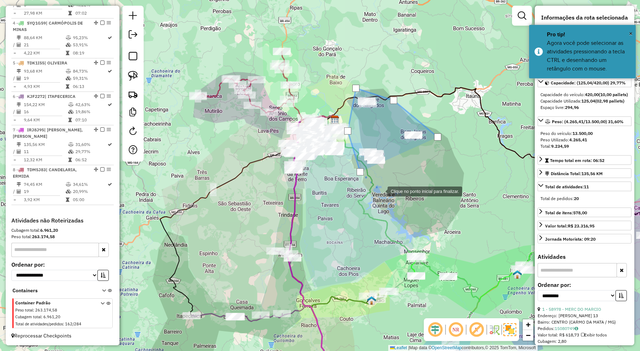
drag, startPoint x: 380, startPoint y: 191, endPoint x: 438, endPoint y: 183, distance: 58.4
click at [386, 191] on div at bounding box center [380, 190] width 14 height 14
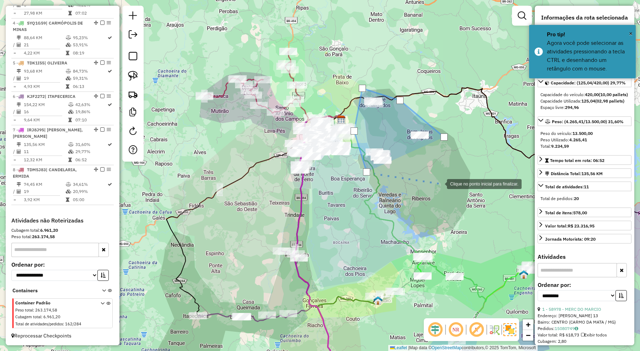
click at [440, 183] on div at bounding box center [440, 183] width 14 height 14
click at [447, 176] on div at bounding box center [440, 183] width 14 height 14
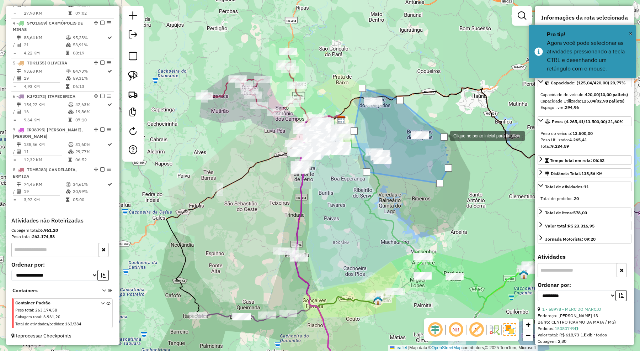
click at [443, 135] on div at bounding box center [444, 136] width 7 height 7
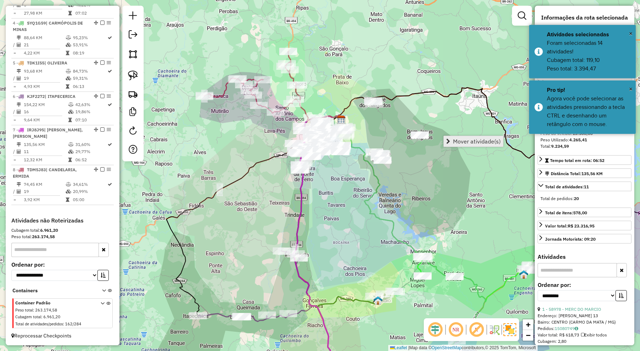
click at [475, 139] on span "Mover atividade(s)" at bounding box center [477, 141] width 48 height 6
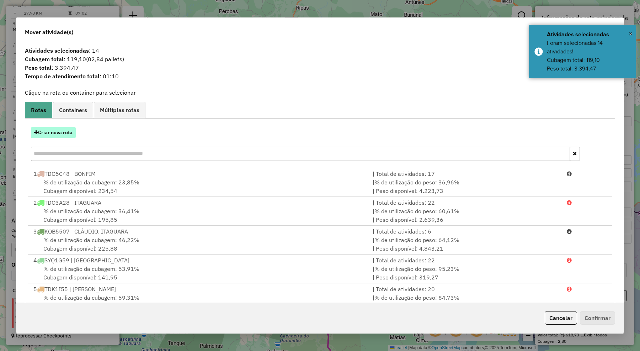
click at [68, 131] on button "Criar nova rota" at bounding box center [53, 132] width 45 height 11
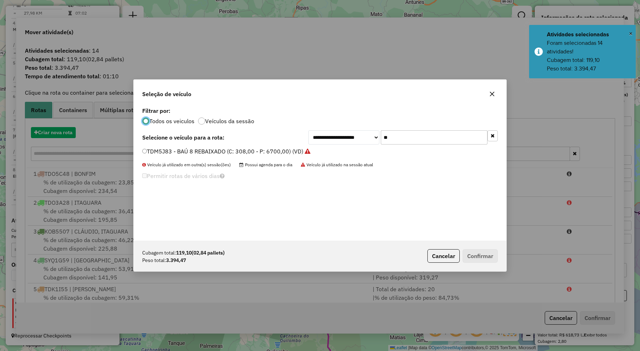
scroll to position [4, 2]
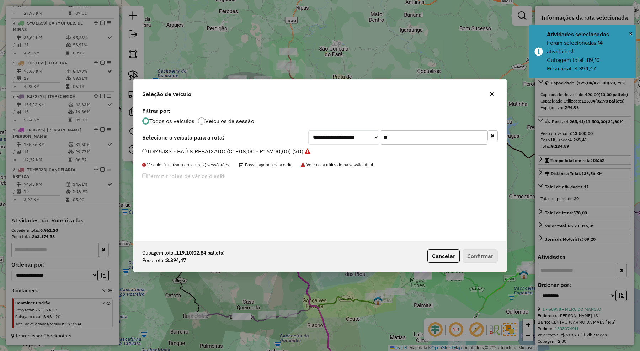
drag, startPoint x: 407, startPoint y: 139, endPoint x: 365, endPoint y: 139, distance: 42.3
click at [365, 139] on div "**********" at bounding box center [402, 137] width 189 height 14
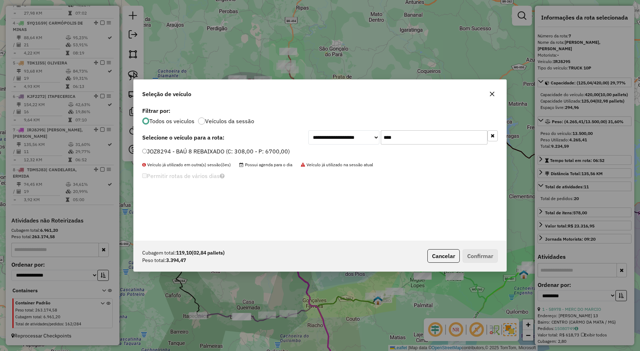
type input "****"
click at [242, 150] on label "JOZ8294 - BAÚ 8 REBAIXADO (C: 308,00 - P: 6700,00)" at bounding box center [216, 151] width 148 height 9
click at [475, 253] on button "Confirmar" at bounding box center [480, 256] width 35 height 14
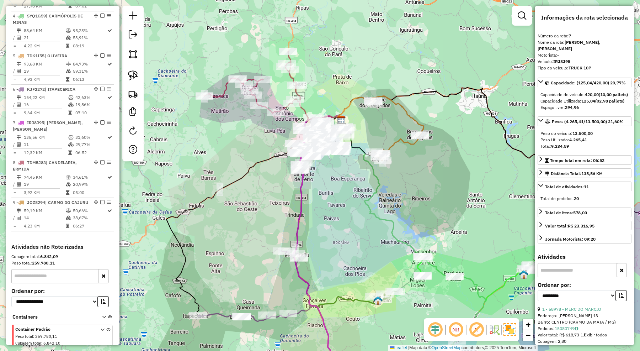
scroll to position [409, 0]
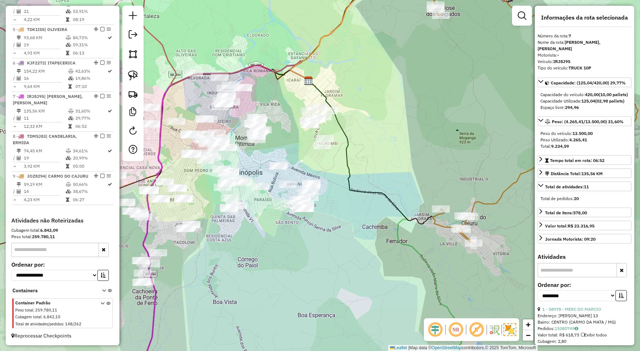
drag, startPoint x: 373, startPoint y: 145, endPoint x: 433, endPoint y: 178, distance: 69.1
click at [433, 178] on div "Janela de atendimento Grade de atendimento Capacidade Transportadoras Veículos …" at bounding box center [320, 175] width 640 height 351
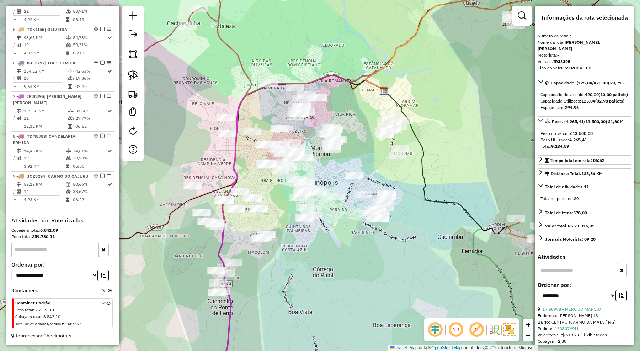
drag, startPoint x: 411, startPoint y: 276, endPoint x: 427, endPoint y: 249, distance: 31.6
click at [427, 249] on div "Janela de atendimento Grade de atendimento Capacidade Transportadoras Veículos …" at bounding box center [320, 175] width 640 height 351
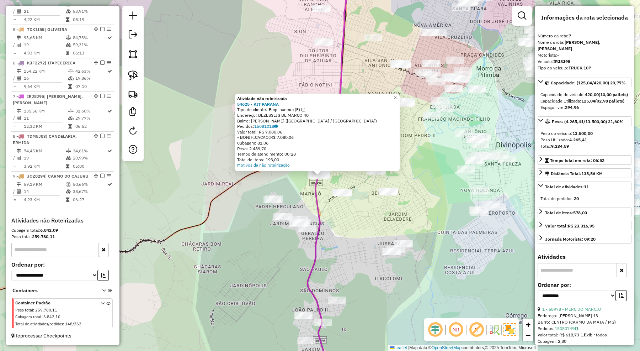
click at [349, 233] on div "Atividade não roteirizada 54625 - KIT PARANA Tipo de cliente: Empilhadeira (E) …" at bounding box center [320, 175] width 640 height 351
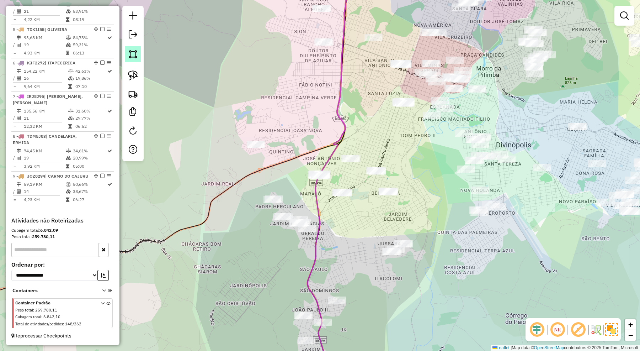
click at [133, 50] on img at bounding box center [133, 54] width 10 height 10
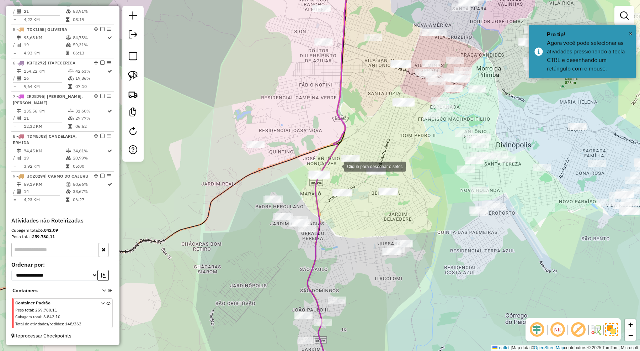
click at [337, 166] on div at bounding box center [337, 166] width 14 height 14
click at [290, 165] on div at bounding box center [297, 163] width 14 height 14
click at [298, 186] on div at bounding box center [297, 186] width 14 height 14
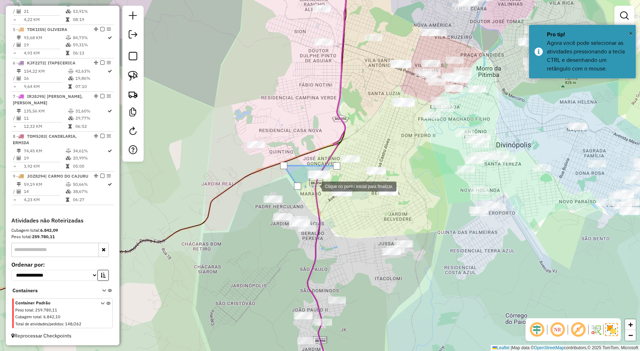
click at [317, 186] on div at bounding box center [315, 185] width 14 height 14
click at [335, 168] on div at bounding box center [336, 165] width 7 height 7
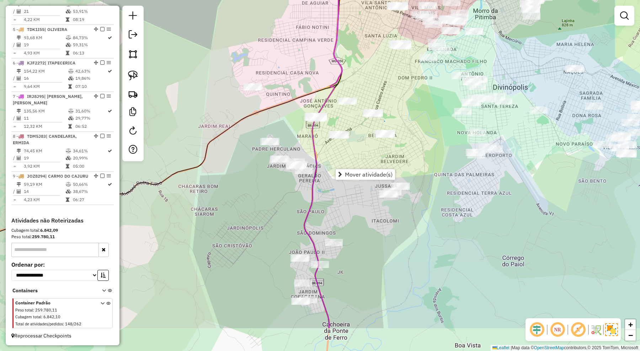
drag, startPoint x: 431, startPoint y: 207, endPoint x: 432, endPoint y: 189, distance: 18.2
click at [432, 189] on div "Janela de atendimento Grade de atendimento Capacidade Transportadoras Veículos …" at bounding box center [320, 175] width 640 height 351
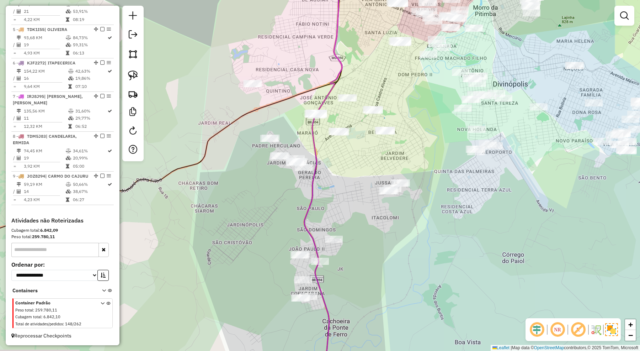
click at [418, 243] on div "Janela de atendimento Grade de atendimento Capacidade Transportadoras Veículos …" at bounding box center [320, 175] width 640 height 351
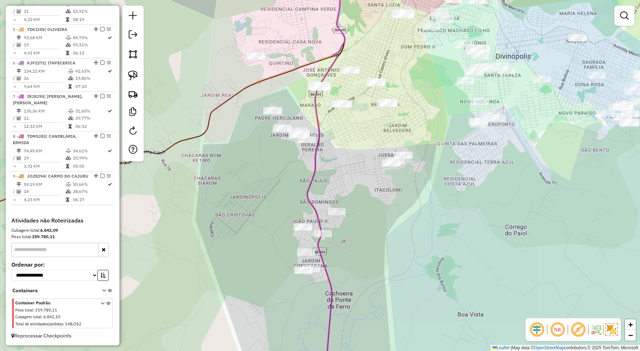
drag, startPoint x: 398, startPoint y: 242, endPoint x: 405, endPoint y: 215, distance: 27.9
click at [405, 215] on div "Janela de atendimento Grade de atendimento Capacidade Transportadoras Veículos …" at bounding box center [320, 175] width 640 height 351
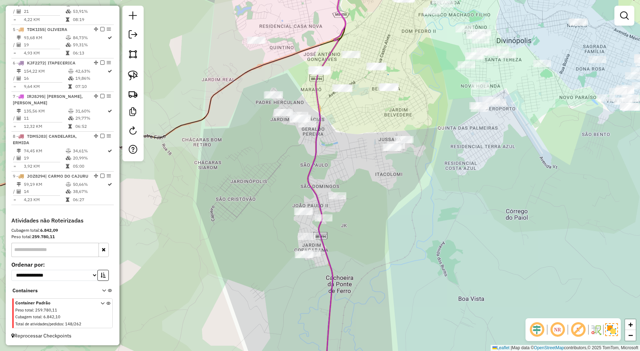
click at [409, 207] on div "Janela de atendimento Grade de atendimento Capacidade Transportadoras Veículos …" at bounding box center [320, 175] width 640 height 351
click at [341, 137] on div "Janela de atendimento Grade de atendimento Capacidade Transportadoras Veículos …" at bounding box center [320, 175] width 640 height 351
click at [132, 53] on img at bounding box center [133, 54] width 10 height 10
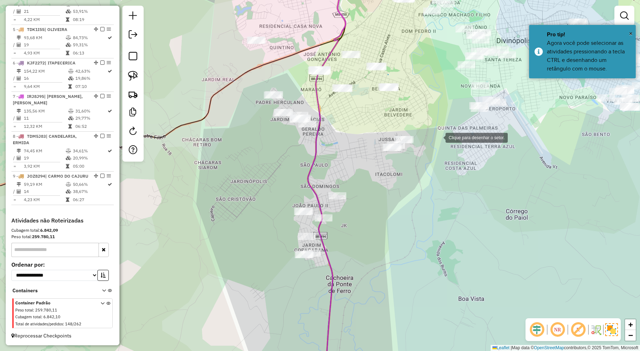
click at [438, 135] on div at bounding box center [438, 137] width 14 height 14
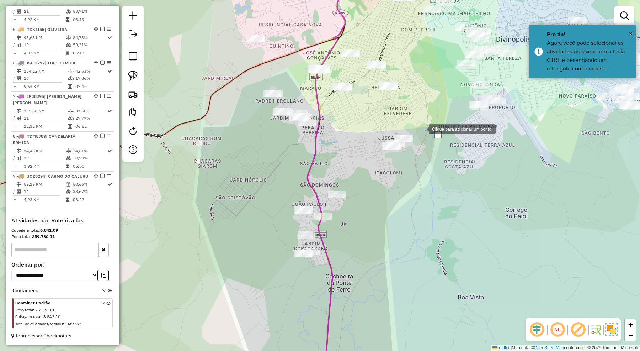
click at [422, 128] on div at bounding box center [422, 128] width 14 height 14
click at [382, 100] on div at bounding box center [382, 100] width 14 height 14
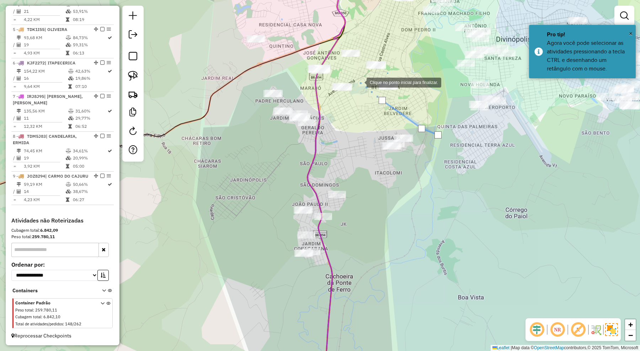
click at [354, 75] on div at bounding box center [359, 82] width 14 height 14
click at [316, 87] on div at bounding box center [323, 82] width 14 height 14
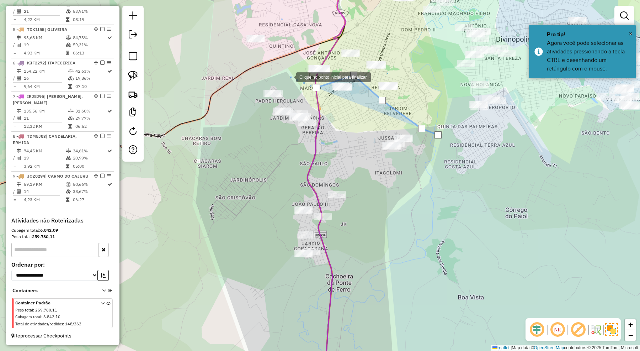
click at [289, 76] on div at bounding box center [289, 76] width 14 height 14
click at [245, 78] on div at bounding box center [246, 77] width 14 height 14
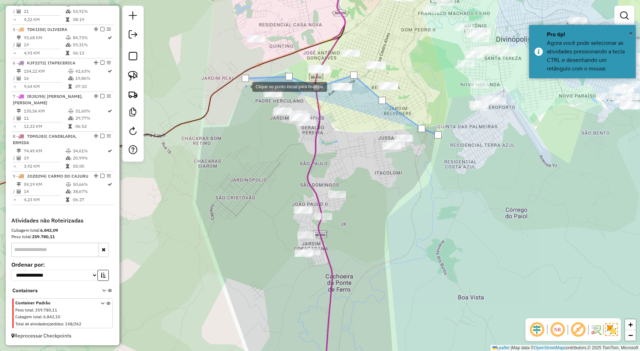
click at [245, 93] on div at bounding box center [245, 86] width 14 height 14
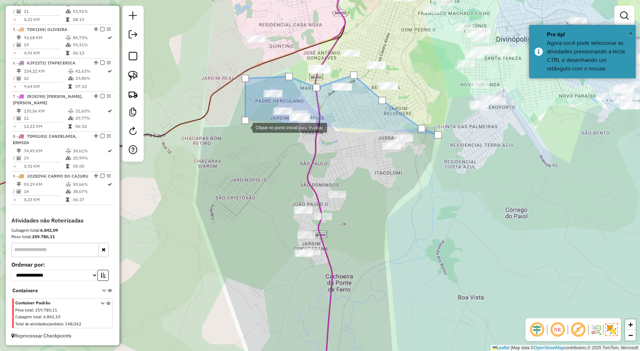
click at [245, 134] on div at bounding box center [245, 127] width 14 height 14
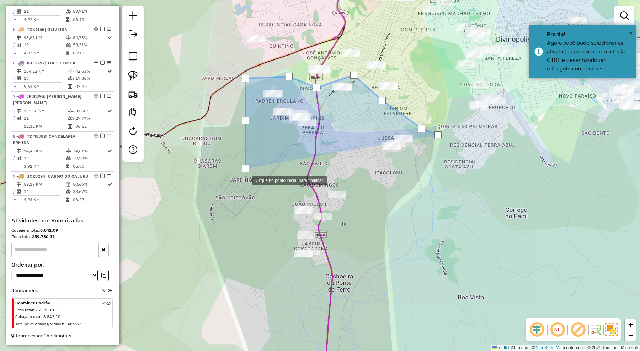
click at [245, 187] on div at bounding box center [245, 179] width 14 height 14
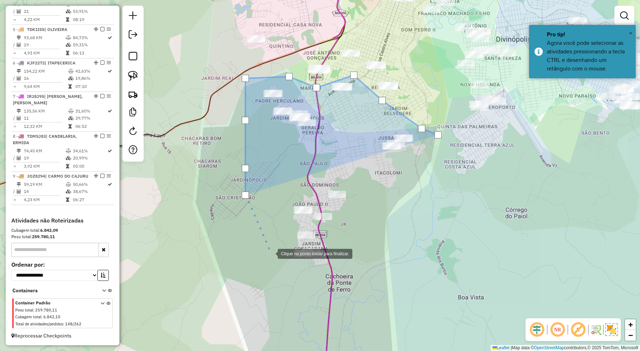
click at [271, 253] on div at bounding box center [270, 253] width 14 height 14
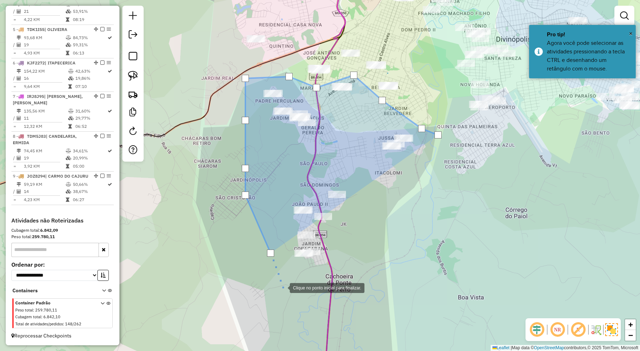
click at [287, 287] on div at bounding box center [283, 287] width 14 height 14
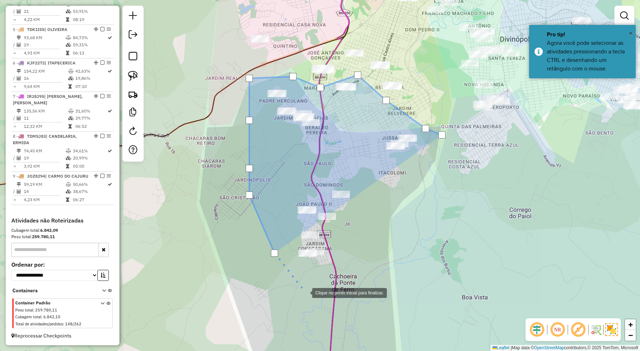
click at [312, 292] on div at bounding box center [305, 292] width 14 height 14
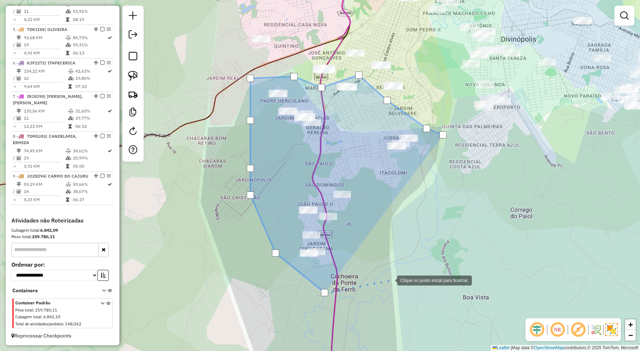
drag, startPoint x: 397, startPoint y: 277, endPoint x: 420, endPoint y: 247, distance: 38.0
click at [397, 276] on div at bounding box center [390, 279] width 14 height 14
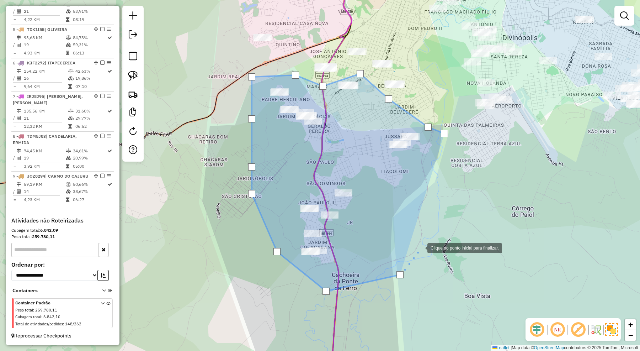
drag, startPoint x: 420, startPoint y: 247, endPoint x: 449, endPoint y: 193, distance: 61.1
click at [425, 238] on div "Clique no ponto inicial para finalizar. Janela de atendimento Grade de atendime…" at bounding box center [320, 175] width 640 height 351
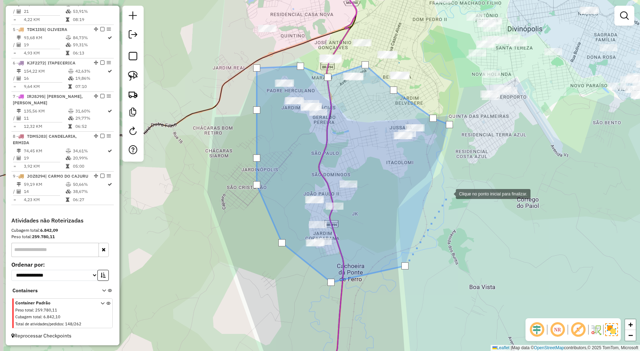
click at [449, 193] on div at bounding box center [449, 193] width 14 height 14
click at [454, 186] on div at bounding box center [449, 193] width 14 height 14
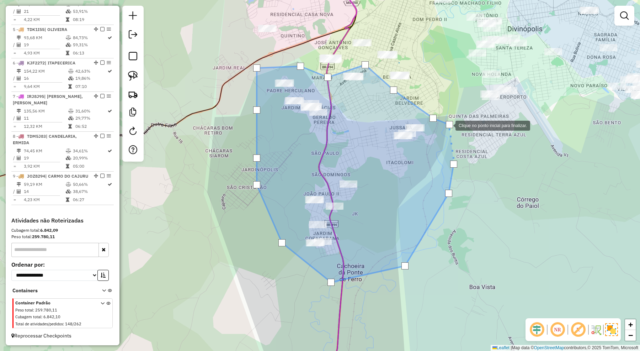
click at [448, 125] on div at bounding box center [449, 124] width 7 height 7
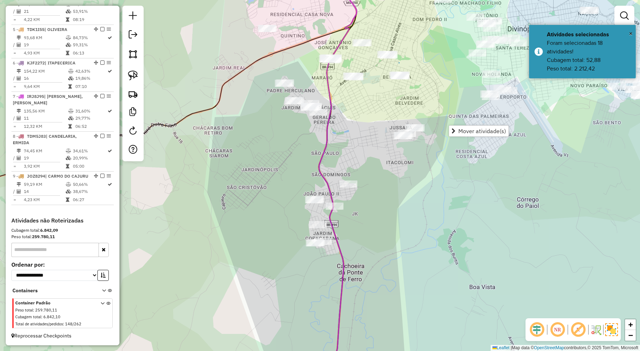
click at [413, 96] on div "Janela de atendimento Grade de atendimento Capacidade Transportadoras Veículos …" at bounding box center [320, 175] width 640 height 351
click at [133, 49] on link at bounding box center [133, 54] width 16 height 16
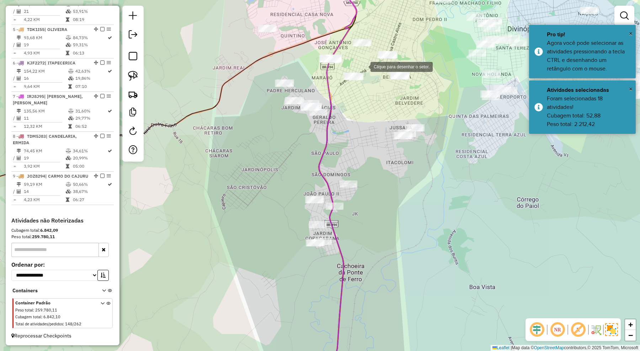
click at [363, 64] on div at bounding box center [363, 66] width 14 height 14
click at [340, 69] on div at bounding box center [340, 69] width 14 height 14
click at [336, 80] on div at bounding box center [338, 73] width 14 height 14
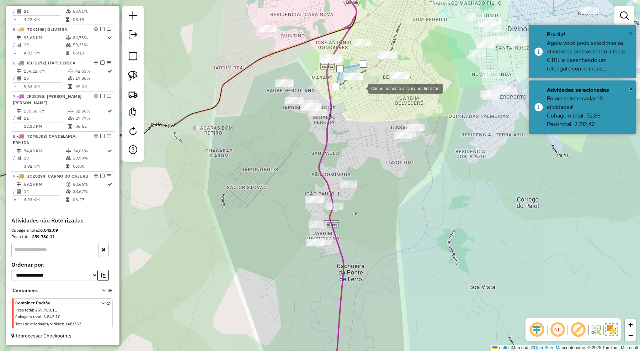
click at [361, 88] on div at bounding box center [361, 88] width 14 height 14
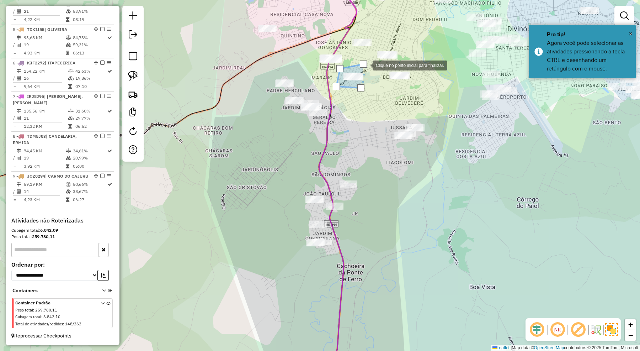
click at [365, 65] on div at bounding box center [363, 63] width 7 height 7
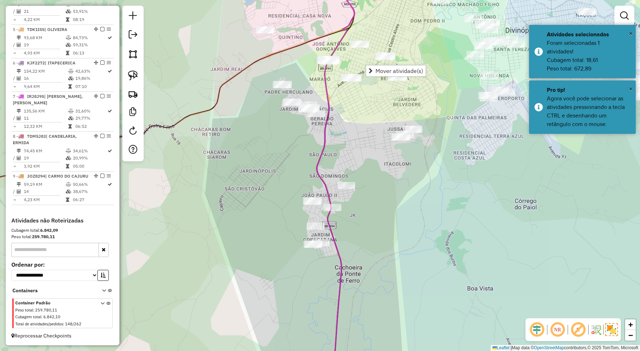
click at [368, 107] on div "Janela de atendimento Grade de atendimento Capacidade Transportadoras Veículos …" at bounding box center [320, 175] width 640 height 351
click at [133, 55] on img at bounding box center [133, 54] width 10 height 10
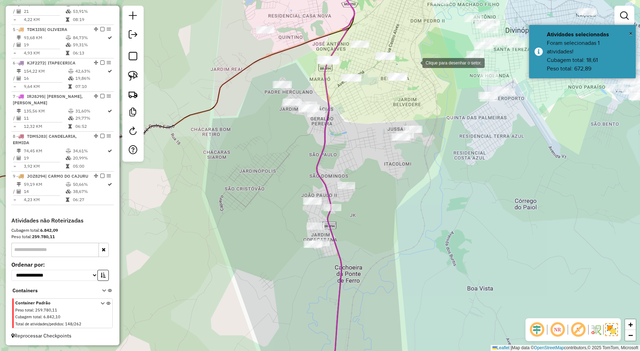
click at [415, 62] on div at bounding box center [415, 62] width 14 height 14
click at [377, 70] on div at bounding box center [377, 70] width 14 height 14
click at [381, 93] on div at bounding box center [381, 93] width 14 height 14
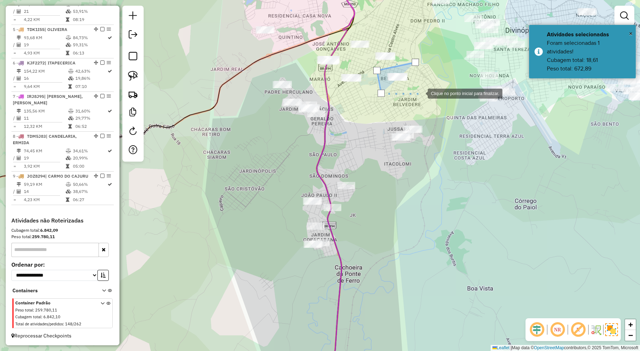
click at [421, 93] on div at bounding box center [420, 93] width 14 height 14
click at [427, 89] on div at bounding box center [427, 89] width 14 height 14
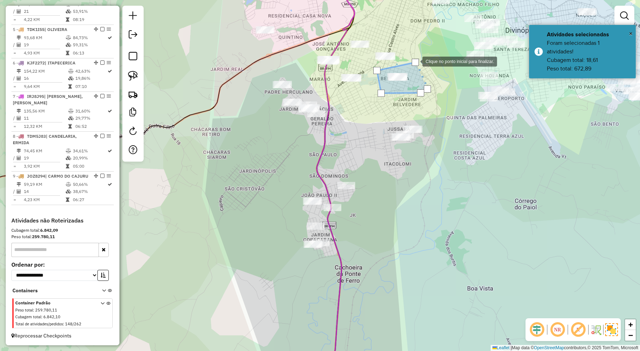
click at [415, 61] on div at bounding box center [415, 62] width 7 height 7
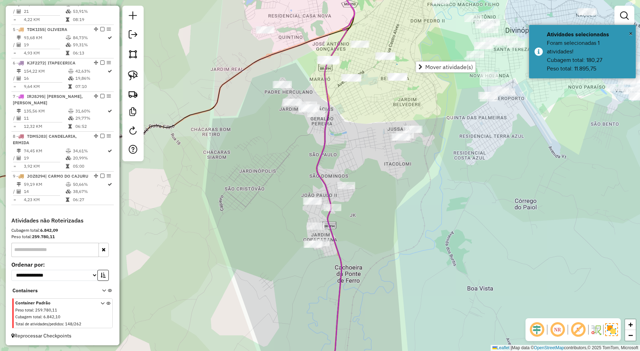
click at [402, 101] on div "Janela de atendimento Grade de atendimento Capacidade Transportadoras Veículos …" at bounding box center [320, 175] width 640 height 351
click at [137, 53] on img at bounding box center [133, 54] width 10 height 10
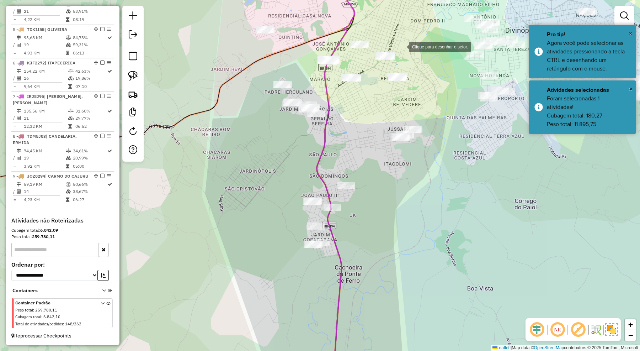
click at [401, 46] on div at bounding box center [402, 46] width 14 height 14
click at [375, 48] on div at bounding box center [375, 48] width 14 height 14
click at [373, 59] on div at bounding box center [372, 56] width 14 height 14
click at [390, 65] on div at bounding box center [390, 65] width 14 height 14
click at [398, 65] on div at bounding box center [398, 65] width 14 height 14
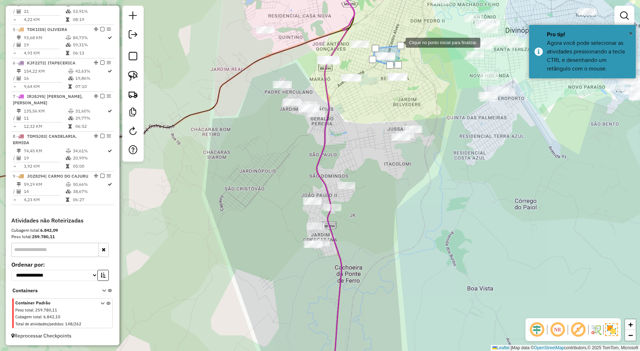
click at [399, 42] on div at bounding box center [400, 45] width 7 height 7
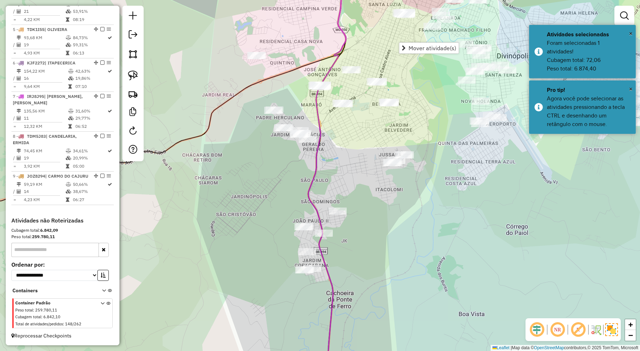
drag, startPoint x: 416, startPoint y: 76, endPoint x: 407, endPoint y: 102, distance: 27.8
click at [407, 102] on div "Janela de atendimento Grade de atendimento Capacidade Transportadoras Veículos …" at bounding box center [320, 175] width 640 height 351
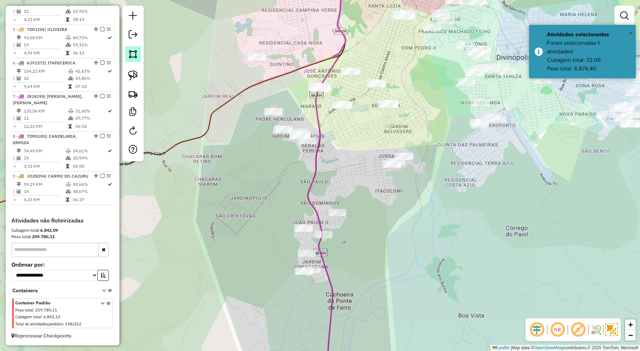
click at [133, 55] on img at bounding box center [133, 54] width 10 height 10
click at [365, 57] on div at bounding box center [366, 58] width 14 height 14
click at [328, 64] on div at bounding box center [329, 64] width 14 height 14
click at [342, 75] on div at bounding box center [338, 71] width 14 height 14
click at [368, 74] on div at bounding box center [368, 74] width 14 height 14
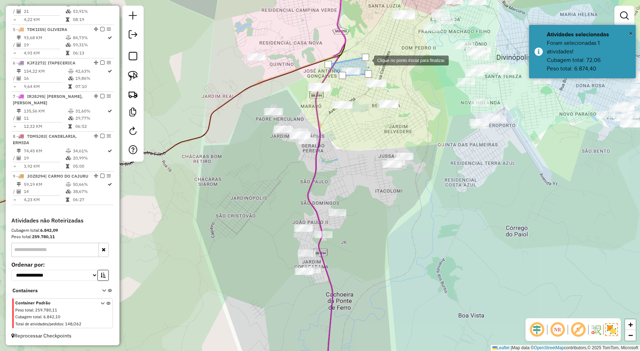
click at [367, 59] on div at bounding box center [365, 57] width 7 height 7
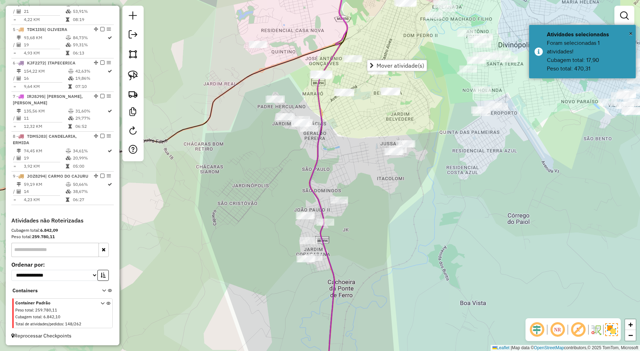
drag, startPoint x: 361, startPoint y: 96, endPoint x: 363, endPoint y: 84, distance: 12.6
click at [363, 84] on div "Janela de atendimento Grade de atendimento Capacidade Transportadoras Veículos …" at bounding box center [320, 175] width 640 height 351
click at [134, 54] on img at bounding box center [133, 54] width 10 height 10
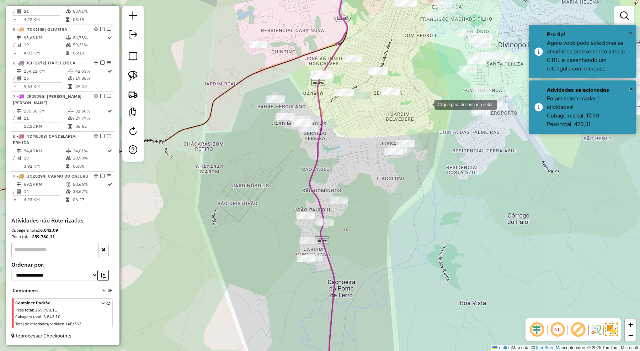
click at [426, 97] on div at bounding box center [427, 104] width 14 height 14
click at [377, 81] on div at bounding box center [377, 81] width 14 height 14
click at [338, 81] on div at bounding box center [338, 81] width 14 height 14
click at [308, 86] on div at bounding box center [308, 86] width 14 height 14
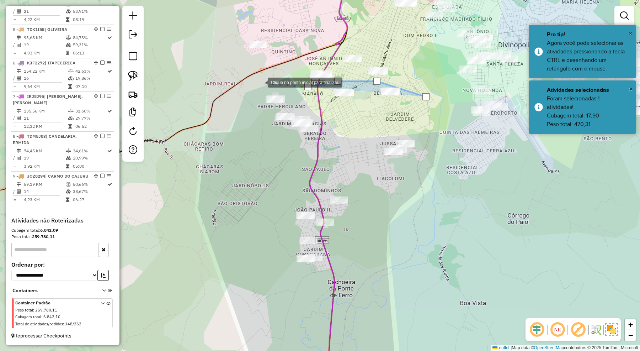
click at [259, 82] on div at bounding box center [260, 82] width 14 height 14
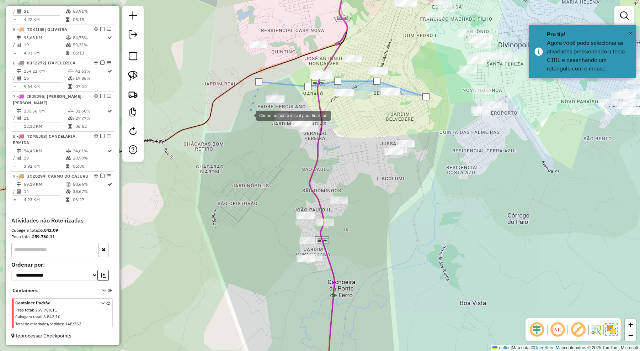
click at [249, 117] on div at bounding box center [249, 115] width 14 height 14
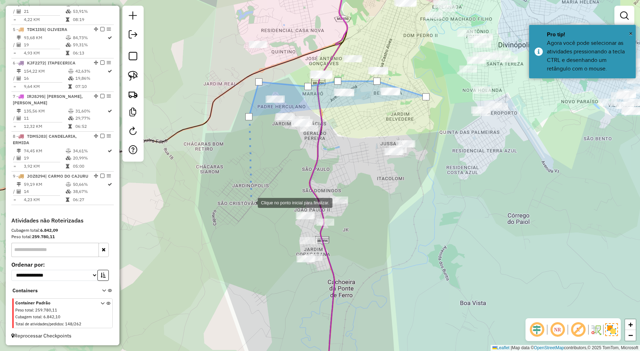
click at [251, 202] on div at bounding box center [251, 202] width 14 height 14
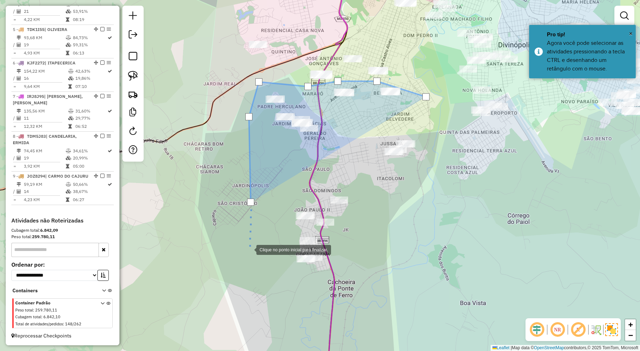
drag, startPoint x: 249, startPoint y: 249, endPoint x: 257, endPoint y: 260, distance: 13.3
click at [249, 249] on div at bounding box center [249, 249] width 14 height 14
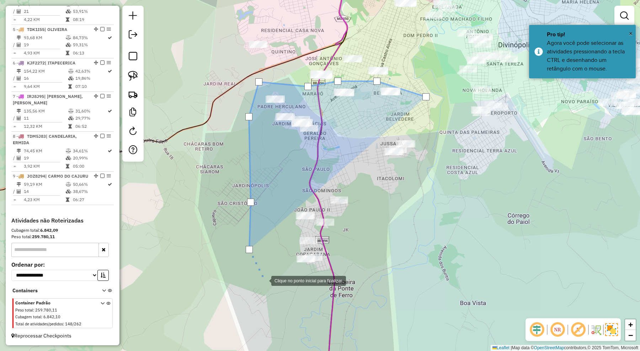
drag, startPoint x: 269, startPoint y: 283, endPoint x: 294, endPoint y: 287, distance: 25.9
click at [269, 283] on div at bounding box center [264, 280] width 14 height 14
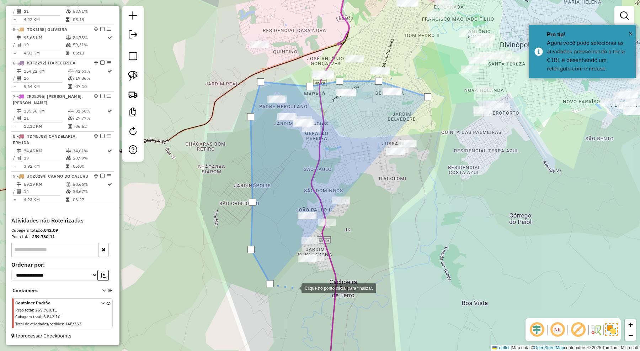
click at [301, 291] on div at bounding box center [294, 287] width 14 height 14
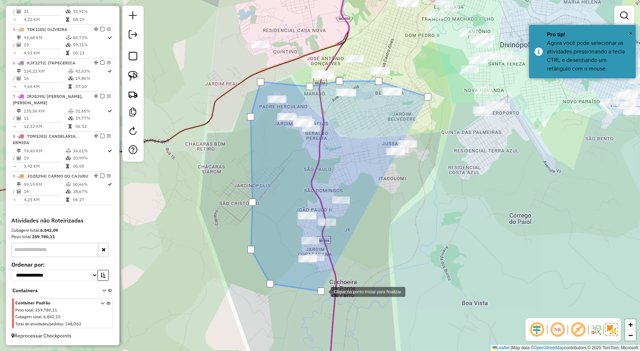
drag, startPoint x: 376, startPoint y: 287, endPoint x: 407, endPoint y: 272, distance: 34.5
click at [331, 284] on div at bounding box center [323, 291] width 14 height 14
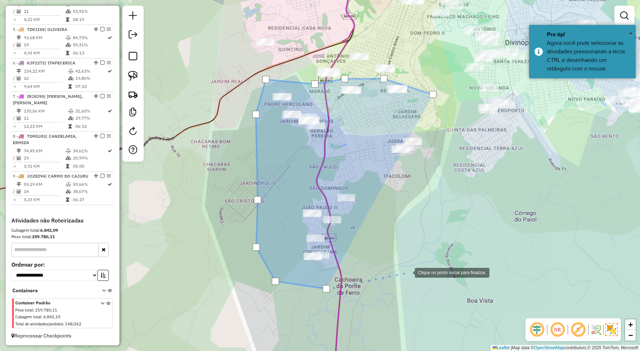
click at [415, 265] on div at bounding box center [408, 272] width 14 height 14
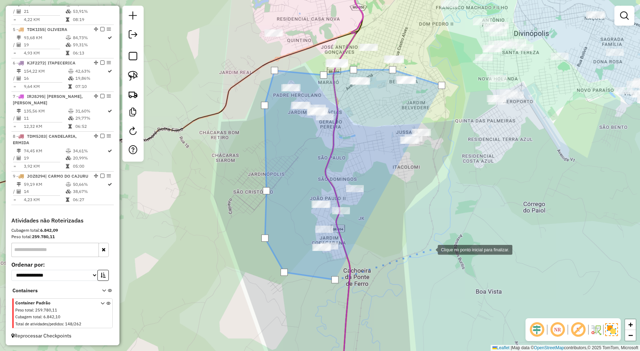
click at [433, 244] on div at bounding box center [430, 249] width 14 height 14
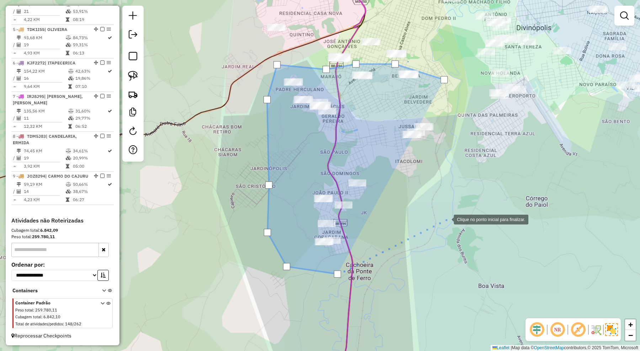
drag, startPoint x: 447, startPoint y: 219, endPoint x: 452, endPoint y: 197, distance: 22.1
click at [447, 218] on div at bounding box center [446, 219] width 14 height 14
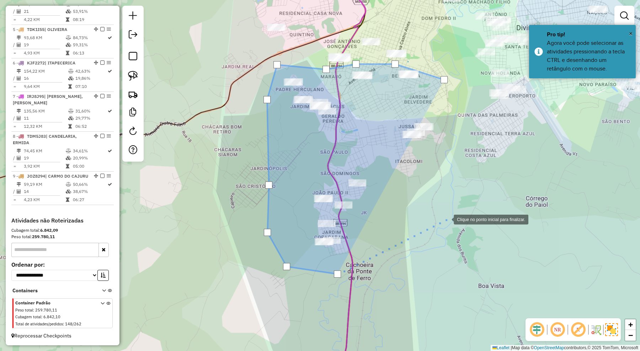
click at [452, 212] on div at bounding box center [446, 219] width 14 height 14
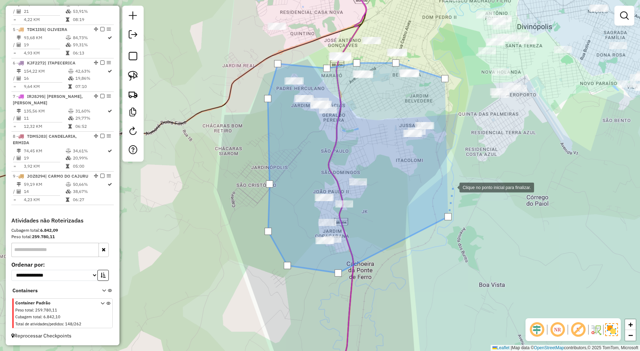
click at [452, 180] on div at bounding box center [452, 187] width 14 height 14
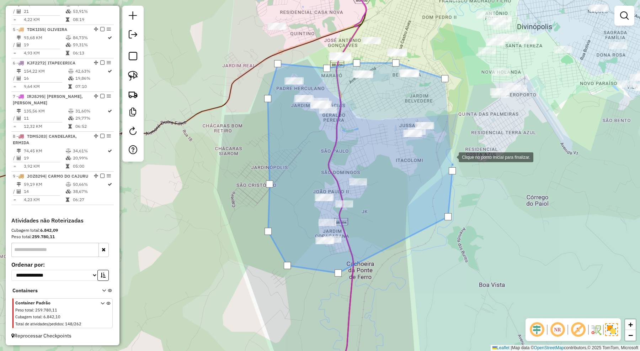
click at [447, 149] on div at bounding box center [451, 156] width 14 height 14
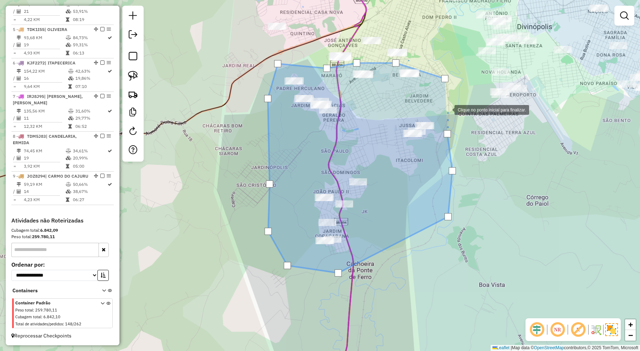
click at [447, 109] on div at bounding box center [447, 109] width 14 height 14
click at [446, 81] on div at bounding box center [444, 78] width 7 height 7
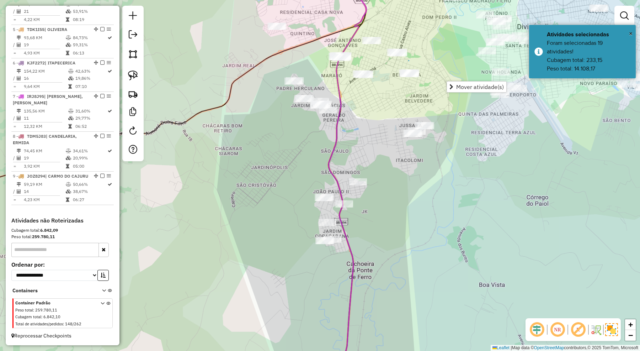
click at [458, 113] on div "Janela de atendimento Grade de atendimento Capacidade Transportadoras Veículos …" at bounding box center [320, 175] width 640 height 351
click at [128, 54] on img at bounding box center [133, 54] width 10 height 10
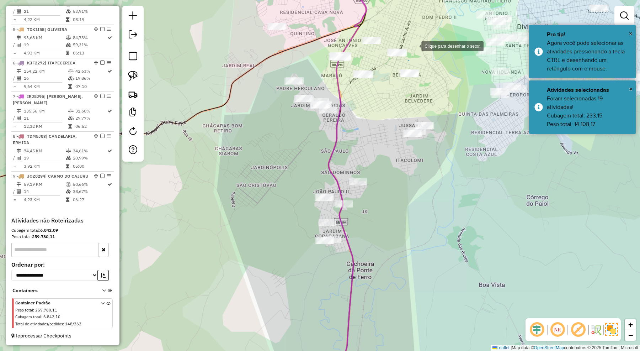
click at [414, 46] on div at bounding box center [414, 45] width 14 height 14
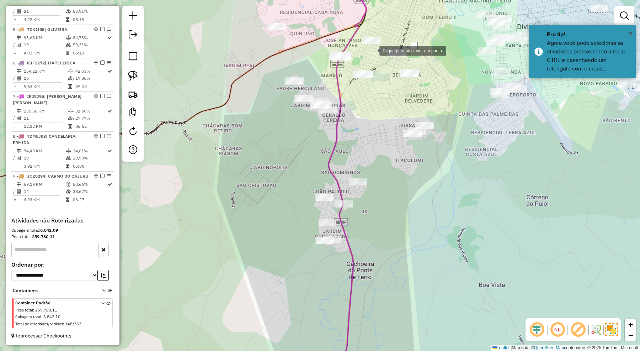
click at [372, 50] on div at bounding box center [372, 50] width 14 height 14
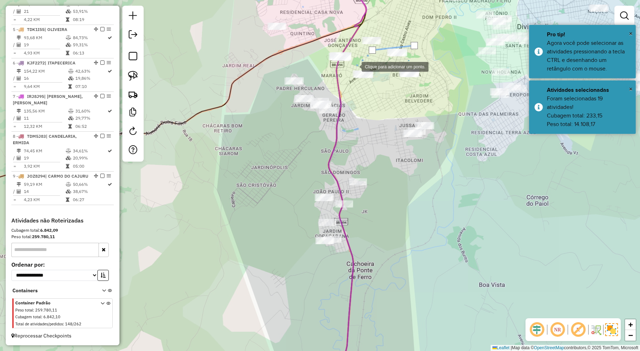
drag, startPoint x: 354, startPoint y: 66, endPoint x: 321, endPoint y: 67, distance: 32.7
click at [351, 66] on div at bounding box center [354, 66] width 14 height 14
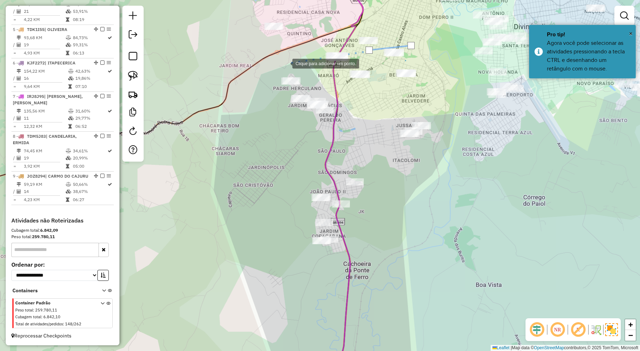
click at [285, 63] on div at bounding box center [285, 63] width 14 height 14
click at [270, 86] on div at bounding box center [270, 86] width 14 height 14
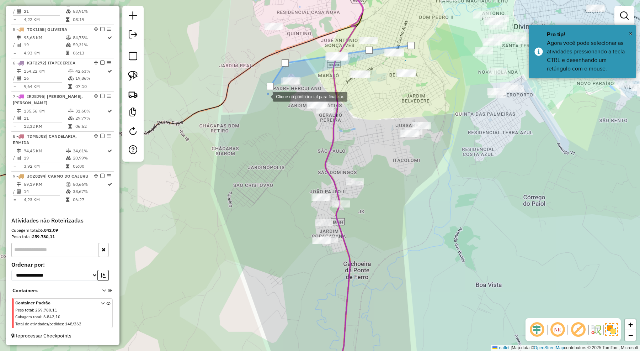
click at [258, 103] on div at bounding box center [265, 96] width 14 height 14
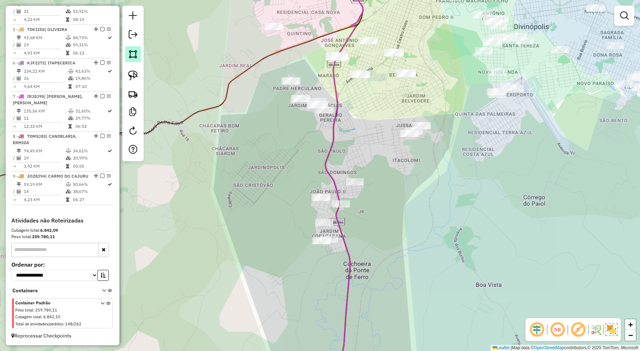
click at [137, 57] on img at bounding box center [133, 54] width 10 height 10
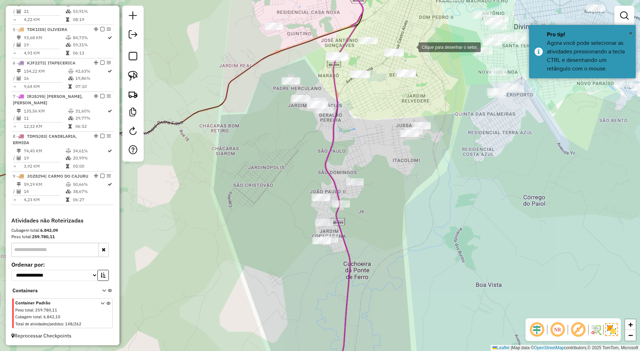
click at [411, 47] on div at bounding box center [411, 46] width 14 height 14
click at [386, 45] on div at bounding box center [393, 45] width 14 height 14
click at [353, 64] on div at bounding box center [353, 64] width 14 height 14
drag, startPoint x: 333, startPoint y: 75, endPoint x: 314, endPoint y: 70, distance: 19.7
click at [332, 75] on div at bounding box center [333, 75] width 14 height 14
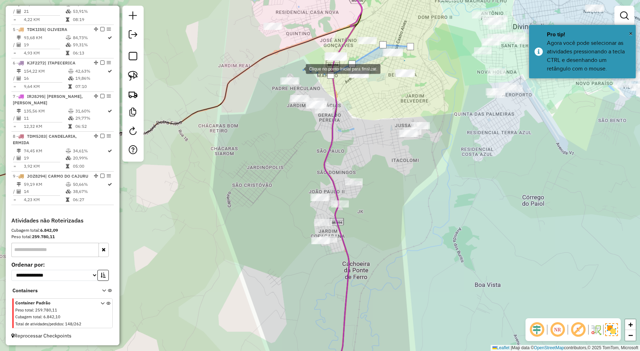
click at [299, 68] on div at bounding box center [299, 68] width 14 height 14
click at [236, 73] on div at bounding box center [236, 73] width 14 height 14
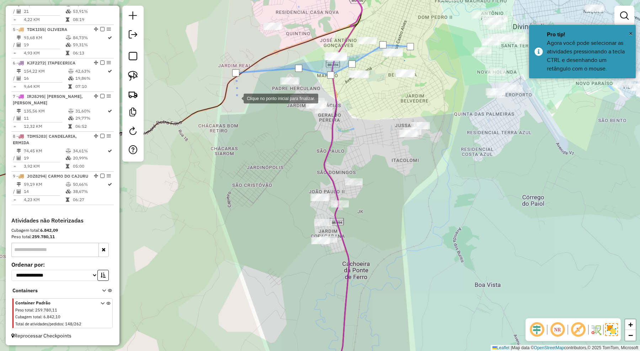
click at [239, 105] on div at bounding box center [236, 98] width 14 height 14
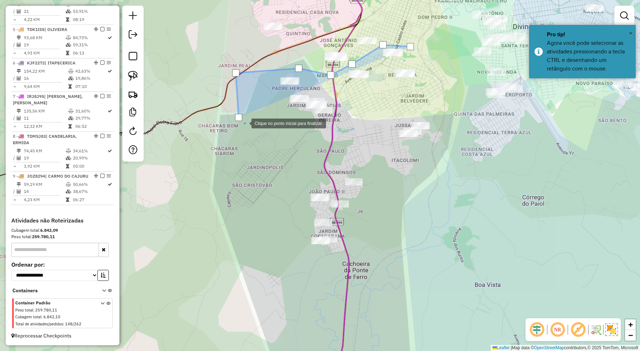
click at [251, 130] on div at bounding box center [244, 123] width 14 height 14
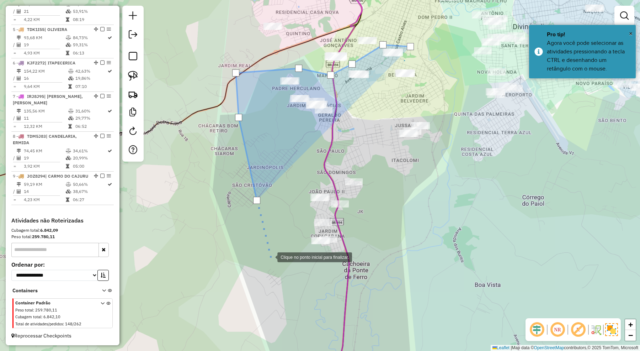
click at [277, 260] on div at bounding box center [270, 256] width 14 height 14
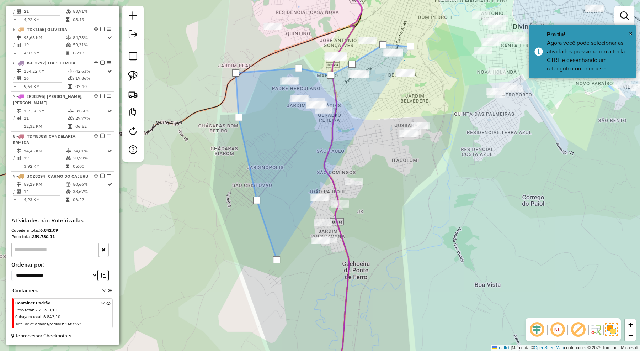
click at [284, 267] on div at bounding box center [276, 259] width 14 height 14
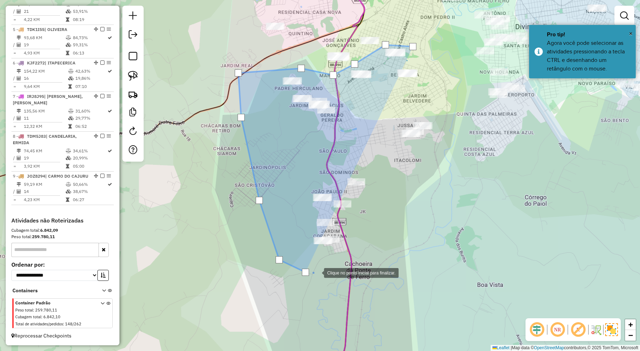
click at [324, 271] on div at bounding box center [317, 272] width 14 height 14
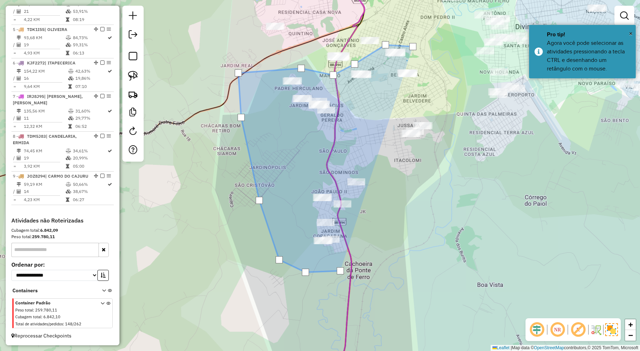
drag, startPoint x: 395, startPoint y: 269, endPoint x: 427, endPoint y: 246, distance: 39.8
click at [347, 263] on div at bounding box center [340, 270] width 14 height 14
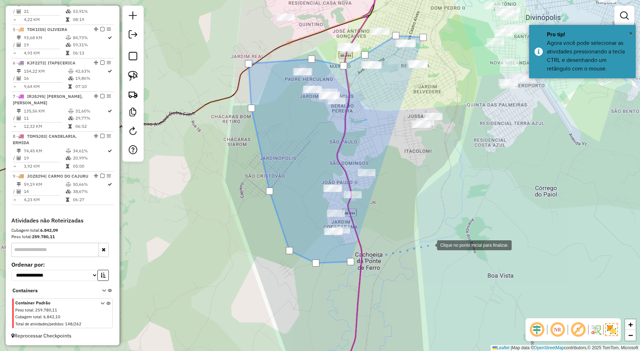
drag, startPoint x: 427, startPoint y: 246, endPoint x: 437, endPoint y: 221, distance: 26.5
click at [429, 241] on div at bounding box center [430, 244] width 14 height 14
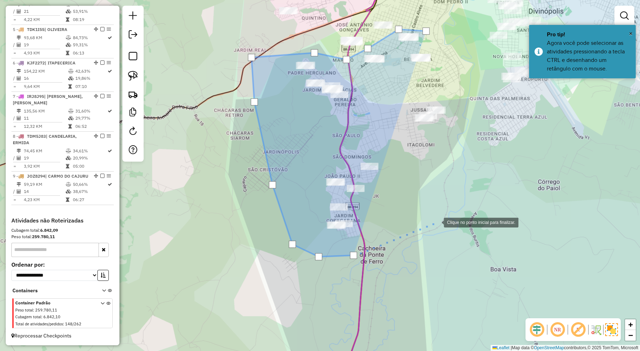
drag, startPoint x: 437, startPoint y: 221, endPoint x: 443, endPoint y: 205, distance: 17.4
click at [437, 221] on div at bounding box center [436, 221] width 14 height 14
click at [443, 214] on div at bounding box center [436, 221] width 14 height 14
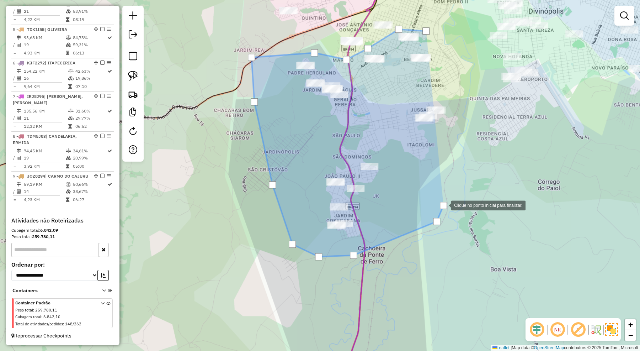
drag, startPoint x: 460, startPoint y: 172, endPoint x: 475, endPoint y: 139, distance: 36.6
click at [451, 197] on div at bounding box center [444, 204] width 14 height 14
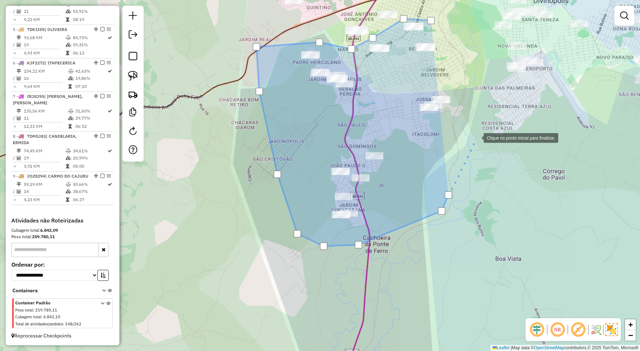
click at [475, 139] on div at bounding box center [476, 137] width 14 height 14
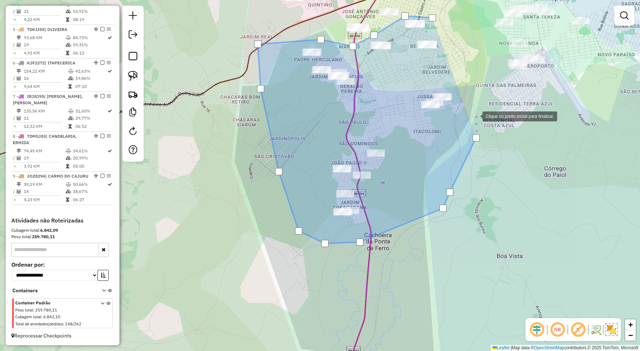
drag, startPoint x: 475, startPoint y: 116, endPoint x: 466, endPoint y: 89, distance: 28.1
click at [475, 115] on div at bounding box center [475, 115] width 14 height 14
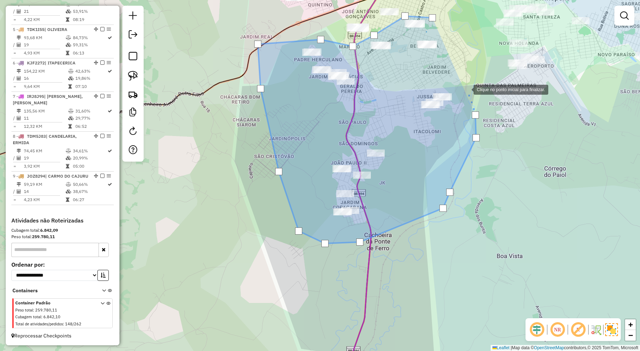
click at [466, 89] on div at bounding box center [466, 89] width 14 height 14
click at [440, 79] on div at bounding box center [440, 79] width 14 height 14
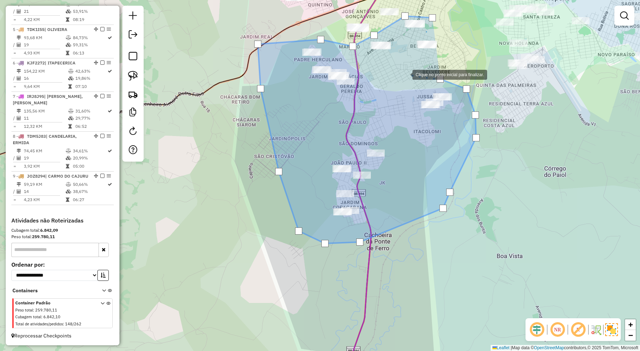
click at [405, 74] on div at bounding box center [405, 74] width 14 height 14
click at [405, 47] on div at bounding box center [404, 52] width 14 height 14
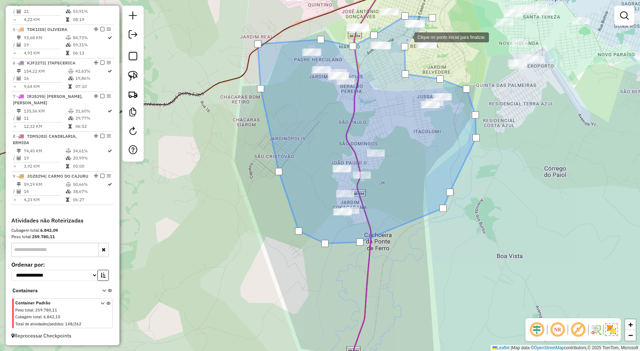
click at [409, 34] on div at bounding box center [407, 37] width 14 height 14
click at [428, 27] on div at bounding box center [428, 27] width 14 height 14
click at [431, 19] on div at bounding box center [432, 17] width 7 height 7
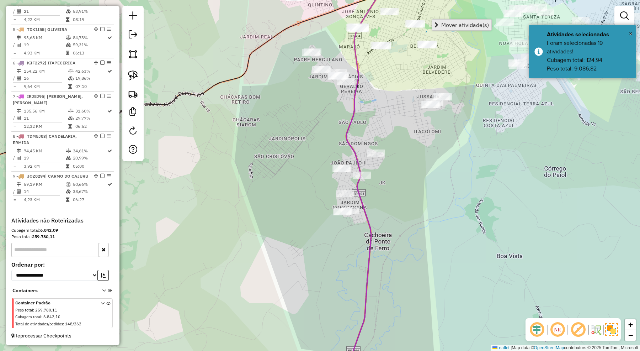
click at [449, 22] on span "Mover atividade(s)" at bounding box center [465, 25] width 48 height 6
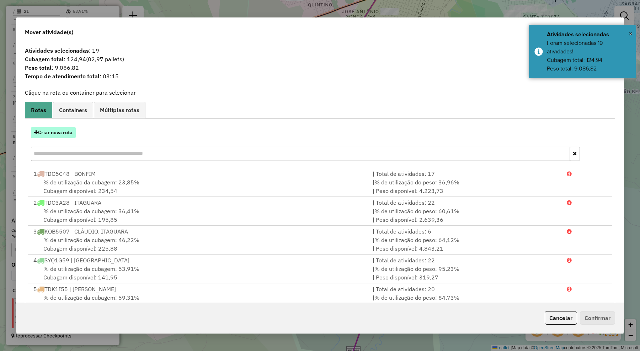
click at [70, 127] on button "Criar nova rota" at bounding box center [53, 132] width 45 height 11
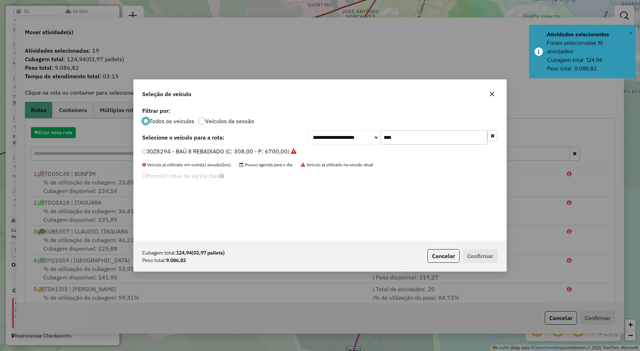
scroll to position [4, 2]
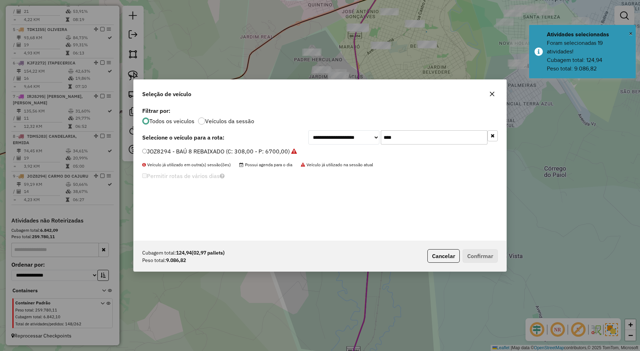
drag, startPoint x: 401, startPoint y: 136, endPoint x: 365, endPoint y: 136, distance: 35.9
click at [365, 136] on div "**********" at bounding box center [402, 137] width 189 height 14
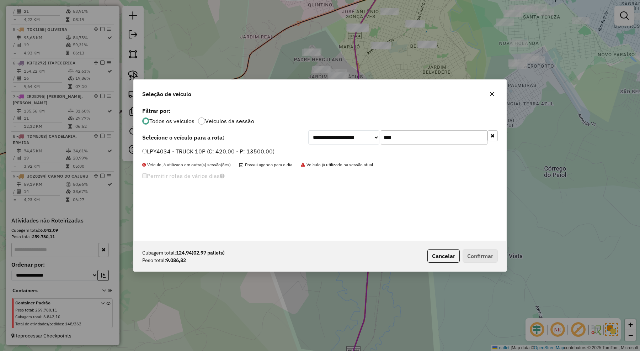
type input "****"
click at [263, 150] on label "LPY4034 - TRUCK 10P (C: 420,00 - P: 13500,00)" at bounding box center [208, 151] width 132 height 9
click at [477, 256] on button "Confirmar" at bounding box center [480, 256] width 35 height 14
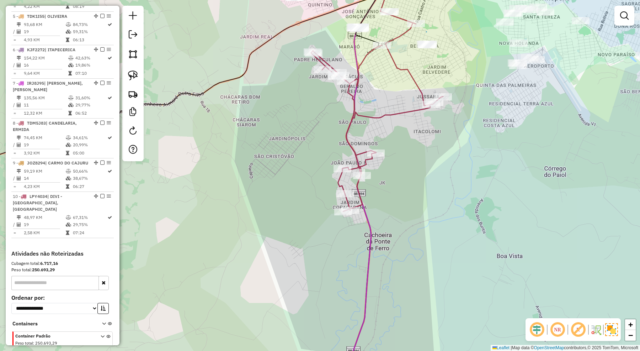
click at [411, 111] on icon at bounding box center [377, 117] width 132 height 188
select select "**********"
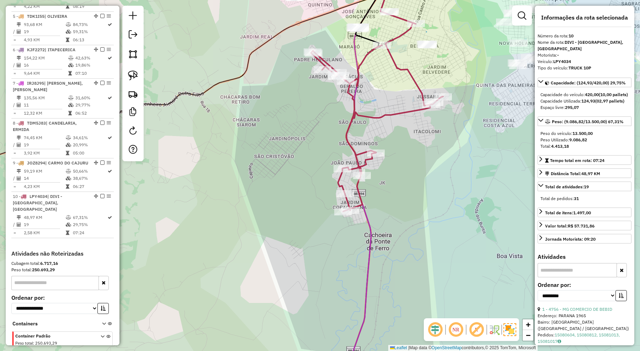
scroll to position [449, 0]
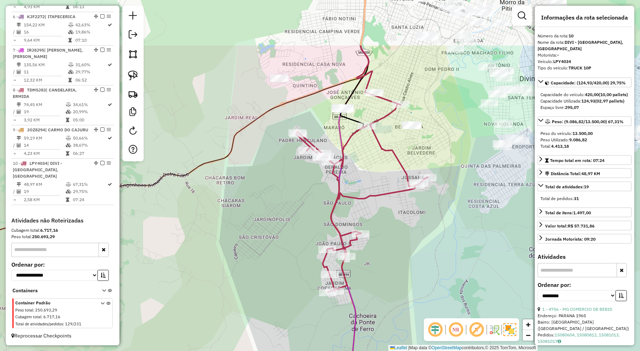
drag, startPoint x: 425, startPoint y: 66, endPoint x: 399, endPoint y: 159, distance: 96.2
click at [406, 150] on div "Janela de atendimento Grade de atendimento Capacidade Transportadoras Veículos …" at bounding box center [320, 175] width 640 height 351
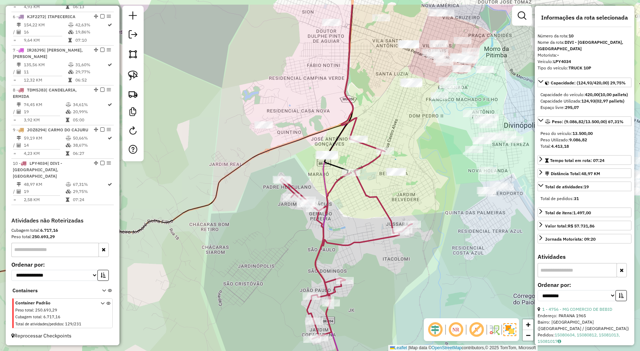
drag, startPoint x: 422, startPoint y: 105, endPoint x: 415, endPoint y: 146, distance: 42.0
click at [415, 146] on div "Janela de atendimento Grade de atendimento Capacidade Transportadoras Veículos …" at bounding box center [320, 175] width 640 height 351
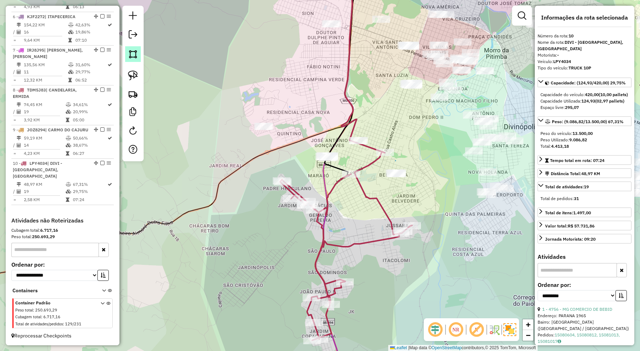
click at [129, 56] on img at bounding box center [133, 54] width 10 height 10
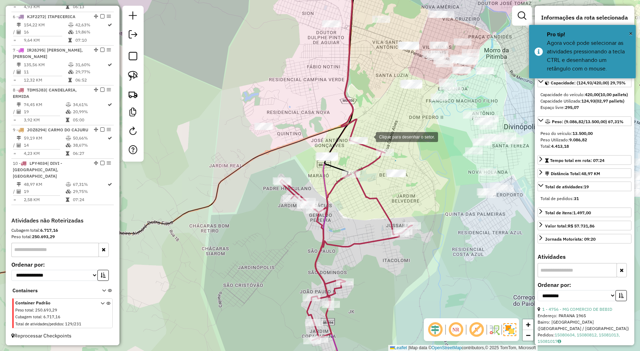
click at [369, 136] on div at bounding box center [369, 136] width 14 height 14
click at [345, 134] on div at bounding box center [345, 134] width 14 height 14
drag, startPoint x: 347, startPoint y: 155, endPoint x: 369, endPoint y: 155, distance: 22.4
click at [351, 155] on div at bounding box center [344, 152] width 14 height 14
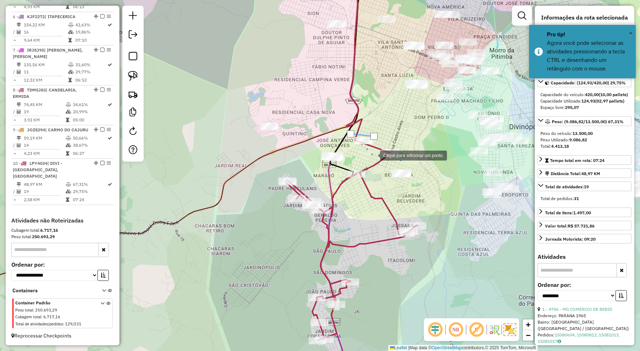
click at [373, 155] on div at bounding box center [373, 155] width 14 height 14
click at [375, 138] on div at bounding box center [373, 136] width 7 height 7
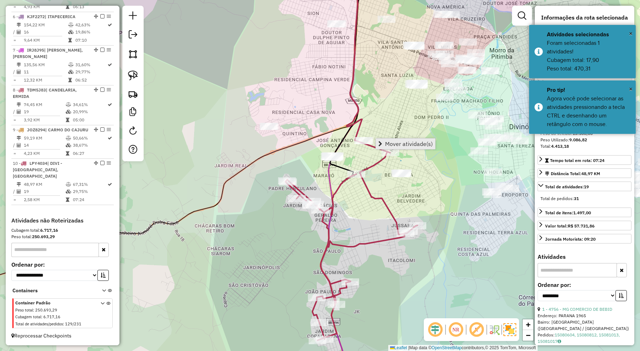
click at [387, 141] on span "Mover atividade(s)" at bounding box center [409, 144] width 48 height 6
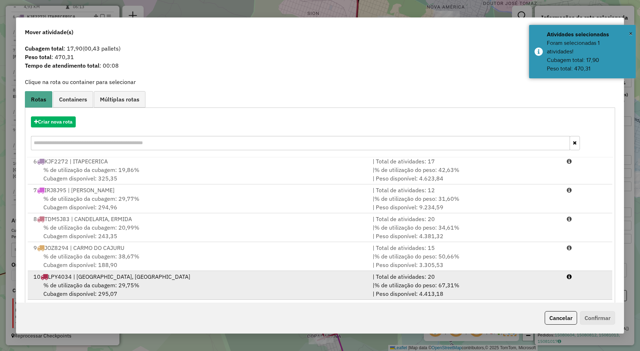
scroll to position [20, 0]
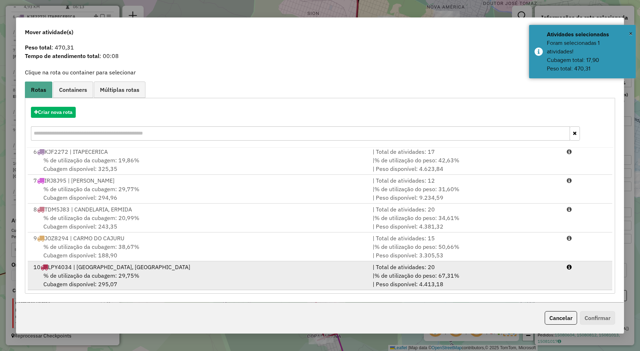
click at [177, 269] on div "10 LPY4034 | DIVI - JARDINÓPOLIS, SÃO JOSE" at bounding box center [198, 266] width 339 height 9
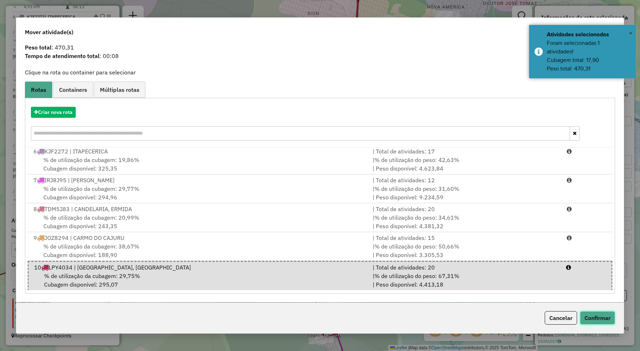
click at [591, 319] on button "Confirmar" at bounding box center [597, 318] width 35 height 14
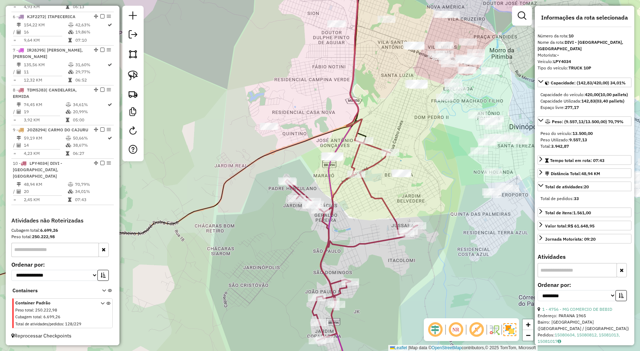
scroll to position [0, 0]
click at [379, 151] on icon at bounding box center [368, 59] width 43 height 188
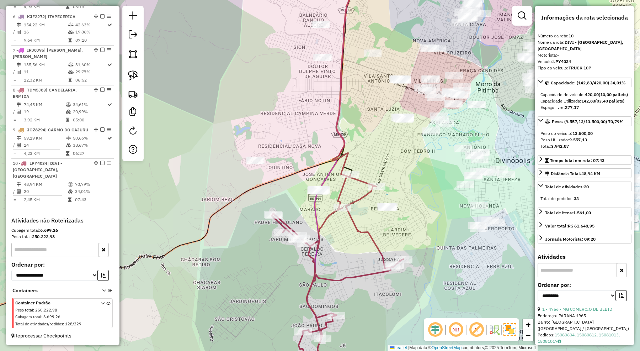
drag, startPoint x: 396, startPoint y: 118, endPoint x: 383, endPoint y: 152, distance: 36.5
click at [383, 152] on div "Janela de atendimento Grade de atendimento Capacidade Transportadoras Veículos …" at bounding box center [320, 175] width 640 height 351
click at [131, 50] on img at bounding box center [133, 54] width 10 height 10
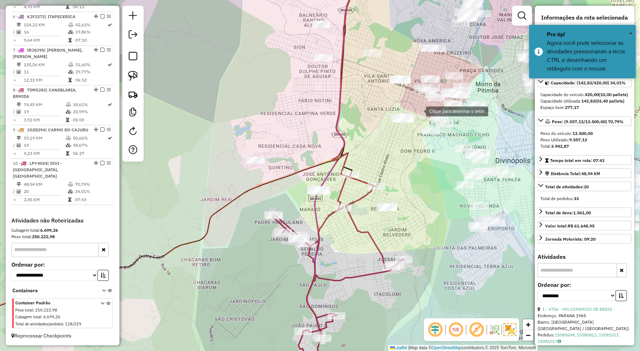
click at [418, 107] on div at bounding box center [419, 110] width 14 height 14
click at [382, 111] on div at bounding box center [389, 108] width 14 height 14
click at [377, 148] on div at bounding box center [377, 148] width 14 height 14
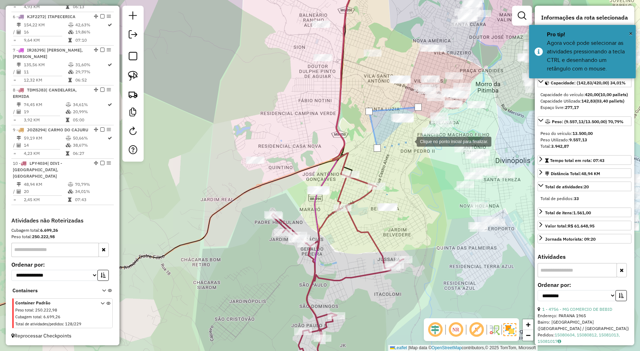
click at [410, 141] on div at bounding box center [409, 141] width 14 height 14
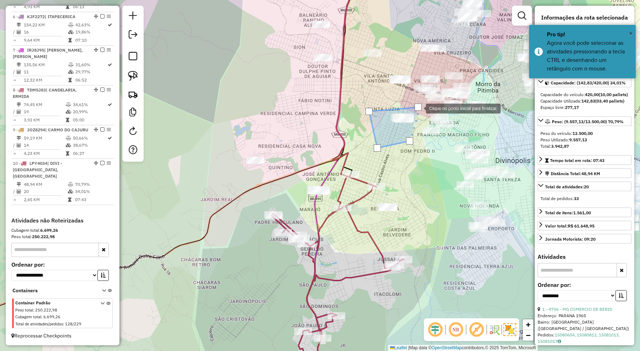
click at [419, 108] on div at bounding box center [418, 106] width 7 height 7
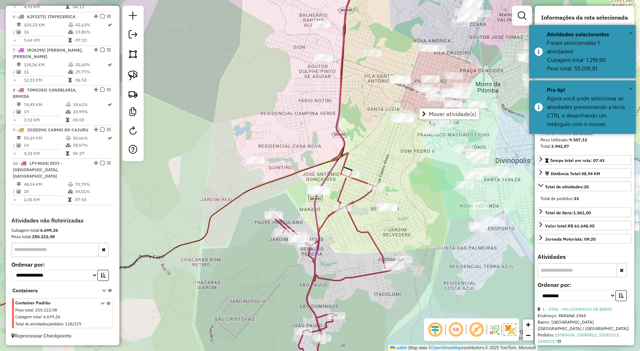
drag, startPoint x: 415, startPoint y: 170, endPoint x: 422, endPoint y: 181, distance: 13.0
click at [422, 181] on div "Janela de atendimento Grade de atendimento Capacidade Transportadoras Veículos …" at bounding box center [320, 175] width 640 height 351
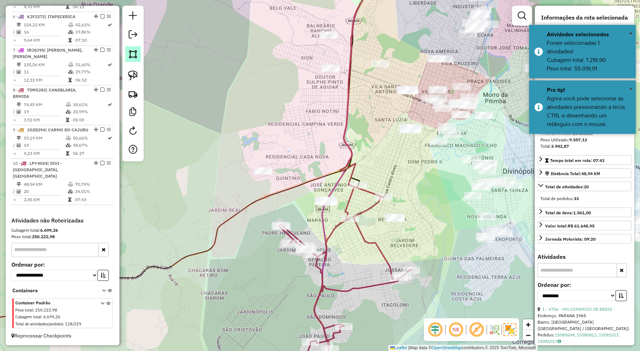
click at [134, 53] on img at bounding box center [133, 54] width 10 height 10
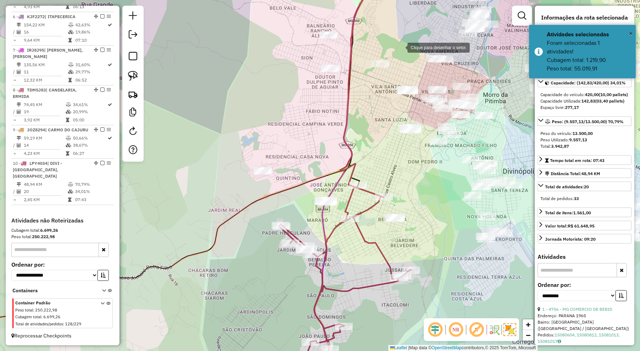
drag, startPoint x: 400, startPoint y: 47, endPoint x: 379, endPoint y: 31, distance: 27.2
click at [400, 47] on div at bounding box center [400, 47] width 14 height 14
click at [372, 28] on div at bounding box center [372, 28] width 14 height 14
click at [332, 22] on div at bounding box center [339, 21] width 14 height 14
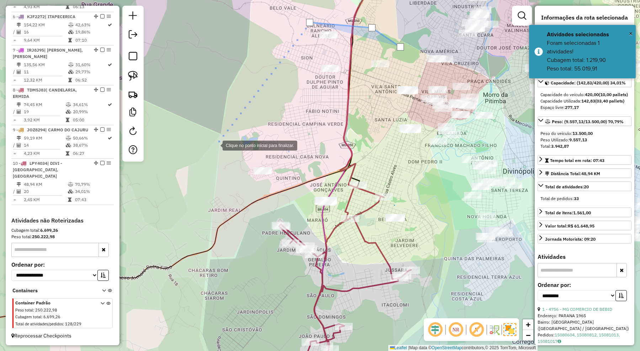
click at [215, 145] on div at bounding box center [215, 145] width 14 height 14
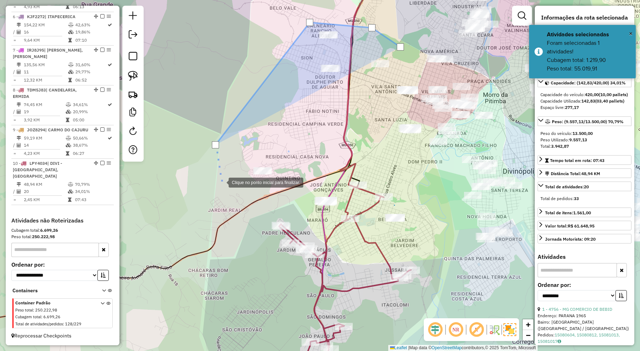
click at [221, 182] on div at bounding box center [221, 182] width 14 height 14
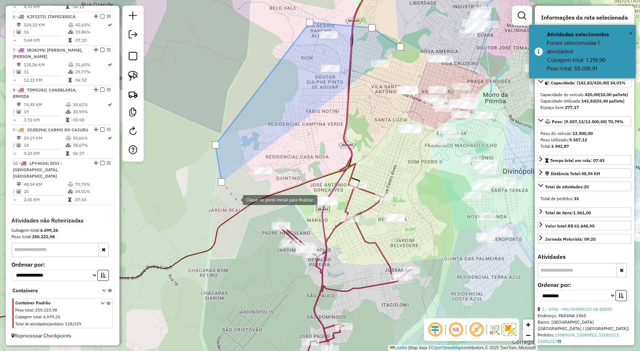
click at [242, 200] on div at bounding box center [236, 199] width 14 height 14
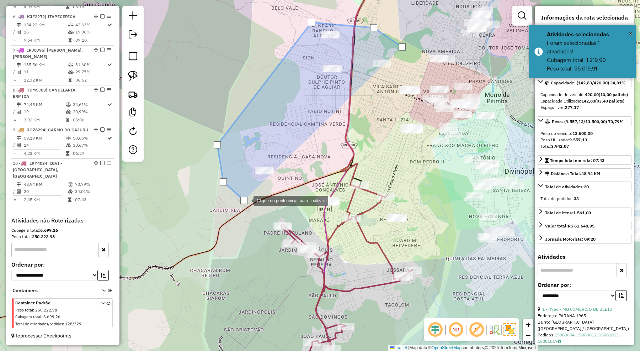
click at [253, 193] on div at bounding box center [246, 200] width 14 height 14
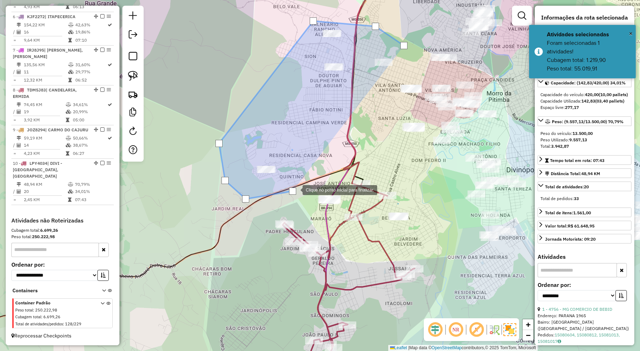
click at [303, 182] on div at bounding box center [295, 189] width 14 height 14
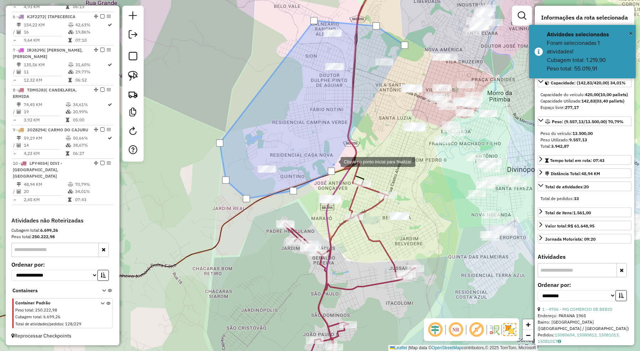
click at [335, 158] on div at bounding box center [333, 161] width 14 height 14
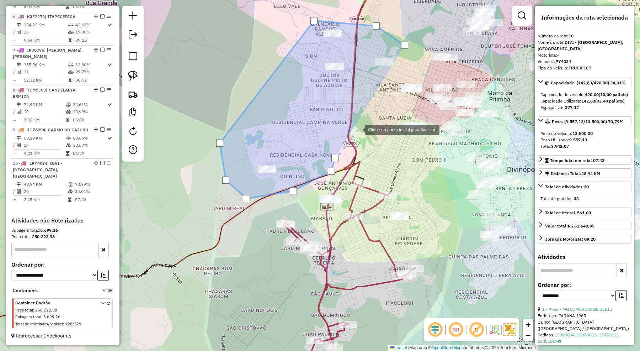
click at [358, 129] on div at bounding box center [358, 129] width 14 height 14
drag, startPoint x: 376, startPoint y: 118, endPoint x: 404, endPoint y: 106, distance: 31.0
click at [379, 117] on div at bounding box center [376, 118] width 14 height 14
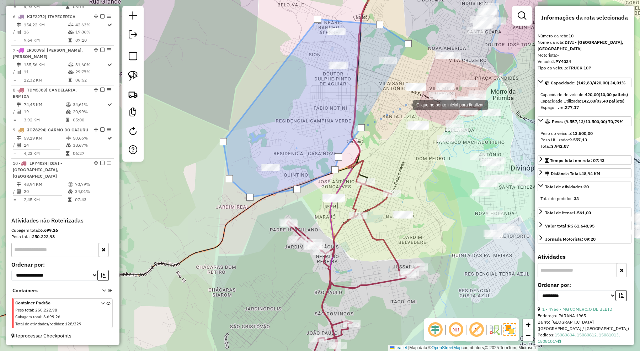
click at [407, 104] on div at bounding box center [406, 104] width 14 height 14
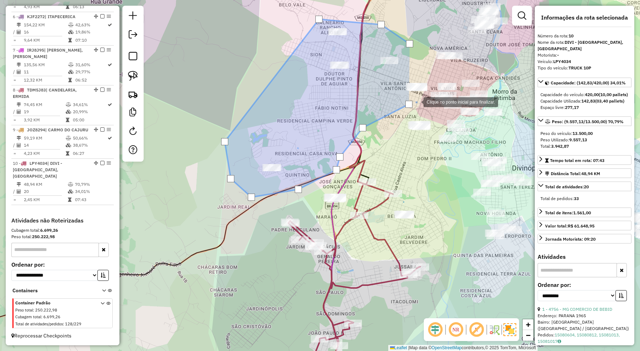
click at [418, 101] on div at bounding box center [416, 101] width 14 height 14
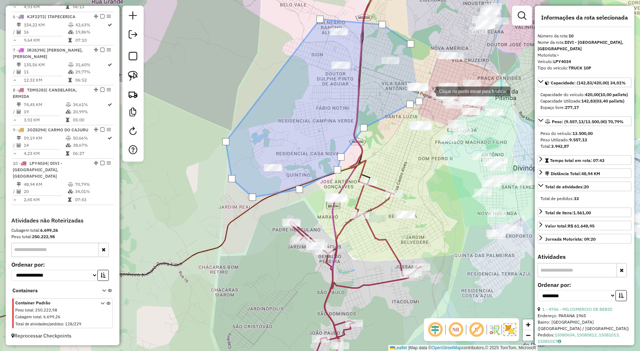
click at [430, 86] on div at bounding box center [429, 91] width 14 height 14
click at [427, 79] on div at bounding box center [430, 86] width 14 height 14
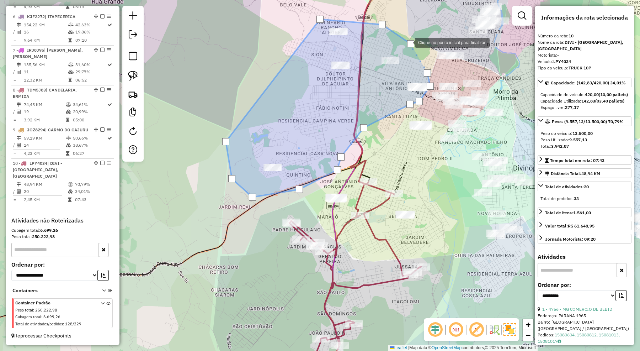
click at [408, 42] on div at bounding box center [410, 43] width 7 height 7
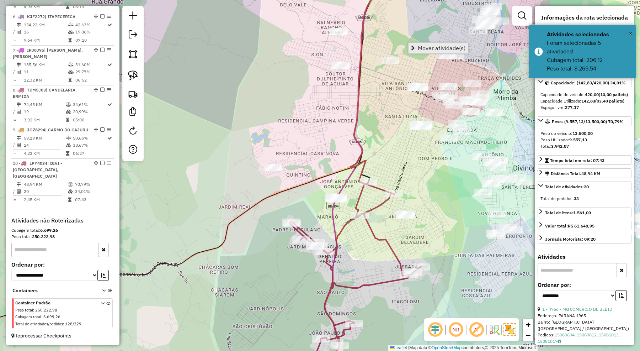
click at [424, 49] on span "Mover atividade(s)" at bounding box center [442, 48] width 48 height 6
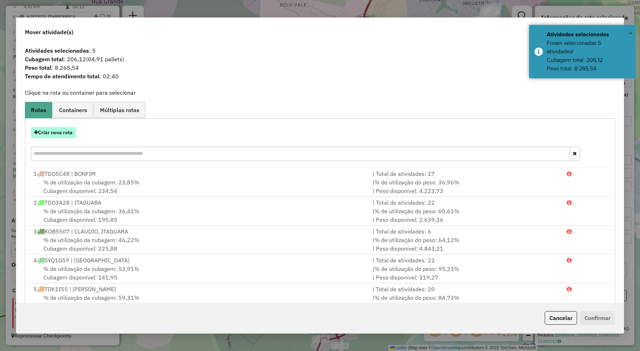
click at [69, 134] on button "Criar nova rota" at bounding box center [53, 132] width 45 height 11
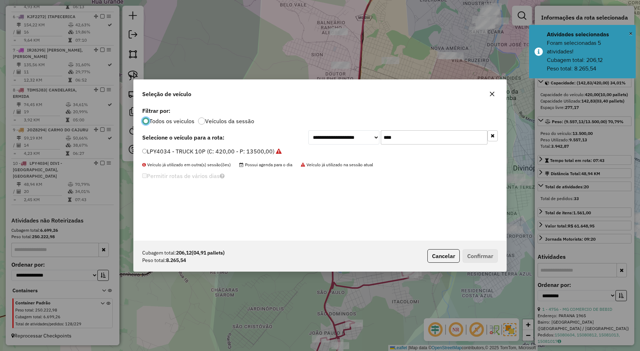
scroll to position [4, 2]
drag, startPoint x: 386, startPoint y: 140, endPoint x: 364, endPoint y: 137, distance: 22.9
click at [364, 137] on div "**********" at bounding box center [402, 137] width 189 height 14
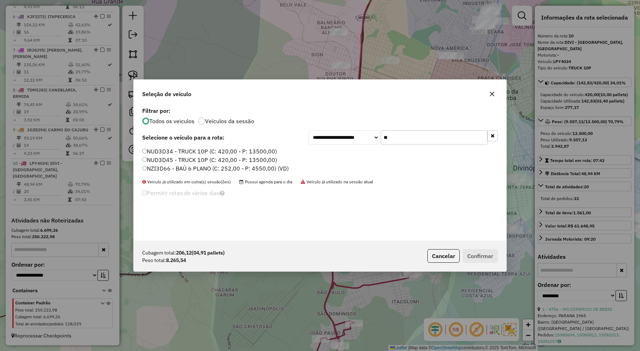
type input "**"
click at [262, 162] on label "NUD3D45 - TRUCK 10P (C: 420,00 - P: 13500,00)" at bounding box center [209, 159] width 135 height 9
click at [470, 254] on button "Confirmar" at bounding box center [480, 256] width 35 height 14
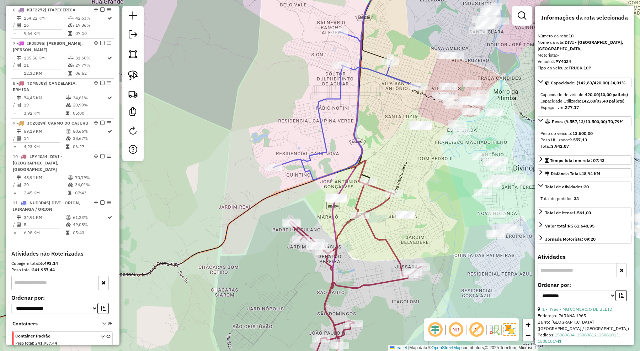
scroll to position [489, 0]
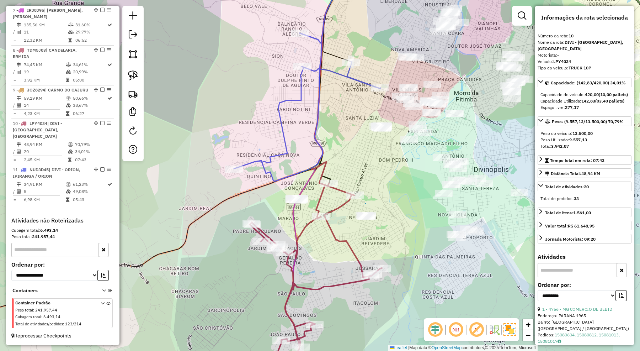
drag, startPoint x: 417, startPoint y: 166, endPoint x: 374, endPoint y: 168, distance: 43.4
click at [374, 168] on div "Janela de atendimento Grade de atendimento Capacidade Transportadoras Veículos …" at bounding box center [320, 175] width 640 height 351
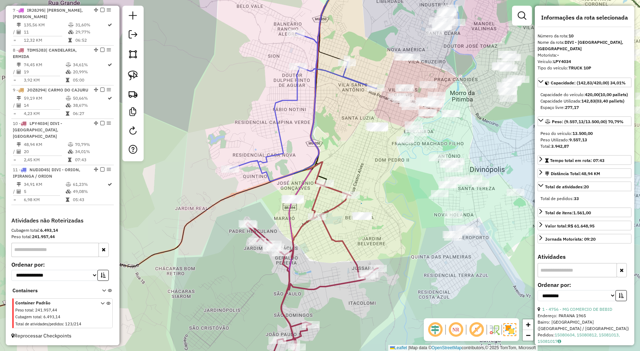
click at [359, 183] on div "Janela de atendimento Grade de atendimento Capacidade Transportadoras Veículos …" at bounding box center [320, 175] width 640 height 351
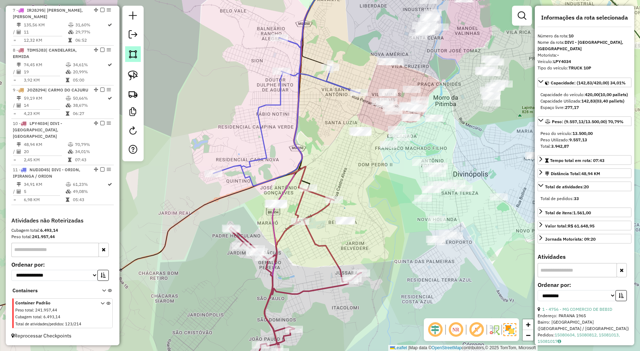
click at [134, 54] on img at bounding box center [133, 54] width 10 height 10
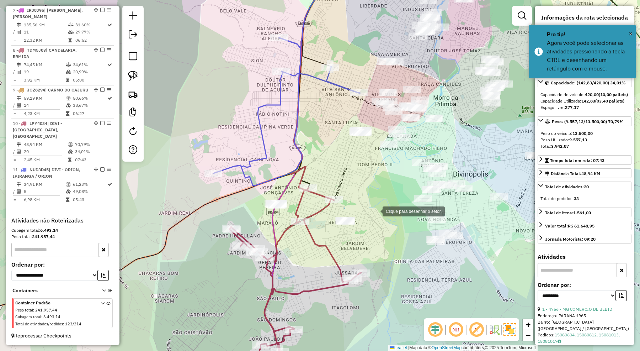
click at [368, 209] on div at bounding box center [375, 210] width 14 height 14
click at [333, 210] on div at bounding box center [336, 209] width 14 height 14
drag, startPoint x: 326, startPoint y: 234, endPoint x: 351, endPoint y: 239, distance: 24.7
click at [328, 234] on div at bounding box center [326, 233] width 14 height 14
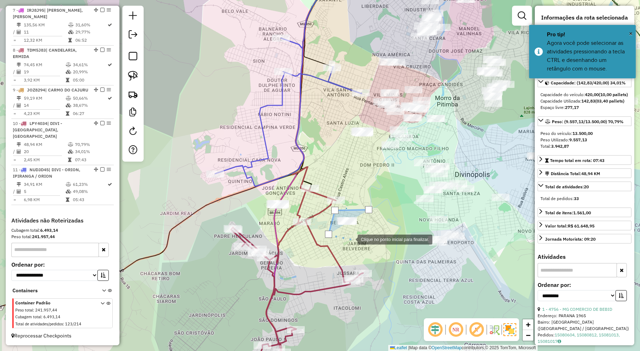
drag, startPoint x: 351, startPoint y: 239, endPoint x: 377, endPoint y: 238, distance: 26.7
click at [354, 239] on div at bounding box center [350, 238] width 14 height 14
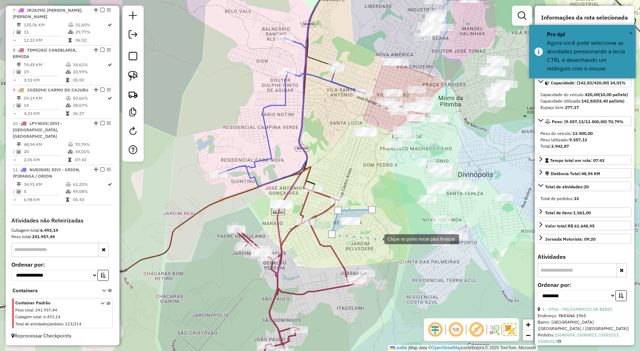
click at [377, 238] on div at bounding box center [377, 238] width 14 height 14
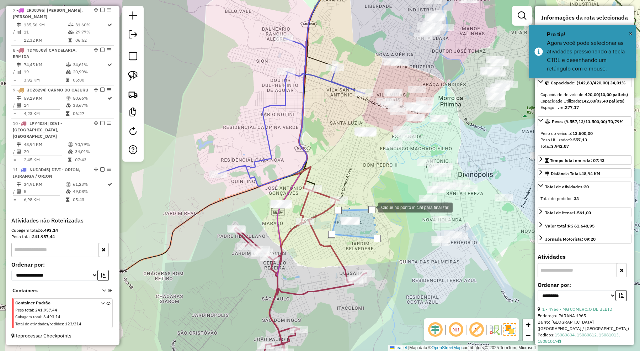
click at [371, 207] on div at bounding box center [371, 209] width 7 height 7
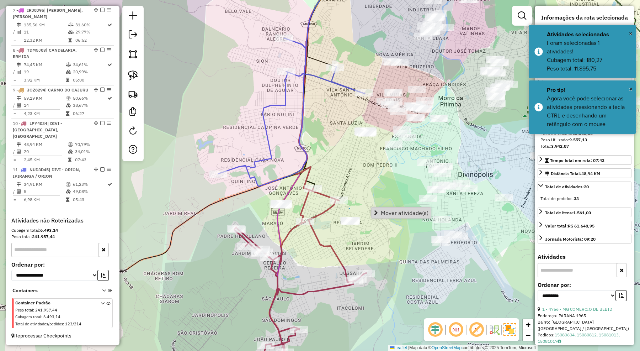
click at [391, 212] on span "Mover atividade(s)" at bounding box center [405, 213] width 48 height 6
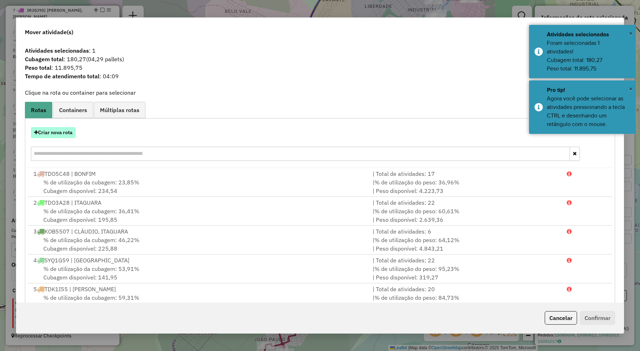
click at [68, 134] on button "Criar nova rota" at bounding box center [53, 132] width 45 height 11
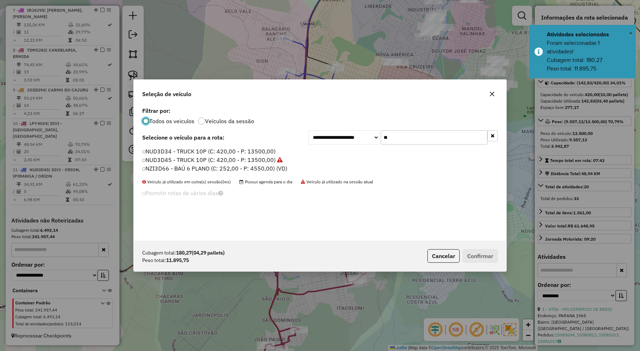
scroll to position [4, 2]
drag, startPoint x: 400, startPoint y: 136, endPoint x: 354, endPoint y: 137, distance: 46.2
click at [354, 137] on div "**********" at bounding box center [402, 137] width 189 height 14
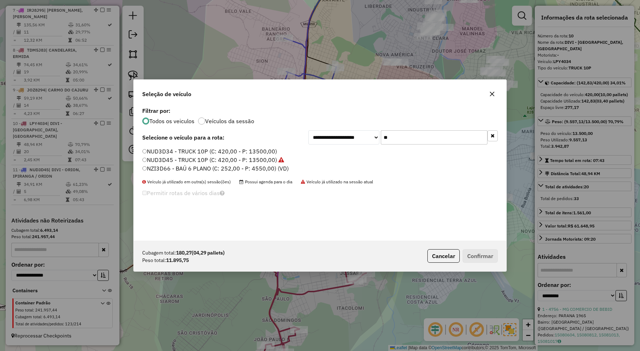
click at [495, 90] on button "button" at bounding box center [491, 93] width 11 height 11
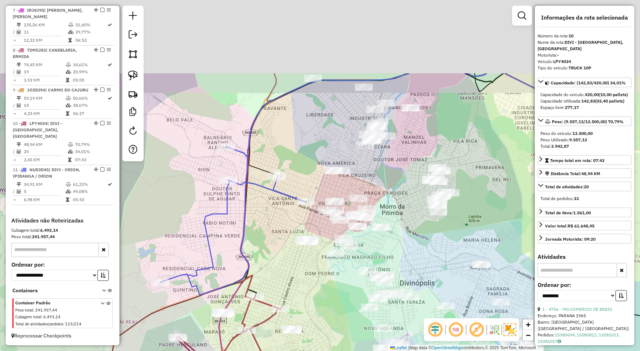
drag, startPoint x: 484, startPoint y: 42, endPoint x: 416, endPoint y: 169, distance: 143.9
click at [416, 169] on div "Janela de atendimento Grade de atendimento Capacidade Transportadoras Veículos …" at bounding box center [320, 175] width 640 height 351
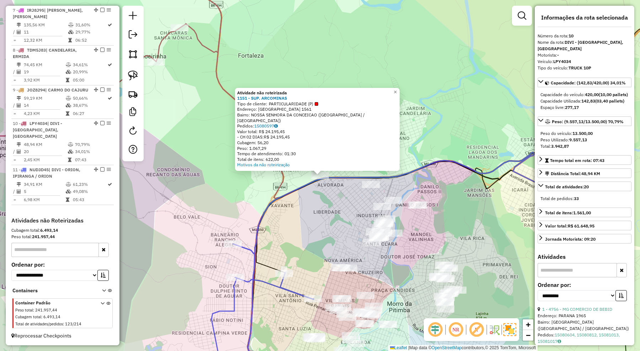
click at [325, 220] on div "Atividade não roteirizada 1151 - SUP. ARCOMINAS Tipo de cliente: PARTICULARIDAD…" at bounding box center [320, 175] width 640 height 351
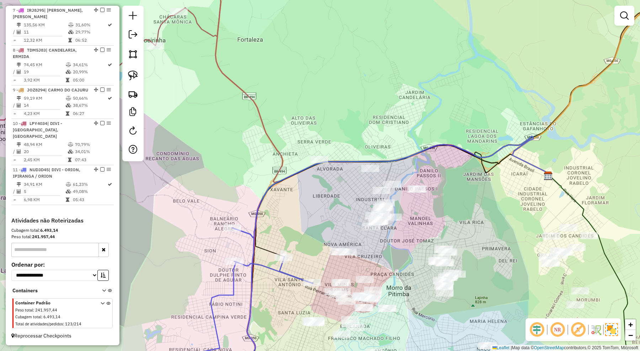
drag, startPoint x: 329, startPoint y: 210, endPoint x: 348, endPoint y: 99, distance: 112.9
click at [345, 102] on div "Janela de atendimento Grade de atendimento Capacidade Transportadoras Veículos …" at bounding box center [320, 175] width 640 height 351
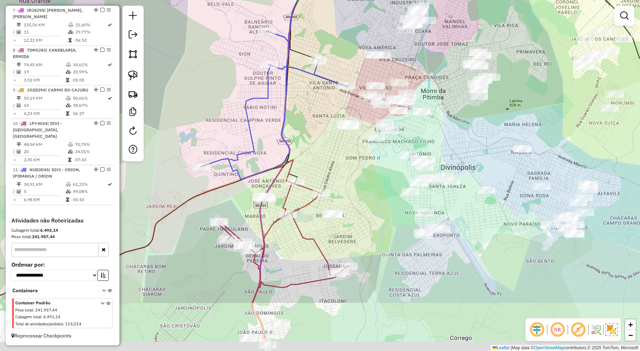
drag, startPoint x: 357, startPoint y: 274, endPoint x: 372, endPoint y: 197, distance: 78.2
click at [374, 188] on div "Janela de atendimento Grade de atendimento Capacidade Transportadoras Veículos …" at bounding box center [320, 175] width 640 height 351
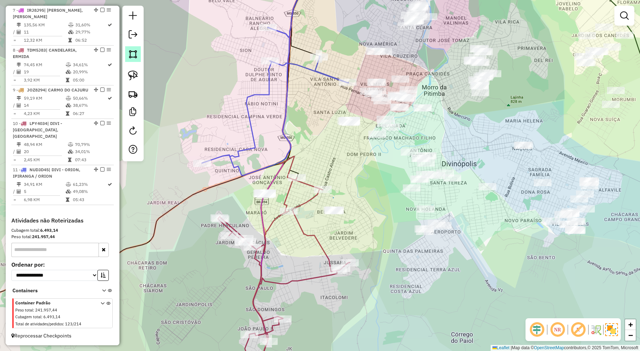
click at [134, 57] on img at bounding box center [133, 54] width 10 height 10
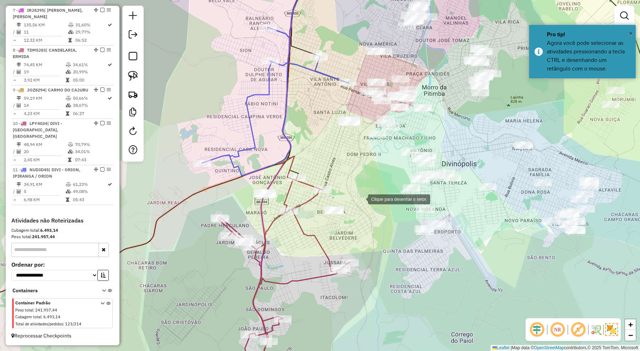
drag, startPoint x: 361, startPoint y: 198, endPoint x: 337, endPoint y: 194, distance: 24.5
click at [356, 198] on div at bounding box center [361, 198] width 14 height 14
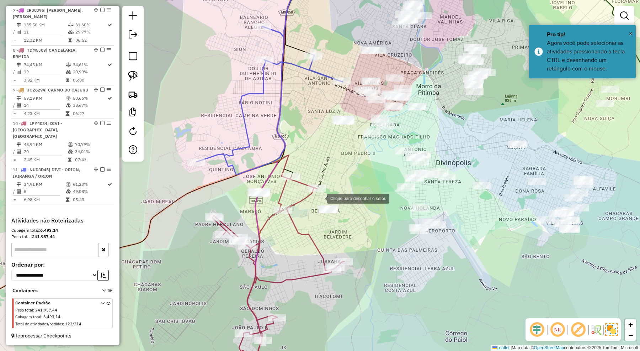
click at [320, 198] on div at bounding box center [320, 198] width 14 height 14
click at [308, 205] on div at bounding box center [308, 205] width 14 height 14
click at [309, 226] on div at bounding box center [308, 222] width 14 height 14
click at [319, 230] on div at bounding box center [312, 227] width 14 height 14
click at [347, 219] on div at bounding box center [340, 226] width 14 height 14
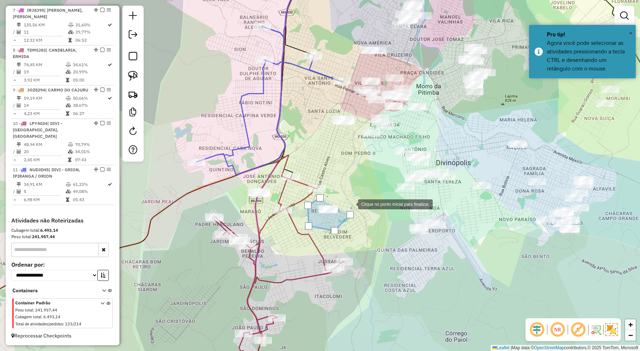
click at [351, 202] on div at bounding box center [351, 203] width 14 height 14
click at [320, 196] on div at bounding box center [319, 197] width 7 height 7
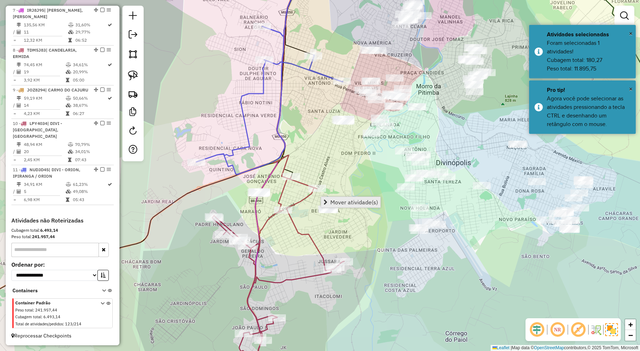
click at [346, 197] on link "Mover atividade(s)" at bounding box center [350, 202] width 59 height 11
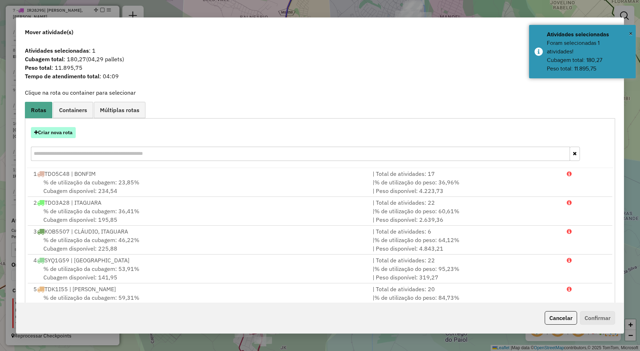
click at [56, 132] on button "Criar nova rota" at bounding box center [53, 132] width 45 height 11
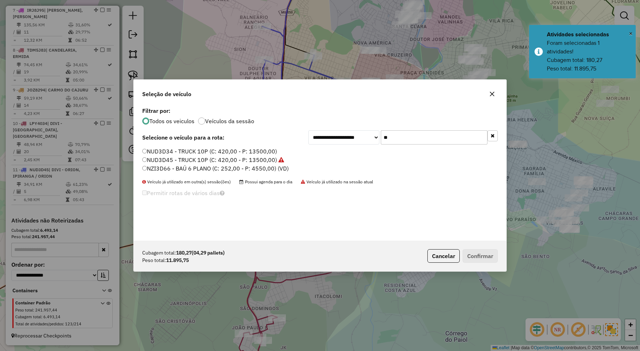
drag, startPoint x: 402, startPoint y: 142, endPoint x: 374, endPoint y: 140, distance: 28.6
click at [374, 140] on div "**********" at bounding box center [402, 137] width 189 height 14
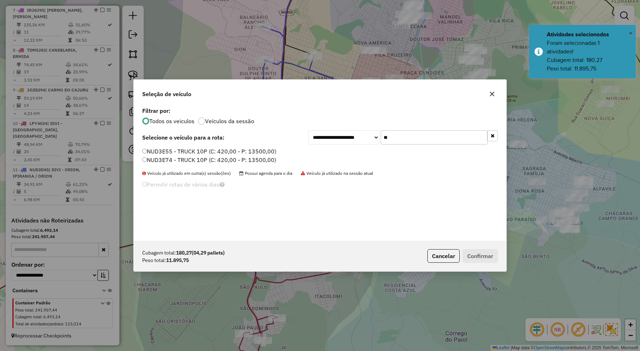
type input "**"
click at [262, 152] on label "NUD3E55 - TRUCK 10P (C: 420,00 - P: 13500,00)" at bounding box center [209, 151] width 134 height 9
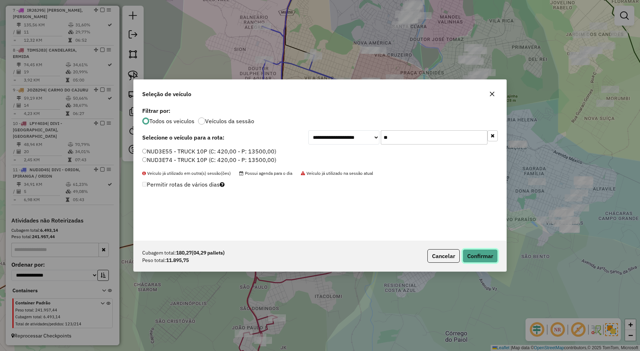
click at [475, 252] on button "Confirmar" at bounding box center [480, 256] width 35 height 14
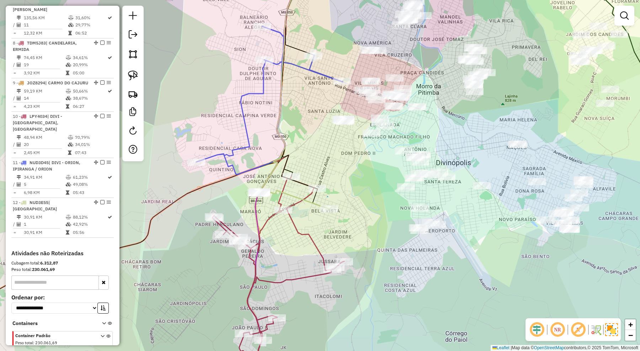
click at [308, 203] on icon at bounding box center [419, 87] width 317 height 244
select select "**********"
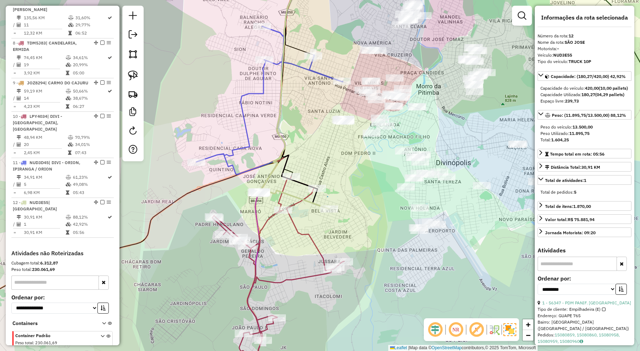
scroll to position [523, 0]
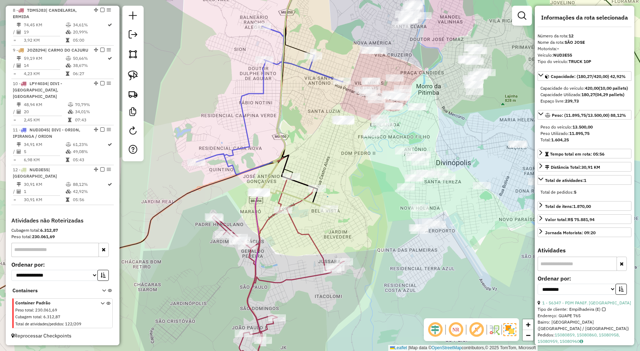
drag, startPoint x: 342, startPoint y: 170, endPoint x: 338, endPoint y: 178, distance: 9.2
click at [338, 178] on div "Janela de atendimento Grade de atendimento Capacidade Transportadoras Veículos …" at bounding box center [320, 175] width 640 height 351
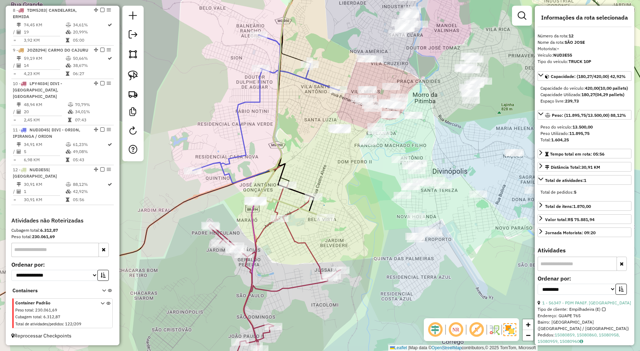
drag, startPoint x: 342, startPoint y: 180, endPoint x: 354, endPoint y: 157, distance: 26.2
click at [354, 157] on div "Janela de atendimento Grade de atendimento Capacidade Transportadoras Veículos …" at bounding box center [320, 175] width 640 height 351
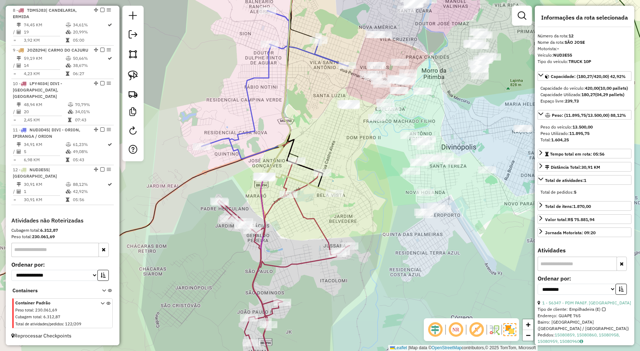
drag, startPoint x: 343, startPoint y: 144, endPoint x: 280, endPoint y: 187, distance: 76.5
click at [280, 187] on div "Janela de atendimento Grade de atendimento Capacidade Transportadoras Veículos …" at bounding box center [320, 175] width 640 height 351
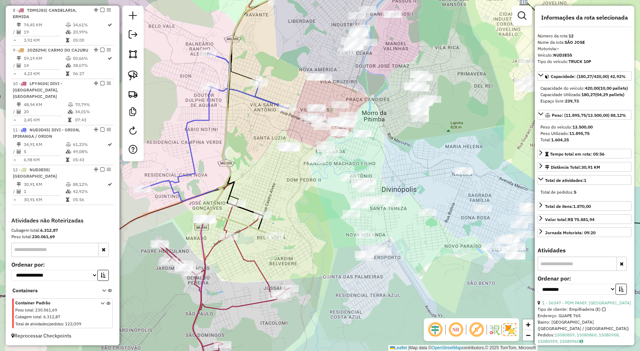
click at [404, 148] on div "Janela de atendimento Grade de atendimento Capacidade Transportadoras Veículos …" at bounding box center [320, 175] width 640 height 351
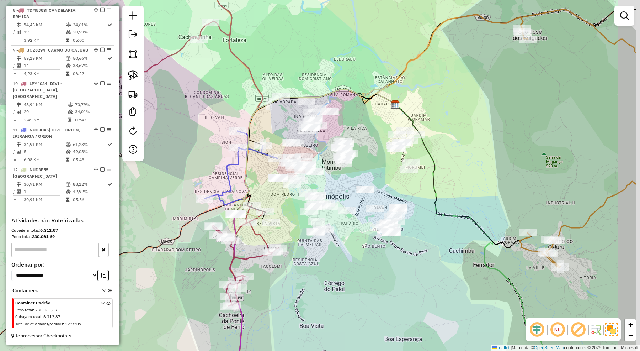
drag, startPoint x: 433, startPoint y: 141, endPoint x: 333, endPoint y: 178, distance: 106.4
click at [333, 178] on div "Janela de atendimento Grade de atendimento Capacidade Transportadoras Veículos …" at bounding box center [320, 175] width 640 height 351
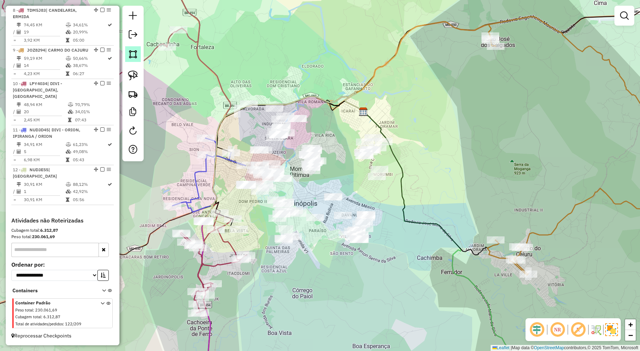
click at [135, 54] on img at bounding box center [133, 54] width 10 height 10
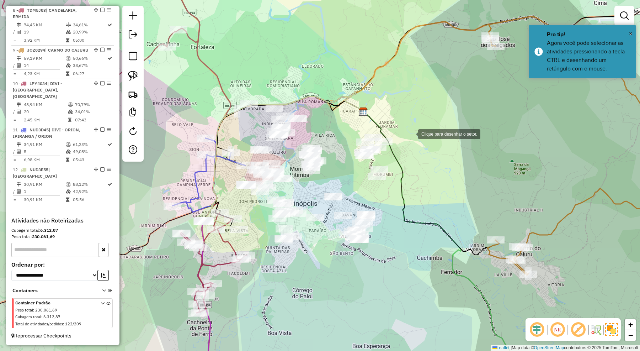
click at [411, 133] on div at bounding box center [411, 133] width 14 height 14
click at [395, 114] on div at bounding box center [402, 121] width 14 height 14
click at [320, 83] on div at bounding box center [320, 83] width 14 height 14
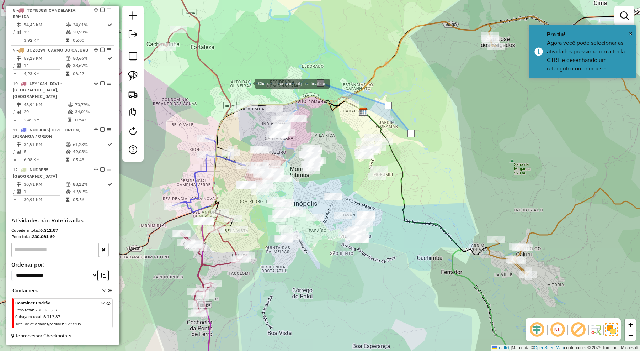
click at [248, 83] on div at bounding box center [248, 83] width 14 height 14
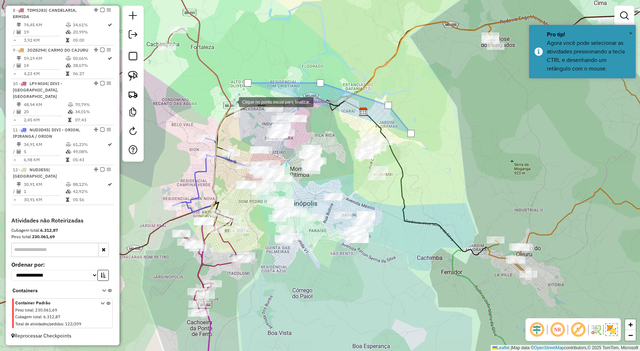
click at [232, 101] on div at bounding box center [232, 101] width 14 height 14
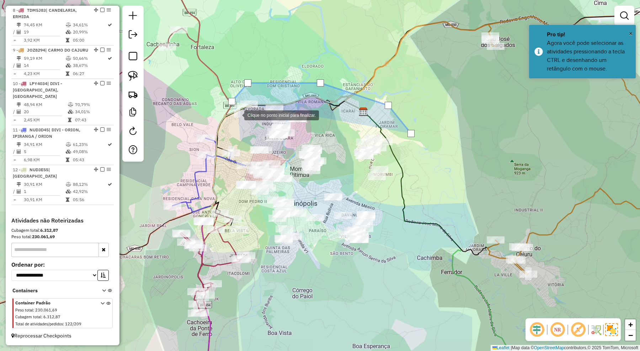
click at [237, 114] on div at bounding box center [237, 114] width 14 height 14
click at [264, 110] on div at bounding box center [264, 110] width 14 height 14
drag, startPoint x: 290, startPoint y: 109, endPoint x: 316, endPoint y: 111, distance: 26.4
click at [292, 109] on div at bounding box center [289, 109] width 14 height 14
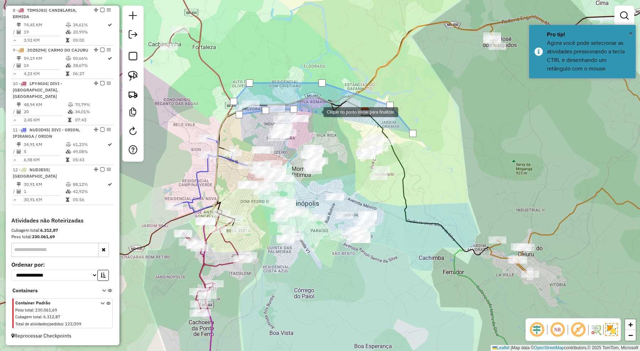
click at [321, 114] on div at bounding box center [316, 111] width 14 height 14
click at [337, 128] on div at bounding box center [330, 121] width 14 height 14
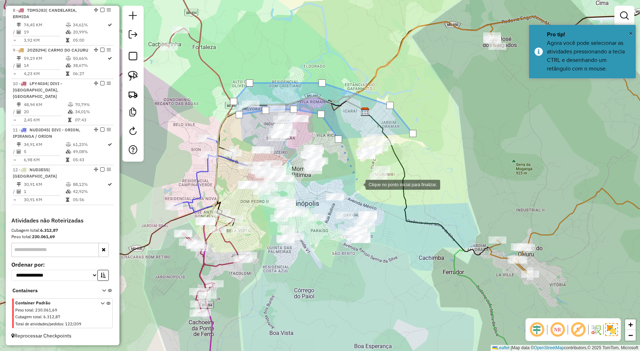
click at [358, 184] on div at bounding box center [358, 184] width 14 height 14
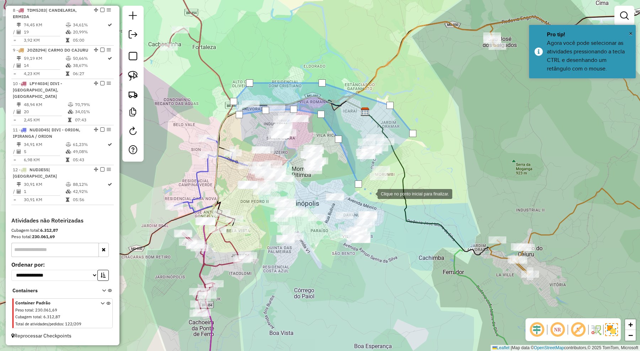
click at [370, 193] on div at bounding box center [370, 193] width 14 height 14
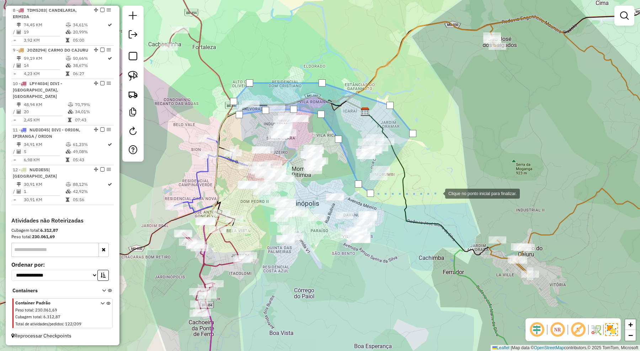
click at [437, 189] on div at bounding box center [438, 193] width 14 height 14
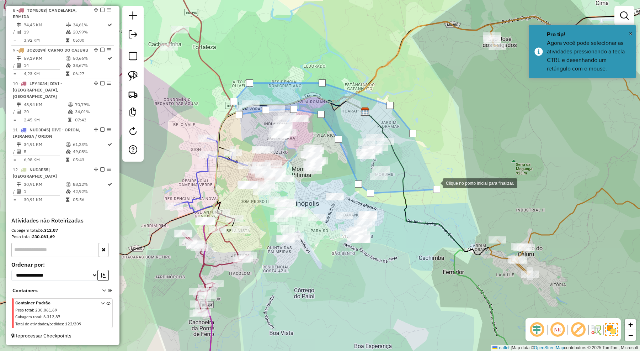
click at [433, 175] on div at bounding box center [435, 182] width 14 height 14
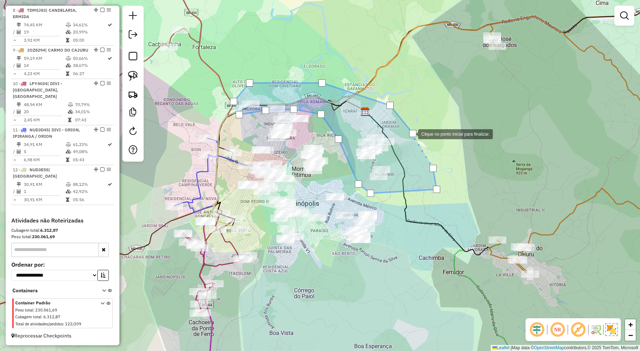
click at [411, 133] on div at bounding box center [412, 133] width 7 height 7
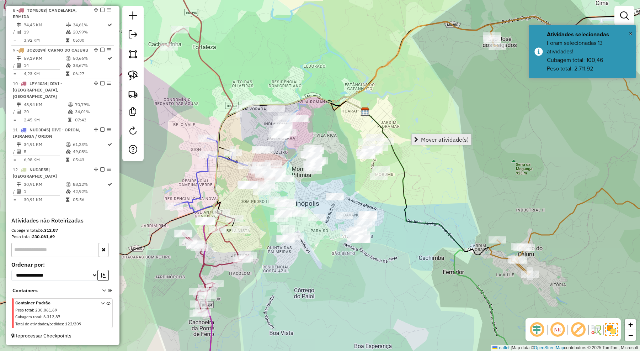
click at [432, 137] on span "Mover atividade(s)" at bounding box center [445, 140] width 48 height 6
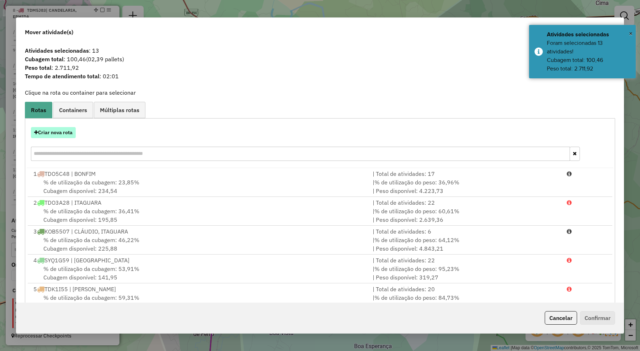
click at [66, 134] on button "Criar nova rota" at bounding box center [53, 132] width 45 height 11
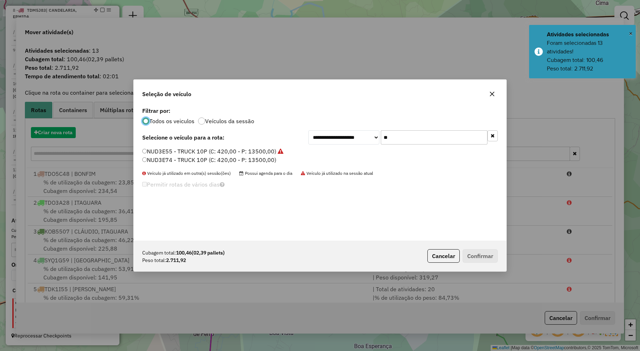
scroll to position [4, 2]
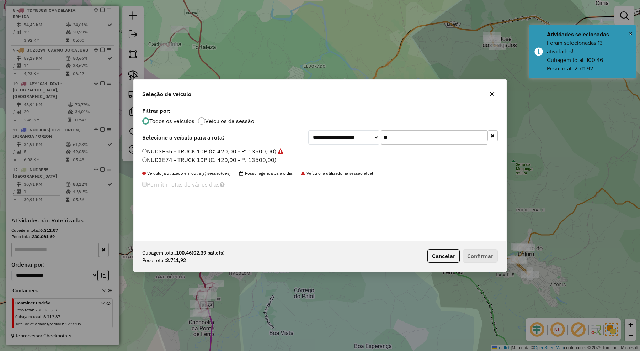
drag, startPoint x: 399, startPoint y: 139, endPoint x: 371, endPoint y: 142, distance: 28.2
click at [371, 142] on div "**********" at bounding box center [402, 137] width 189 height 14
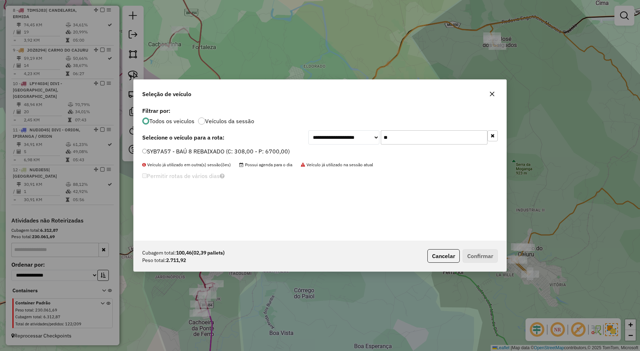
type input "**"
click at [289, 148] on label "SYB7A57 - BAÚ 8 REBAIXADO (C: 308,00 - P: 6700,00)" at bounding box center [216, 151] width 148 height 9
click at [474, 256] on button "Confirmar" at bounding box center [480, 256] width 35 height 14
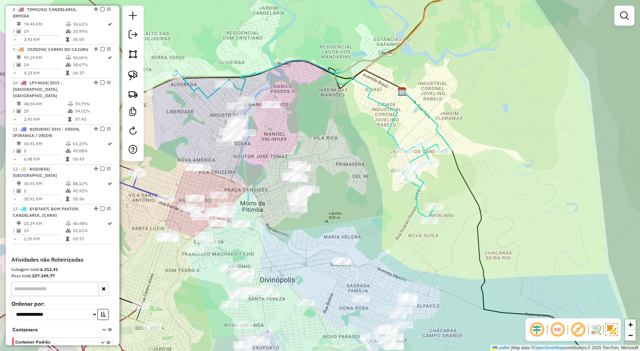
drag, startPoint x: 349, startPoint y: 139, endPoint x: 372, endPoint y: 157, distance: 28.7
click at [372, 157] on div "Janela de atendimento Grade de atendimento Capacidade Transportadoras Veículos …" at bounding box center [320, 175] width 640 height 351
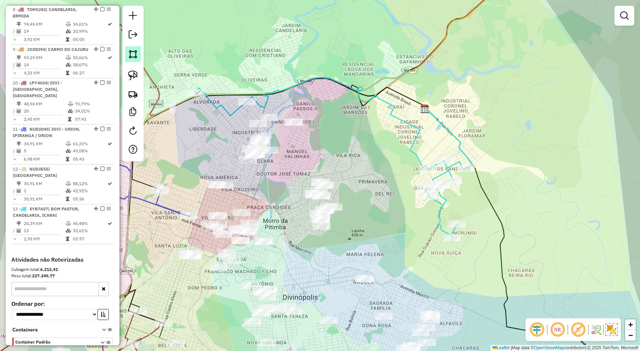
click at [134, 49] on link at bounding box center [133, 54] width 16 height 16
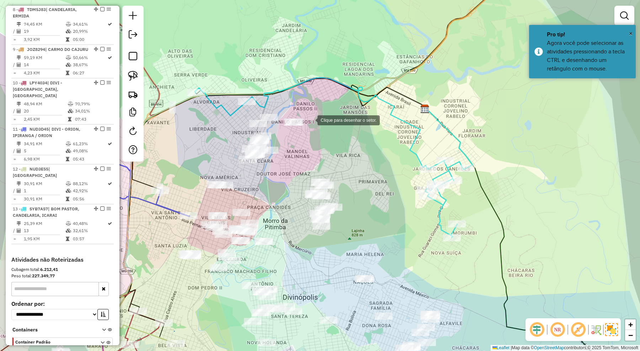
click at [310, 113] on div at bounding box center [310, 119] width 14 height 14
click at [271, 113] on div at bounding box center [270, 113] width 14 height 14
click at [236, 119] on div at bounding box center [236, 119] width 14 height 14
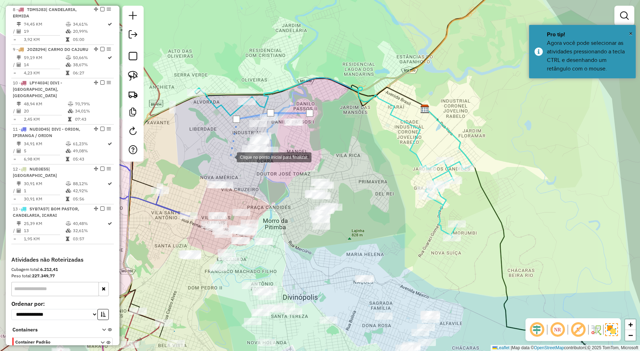
click at [230, 156] on div at bounding box center [230, 156] width 14 height 14
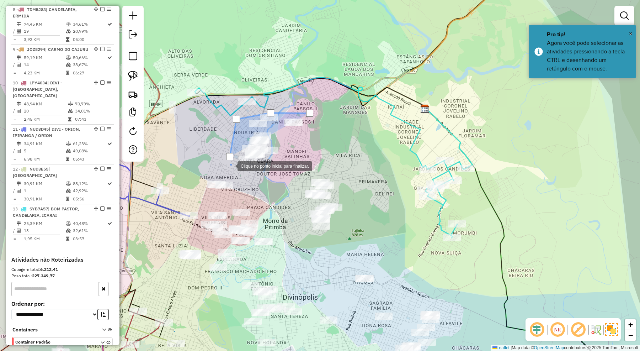
click at [233, 172] on div at bounding box center [230, 165] width 14 height 14
click at [250, 171] on div at bounding box center [242, 172] width 14 height 14
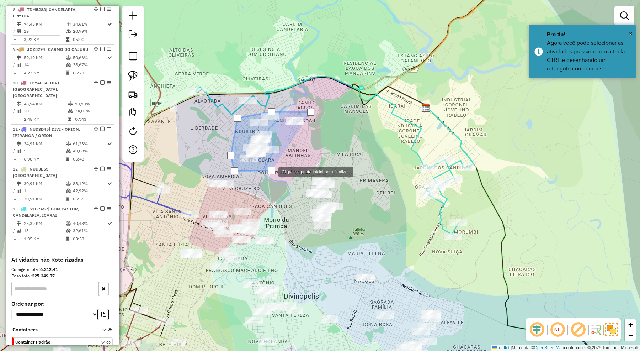
click at [278, 164] on div at bounding box center [271, 171] width 14 height 14
click at [304, 154] on div at bounding box center [304, 153] width 14 height 14
click at [309, 111] on div at bounding box center [310, 111] width 7 height 7
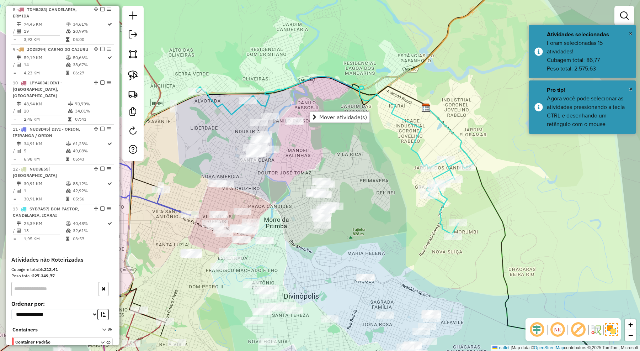
drag, startPoint x: 324, startPoint y: 146, endPoint x: 338, endPoint y: 153, distance: 15.7
click at [338, 153] on div "Janela de atendimento Grade de atendimento Capacidade Transportadoras Veículos …" at bounding box center [320, 175] width 640 height 351
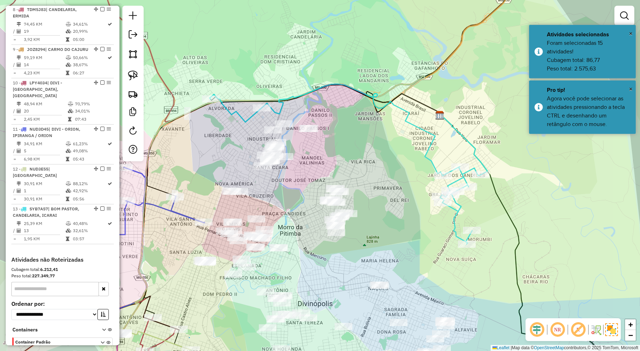
click at [141, 57] on div at bounding box center [132, 83] width 21 height 155
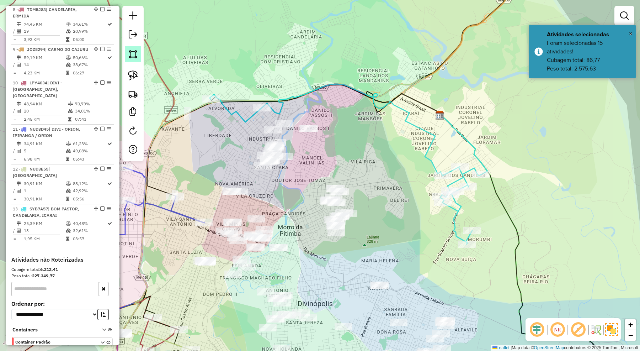
click at [134, 57] on img at bounding box center [133, 54] width 10 height 10
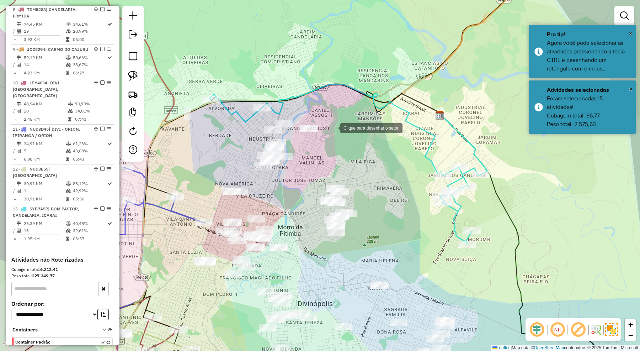
click at [333, 127] on div at bounding box center [333, 127] width 14 height 14
click at [294, 113] on div at bounding box center [299, 114] width 14 height 14
click at [253, 125] on div at bounding box center [253, 125] width 14 height 14
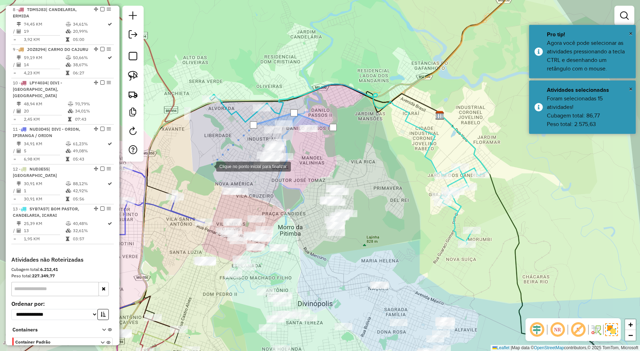
click at [209, 166] on div at bounding box center [209, 166] width 14 height 14
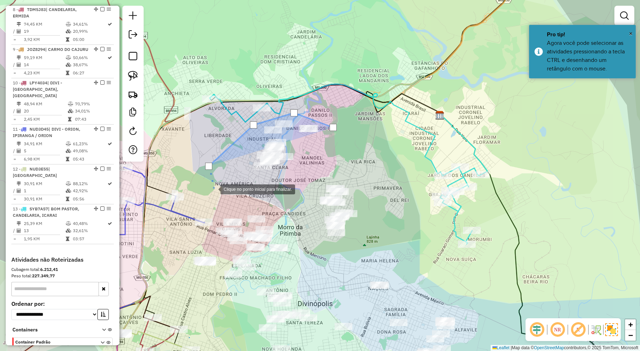
click at [213, 188] on div at bounding box center [213, 188] width 14 height 14
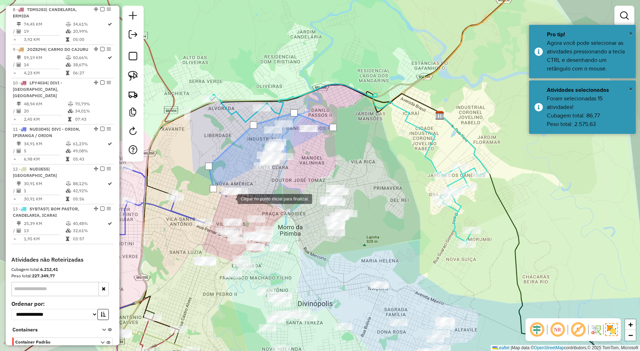
click at [232, 198] on div at bounding box center [230, 198] width 14 height 14
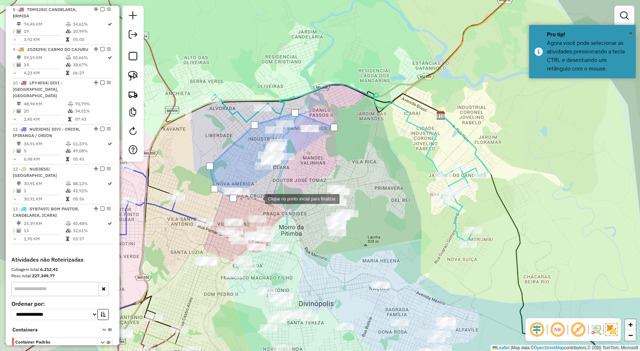
drag, startPoint x: 260, startPoint y: 198, endPoint x: 302, endPoint y: 191, distance: 42.5
click at [262, 198] on div at bounding box center [258, 198] width 14 height 14
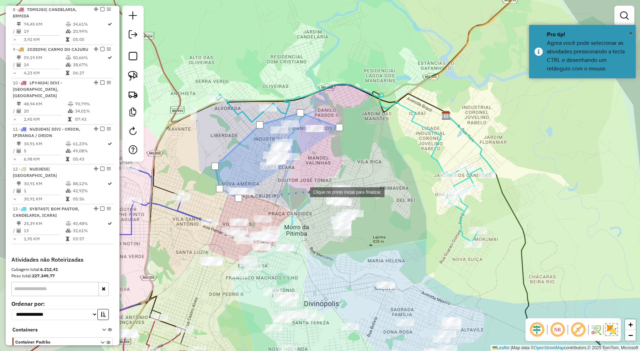
drag, startPoint x: 304, startPoint y: 191, endPoint x: 313, endPoint y: 170, distance: 23.1
click at [304, 189] on div at bounding box center [303, 191] width 14 height 14
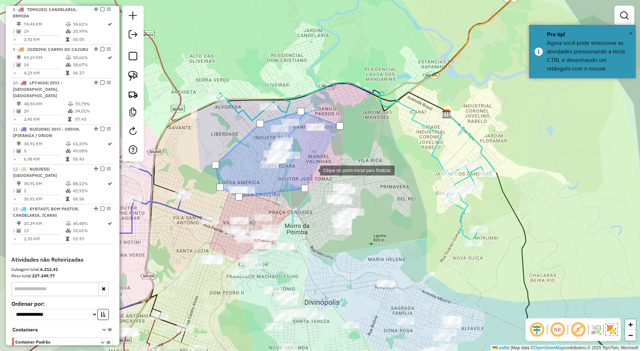
click at [313, 170] on div at bounding box center [313, 169] width 14 height 14
click at [319, 162] on div at bounding box center [313, 169] width 14 height 14
click at [326, 152] on div at bounding box center [319, 159] width 14 height 14
click at [338, 126] on div at bounding box center [339, 125] width 7 height 7
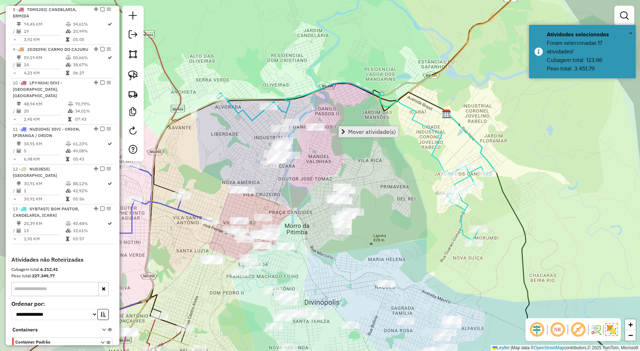
click at [373, 134] on span "Mover atividade(s)" at bounding box center [372, 132] width 48 height 6
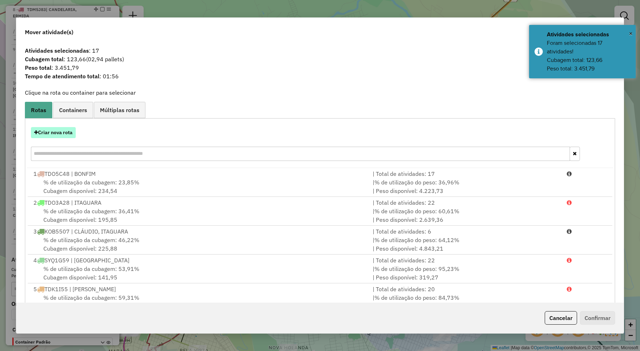
click at [63, 130] on button "Criar nova rota" at bounding box center [53, 132] width 45 height 11
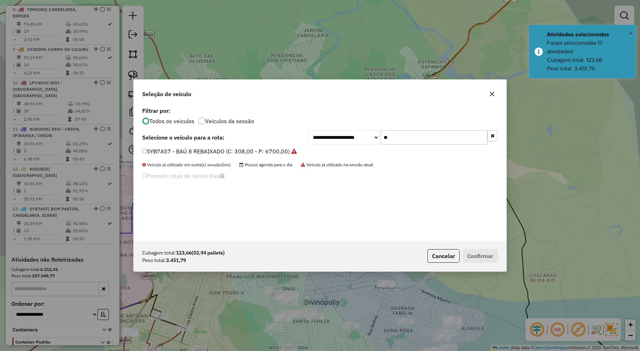
drag, startPoint x: 407, startPoint y: 136, endPoint x: 356, endPoint y: 137, distance: 51.6
click at [356, 137] on div "**********" at bounding box center [402, 137] width 189 height 14
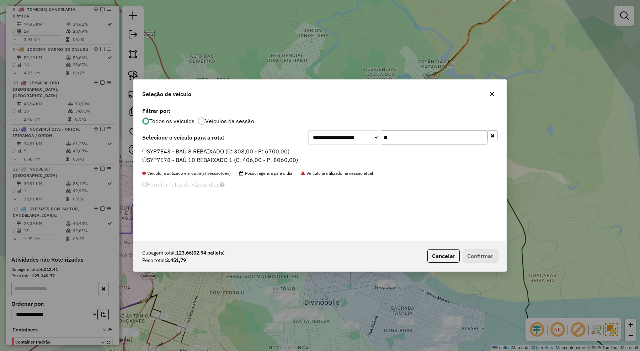
type input "**"
click at [274, 159] on label "SYP7E78 - BAÚ 10 REBAIXADO 1 (C: 406,00 - P: 8060,00)" at bounding box center [220, 159] width 156 height 9
click at [471, 255] on button "Confirmar" at bounding box center [480, 256] width 35 height 14
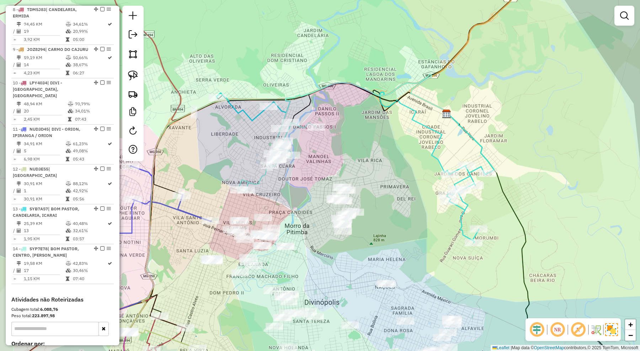
click at [262, 181] on icon at bounding box center [277, 157] width 78 height 70
select select "**********"
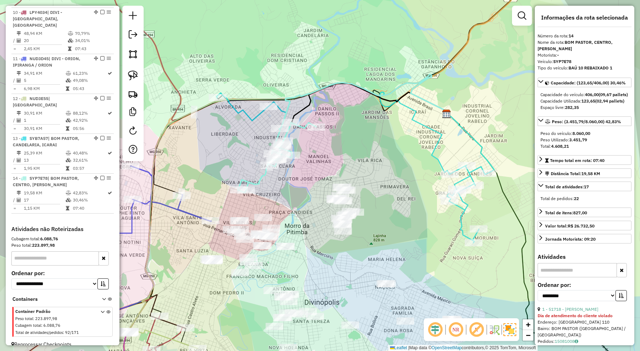
scroll to position [602, 0]
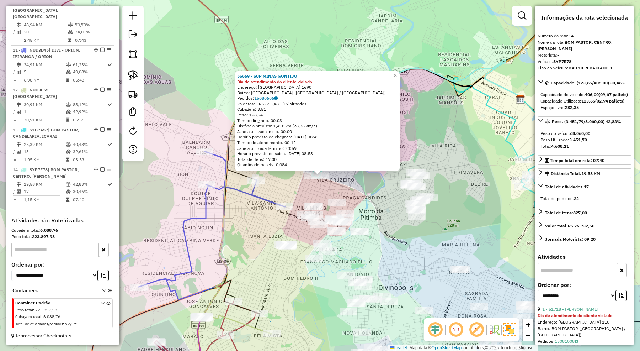
click at [284, 180] on div "55669 - SUP MINAS GONTIJO Dia de atendimento do cliente violado Endereço: MATO …" at bounding box center [320, 175] width 640 height 351
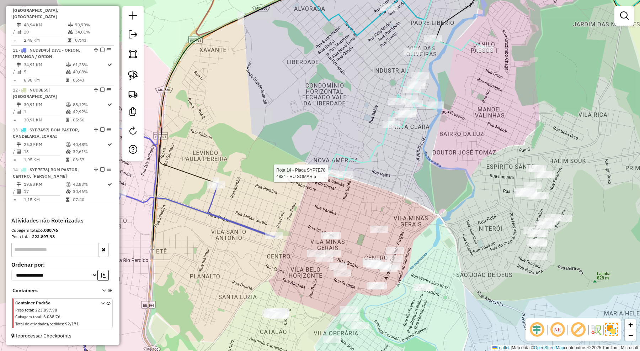
select select "**********"
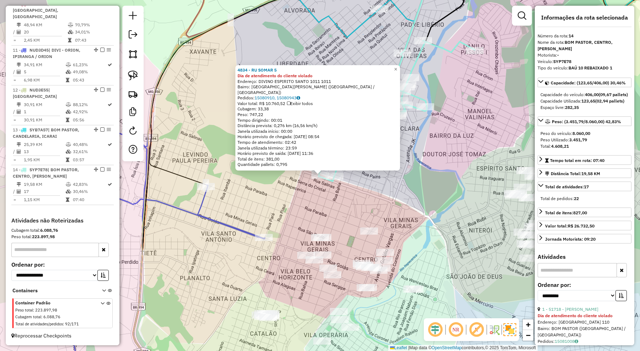
click at [316, 204] on div "4834 - RU SOMAR 5 Dia de atendimento do cliente violado Endereço: DIVINO ESPIRI…" at bounding box center [320, 175] width 640 height 351
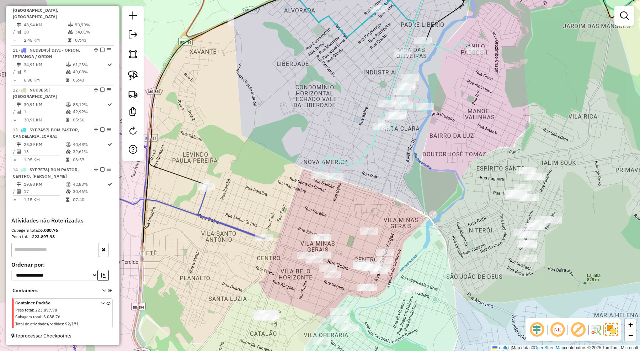
click at [367, 148] on icon at bounding box center [397, 111] width 156 height 140
select select "**********"
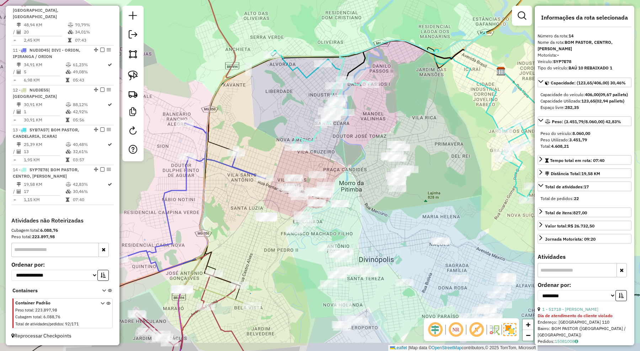
drag, startPoint x: 414, startPoint y: 198, endPoint x: 355, endPoint y: 178, distance: 62.6
click at [355, 178] on div "Janela de atendimento Grade de atendimento Capacidade Transportadoras Veículos …" at bounding box center [320, 175] width 640 height 351
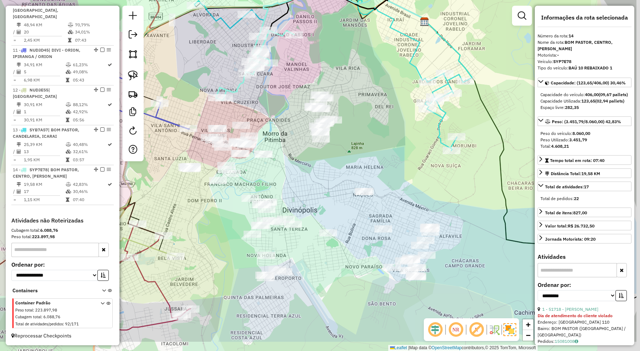
drag, startPoint x: 381, startPoint y: 230, endPoint x: 313, endPoint y: 183, distance: 82.1
click at [313, 183] on div "Janela de atendimento Grade de atendimento Capacidade Transportadoras Veículos …" at bounding box center [320, 175] width 640 height 351
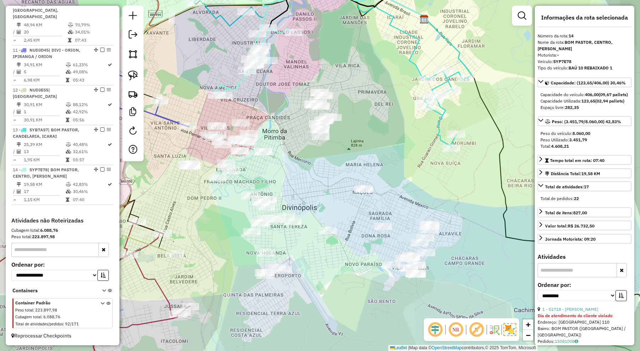
drag, startPoint x: 355, startPoint y: 224, endPoint x: 319, endPoint y: 197, distance: 45.4
click at [355, 224] on div "Janela de atendimento Grade de atendimento Capacidade Transportadoras Veículos …" at bounding box center [320, 175] width 640 height 351
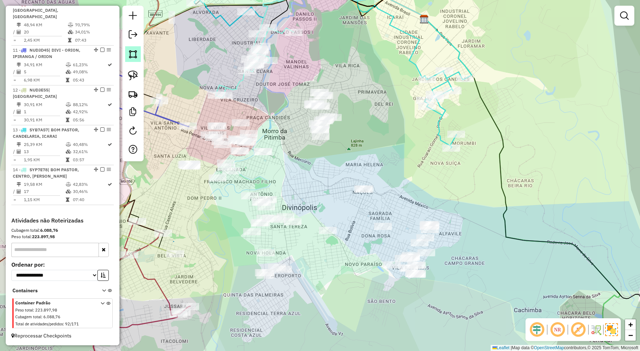
click at [129, 58] on img at bounding box center [133, 54] width 10 height 10
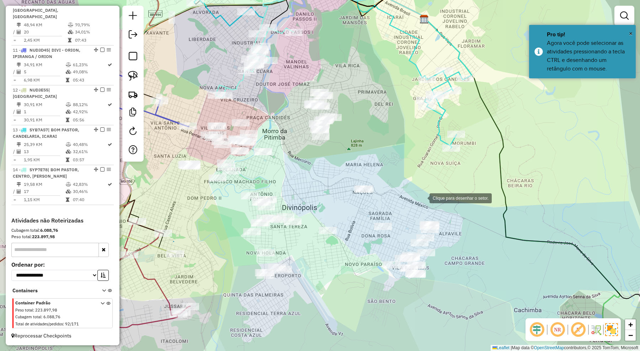
click at [422, 197] on div at bounding box center [422, 197] width 14 height 14
click at [388, 175] on div at bounding box center [395, 180] width 14 height 14
click at [336, 180] on div at bounding box center [336, 179] width 14 height 14
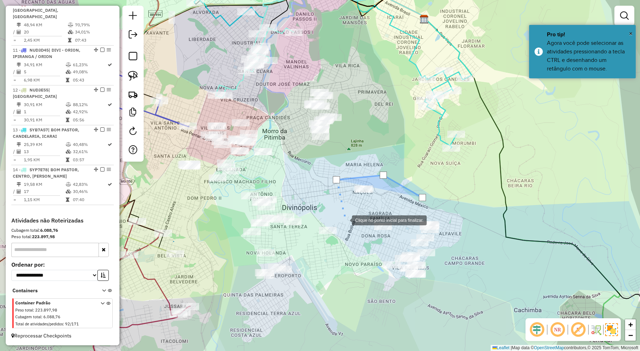
click at [347, 225] on div at bounding box center [345, 219] width 14 height 14
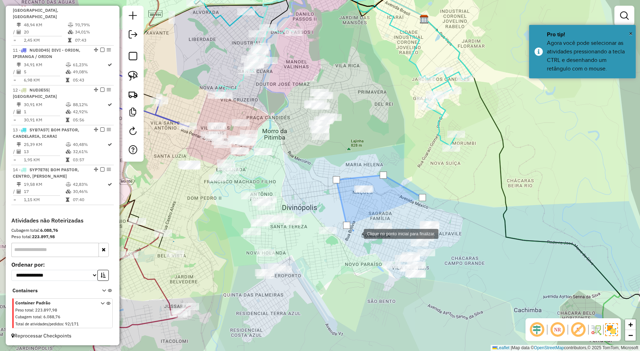
click at [364, 240] on div at bounding box center [356, 233] width 14 height 14
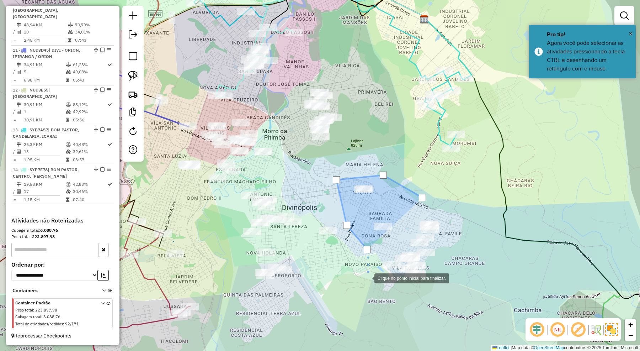
click at [367, 280] on div at bounding box center [367, 277] width 14 height 14
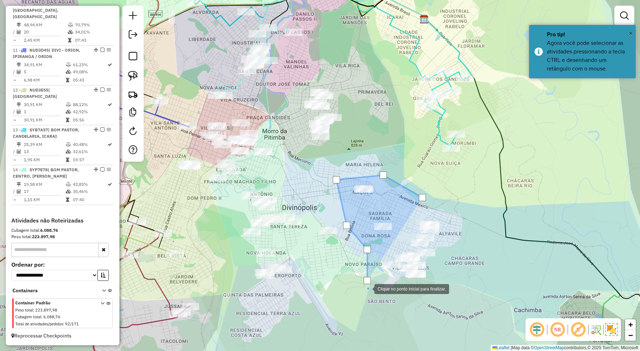
click at [374, 295] on div at bounding box center [367, 288] width 14 height 14
drag, startPoint x: 430, startPoint y: 313, endPoint x: 442, endPoint y: 299, distance: 18.4
click at [381, 312] on div at bounding box center [374, 310] width 14 height 14
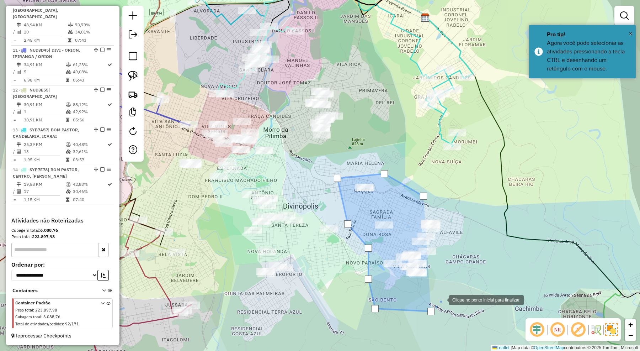
drag, startPoint x: 450, startPoint y: 281, endPoint x: 457, endPoint y: 263, distance: 19.0
click at [449, 292] on div at bounding box center [442, 299] width 14 height 14
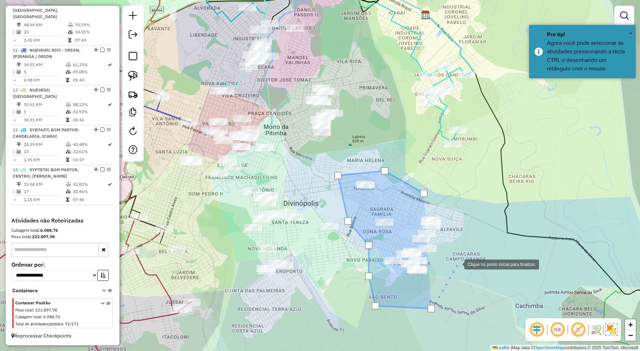
drag, startPoint x: 457, startPoint y: 260, endPoint x: 456, endPoint y: 229, distance: 31.0
click at [457, 260] on div at bounding box center [457, 263] width 14 height 14
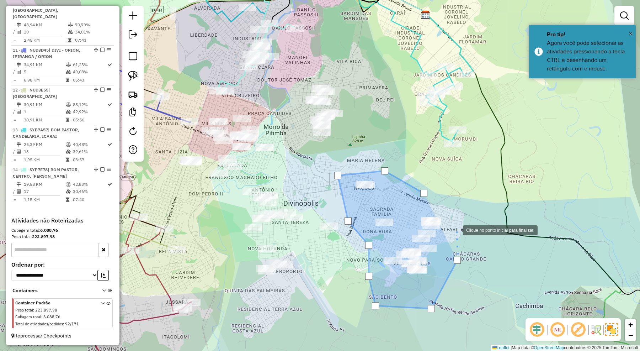
click at [455, 229] on div at bounding box center [456, 229] width 14 height 14
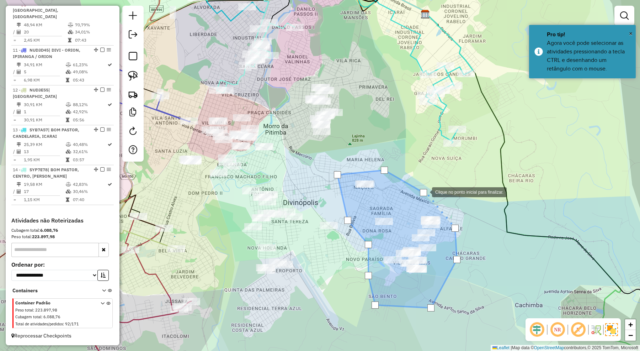
click at [425, 191] on div at bounding box center [423, 192] width 7 height 7
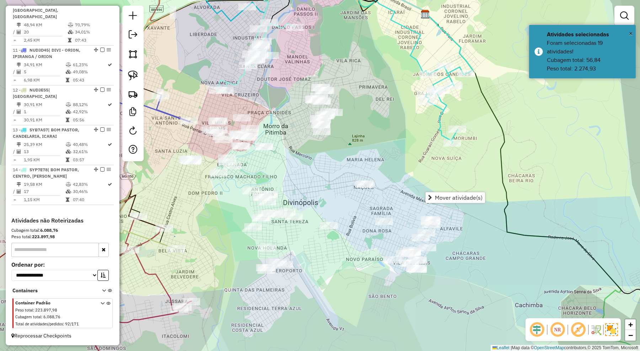
click at [386, 200] on div "Janela de atendimento Grade de atendimento Capacidade Transportadoras Veículos …" at bounding box center [320, 175] width 640 height 351
click at [133, 56] on img at bounding box center [133, 54] width 10 height 10
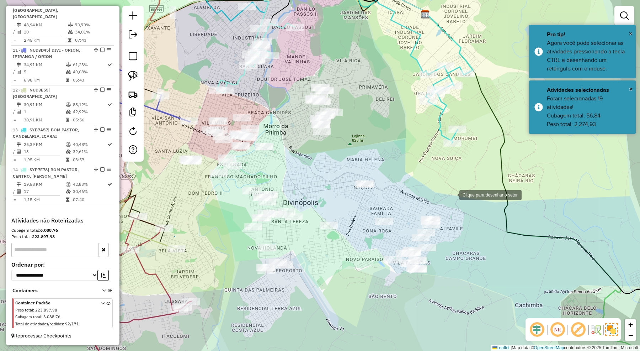
drag, startPoint x: 452, startPoint y: 194, endPoint x: 429, endPoint y: 178, distance: 27.6
click at [451, 192] on div at bounding box center [452, 194] width 14 height 14
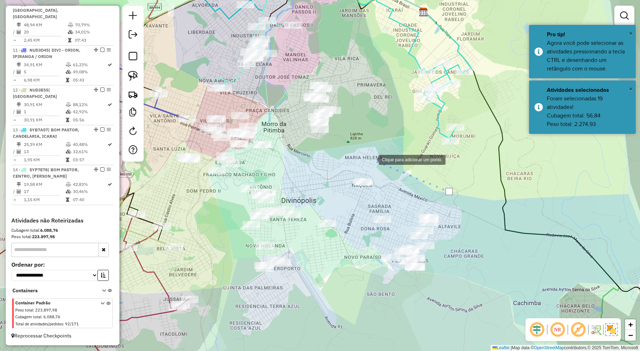
click at [372, 159] on div at bounding box center [371, 159] width 14 height 14
click at [358, 166] on div at bounding box center [365, 159] width 14 height 14
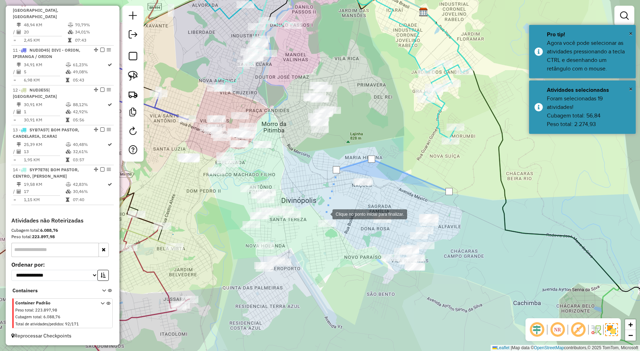
click at [325, 213] on div at bounding box center [325, 213] width 14 height 14
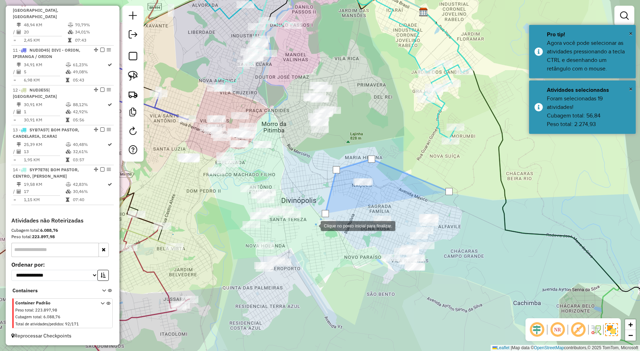
click at [314, 225] on div at bounding box center [313, 225] width 14 height 14
click at [320, 232] on div at bounding box center [313, 225] width 14 height 14
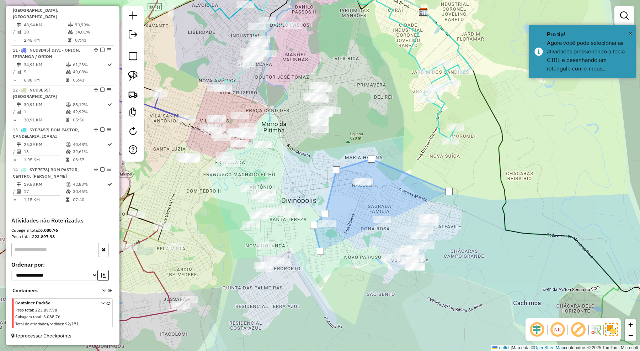
drag, startPoint x: 372, startPoint y: 283, endPoint x: 377, endPoint y: 284, distance: 5.4
click at [327, 258] on div at bounding box center [320, 251] width 14 height 14
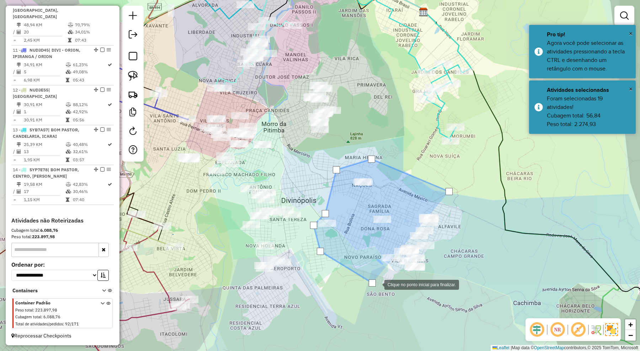
drag, startPoint x: 410, startPoint y: 293, endPoint x: 432, endPoint y: 290, distance: 22.9
click at [384, 291] on div at bounding box center [377, 284] width 14 height 14
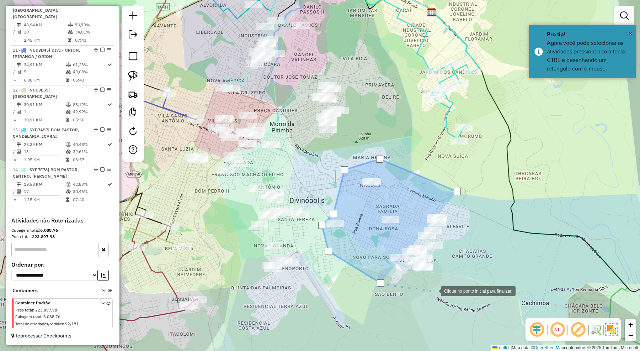
click at [441, 283] on div at bounding box center [434, 290] width 14 height 14
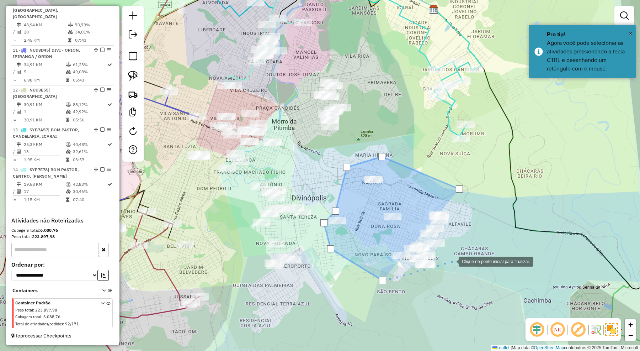
click at [452, 261] on div at bounding box center [451, 260] width 14 height 14
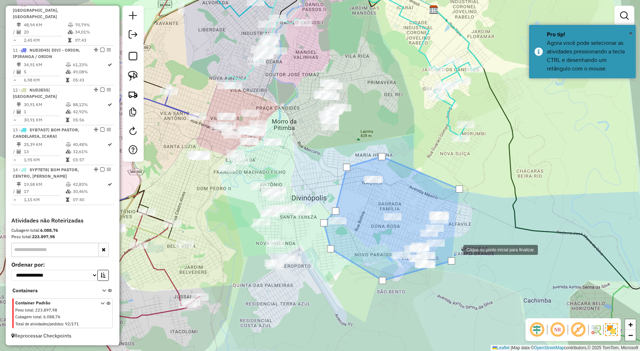
drag, startPoint x: 456, startPoint y: 249, endPoint x: 464, endPoint y: 235, distance: 16.2
click at [457, 248] on div at bounding box center [456, 249] width 14 height 14
click at [463, 242] on div at bounding box center [456, 249] width 14 height 14
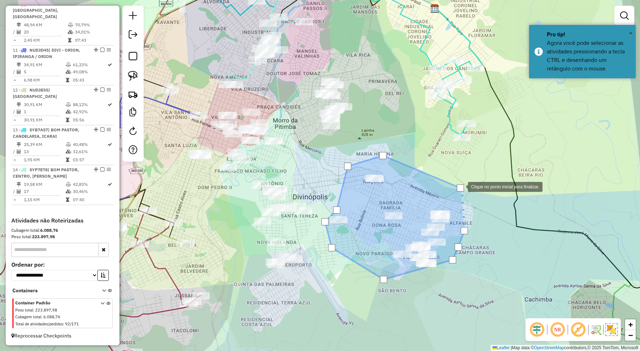
click at [461, 186] on div at bounding box center [460, 187] width 7 height 7
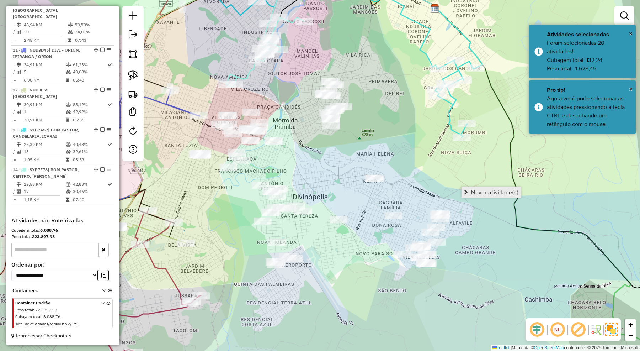
click at [489, 193] on span "Mover atividade(s)" at bounding box center [495, 192] width 48 height 6
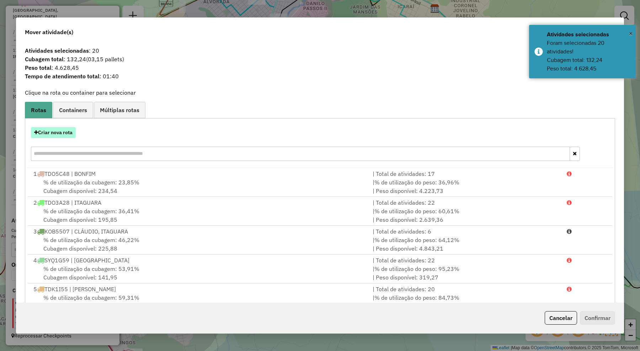
click at [61, 132] on button "Criar nova rota" at bounding box center [53, 132] width 45 height 11
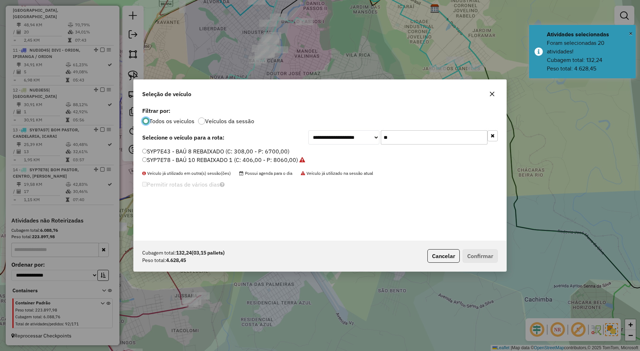
scroll to position [4, 2]
drag, startPoint x: 386, startPoint y: 141, endPoint x: 374, endPoint y: 140, distance: 11.4
click at [374, 140] on div "**********" at bounding box center [402, 137] width 189 height 14
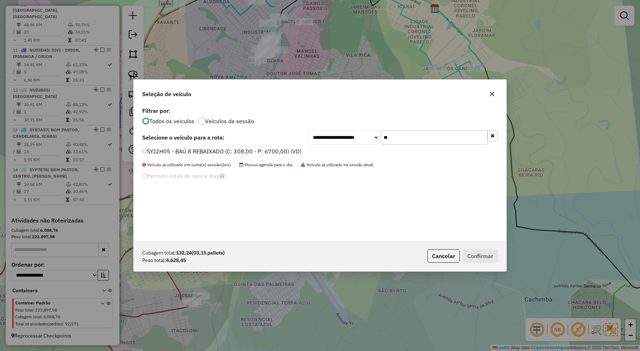
type input "**"
click at [299, 149] on label "SYJ2H05 - BAÚ 8 REBAIXADO (C: 308,00 - P: 6700,00) (VD)" at bounding box center [221, 151] width 159 height 9
click at [474, 255] on button "Confirmar" at bounding box center [480, 256] width 35 height 14
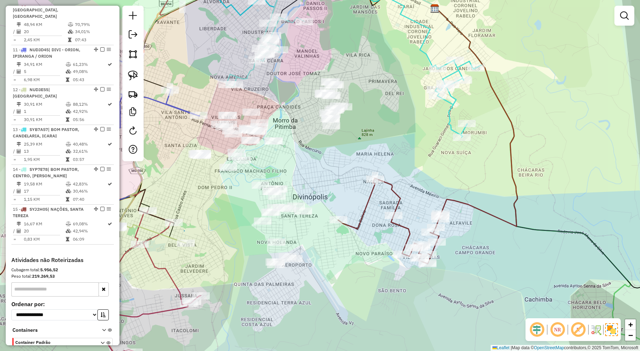
click at [396, 203] on icon at bounding box center [389, 221] width 103 height 86
select select "**********"
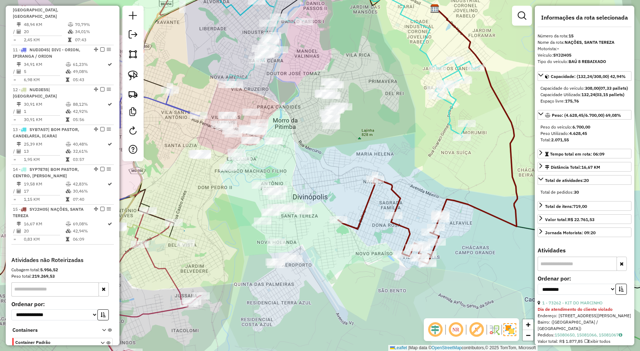
scroll to position [642, 0]
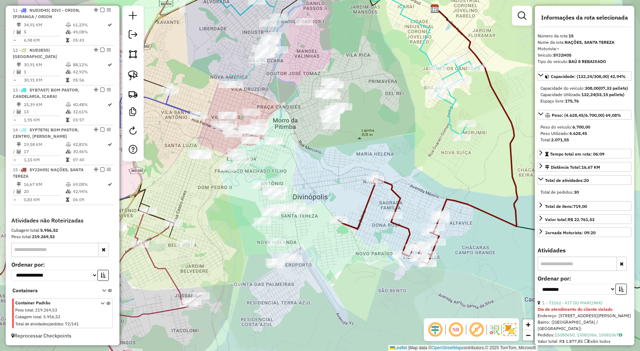
drag, startPoint x: 338, startPoint y: 169, endPoint x: 363, endPoint y: 155, distance: 28.0
click at [363, 155] on div "Janela de atendimento Grade de atendimento Capacidade Transportadoras Veículos …" at bounding box center [320, 175] width 640 height 351
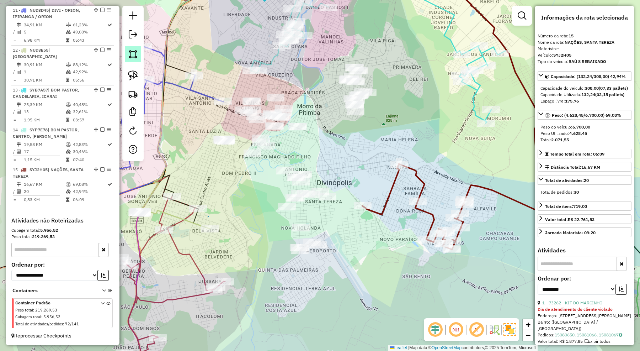
click at [135, 57] on img at bounding box center [133, 54] width 10 height 10
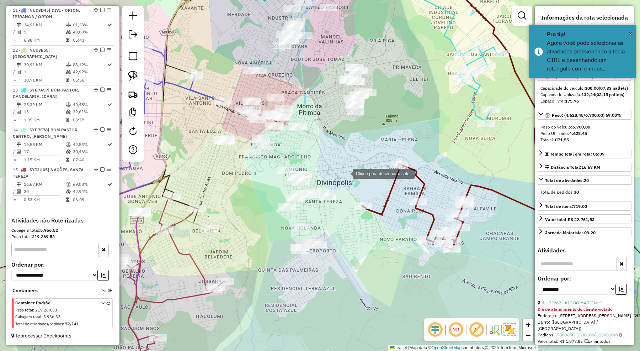
click at [346, 173] on div at bounding box center [345, 173] width 14 height 14
click at [315, 151] on div at bounding box center [315, 151] width 14 height 14
click at [299, 141] on div at bounding box center [301, 141] width 14 height 14
click at [262, 133] on div at bounding box center [262, 133] width 14 height 14
click at [242, 146] on div at bounding box center [245, 142] width 14 height 14
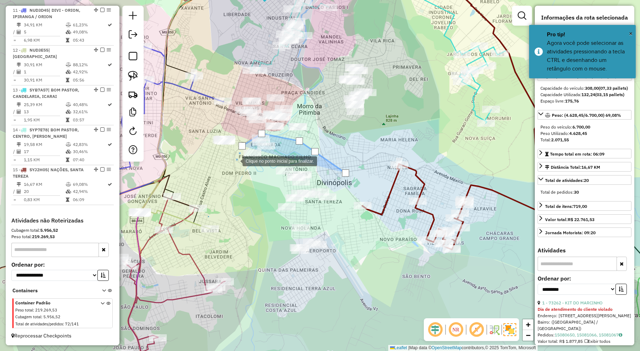
click at [235, 160] on div at bounding box center [235, 160] width 14 height 14
click at [242, 167] on div at bounding box center [235, 160] width 14 height 14
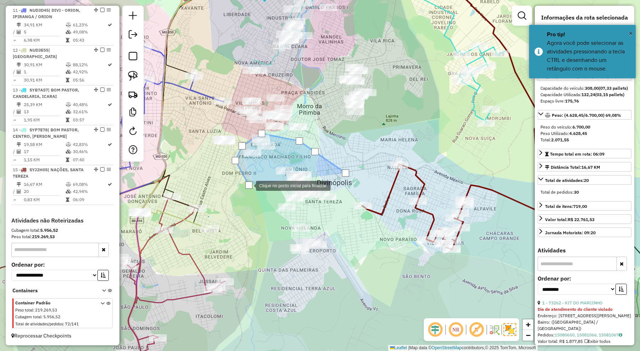
click at [256, 192] on div at bounding box center [249, 185] width 14 height 14
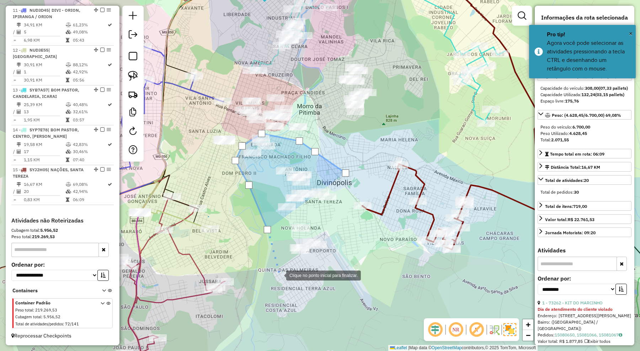
click at [279, 274] on div at bounding box center [279, 274] width 14 height 14
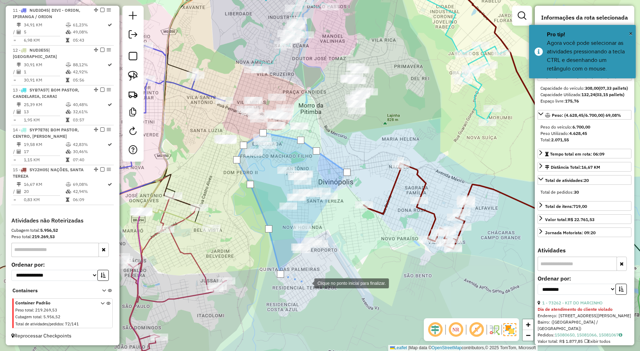
click at [306, 283] on div at bounding box center [307, 282] width 14 height 14
click at [314, 275] on div at bounding box center [307, 282] width 14 height 14
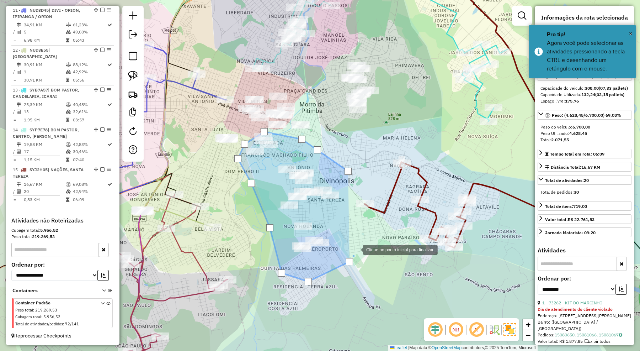
click at [357, 242] on div at bounding box center [356, 249] width 14 height 14
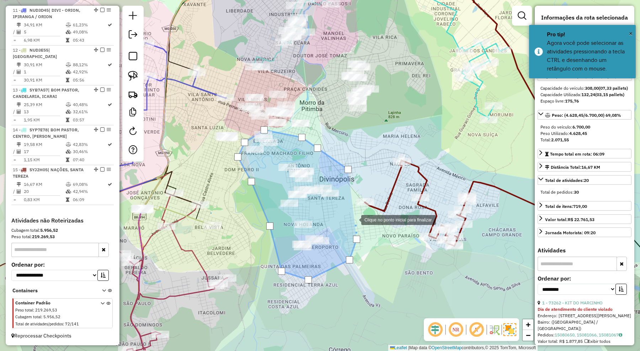
drag, startPoint x: 354, startPoint y: 219, endPoint x: 343, endPoint y: 202, distance: 20.3
click at [353, 219] on div at bounding box center [354, 219] width 14 height 14
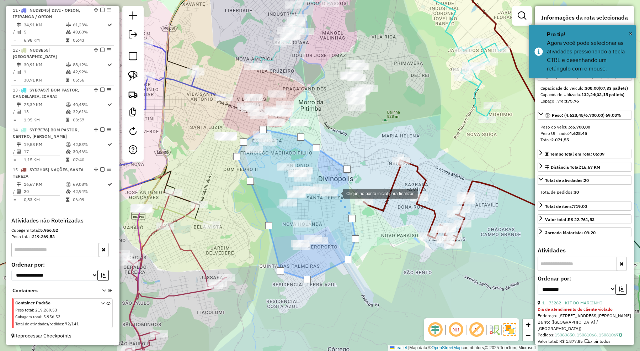
click at [336, 193] on div at bounding box center [336, 193] width 14 height 14
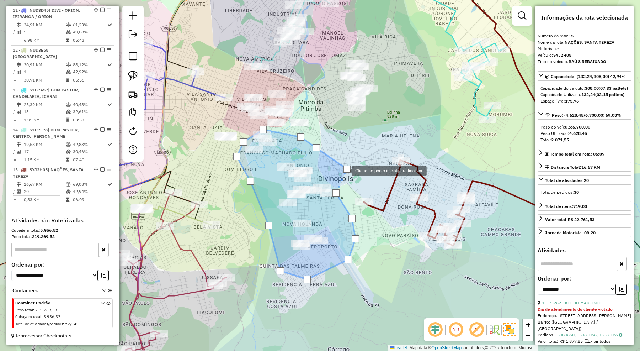
click at [345, 170] on div at bounding box center [346, 168] width 7 height 7
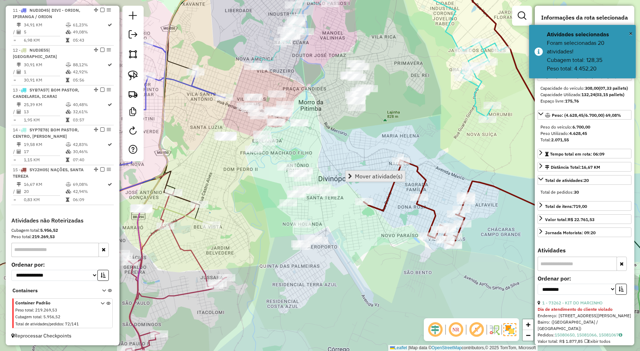
click at [363, 173] on span "Mover atividade(s)" at bounding box center [379, 176] width 48 height 6
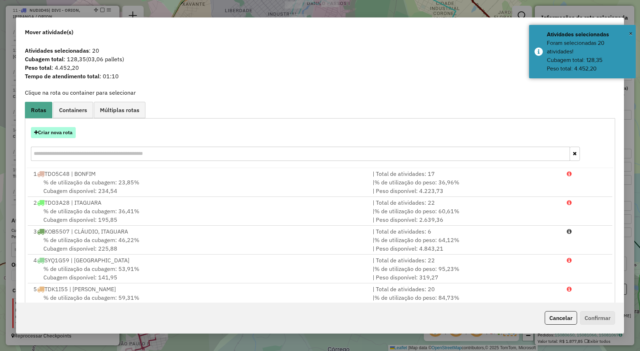
click at [72, 132] on button "Criar nova rota" at bounding box center [53, 132] width 45 height 11
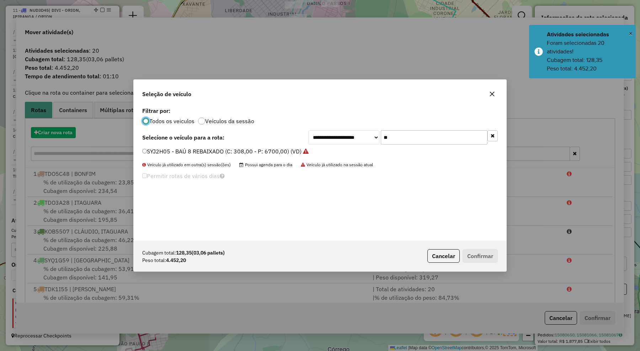
scroll to position [4, 2]
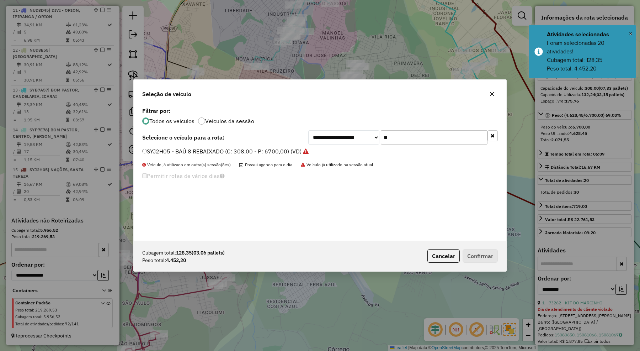
drag, startPoint x: 396, startPoint y: 138, endPoint x: 373, endPoint y: 135, distance: 22.5
click at [373, 135] on div "**********" at bounding box center [402, 137] width 189 height 14
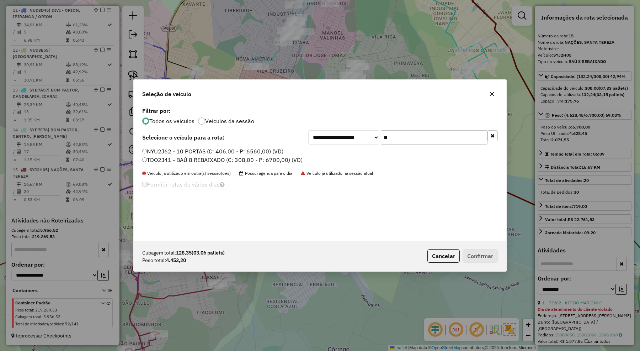
type input "**"
click at [263, 159] on label "TDO2J41 - BAÚ 8 REBAIXADO (C: 308,00 - P: 6700,00) (VD)" at bounding box center [222, 159] width 160 height 9
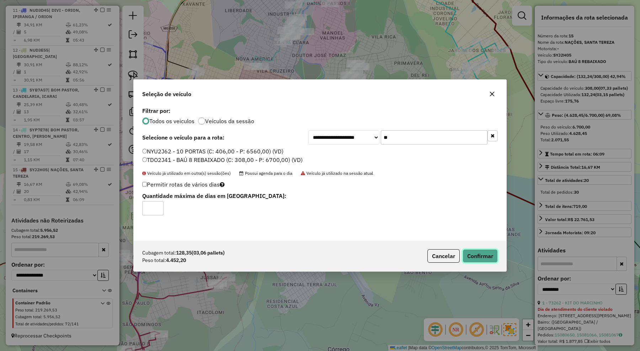
click at [478, 252] on button "Confirmar" at bounding box center [480, 256] width 35 height 14
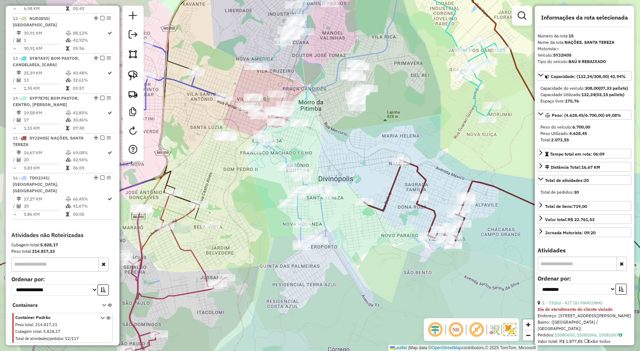
scroll to position [682, 0]
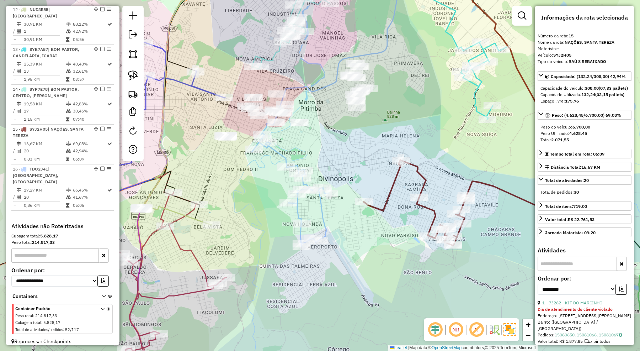
drag, startPoint x: 394, startPoint y: 133, endPoint x: 372, endPoint y: 162, distance: 36.1
click at [373, 164] on div "Janela de atendimento Grade de atendimento Capacidade Transportadoras Veículos …" at bounding box center [320, 175] width 640 height 351
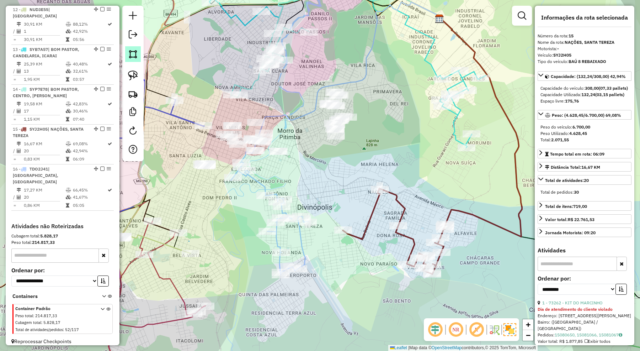
click at [134, 54] on img at bounding box center [133, 54] width 10 height 10
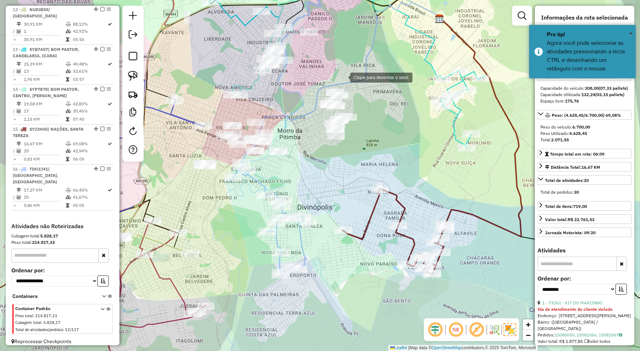
click at [346, 77] on div at bounding box center [343, 77] width 14 height 14
click at [298, 107] on div at bounding box center [297, 107] width 14 height 14
click at [271, 148] on div at bounding box center [271, 147] width 14 height 14
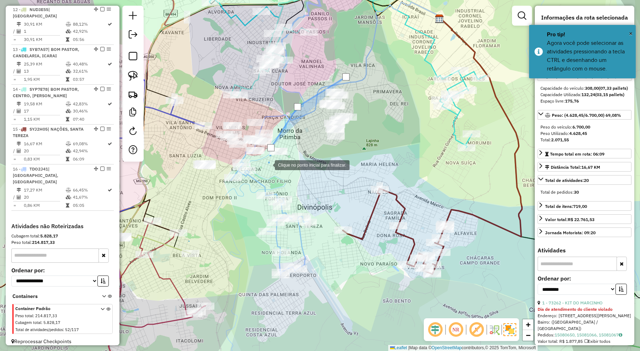
click at [268, 166] on div at bounding box center [268, 164] width 14 height 14
click at [290, 177] on div at bounding box center [283, 171] width 14 height 14
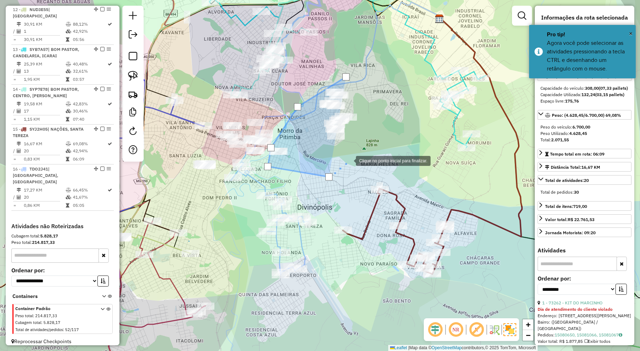
click at [351, 159] on div at bounding box center [349, 160] width 14 height 14
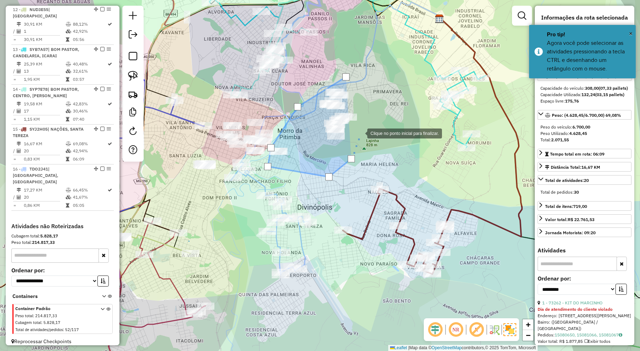
click at [360, 133] on div at bounding box center [360, 133] width 14 height 14
click at [363, 126] on div at bounding box center [360, 133] width 14 height 14
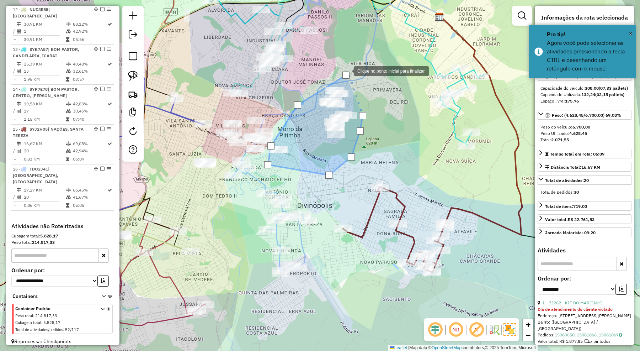
click at [347, 70] on div at bounding box center [347, 70] width 14 height 14
click at [345, 74] on div at bounding box center [345, 74] width 7 height 7
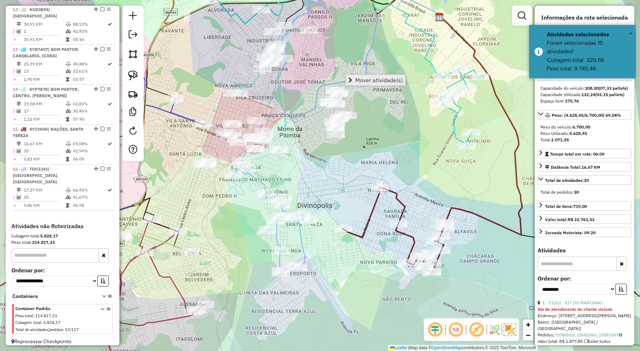
click at [379, 77] on span "Mover atividade(s)" at bounding box center [379, 80] width 48 height 6
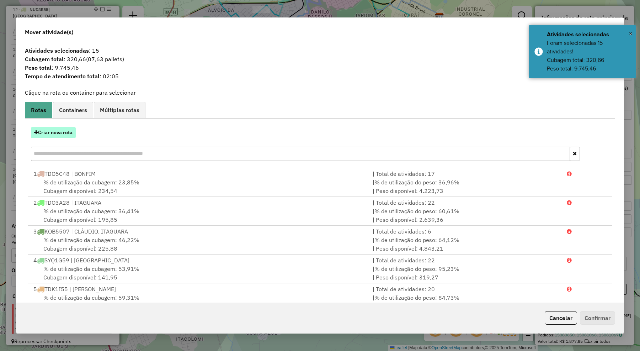
click at [58, 130] on button "Criar nova rota" at bounding box center [53, 132] width 45 height 11
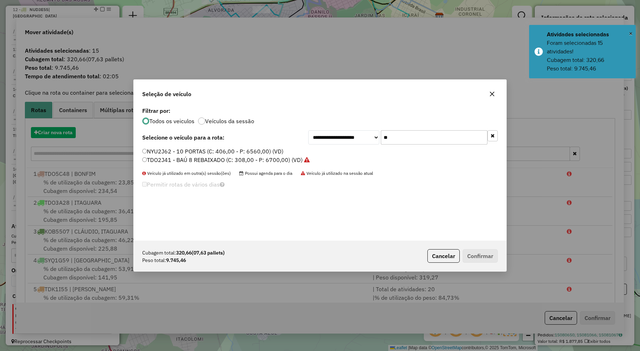
scroll to position [4, 2]
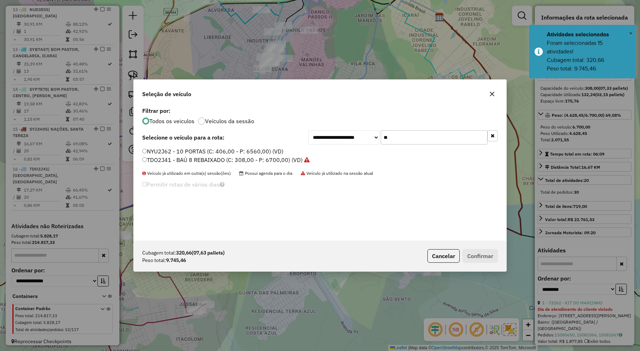
drag, startPoint x: 389, startPoint y: 138, endPoint x: 362, endPoint y: 138, distance: 27.4
click at [362, 138] on div "**********" at bounding box center [402, 137] width 189 height 14
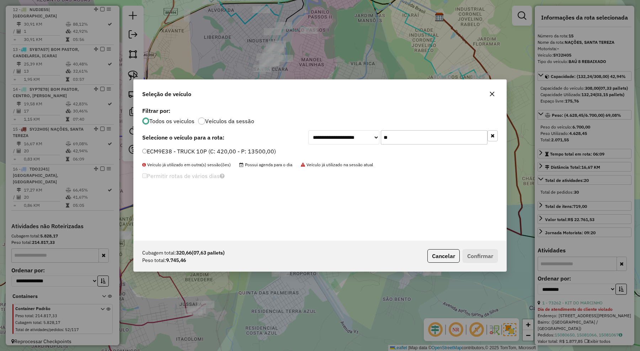
type input "**"
click at [273, 149] on label "ECM9E38 - TRUCK 10P (C: 420,00 - P: 13500,00)" at bounding box center [209, 151] width 134 height 9
drag, startPoint x: 474, startPoint y: 252, endPoint x: 467, endPoint y: 246, distance: 9.8
click at [474, 253] on button "Confirmar" at bounding box center [480, 256] width 35 height 14
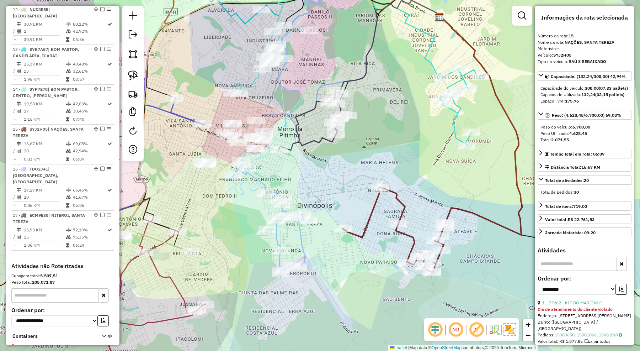
scroll to position [722, 0]
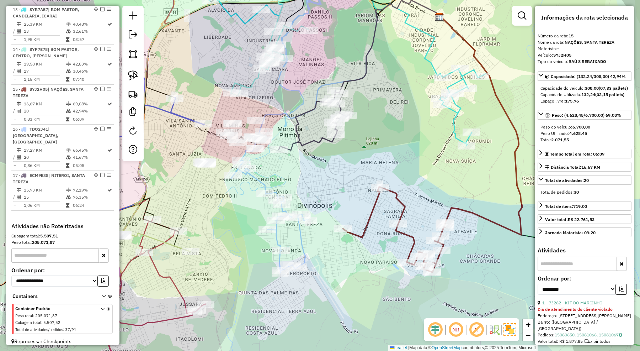
click at [330, 142] on icon at bounding box center [314, 120] width 70 height 60
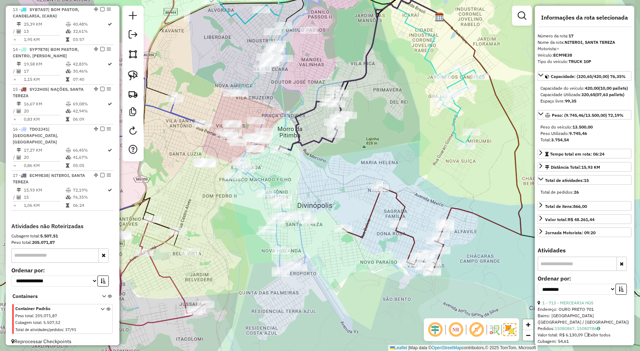
scroll to position [44, 0]
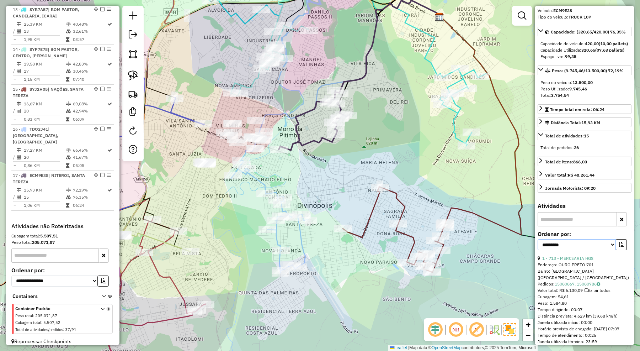
click at [596, 250] on select "**********" at bounding box center [577, 244] width 78 height 11
select select "*********"
click at [538, 250] on select "**********" at bounding box center [577, 244] width 78 height 11
click at [620, 247] on icon "button" at bounding box center [621, 244] width 5 height 5
click at [598, 261] on link "8 - 14672 - SABRINE MUNIZ COSTA" at bounding box center [570, 257] width 56 height 5
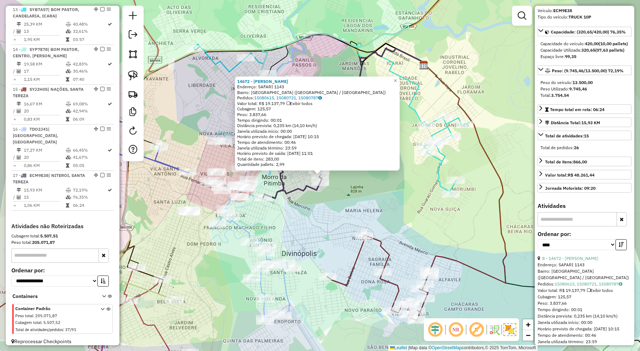
click at [358, 202] on div "14672 - SABRINE MUNIZ COSTA Endereço: SAFARI 1143 Bairro: SAO LUIS (DIVINOPOLIS…" at bounding box center [320, 175] width 640 height 351
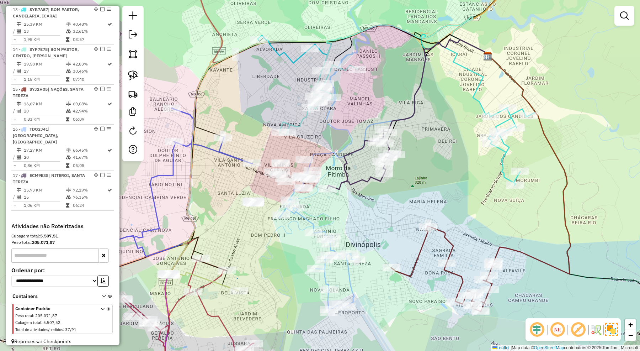
drag, startPoint x: 356, startPoint y: 202, endPoint x: 383, endPoint y: 198, distance: 27.3
click at [383, 198] on div "Janela de atendimento Grade de atendimento Capacidade Transportadoras Veículos …" at bounding box center [320, 175] width 640 height 351
drag, startPoint x: 134, startPoint y: 56, endPoint x: 145, endPoint y: 60, distance: 11.6
click at [134, 56] on img at bounding box center [133, 54] width 10 height 10
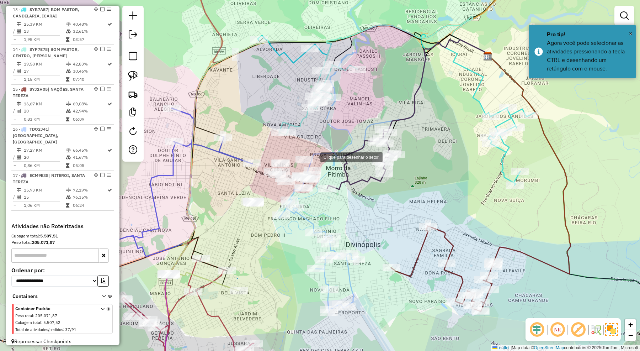
click at [319, 150] on div at bounding box center [313, 156] width 14 height 14
click at [278, 157] on div at bounding box center [282, 157] width 14 height 14
click at [260, 166] on div at bounding box center [260, 166] width 14 height 14
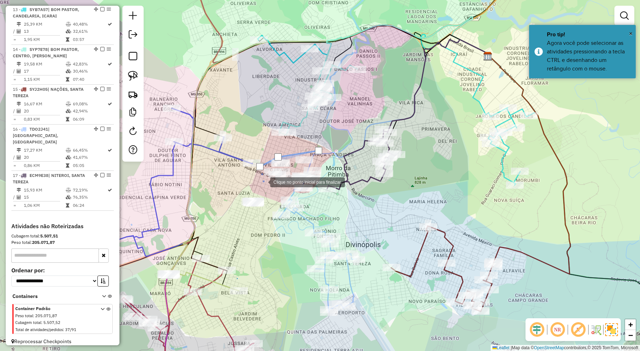
click at [263, 181] on div at bounding box center [263, 181] width 14 height 14
click at [288, 195] on div at bounding box center [285, 192] width 14 height 14
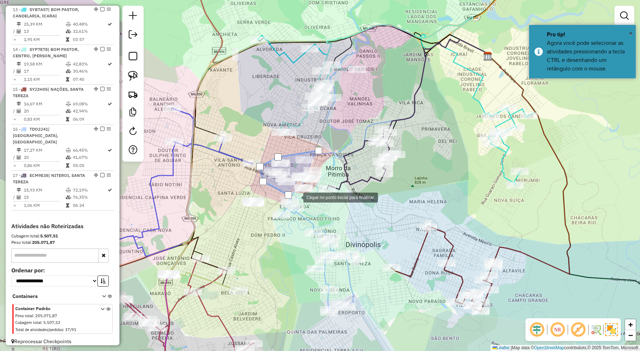
drag, startPoint x: 303, startPoint y: 199, endPoint x: 309, endPoint y: 197, distance: 6.7
click at [303, 199] on div at bounding box center [296, 196] width 14 height 14
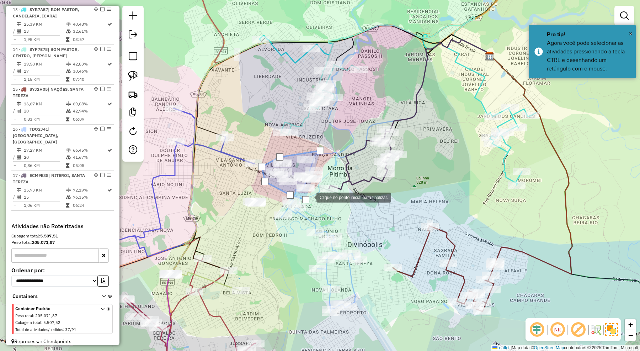
drag, startPoint x: 315, startPoint y: 188, endPoint x: 319, endPoint y: 180, distance: 9.4
click at [315, 189] on div at bounding box center [309, 196] width 14 height 14
click at [321, 178] on div at bounding box center [319, 180] width 14 height 14
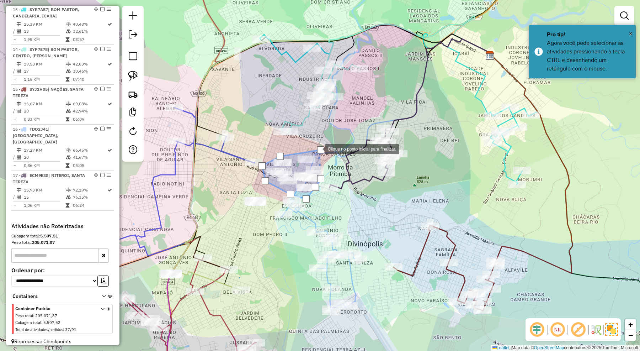
click at [317, 148] on div at bounding box center [320, 149] width 7 height 7
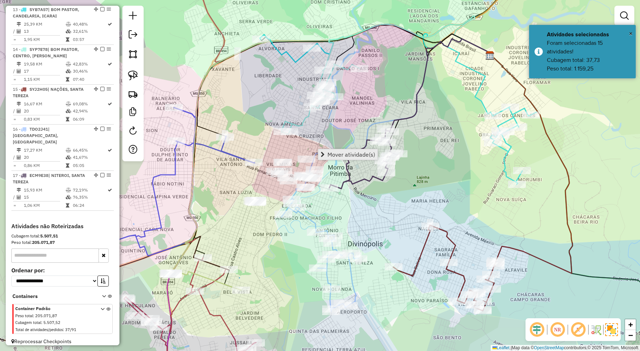
click at [339, 153] on span "Mover atividade(s)" at bounding box center [351, 154] width 48 height 6
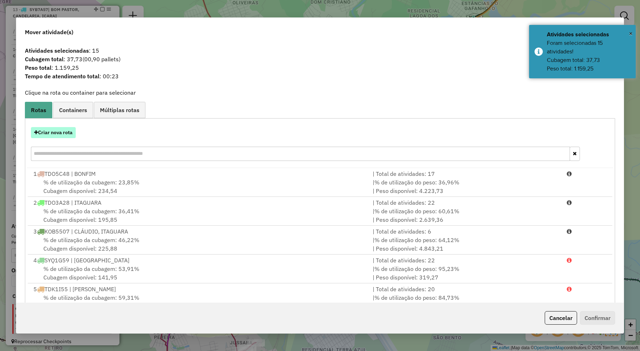
click at [63, 136] on button "Criar nova rota" at bounding box center [53, 132] width 45 height 11
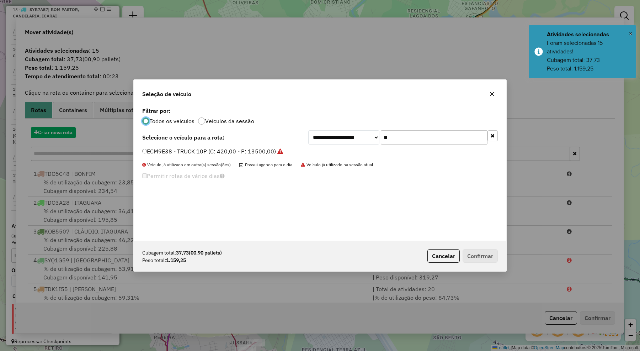
scroll to position [4, 2]
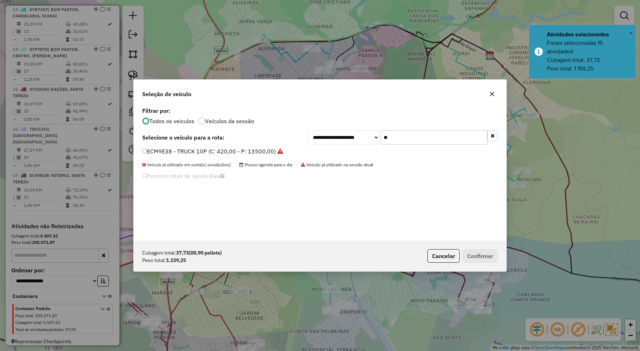
drag, startPoint x: 404, startPoint y: 136, endPoint x: 351, endPoint y: 135, distance: 53.0
click at [351, 135] on div "**********" at bounding box center [402, 137] width 189 height 14
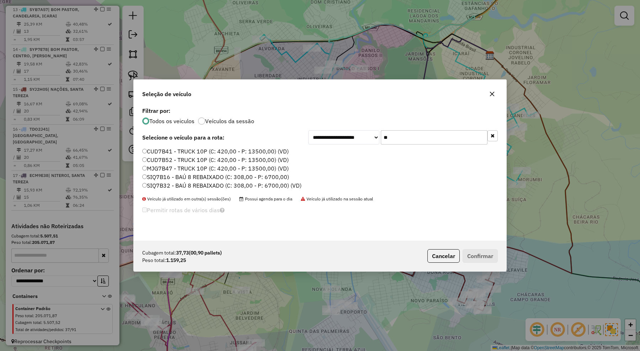
type input "**"
click at [196, 187] on label "SIQ7B32 - BAÚ 8 REBAIXADO (C: 308,00 - P: 6700,00) (VD)" at bounding box center [221, 185] width 159 height 9
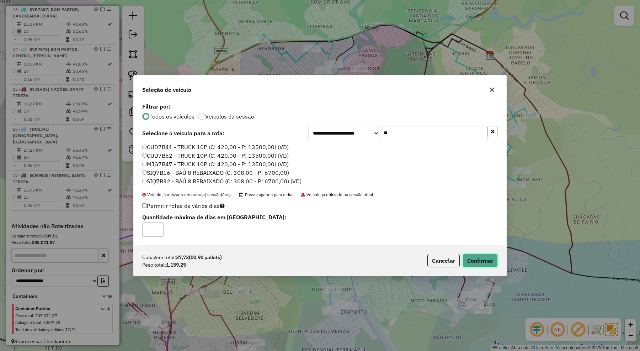
click at [463, 262] on button "Confirmar" at bounding box center [480, 260] width 35 height 14
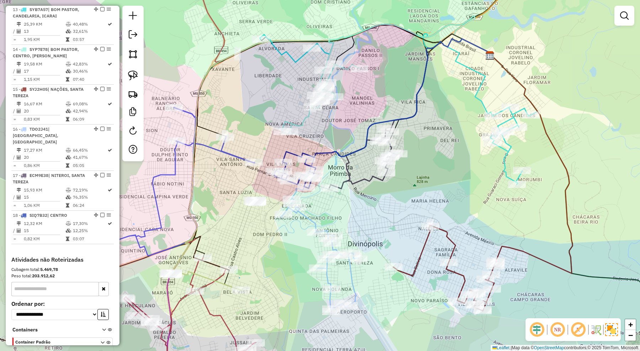
drag, startPoint x: 357, startPoint y: 223, endPoint x: 376, endPoint y: 200, distance: 29.8
click at [376, 200] on div "Janela de atendimento Grade de atendimento Capacidade Transportadoras Veículos …" at bounding box center [320, 175] width 640 height 351
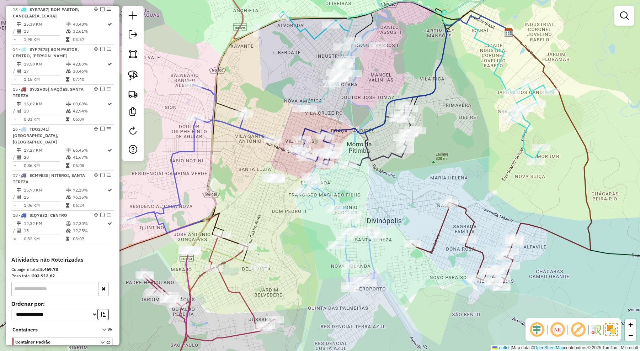
drag, startPoint x: 308, startPoint y: 200, endPoint x: 311, endPoint y: 198, distance: 3.7
click at [310, 199] on div "Janela de atendimento Grade de atendimento Capacidade Transportadoras Veículos …" at bounding box center [320, 175] width 640 height 351
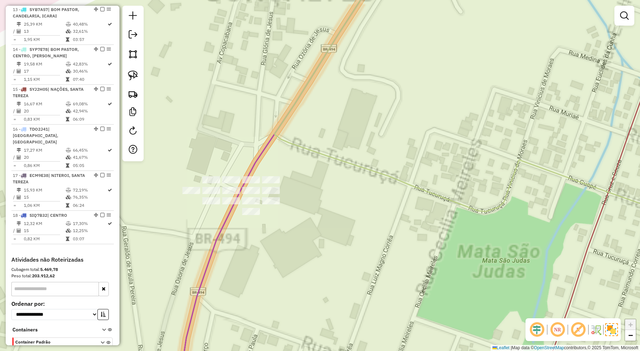
drag, startPoint x: 267, startPoint y: 249, endPoint x: 307, endPoint y: 253, distance: 40.4
click at [307, 253] on div "Janela de atendimento Grade de atendimento Capacidade Transportadoras Veículos …" at bounding box center [320, 175] width 640 height 351
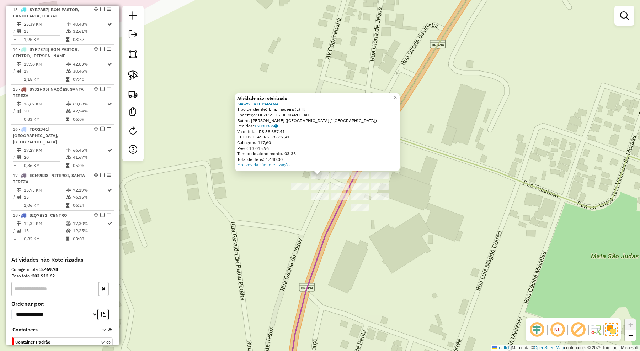
click at [342, 272] on div "Atividade não roteirizada 54625 - KIT PARANA Tipo de cliente: Empilhadeira (E) …" at bounding box center [320, 175] width 640 height 351
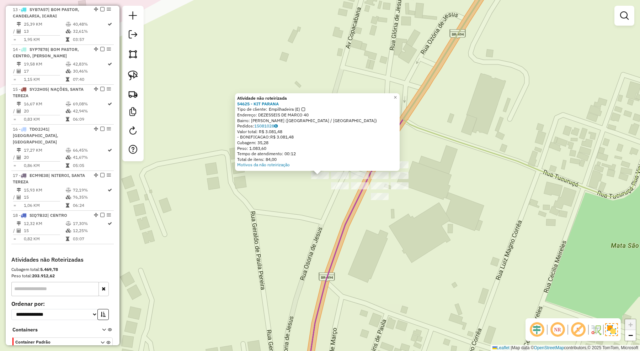
click at [292, 228] on div "Atividade não roteirizada 54625 - KIT PARANA Tipo de cliente: Empilhadeira (E) …" at bounding box center [320, 175] width 640 height 351
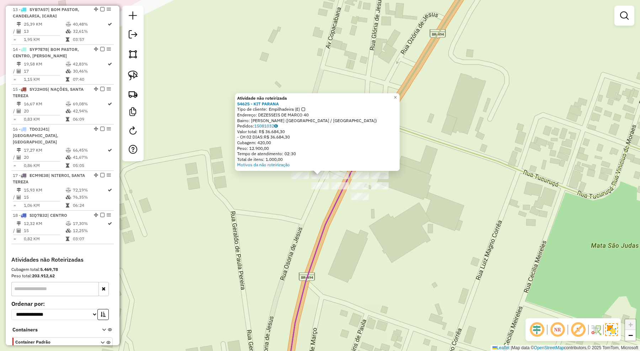
click at [310, 226] on div "Atividade não roteirizada 54625 - KIT PARANA Tipo de cliente: Empilhadeira (E) …" at bounding box center [320, 175] width 640 height 351
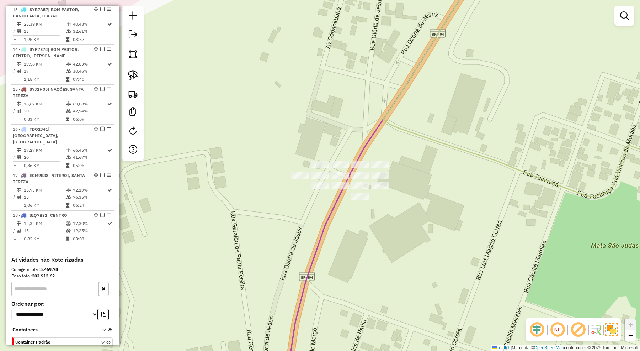
click at [319, 189] on div at bounding box center [320, 185] width 18 height 7
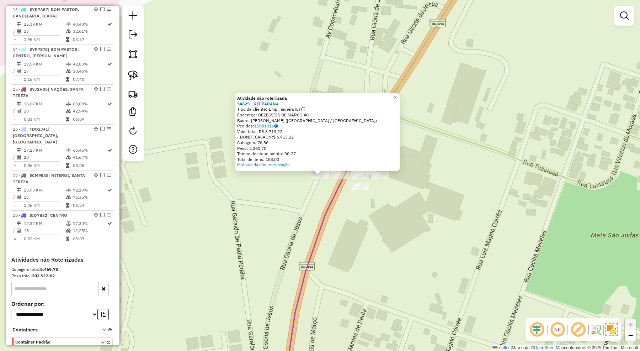
click at [310, 212] on div "Atividade não roteirizada 54625 - KIT PARANA Tipo de cliente: Empilhadeira (E) …" at bounding box center [320, 175] width 640 height 351
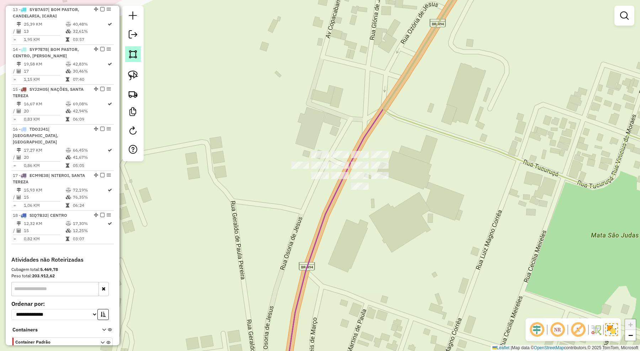
click at [137, 53] on img at bounding box center [133, 54] width 10 height 10
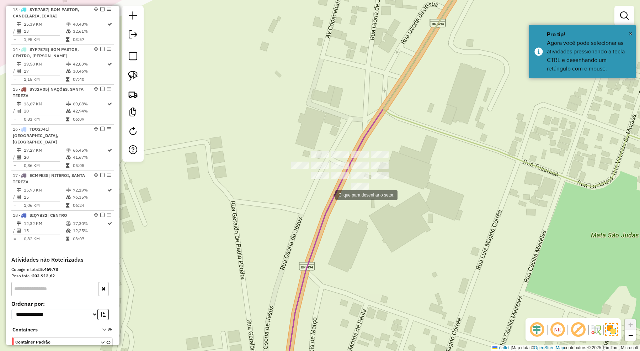
click at [328, 194] on div at bounding box center [328, 194] width 14 height 14
click at [331, 171] on div at bounding box center [331, 173] width 14 height 14
drag, startPoint x: 313, startPoint y: 170, endPoint x: 303, endPoint y: 159, distance: 14.9
click at [312, 170] on div at bounding box center [313, 170] width 14 height 14
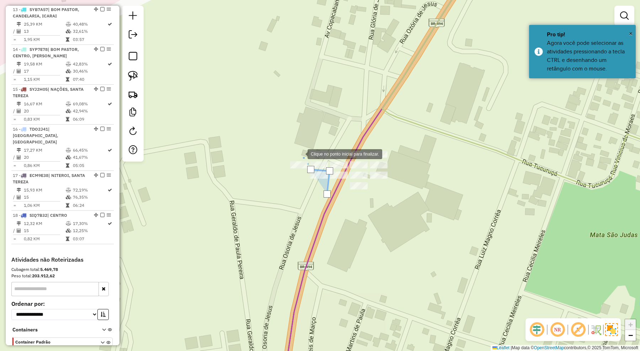
click at [300, 153] on div at bounding box center [300, 153] width 14 height 14
click at [276, 157] on div at bounding box center [276, 157] width 14 height 14
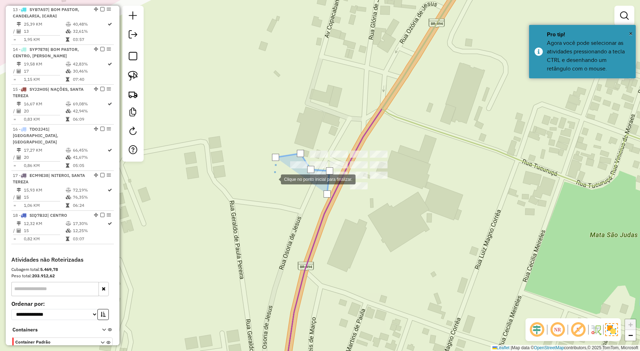
click at [274, 181] on div at bounding box center [274, 178] width 14 height 14
click at [294, 203] on div at bounding box center [291, 198] width 14 height 14
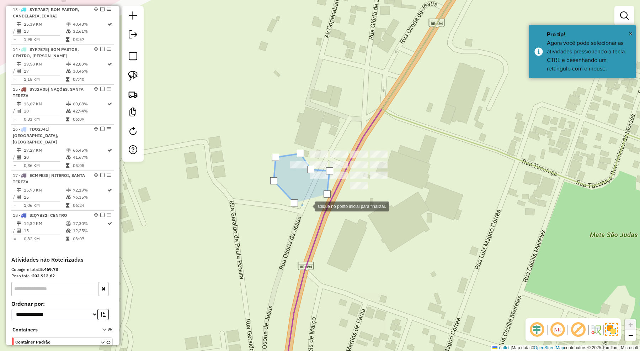
click at [311, 205] on div at bounding box center [307, 205] width 14 height 14
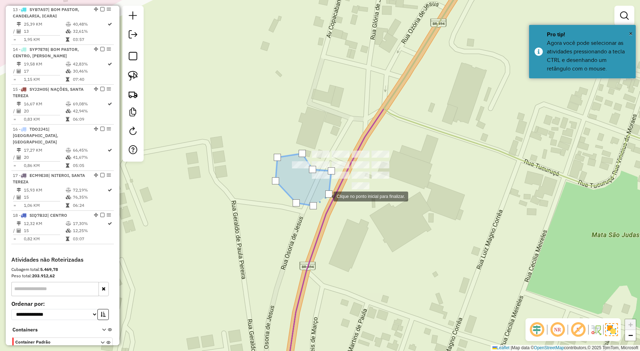
click at [326, 196] on div at bounding box center [328, 193] width 7 height 7
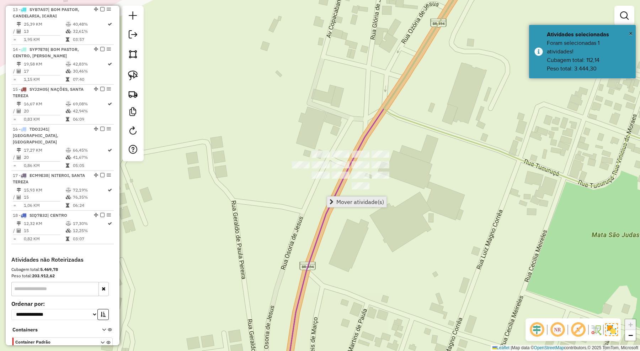
click at [355, 199] on span "Mover atividade(s)" at bounding box center [360, 202] width 48 height 6
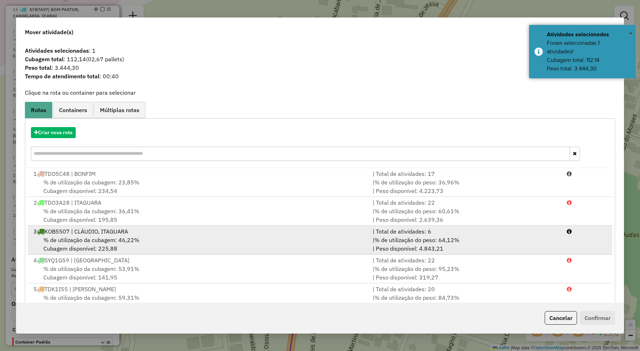
scroll to position [133, 0]
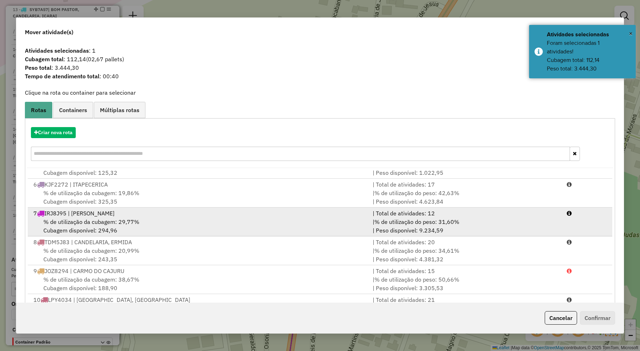
click at [106, 219] on span "% de utilização da cubagem: 29,77%" at bounding box center [91, 221] width 96 height 7
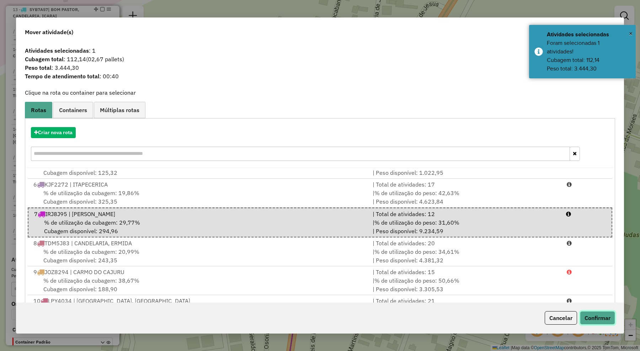
click at [602, 312] on button "Confirmar" at bounding box center [597, 318] width 35 height 14
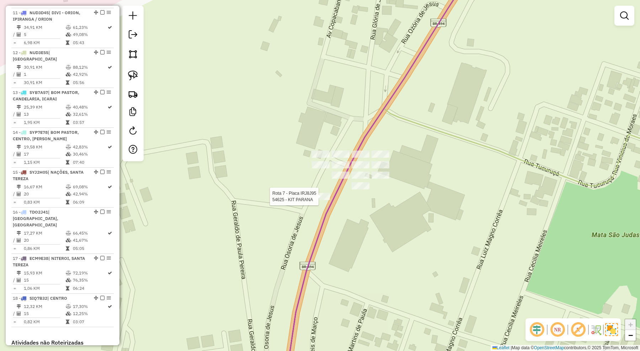
select select "*********"
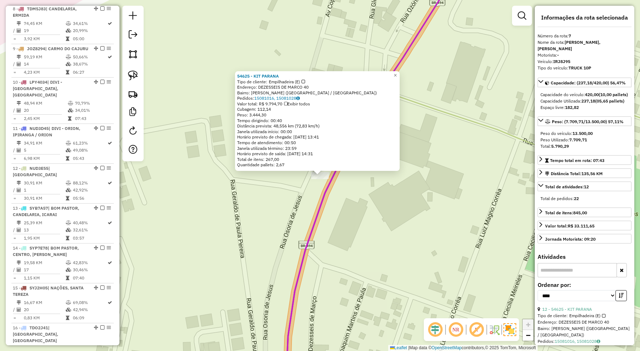
scroll to position [489, 0]
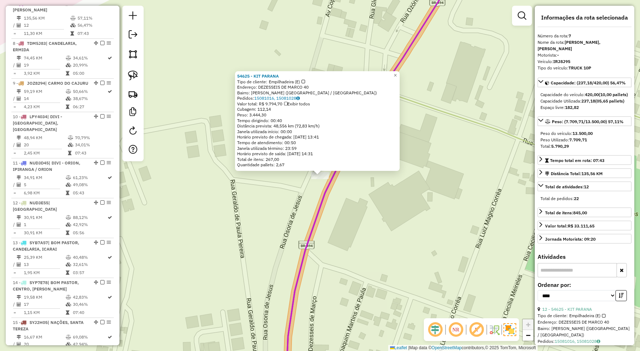
click at [351, 231] on div "54625 - KIT PARANA Tipo de cliente: Empilhadeira (E) Endereço: DEZESSEIS DE MAR…" at bounding box center [320, 175] width 640 height 351
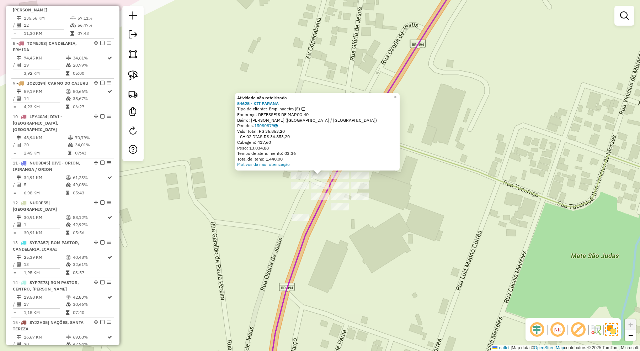
click at [344, 251] on div "Atividade não roteirizada 54625 - KIT PARANA Tipo de cliente: Empilhadeira (E) …" at bounding box center [320, 175] width 640 height 351
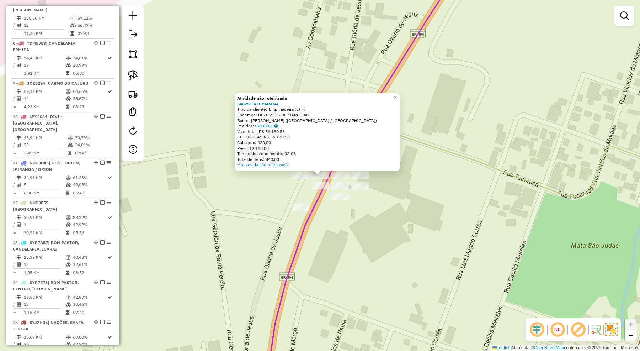
click at [322, 229] on div "Atividade não roteirizada 54625 - KIT PARANA Tipo de cliente: Empilhadeira (E) …" at bounding box center [320, 175] width 640 height 351
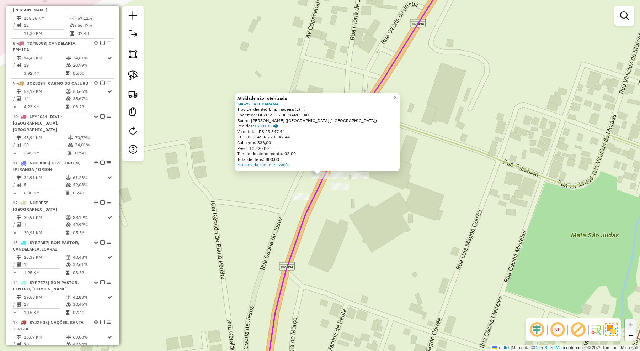
click at [322, 223] on div "Atividade não roteirizada 54625 - KIT PARANA Tipo de cliente: Empilhadeira (E) …" at bounding box center [320, 175] width 640 height 351
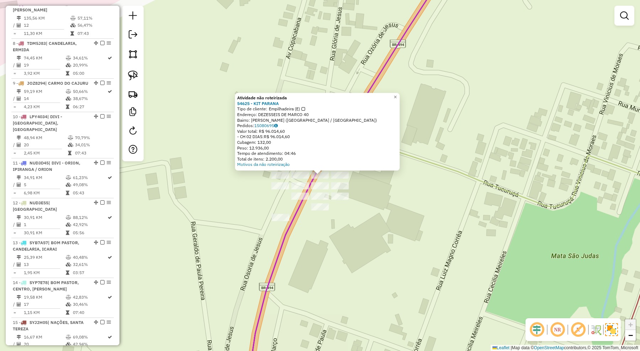
click at [354, 247] on div "Atividade não roteirizada 54625 - KIT PARANA Tipo de cliente: Empilhadeira (E) …" at bounding box center [320, 175] width 640 height 351
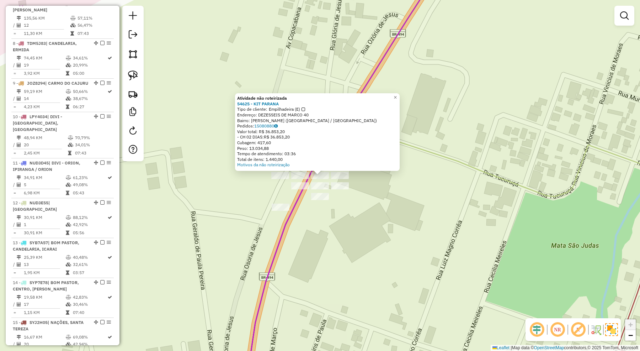
click at [348, 233] on div "Atividade não roteirizada 54625 - KIT PARANA Tipo de cliente: Empilhadeira (E) …" at bounding box center [320, 175] width 640 height 351
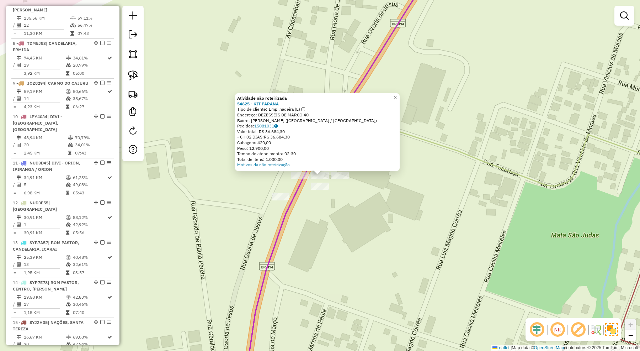
click at [342, 232] on div "Atividade não roteirizada 54625 - KIT PARANA Tipo de cliente: Empilhadeira (E) …" at bounding box center [320, 175] width 640 height 351
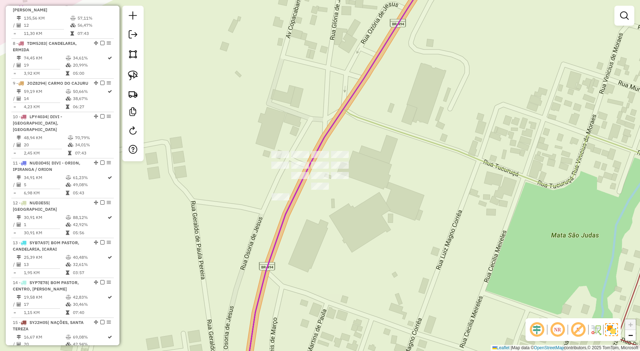
click at [321, 189] on div at bounding box center [320, 185] width 18 height 7
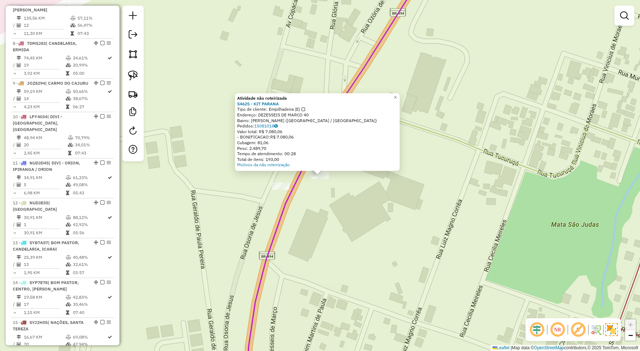
click at [326, 214] on div "Atividade não roteirizada 54625 - KIT PARANA Tipo de cliente: Empilhadeira (E) …" at bounding box center [320, 175] width 640 height 351
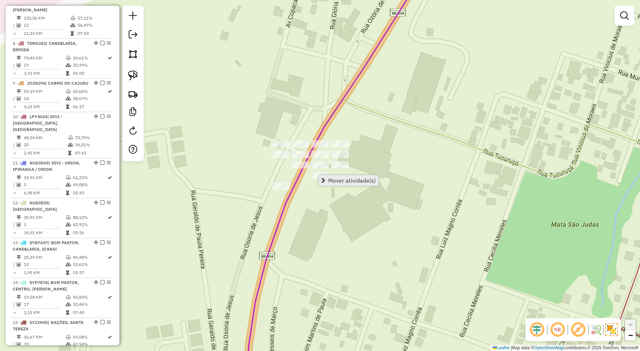
click at [338, 182] on span "Mover atividade(s)" at bounding box center [352, 180] width 48 height 6
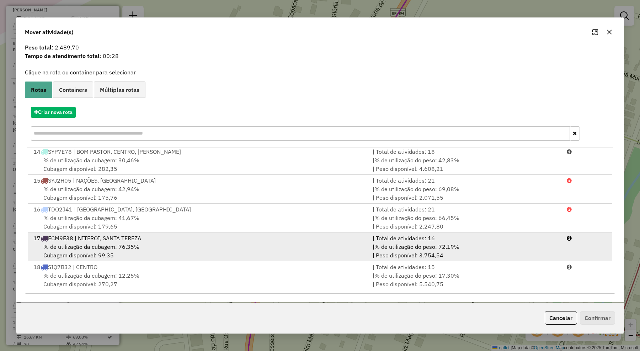
scroll to position [111, 0]
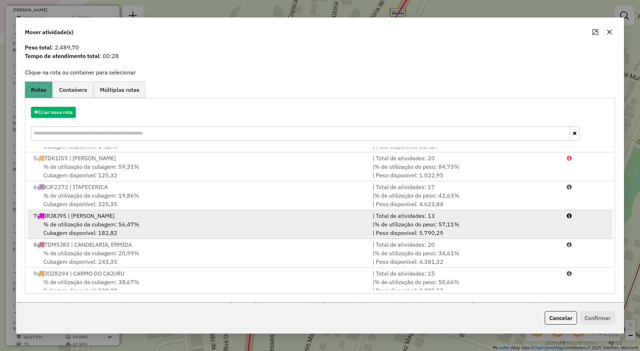
click at [178, 221] on div "% de utilização da cubagem: 56,47% Cubagem disponível: 182,82" at bounding box center [198, 228] width 339 height 17
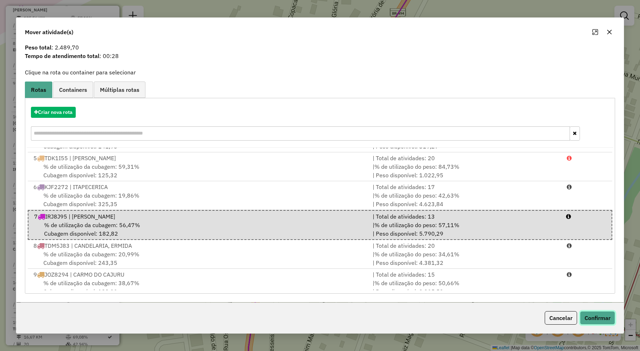
click at [599, 315] on button "Confirmar" at bounding box center [597, 318] width 35 height 14
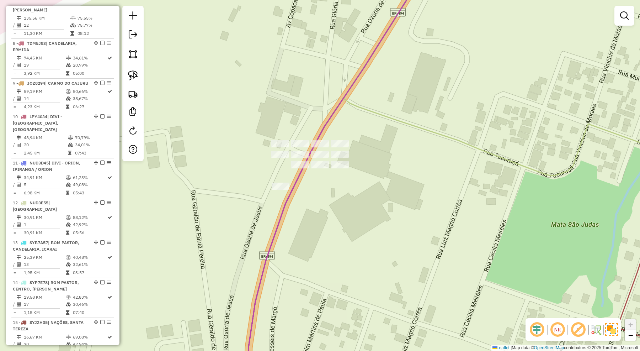
scroll to position [449, 0]
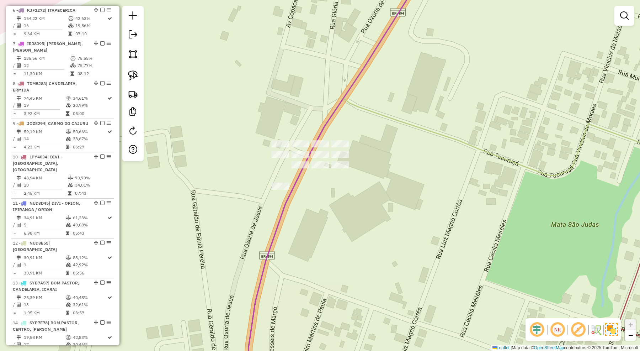
click at [298, 183] on icon at bounding box center [284, 259] width 74 height 252
select select "*********"
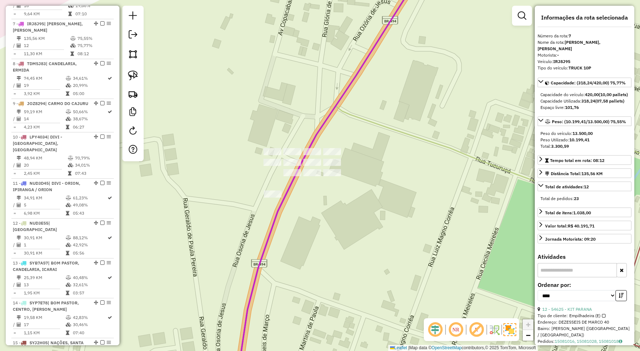
scroll to position [489, 0]
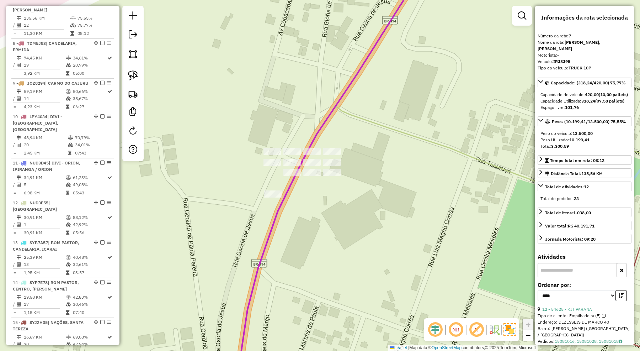
drag, startPoint x: 343, startPoint y: 205, endPoint x: 315, endPoint y: 224, distance: 33.9
click at [315, 224] on div "Janela de atendimento Grade de atendimento Capacidade Transportadoras Veículos …" at bounding box center [320, 175] width 640 height 351
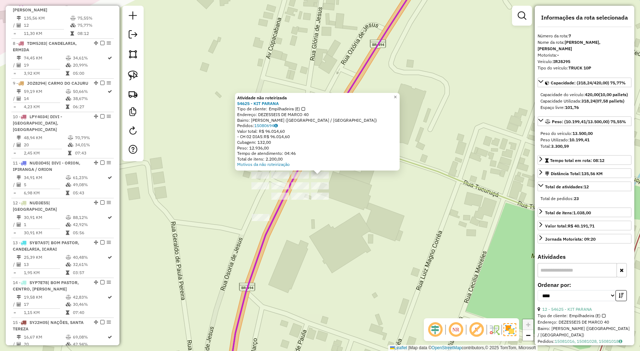
click at [331, 217] on div "Atividade não roteirizada 54625 - KIT PARANA Tipo de cliente: Empilhadeira (E) …" at bounding box center [320, 175] width 640 height 351
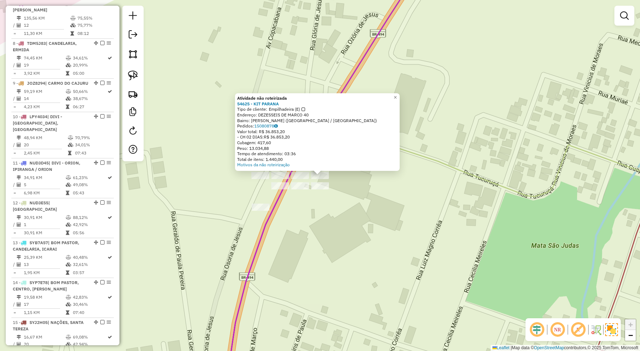
click at [338, 223] on div "Atividade não roteirizada 54625 - KIT PARANA Tipo de cliente: Empilhadeira (E) …" at bounding box center [320, 175] width 640 height 351
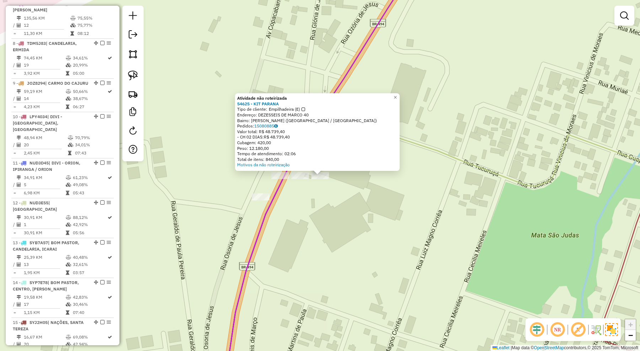
click at [328, 222] on div "Atividade não roteirizada 54625 - KIT PARANA Tipo de cliente: Empilhadeira (E) …" at bounding box center [320, 175] width 640 height 351
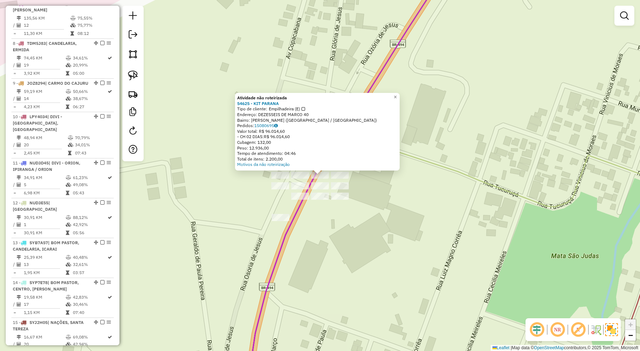
drag, startPoint x: 341, startPoint y: 259, endPoint x: 329, endPoint y: 221, distance: 39.4
click at [340, 256] on div "Atividade não roteirizada 54625 - KIT PARANA Tipo de cliente: Empilhadeira (E) …" at bounding box center [320, 175] width 640 height 351
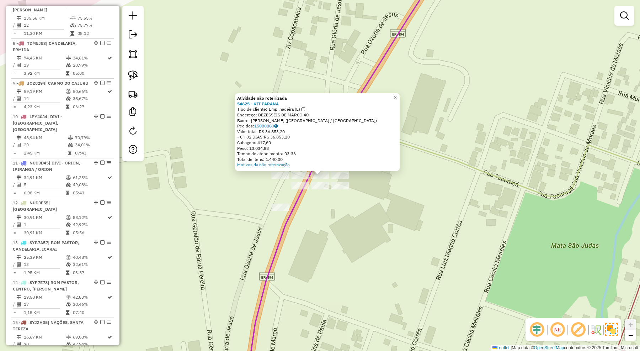
click at [332, 245] on div "Atividade não roteirizada 54625 - KIT PARANA Tipo de cliente: Empilhadeira (E) …" at bounding box center [320, 175] width 640 height 351
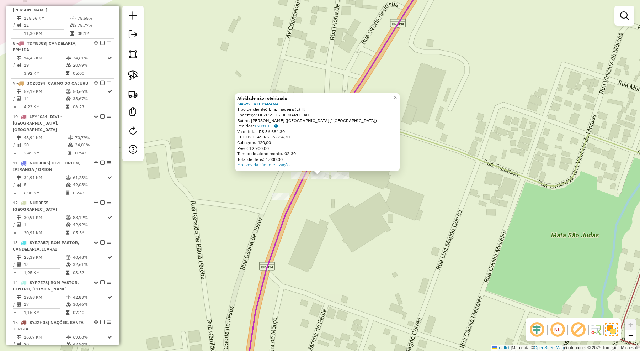
click at [322, 231] on div "Atividade não roteirizada 54625 - KIT PARANA Tipo de cliente: Empilhadeira (E) …" at bounding box center [320, 175] width 640 height 351
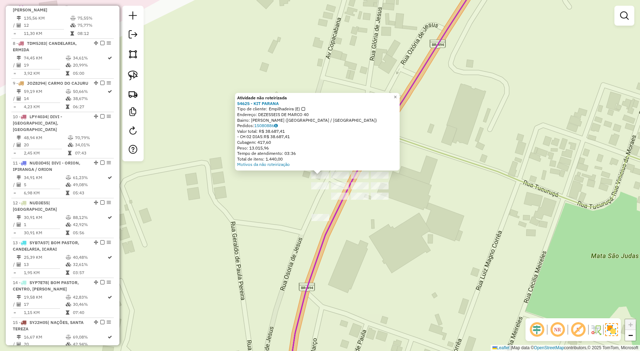
click at [363, 256] on div "Rota 7 - Placa IRJ8J95 54625 - KIT PARANA Atividade não roteirizada 54625 - KIT…" at bounding box center [320, 175] width 640 height 351
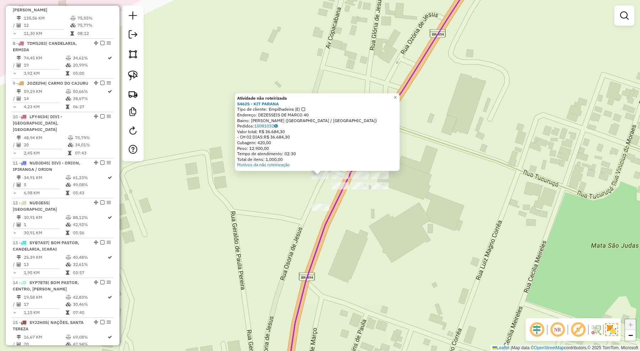
click at [366, 258] on div "Atividade não roteirizada 54625 - KIT PARANA Tipo de cliente: Empilhadeira (E) …" at bounding box center [320, 175] width 640 height 351
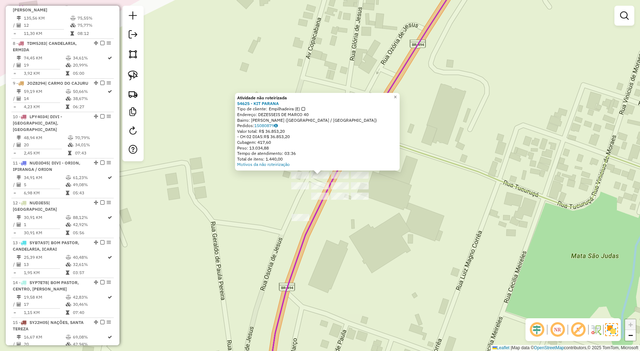
click at [349, 250] on div "Atividade não roteirizada 54625 - KIT PARANA Tipo de cliente: Empilhadeira (E) …" at bounding box center [320, 175] width 640 height 351
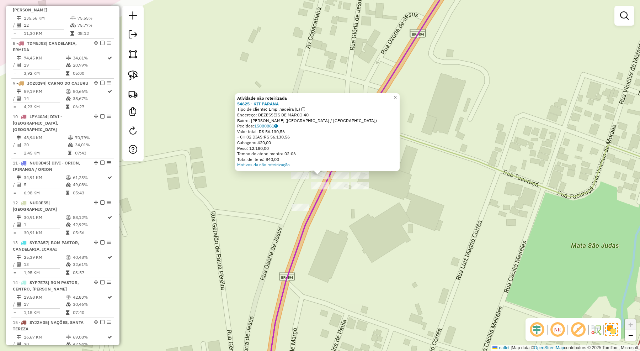
click at [330, 233] on div "Atividade não roteirizada 54625 - KIT PARANA Tipo de cliente: Empilhadeira (E) …" at bounding box center [320, 175] width 640 height 351
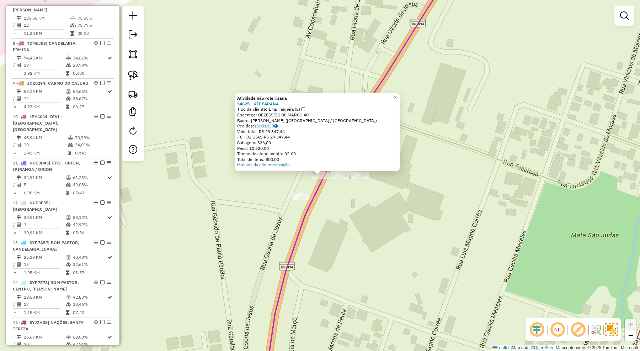
click at [331, 230] on div "Atividade não roteirizada 54625 - KIT PARANA Tipo de cliente: Empilhadeira (E) …" at bounding box center [320, 175] width 640 height 351
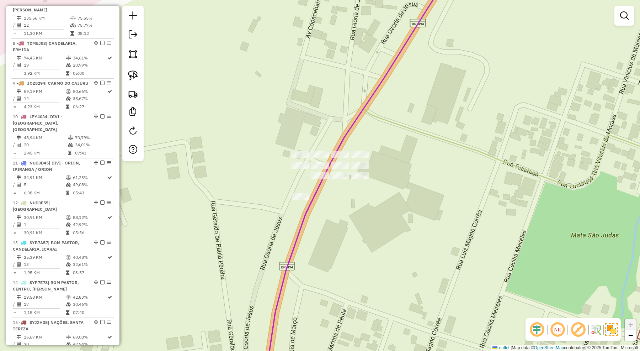
click at [342, 235] on div "Janela de atendimento Grade de atendimento Capacidade Transportadoras Veículos …" at bounding box center [320, 175] width 640 height 351
click at [315, 190] on icon at bounding box center [303, 265] width 73 height 242
select select "*********"
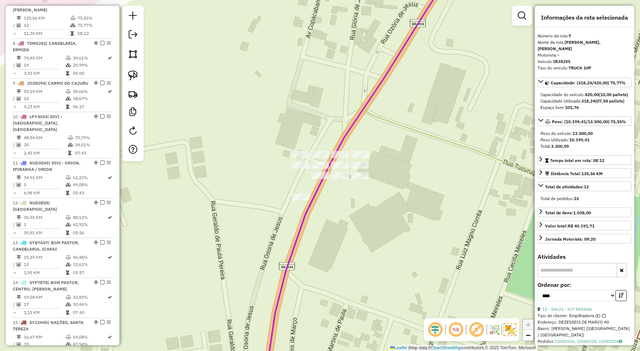
click at [342, 216] on div "Janela de atendimento Grade de atendimento Capacidade Transportadoras Veículos …" at bounding box center [320, 175] width 640 height 351
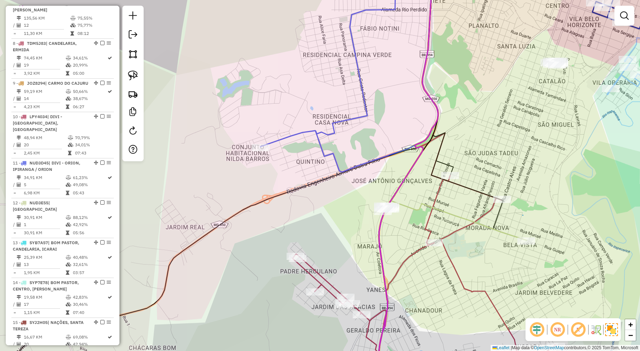
drag, startPoint x: 518, startPoint y: 148, endPoint x: 386, endPoint y: 189, distance: 138.4
click at [391, 188] on div "Janela de atendimento Grade de atendimento Capacidade Transportadoras Veículos …" at bounding box center [320, 175] width 640 height 351
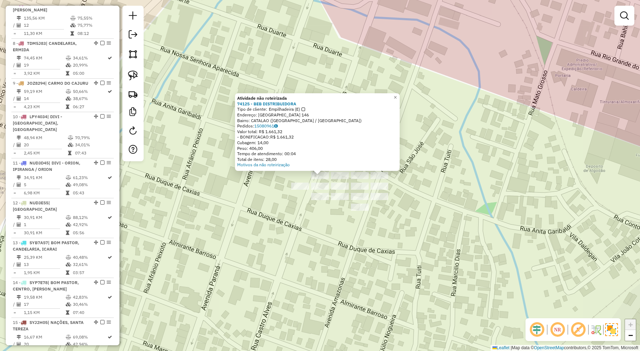
click at [361, 254] on div "Atividade não roteirizada 74125 - BEB DISTRIBUIDORA Tipo de cliente: Empilhadei…" at bounding box center [320, 175] width 640 height 351
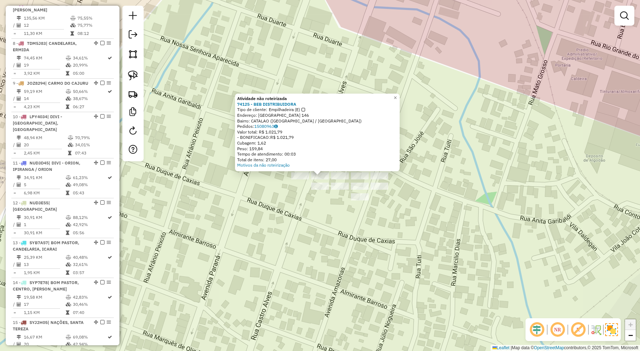
click at [327, 233] on div "Atividade não roteirizada 74125 - BEB DISTRIBUIDORA Tipo de cliente: Empilhadei…" at bounding box center [320, 175] width 640 height 351
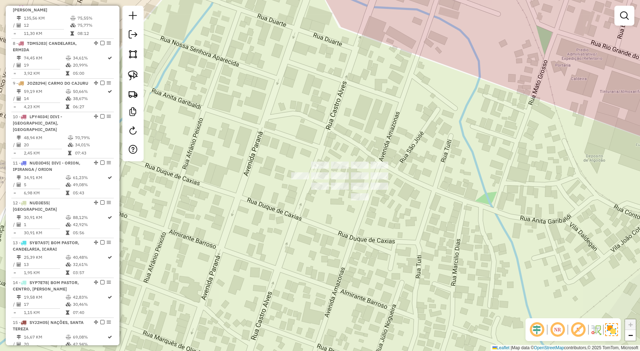
click at [320, 189] on div at bounding box center [320, 185] width 18 height 7
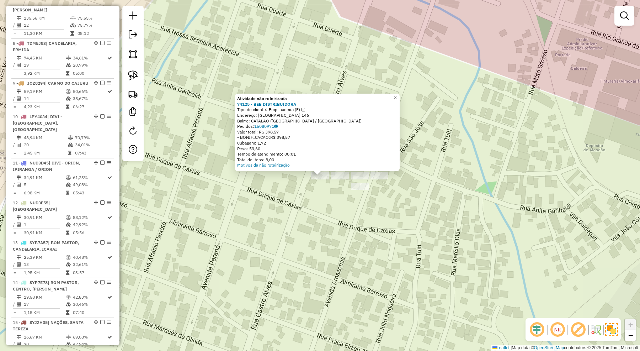
click at [320, 221] on div "Atividade não roteirizada 74125 - BEB DISTRIBUIDORA Tipo de cliente: Empilhadei…" at bounding box center [320, 175] width 640 height 351
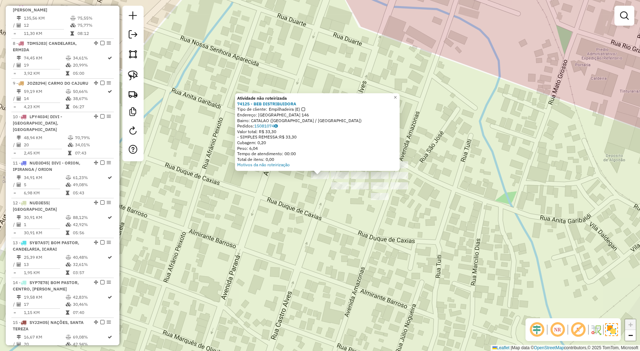
click at [319, 212] on div "Atividade não roteirizada 74125 - BEB DISTRIBUIDORA Tipo de cliente: Empilhadei…" at bounding box center [320, 175] width 640 height 351
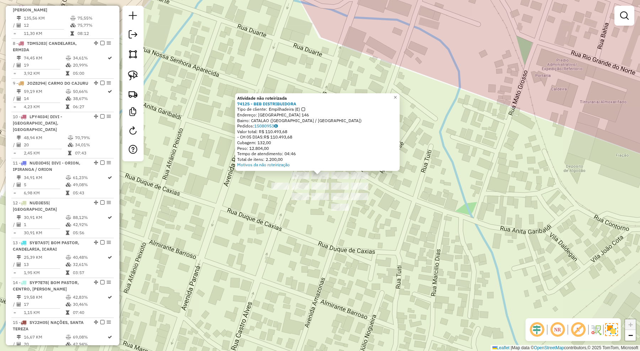
click at [342, 248] on div "Atividade não roteirizada 74125 - BEB DISTRIBUIDORA Tipo de cliente: Empilhadei…" at bounding box center [320, 175] width 640 height 351
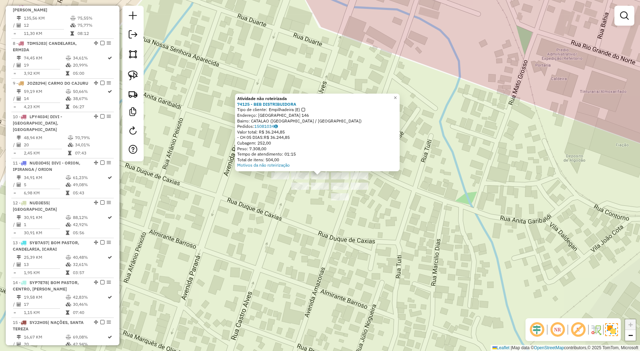
click at [317, 221] on div "Atividade não roteirizada 74125 - BEB DISTRIBUIDORA Tipo de cliente: Empilhadei…" at bounding box center [320, 175] width 640 height 351
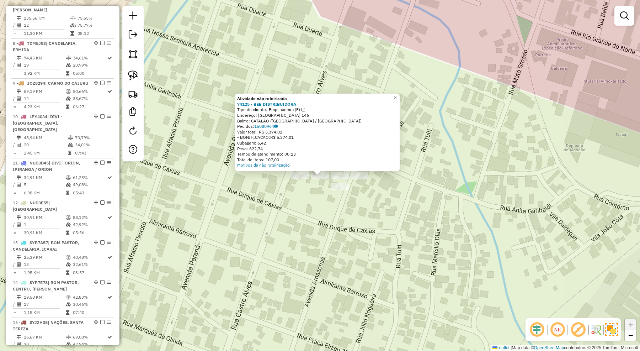
click at [321, 219] on div "Atividade não roteirizada 74125 - BEB DISTRIBUIDORA Tipo de cliente: Empilhadei…" at bounding box center [320, 175] width 640 height 351
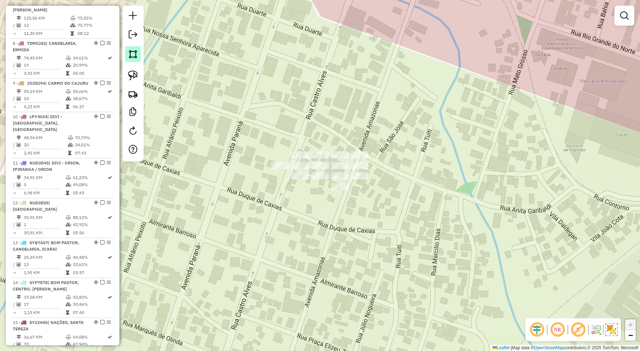
click at [130, 52] on img at bounding box center [133, 54] width 10 height 10
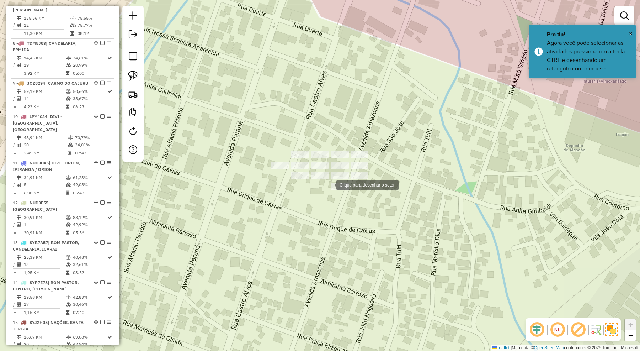
click at [329, 184] on div at bounding box center [329, 184] width 14 height 14
click at [324, 171] on div at bounding box center [324, 171] width 14 height 14
drag, startPoint x: 317, startPoint y: 170, endPoint x: 310, endPoint y: 165, distance: 9.1
click at [315, 170] on div at bounding box center [317, 170] width 14 height 14
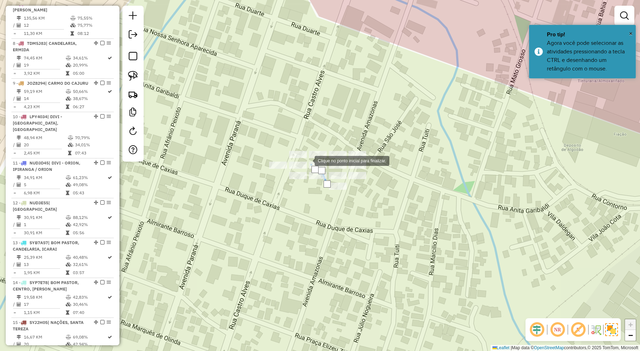
click at [308, 160] on div at bounding box center [307, 160] width 14 height 14
click at [302, 152] on div at bounding box center [307, 159] width 14 height 14
click at [296, 140] on div at bounding box center [296, 140] width 14 height 14
click at [260, 149] on div at bounding box center [262, 148] width 14 height 14
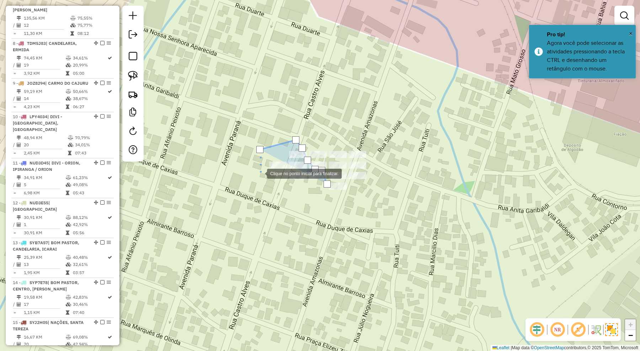
click at [260, 178] on div at bounding box center [260, 173] width 14 height 14
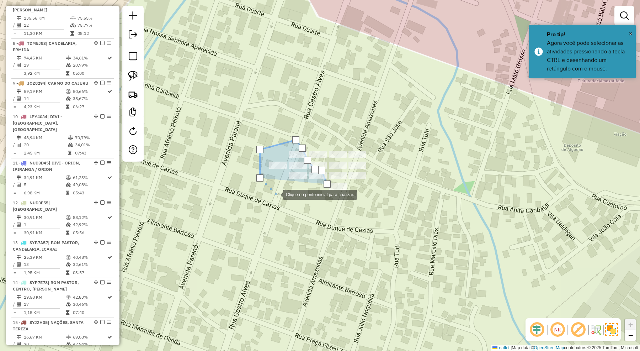
drag, startPoint x: 296, startPoint y: 205, endPoint x: 304, endPoint y: 205, distance: 7.8
click at [283, 201] on div at bounding box center [275, 194] width 14 height 14
drag, startPoint x: 313, startPoint y: 204, endPoint x: 321, endPoint y: 199, distance: 8.8
click at [311, 202] on div at bounding box center [304, 205] width 14 height 14
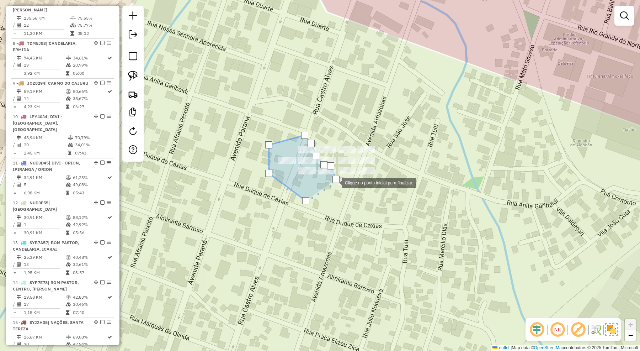
click at [335, 182] on div at bounding box center [335, 179] width 7 height 7
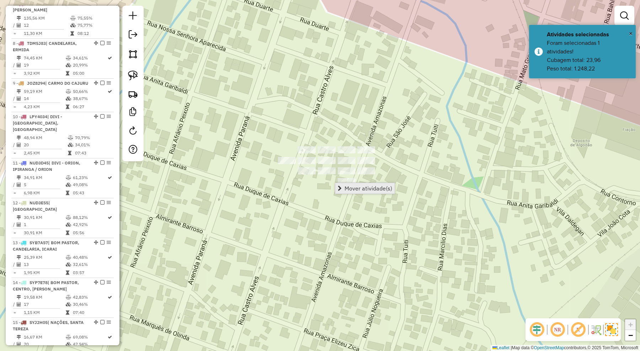
click at [354, 187] on span "Mover atividade(s)" at bounding box center [369, 188] width 48 height 6
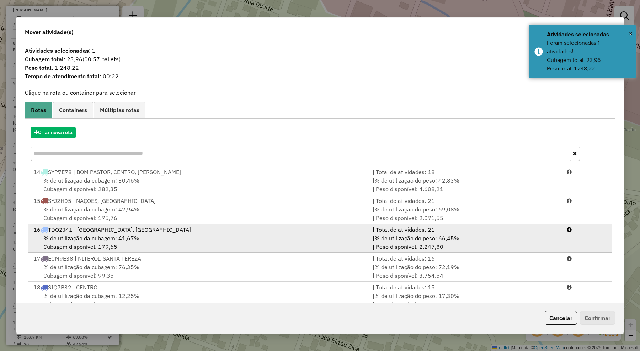
scroll to position [20, 0]
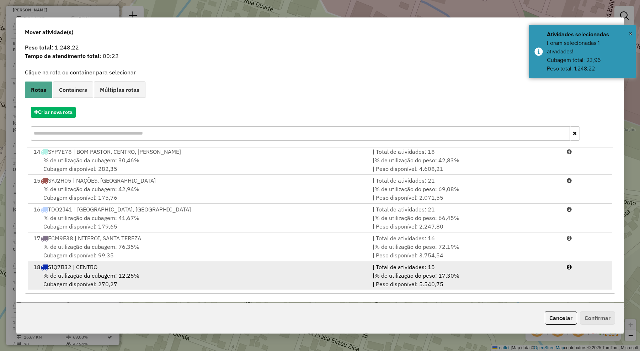
click at [166, 271] on div "% de utilização da cubagem: 12,25% Cubagem disponível: 270,27" at bounding box center [198, 279] width 339 height 17
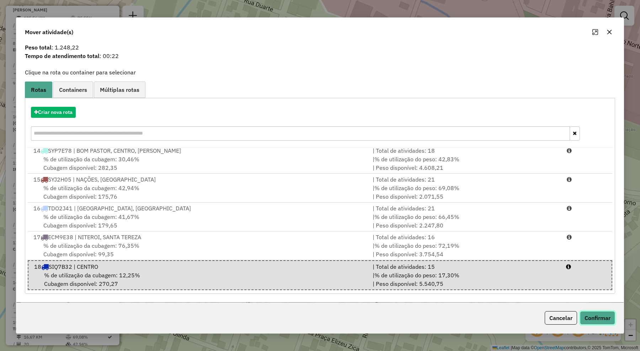
click at [598, 320] on button "Confirmar" at bounding box center [597, 318] width 35 height 14
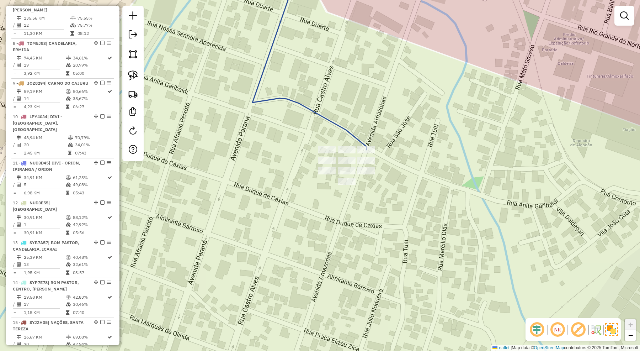
scroll to position [0, 0]
click at [361, 142] on icon at bounding box center [309, 57] width 114 height 185
select select "*********"
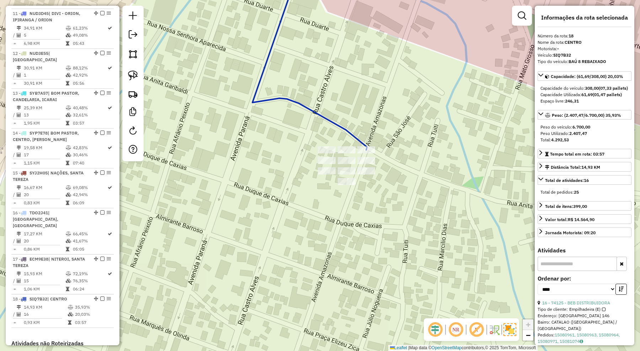
scroll to position [756, 0]
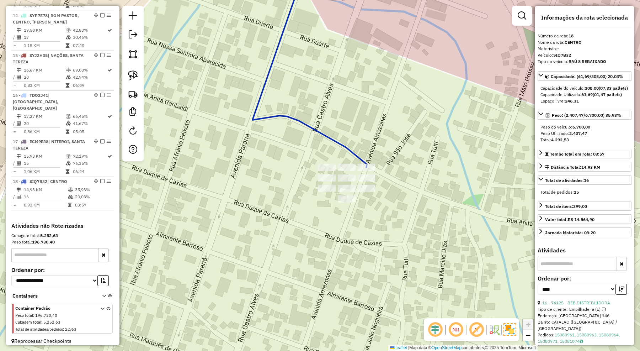
drag, startPoint x: 428, startPoint y: 184, endPoint x: 428, endPoint y: 204, distance: 20.6
click at [428, 204] on div "Janela de atendimento Grade de atendimento Capacidade Transportadoras Veículos …" at bounding box center [320, 175] width 640 height 351
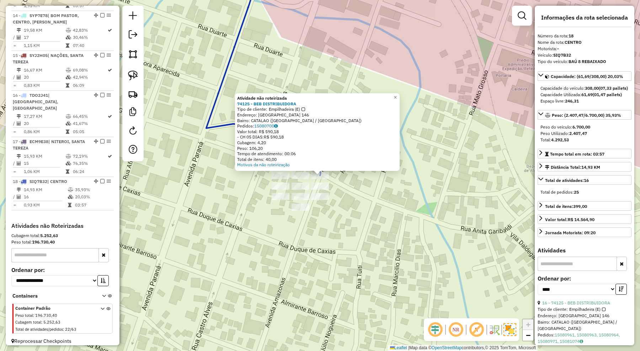
click at [395, 212] on div "Atividade não roteirizada 74125 - BEB DISTRIBUIDORA Tipo de cliente: Empilhadei…" at bounding box center [320, 175] width 640 height 351
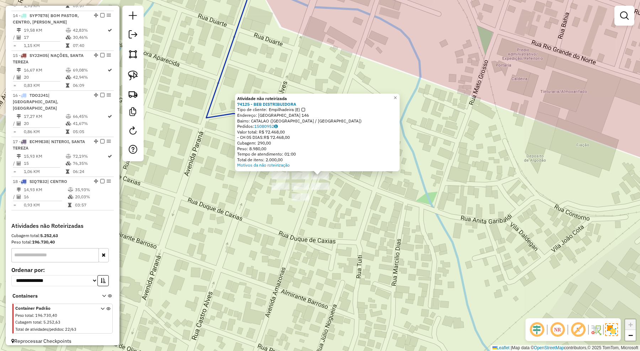
click at [345, 208] on div "Atividade não roteirizada 74125 - BEB DISTRIBUIDORA Tipo de cliente: Empilhadei…" at bounding box center [320, 175] width 640 height 351
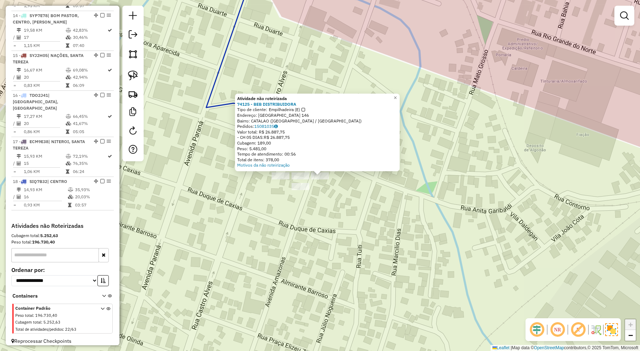
click at [335, 206] on div "Atividade não roteirizada 74125 - BEB DISTRIBUIDORA Tipo de cliente: Empilhadei…" at bounding box center [320, 175] width 640 height 351
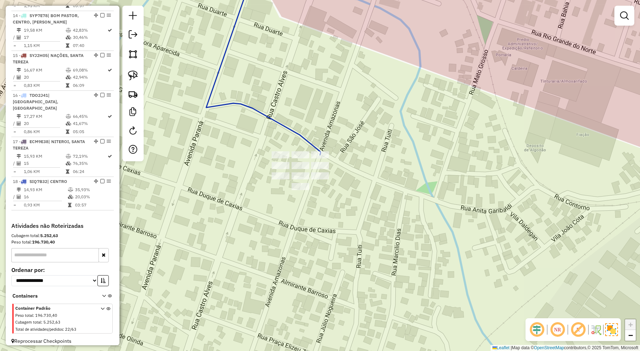
click at [311, 142] on icon at bounding box center [263, 60] width 114 height 190
select select "*********"
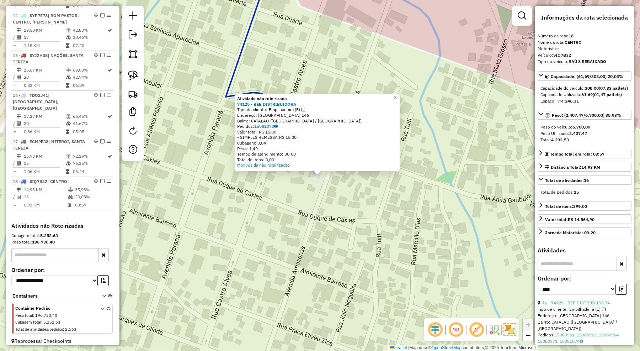
click at [315, 205] on div "Atividade não roteirizada 74125 - BEB DISTRIBUIDORA Tipo de cliente: Empilhadei…" at bounding box center [320, 175] width 640 height 351
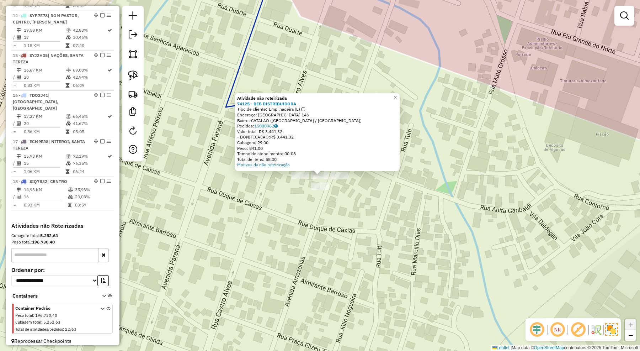
click at [329, 208] on div "Atividade não roteirizada 74125 - BEB DISTRIBUIDORA Tipo de cliente: Empilhadei…" at bounding box center [320, 175] width 640 height 351
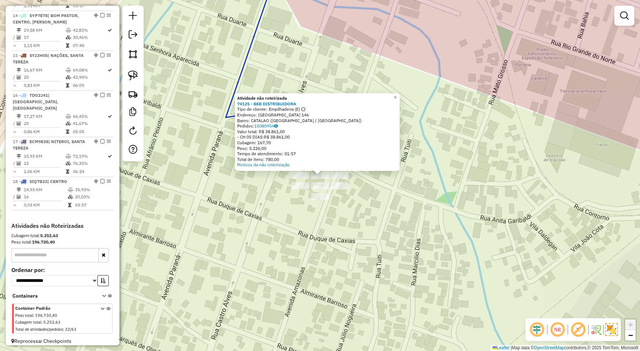
click at [342, 221] on div "Atividade não roteirizada 74125 - BEB DISTRIBUIDORA Tipo de cliente: Empilhadei…" at bounding box center [320, 175] width 640 height 351
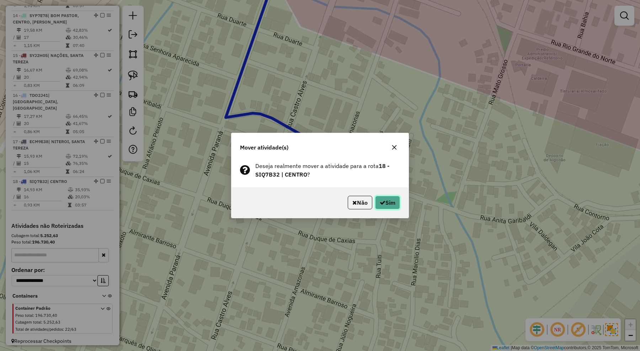
click at [383, 200] on icon "button" at bounding box center [383, 202] width 6 height 6
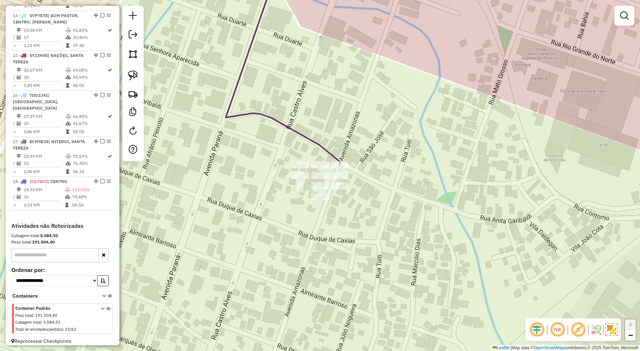
click at [331, 158] on icon at bounding box center [283, 65] width 114 height 200
select select "*********"
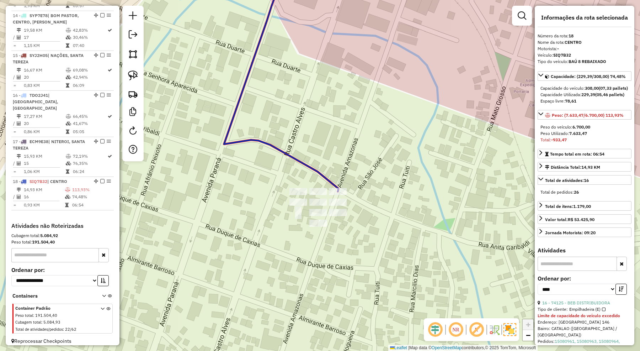
drag, startPoint x: 374, startPoint y: 147, endPoint x: 374, endPoint y: 158, distance: 10.7
click at [374, 158] on div "Janela de atendimento Grade de atendimento Capacidade Transportadoras Veículos …" at bounding box center [320, 175] width 640 height 351
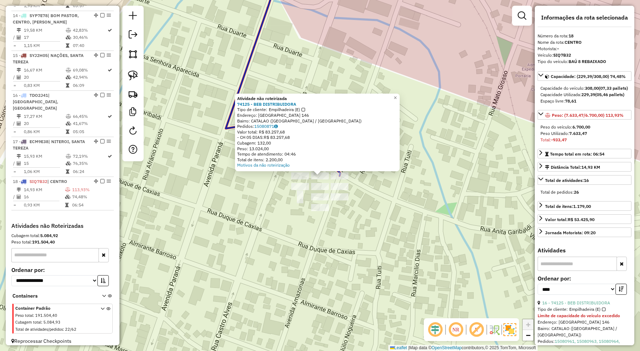
click at [354, 230] on div "Atividade não roteirizada 74125 - BEB DISTRIBUIDORA Tipo de cliente: Empilhadei…" at bounding box center [320, 175] width 640 height 351
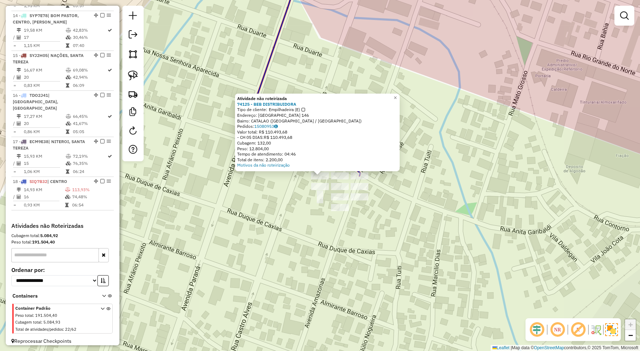
click at [283, 230] on div "Atividade não roteirizada 74125 - BEB DISTRIBUIDORA Tipo de cliente: Empilhadei…" at bounding box center [320, 175] width 640 height 351
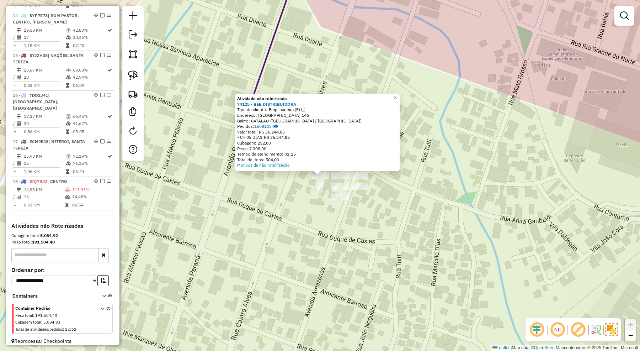
click at [297, 223] on div "Atividade não roteirizada 74125 - BEB DISTRIBUIDORA Tipo de cliente: Empilhadei…" at bounding box center [320, 175] width 640 height 351
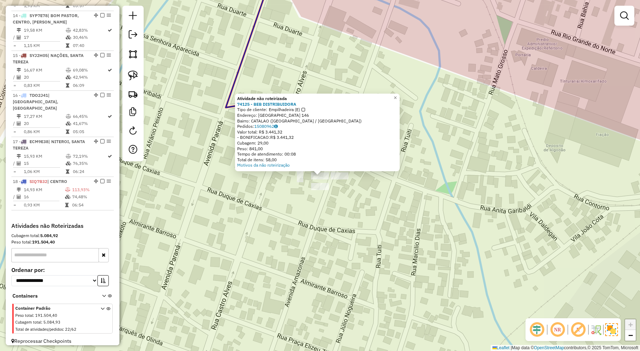
click at [348, 223] on div "Atividade não roteirizada 74125 - BEB DISTRIBUIDORA Tipo de cliente: Empilhadei…" at bounding box center [320, 175] width 640 height 351
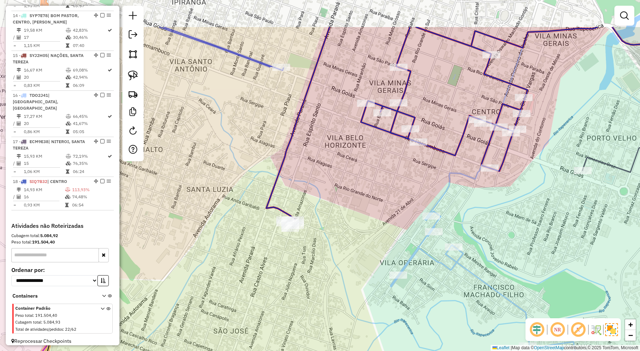
drag, startPoint x: 399, startPoint y: 141, endPoint x: 346, endPoint y: 203, distance: 82.0
click at [350, 203] on div "Janela de atendimento Grade de atendimento Capacidade Transportadoras Veículos …" at bounding box center [320, 175] width 640 height 351
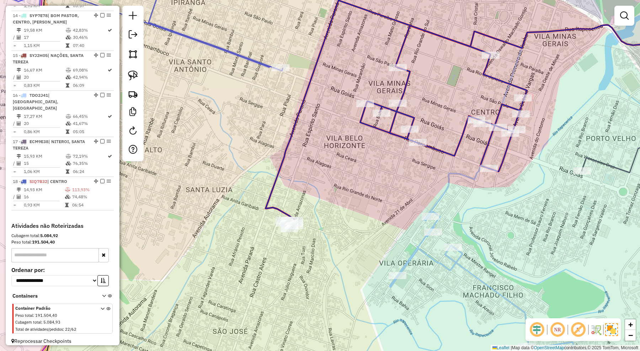
click at [489, 75] on icon at bounding box center [396, 110] width 261 height 220
select select "*********"
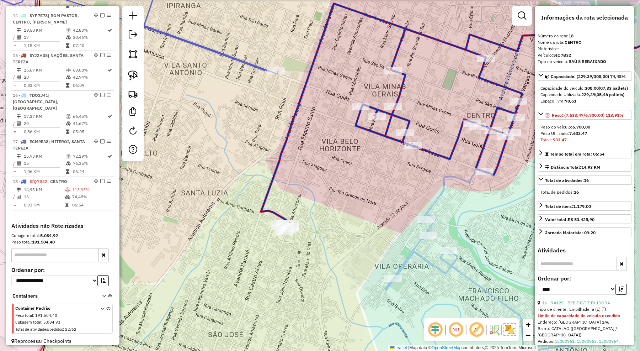
drag, startPoint x: 467, startPoint y: 91, endPoint x: 418, endPoint y: 98, distance: 48.9
click at [418, 98] on div "Janela de atendimento Grade de atendimento Capacidade Transportadoras Veículos …" at bounding box center [320, 175] width 640 height 351
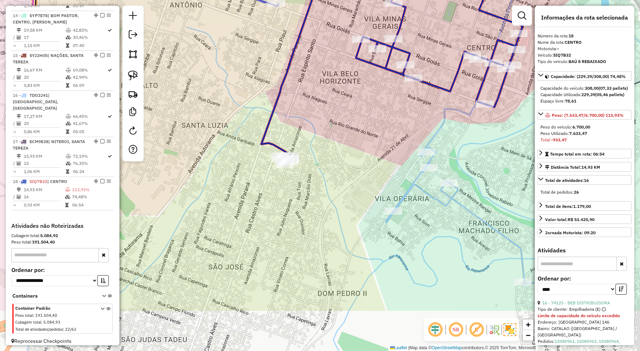
drag, startPoint x: 297, startPoint y: 224, endPoint x: 355, endPoint y: 146, distance: 97.3
click at [353, 148] on div "Janela de atendimento Grade de atendimento Capacidade Transportadoras Veículos …" at bounding box center [320, 175] width 640 height 351
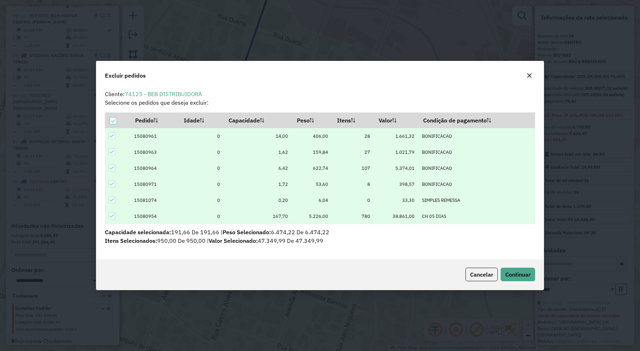
scroll to position [4, 2]
click at [524, 276] on span "Continuar" at bounding box center [517, 274] width 25 height 7
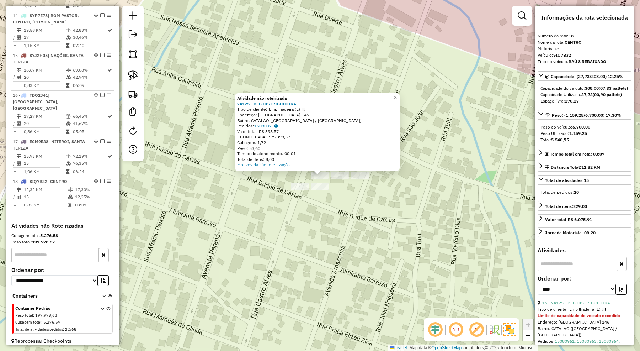
click at [321, 231] on div "Atividade não roteirizada 74125 - BEB DISTRIBUIDORA Tipo de cliente: Empilhadei…" at bounding box center [320, 175] width 640 height 351
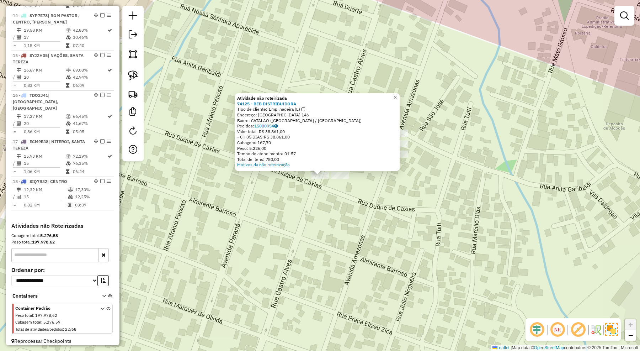
click at [342, 245] on div "Atividade não roteirizada 74125 - BEB DISTRIBUIDORA Tipo de cliente: Empilhadei…" at bounding box center [320, 175] width 640 height 351
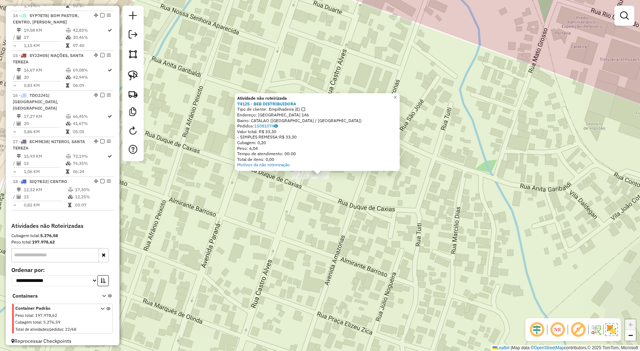
click at [343, 219] on div "Atividade não roteirizada 74125 - BEB DISTRIBUIDORA Tipo de cliente: Empilhadei…" at bounding box center [320, 175] width 640 height 351
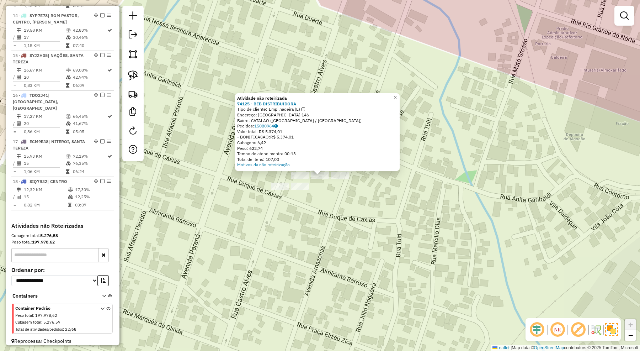
click at [338, 210] on div "Atividade não roteirizada 74125 - BEB DISTRIBUIDORA Tipo de cliente: Empilhadei…" at bounding box center [320, 175] width 640 height 351
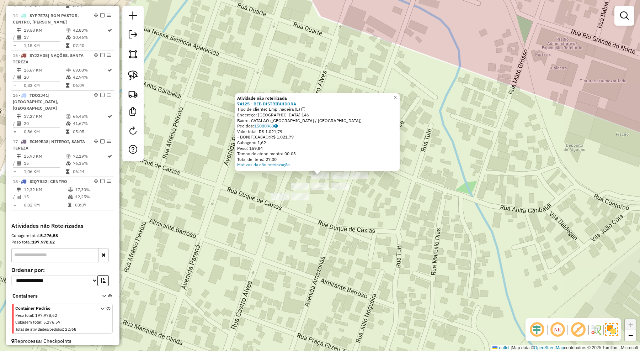
click at [332, 219] on div "Atividade não roteirizada 74125 - BEB DISTRIBUIDORA Tipo de cliente: Empilhadei…" at bounding box center [320, 175] width 640 height 351
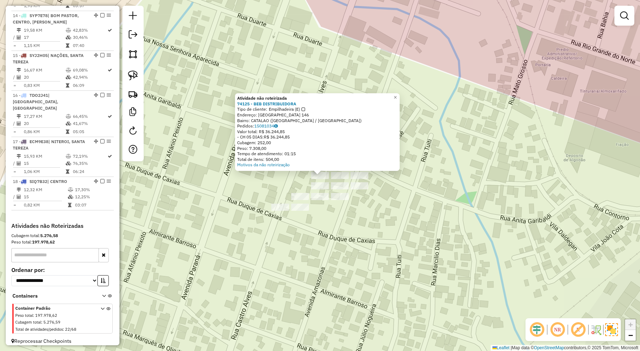
click at [329, 229] on div "Atividade não roteirizada 74125 - BEB DISTRIBUIDORA Tipo de cliente: Empilhadei…" at bounding box center [320, 175] width 640 height 351
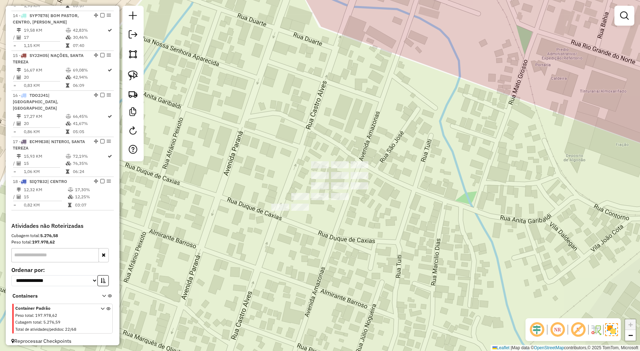
click at [316, 160] on div "Janela de atendimento Grade de atendimento Capacidade Transportadoras Veículos …" at bounding box center [320, 175] width 640 height 351
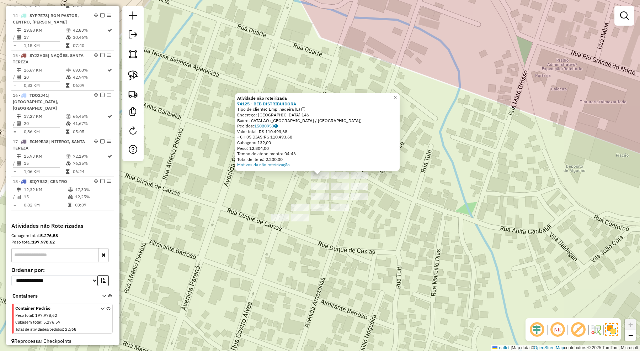
click at [338, 247] on div "Atividade não roteirizada 74125 - BEB DISTRIBUIDORA Tipo de cliente: Empilhadei…" at bounding box center [320, 175] width 640 height 351
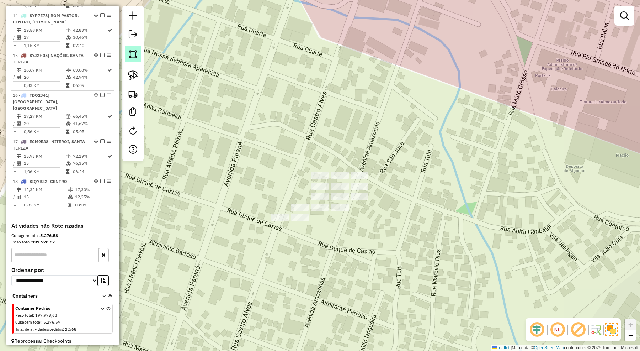
click at [132, 56] on img at bounding box center [133, 54] width 10 height 10
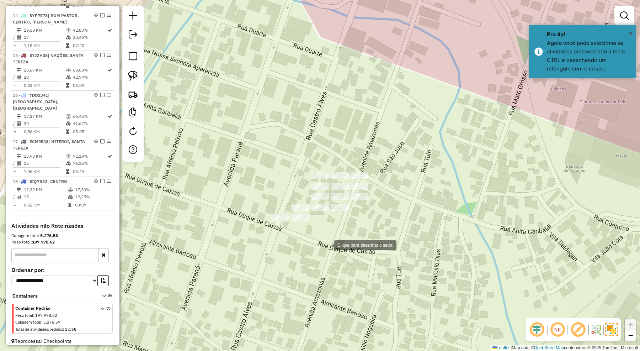
click at [327, 244] on div at bounding box center [327, 244] width 14 height 14
click at [329, 218] on div at bounding box center [329, 217] width 14 height 14
drag, startPoint x: 329, startPoint y: 194, endPoint x: 320, endPoint y: 192, distance: 9.5
click at [329, 194] on div at bounding box center [329, 194] width 14 height 14
click at [303, 192] on div at bounding box center [302, 192] width 14 height 14
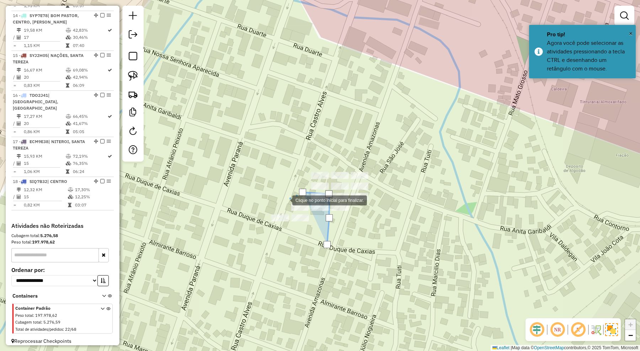
click at [285, 200] on div at bounding box center [285, 199] width 14 height 14
click at [287, 212] on div at bounding box center [286, 212] width 14 height 14
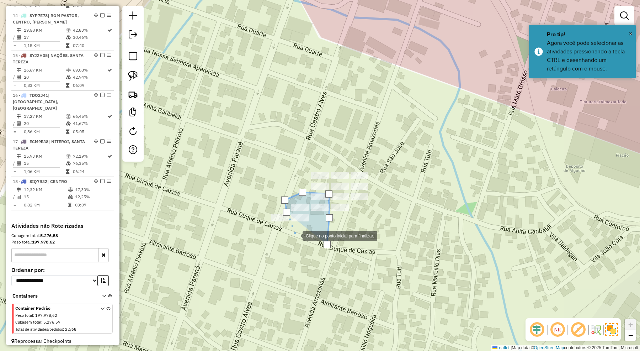
click at [295, 235] on div at bounding box center [295, 235] width 14 height 14
click at [304, 248] on div at bounding box center [304, 248] width 14 height 14
click at [323, 246] on div at bounding box center [323, 246] width 14 height 14
click at [329, 246] on div at bounding box center [327, 244] width 7 height 7
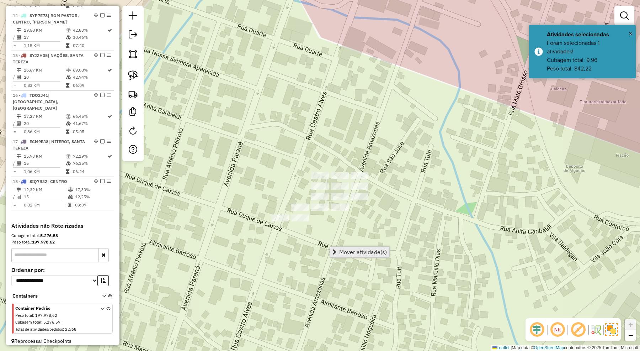
click at [342, 246] on link "Mover atividade(s)" at bounding box center [359, 251] width 59 height 11
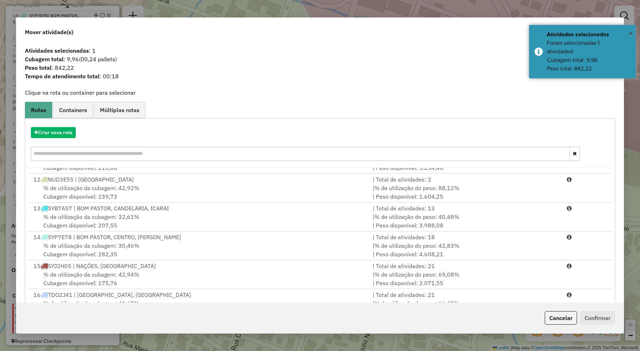
scroll to position [377, 0]
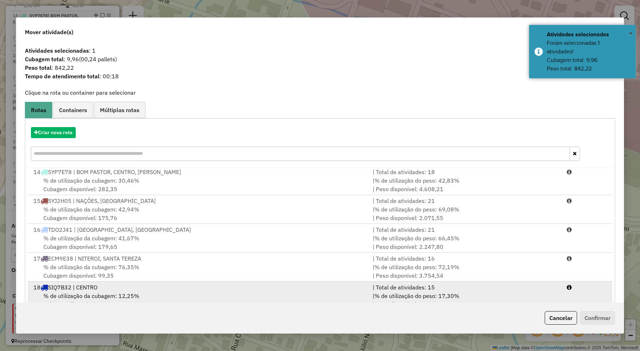
click at [106, 290] on div "18 SIQ7B32 | CENTRO" at bounding box center [198, 287] width 339 height 9
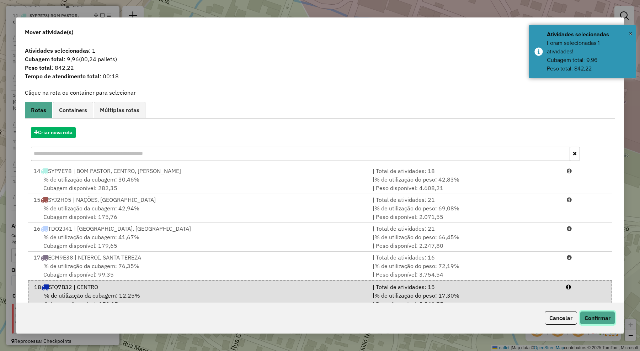
click at [605, 322] on button "Confirmar" at bounding box center [597, 318] width 35 height 14
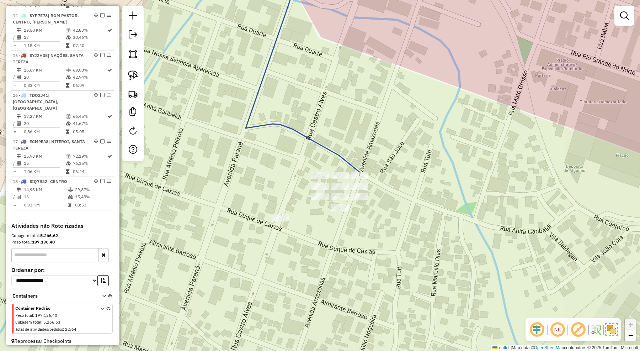
click at [349, 166] on icon at bounding box center [303, 70] width 114 height 210
select select "*********"
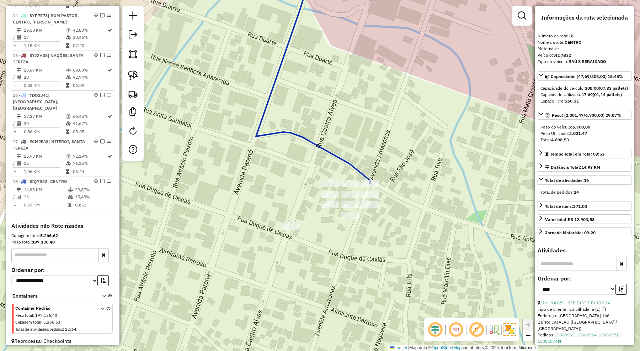
click at [408, 214] on div "Janela de atendimento Grade de atendimento Capacidade Transportadoras Veículos …" at bounding box center [320, 175] width 640 height 351
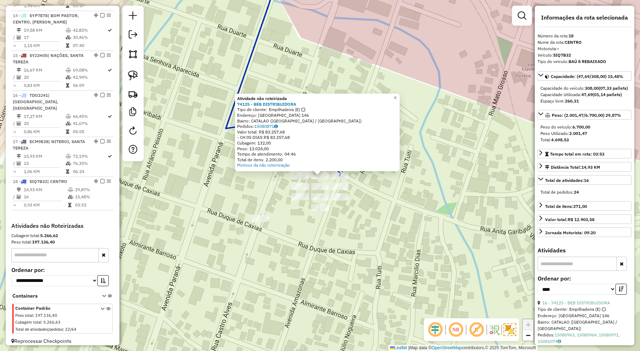
drag, startPoint x: 370, startPoint y: 221, endPoint x: 348, endPoint y: 202, distance: 29.7
click at [370, 222] on div "Atividade não roteirizada 74125 - BEB DISTRIBUIDORA Tipo de cliente: Empilhadei…" at bounding box center [320, 175] width 640 height 351
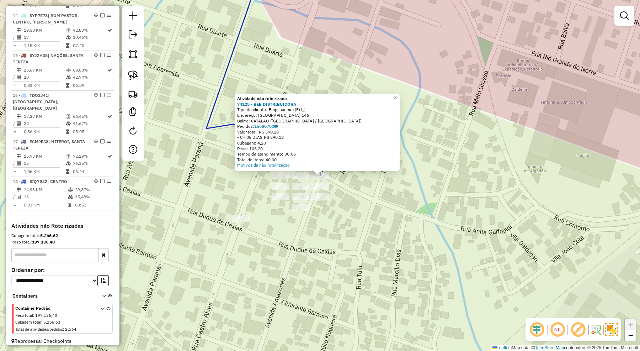
click at [366, 204] on div "Atividade não roteirizada 74125 - BEB DISTRIBUIDORA Tipo de cliente: Empilhadei…" at bounding box center [320, 175] width 640 height 351
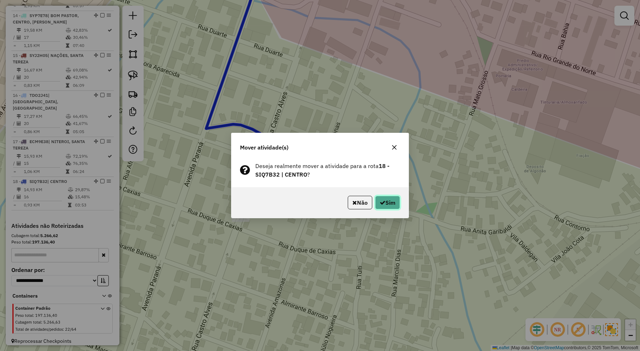
click at [388, 208] on button "Sim" at bounding box center [387, 203] width 25 height 14
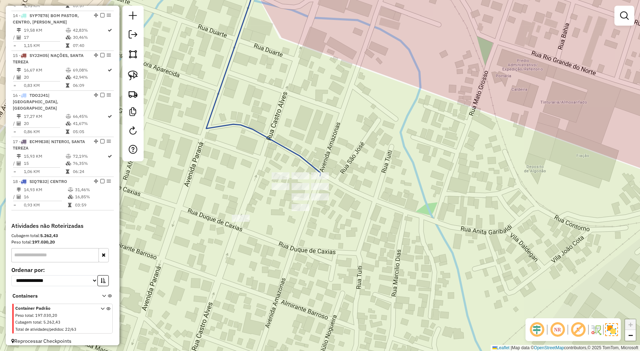
click at [311, 164] on icon at bounding box center [263, 70] width 114 height 211
select select "*********"
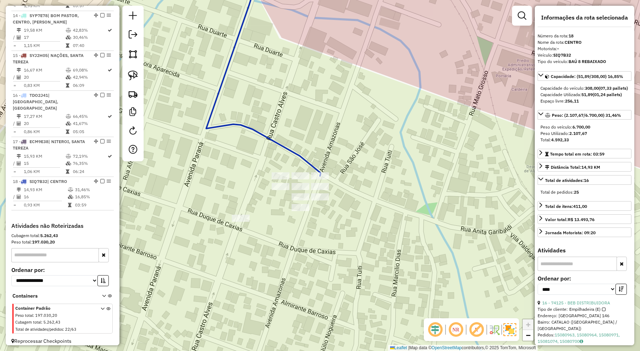
click at [365, 140] on div "Janela de atendimento Grade de atendimento Capacidade Transportadoras Veículos …" at bounding box center [320, 175] width 640 height 351
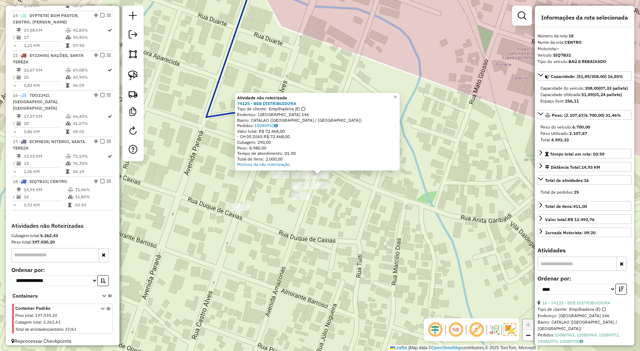
click at [356, 220] on div "Atividade não roteirizada 74125 - BEB DISTRIBUIDORA Tipo de cliente: Empilhadei…" at bounding box center [320, 175] width 640 height 351
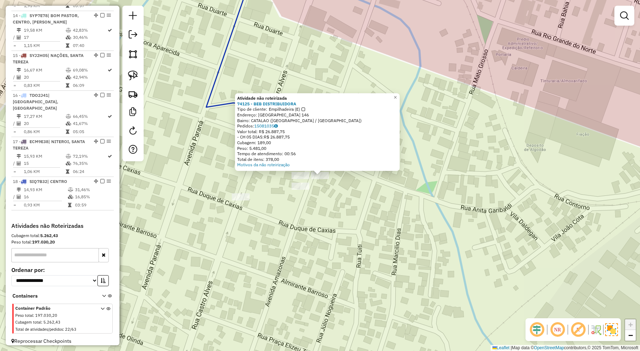
click at [330, 207] on div "Atividade não roteirizada 74125 - BEB DISTRIBUIDORA Tipo de cliente: Empilhadei…" at bounding box center [320, 175] width 640 height 351
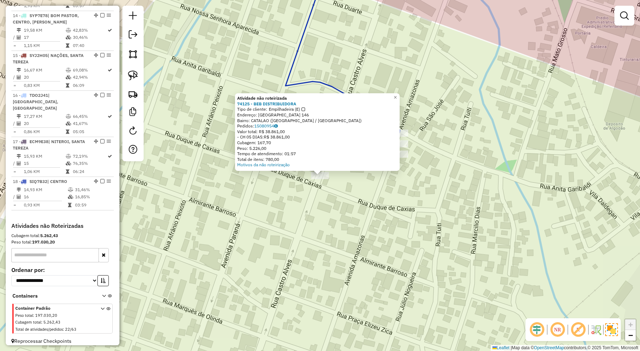
click at [335, 221] on div "Atividade não roteirizada 74125 - BEB DISTRIBUIDORA Tipo de cliente: Empilhadei…" at bounding box center [320, 175] width 640 height 351
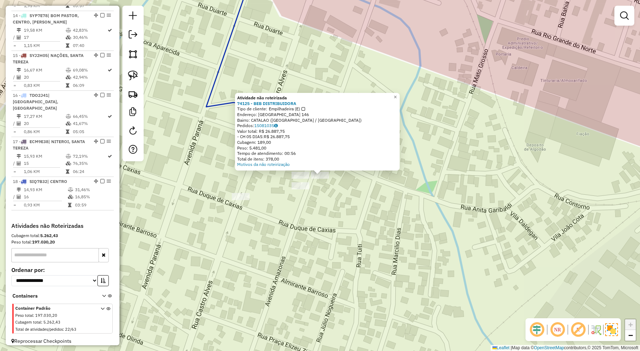
click at [372, 219] on div "Atividade não roteirizada 74125 - BEB DISTRIBUIDORA Tipo de cliente: Empilhadei…" at bounding box center [320, 175] width 640 height 351
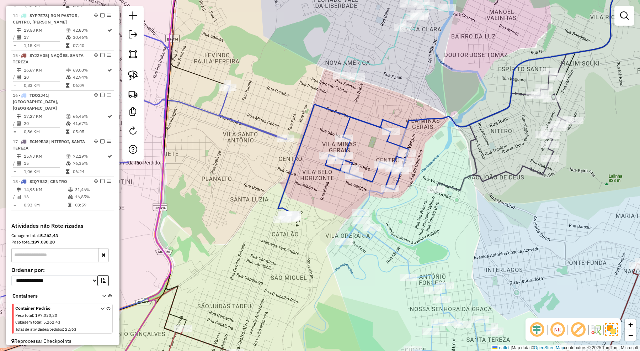
click at [338, 109] on icon at bounding box center [343, 159] width 130 height 110
select select "*********"
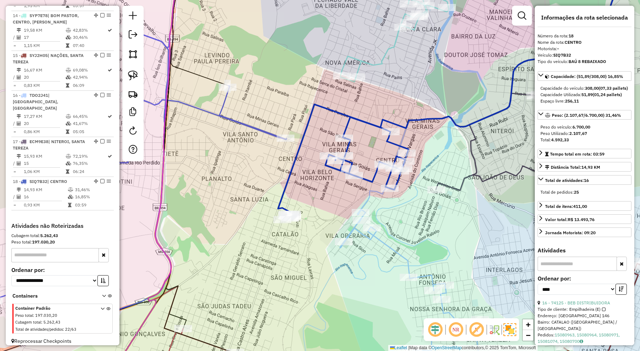
click at [332, 242] on div "Janela de atendimento Grade de atendimento Capacidade Transportadoras Veículos …" at bounding box center [320, 175] width 640 height 351
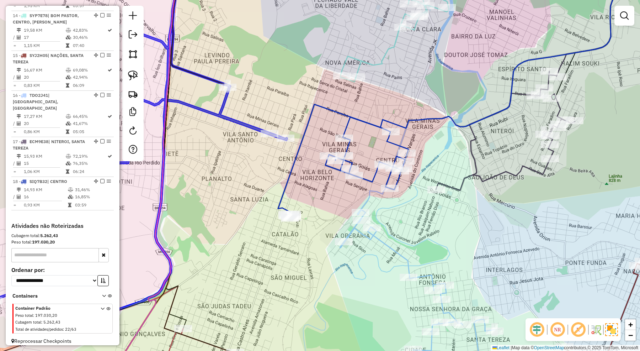
click at [267, 134] on div at bounding box center [270, 133] width 18 height 7
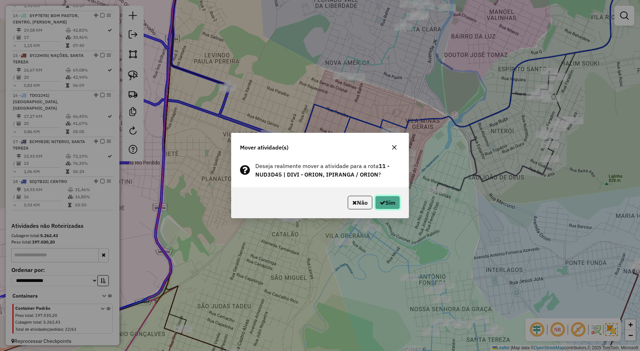
click at [380, 206] on button "Sim" at bounding box center [387, 203] width 25 height 14
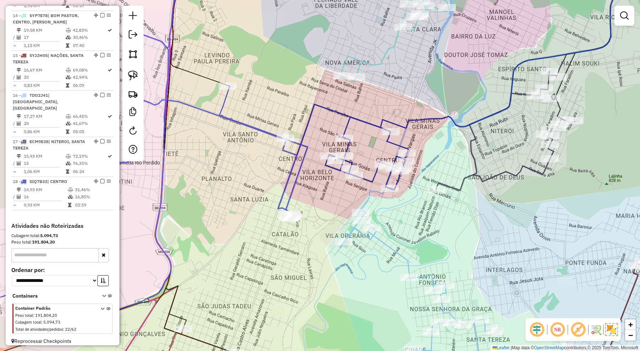
click at [267, 126] on div "Janela de atendimento Grade de atendimento Capacidade Transportadoras Veículos …" at bounding box center [320, 175] width 640 height 351
click at [265, 129] on icon at bounding box center [150, 176] width 314 height 296
select select "*********"
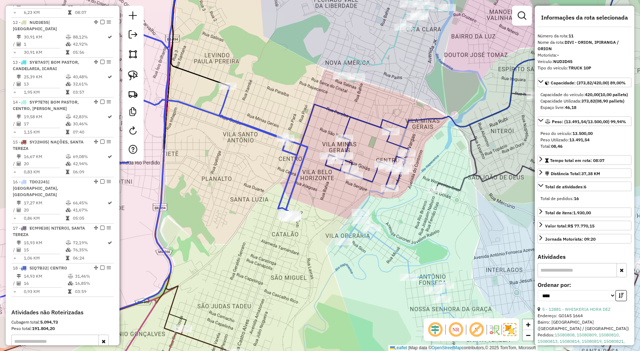
scroll to position [648, 0]
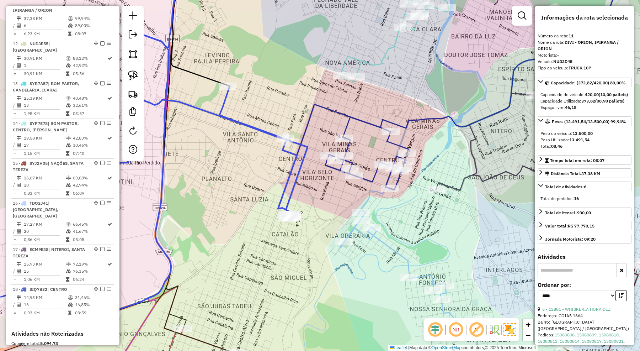
drag, startPoint x: 255, startPoint y: 174, endPoint x: 252, endPoint y: 115, distance: 59.5
click at [252, 115] on div "Janela de atendimento Grade de atendimento Capacidade Transportadoras Veículos …" at bounding box center [320, 175] width 640 height 351
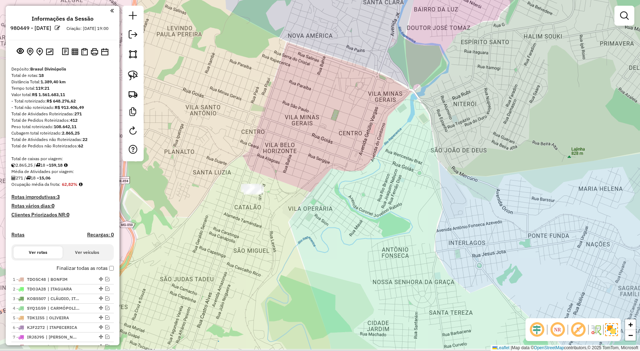
drag, startPoint x: 292, startPoint y: 310, endPoint x: 327, endPoint y: 221, distance: 95.5
click at [327, 221] on div "Janela de atendimento Grade de atendimento Capacidade Transportadoras Veículos …" at bounding box center [320, 175] width 640 height 351
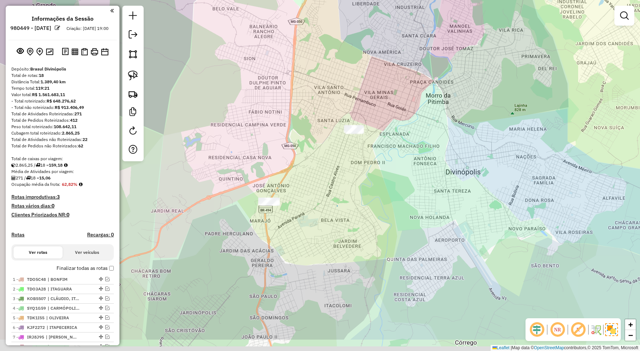
drag, startPoint x: 355, startPoint y: 236, endPoint x: 362, endPoint y: 226, distance: 12.0
click at [362, 226] on div "Janela de atendimento Grade de atendimento Capacidade Transportadoras Veículos …" at bounding box center [320, 175] width 640 height 351
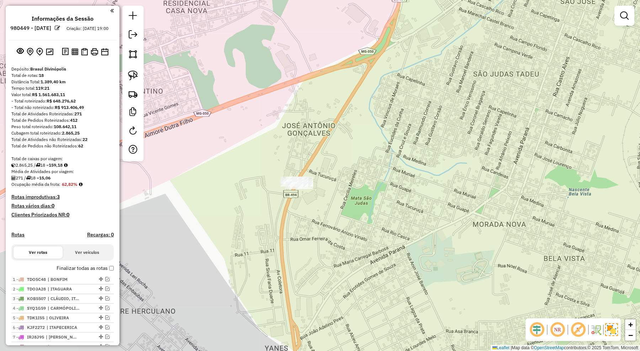
drag, startPoint x: 458, startPoint y: 136, endPoint x: 277, endPoint y: 246, distance: 211.5
click at [277, 246] on div "Janela de atendimento Grade de atendimento Capacidade Transportadoras Veículos …" at bounding box center [320, 175] width 640 height 351
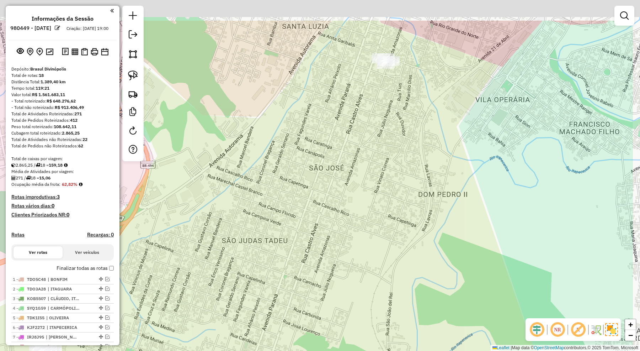
drag, startPoint x: 380, startPoint y: 164, endPoint x: 220, endPoint y: 260, distance: 187.2
click at [220, 260] on div "Janela de atendimento Grade de atendimento Capacidade Transportadoras Veículos …" at bounding box center [320, 175] width 640 height 351
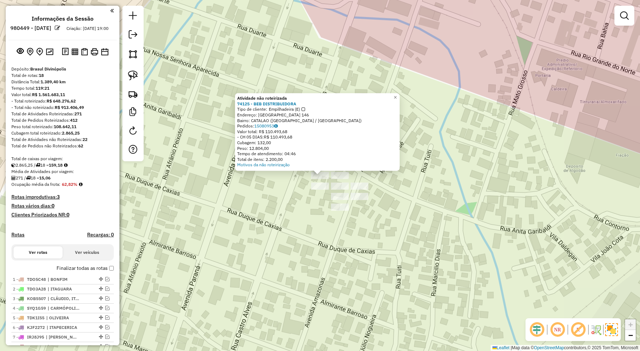
click at [264, 248] on div "Atividade não roteirizada 74125 - BEB DISTRIBUIDORA Tipo de cliente: Empilhadei…" at bounding box center [320, 175] width 640 height 351
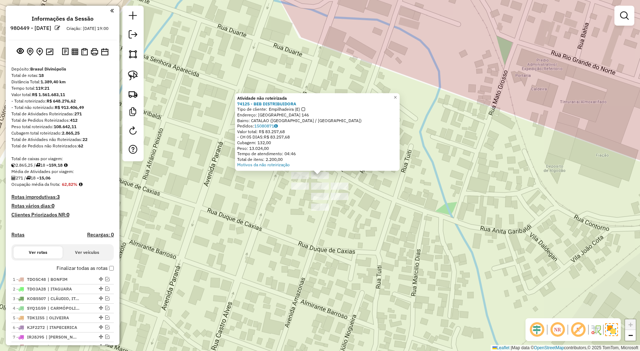
click at [324, 255] on div "Atividade não roteirizada 74125 - BEB DISTRIBUIDORA Tipo de cliente: Empilhadei…" at bounding box center [320, 175] width 640 height 351
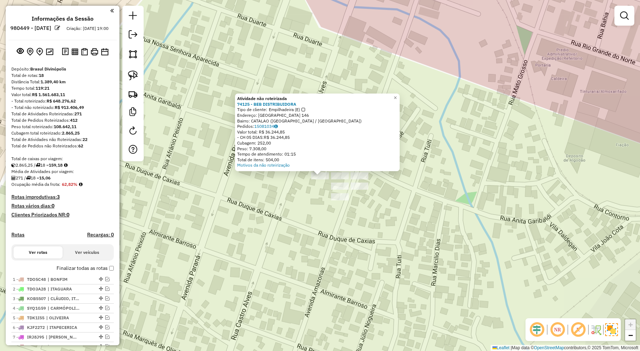
click at [312, 240] on div "Atividade não roteirizada 74125 - BEB DISTRIBUIDORA Tipo de cliente: Empilhadei…" at bounding box center [320, 175] width 640 height 351
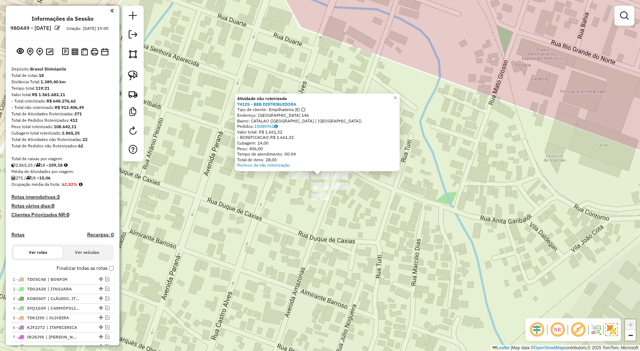
click at [346, 240] on div "Atividade não roteirizada 74125 - BEB DISTRIBUIDORA Tipo de cliente: Empilhadei…" at bounding box center [320, 175] width 640 height 351
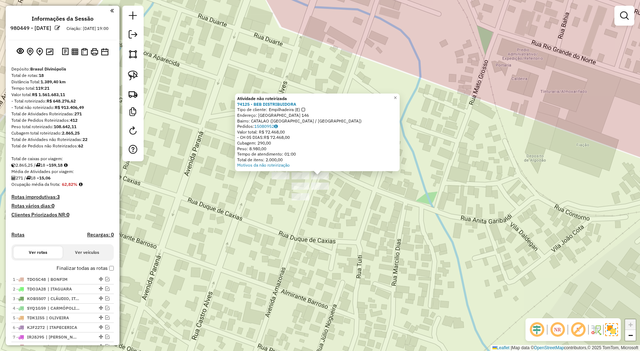
click at [349, 218] on div "Atividade não roteirizada 74125 - BEB DISTRIBUIDORA Tipo de cliente: Empilhadei…" at bounding box center [320, 175] width 640 height 351
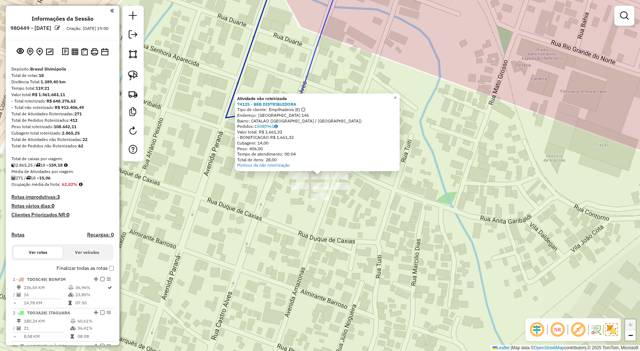
click at [363, 249] on div "Atividade não roteirizada 74125 - BEB DISTRIBUIDORA Tipo de cliente: Empilhadei…" at bounding box center [320, 175] width 640 height 351
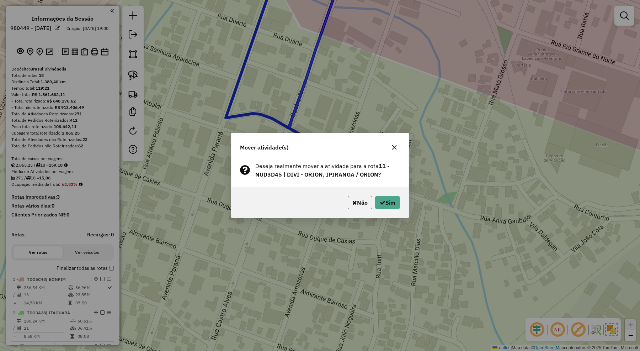
click at [356, 202] on button "Não" at bounding box center [360, 203] width 25 height 14
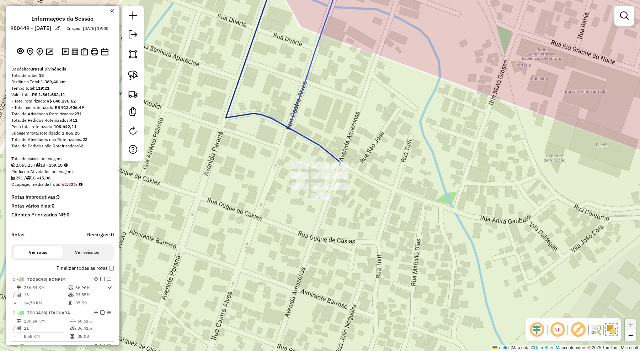
click at [347, 259] on div "Janela de atendimento Grade de atendimento Capacidade Transportadoras Veículos …" at bounding box center [320, 175] width 640 height 351
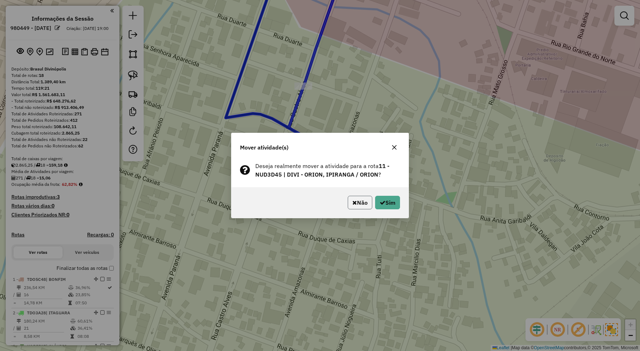
click at [356, 201] on button "Não" at bounding box center [360, 203] width 25 height 14
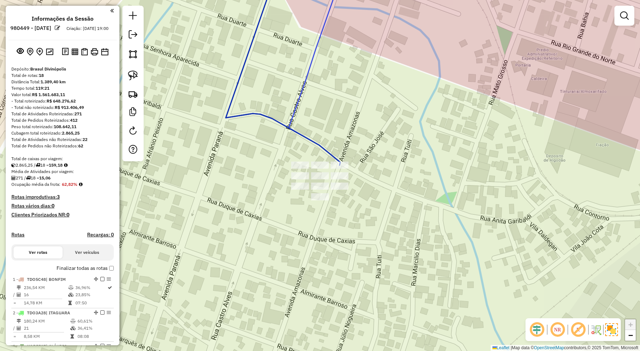
click at [361, 260] on div "Janela de atendimento Grade de atendimento Capacidade Transportadoras Veículos …" at bounding box center [320, 175] width 640 height 351
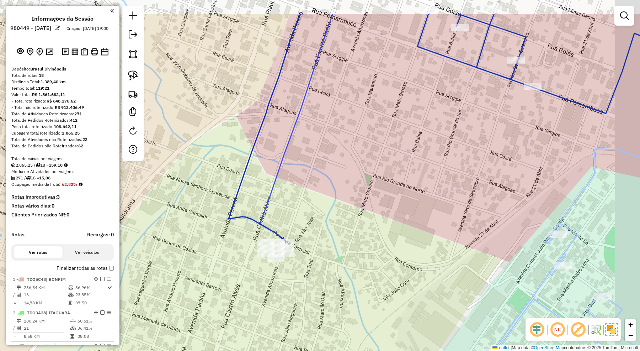
drag, startPoint x: 376, startPoint y: 221, endPoint x: 354, endPoint y: 234, distance: 25.6
click at [354, 234] on div "Janela de atendimento Grade de atendimento Capacidade Transportadoras Veículos …" at bounding box center [320, 175] width 640 height 351
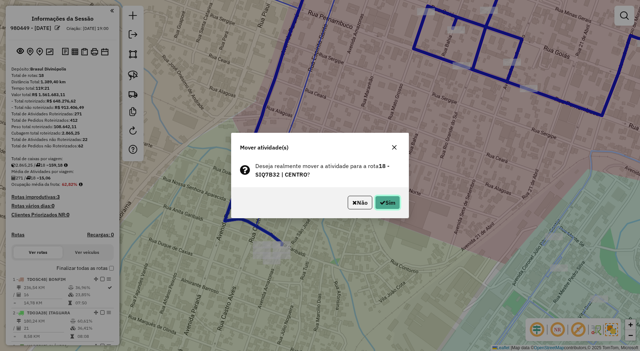
click at [388, 200] on button "Sim" at bounding box center [387, 203] width 25 height 14
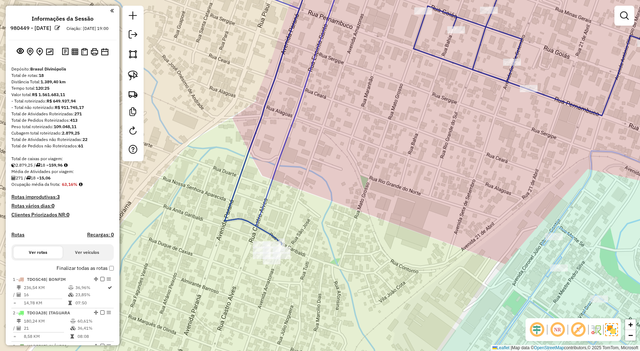
click at [443, 59] on icon at bounding box center [464, 104] width 479 height 279
select select "*********"
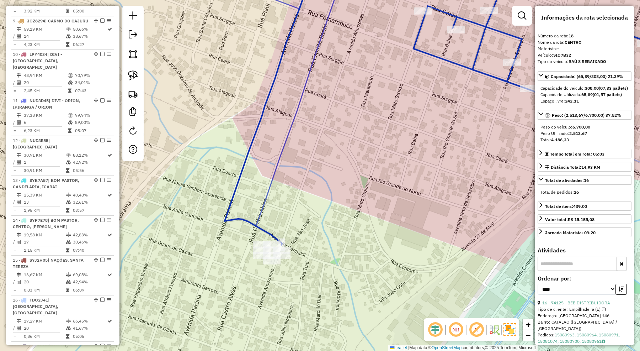
scroll to position [756, 0]
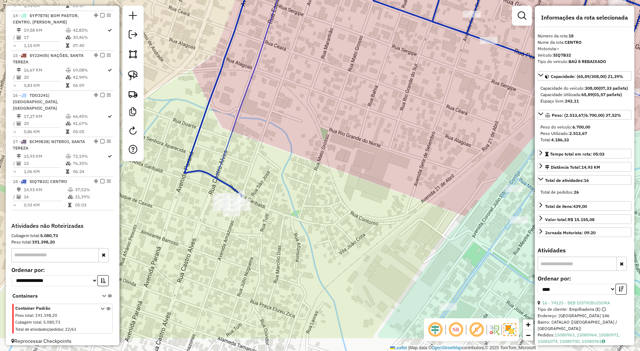
drag, startPoint x: 344, startPoint y: 167, endPoint x: 346, endPoint y: 148, distance: 19.6
click at [346, 148] on div "Janela de atendimento Grade de atendimento Capacidade Transportadoras Veículos …" at bounding box center [320, 175] width 640 height 351
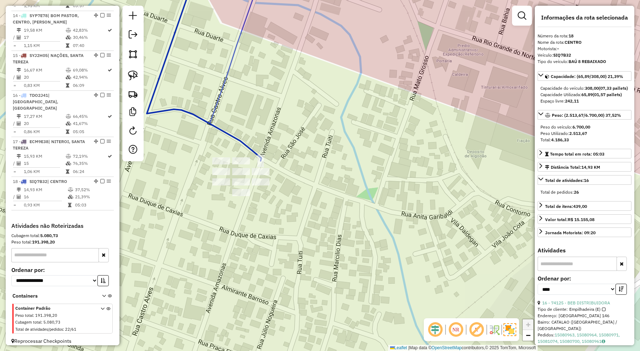
click at [248, 148] on icon at bounding box center [204, 63] width 114 height 196
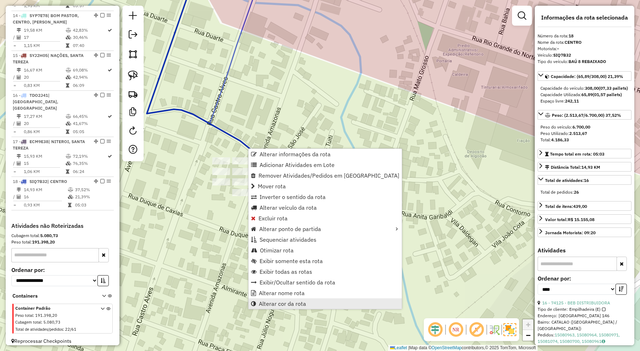
click at [291, 305] on span "Alterar cor da rota" at bounding box center [282, 303] width 47 height 6
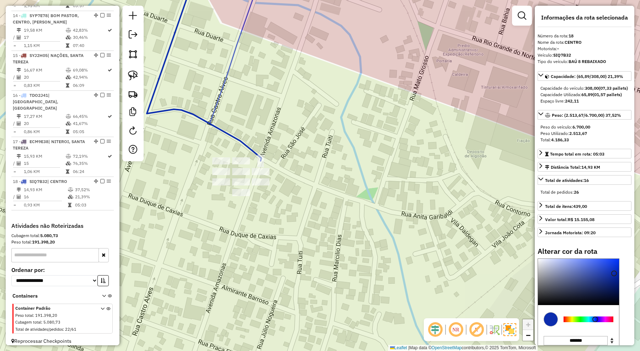
type input "*******"
click at [578, 322] on div at bounding box center [589, 319] width 50 height 6
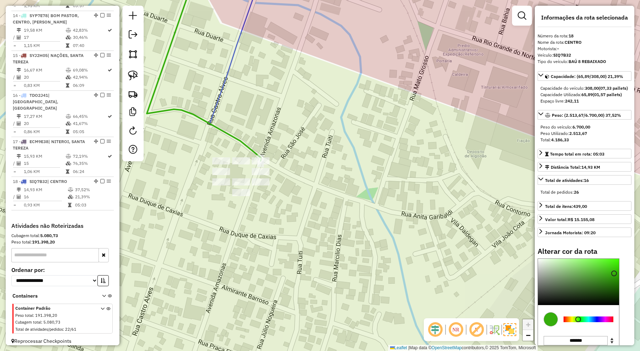
click at [280, 251] on div "Janela de atendimento Grade de atendimento Capacidade Transportadoras Veículos …" at bounding box center [320, 175] width 640 height 351
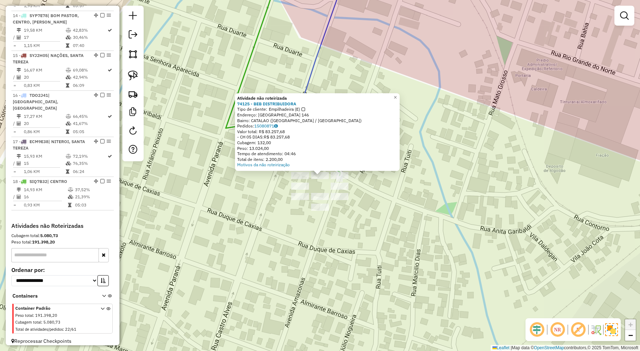
click at [345, 273] on div "Atividade não roteirizada 74125 - BEB DISTRIBUIDORA Tipo de cliente: Empilhadei…" at bounding box center [320, 175] width 640 height 351
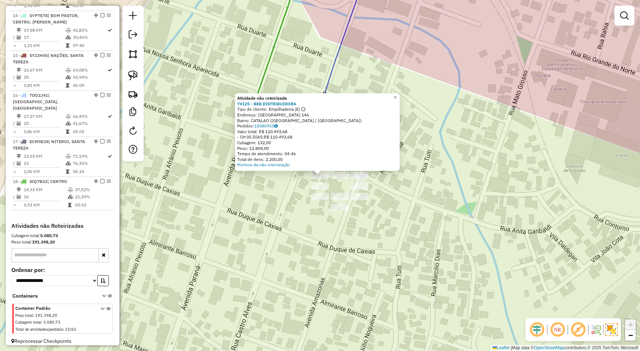
click at [321, 260] on div "Atividade não roteirizada 74125 - BEB DISTRIBUIDORA Tipo de cliente: Empilhadei…" at bounding box center [320, 175] width 640 height 351
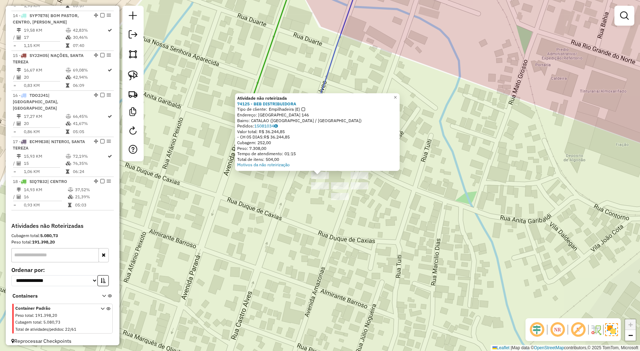
click at [312, 229] on div "Atividade não roteirizada 74125 - BEB DISTRIBUIDORA Tipo de cliente: Empilhadei…" at bounding box center [320, 175] width 640 height 351
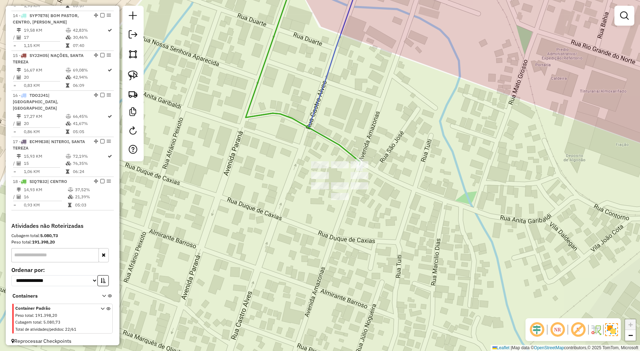
click at [322, 85] on icon at bounding box center [305, 65] width 119 height 200
select select "*********"
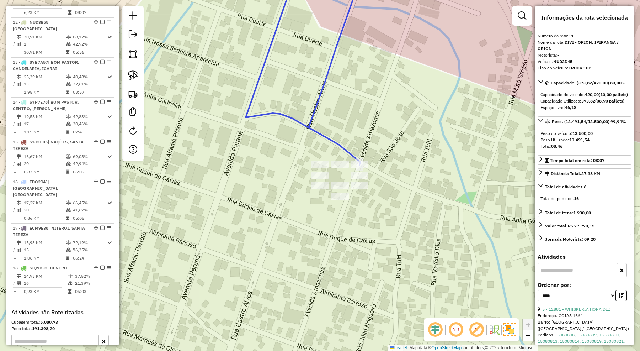
scroll to position [648, 0]
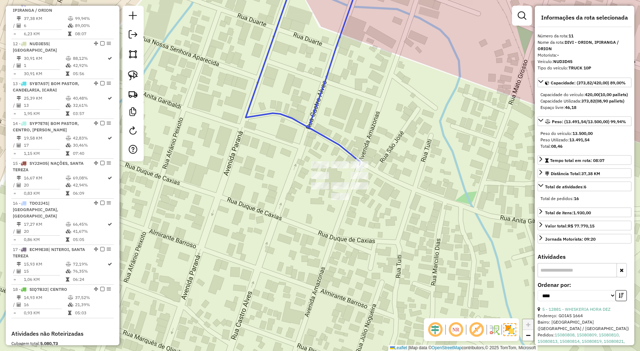
drag, startPoint x: 358, startPoint y: 110, endPoint x: 356, endPoint y: 126, distance: 16.1
click at [356, 126] on div "Janela de atendimento Grade de atendimento Capacidade Transportadoras Veículos …" at bounding box center [320, 175] width 640 height 351
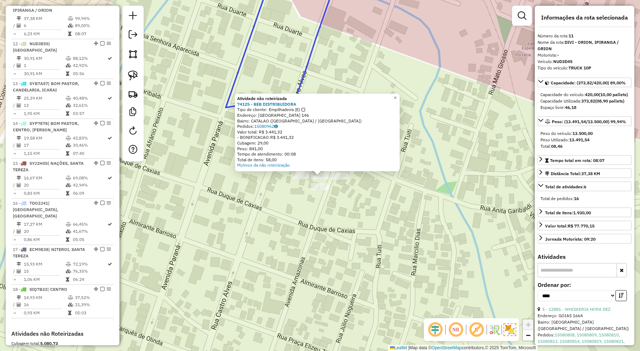
click at [359, 240] on div "Atividade não roteirizada 74125 - BEB DISTRIBUIDORA Tipo de cliente: Empilhadei…" at bounding box center [320, 175] width 640 height 351
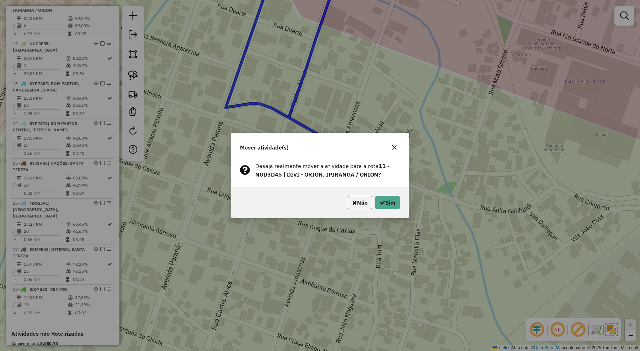
click at [357, 203] on button "Não" at bounding box center [360, 203] width 25 height 14
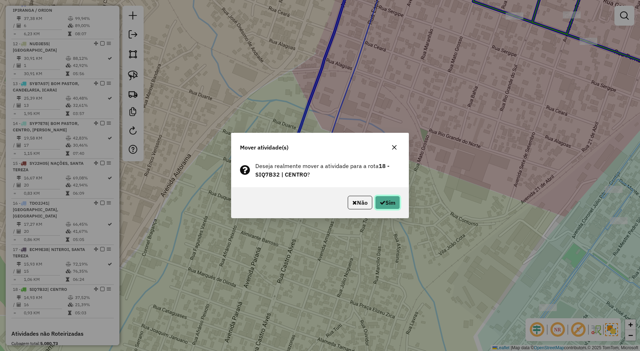
click at [388, 203] on button "Sim" at bounding box center [387, 203] width 25 height 14
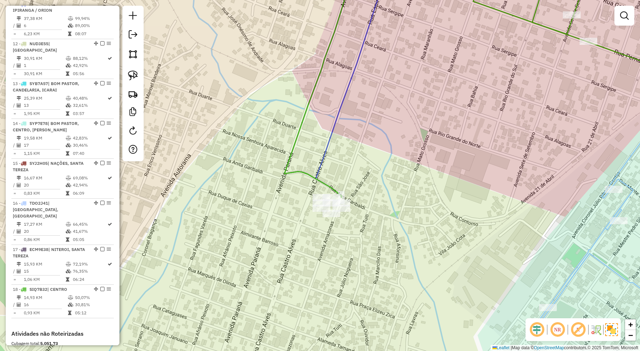
click at [334, 189] on icon at bounding box center [494, 81] width 420 height 233
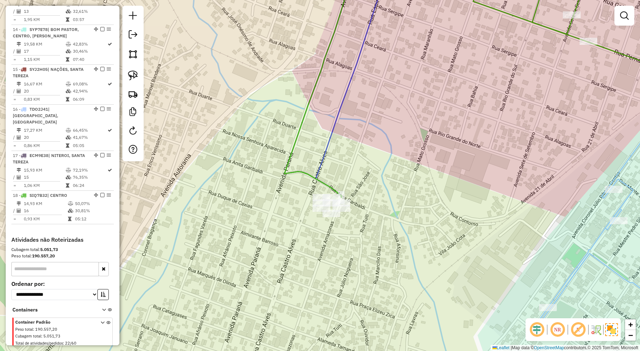
select select "*********"
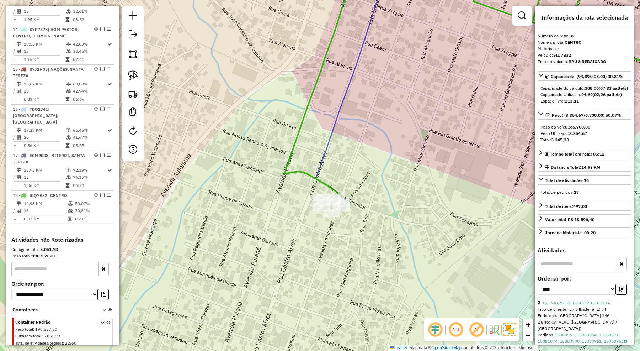
scroll to position [756, 0]
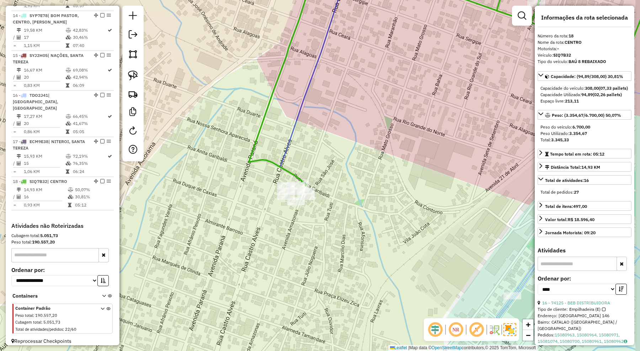
click at [348, 161] on div "Janela de atendimento Grade de atendimento Capacidade Transportadoras Veículos …" at bounding box center [320, 175] width 640 height 351
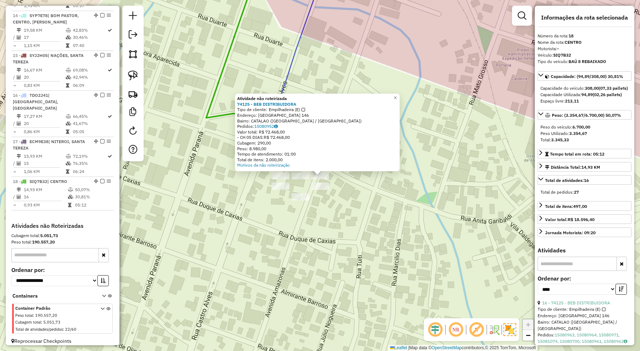
click at [349, 229] on div "Atividade não roteirizada 74125 - BEB DISTRIBUIDORA Tipo de cliente: Empilhadei…" at bounding box center [320, 175] width 640 height 351
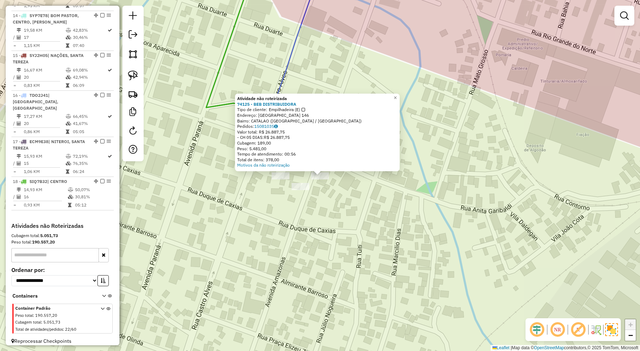
click at [323, 223] on div "Atividade não roteirizada 74125 - BEB DISTRIBUIDORA Tipo de cliente: Empilhadei…" at bounding box center [320, 175] width 640 height 351
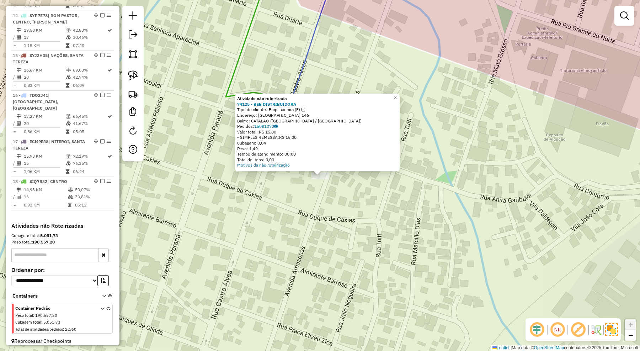
click at [321, 224] on div "Atividade não roteirizada 74125 - BEB DISTRIBUIDORA Tipo de cliente: Empilhadei…" at bounding box center [320, 175] width 640 height 351
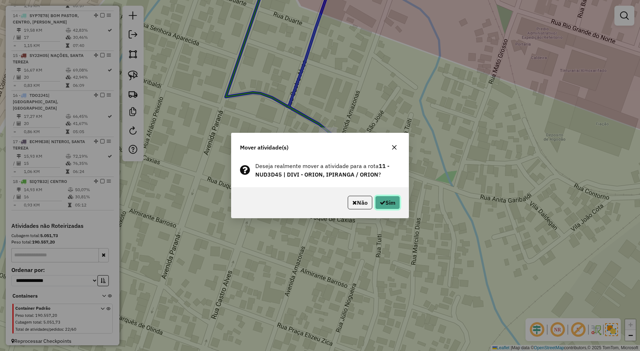
click at [381, 203] on icon "button" at bounding box center [383, 202] width 6 height 6
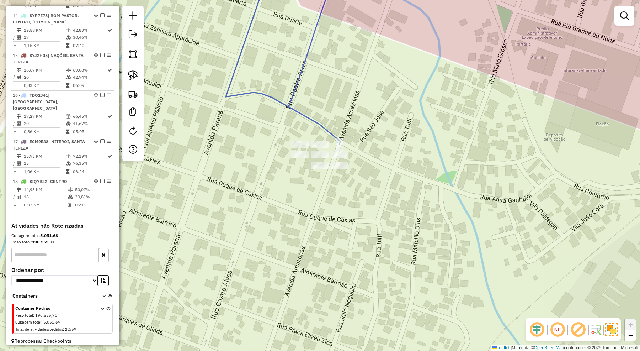
click at [296, 86] on icon at bounding box center [283, 54] width 114 height 179
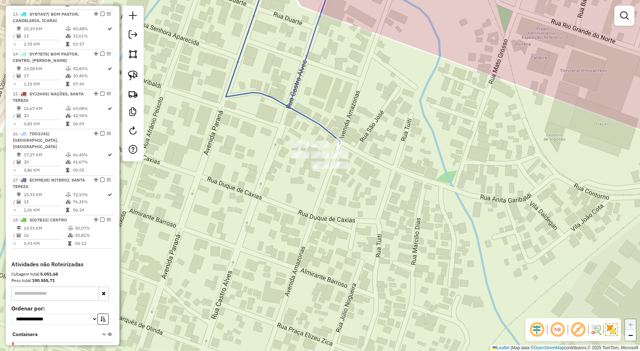
select select "*********"
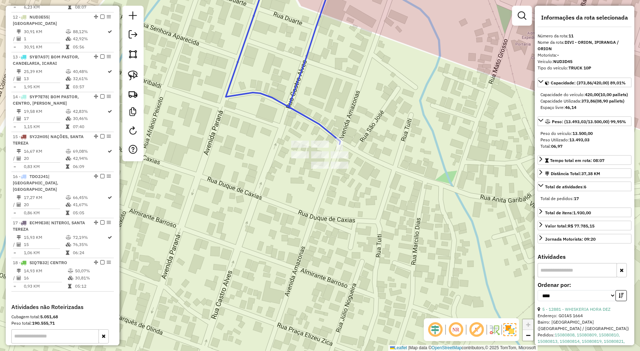
scroll to position [648, 0]
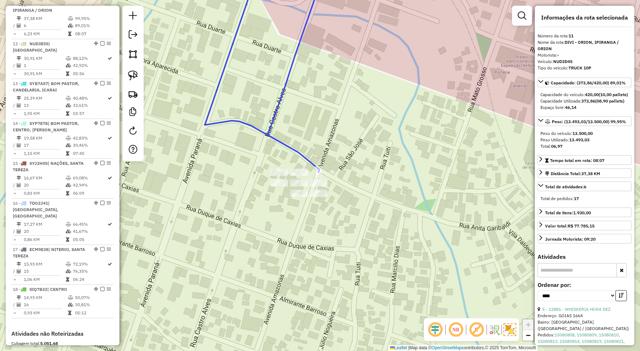
drag, startPoint x: 345, startPoint y: 95, endPoint x: 324, endPoint y: 123, distance: 35.1
click at [324, 123] on div "Janela de atendimento Grade de atendimento Capacidade Transportadoras Veículos …" at bounding box center [320, 175] width 640 height 351
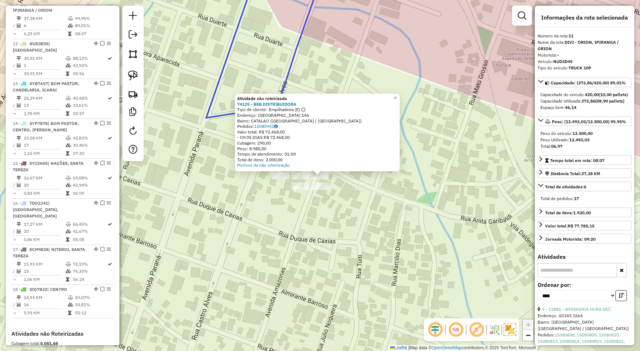
click at [328, 240] on div "Atividade não roteirizada 74125 - BEB DISTRIBUIDORA Tipo de cliente: Empilhadei…" at bounding box center [320, 175] width 640 height 351
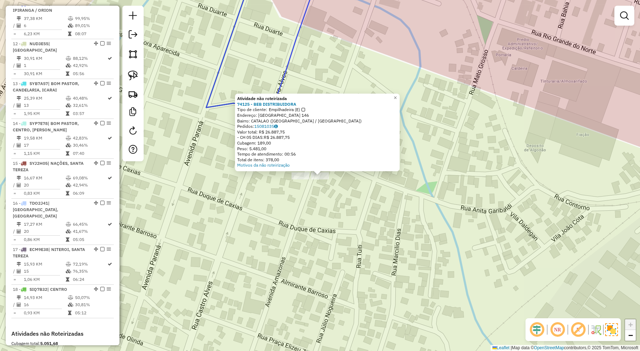
click at [314, 230] on div "Atividade não roteirizada 74125 - BEB DISTRIBUIDORA Tipo de cliente: Empilhadei…" at bounding box center [320, 175] width 640 height 351
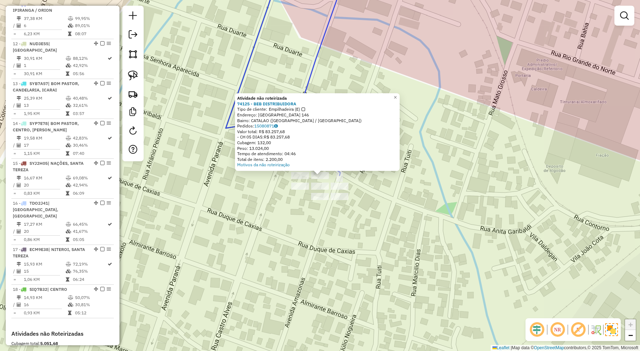
click at [288, 246] on div "Atividade não roteirizada 74125 - BEB DISTRIBUIDORA Tipo de cliente: Empilhadei…" at bounding box center [320, 175] width 640 height 351
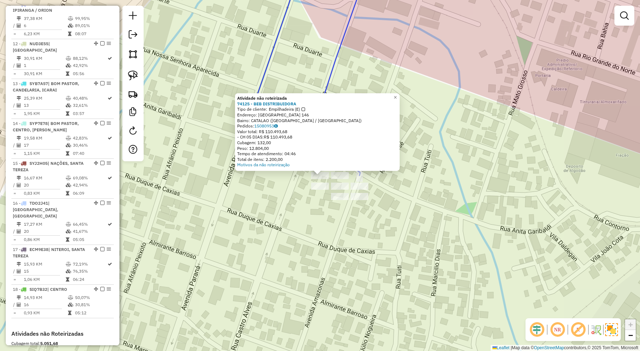
click at [292, 226] on div "Atividade não roteirizada 74125 - BEB DISTRIBUIDORA Tipo de cliente: Empilhadei…" at bounding box center [320, 175] width 640 height 351
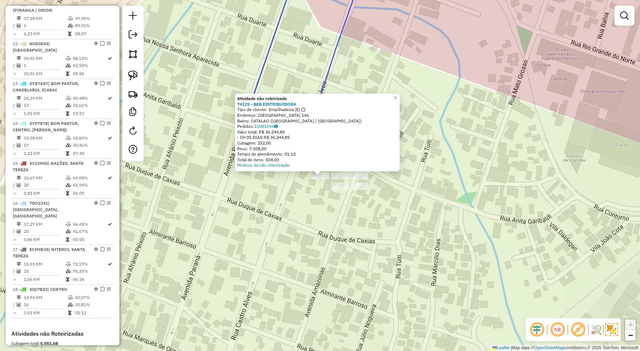
click at [315, 221] on div "Atividade não roteirizada 74125 - BEB DISTRIBUIDORA Tipo de cliente: Empilhadei…" at bounding box center [320, 175] width 640 height 351
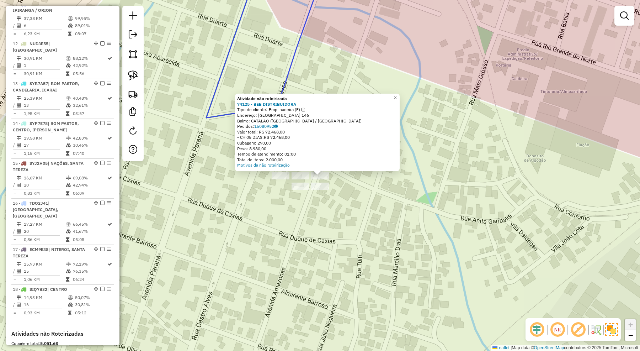
click at [374, 234] on div "Atividade não roteirizada 74125 - BEB DISTRIBUIDORA Tipo de cliente: Empilhadei…" at bounding box center [320, 175] width 640 height 351
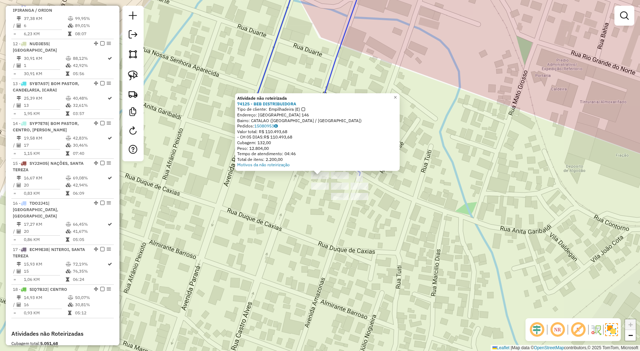
click at [294, 238] on div "Atividade não roteirizada 74125 - BEB DISTRIBUIDORA Tipo de cliente: Empilhadei…" at bounding box center [320, 175] width 640 height 351
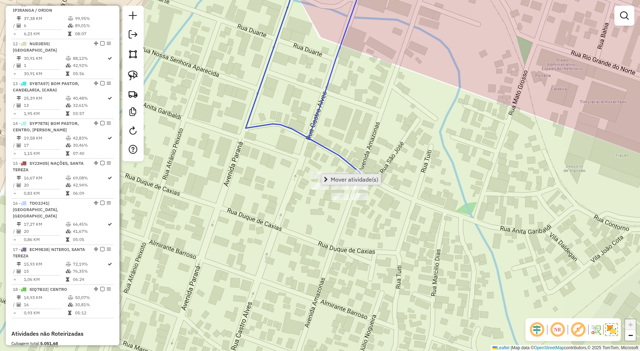
click at [333, 178] on span "Mover atividade(s)" at bounding box center [355, 179] width 48 height 6
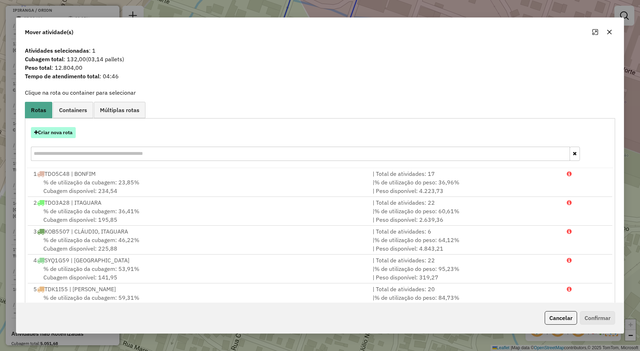
click at [54, 129] on button "Criar nova rota" at bounding box center [53, 132] width 45 height 11
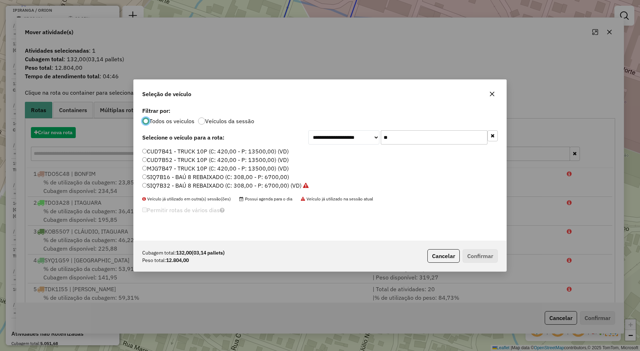
scroll to position [4, 2]
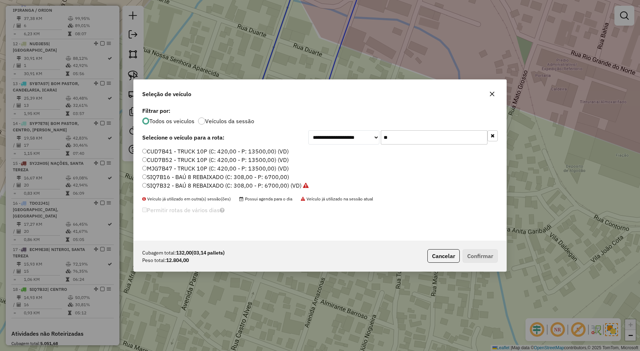
drag, startPoint x: 394, startPoint y: 137, endPoint x: 373, endPoint y: 137, distance: 20.6
click at [373, 137] on div "**********" at bounding box center [402, 137] width 189 height 14
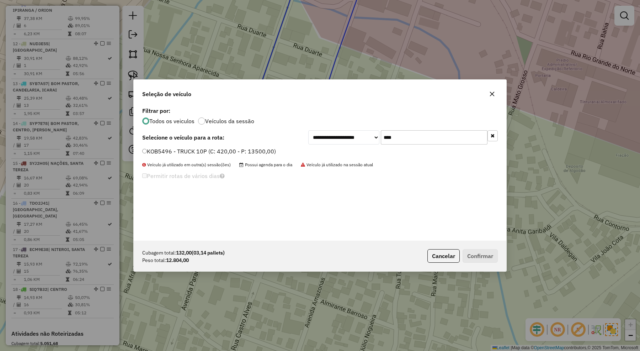
type input "****"
click at [267, 150] on label "KOB5496 - TRUCK 10P (C: 420,00 - P: 13500,00)" at bounding box center [209, 151] width 134 height 9
click at [479, 259] on button "Confirmar" at bounding box center [480, 256] width 35 height 14
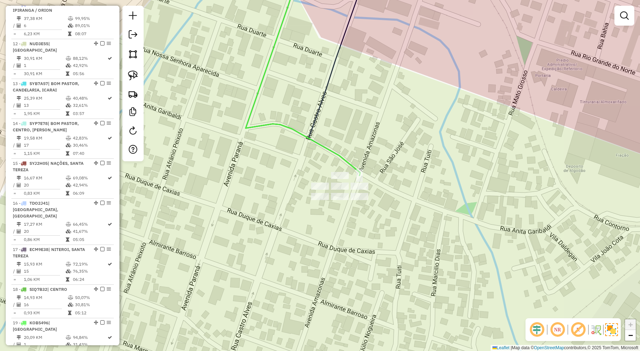
click at [410, 235] on div "Janela de atendimento Grade de atendimento Capacidade Transportadoras Veículos …" at bounding box center [320, 175] width 640 height 351
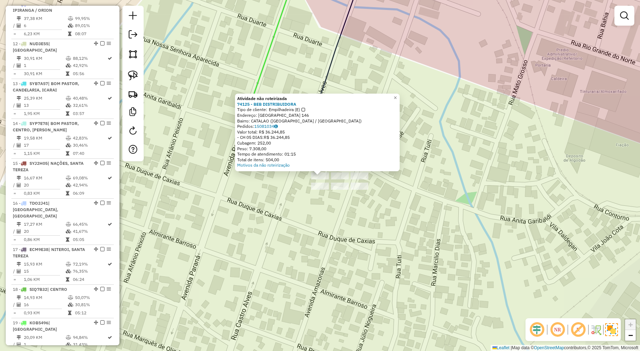
click at [359, 246] on div "Atividade não roteirizada 74125 - BEB DISTRIBUIDORA Tipo de cliente: Empilhadei…" at bounding box center [320, 175] width 640 height 351
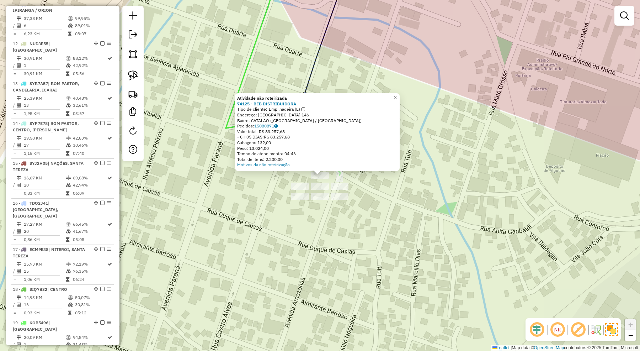
click at [349, 247] on div "Atividade não roteirizada 74125 - BEB DISTRIBUIDORA Tipo de cliente: Empilhadei…" at bounding box center [320, 175] width 640 height 351
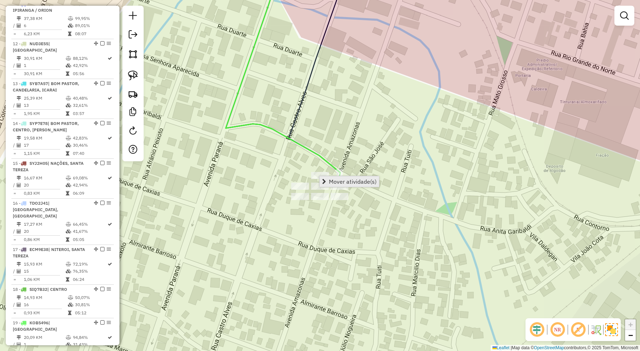
click at [349, 180] on span "Mover atividade(s)" at bounding box center [353, 181] width 48 height 6
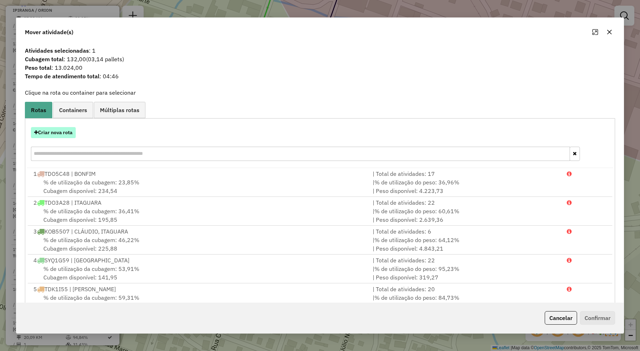
click at [70, 131] on button "Criar nova rota" at bounding box center [53, 132] width 45 height 11
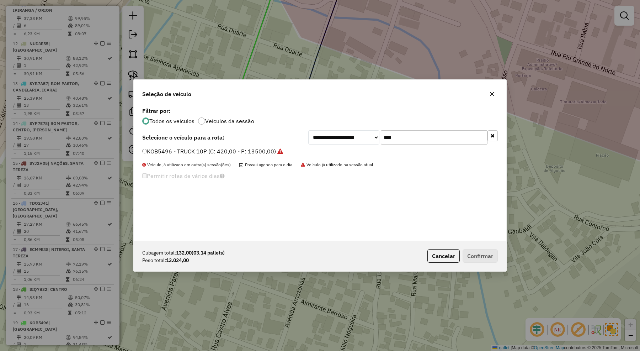
click at [231, 146] on div "**********" at bounding box center [320, 172] width 373 height 135
click at [259, 152] on label "KOB5496 - TRUCK 10P (C: 420,00 - P: 13500,00)" at bounding box center [212, 151] width 141 height 9
click at [468, 255] on button "Confirmar" at bounding box center [480, 256] width 35 height 14
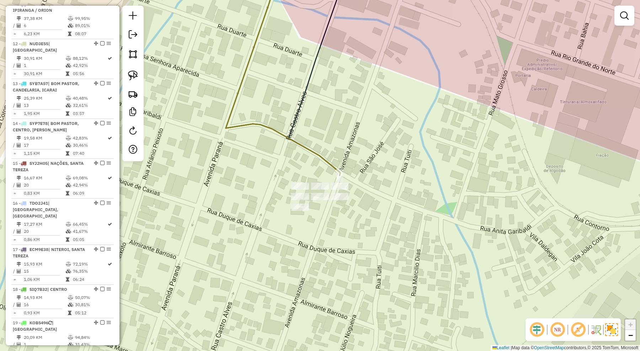
click at [383, 232] on div "Janela de atendimento Grade de atendimento Capacidade Transportadoras Veículos …" at bounding box center [320, 175] width 640 height 351
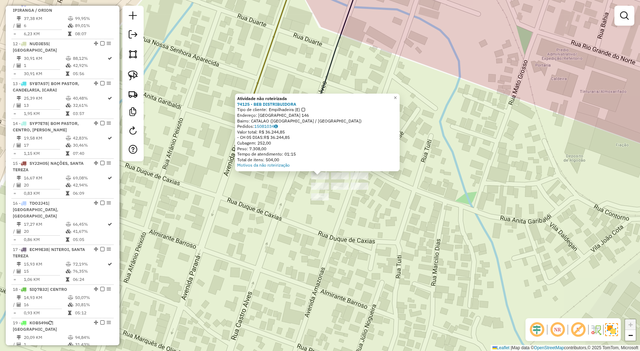
click at [368, 245] on div "Atividade não roteirizada 74125 - BEB DISTRIBUIDORA Tipo de cliente: Empilhadei…" at bounding box center [320, 175] width 640 height 351
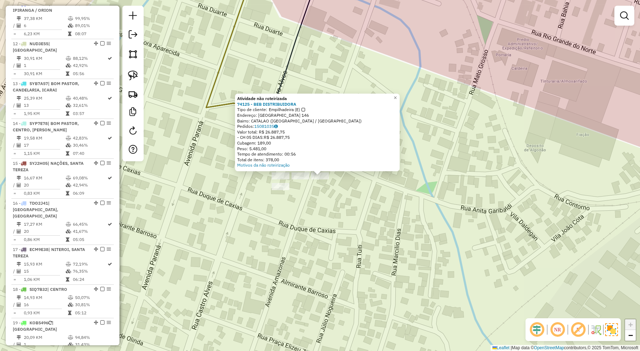
click at [358, 217] on div "Atividade não roteirizada 74125 - BEB DISTRIBUIDORA Tipo de cliente: Empilhadei…" at bounding box center [320, 175] width 640 height 351
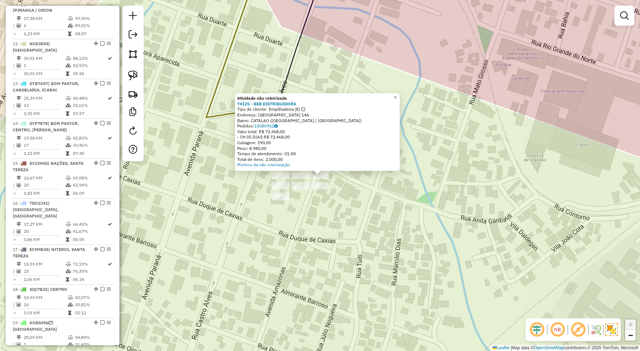
click at [362, 228] on div "Atividade não roteirizada 74125 - BEB DISTRIBUIDORA Tipo de cliente: Empilhadei…" at bounding box center [320, 175] width 640 height 351
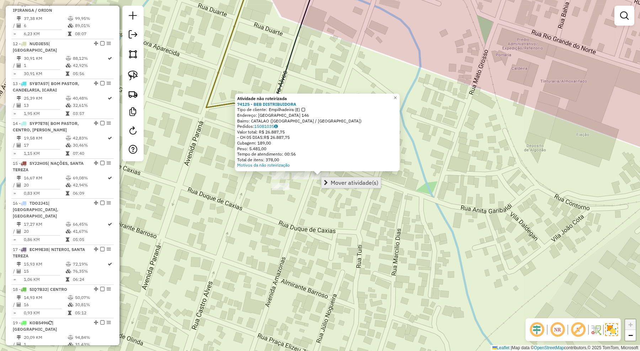
click at [333, 182] on span "Mover atividade(s)" at bounding box center [355, 183] width 48 height 6
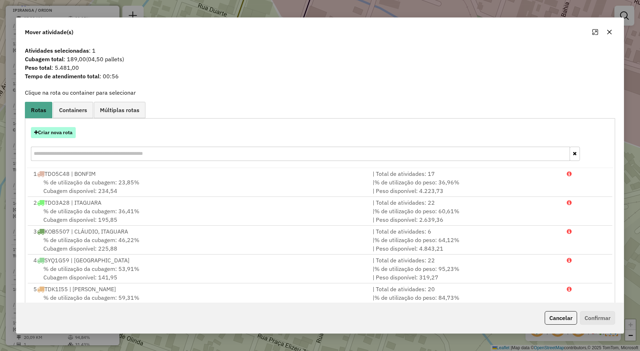
click at [39, 134] on button "Criar nova rota" at bounding box center [53, 132] width 45 height 11
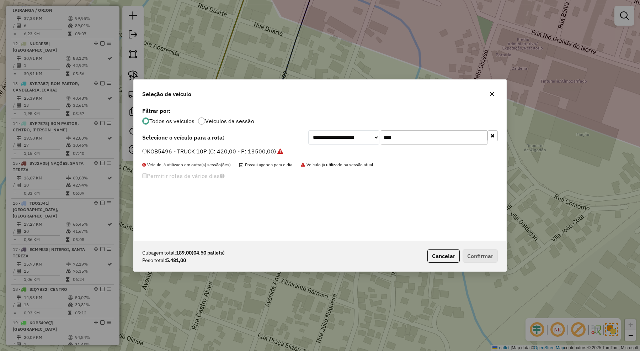
drag, startPoint x: 399, startPoint y: 137, endPoint x: 356, endPoint y: 138, distance: 43.0
click at [356, 138] on div "**********" at bounding box center [402, 137] width 189 height 14
type input "**"
click at [278, 153] on label "SJG8A74 - BAÚ 8 REBAIXADO (C: 308,00 - P: 6700,00) (VD)" at bounding box center [222, 151] width 160 height 9
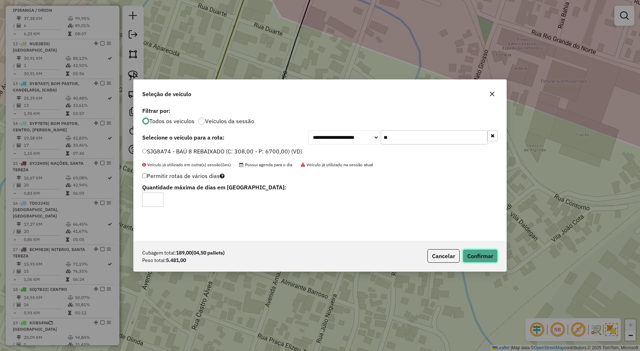
click at [482, 255] on button "Confirmar" at bounding box center [480, 256] width 35 height 14
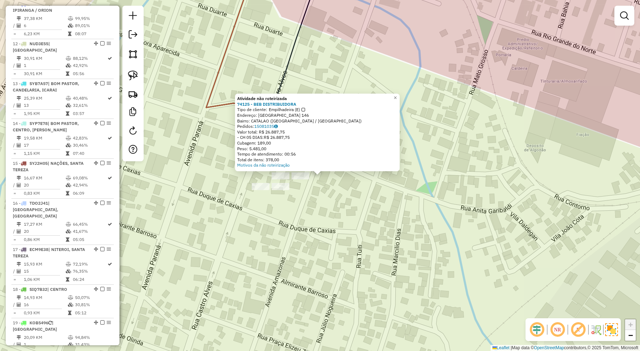
click at [422, 236] on div "Atividade não roteirizada 74125 - BEB DISTRIBUIDORA Tipo de cliente: Empilhadei…" at bounding box center [320, 175] width 640 height 351
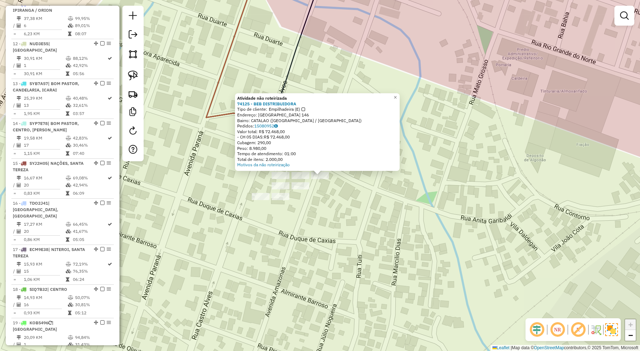
click at [339, 236] on div "Atividade não roteirizada 74125 - BEB DISTRIBUIDORA Tipo de cliente: Empilhadei…" at bounding box center [320, 175] width 640 height 351
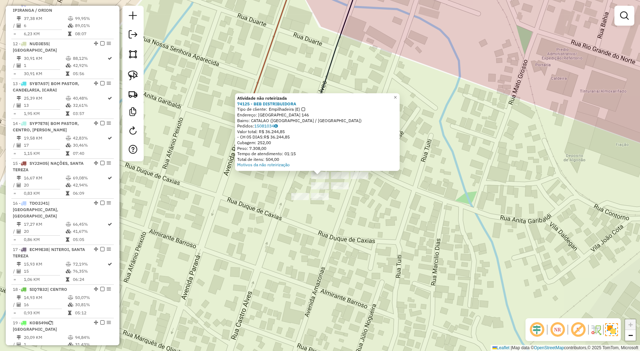
click at [365, 242] on div "Atividade não roteirizada 74125 - BEB DISTRIBUIDORA Tipo de cliente: Empilhadei…" at bounding box center [320, 175] width 640 height 351
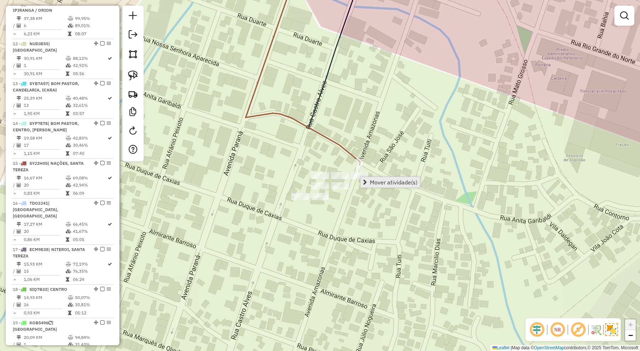
click at [379, 183] on span "Mover atividade(s)" at bounding box center [394, 182] width 48 height 6
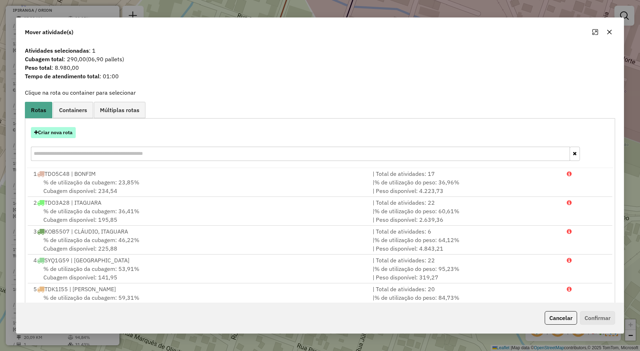
click at [68, 133] on button "Criar nova rota" at bounding box center [53, 132] width 45 height 11
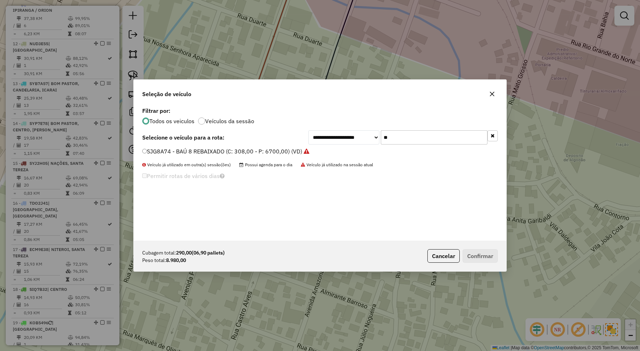
drag, startPoint x: 391, startPoint y: 140, endPoint x: 355, endPoint y: 139, distance: 36.6
click at [355, 139] on div "**********" at bounding box center [402, 137] width 189 height 14
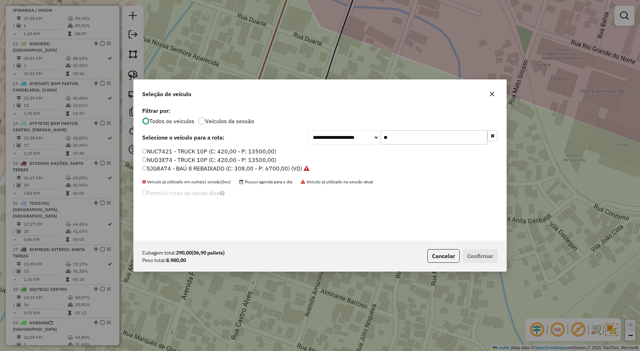
type input "*"
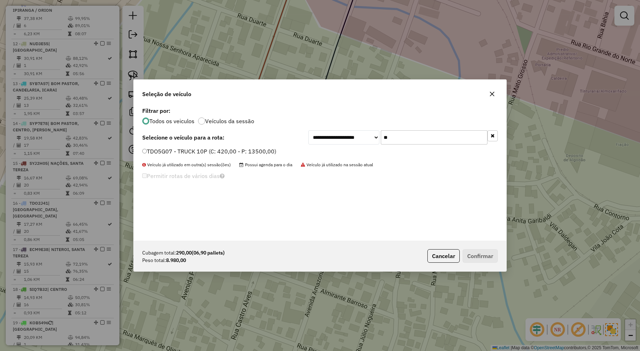
type input "**"
click at [258, 152] on label "TDO5G07 - TRUCK 10P (C: 420,00 - P: 13500,00)" at bounding box center [209, 151] width 134 height 9
click at [486, 255] on button "Confirmar" at bounding box center [480, 256] width 35 height 14
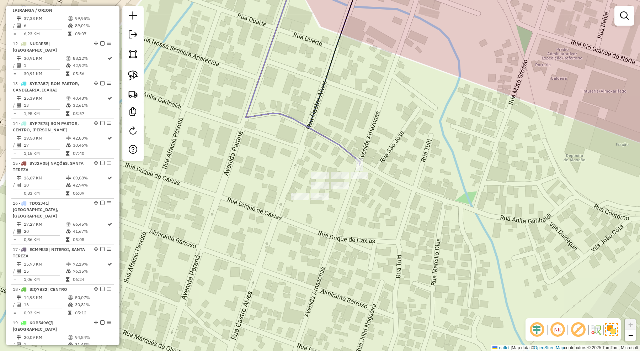
click at [438, 242] on div "Janela de atendimento Grade de atendimento Capacidade Transportadoras Veículos …" at bounding box center [320, 175] width 640 height 351
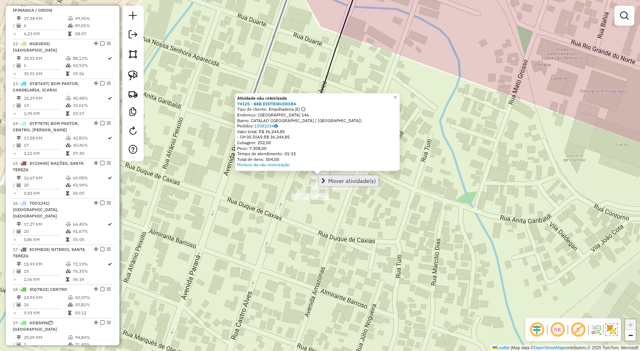
click at [333, 178] on span "Mover atividade(s)" at bounding box center [352, 181] width 48 height 6
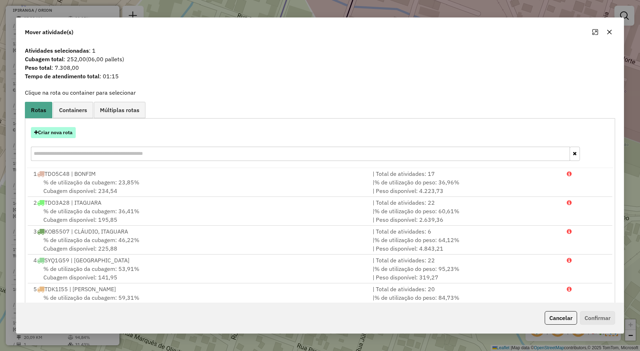
click at [68, 133] on button "Criar nova rota" at bounding box center [53, 132] width 45 height 11
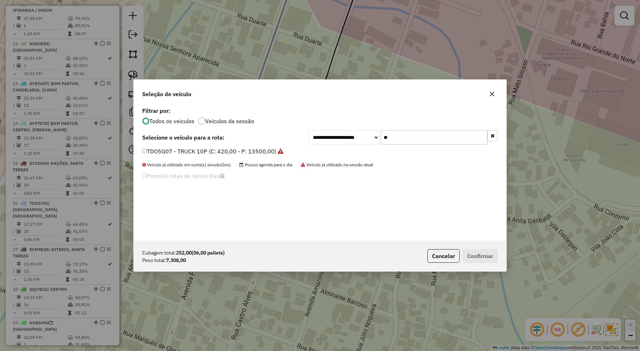
click at [246, 149] on label "TDO5G07 - TRUCK 10P (C: 420,00 - P: 13500,00)" at bounding box center [212, 151] width 141 height 9
click at [496, 254] on button "Confirmar" at bounding box center [480, 256] width 35 height 14
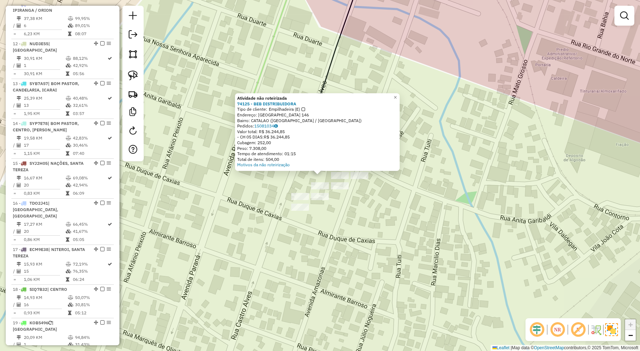
click at [457, 230] on div "Atividade não roteirizada 74125 - BEB DISTRIBUIDORA Tipo de cliente: Empilhadei…" at bounding box center [320, 175] width 640 height 351
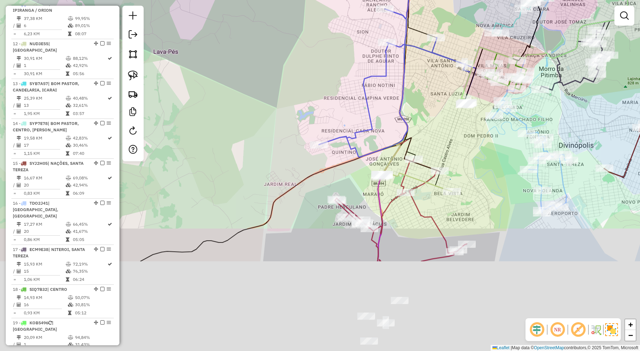
drag, startPoint x: 447, startPoint y: 285, endPoint x: 453, endPoint y: 172, distance: 113.2
click at [464, 159] on div "Janela de atendimento Grade de atendimento Capacidade Transportadoras Veículos …" at bounding box center [320, 175] width 640 height 351
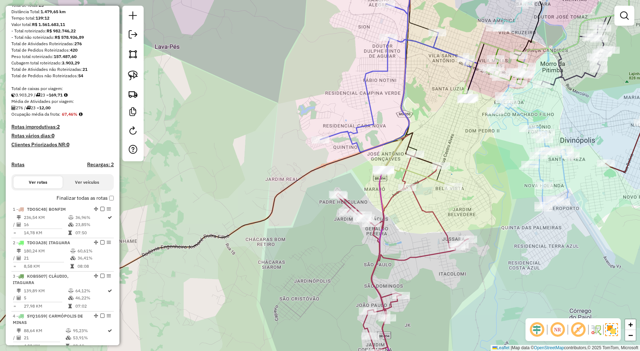
scroll to position [0, 0]
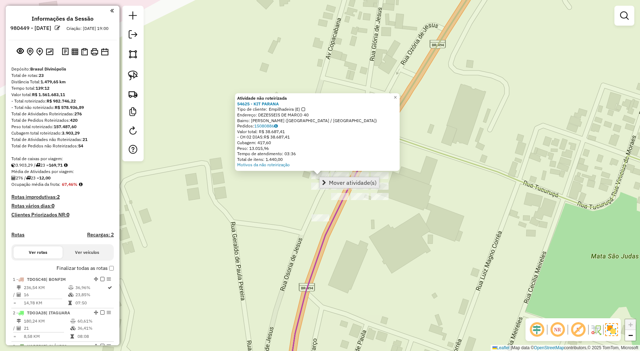
click at [333, 180] on span "Mover atividade(s)" at bounding box center [353, 183] width 48 height 6
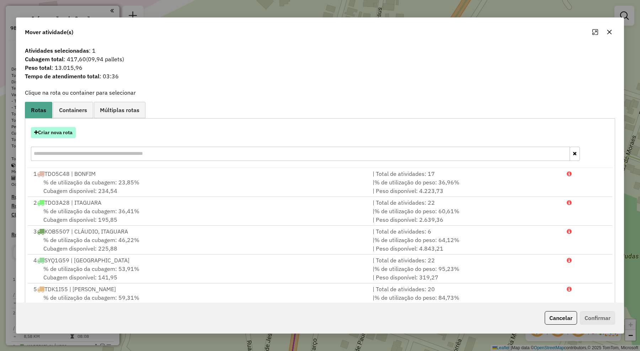
click at [68, 133] on button "Criar nova rota" at bounding box center [53, 132] width 45 height 11
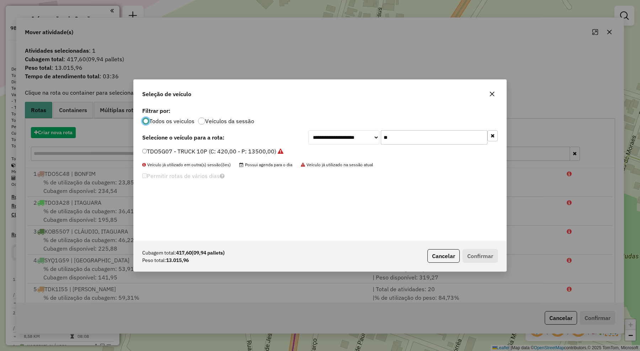
scroll to position [4, 2]
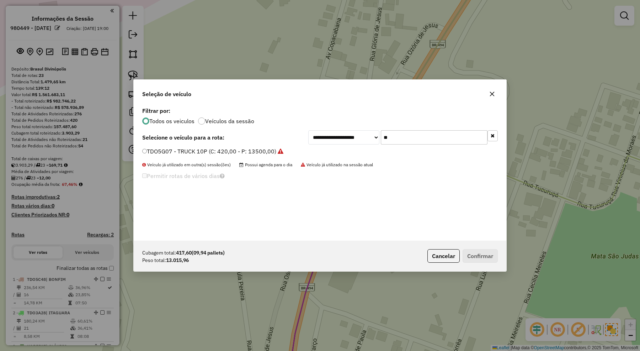
drag, startPoint x: 390, startPoint y: 141, endPoint x: 374, endPoint y: 140, distance: 16.8
click at [374, 140] on div "**********" at bounding box center [402, 137] width 189 height 14
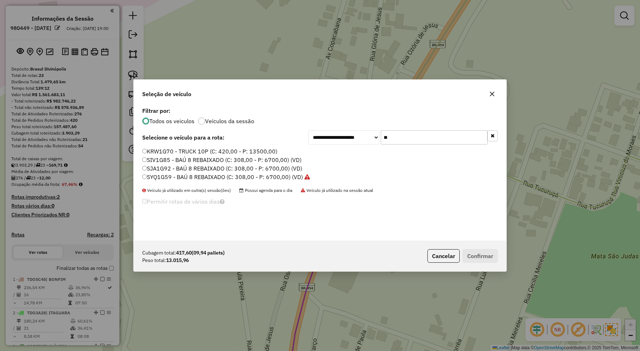
type input "**"
click at [262, 150] on label "KRW1G70 - TRUCK 10P (C: 420,00 - P: 13500,00)" at bounding box center [209, 151] width 135 height 9
click at [473, 252] on button "Confirmar" at bounding box center [480, 256] width 35 height 14
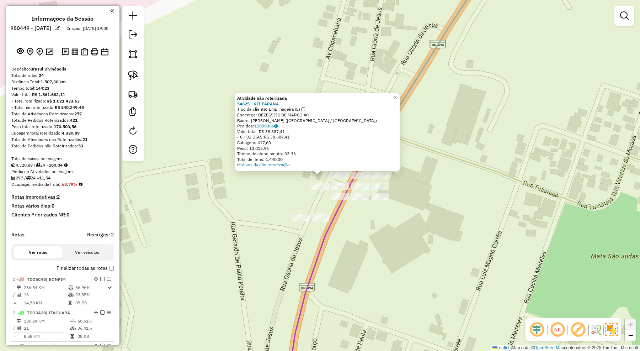
click at [473, 252] on div "Atividade não roteirizada 54625 - KIT PARANA Tipo de cliente: Empilhadeira (E) …" at bounding box center [320, 175] width 640 height 351
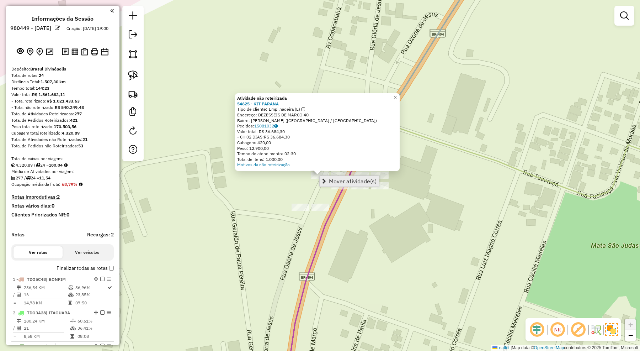
click at [331, 178] on span "Mover atividade(s)" at bounding box center [353, 181] width 48 height 6
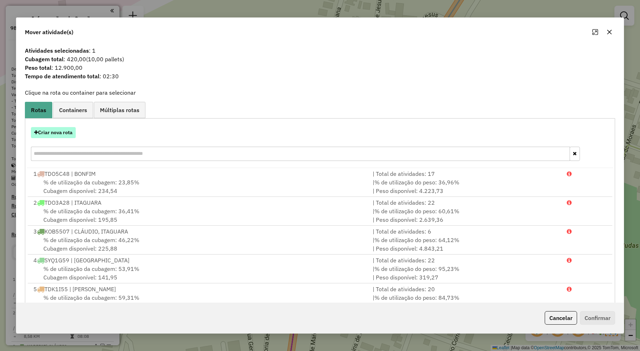
click at [63, 135] on button "Criar nova rota" at bounding box center [53, 132] width 45 height 11
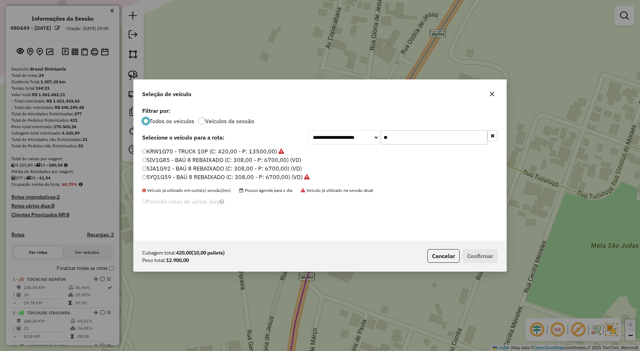
click at [199, 153] on label "KRW1G70 - TRUCK 10P (C: 420,00 - P: 13500,00)" at bounding box center [213, 151] width 142 height 9
click at [468, 257] on button "Confirmar" at bounding box center [480, 256] width 35 height 14
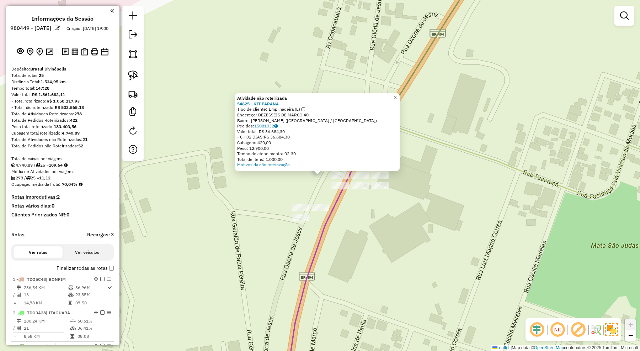
click at [396, 251] on div "Atividade não roteirizada 54625 - KIT PARANA Tipo de cliente: Empilhadeira (E) …" at bounding box center [320, 175] width 640 height 351
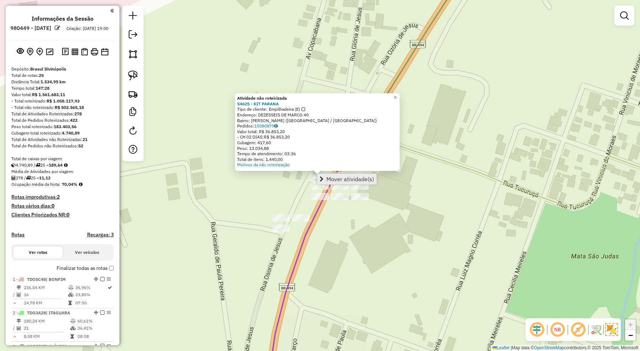
click at [326, 177] on span "Mover atividade(s)" at bounding box center [350, 179] width 48 height 6
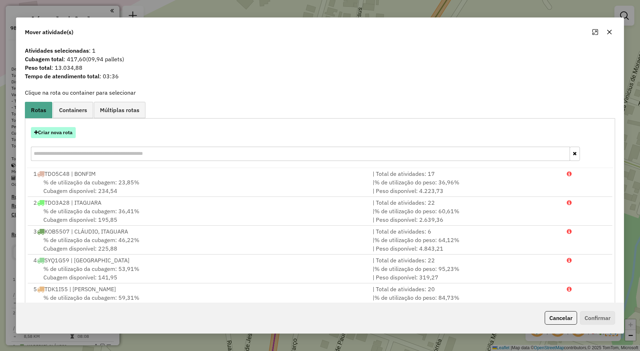
click at [65, 133] on button "Criar nova rota" at bounding box center [53, 132] width 45 height 11
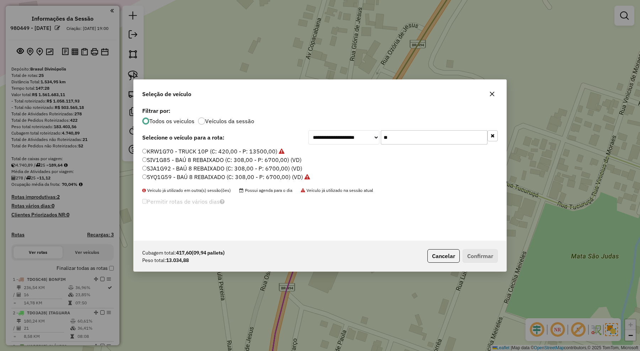
drag, startPoint x: 399, startPoint y: 139, endPoint x: 341, endPoint y: 140, distance: 57.2
click at [341, 140] on div "**********" at bounding box center [402, 137] width 189 height 14
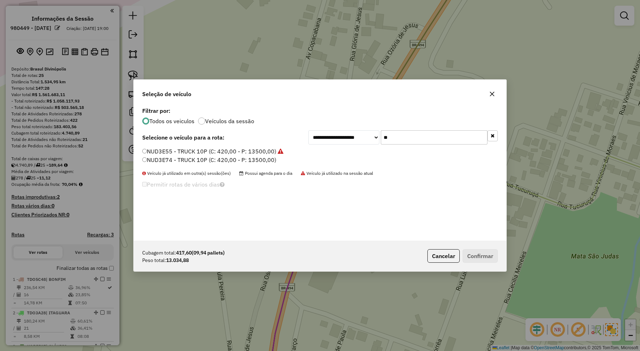
type input "**"
click at [261, 159] on label "NUD3E74 - TRUCK 10P (C: 420,00 - P: 13500,00)" at bounding box center [209, 159] width 134 height 9
click at [496, 255] on button "Confirmar" at bounding box center [480, 256] width 35 height 14
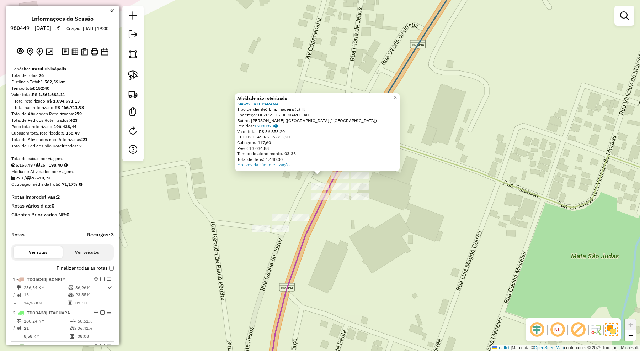
click at [445, 274] on div "Atividade não roteirizada 54625 - KIT PARANA Tipo de cliente: Empilhadeira (E) …" at bounding box center [320, 175] width 640 height 351
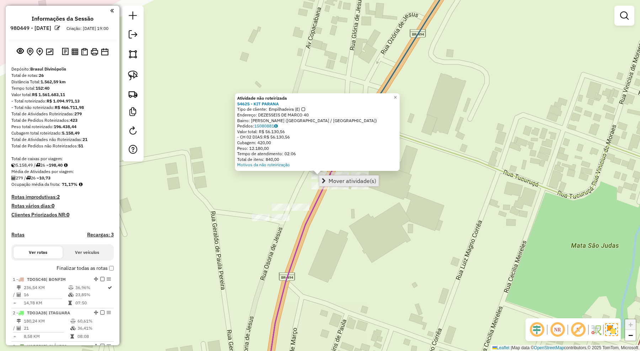
click at [330, 181] on span "Mover atividade(s)" at bounding box center [353, 181] width 48 height 6
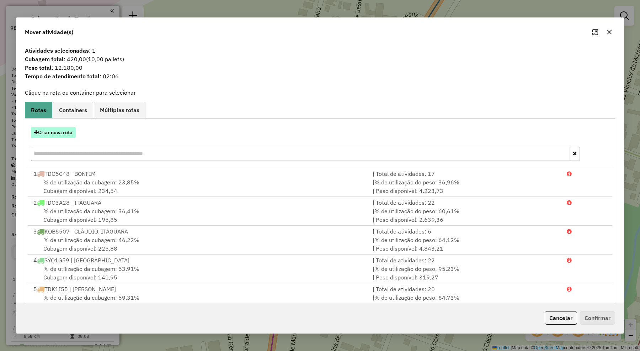
click at [54, 129] on button "Criar nova rota" at bounding box center [53, 132] width 45 height 11
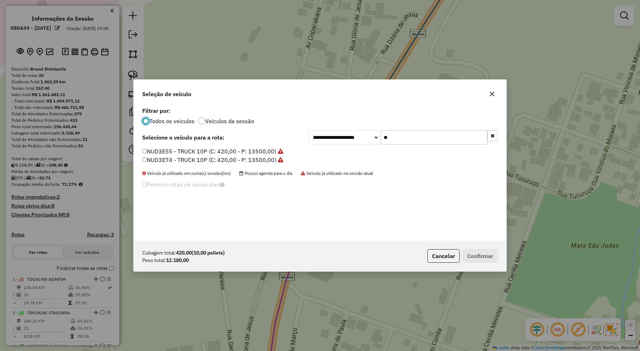
click at [215, 158] on label "NUD3E74 - TRUCK 10P (C: 420,00 - P: 13500,00)" at bounding box center [212, 159] width 141 height 9
click at [492, 254] on button "Confirmar" at bounding box center [480, 256] width 35 height 14
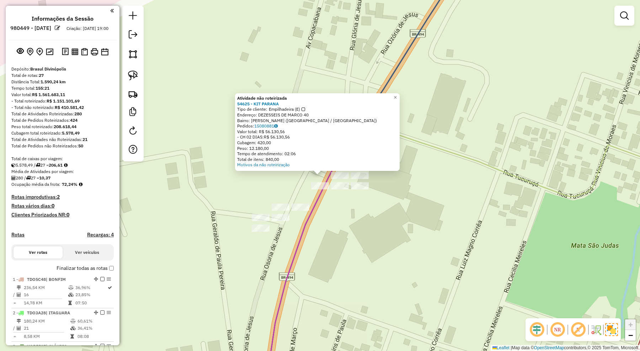
click at [434, 235] on div "Atividade não roteirizada 54625 - KIT PARANA Tipo de cliente: Empilhadeira (E) …" at bounding box center [320, 175] width 640 height 351
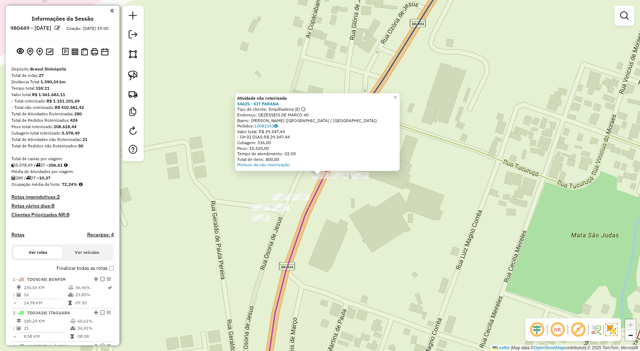
click at [351, 234] on div "Atividade não roteirizada 54625 - KIT PARANA Tipo de cliente: Empilhadeira (E) …" at bounding box center [320, 175] width 640 height 351
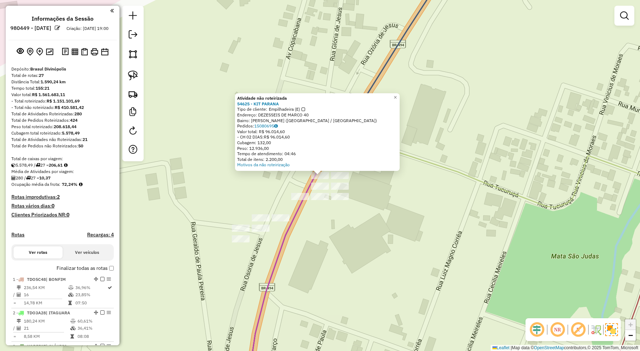
click at [358, 225] on div "Atividade não roteirizada 54625 - KIT PARANA Tipo de cliente: Empilhadeira (E) …" at bounding box center [320, 175] width 640 height 351
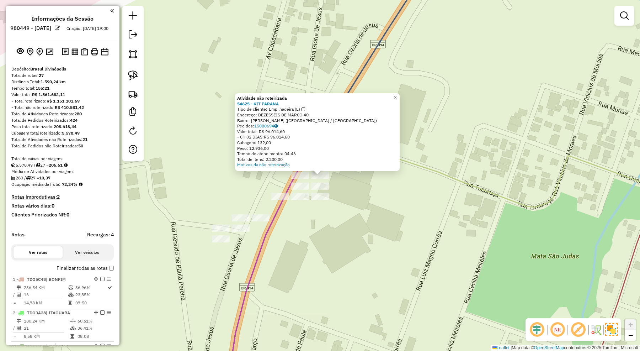
click at [358, 219] on div "Atividade não roteirizada 54625 - KIT PARANA Tipo de cliente: Empilhadeira (E) …" at bounding box center [320, 175] width 640 height 351
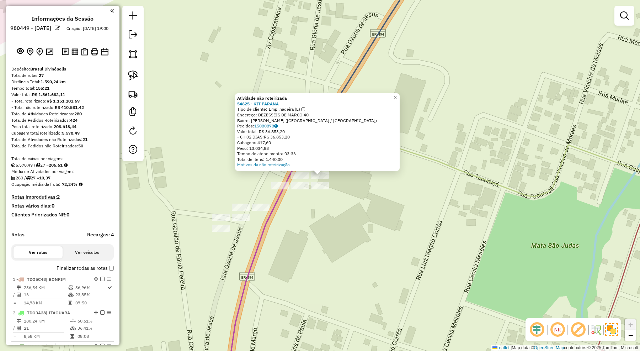
click at [337, 222] on div "Atividade não roteirizada 54625 - KIT PARANA Tipo de cliente: Empilhadeira (E) …" at bounding box center [320, 175] width 640 height 351
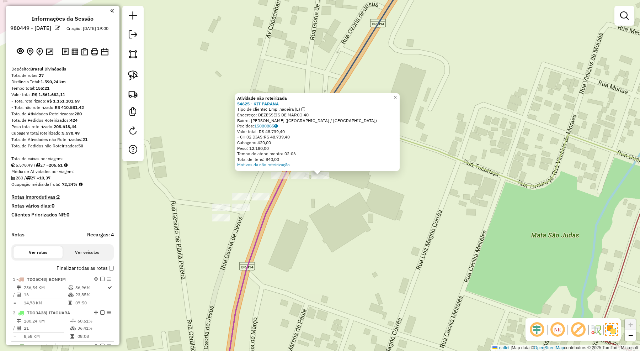
click at [320, 205] on div "Atividade não roteirizada 54625 - KIT PARANA Tipo de cliente: Empilhadeira (E) …" at bounding box center [320, 175] width 640 height 351
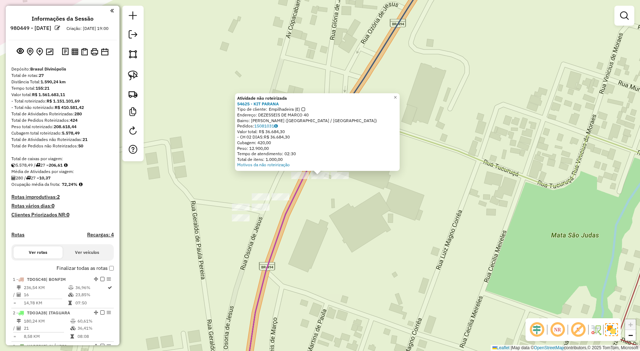
click at [308, 210] on div "Atividade não roteirizada 54625 - KIT PARANA Tipo de cliente: Empilhadeira (E) …" at bounding box center [320, 175] width 640 height 351
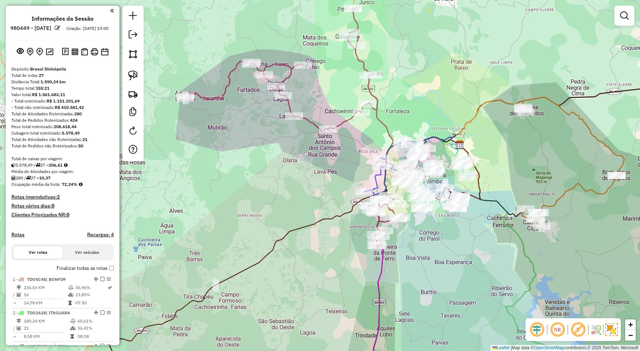
drag, startPoint x: 512, startPoint y: 173, endPoint x: 441, endPoint y: 164, distance: 72.0
click at [441, 164] on div "Janela de atendimento Grade de atendimento Capacidade Transportadoras Veículos …" at bounding box center [320, 175] width 640 height 351
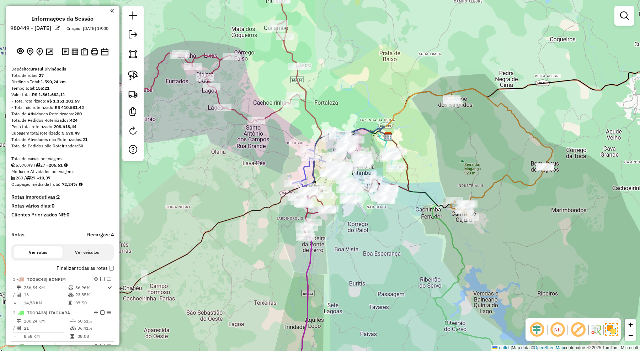
click at [495, 185] on icon at bounding box center [501, 153] width 103 height 129
select select "*********"
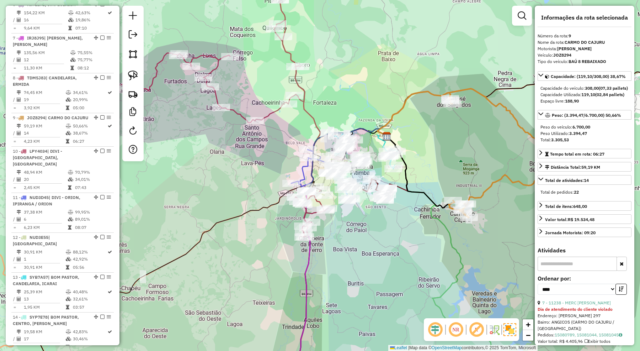
scroll to position [568, 0]
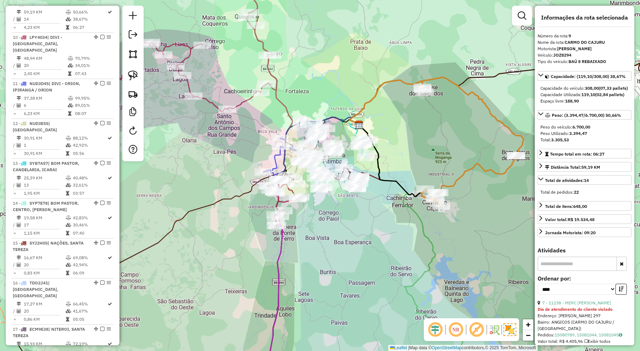
drag, startPoint x: 490, startPoint y: 216, endPoint x: 462, endPoint y: 205, distance: 30.0
click at [462, 205] on div "Janela de atendimento Grade de atendimento Capacidade Transportadoras Veículos …" at bounding box center [320, 175] width 640 height 351
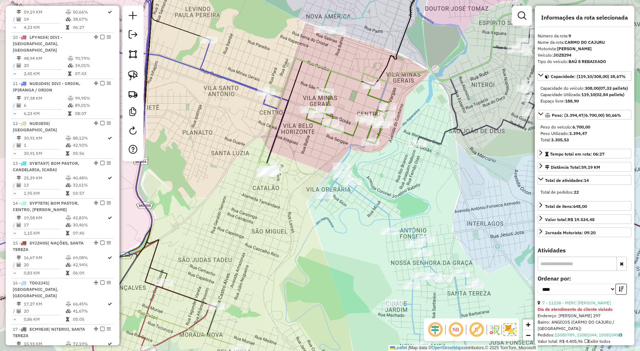
drag, startPoint x: 264, startPoint y: 204, endPoint x: 315, endPoint y: 193, distance: 52.0
click at [316, 196] on div "Janela de atendimento Grade de atendimento Capacidade Transportadoras Veículos …" at bounding box center [320, 175] width 640 height 351
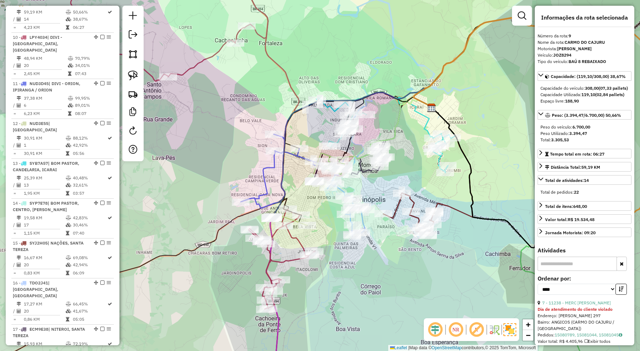
drag, startPoint x: 325, startPoint y: 223, endPoint x: 324, endPoint y: 200, distance: 23.5
click at [324, 200] on div "Janela de atendimento Grade de atendimento Capacidade Transportadoras Veículos …" at bounding box center [320, 175] width 640 height 351
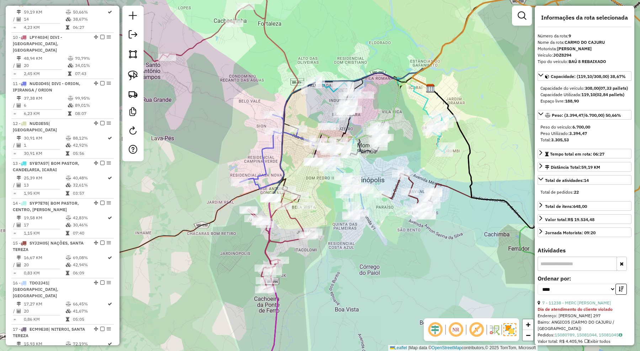
click at [448, 169] on div "Janela de atendimento Grade de atendimento Capacidade Transportadoras Veículos …" at bounding box center [320, 175] width 640 height 351
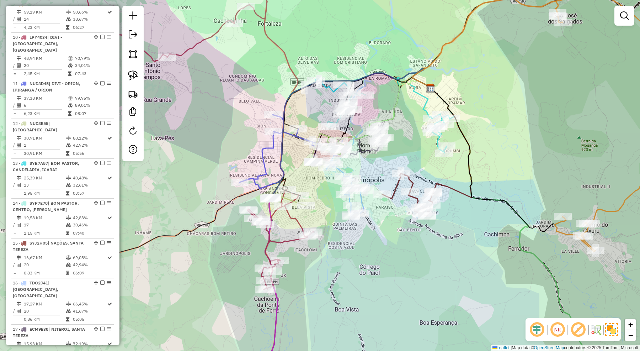
click at [429, 104] on icon at bounding box center [382, 113] width 135 height 80
select select "*********"
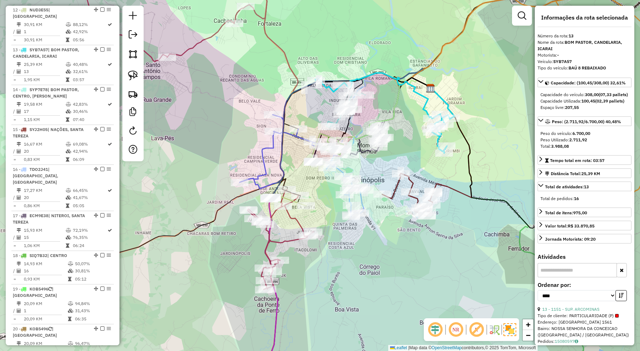
scroll to position [722, 0]
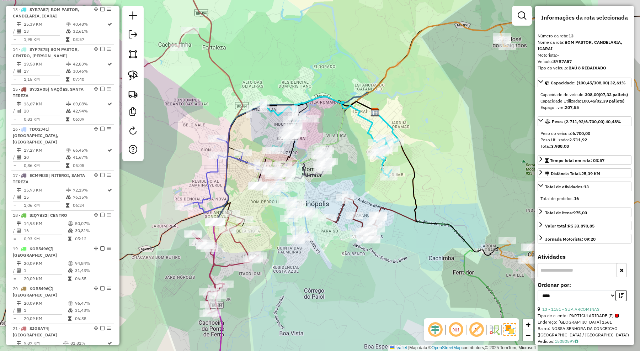
drag, startPoint x: 470, startPoint y: 87, endPoint x: 393, endPoint y: 111, distance: 80.1
click at [394, 111] on div "Janela de atendimento Grade de atendimento Capacidade Transportadoras Veículos …" at bounding box center [320, 175] width 640 height 351
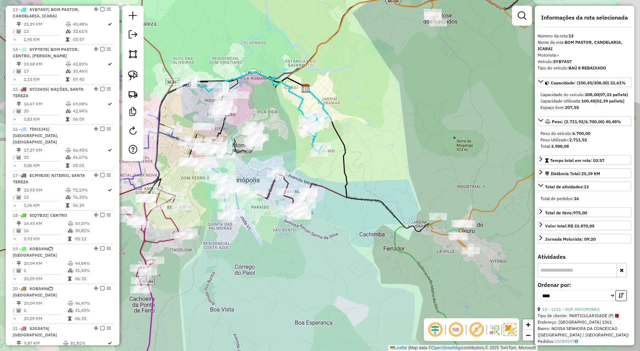
drag, startPoint x: 438, startPoint y: 201, endPoint x: 390, endPoint y: 177, distance: 54.2
click at [390, 177] on div "Janela de atendimento Grade de atendimento Capacidade Transportadoras Veículos …" at bounding box center [320, 175] width 640 height 351
click at [489, 207] on icon at bounding box center [532, 122] width 206 height 258
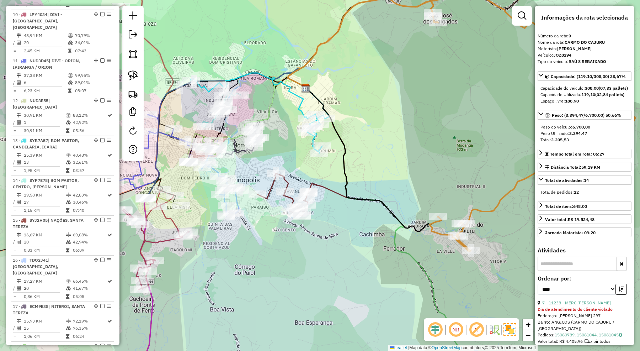
scroll to position [568, 0]
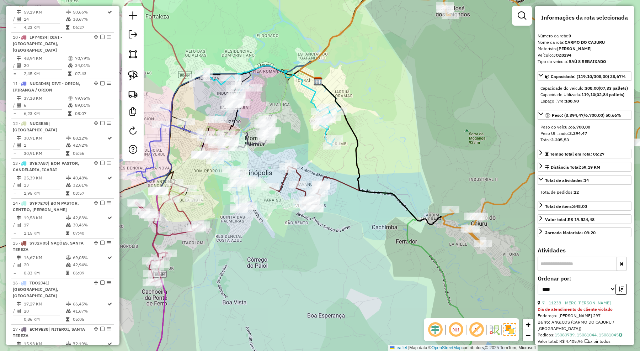
drag, startPoint x: 444, startPoint y: 171, endPoint x: 462, endPoint y: 165, distance: 19.7
click at [461, 165] on div "Janela de atendimento Grade de atendimento Capacidade Transportadoras Veículos …" at bounding box center [320, 175] width 640 height 351
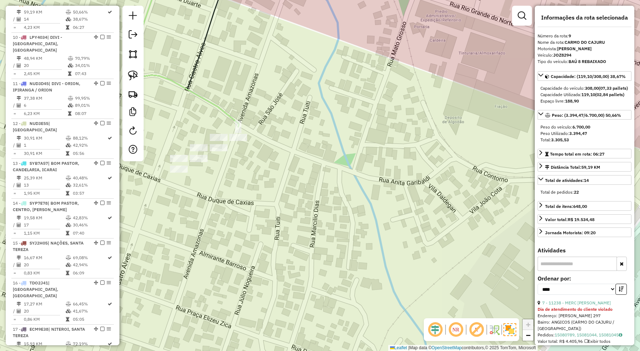
drag, startPoint x: 240, startPoint y: 182, endPoint x: 298, endPoint y: 192, distance: 58.4
click at [306, 219] on div "Janela de atendimento Grade de atendimento Capacidade Transportadoras Veículos …" at bounding box center [320, 175] width 640 height 351
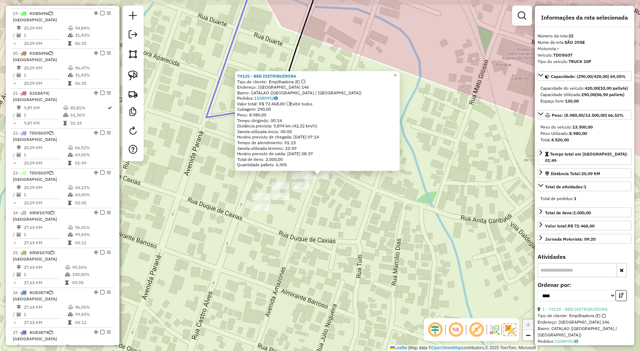
scroll to position [1055, 0]
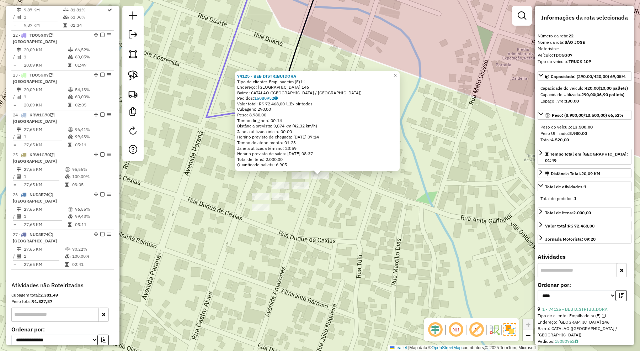
click at [305, 215] on div "74125 - BEB DISTRIBUIDORA Tipo de cliente: Empilhadeira (E) Endereço: AMAZONAS …" at bounding box center [320, 175] width 640 height 351
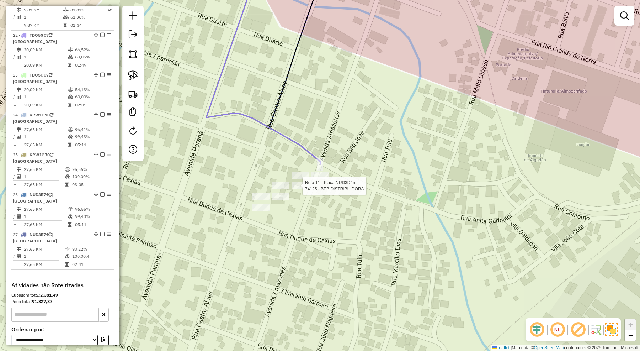
select select "*********"
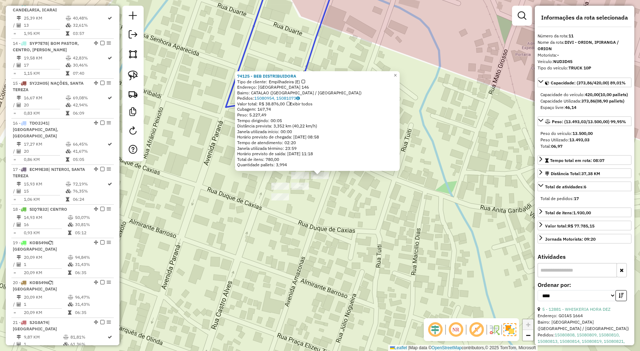
scroll to position [648, 0]
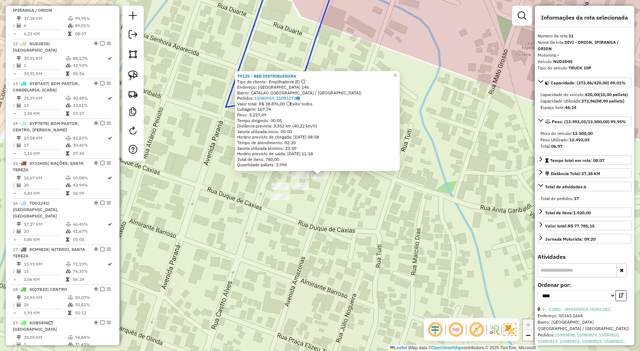
click at [305, 215] on div "74125 - BEB DISTRIBUIDORA Tipo de cliente: Empilhadeira (E) Endereço: [GEOGRAPH…" at bounding box center [320, 175] width 640 height 351
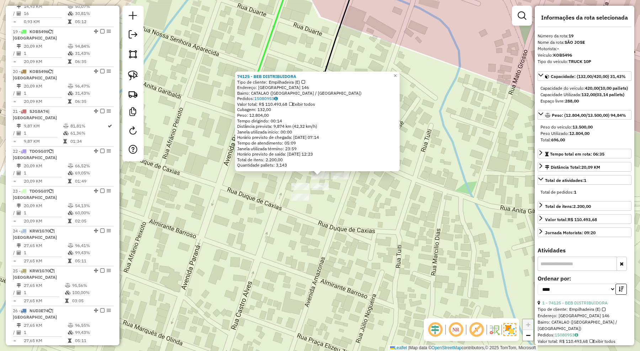
scroll to position [954, 0]
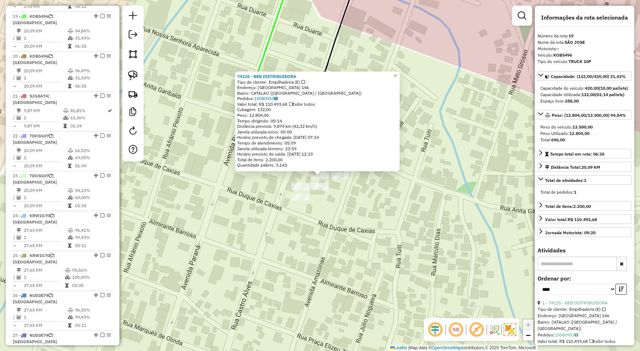
click at [338, 235] on div "74125 - BEB DISTRIBUIDORA Tipo de cliente: Empilhadeira (E) Endereço: AMAZONAS …" at bounding box center [320, 175] width 640 height 351
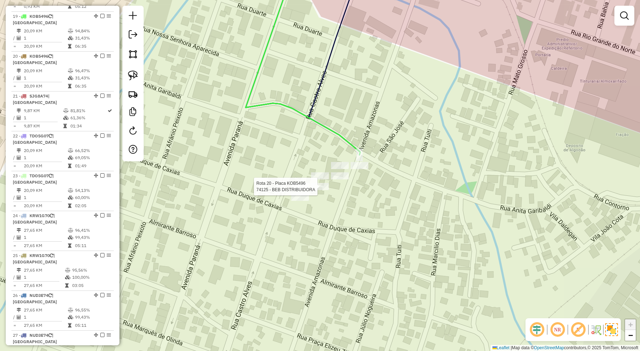
select select "*********"
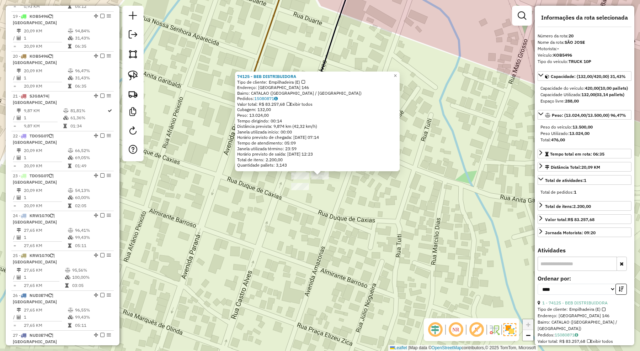
scroll to position [987, 0]
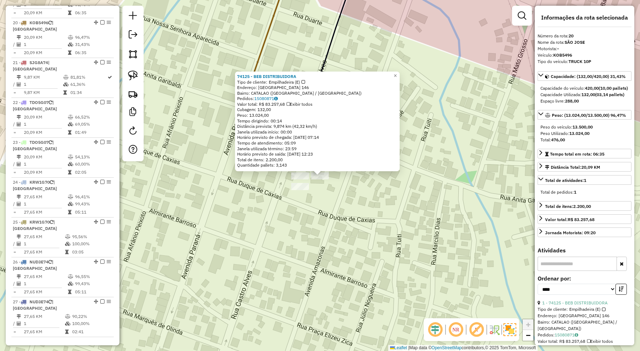
drag, startPoint x: 331, startPoint y: 223, endPoint x: 320, endPoint y: 205, distance: 20.9
click at [331, 224] on div "74125 - BEB DISTRIBUIDORA Tipo de cliente: Empilhadeira (E) Endereço: AMAZONAS …" at bounding box center [320, 175] width 640 height 351
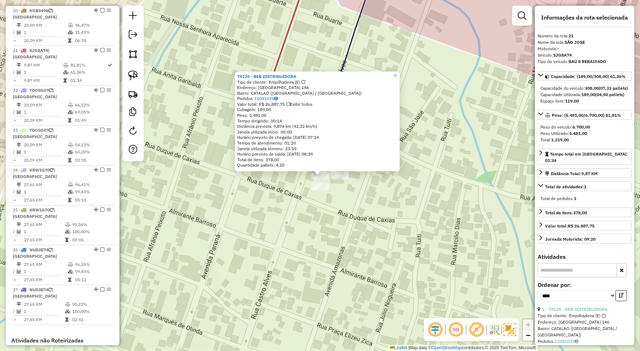
scroll to position [1021, 0]
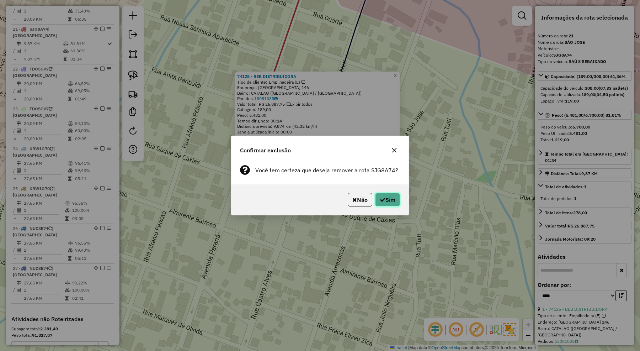
click at [394, 199] on button "Sim" at bounding box center [387, 200] width 25 height 14
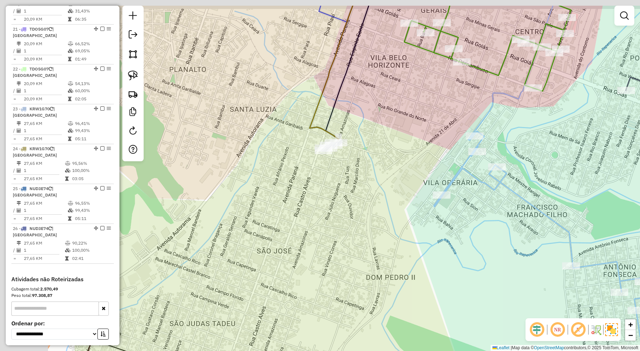
drag, startPoint x: 232, startPoint y: 167, endPoint x: 372, endPoint y: 208, distance: 145.8
click at [372, 208] on div "Janela de atendimento Grade de atendimento Capacidade Transportadoras Veículos …" at bounding box center [320, 175] width 640 height 351
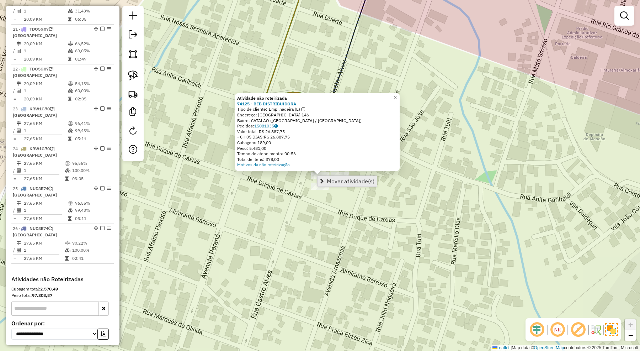
click at [332, 180] on span "Mover atividade(s)" at bounding box center [351, 181] width 48 height 6
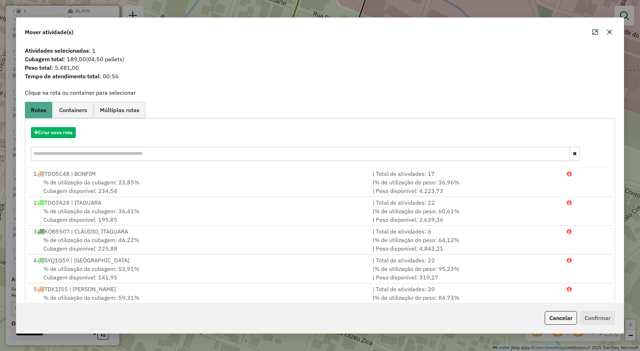
click at [125, 153] on input "text" at bounding box center [300, 153] width 539 height 14
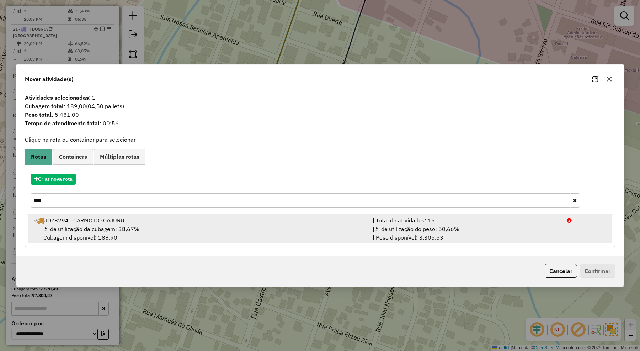
type input "****"
click at [198, 219] on div "9 JOZ8294 | CARMO DO CAJURU" at bounding box center [198, 220] width 339 height 9
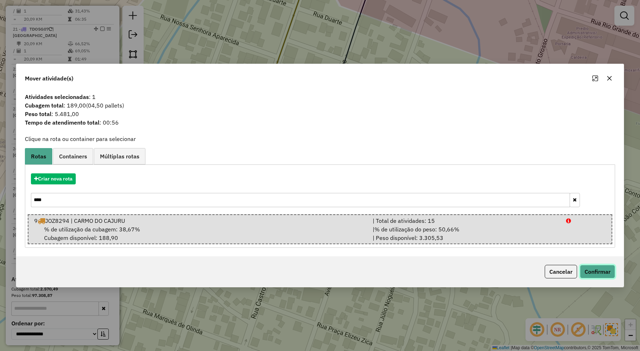
click at [591, 268] on button "Confirmar" at bounding box center [597, 272] width 35 height 14
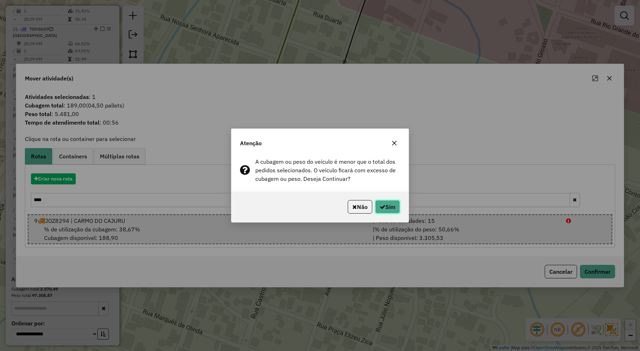
click at [387, 203] on button "Sim" at bounding box center [387, 207] width 25 height 14
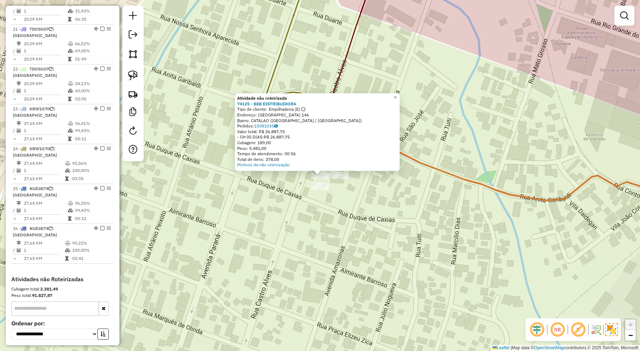
click at [469, 184] on icon at bounding box center [541, 170] width 325 height 59
select select "*********"
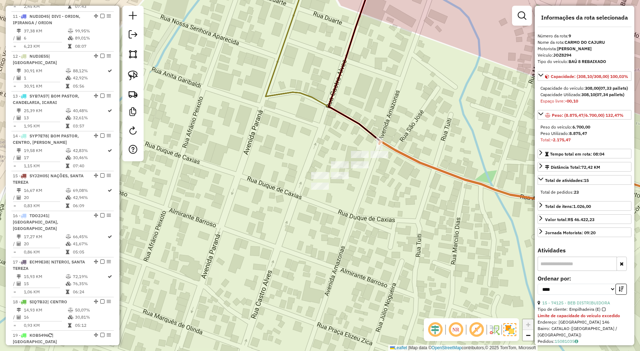
scroll to position [568, 0]
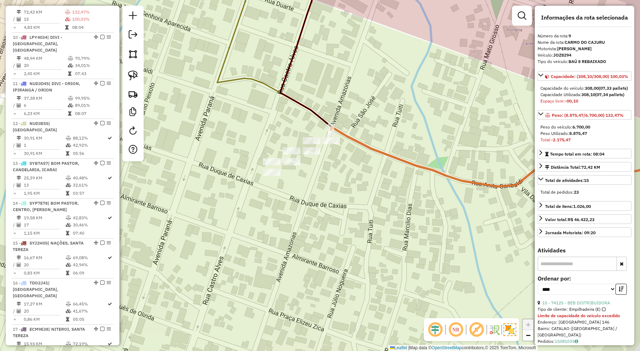
drag, startPoint x: 455, startPoint y: 206, endPoint x: 395, endPoint y: 186, distance: 63.7
click at [397, 187] on div "Janela de atendimento Grade de atendimento Capacidade Transportadoras Veículos …" at bounding box center [320, 175] width 640 height 351
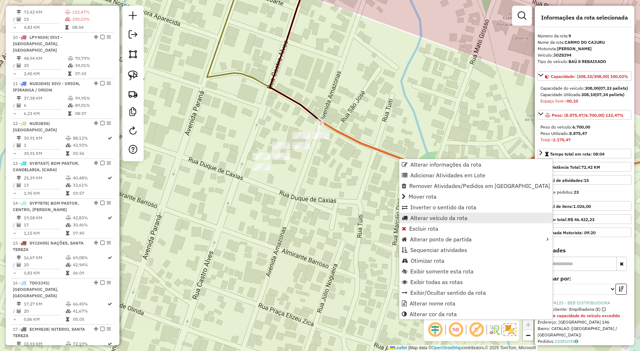
click at [427, 215] on span "Alterar veículo da rota" at bounding box center [438, 218] width 57 height 6
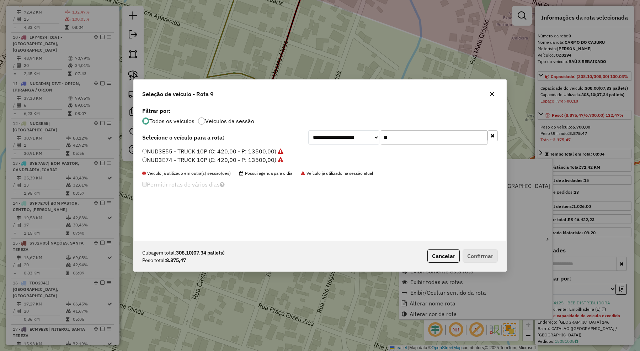
scroll to position [4, 2]
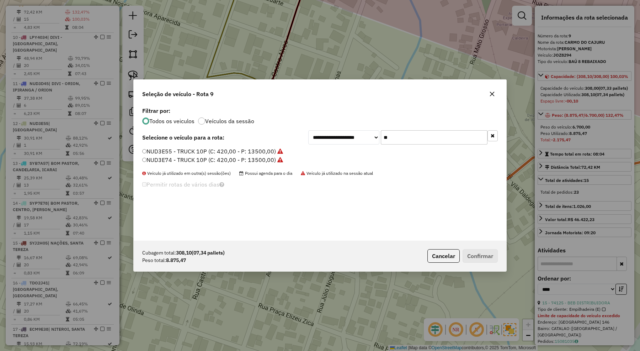
click at [372, 134] on div "**********" at bounding box center [402, 137] width 189 height 14
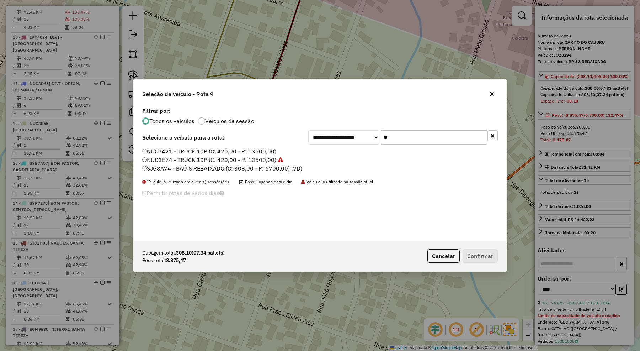
type input "**"
click at [273, 149] on label "NUC7421 - TRUCK 10P (C: 420,00 - P: 13500,00)" at bounding box center [209, 151] width 134 height 9
click at [476, 253] on button "Confirmar" at bounding box center [480, 256] width 35 height 14
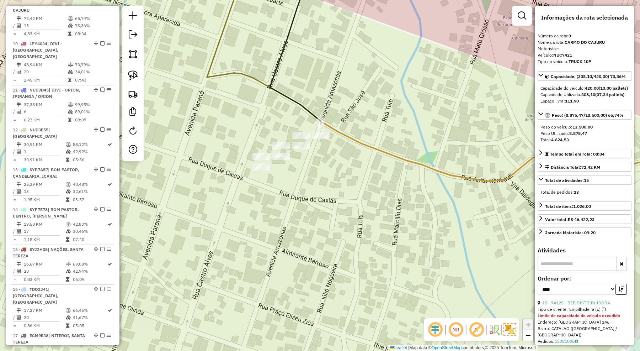
click at [437, 173] on icon at bounding box center [512, 148] width 383 height 66
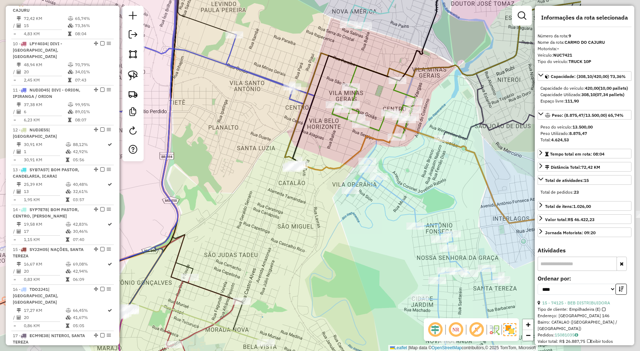
drag, startPoint x: 441, startPoint y: 149, endPoint x: 307, endPoint y: 139, distance: 134.8
click at [307, 139] on div "Janela de atendimento Grade de atendimento Capacidade Transportadoras Veículos …" at bounding box center [320, 175] width 640 height 351
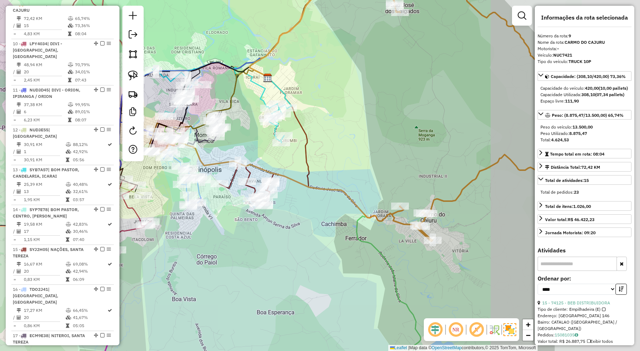
drag, startPoint x: 347, startPoint y: 149, endPoint x: 265, endPoint y: 144, distance: 81.9
click at [265, 145] on div "Janela de atendimento Grade de atendimento Capacidade Transportadoras Veículos …" at bounding box center [320, 175] width 640 height 351
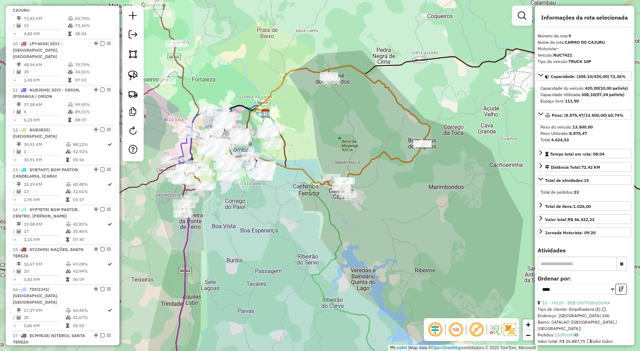
click at [371, 157] on icon at bounding box center [318, 129] width 223 height 129
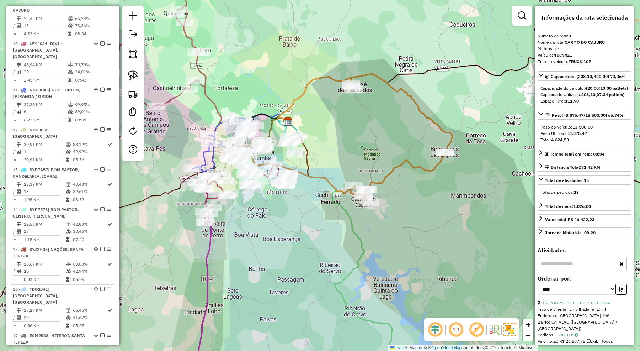
click at [415, 208] on div "Janela de atendimento Grade de atendimento Capacidade Transportadoras Veículos …" at bounding box center [320, 175] width 640 height 351
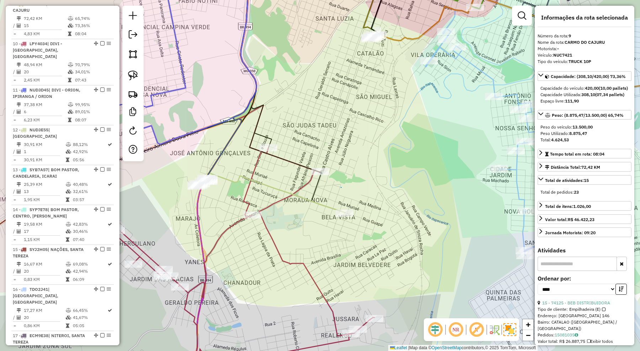
drag, startPoint x: 372, startPoint y: 113, endPoint x: 377, endPoint y: 145, distance: 32.5
click at [375, 148] on div "Janela de atendimento Grade de atendimento Capacidade Transportadoras Veículos …" at bounding box center [320, 175] width 640 height 351
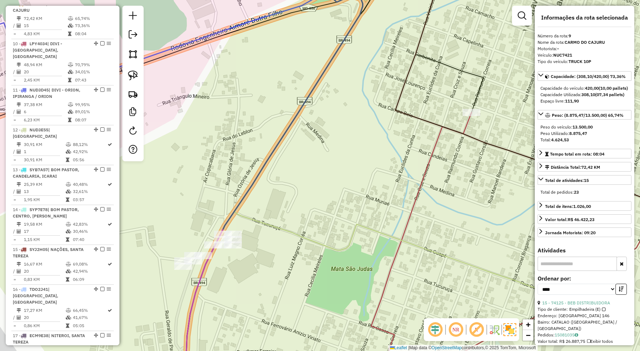
drag, startPoint x: 263, startPoint y: 274, endPoint x: 367, endPoint y: 244, distance: 108.2
click at [367, 247] on div "Janela de atendimento Grade de atendimento Capacidade Transportadoras Veículos …" at bounding box center [320, 175] width 640 height 351
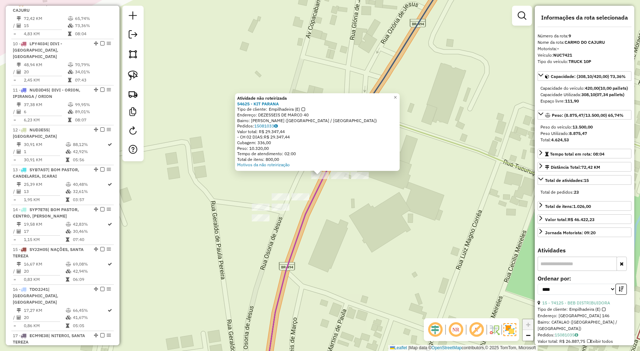
click at [367, 250] on div "Atividade não roteirizada 54625 - KIT PARANA Tipo de cliente: Empilhadeira (E) …" at bounding box center [320, 175] width 640 height 351
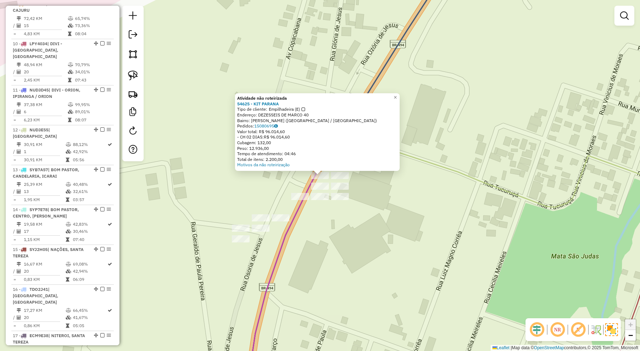
click at [355, 226] on div "Atividade não roteirizada 54625 - KIT PARANA Tipo de cliente: Empilhadeira (E) …" at bounding box center [320, 175] width 640 height 351
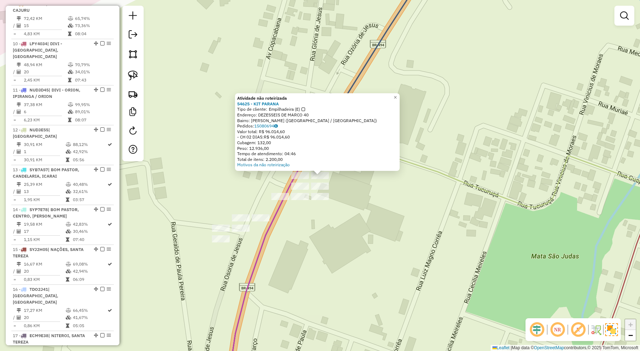
click at [362, 216] on div "Atividade não roteirizada 54625 - KIT PARANA Tipo de cliente: Empilhadeira (E) …" at bounding box center [320, 175] width 640 height 351
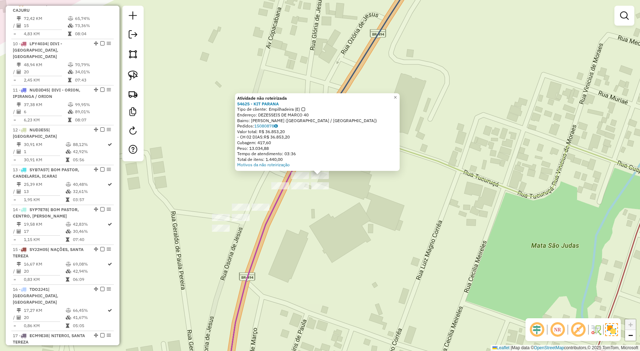
click at [339, 217] on div "Atividade não roteirizada 54625 - KIT PARANA Tipo de cliente: Empilhadeira (E) …" at bounding box center [320, 175] width 640 height 351
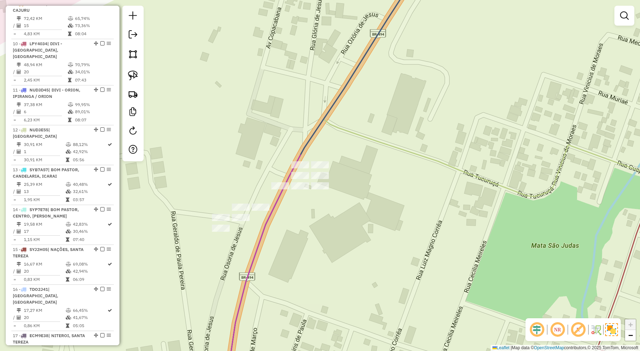
click at [323, 189] on div at bounding box center [320, 185] width 18 height 7
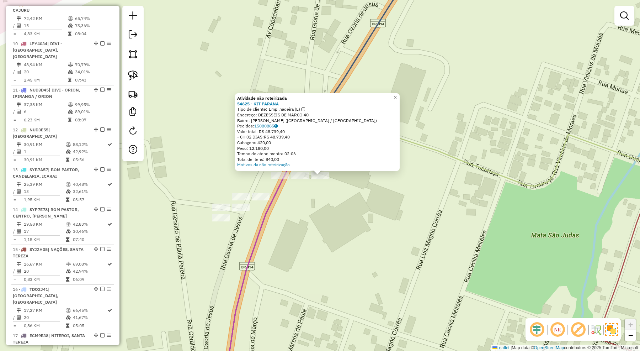
click at [340, 220] on div "Atividade não roteirizada 54625 - KIT PARANA Tipo de cliente: Empilhadeira (E) …" at bounding box center [320, 175] width 640 height 351
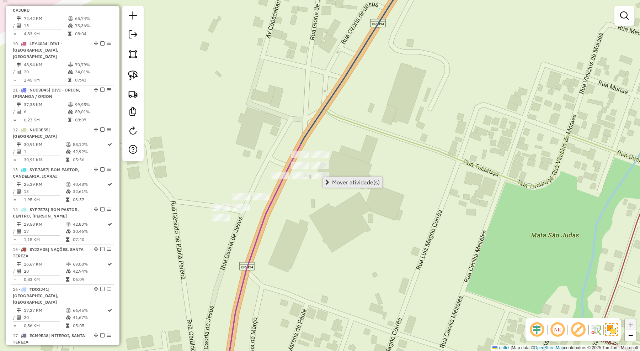
click at [335, 181] on span "Mover atividade(s)" at bounding box center [356, 182] width 48 height 6
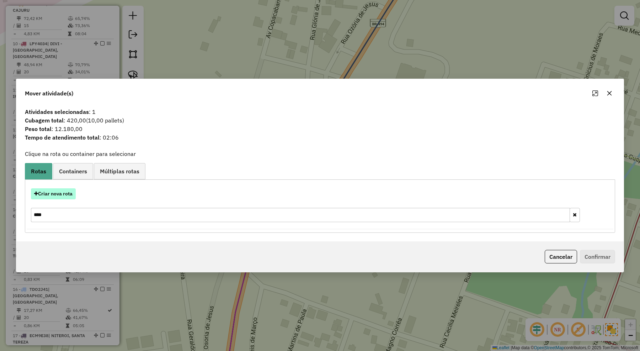
click at [61, 190] on button "Criar nova rota" at bounding box center [53, 193] width 45 height 11
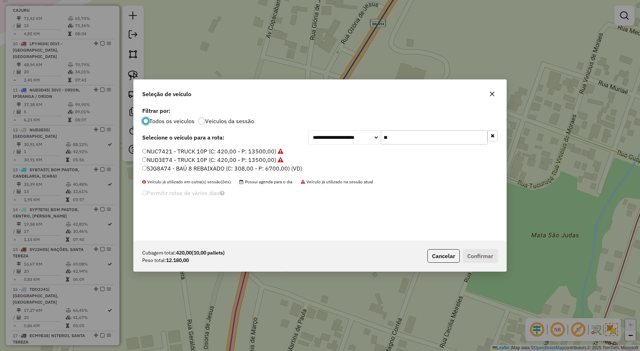
click at [188, 150] on label "NUC7421 - TRUCK 10P (C: 420,00 - P: 13500,00)" at bounding box center [212, 151] width 141 height 9
drag, startPoint x: 395, startPoint y: 143, endPoint x: 381, endPoint y: 139, distance: 14.3
click at [381, 139] on input "**" at bounding box center [434, 137] width 107 height 14
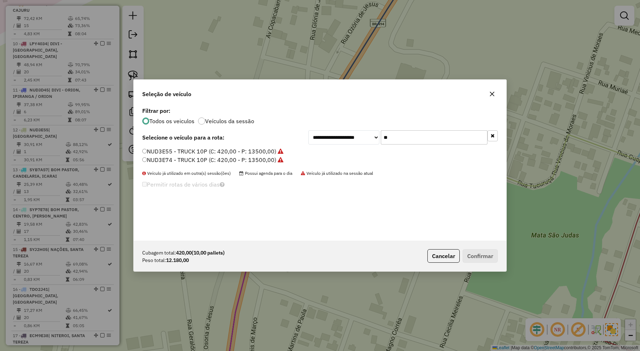
type input "**"
click at [278, 160] on label "NUD3E74 - TRUCK 10P (C: 420,00 - P: 13500,00)" at bounding box center [212, 159] width 141 height 9
click at [477, 260] on button "Confirmar" at bounding box center [480, 256] width 35 height 14
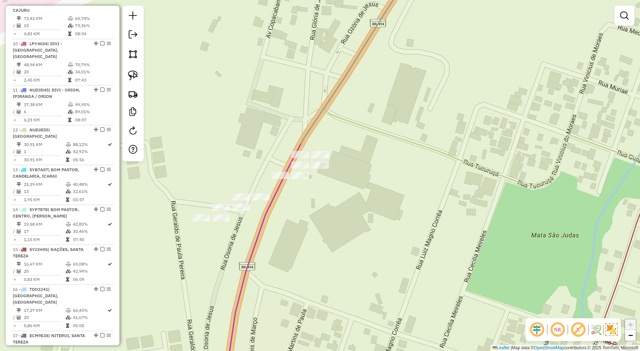
click at [381, 220] on div "Janela de atendimento Grade de atendimento Capacidade Transportadoras Veículos …" at bounding box center [320, 175] width 640 height 351
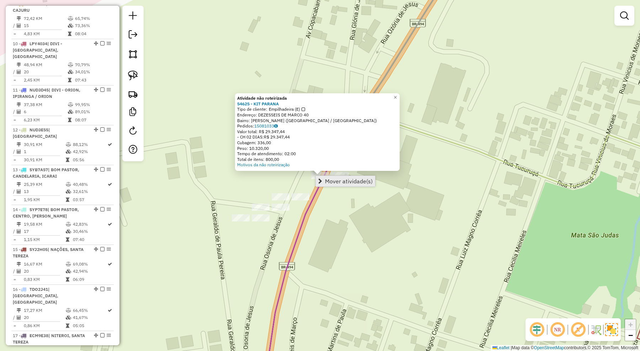
click at [329, 178] on span "Mover atividade(s)" at bounding box center [349, 181] width 48 height 6
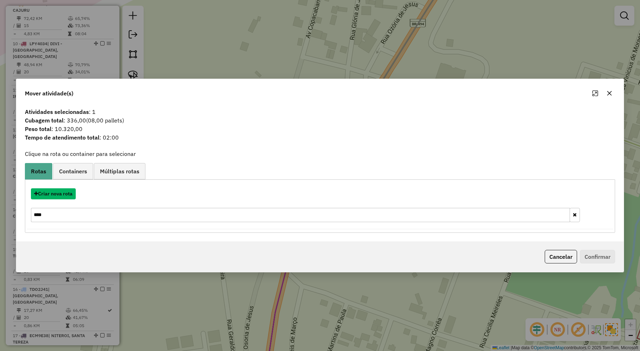
click at [66, 196] on button "Criar nova rota" at bounding box center [53, 193] width 45 height 11
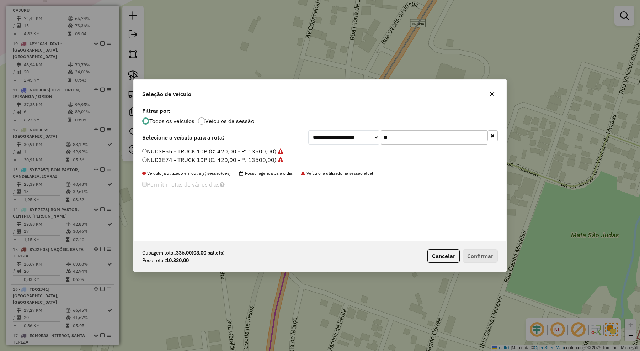
drag, startPoint x: 374, startPoint y: 141, endPoint x: 378, endPoint y: 148, distance: 7.2
click at [376, 144] on div "**********" at bounding box center [320, 172] width 373 height 135
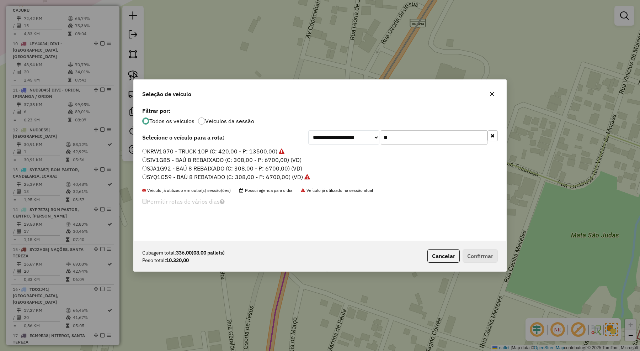
type input "**"
click at [268, 150] on label "KRW1G70 - TRUCK 10P (C: 420,00 - P: 13500,00)" at bounding box center [213, 151] width 142 height 9
click at [486, 254] on button "Confirmar" at bounding box center [480, 256] width 35 height 14
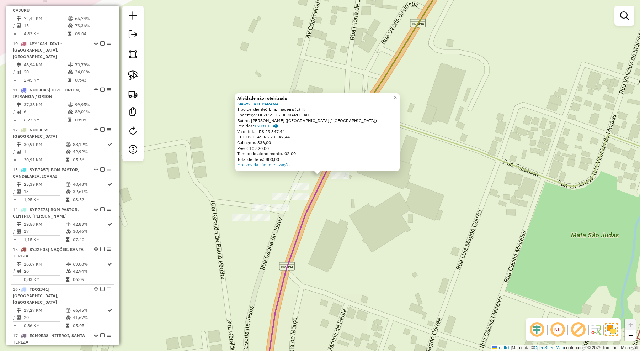
drag, startPoint x: 457, startPoint y: 248, endPoint x: 444, endPoint y: 239, distance: 16.1
click at [456, 248] on div "Atividade não roteirizada 54625 - KIT PARANA Tipo de cliente: Empilhadeira (E) …" at bounding box center [320, 175] width 640 height 351
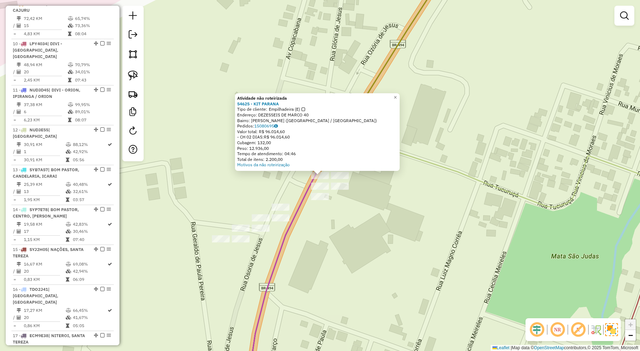
click at [378, 256] on div "Atividade não roteirizada 54625 - KIT PARANA Tipo de cliente: Empilhadeira (E) …" at bounding box center [320, 175] width 640 height 351
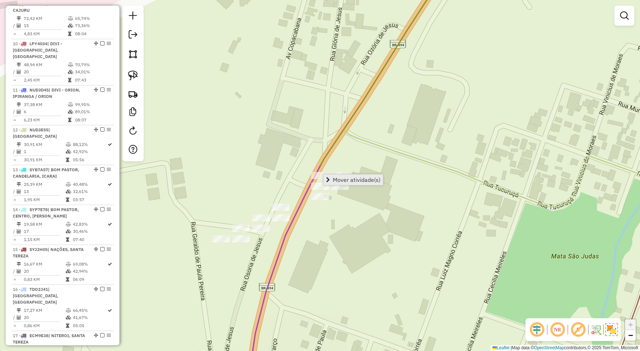
click at [338, 181] on span "Mover atividade(s)" at bounding box center [357, 180] width 48 height 6
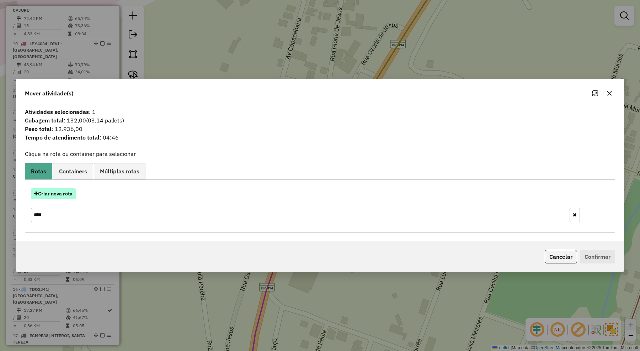
click at [72, 192] on button "Criar nova rota" at bounding box center [53, 193] width 45 height 11
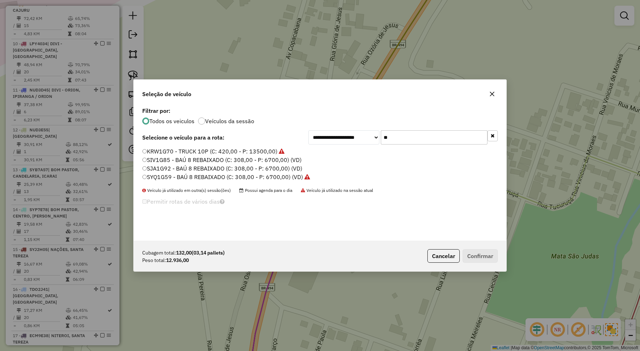
drag, startPoint x: 396, startPoint y: 140, endPoint x: 375, endPoint y: 143, distance: 21.6
click at [375, 143] on div "**********" at bounding box center [402, 137] width 189 height 14
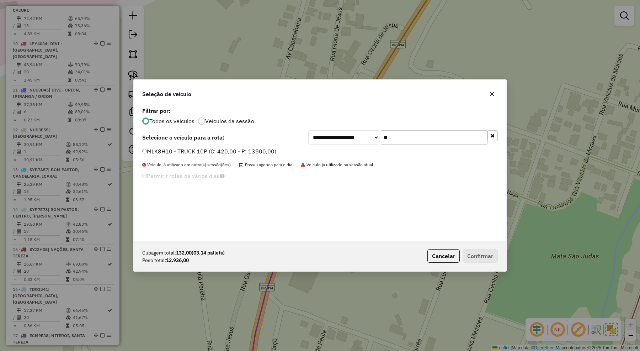
type input "**"
click at [268, 151] on label "MLK8H10 - TRUCK 10P (C: 420,00 - P: 13500,00)" at bounding box center [209, 151] width 134 height 9
click at [486, 255] on button "Confirmar" at bounding box center [480, 256] width 35 height 14
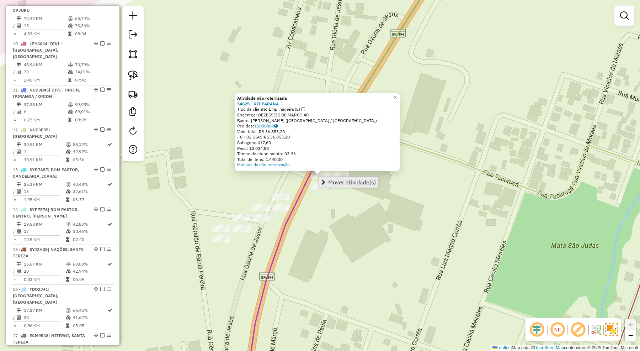
click at [331, 180] on span "Mover atividade(s)" at bounding box center [352, 182] width 48 height 6
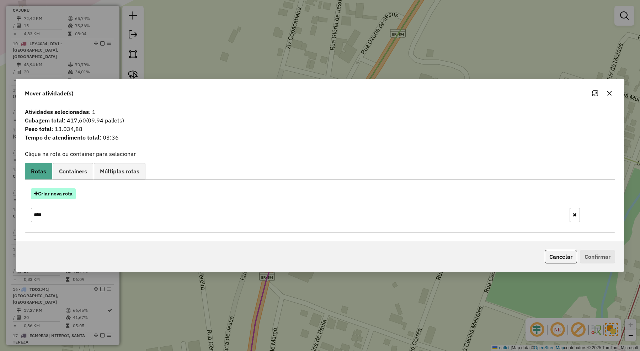
click at [69, 194] on button "Criar nova rota" at bounding box center [53, 193] width 45 height 11
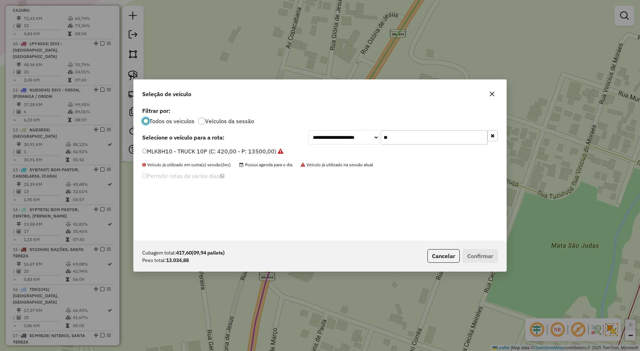
click at [181, 150] on label "MLK8H10 - TRUCK 10P (C: 420,00 - P: 13500,00)" at bounding box center [212, 151] width 141 height 9
click at [480, 260] on button "Confirmar" at bounding box center [480, 256] width 35 height 14
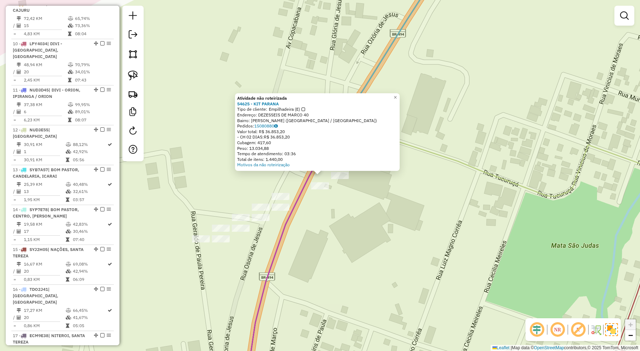
click at [386, 267] on div "Atividade não roteirizada 54625 - KIT PARANA Tipo de cliente: Empilhadeira (E) …" at bounding box center [320, 175] width 640 height 351
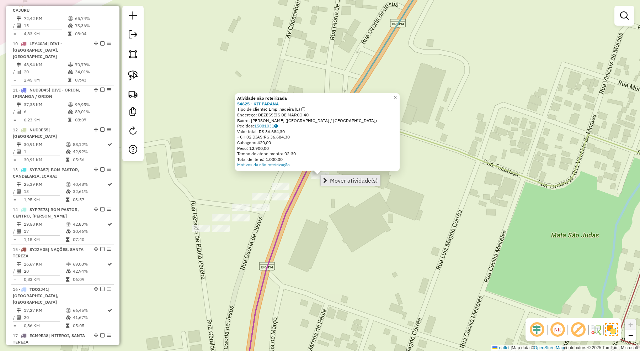
click at [338, 177] on span "Mover atividade(s)" at bounding box center [354, 180] width 48 height 6
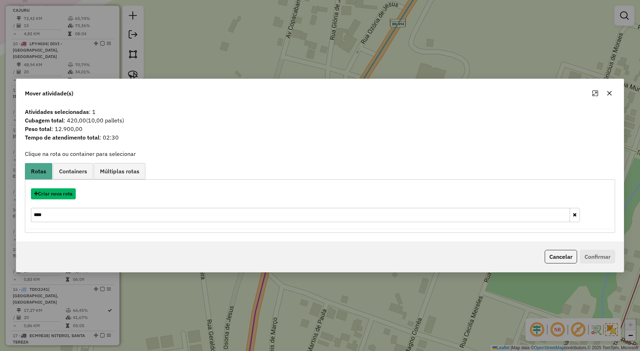
click at [63, 192] on button "Criar nova rota" at bounding box center [53, 193] width 45 height 11
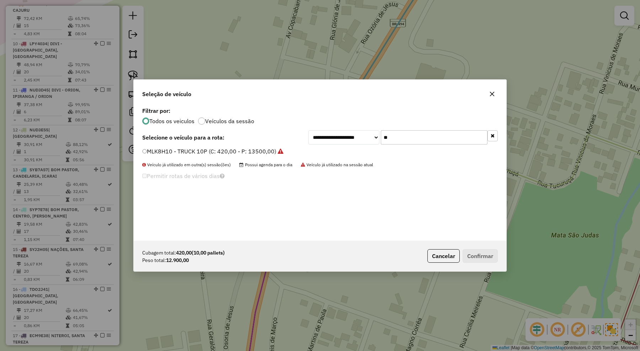
click at [219, 154] on label "MLK8H10 - TRUCK 10P (C: 420,00 - P: 13500,00)" at bounding box center [212, 151] width 141 height 9
click at [488, 252] on button "Confirmar" at bounding box center [480, 256] width 35 height 14
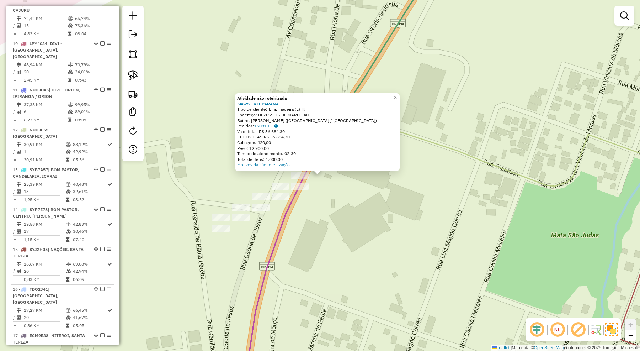
click at [405, 248] on div "Atividade não roteirizada 54625 - KIT PARANA Tipo de cliente: Empilhadeira (E) …" at bounding box center [320, 175] width 640 height 351
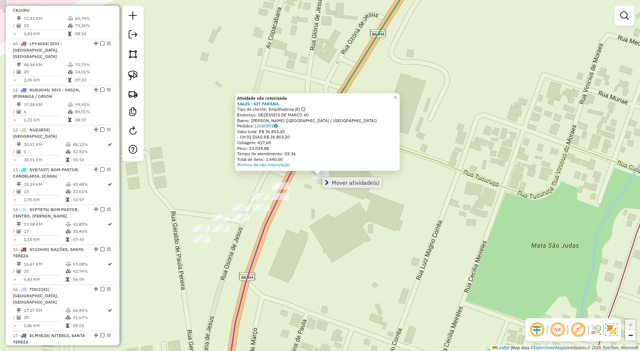
click at [341, 181] on span "Mover atividade(s)" at bounding box center [356, 183] width 48 height 6
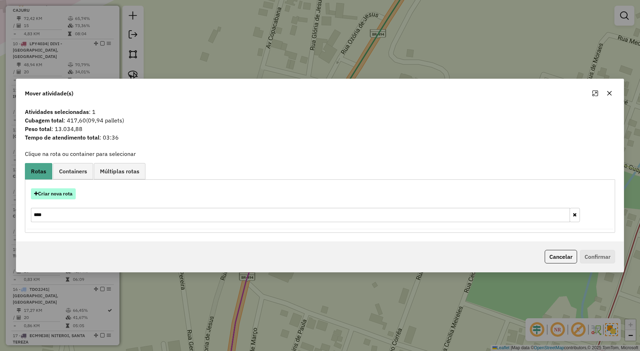
click at [67, 189] on button "Criar nova rota" at bounding box center [53, 193] width 45 height 11
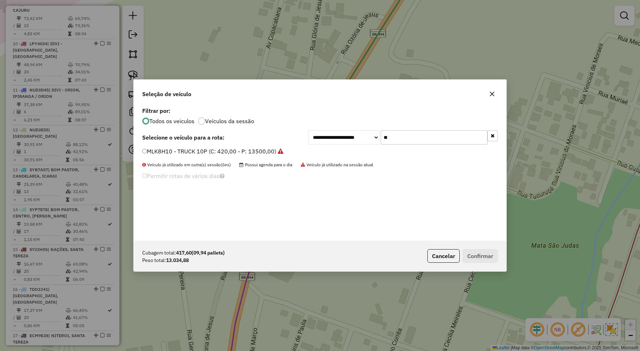
drag, startPoint x: 388, startPoint y: 140, endPoint x: 369, endPoint y: 140, distance: 18.8
click at [369, 140] on div "**********" at bounding box center [402, 137] width 189 height 14
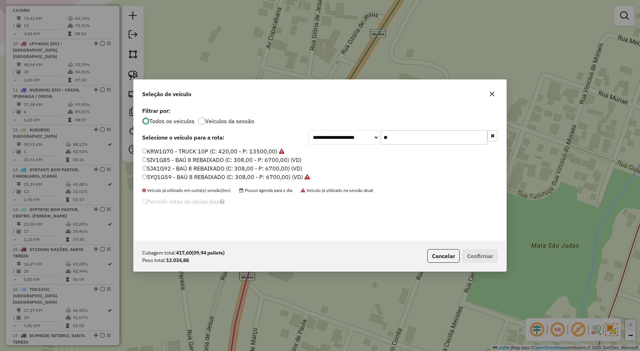
type input "**"
click at [258, 149] on label "KRW1G70 - TRUCK 10P (C: 420,00 - P: 13500,00)" at bounding box center [213, 151] width 142 height 9
click at [480, 254] on button "Confirmar" at bounding box center [480, 256] width 35 height 14
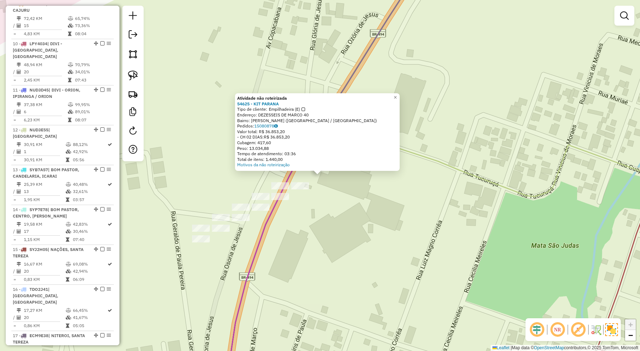
click at [396, 256] on div "Atividade não roteirizada 54625 - KIT PARANA Tipo de cliente: Empilhadeira (E) …" at bounding box center [320, 175] width 640 height 351
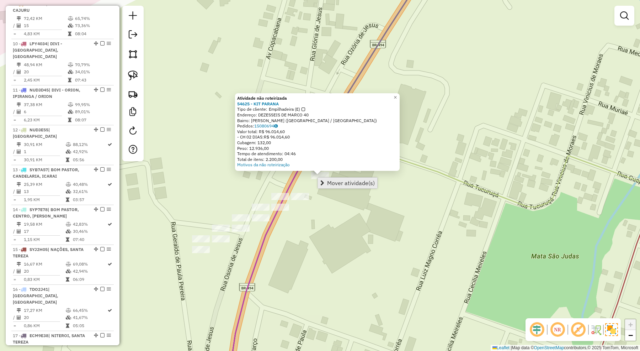
click at [331, 180] on span "Mover atividade(s)" at bounding box center [351, 183] width 48 height 6
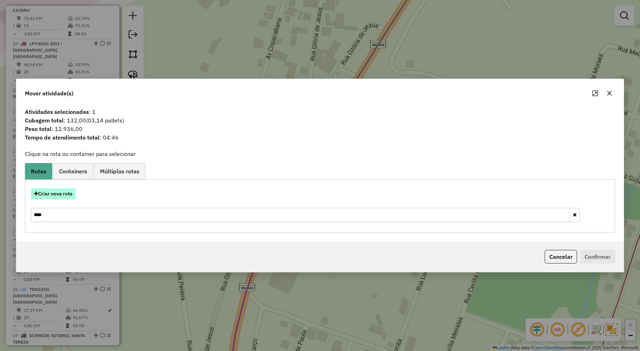
click at [67, 192] on button "Criar nova rota" at bounding box center [53, 193] width 45 height 11
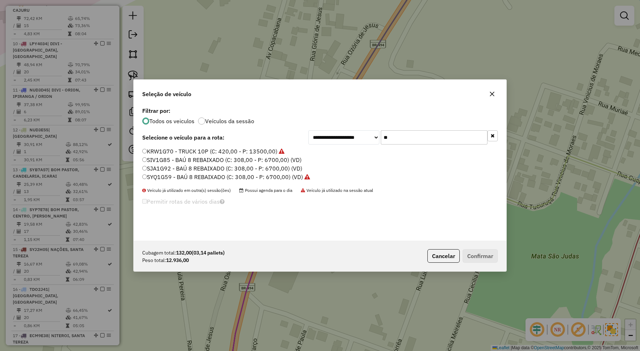
drag, startPoint x: 400, startPoint y: 138, endPoint x: 368, endPoint y: 137, distance: 32.0
click at [368, 137] on div "**********" at bounding box center [402, 137] width 189 height 14
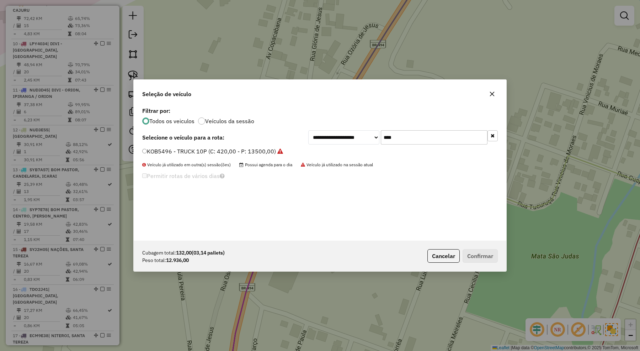
type input "****"
click at [268, 152] on label "KOB5496 - TRUCK 10P (C: 420,00 - P: 13500,00)" at bounding box center [212, 151] width 141 height 9
click at [476, 262] on button "Confirmar" at bounding box center [480, 256] width 35 height 14
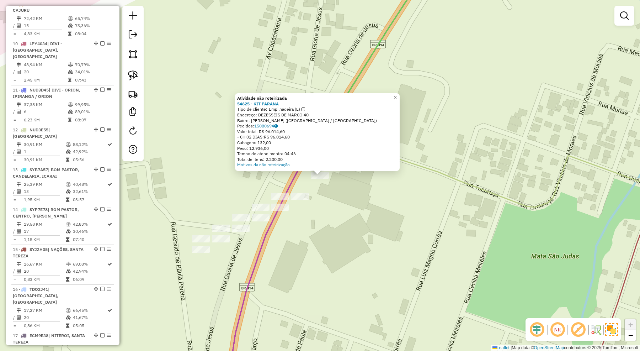
click at [352, 248] on div "Atividade não roteirizada 54625 - KIT PARANA Tipo de cliente: Empilhadeira (E) …" at bounding box center [320, 175] width 640 height 351
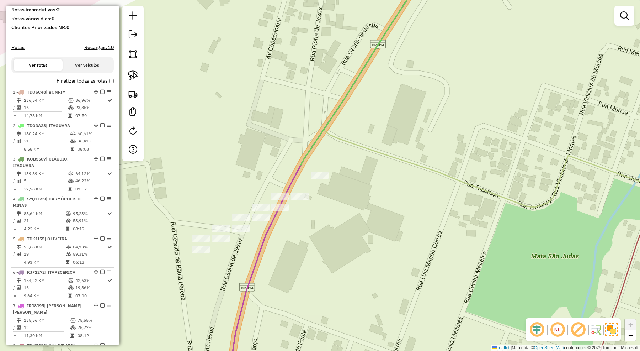
scroll to position [79, 0]
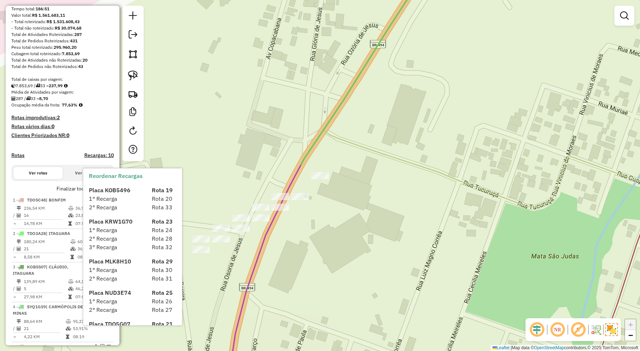
click at [204, 103] on div "Janela de atendimento Grade de atendimento Capacidade Transportadoras Veículos …" at bounding box center [320, 175] width 640 height 351
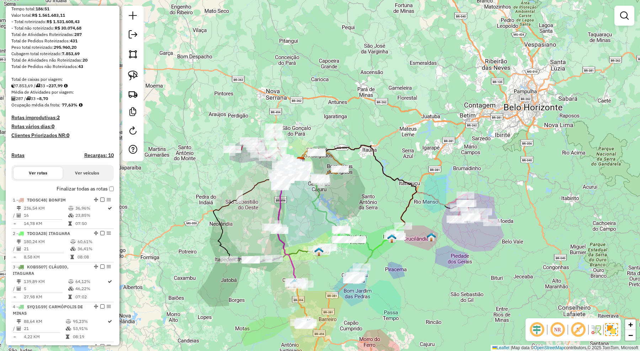
drag, startPoint x: 356, startPoint y: 224, endPoint x: 333, endPoint y: 145, distance: 82.6
click at [334, 146] on div "Janela de atendimento Grade de atendimento Capacidade Transportadoras Veículos …" at bounding box center [320, 175] width 640 height 351
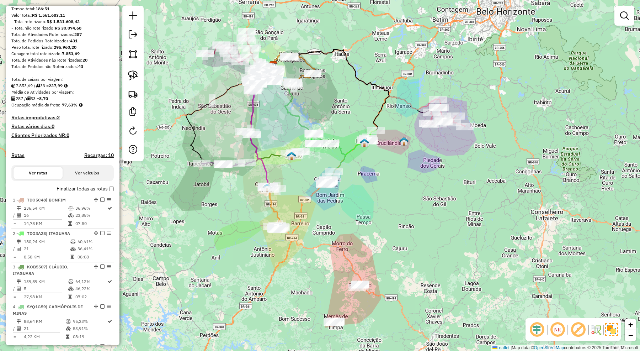
drag, startPoint x: 423, startPoint y: 233, endPoint x: 422, endPoint y: 173, distance: 60.1
click at [422, 173] on div "Janela de atendimento Grade de atendimento Capacidade Transportadoras Veículos …" at bounding box center [320, 175] width 640 height 351
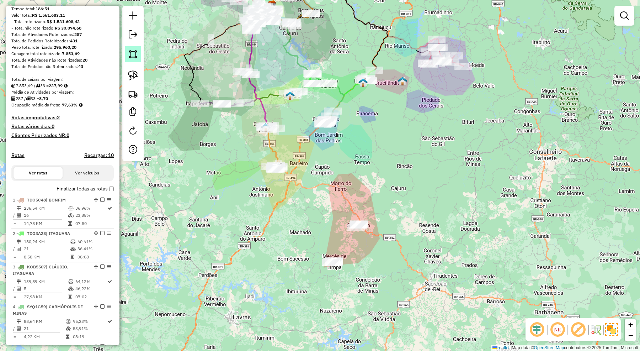
click at [134, 55] on img at bounding box center [133, 54] width 10 height 10
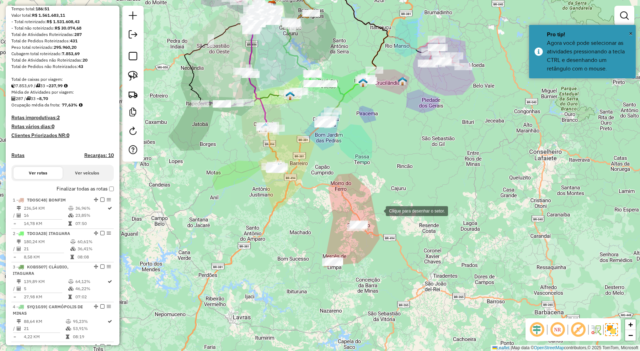
click at [379, 210] on div at bounding box center [379, 210] width 14 height 14
click at [342, 212] on div at bounding box center [349, 209] width 14 height 14
click at [315, 235] on div at bounding box center [315, 235] width 14 height 14
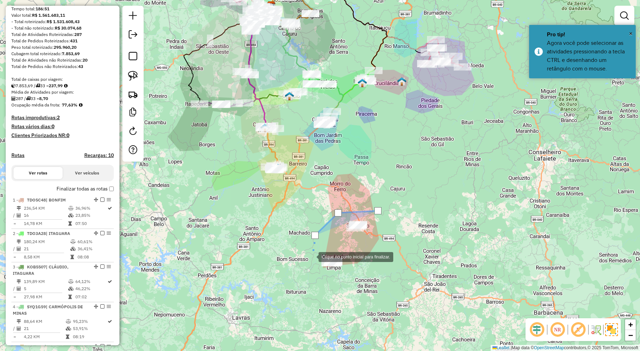
click at [311, 256] on div at bounding box center [311, 256] width 14 height 14
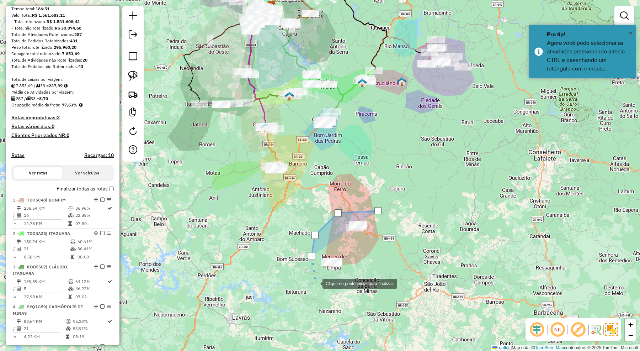
click at [315, 283] on div at bounding box center [315, 283] width 14 height 14
drag, startPoint x: 356, startPoint y: 283, endPoint x: 367, endPoint y: 271, distance: 16.1
click at [356, 283] on div at bounding box center [349, 283] width 14 height 14
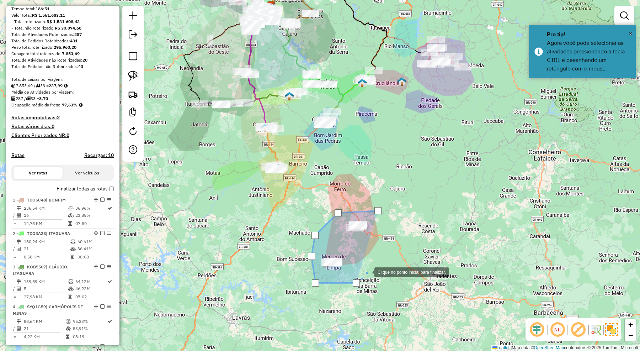
drag, startPoint x: 370, startPoint y: 269, endPoint x: 381, endPoint y: 247, distance: 24.7
click at [376, 259] on div "Clique no ponto inicial para finalizar. Janela de atendimento Grade de atendime…" at bounding box center [320, 175] width 640 height 351
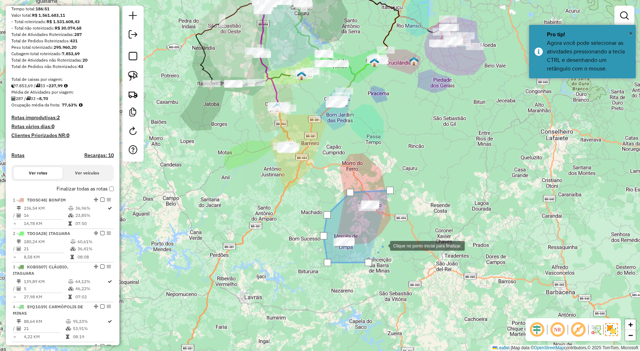
drag, startPoint x: 381, startPoint y: 247, endPoint x: 381, endPoint y: 224, distance: 23.1
click at [381, 246] on div at bounding box center [383, 245] width 14 height 14
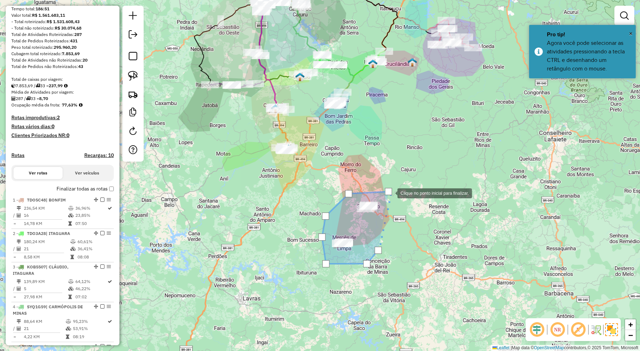
click at [390, 192] on div at bounding box center [388, 191] width 7 height 7
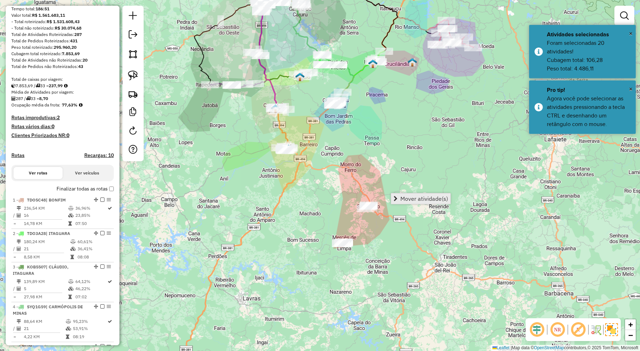
click at [407, 197] on span "Mover atividade(s)" at bounding box center [424, 199] width 48 height 6
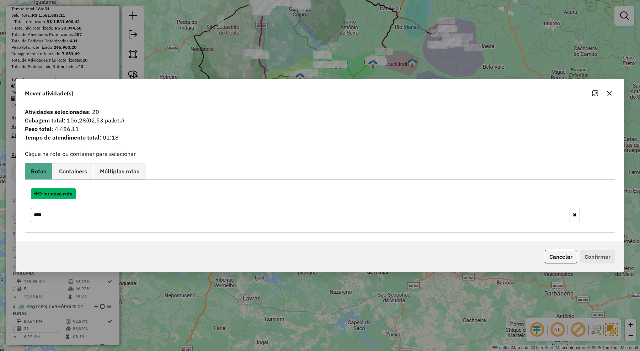
click at [66, 198] on button "Criar nova rota" at bounding box center [53, 193] width 45 height 11
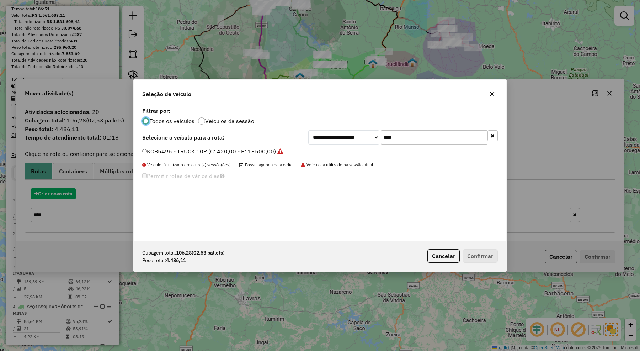
scroll to position [4, 2]
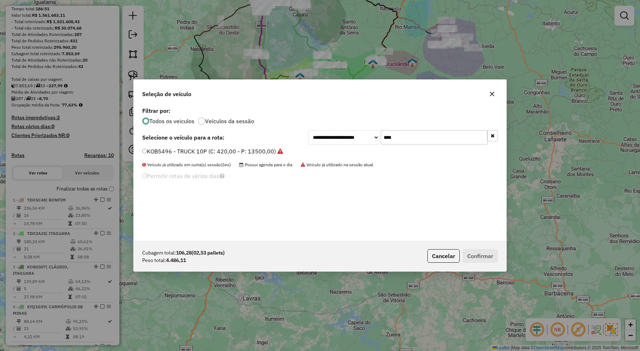
drag, startPoint x: 397, startPoint y: 140, endPoint x: 365, endPoint y: 137, distance: 32.1
click at [365, 137] on div "**********" at bounding box center [402, 137] width 189 height 14
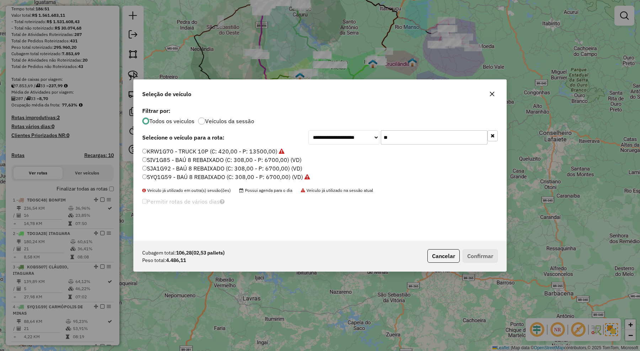
type input "**"
click at [284, 160] on label "SIV1G85 - BAÚ 8 REBAIXADO (C: 308,00 - P: 6700,00) (VD)" at bounding box center [221, 159] width 159 height 9
click at [478, 255] on button "Confirmar" at bounding box center [480, 256] width 35 height 14
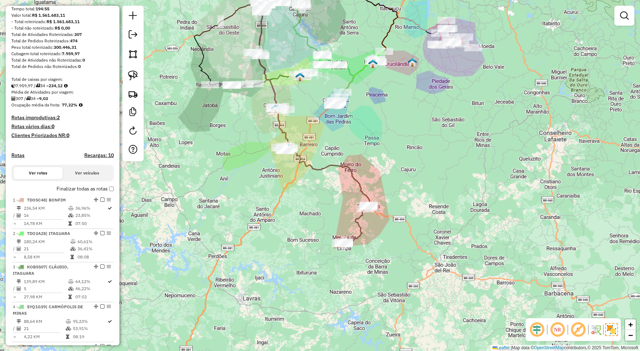
click at [368, 193] on icon at bounding box center [314, 94] width 112 height 220
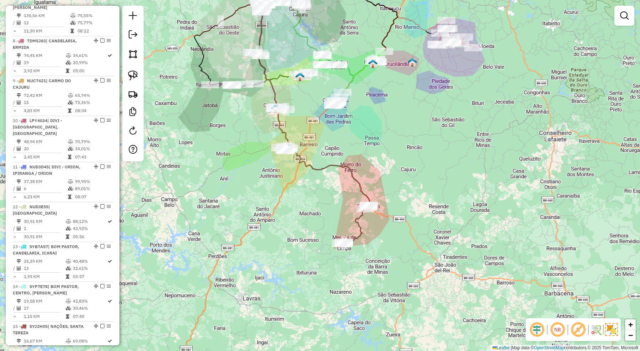
select select "*********"
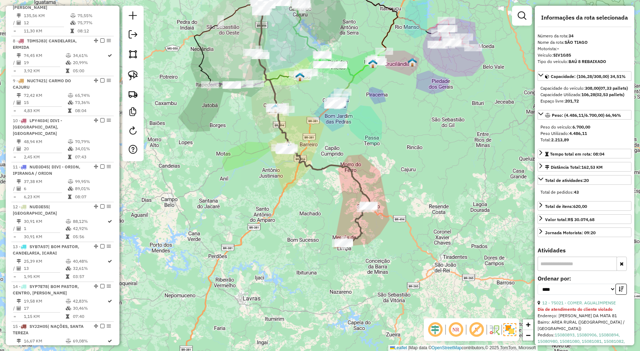
scroll to position [1179, 0]
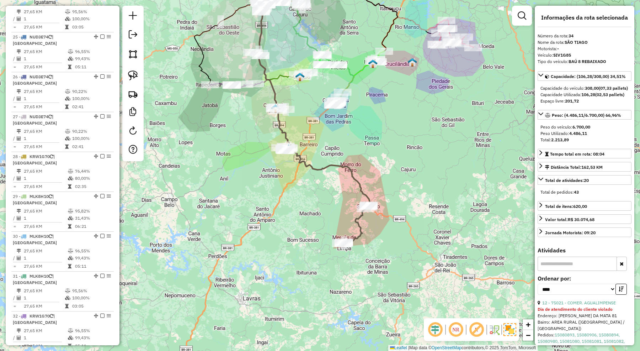
drag, startPoint x: 409, startPoint y: 194, endPoint x: 420, endPoint y: 205, distance: 14.8
click at [419, 208] on div "Janela de atendimento Grade de atendimento Capacidade Transportadoras Veículos …" at bounding box center [320, 175] width 640 height 351
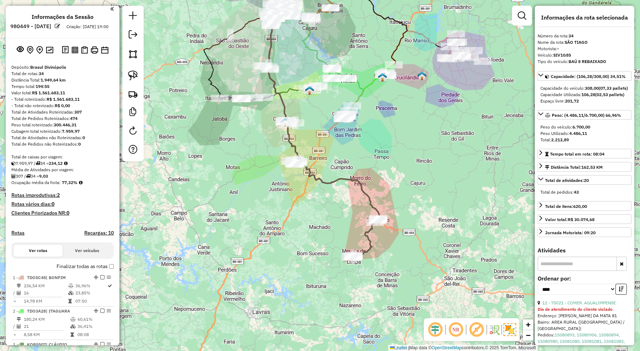
scroll to position [0, 0]
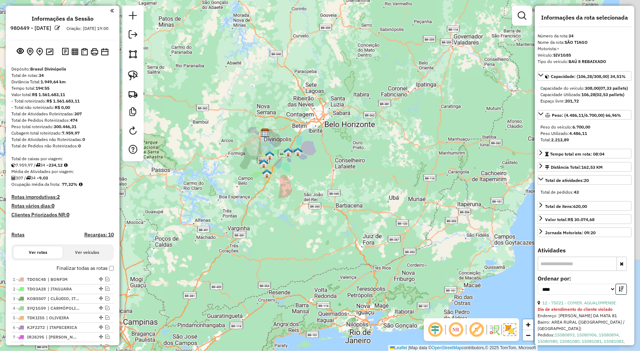
drag, startPoint x: 282, startPoint y: 271, endPoint x: 278, endPoint y: 217, distance: 54.1
click at [279, 218] on div "Janela de atendimento Grade de atendimento Capacidade Transportadoras Veículos …" at bounding box center [320, 175] width 640 height 351
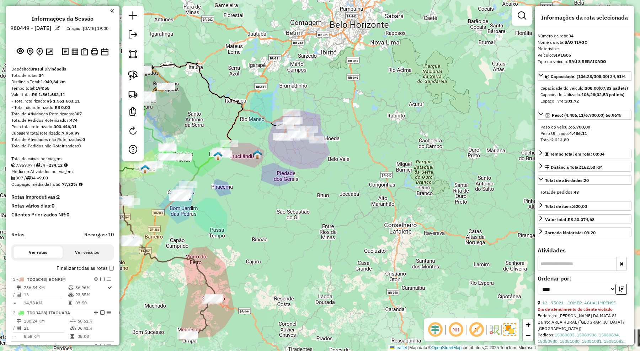
drag, startPoint x: 328, startPoint y: 169, endPoint x: 358, endPoint y: 197, distance: 41.2
click at [358, 197] on div "Janela de atendimento Grade de atendimento Capacidade Transportadoras Veículos …" at bounding box center [320, 175] width 640 height 351
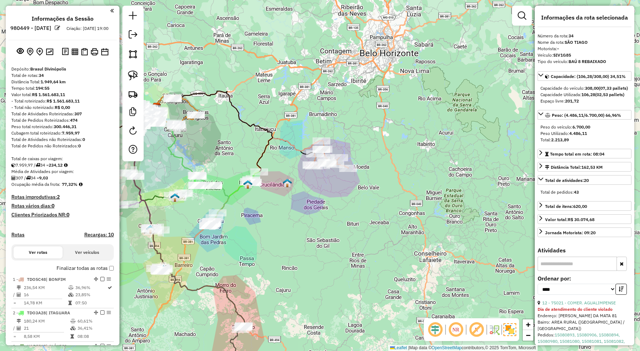
click at [300, 148] on icon at bounding box center [237, 121] width 167 height 60
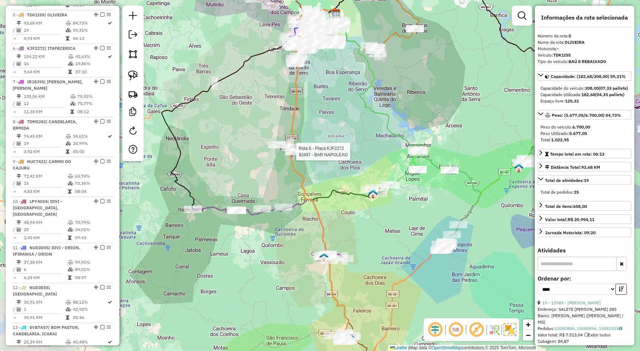
scroll to position [422, 0]
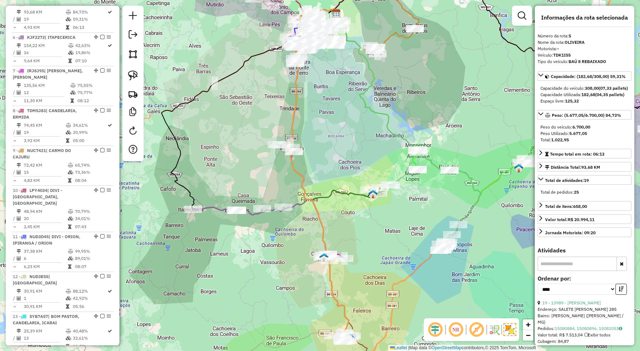
drag, startPoint x: 368, startPoint y: 233, endPoint x: 386, endPoint y: 163, distance: 72.7
click at [384, 165] on div "Janela de atendimento Grade de atendimento Capacidade Transportadoras Veículos …" at bounding box center [320, 175] width 640 height 351
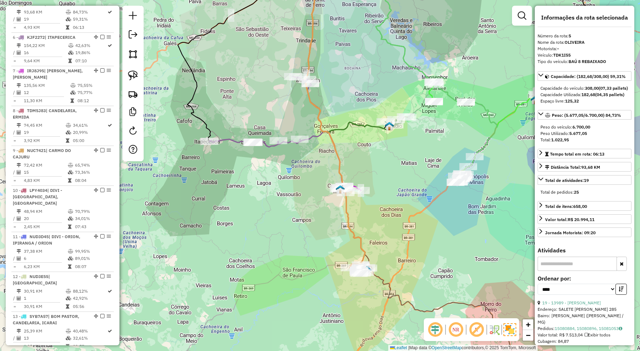
click at [365, 252] on icon at bounding box center [335, 115] width 60 height 300
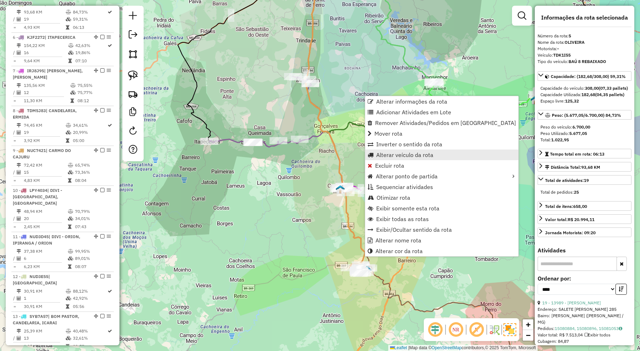
click at [396, 152] on span "Alterar veículo da rota" at bounding box center [404, 155] width 57 height 6
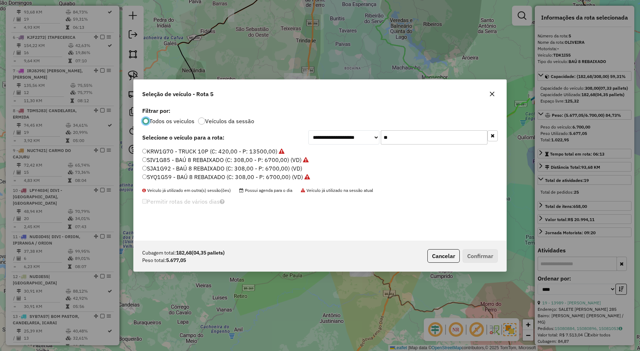
scroll to position [4, 2]
drag, startPoint x: 401, startPoint y: 139, endPoint x: 379, endPoint y: 143, distance: 22.0
click at [379, 143] on div "**********" at bounding box center [402, 137] width 189 height 14
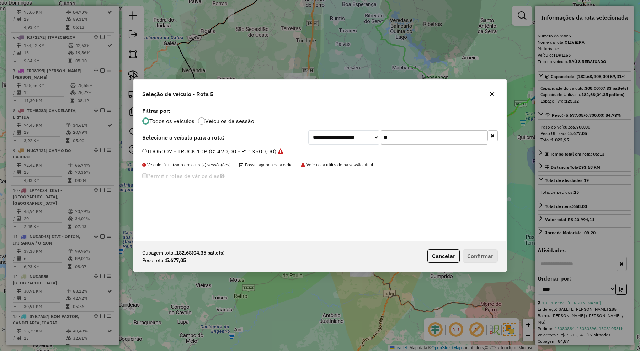
type input "**"
click at [270, 148] on label "TDO5G07 - TRUCK 10P (C: 420,00 - P: 13500,00)" at bounding box center [212, 151] width 141 height 9
click at [470, 253] on button "Confirmar" at bounding box center [480, 256] width 35 height 14
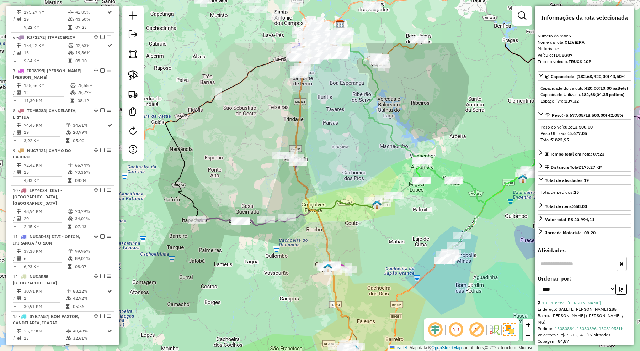
drag, startPoint x: 368, startPoint y: 68, endPoint x: 351, endPoint y: 216, distance: 149.2
click at [351, 216] on div "Janela de atendimento Grade de atendimento Capacidade Transportadoras Veículos …" at bounding box center [320, 175] width 640 height 351
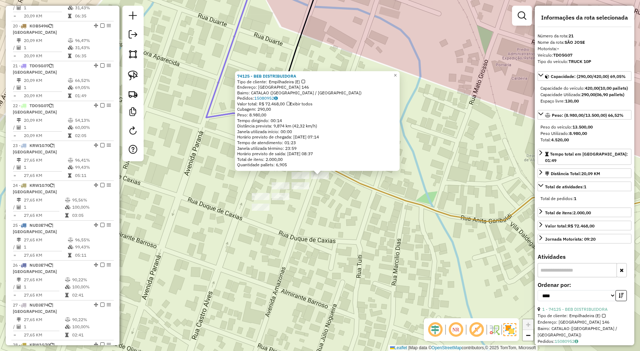
scroll to position [1021, 0]
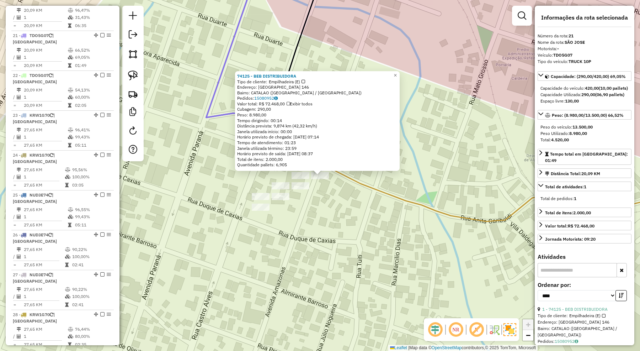
click at [311, 210] on div "74125 - BEB DISTRIBUIDORA Tipo de cliente: Empilhadeira (E) Endereço: AMAZONAS …" at bounding box center [320, 175] width 640 height 351
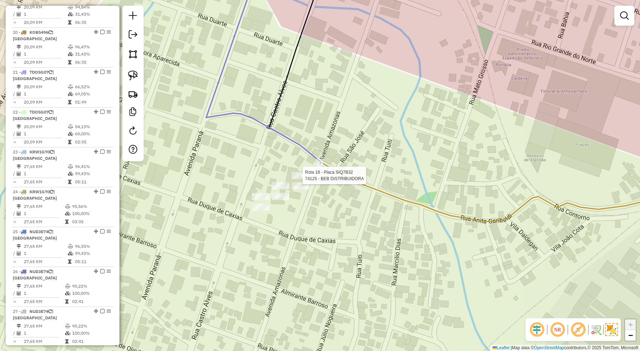
select select "*********"
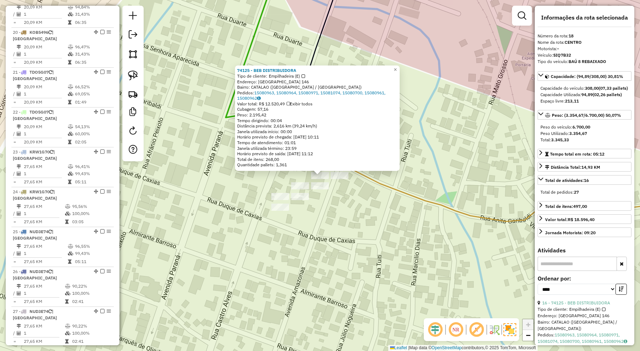
scroll to position [921, 0]
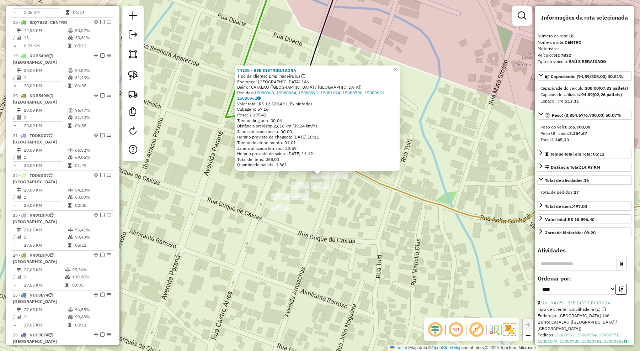
drag, startPoint x: 327, startPoint y: 218, endPoint x: 327, endPoint y: 211, distance: 6.8
click at [327, 218] on div "74125 - BEB DISTRIBUIDORA Tipo de cliente: Empilhadeira (E) Endereço: AMAZONAS …" at bounding box center [320, 175] width 640 height 351
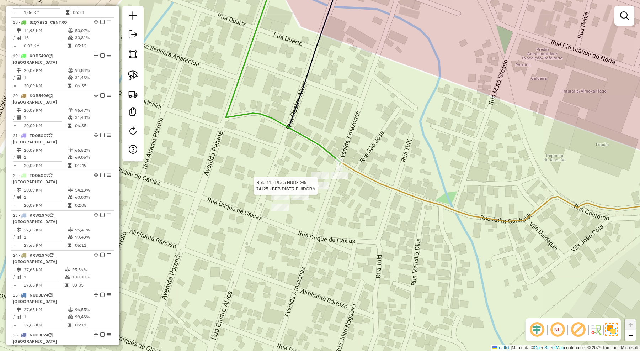
select select "*********"
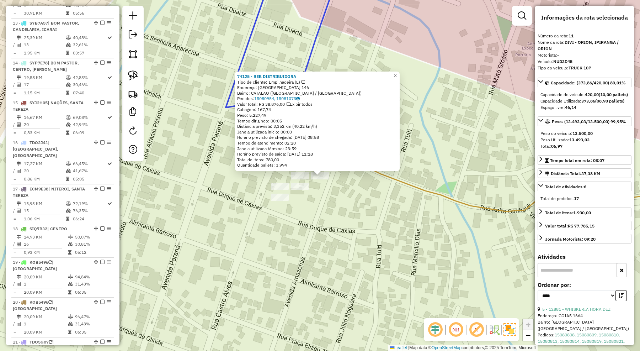
scroll to position [648, 0]
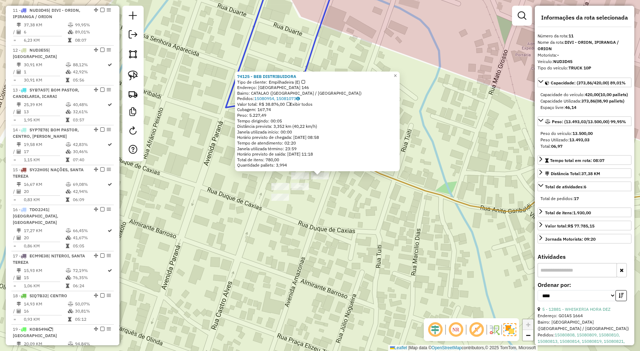
click at [327, 212] on div "74125 - BEB DISTRIBUIDORA Tipo de cliente: Empilhadeira (E) Endereço: AMAZONAS …" at bounding box center [320, 175] width 640 height 351
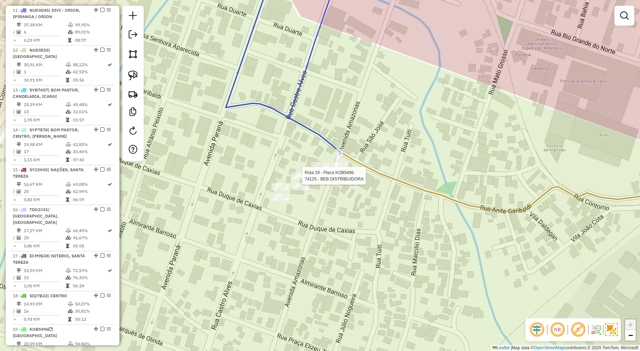
select select "*********"
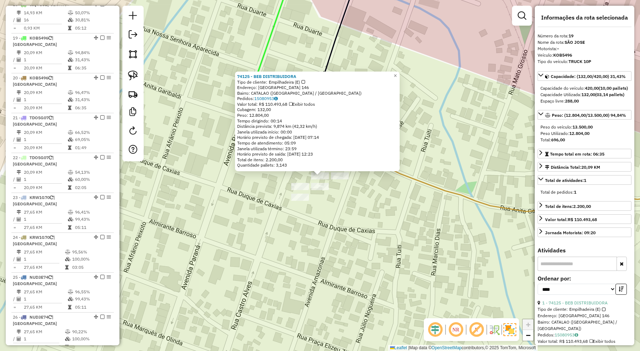
scroll to position [954, 0]
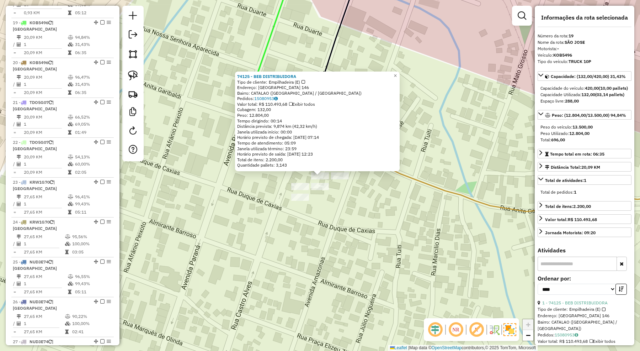
click at [330, 226] on div "74125 - BEB DISTRIBUIDORA Tipo de cliente: Empilhadeira (E) Endereço: AMAZONAS …" at bounding box center [320, 175] width 640 height 351
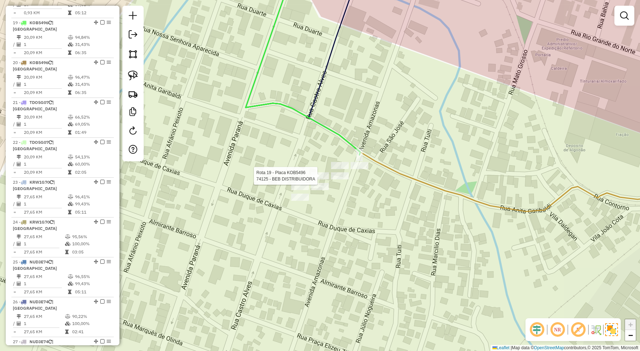
select select "*********"
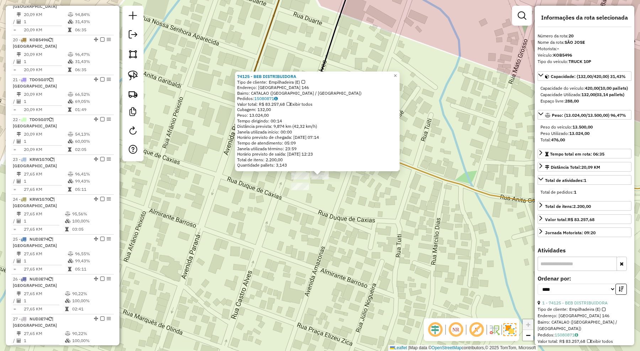
scroll to position [987, 0]
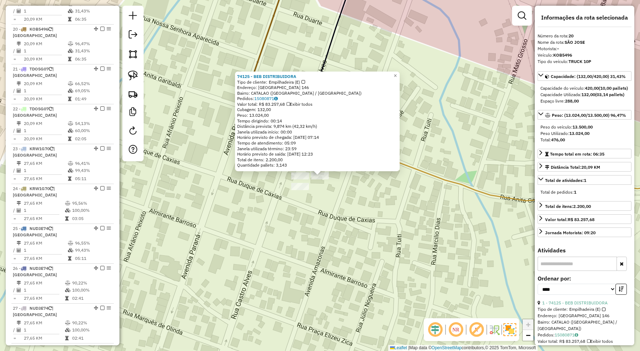
click at [326, 214] on div "74125 - BEB DISTRIBUIDORA Tipo de cliente: Empilhadeira (E) Endereço: AMAZONAS …" at bounding box center [320, 175] width 640 height 351
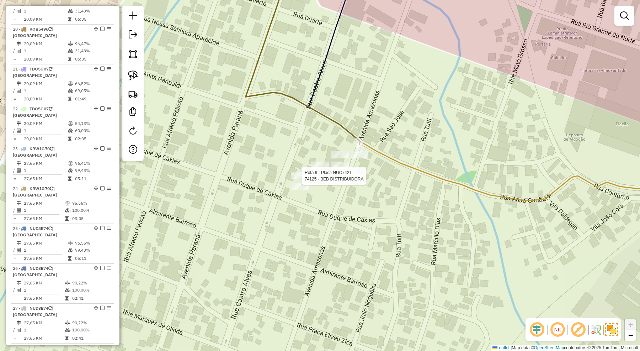
select select "*********"
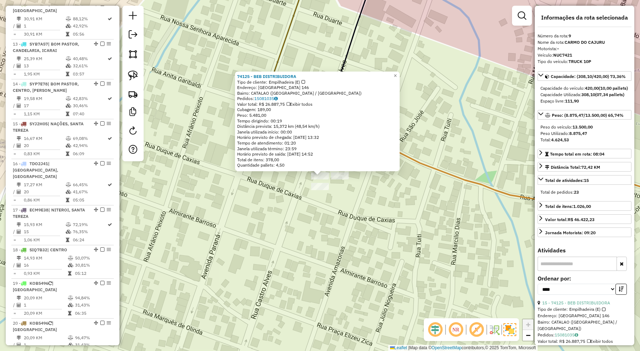
scroll to position [568, 0]
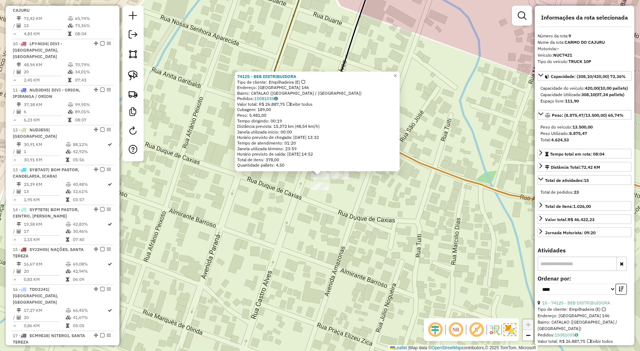
click at [335, 223] on div "74125 - BEB DISTRIBUIDORA Tipo de cliente: Empilhadeira (E) Endereço: AMAZONAS …" at bounding box center [320, 175] width 640 height 351
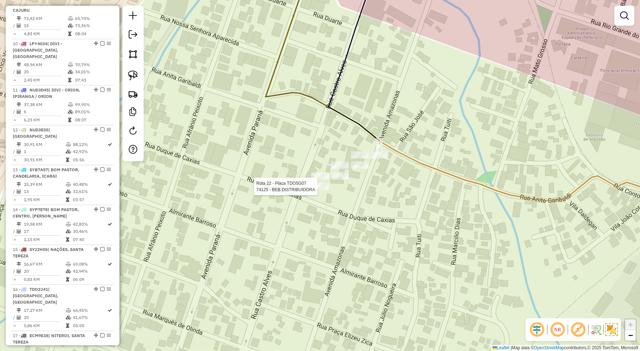
select select "*********"
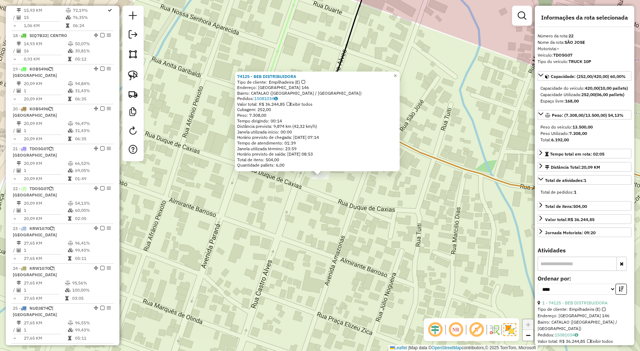
scroll to position [1055, 0]
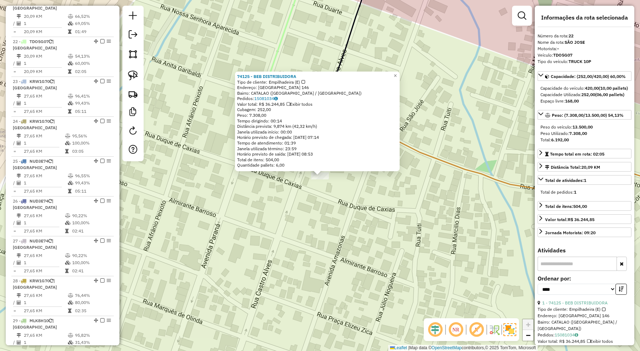
click at [327, 209] on div "74125 - BEB DISTRIBUIDORA Tipo de cliente: Empilhadeira (E) Endereço: AMAZONAS …" at bounding box center [320, 175] width 640 height 351
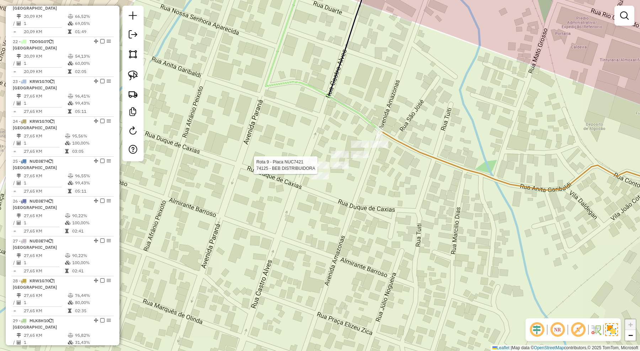
select select "*********"
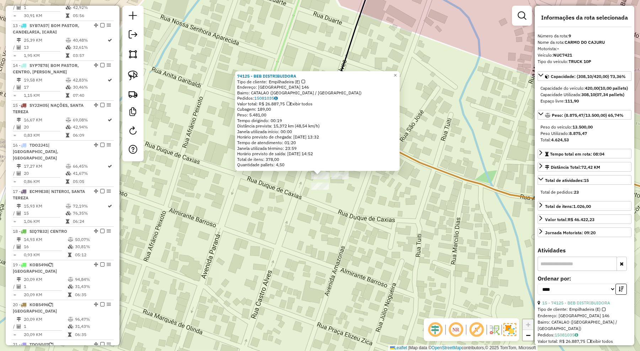
scroll to position [568, 0]
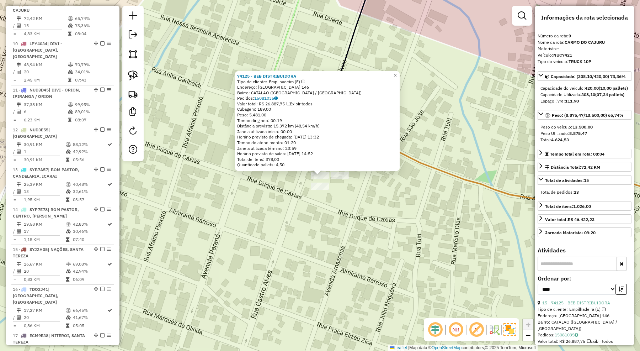
click at [341, 223] on div "74125 - BEB DISTRIBUIDORA Tipo de cliente: Empilhadeira (E) Endereço: AMAZONAS …" at bounding box center [320, 175] width 640 height 351
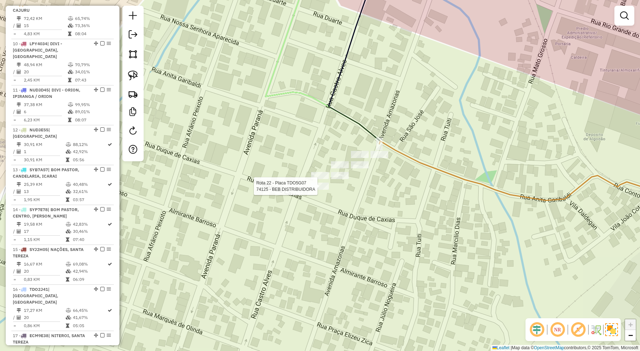
select select "*********"
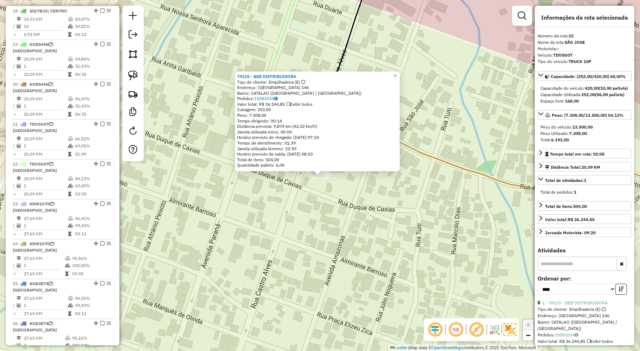
scroll to position [1055, 0]
click at [341, 234] on div "74125 - BEB DISTRIBUIDORA Tipo de cliente: Empilhadeira (E) Endereço: AMAZONAS …" at bounding box center [320, 175] width 640 height 351
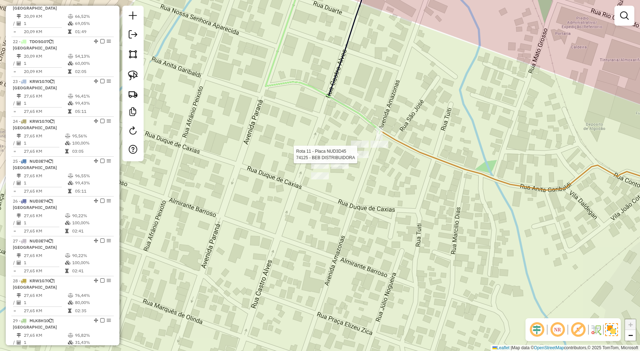
select select "*********"
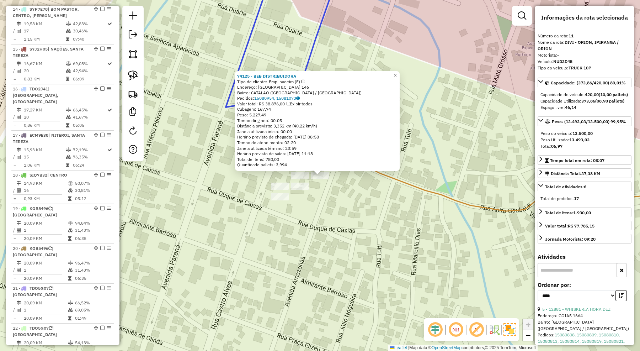
scroll to position [648, 0]
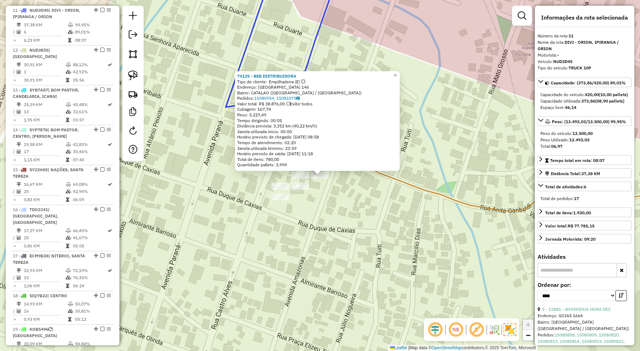
click at [370, 196] on div "74125 - BEB DISTRIBUIDORA Tipo de cliente: Empilhadeira (E) Endereço: AMAZONAS …" at bounding box center [320, 175] width 640 height 351
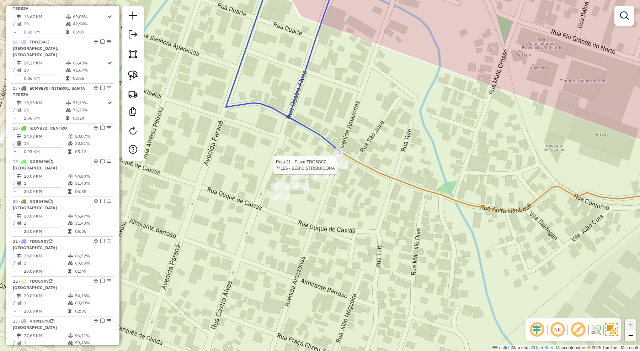
select select "*********"
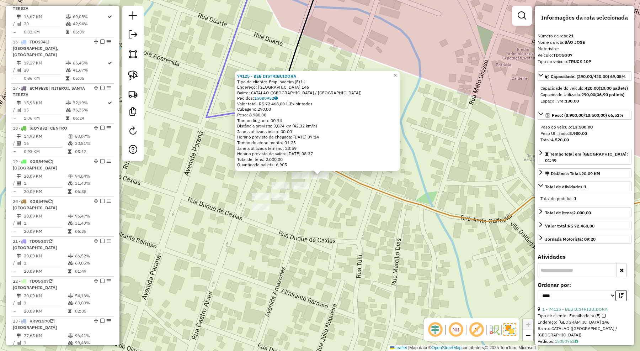
scroll to position [1021, 0]
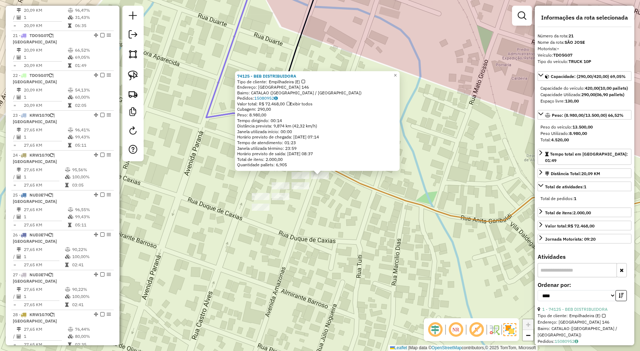
click at [353, 197] on div "74125 - BEB DISTRIBUIDORA Tipo de cliente: Empilhadeira (E) Endereço: AMAZONAS …" at bounding box center [320, 175] width 640 height 351
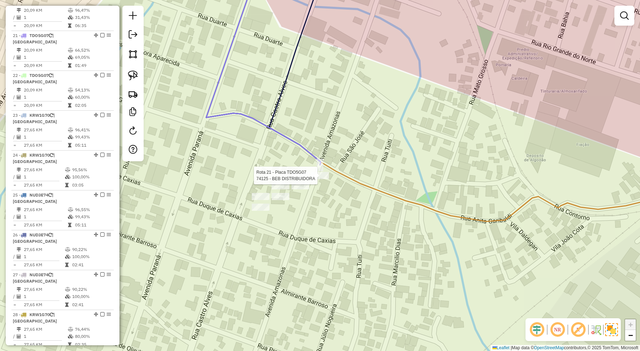
select select "*********"
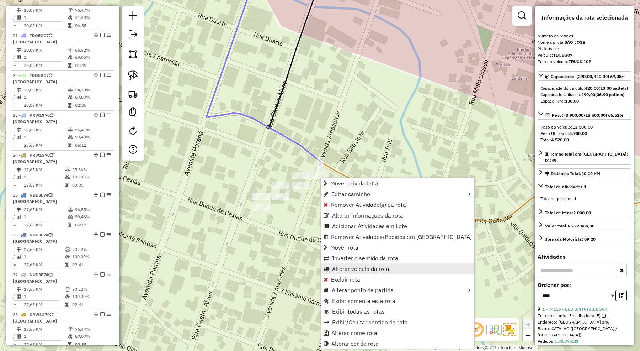
click at [346, 266] on span "Alterar veículo da rota" at bounding box center [360, 269] width 57 height 6
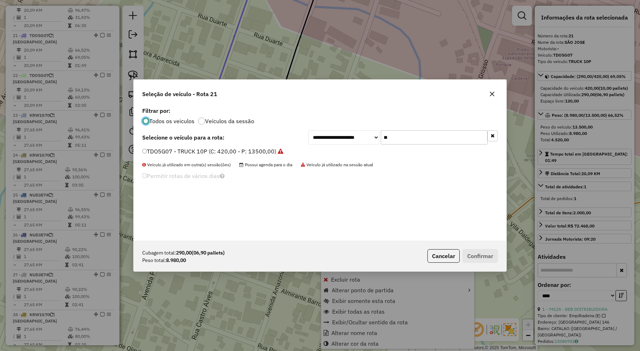
scroll to position [4, 2]
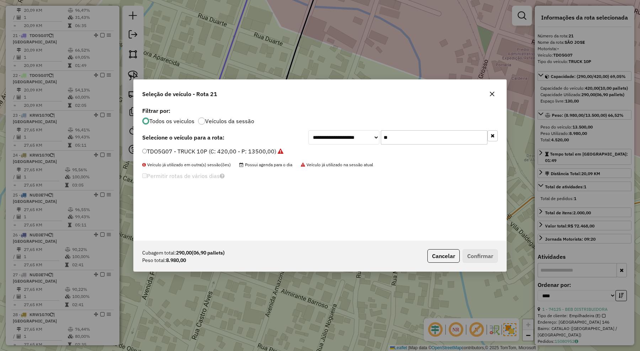
drag, startPoint x: 404, startPoint y: 140, endPoint x: 370, endPoint y: 144, distance: 34.4
click at [370, 144] on div "**********" at bounding box center [402, 137] width 189 height 14
type input "**"
click at [271, 149] on label "MJG6I27 - TRUCK 10P (C: 420,00 - P: 13500,00) (VD)" at bounding box center [214, 151] width 145 height 9
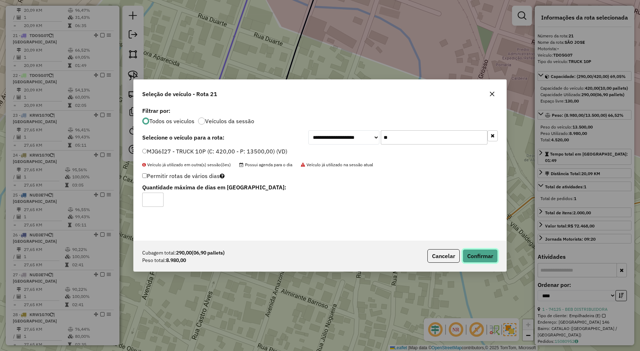
click at [476, 258] on button "Confirmar" at bounding box center [480, 256] width 35 height 14
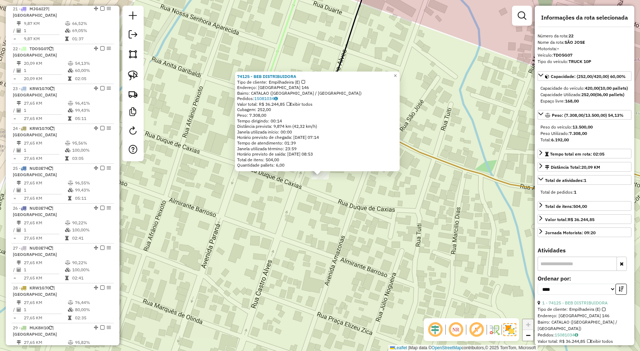
scroll to position [1055, 0]
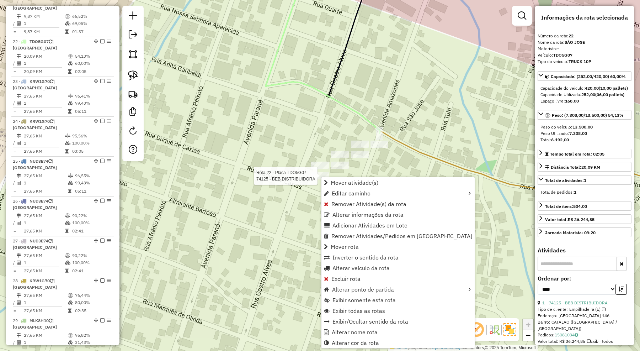
click at [319, 179] on div at bounding box center [320, 175] width 18 height 7
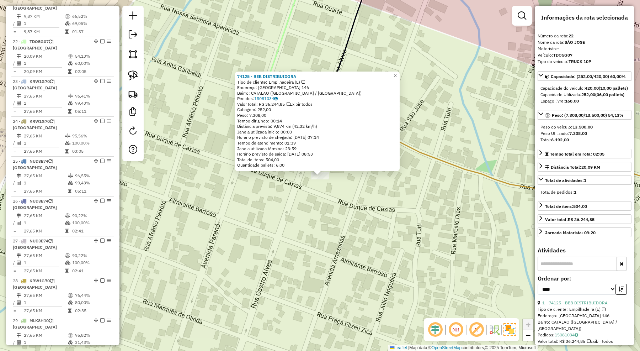
click at [305, 205] on div "74125 - BEB DISTRIBUIDORA Tipo de cliente: Empilhadeira (E) Endereço: AMAZONAS …" at bounding box center [320, 175] width 640 height 351
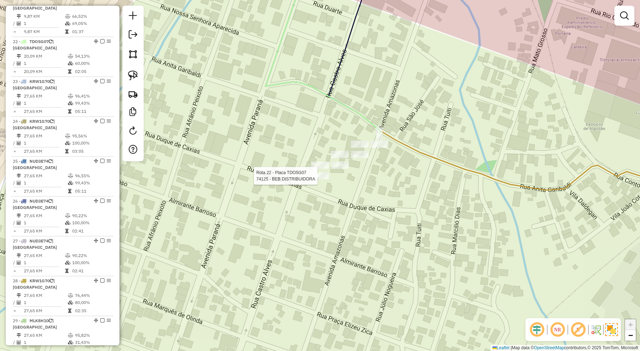
select select "*********"
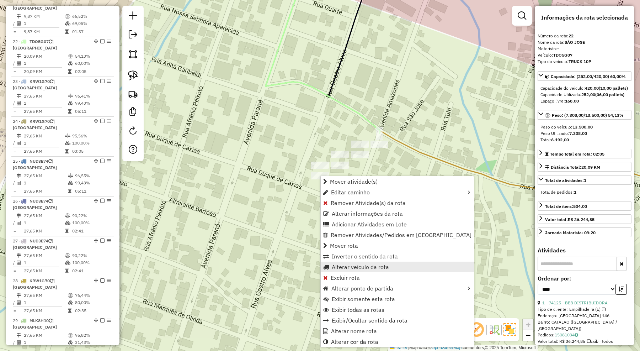
click at [351, 262] on link "Alterar veículo da rota" at bounding box center [397, 266] width 153 height 11
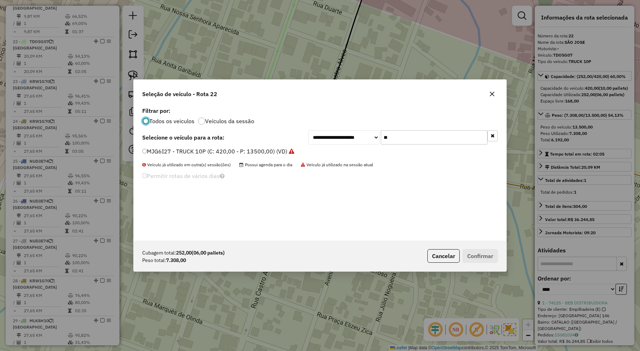
scroll to position [4, 2]
click at [279, 152] on label "MJG6I27 - TRUCK 10P (C: 420,00 - P: 13500,00) (VD)" at bounding box center [218, 151] width 152 height 9
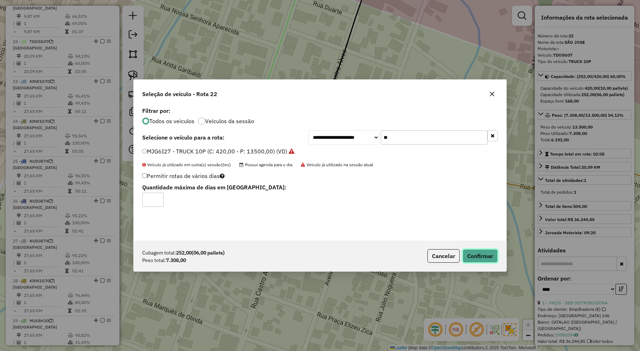
click at [481, 253] on button "Confirmar" at bounding box center [480, 256] width 35 height 14
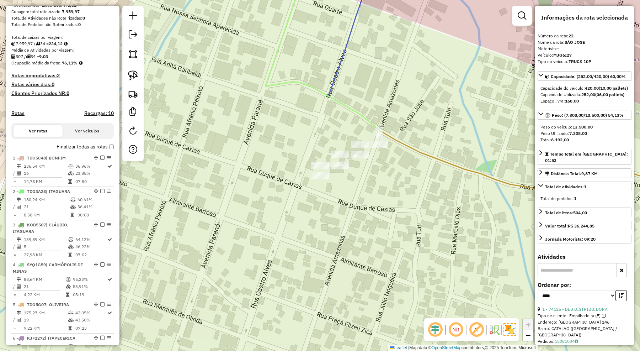
scroll to position [77, 0]
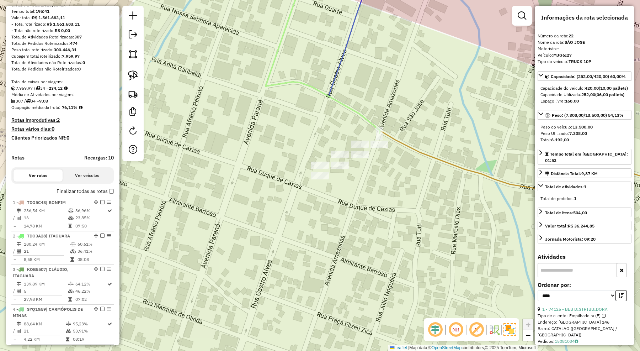
click at [275, 215] on div "Janela de atendimento Grade de atendimento Capacidade Transportadoras Veículos …" at bounding box center [320, 175] width 640 height 351
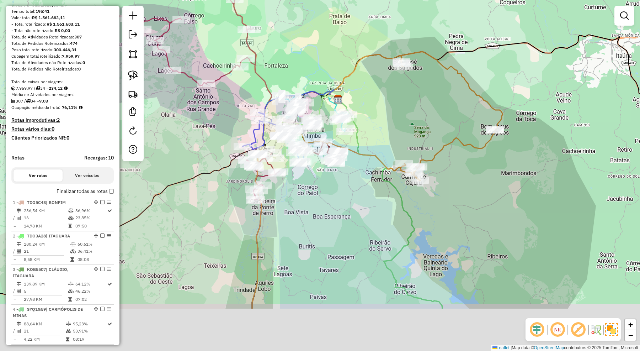
drag, startPoint x: 309, startPoint y: 313, endPoint x: 312, endPoint y: 210, distance: 103.2
click at [315, 211] on div "Janela de atendimento Grade de atendimento Capacidade Transportadoras Veículos …" at bounding box center [320, 175] width 640 height 351
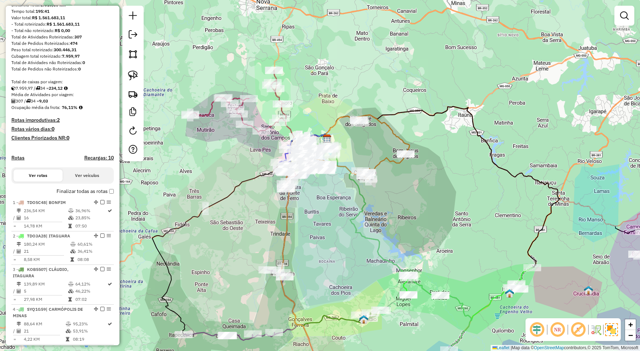
drag, startPoint x: 346, startPoint y: 285, endPoint x: 339, endPoint y: 162, distance: 122.5
click at [339, 164] on div "Janela de atendimento Grade de atendimento Capacidade Transportadoras Veículos …" at bounding box center [320, 175] width 640 height 351
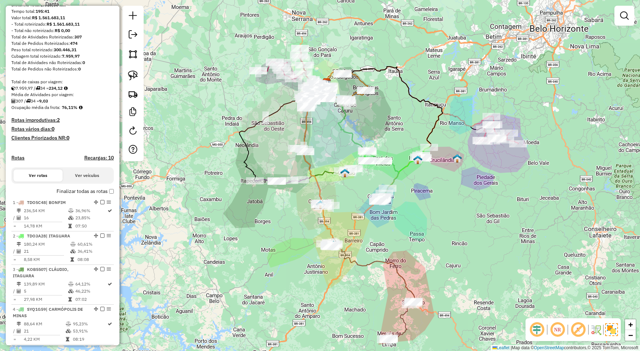
drag, startPoint x: 434, startPoint y: 270, endPoint x: 436, endPoint y: 221, distance: 49.1
click at [436, 221] on div "Janela de atendimento Grade de atendimento Capacidade Transportadoras Veículos …" at bounding box center [320, 175] width 640 height 351
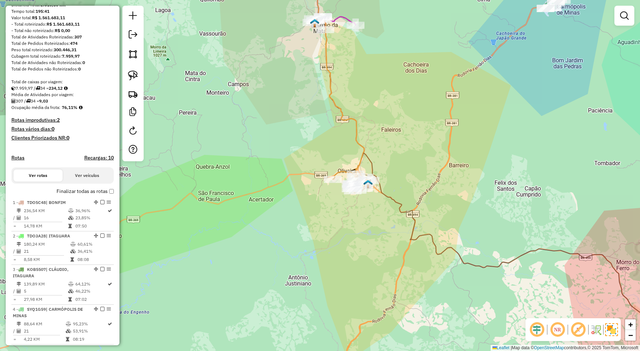
click at [361, 157] on icon at bounding box center [339, 69] width 52 height 209
select select "*********"
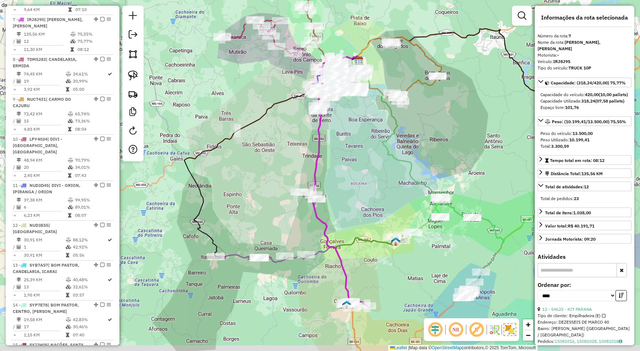
scroll to position [489, 0]
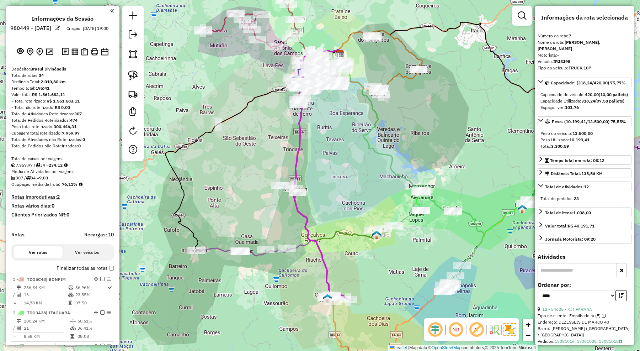
select select "*********"
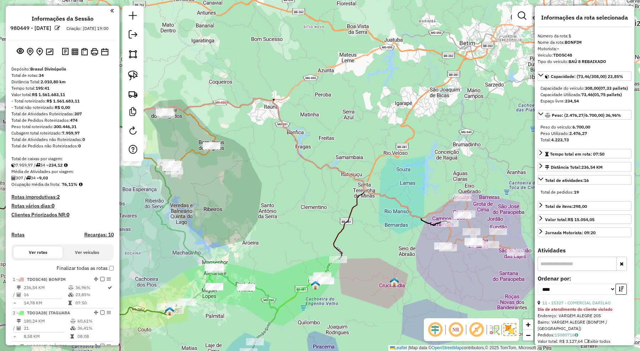
click at [220, 230] on div "Janela de atendimento Grade de atendimento Capacidade Transportadoras Veículos …" at bounding box center [320, 175] width 640 height 351
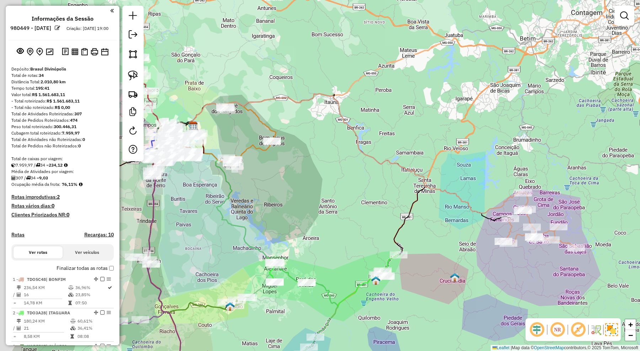
drag, startPoint x: 290, startPoint y: 195, endPoint x: 350, endPoint y: 190, distance: 60.6
click at [350, 190] on div "Janela de atendimento Grade de atendimento Capacidade Transportadoras Veículos …" at bounding box center [320, 175] width 640 height 351
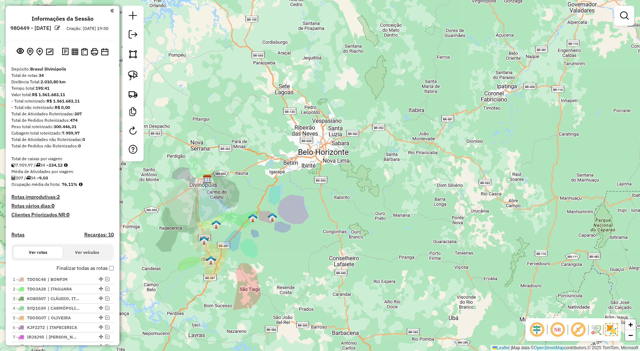
drag, startPoint x: 290, startPoint y: 267, endPoint x: 329, endPoint y: 267, distance: 38.8
click at [329, 267] on div "Janela de atendimento Grade de atendimento Capacidade Transportadoras Veículos …" at bounding box center [320, 175] width 640 height 351
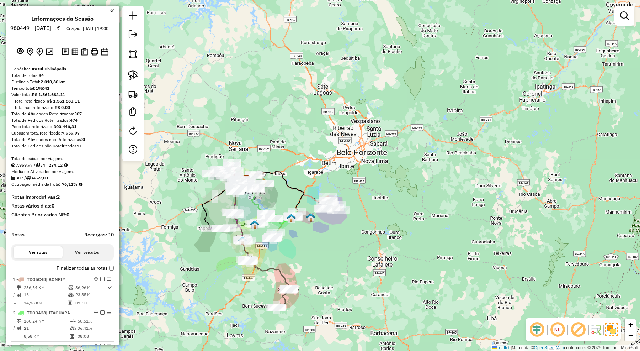
click at [403, 260] on div "Janela de atendimento Grade de atendimento Capacidade Transportadoras Veículos …" at bounding box center [320, 175] width 640 height 351
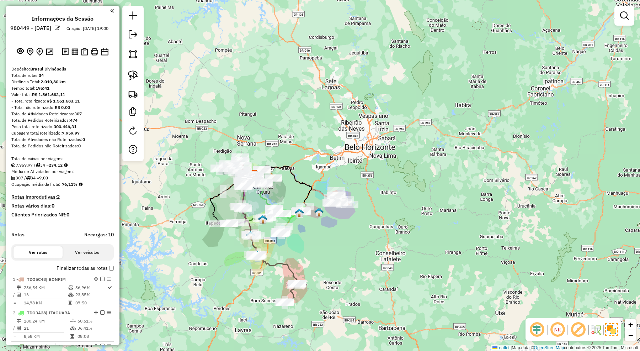
drag, startPoint x: 400, startPoint y: 280, endPoint x: 413, endPoint y: 272, distance: 15.0
click at [413, 272] on div "Janela de atendimento Grade de atendimento Capacidade Transportadoras Veículos …" at bounding box center [320, 175] width 640 height 351
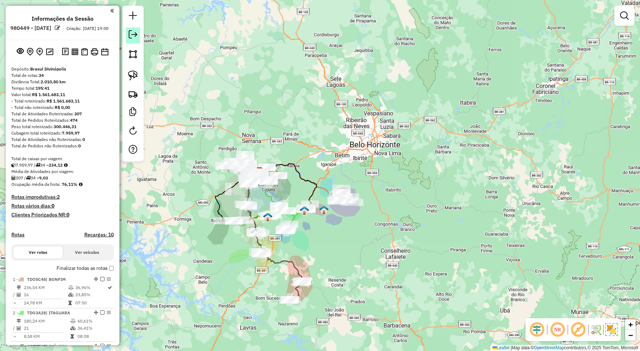
click at [134, 34] on em at bounding box center [133, 34] width 9 height 9
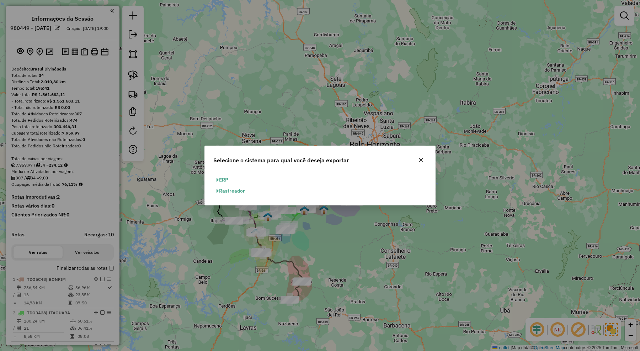
click at [228, 180] on button "ERP" at bounding box center [222, 179] width 18 height 11
select select "**"
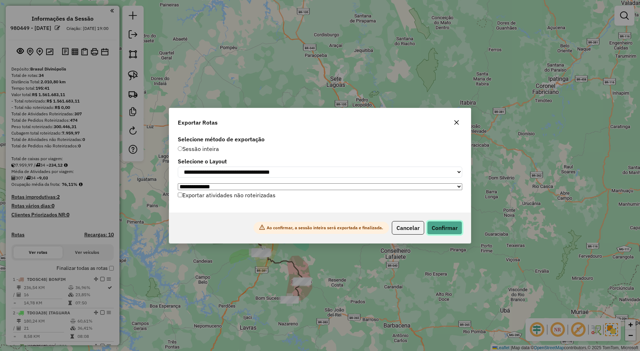
click at [449, 229] on button "Confirmar" at bounding box center [444, 228] width 35 height 14
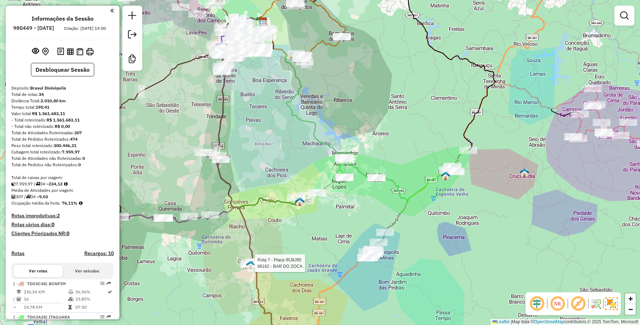
select select "*********"
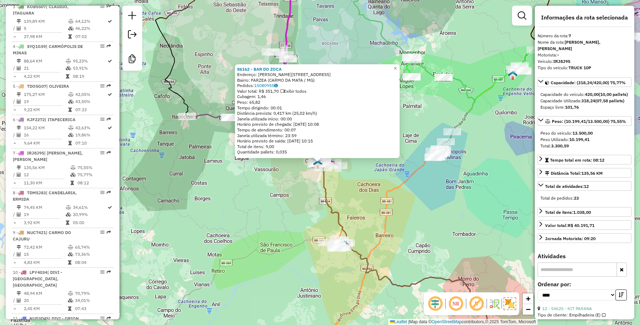
scroll to position [493, 0]
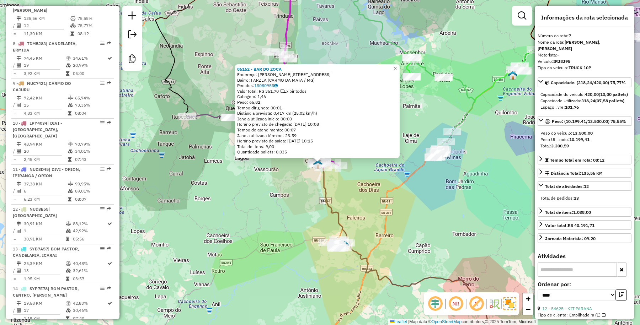
click at [363, 196] on div "86162 - BAR DO ZOCA Endereço: [PERSON_NAME][STREET_ADDRESS] Bairro: FARZEA (CAR…" at bounding box center [320, 162] width 640 height 325
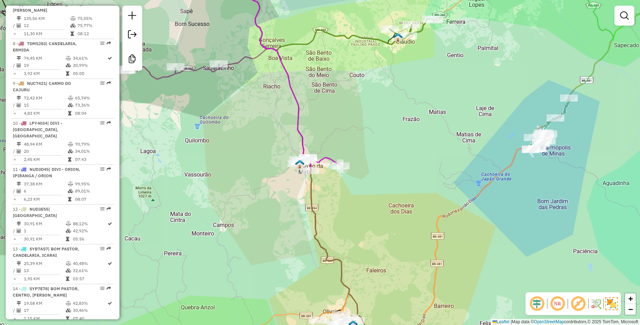
click at [328, 159] on icon at bounding box center [287, 69] width 106 height 203
select select "*********"
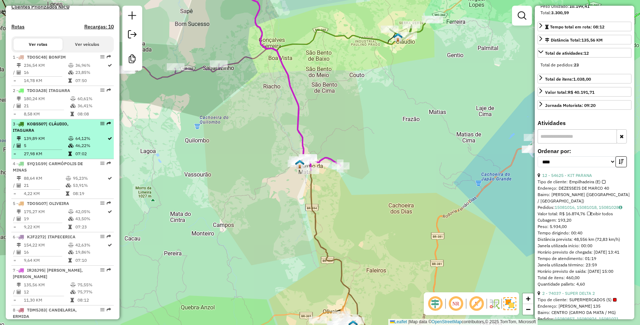
scroll to position [0, 0]
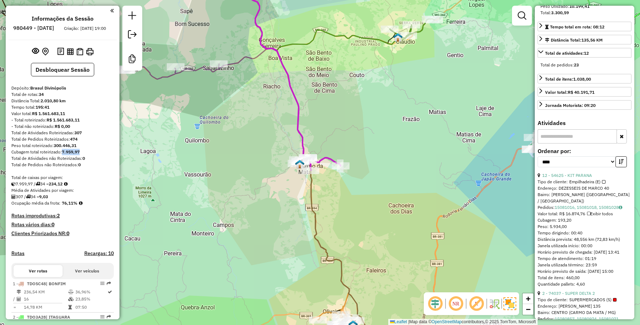
drag, startPoint x: 86, startPoint y: 159, endPoint x: 66, endPoint y: 160, distance: 20.0
click at [66, 155] on div "Cubagem total roteirizado: 7.959,97" at bounding box center [62, 152] width 102 height 6
copy strong "7.959,97"
drag, startPoint x: 84, startPoint y: 152, endPoint x: 57, endPoint y: 153, distance: 26.3
click at [57, 149] on div "Peso total roteirizado: 300.446,31" at bounding box center [62, 146] width 102 height 6
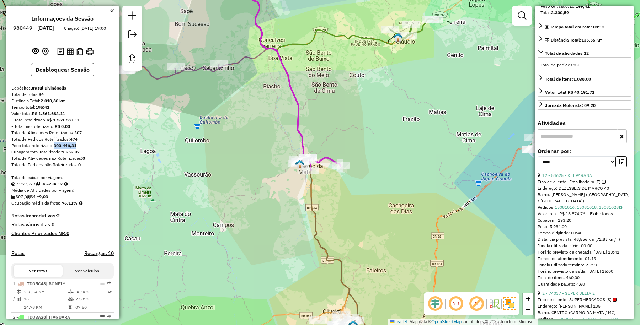
copy strong "300.446,31"
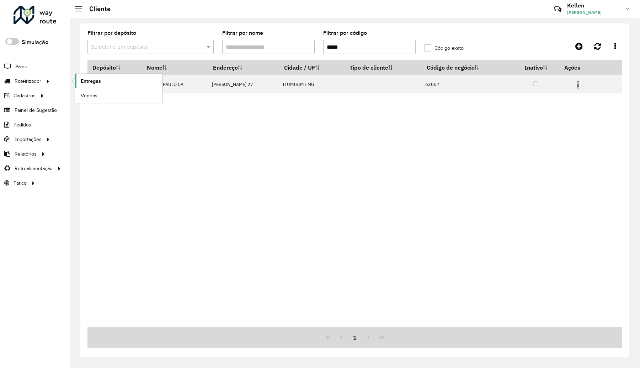
click at [88, 81] on span "Entregas" at bounding box center [91, 81] width 20 height 7
drag, startPoint x: 350, startPoint y: 48, endPoint x: 315, endPoint y: 45, distance: 35.7
click at [315, 45] on formly-group "Filtrar por depósito Selecione um depósito Filtrar por nome Filtrar por código …" at bounding box center [285, 45] width 404 height 29
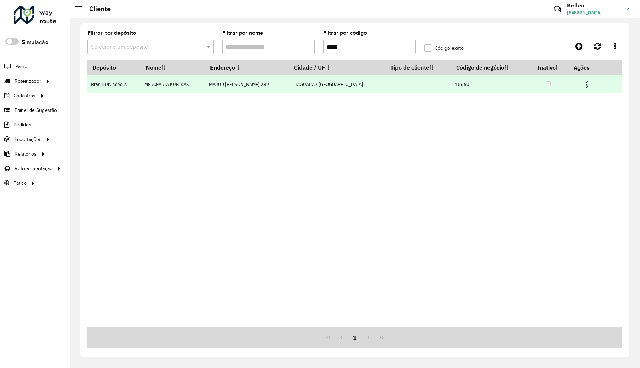
type input "*****"
click at [583, 87] on img at bounding box center [587, 85] width 9 height 9
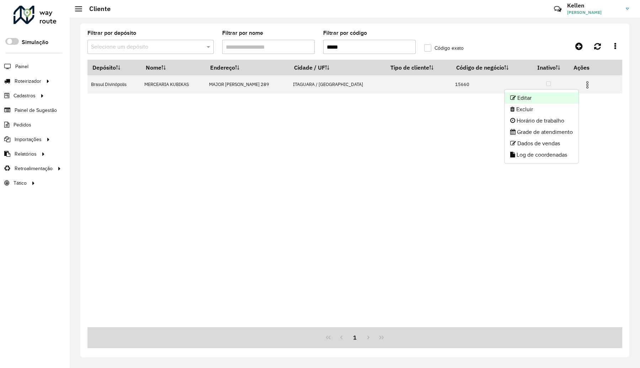
click at [549, 94] on li "Editar" at bounding box center [542, 97] width 74 height 11
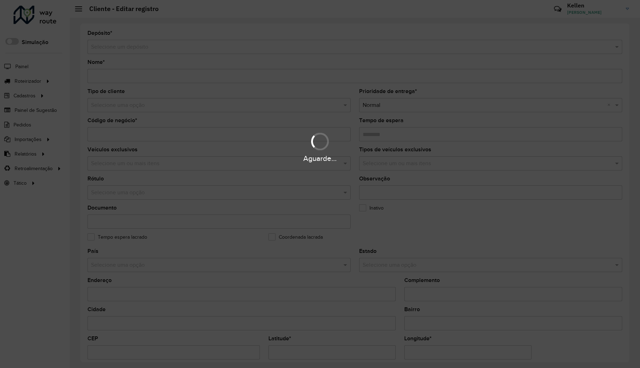
type input "**********"
type input "*****"
type input "********"
type input "**********"
type input "********"
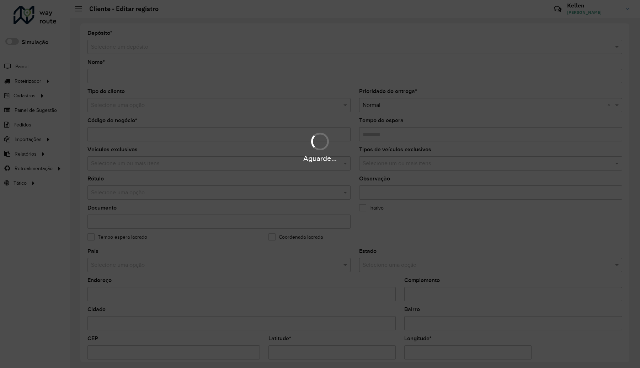
type input "******"
type input "**********"
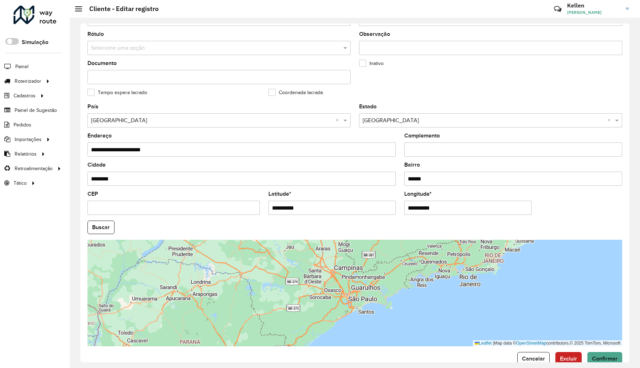
scroll to position [164, 0]
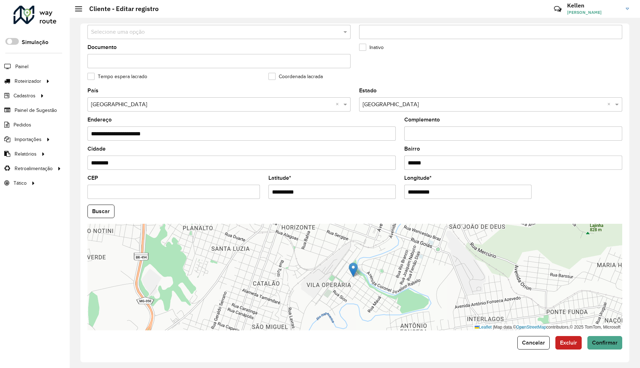
drag, startPoint x: 324, startPoint y: 194, endPoint x: 239, endPoint y: 186, distance: 85.7
click at [239, 186] on formly-group "**********" at bounding box center [354, 209] width 543 height 242
paste input "text"
type input "**********"
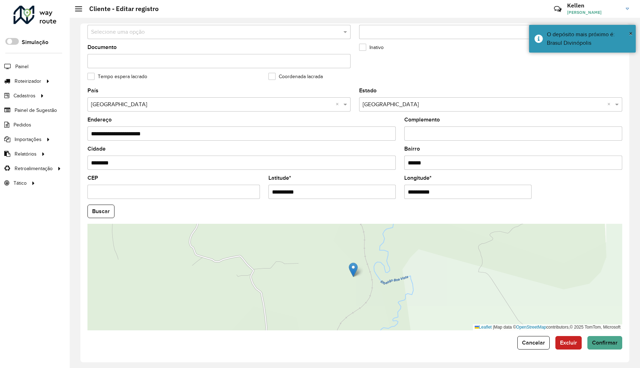
drag, startPoint x: 450, startPoint y: 192, endPoint x: 388, endPoint y: 193, distance: 61.9
click at [388, 193] on formly-group "**********" at bounding box center [354, 209] width 543 height 242
paste input "text"
type input "**********"
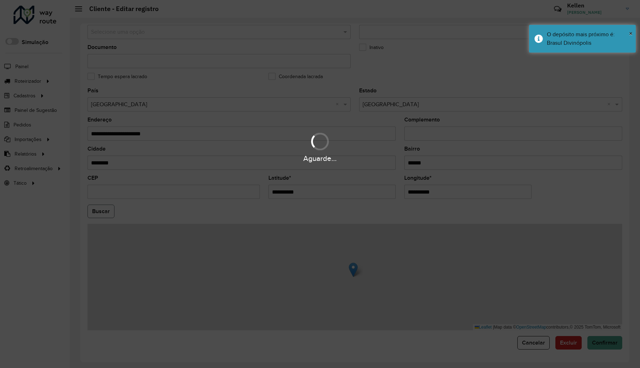
click at [106, 215] on hb-app "Aguarde... Pop-up bloqueado! Seu navegador bloqueou automáticamente a abertura …" at bounding box center [320, 184] width 640 height 368
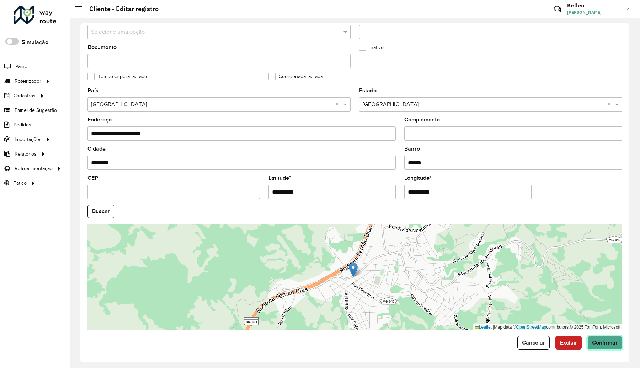
click at [608, 344] on span "Confirmar" at bounding box center [605, 343] width 26 height 6
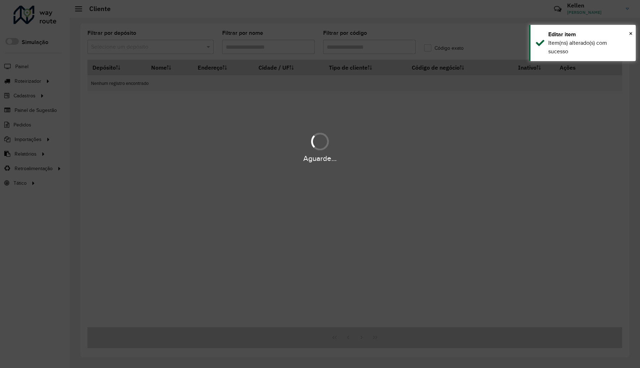
type input "*****"
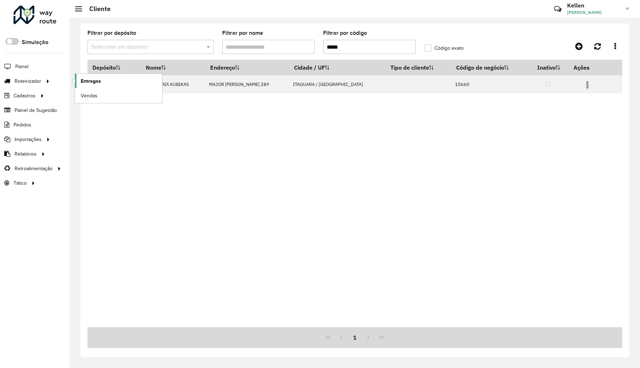
click at [88, 79] on span "Entregas" at bounding box center [91, 81] width 20 height 7
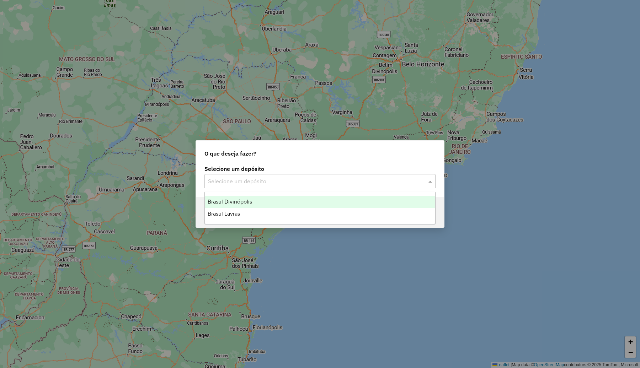
click at [285, 182] on input "text" at bounding box center [313, 181] width 210 height 9
click at [251, 203] on span "Brasul Divinópolis" at bounding box center [230, 202] width 44 height 6
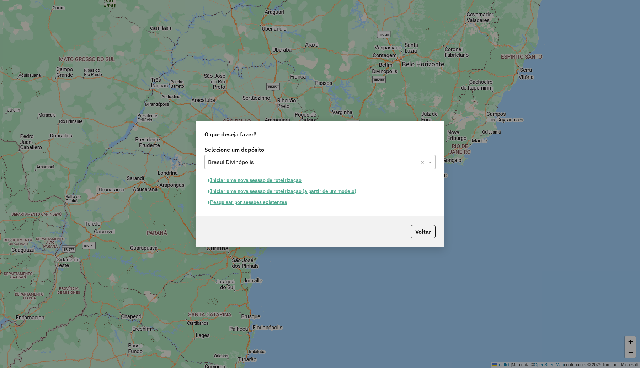
click at [260, 204] on button "Pesquisar por sessões existentes" at bounding box center [247, 202] width 86 height 11
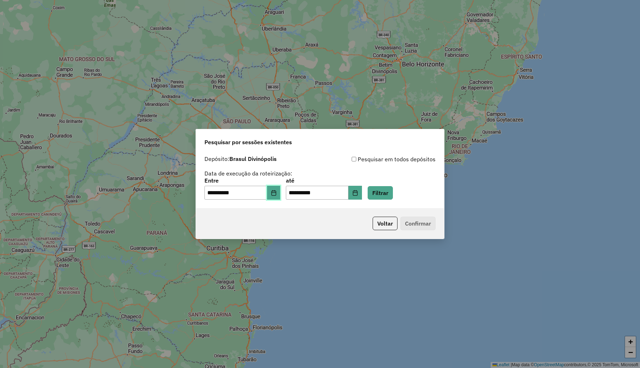
click at [277, 194] on icon "Choose Date" at bounding box center [274, 193] width 6 height 6
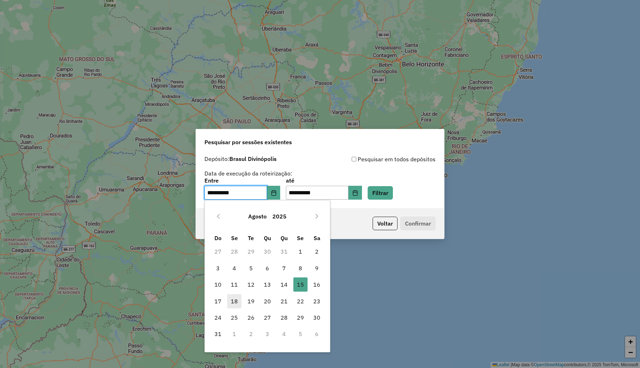
click at [235, 298] on span "18" at bounding box center [234, 301] width 14 height 14
type input "**********"
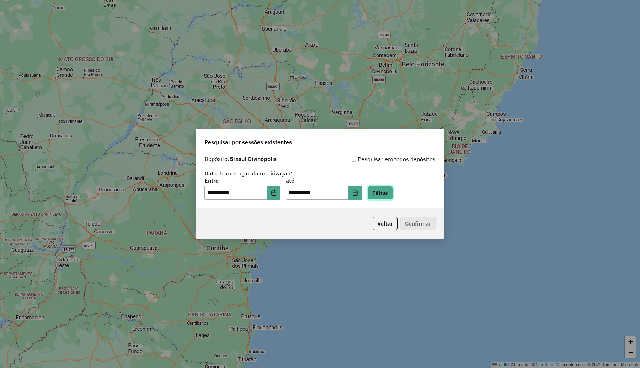
click at [393, 198] on button "Filtrar" at bounding box center [380, 193] width 25 height 14
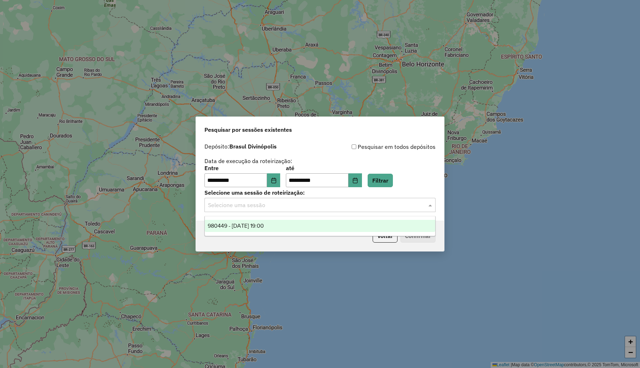
click at [336, 203] on input "text" at bounding box center [313, 205] width 210 height 9
click at [284, 227] on div "980449 - [DATE] 19:00" at bounding box center [320, 226] width 230 height 12
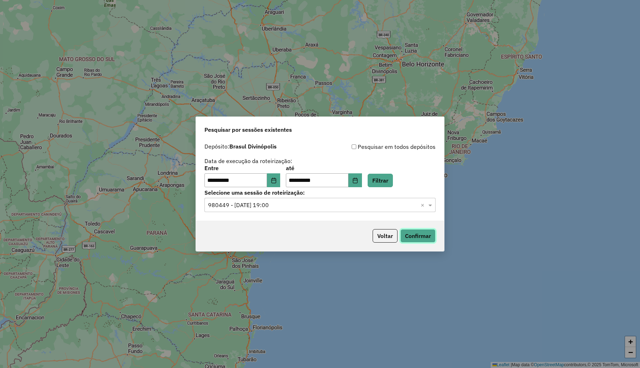
click at [417, 230] on button "Confirmar" at bounding box center [417, 236] width 35 height 14
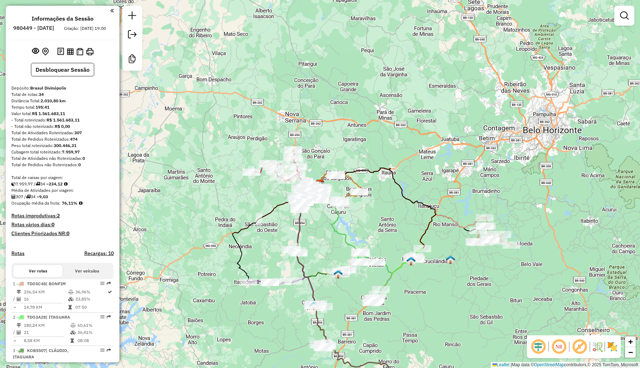
click at [612, 345] on img at bounding box center [612, 346] width 11 height 11
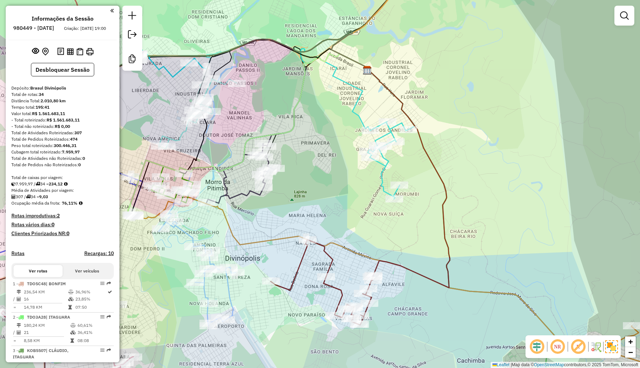
drag, startPoint x: 302, startPoint y: 207, endPoint x: 335, endPoint y: 194, distance: 35.1
click at [341, 191] on div "Janela de atendimento Grade de atendimento Capacidade Transportadoras Veículos …" at bounding box center [320, 184] width 640 height 368
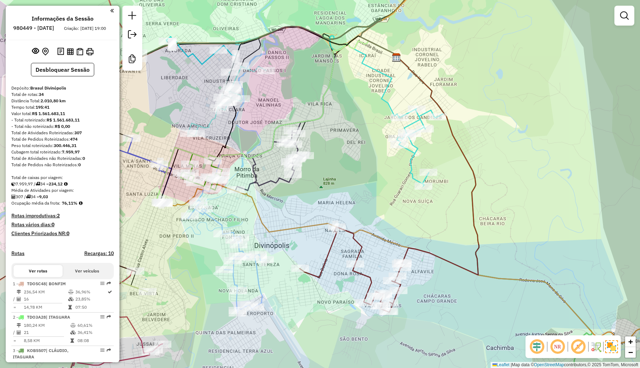
click at [215, 220] on icon at bounding box center [226, 256] width 77 height 113
select select "**********"
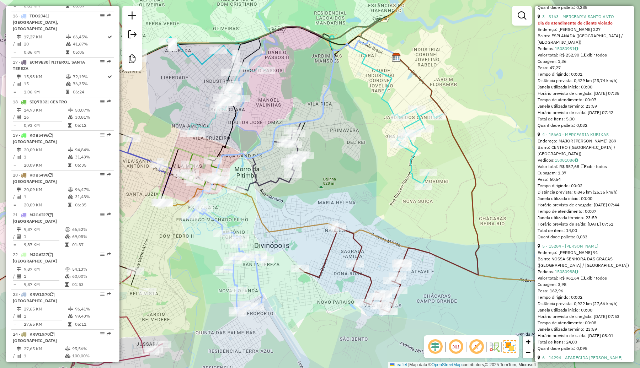
scroll to position [533, 0]
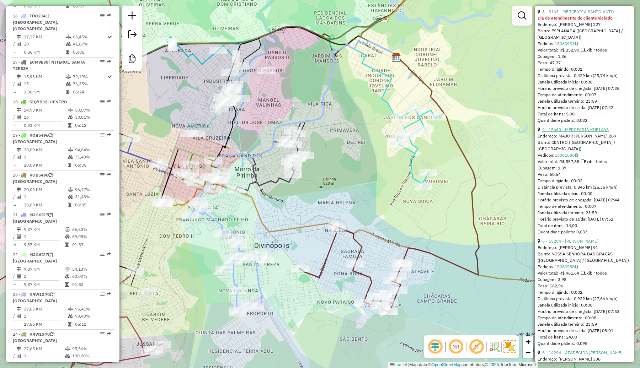
click at [575, 132] on link "4 - 15660 - MERCEARIA KUBIKAS" at bounding box center [575, 129] width 66 height 5
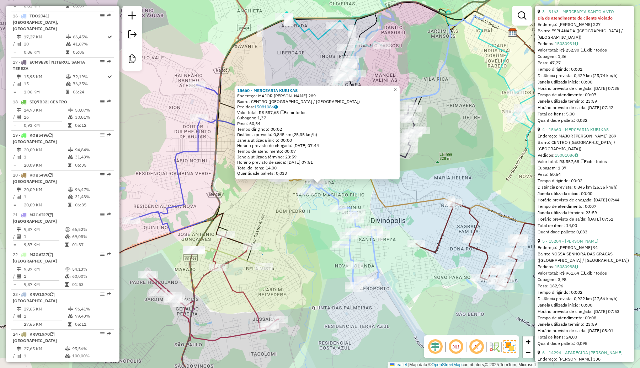
click at [404, 187] on div "15660 - MERCEARIA KUBIKAS Endereço: MAJOR [PERSON_NAME] 289 Bairro: [GEOGRAPHIC…" at bounding box center [320, 184] width 640 height 368
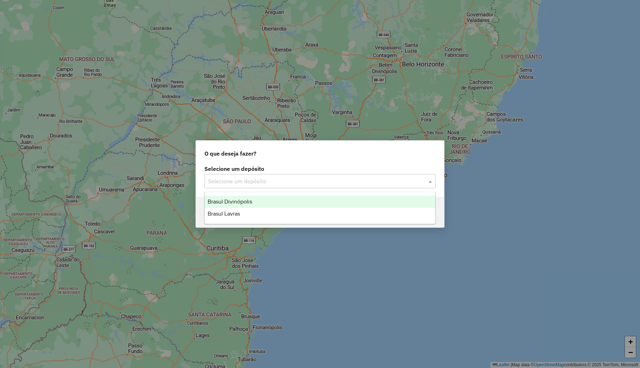
click at [331, 185] on input "text" at bounding box center [313, 181] width 210 height 9
click at [290, 202] on div "Brasul Divinópolis" at bounding box center [320, 202] width 230 height 12
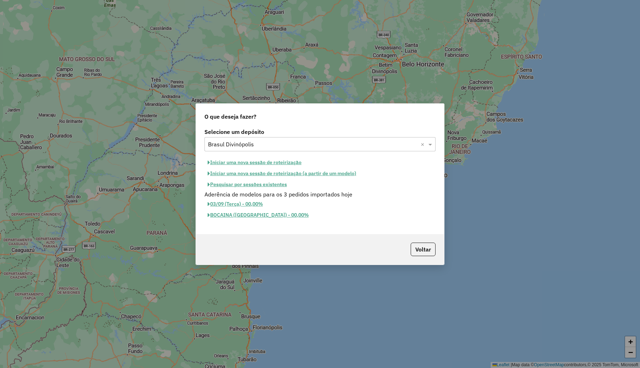
click at [287, 159] on button "Iniciar uma nova sessão de roteirização" at bounding box center [254, 162] width 100 height 11
select select "*"
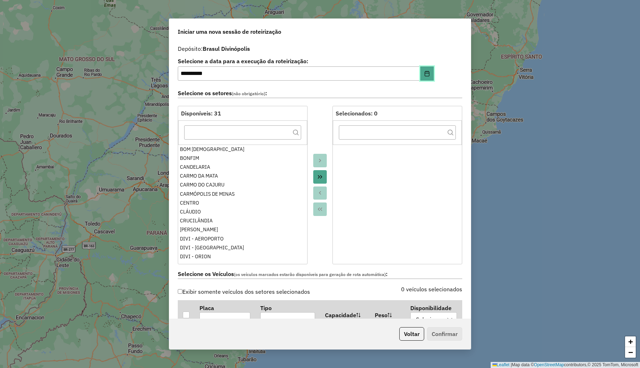
click at [428, 72] on icon "Choose Date" at bounding box center [427, 74] width 6 height 6
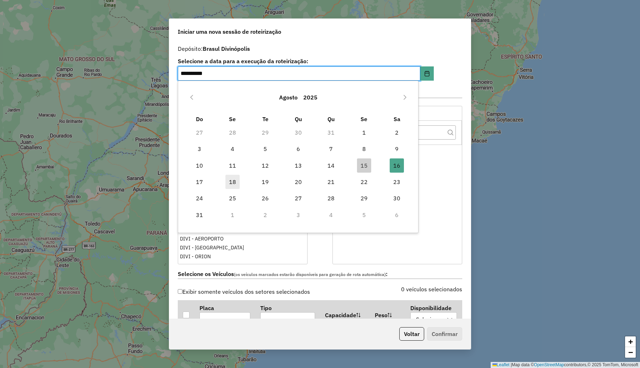
click at [232, 180] on span "18" at bounding box center [232, 182] width 14 height 14
type input "**********"
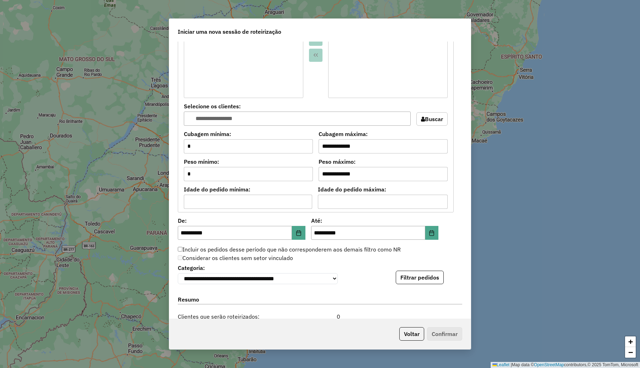
scroll to position [578, 0]
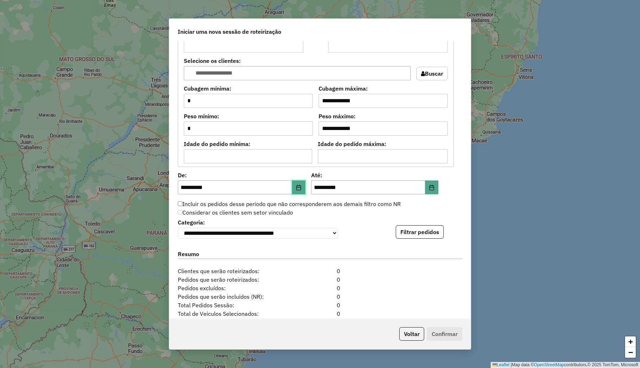
click at [297, 189] on icon "Choose Date" at bounding box center [299, 188] width 6 height 6
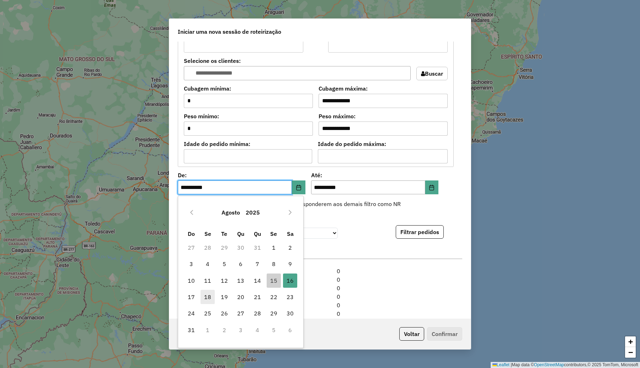
click at [203, 294] on span "18" at bounding box center [208, 297] width 14 height 14
type input "**********"
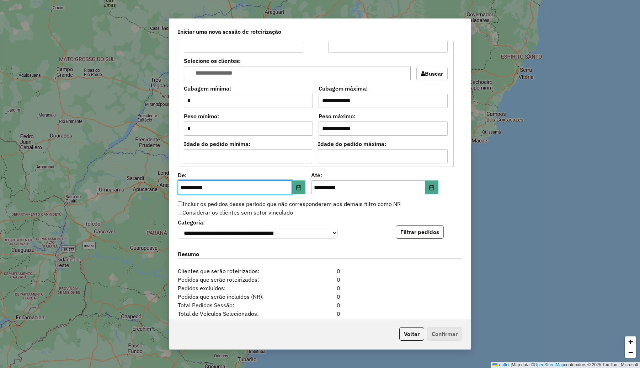
click at [413, 232] on button "Filtrar pedidos" at bounding box center [420, 232] width 48 height 14
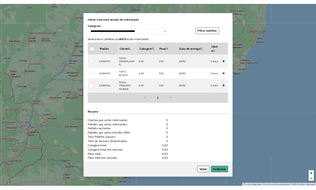
scroll to position [788, 0]
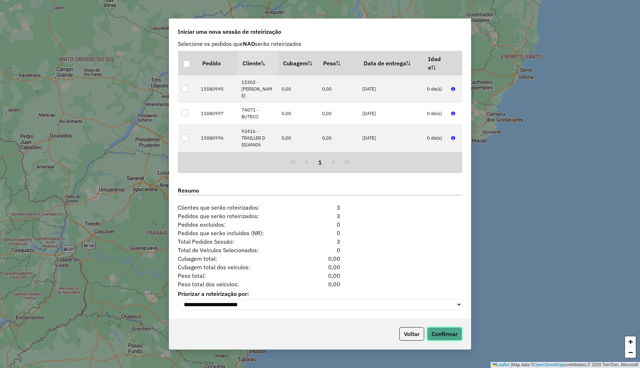
click at [439, 331] on button "Confirmar" at bounding box center [444, 334] width 35 height 14
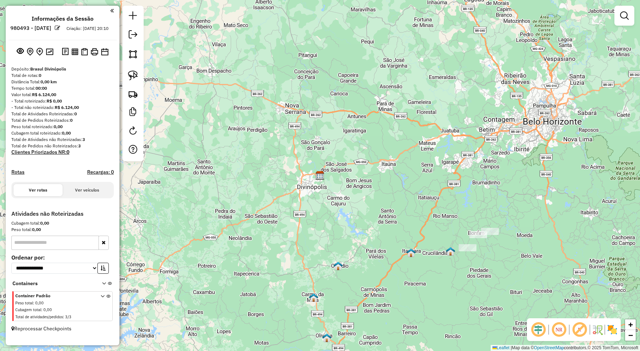
click at [612, 327] on img at bounding box center [612, 329] width 11 height 11
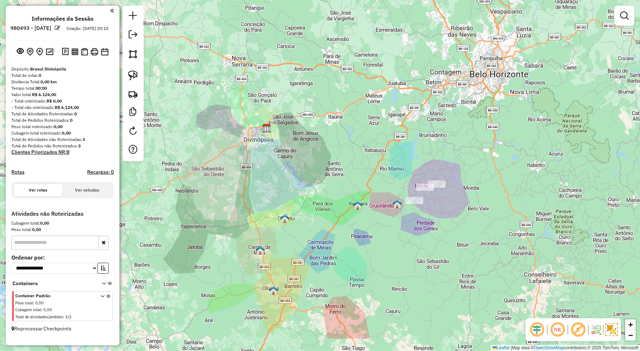
drag, startPoint x: 559, startPoint y: 250, endPoint x: 503, endPoint y: 199, distance: 75.0
click at [503, 199] on div "Janela de atendimento Grade de atendimento Capacidade Transportadoras Veículos …" at bounding box center [320, 175] width 640 height 351
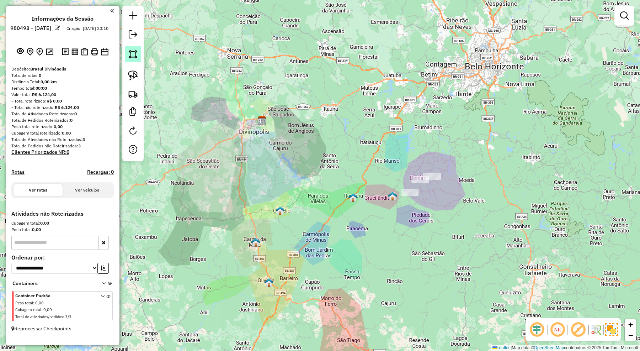
click at [133, 53] on img at bounding box center [133, 54] width 10 height 10
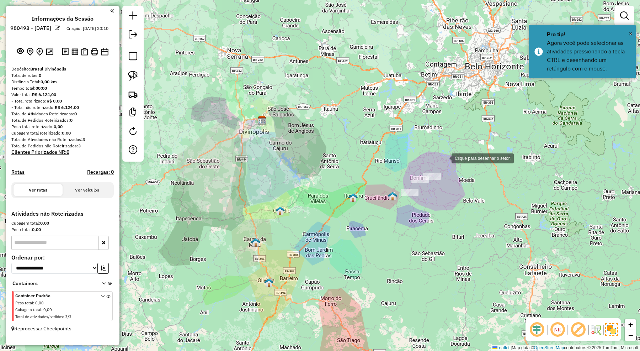
drag, startPoint x: 444, startPoint y: 158, endPoint x: 436, endPoint y: 158, distance: 8.6
click at [444, 158] on div at bounding box center [444, 157] width 14 height 14
click at [369, 184] on div at bounding box center [369, 184] width 14 height 14
click at [387, 218] on div at bounding box center [382, 216] width 14 height 14
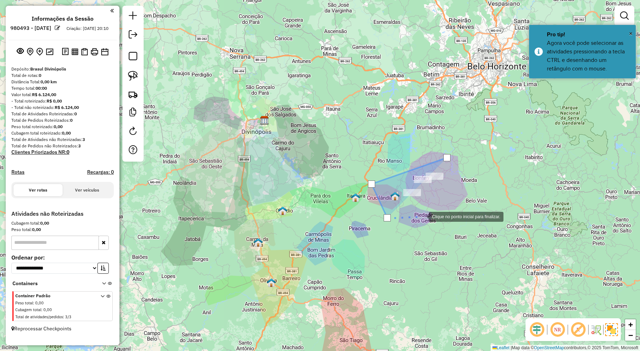
drag, startPoint x: 427, startPoint y: 215, endPoint x: 459, endPoint y: 198, distance: 36.3
click at [428, 215] on div at bounding box center [422, 216] width 14 height 14
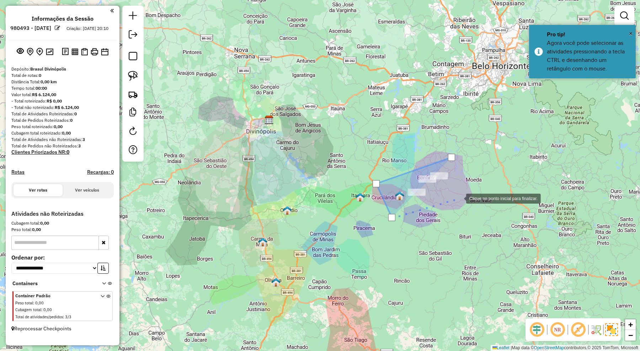
drag, startPoint x: 462, startPoint y: 196, endPoint x: 467, endPoint y: 189, distance: 8.2
click at [463, 195] on div at bounding box center [459, 198] width 14 height 14
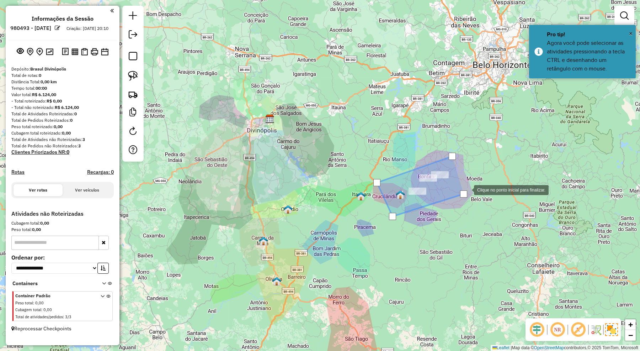
click at [467, 189] on div at bounding box center [467, 189] width 14 height 14
click at [450, 159] on div at bounding box center [452, 156] width 7 height 7
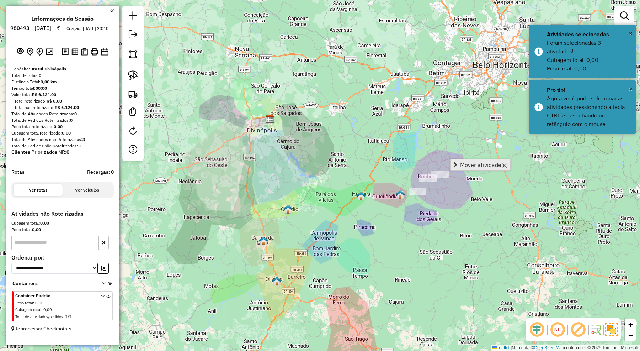
click at [475, 162] on span "Mover atividade(s)" at bounding box center [484, 165] width 48 height 6
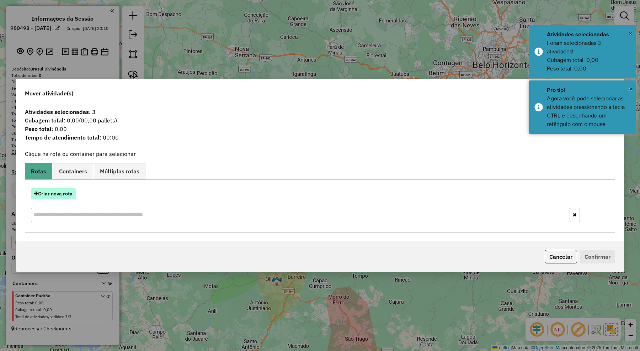
click at [68, 193] on button "Criar nova rota" at bounding box center [53, 193] width 45 height 11
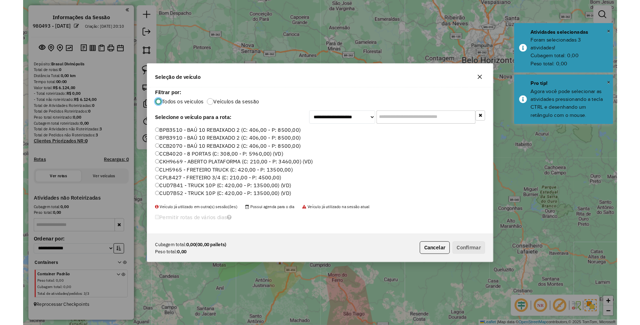
scroll to position [4, 2]
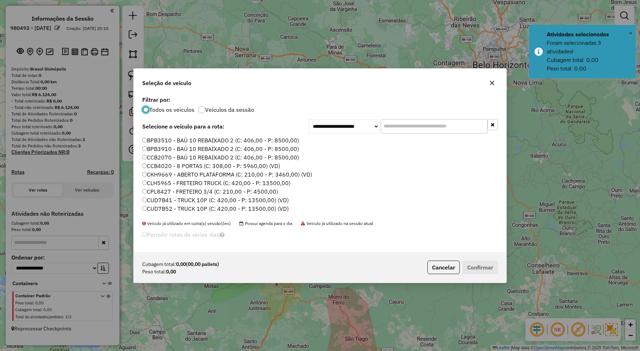
click at [405, 125] on input "text" at bounding box center [434, 126] width 107 height 14
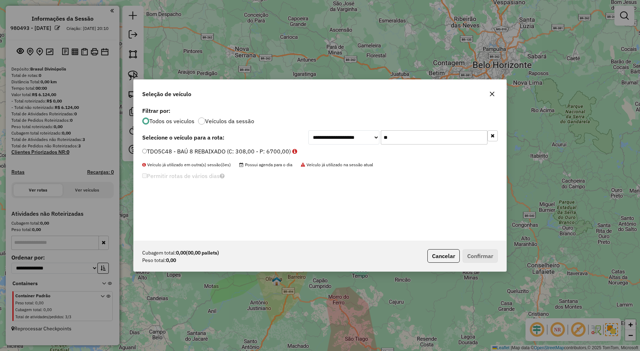
type input "**"
click at [272, 148] on label "TDO5C48 - BAÚ 8 REBAIXADO (C: 308,00 - P: 6700,00)" at bounding box center [219, 151] width 155 height 9
click at [466, 253] on button "Confirmar" at bounding box center [480, 256] width 35 height 14
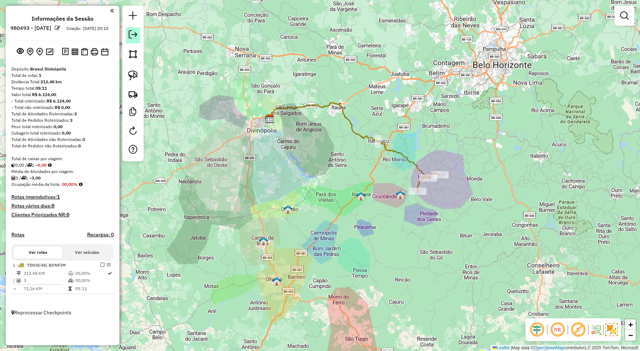
click at [135, 37] on em at bounding box center [133, 34] width 9 height 9
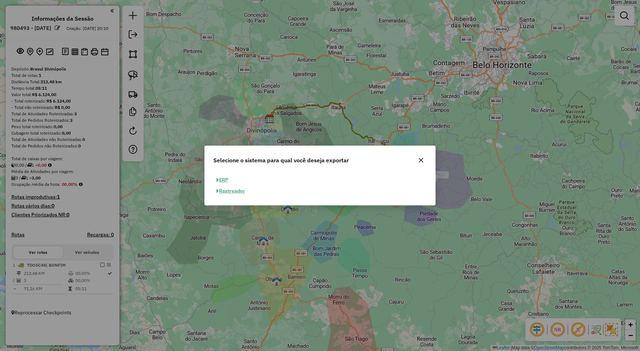
click at [225, 178] on button "ERP" at bounding box center [222, 179] width 18 height 11
select select "**"
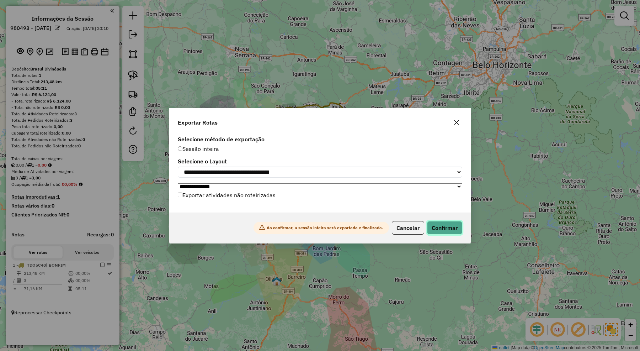
click at [454, 229] on button "Confirmar" at bounding box center [444, 228] width 35 height 14
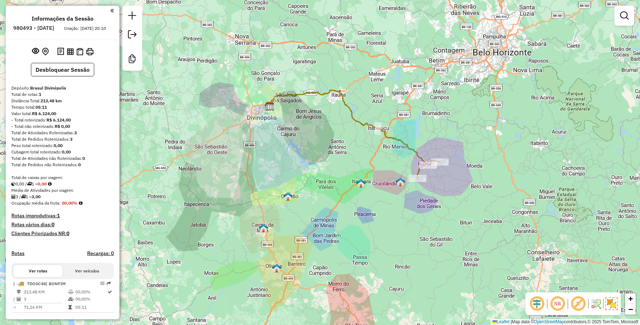
click at [434, 223] on div "Janela de atendimento Grade de atendimento Capacidade Transportadoras Veículos …" at bounding box center [320, 162] width 640 height 325
